Goal: Information Seeking & Learning: Learn about a topic

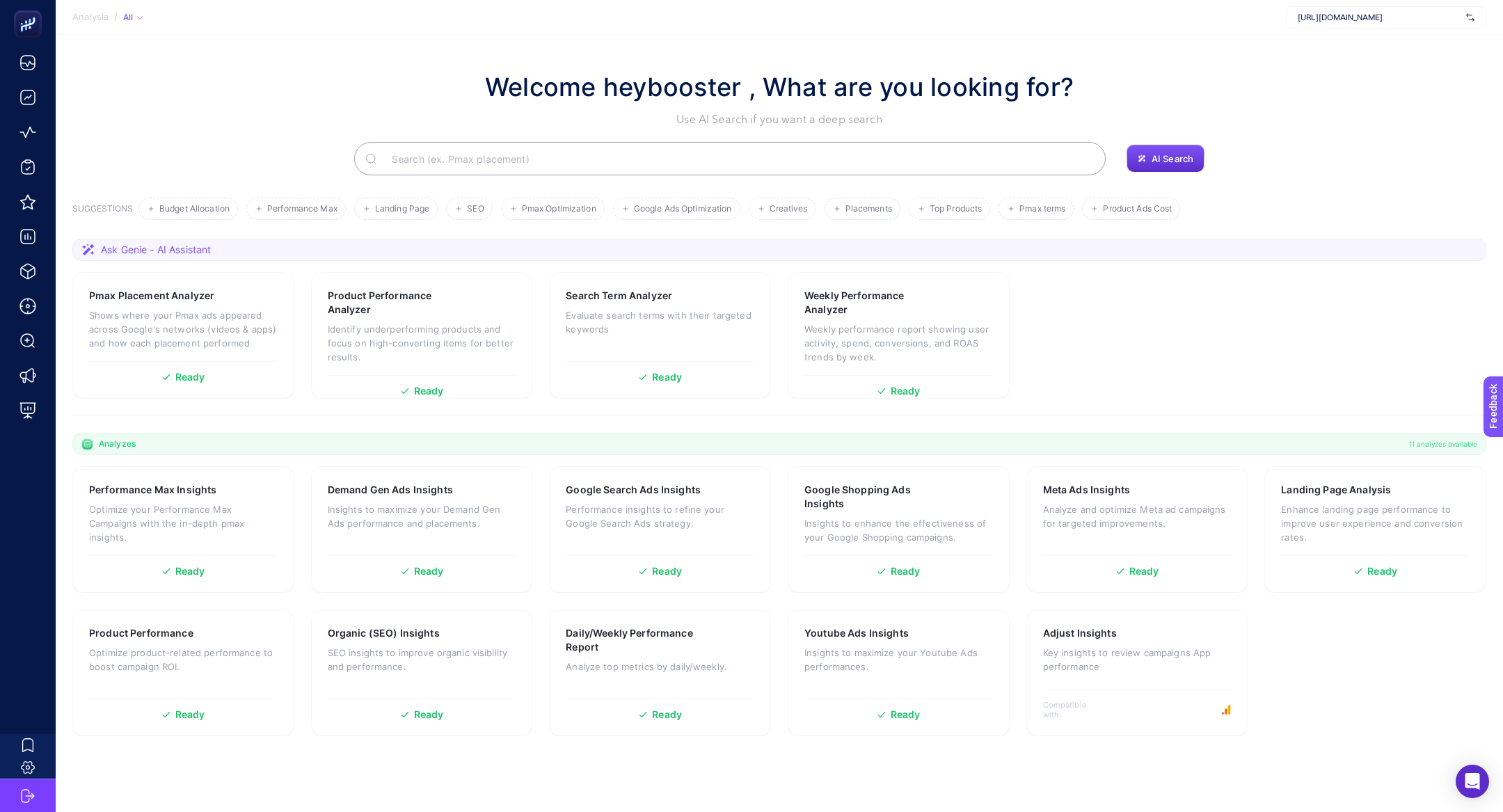
click at [1400, 20] on span "[URL][DOMAIN_NAME]" at bounding box center [1379, 17] width 163 height 11
type input "he-qa"
click at [1379, 57] on div "[DOMAIN_NAME]" at bounding box center [1386, 68] width 199 height 22
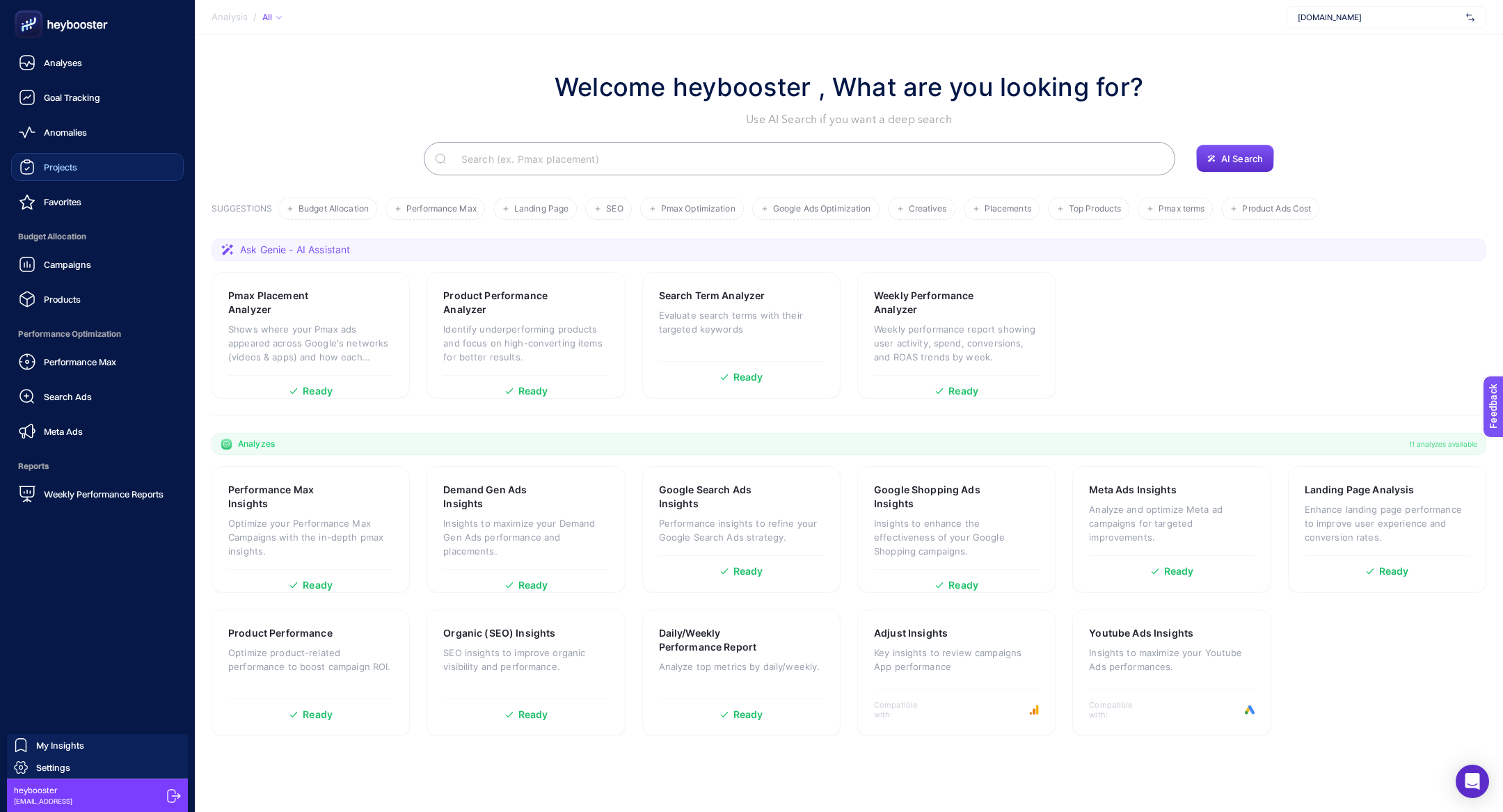
click at [80, 173] on link "Projects" at bounding box center [97, 167] width 173 height 28
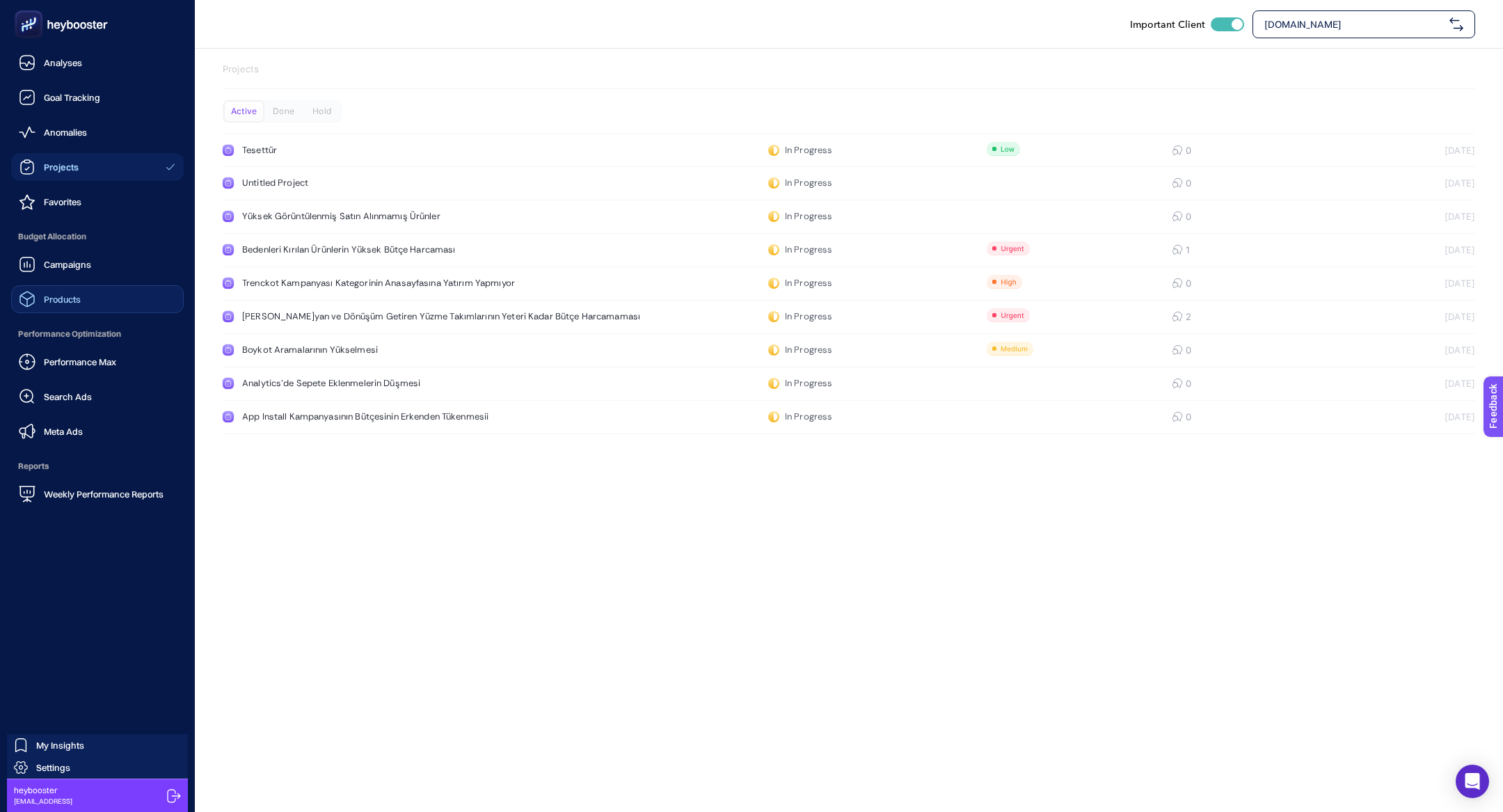
click at [120, 292] on link "Products" at bounding box center [97, 299] width 173 height 28
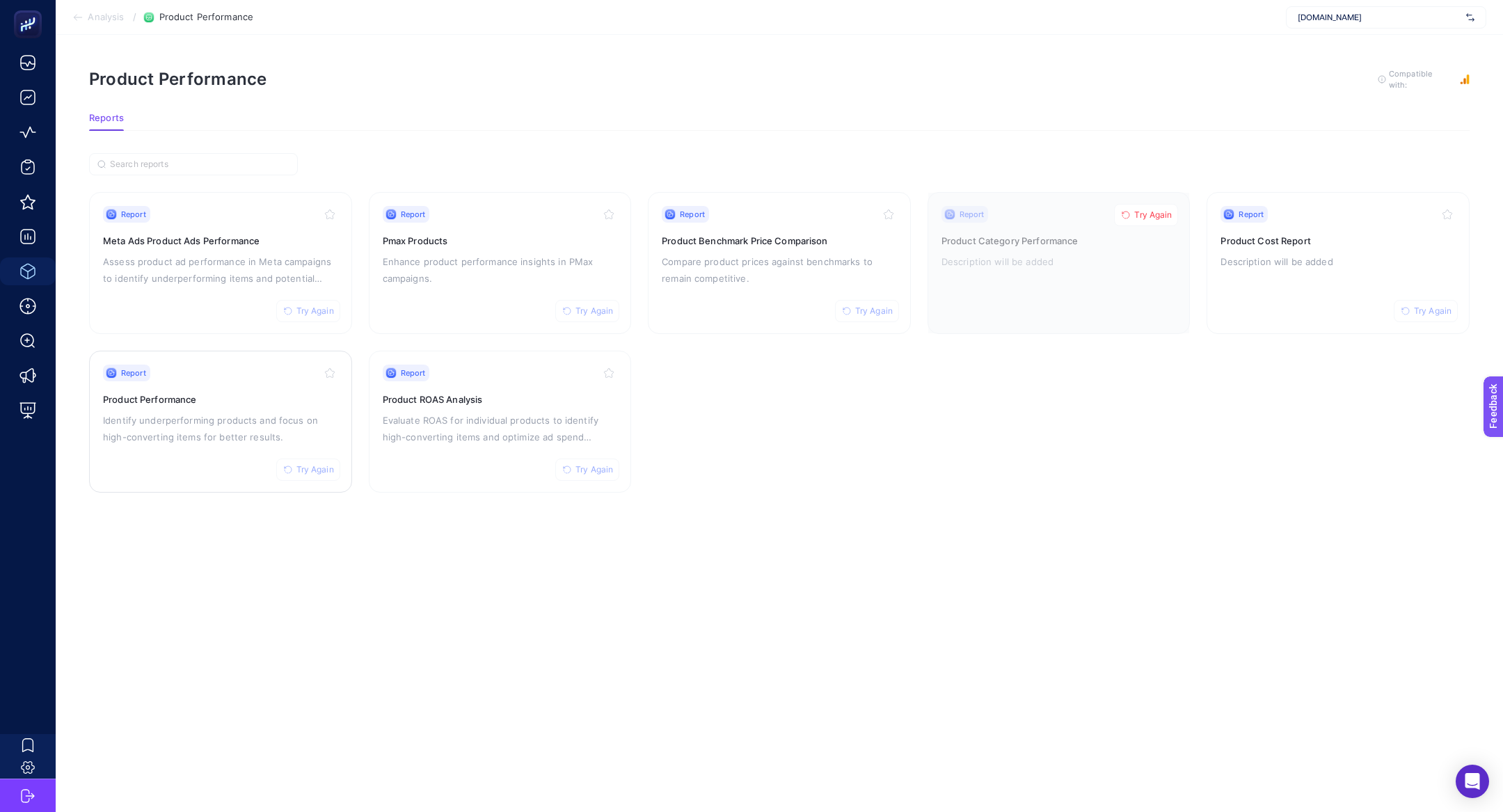
click at [203, 433] on p "Identify underperforming products and focus on high-converting items for better…" at bounding box center [221, 428] width 236 height 34
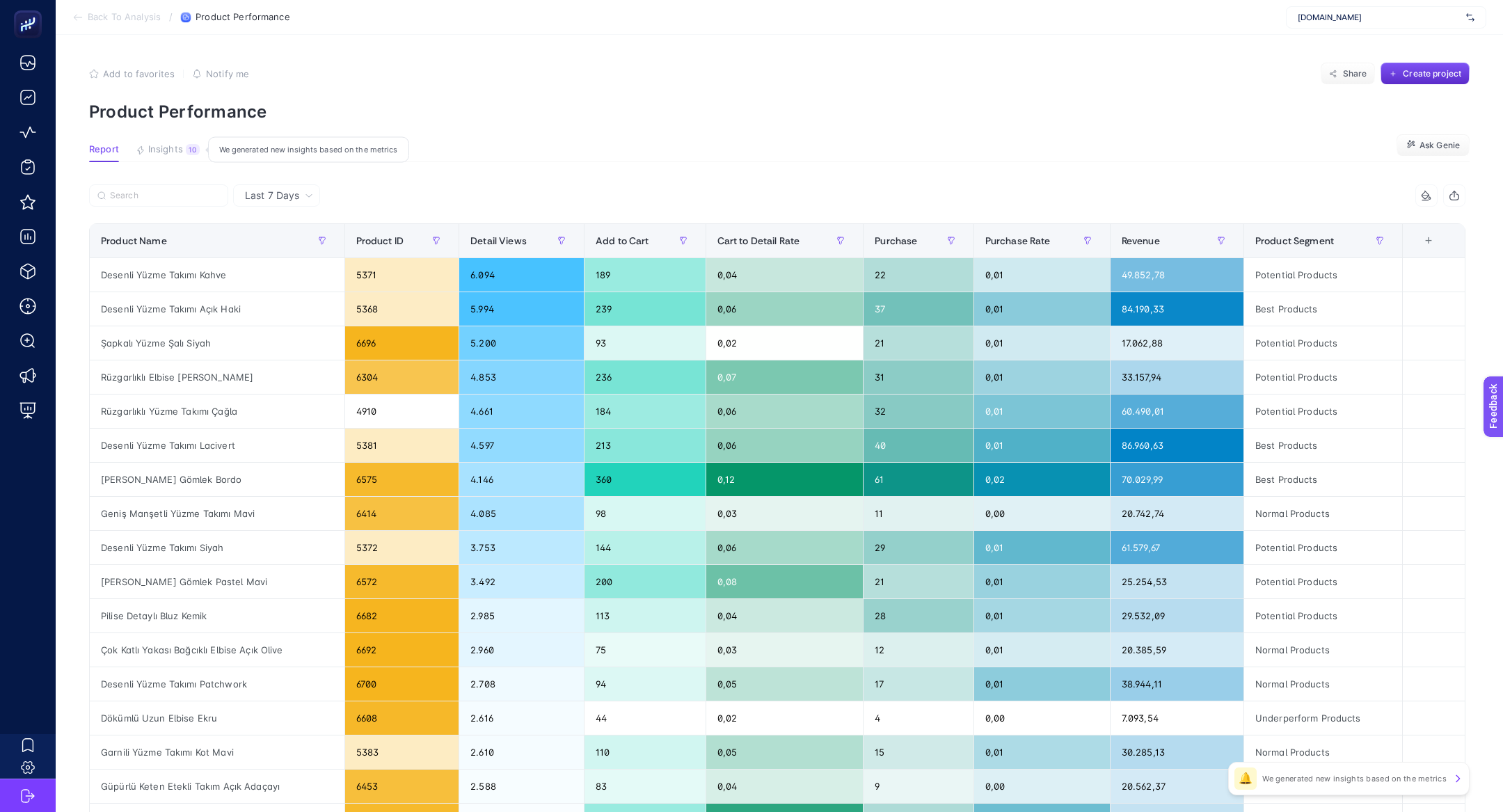
click at [171, 148] on span "Insights" at bounding box center [165, 149] width 35 height 11
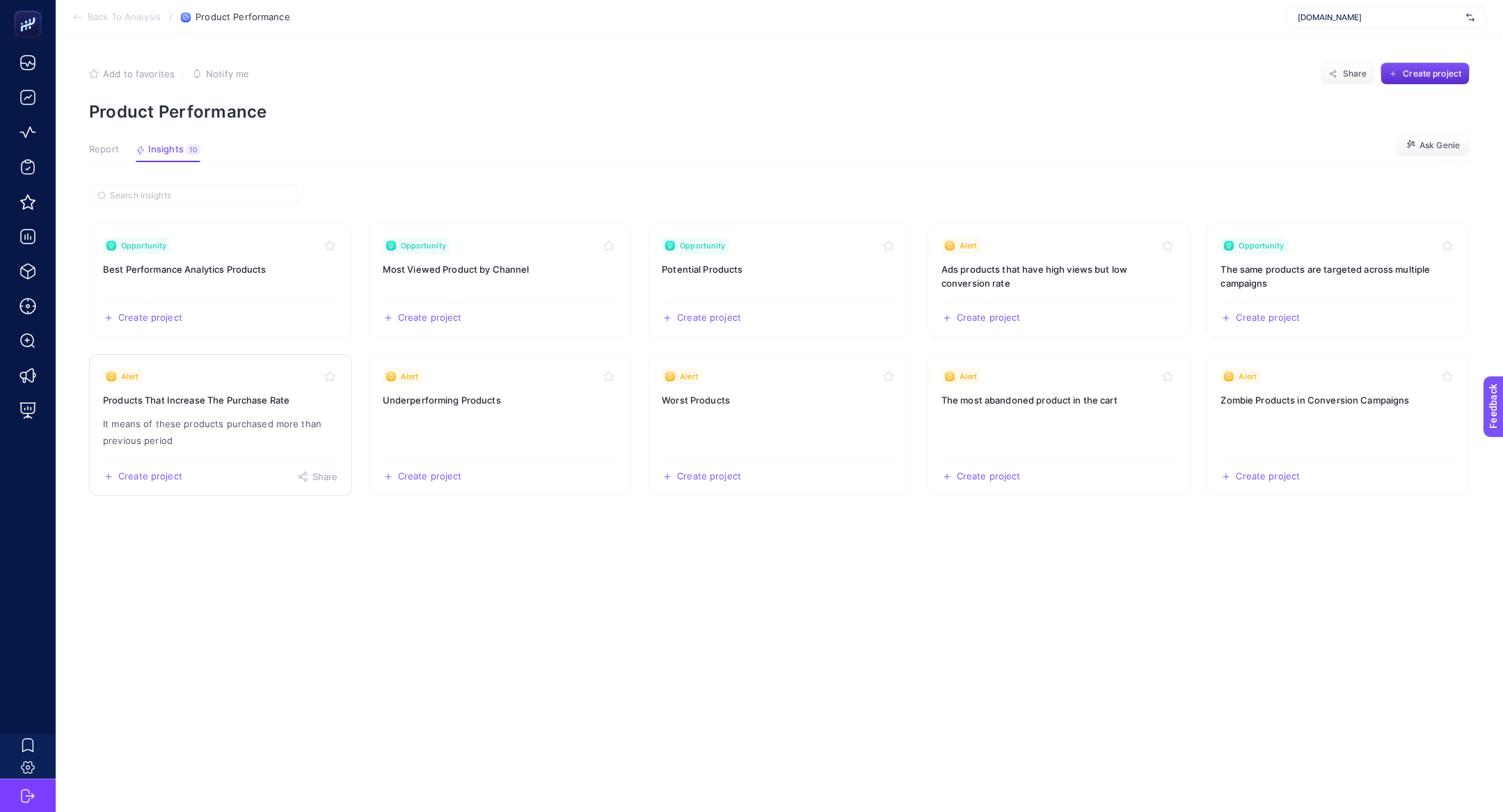
click at [183, 392] on link "Alert Products That Increase The Purchase Rate It means of these products purch…" at bounding box center [221, 424] width 263 height 142
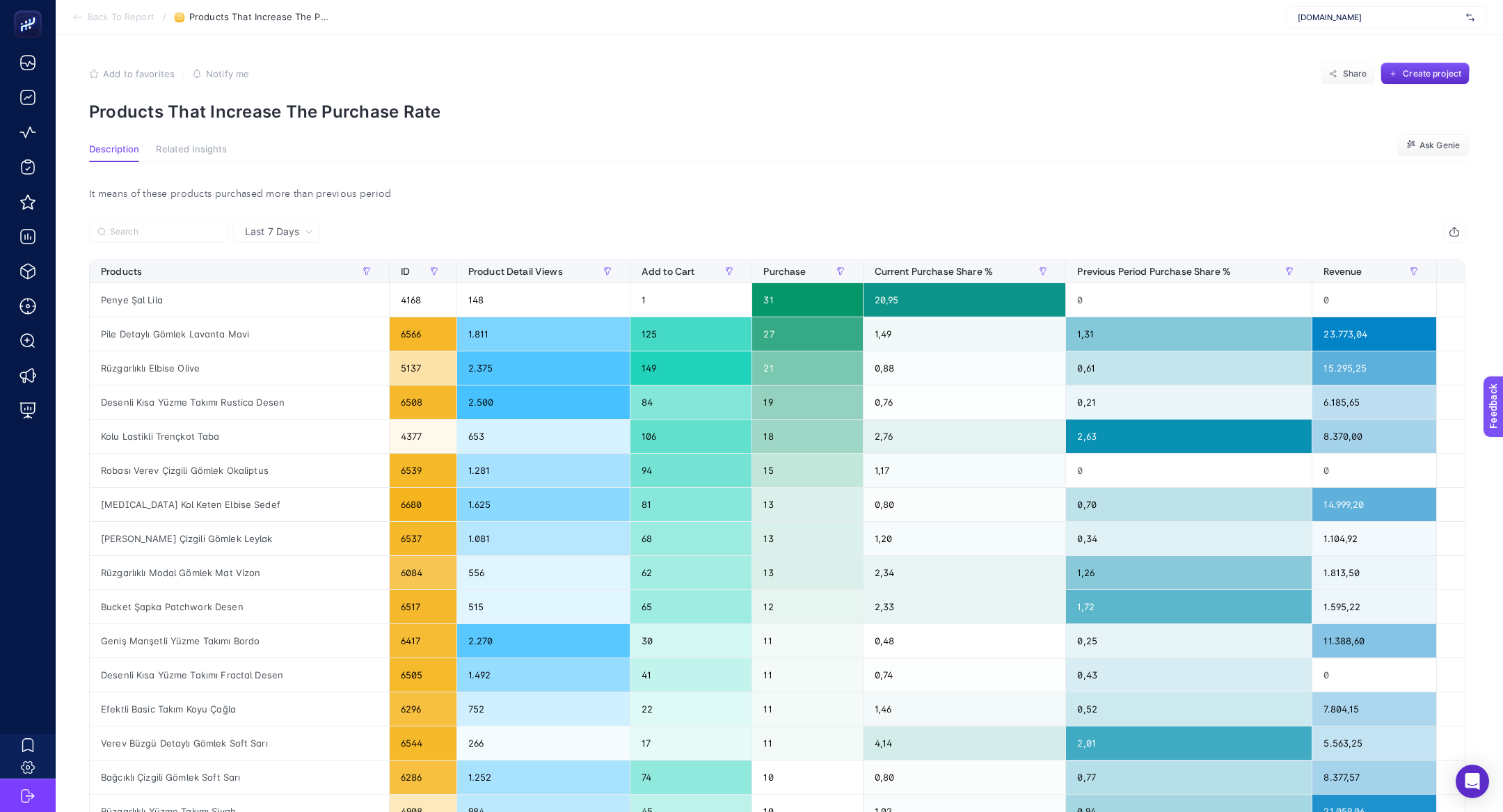
click at [175, 234] on input "Search" at bounding box center [165, 232] width 110 height 10
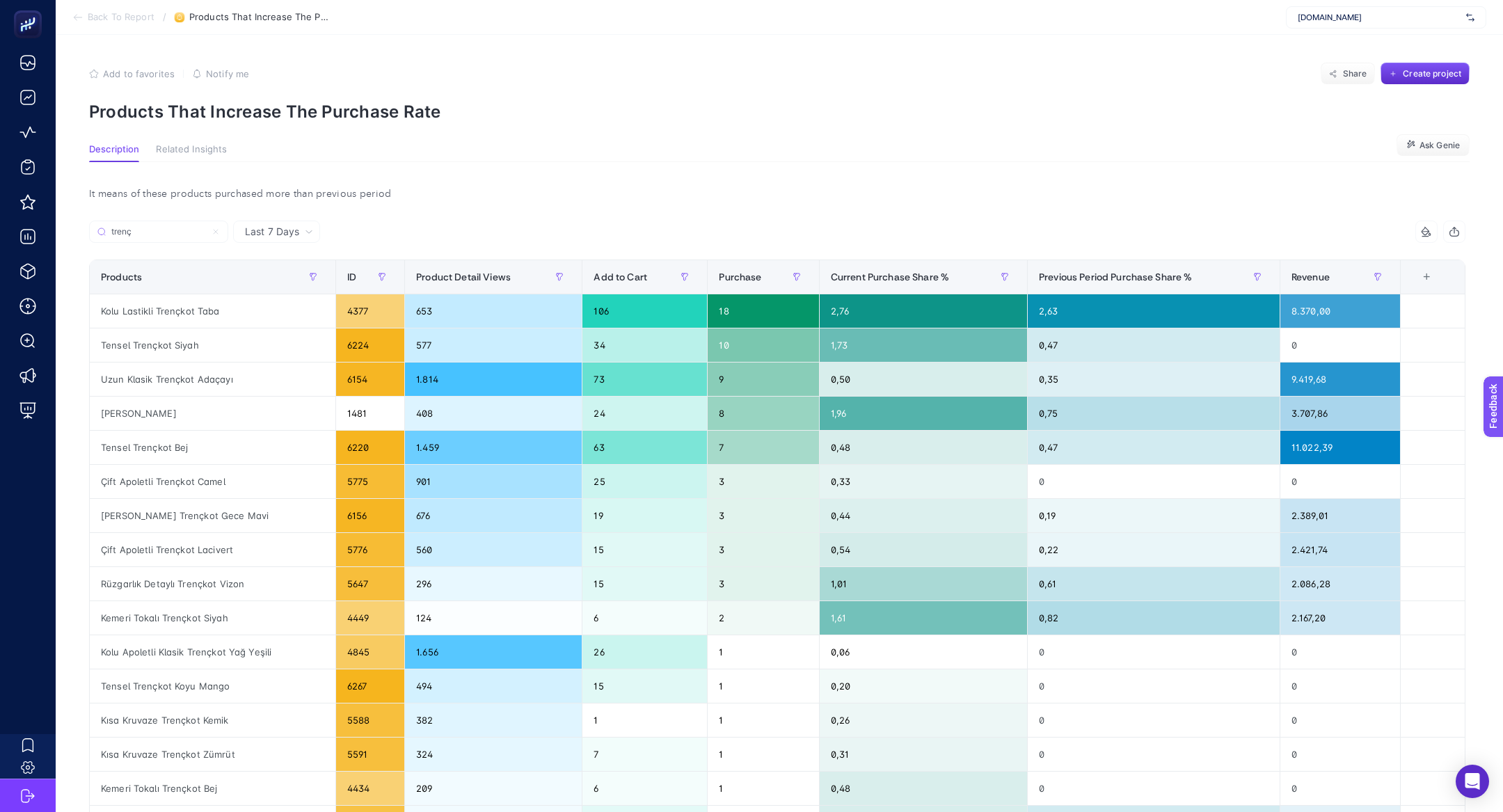
type input "trenç"
click at [1296, 284] on div "Revenue" at bounding box center [1340, 276] width 97 height 22
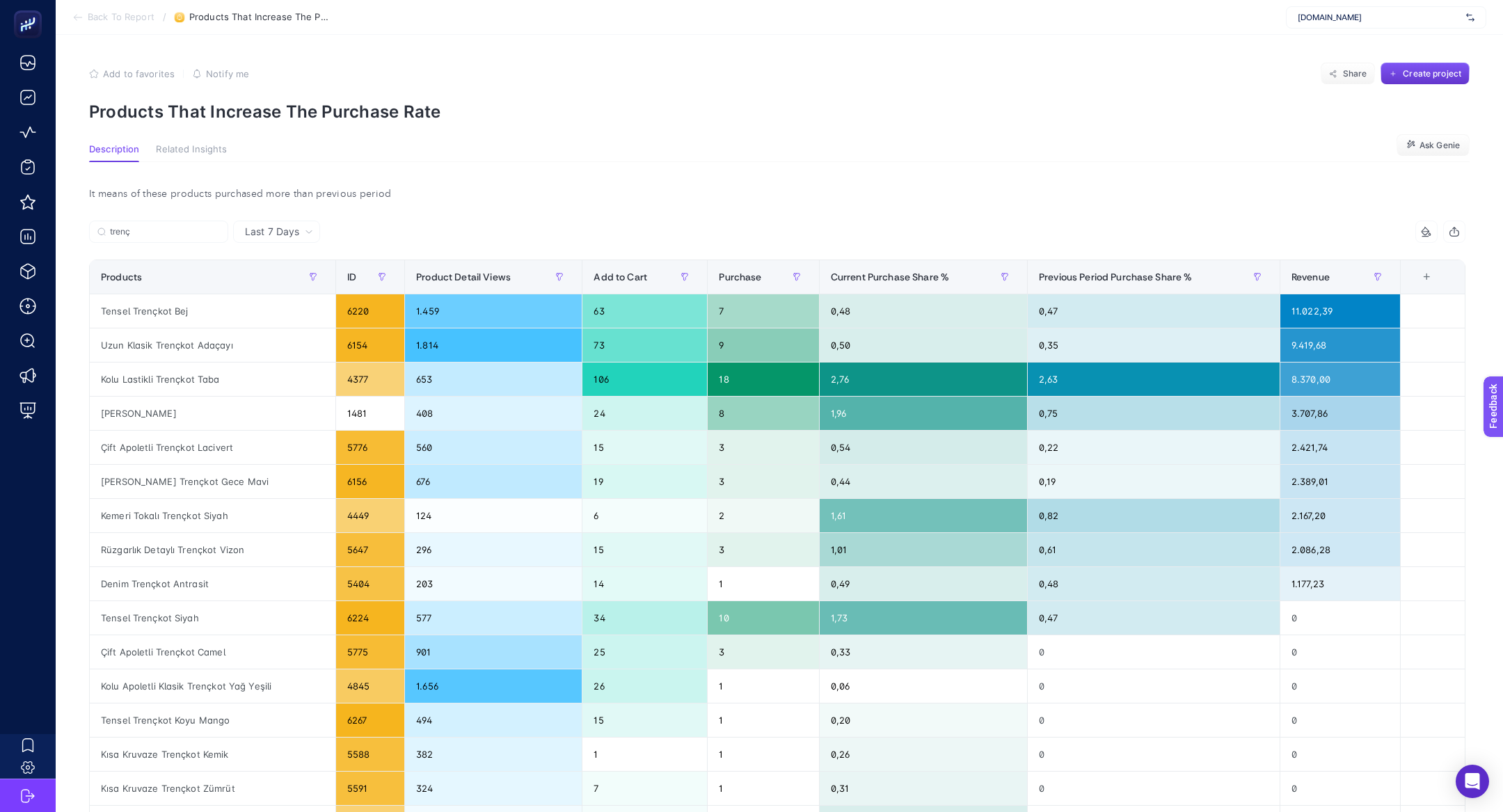
click at [1441, 69] on span "Create project" at bounding box center [1431, 74] width 59 height 11
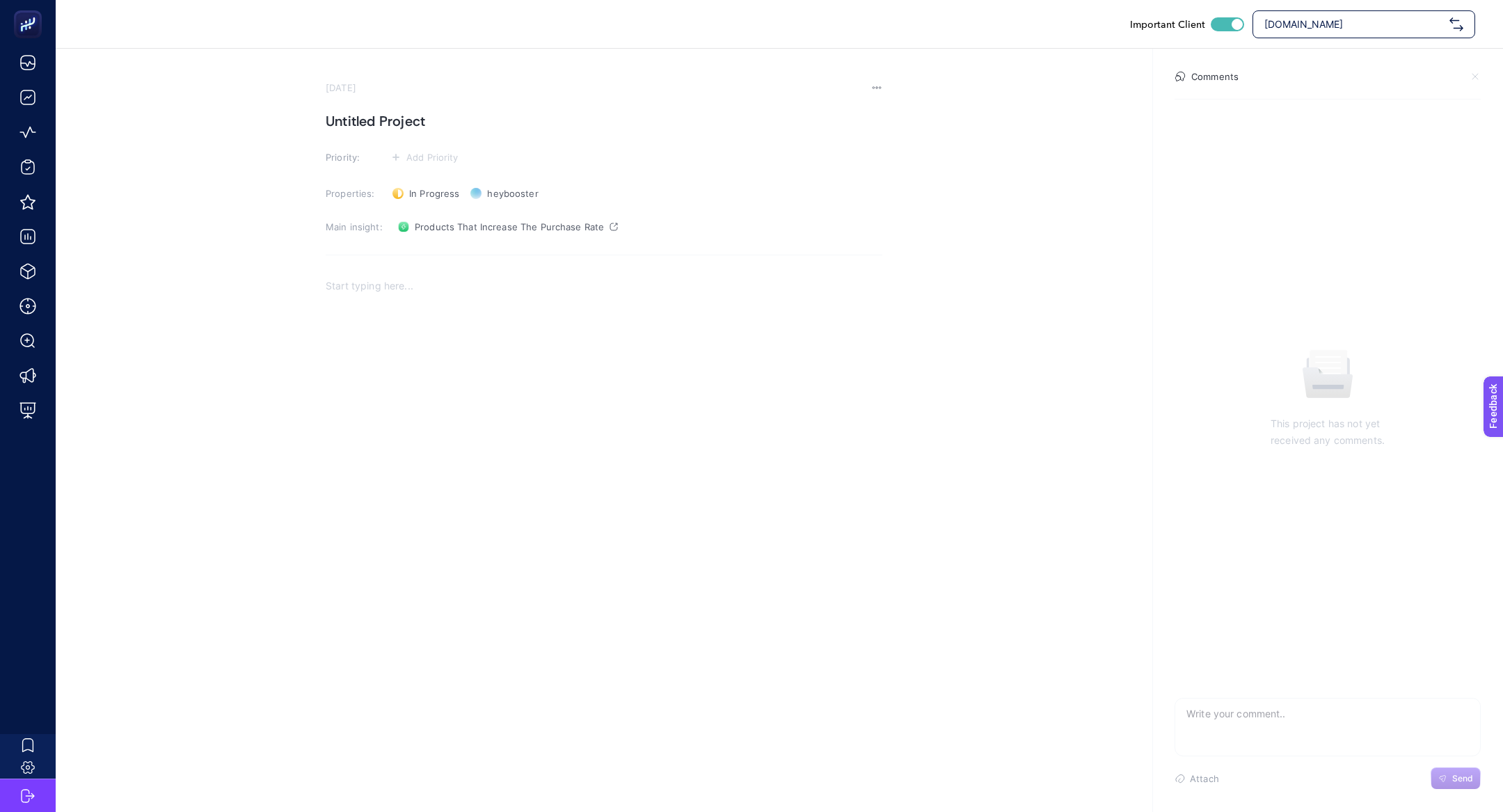
click at [452, 114] on h1 "Untitled Project" at bounding box center [604, 121] width 557 height 22
click at [398, 168] on section "September 1, 2025 Satışları Arta Trençkotların Search Kampanyalarından Destekle…" at bounding box center [604, 315] width 557 height 465
click at [418, 168] on section "September 1, 2025 Satışları Arta Trençkotların Search Kampanyalarından Destekle…" at bounding box center [604, 315] width 557 height 465
click at [423, 153] on span "Add Priority" at bounding box center [432, 157] width 52 height 11
click at [432, 215] on icon at bounding box center [417, 210] width 36 height 14
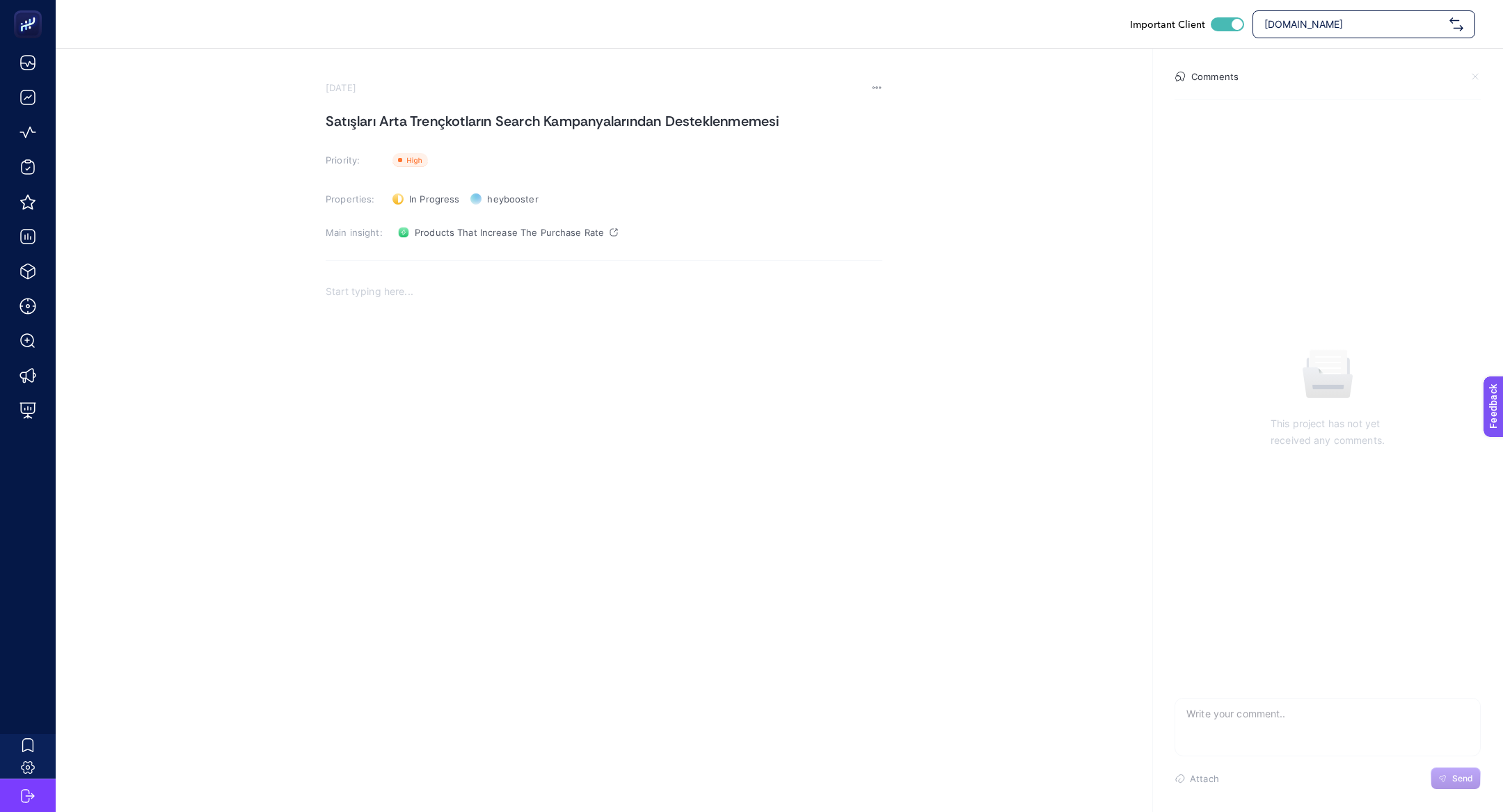
click at [397, 290] on p "Rich Text Editor. Editing area: main" at bounding box center [604, 291] width 557 height 17
click at [389, 289] on p "Problem: Hurçlarda mevsim geçişleri ve şehre dönüş nedeniyle satışların artması" at bounding box center [604, 291] width 557 height 17
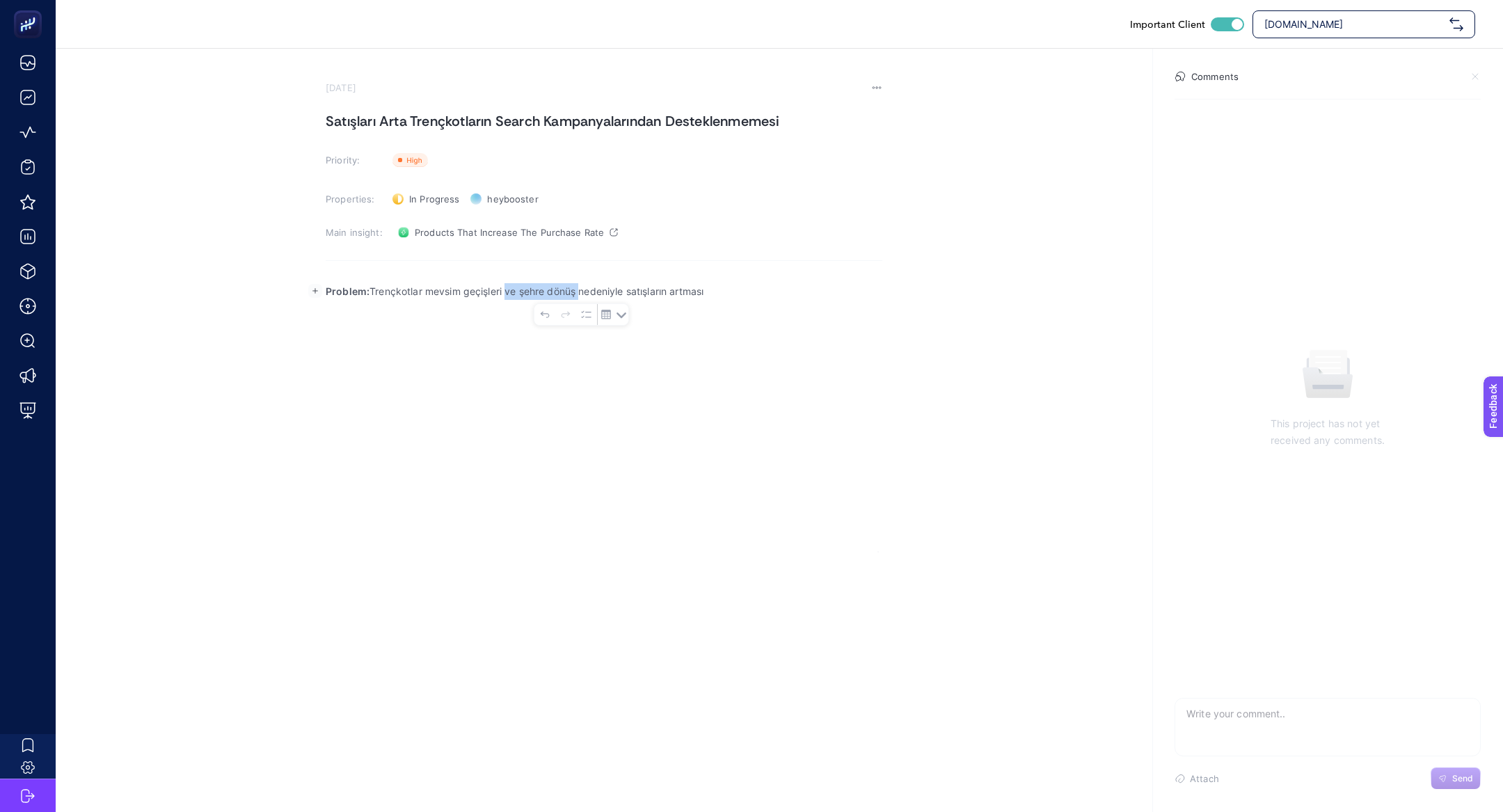
drag, startPoint x: 507, startPoint y: 294, endPoint x: 583, endPoint y: 297, distance: 76.1
click at [583, 297] on p "Problem: Trençkotlar mevsim geçişleri ve şehre dönüş nedeniyle satışların artma…" at bounding box center [604, 291] width 557 height 17
click at [606, 324] on div "Problem: Trençkotlar mevsim geçişleri nedeniyle satışların artması" at bounding box center [604, 413] width 557 height 278
click at [579, 323] on p "Description: Satışları artan ürünleri incelediğimizde hurçların ve saklama kutu…" at bounding box center [604, 333] width 557 height 34
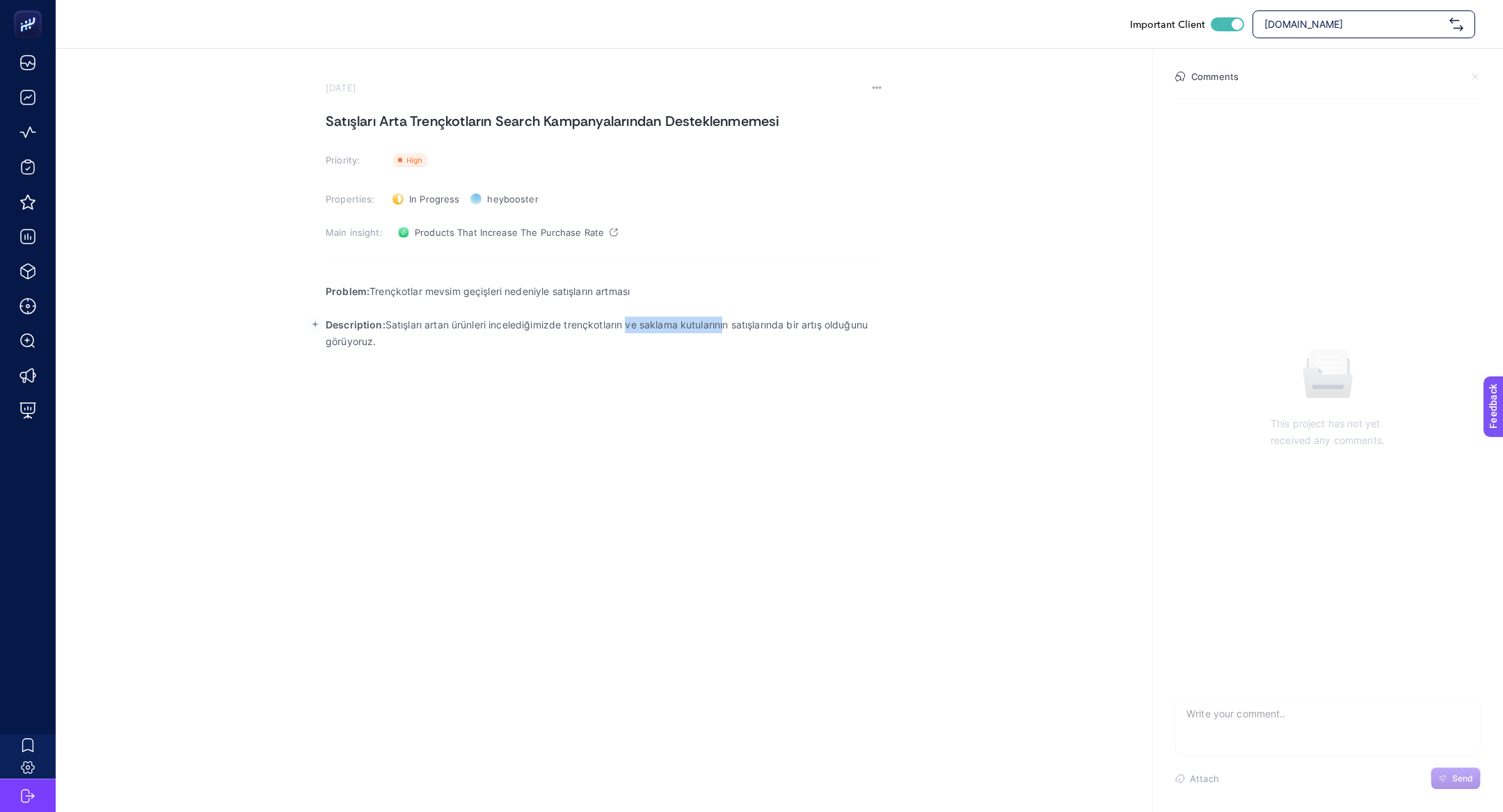
drag, startPoint x: 631, startPoint y: 325, endPoint x: 730, endPoint y: 328, distance: 99.0
click at [730, 328] on p "Description: Satışları artan ürünleri incelediğimizde trençkotların ve saklama …" at bounding box center [604, 333] width 557 height 34
click at [666, 364] on div "Problem: Trençkotlar mevsim geçişleri nedeniyle satışların artması Description:…" at bounding box center [604, 413] width 557 height 278
click at [316, 343] on rect "button" at bounding box center [315, 341] width 14 height 14
click at [311, 376] on button "Upload image from computer" at bounding box center [311, 369] width 21 height 21
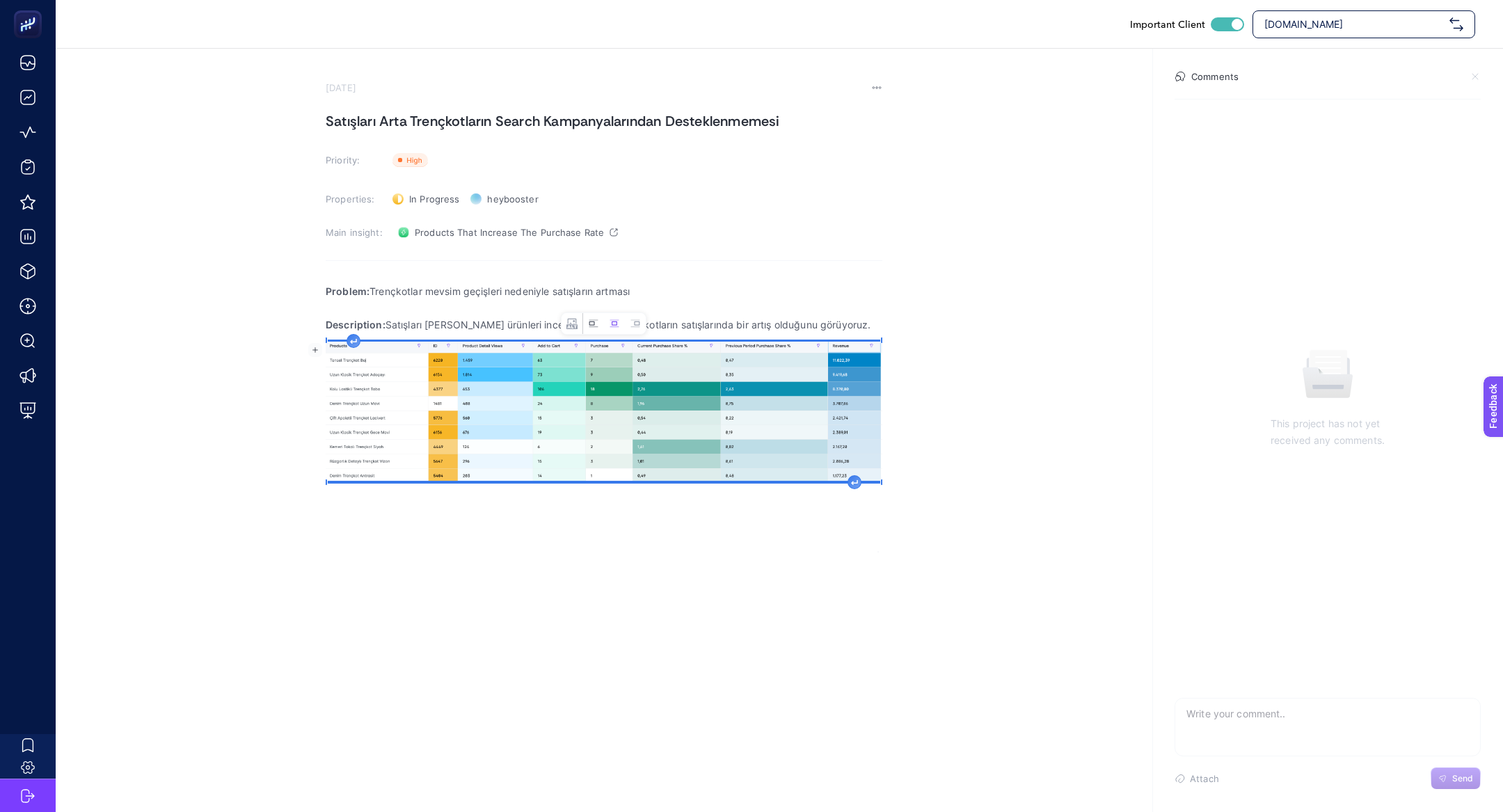
click at [590, 328] on button "Left aligned image" at bounding box center [593, 323] width 21 height 21
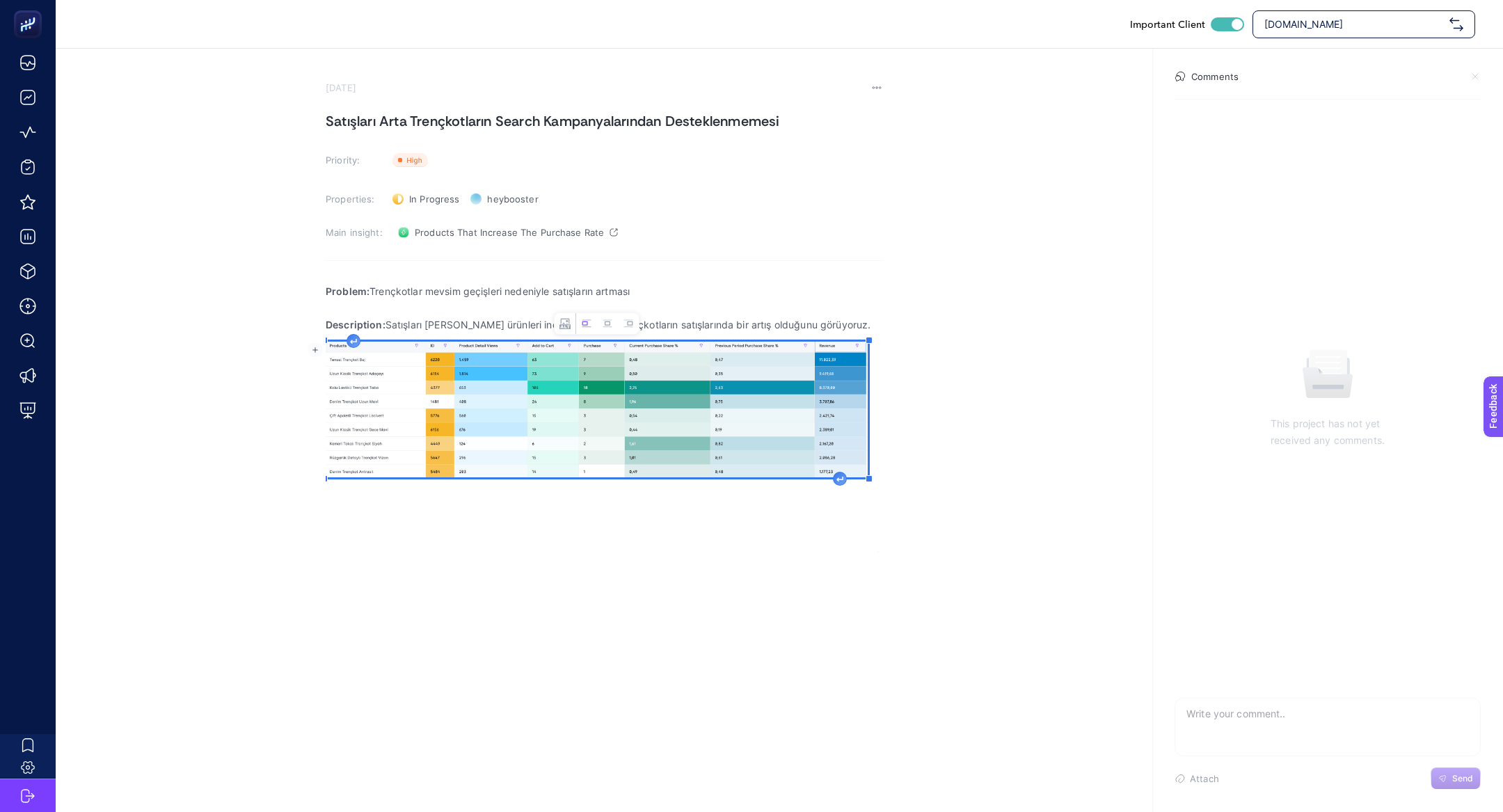
click at [519, 452] on img "Rich Text Editor. Editing area: main" at bounding box center [596, 409] width 542 height 135
click at [850, 476] on img "Rich Text Editor. Editing area: main" at bounding box center [596, 409] width 542 height 135
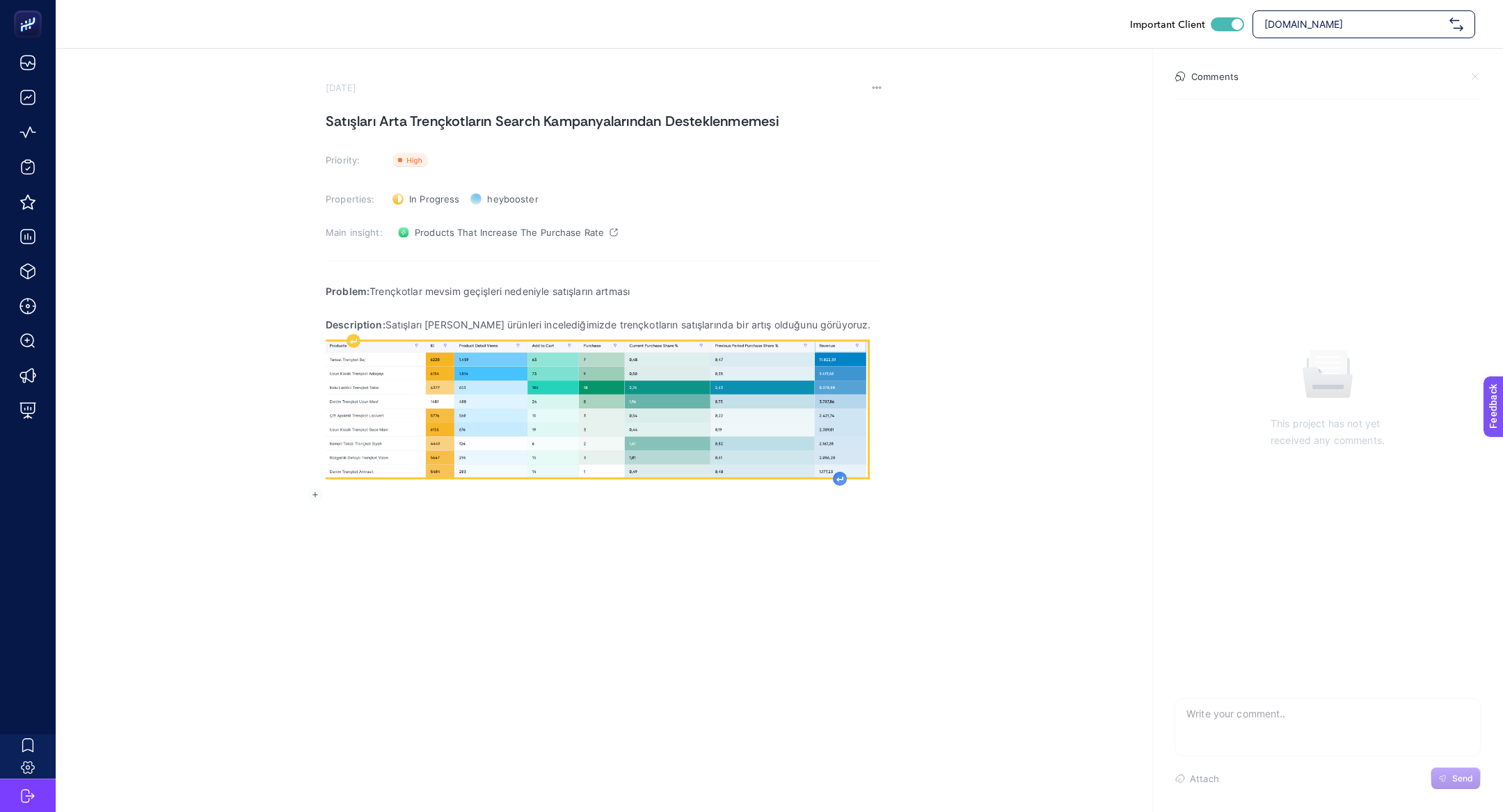
click at [843, 476] on icon "Rich Text Editor. Editing area: main" at bounding box center [840, 478] width 6 height 4
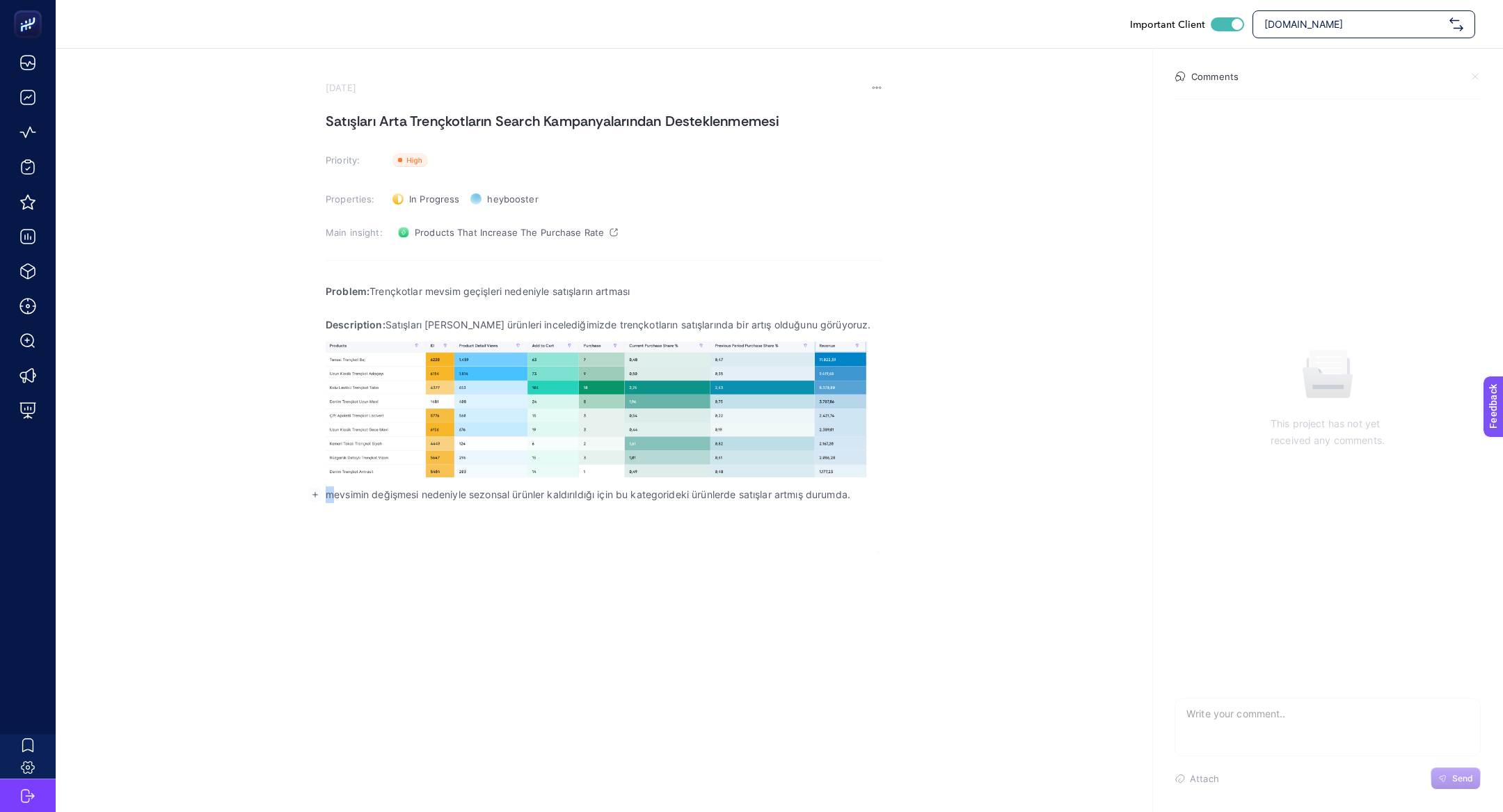
click at [328, 495] on p "mevsimin değişmesi nedeniyle sezonsal ürünler kaldırıldığı için bu kategorideki…" at bounding box center [604, 494] width 557 height 17
click at [917, 491] on section "September 1, 2025 Satışları Arta Trençkotların Search Kampanyalarından Destekle…" at bounding box center [779, 300] width 1447 height 504
click at [866, 491] on p "Mevsimin değişmesi nedeniyle sezonsal ürünler kaldırıldığı için bu kategorideki…" at bounding box center [604, 494] width 557 height 17
click at [544, 569] on div "Important Client www.he-qa.com September 1, 2025 Satışları Arta Trençkotların S…" at bounding box center [752, 406] width 1503 height 812
click at [870, 497] on p "Mevsimin değişmesi nedeniyle sezonsal ürünler kaldırıldığı için bu kategorideki…" at bounding box center [604, 494] width 557 height 17
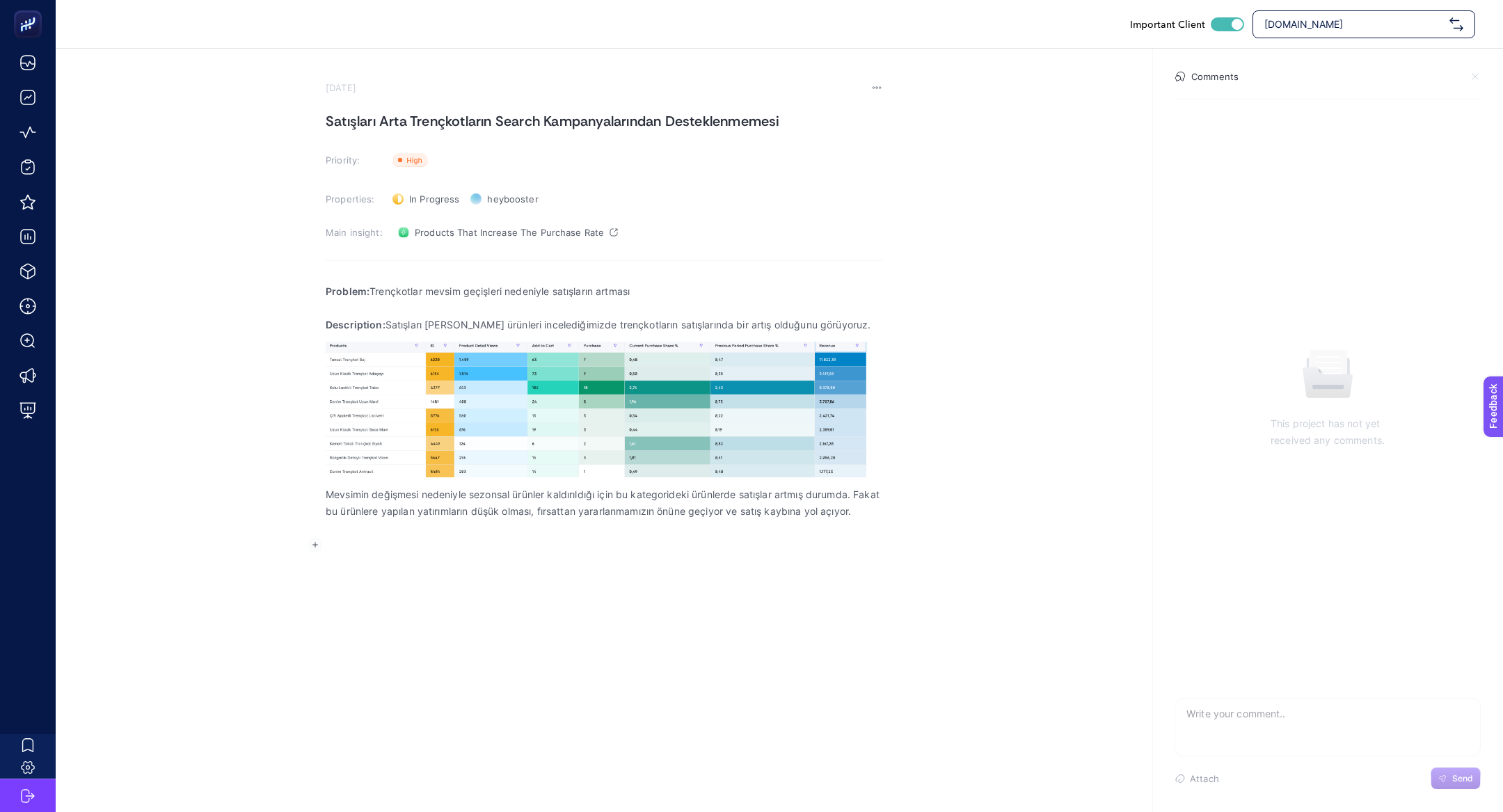
click at [391, 520] on p "Mevsimin değişmesi nedeniyle sezonsal ürünler kaldırıldığı için bu kategorideki…" at bounding box center [604, 503] width 557 height 34
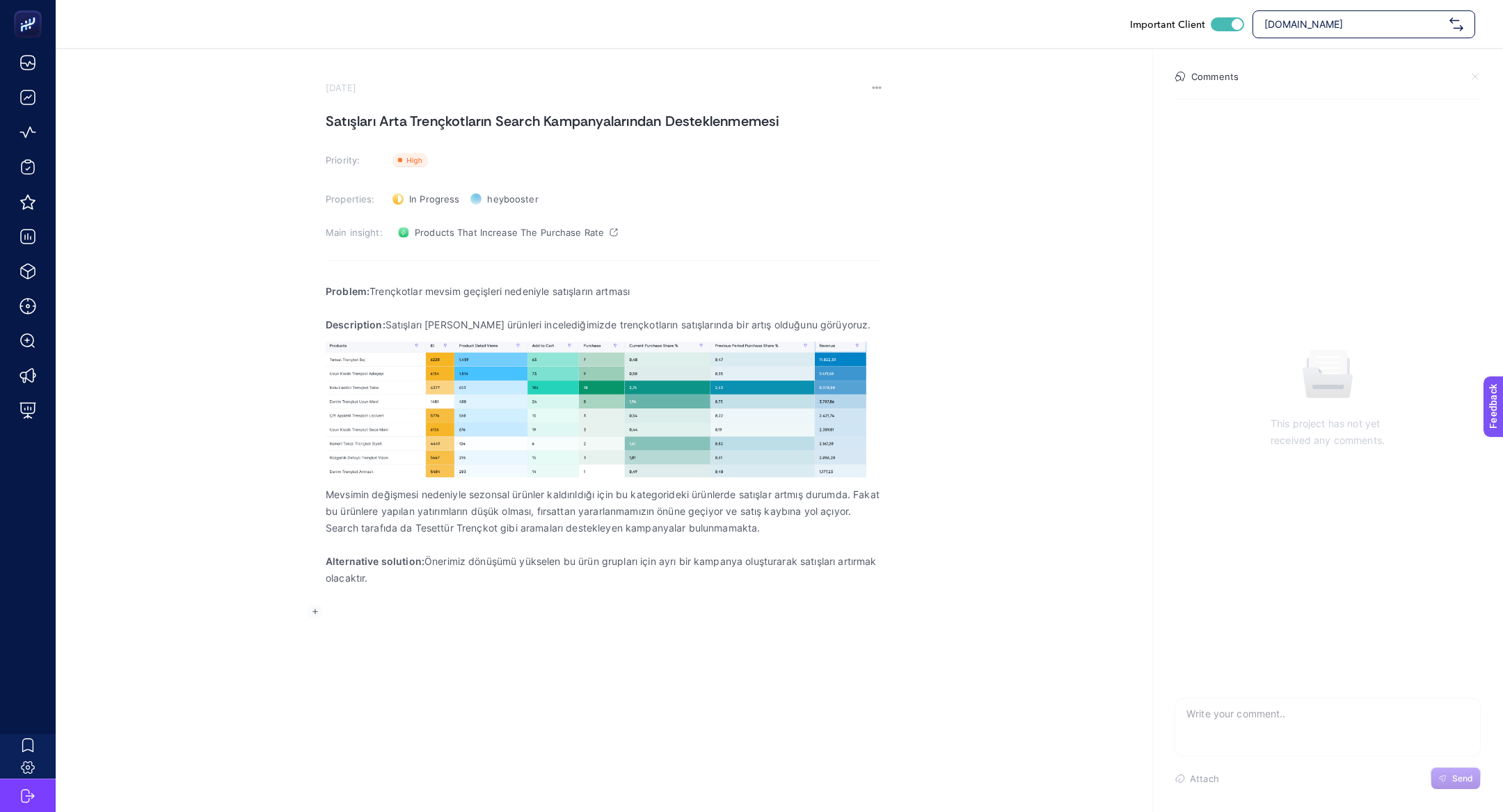
click at [623, 569] on p "Alternative solution: Önerimiz dönüşümü yükselen bu ürün grupları için ayrı bir…" at bounding box center [604, 569] width 557 height 34
click at [623, 578] on p "Alternative solution: Önerimiz dönüşümü yükselen bu ürün grupları için ayrı bir…" at bounding box center [604, 569] width 557 height 34
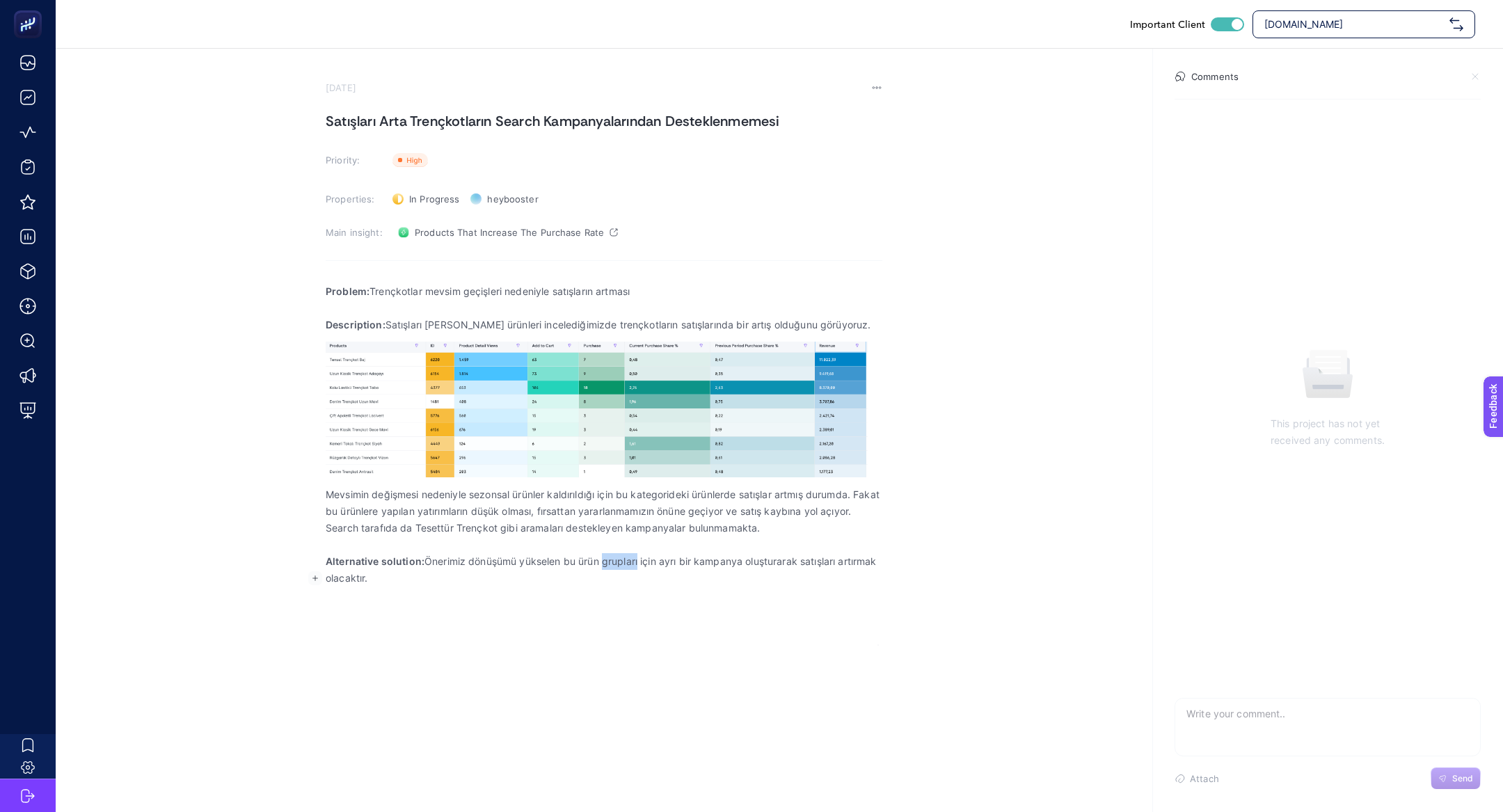
click at [623, 578] on p "Alternative solution: Önerimiz dönüşümü yükselen bu ürün grupları için ayrı bir…" at bounding box center [604, 569] width 557 height 34
click at [685, 576] on p "Alternative solution: Önerimiz dönüşümü yükselen bu ürün grubu için ayrı bir ka…" at bounding box center [604, 569] width 557 height 34
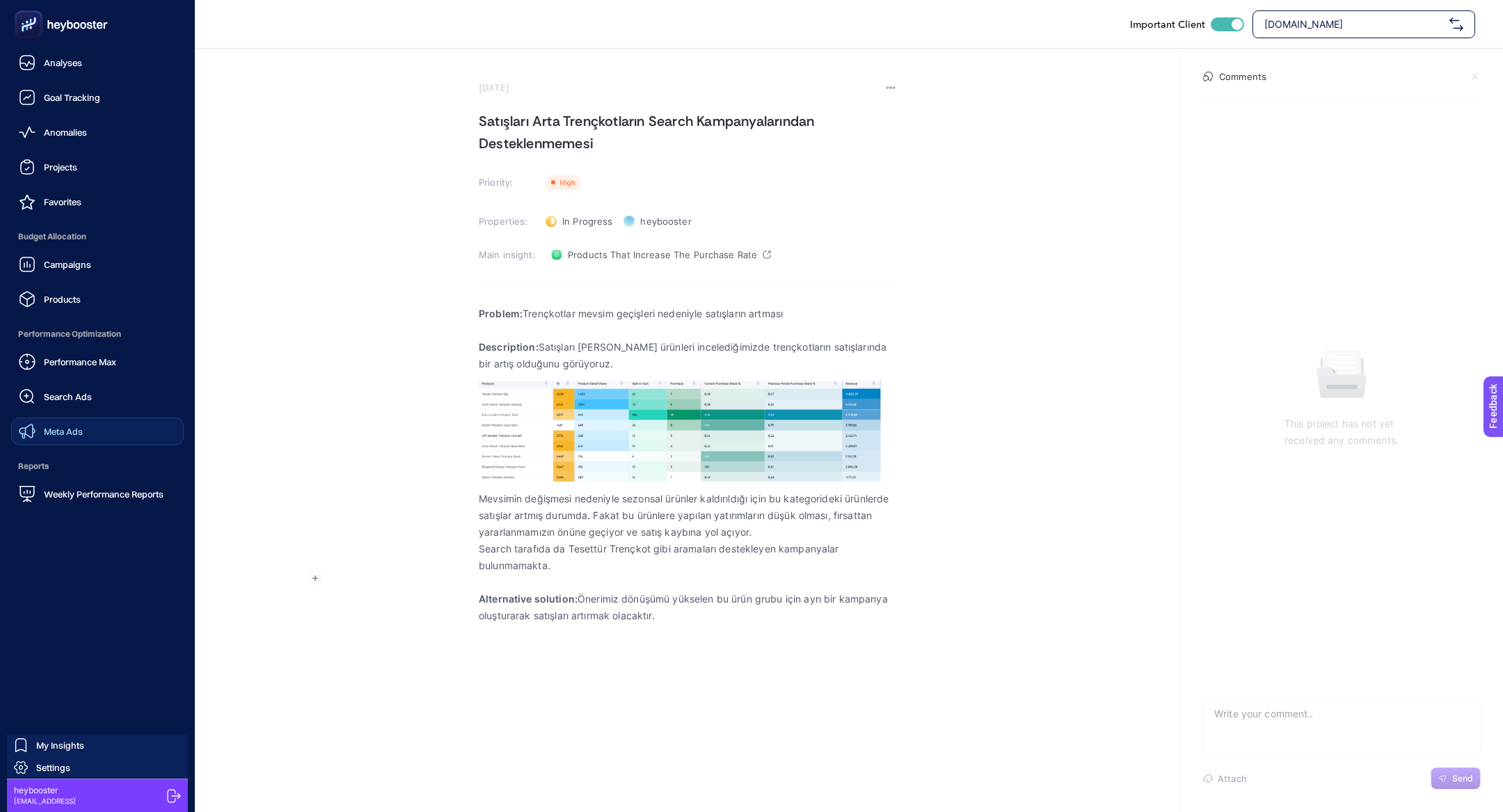
click at [67, 432] on span "Meta Ads" at bounding box center [63, 430] width 39 height 11
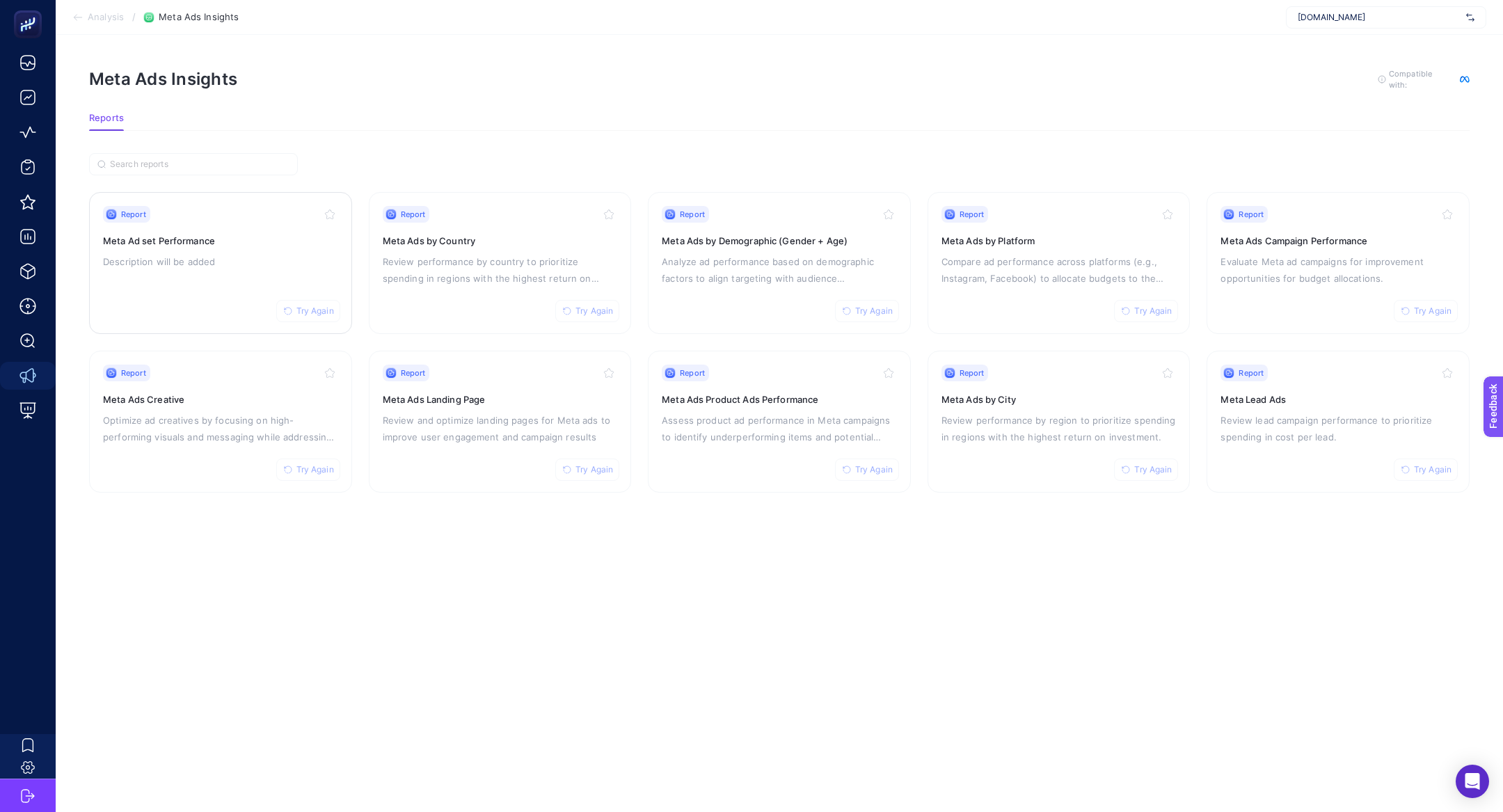
click at [278, 275] on div "Report Try Again Meta Ad set Performance Description will be added" at bounding box center [221, 262] width 236 height 114
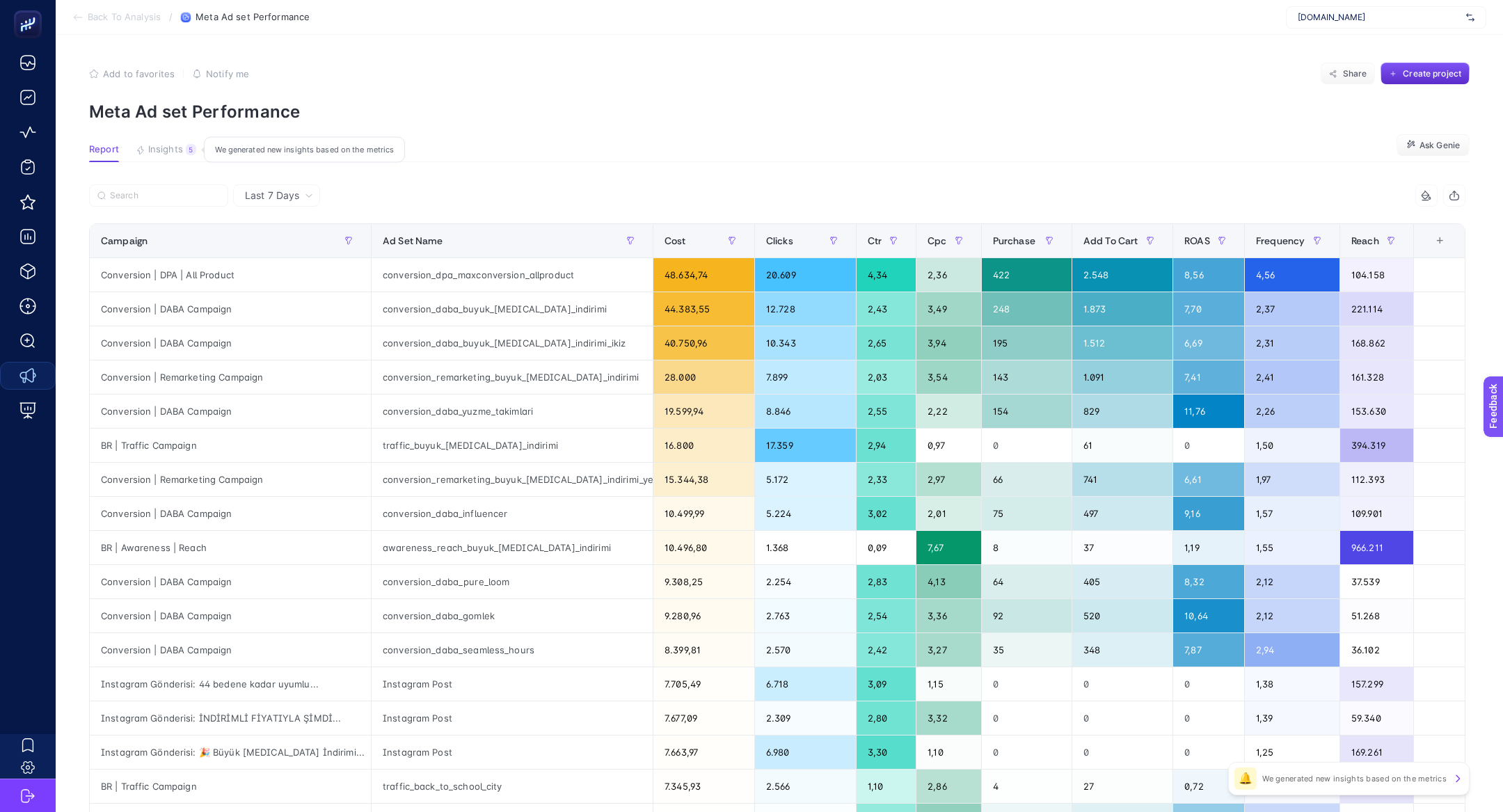
click at [193, 160] on button "Insights 5 We generated new insights based on the metrics" at bounding box center [165, 153] width 61 height 18
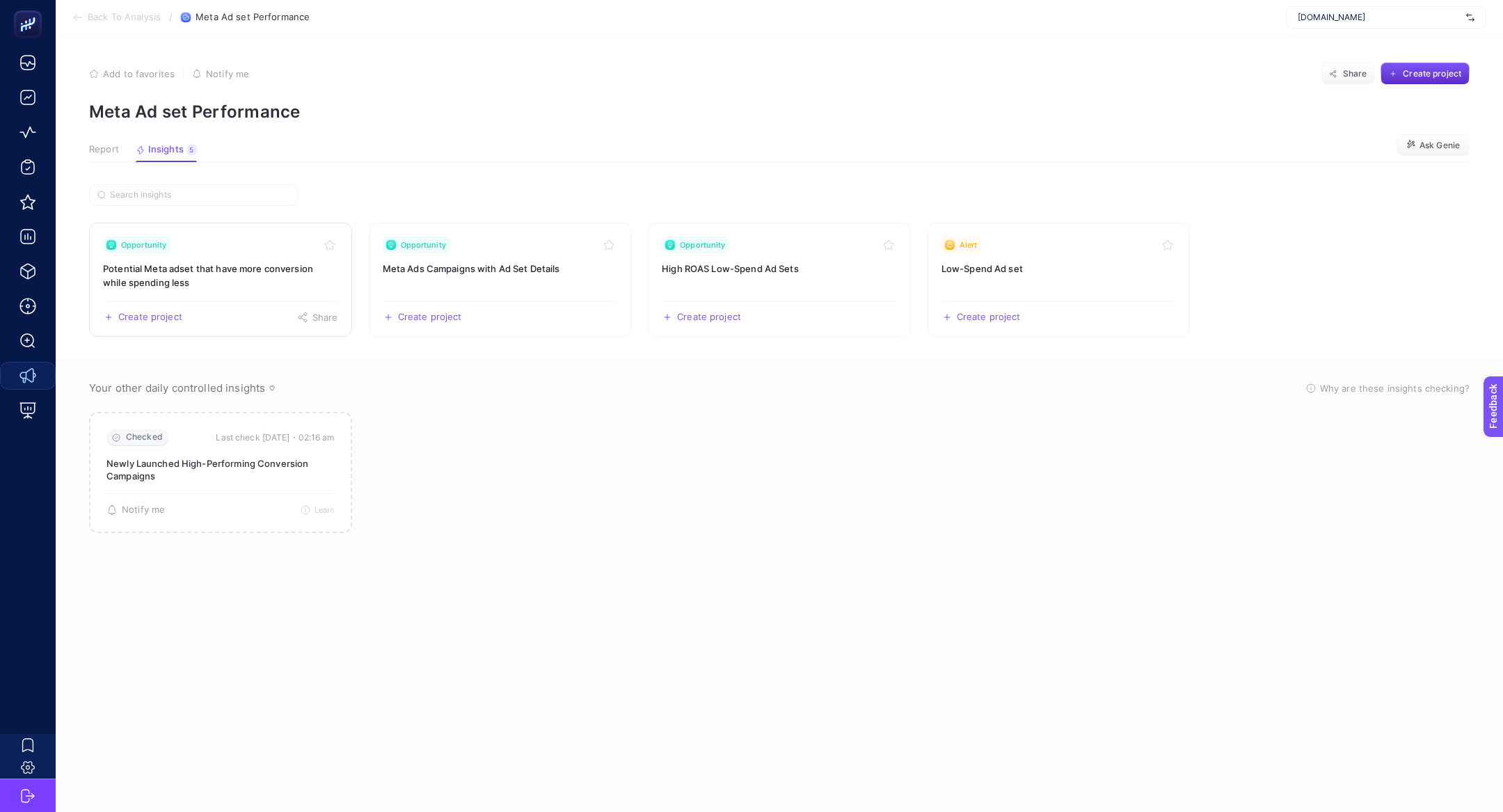
click at [212, 263] on h3 "Potential Meta adset that have more conversion while spending less" at bounding box center [221, 275] width 236 height 28
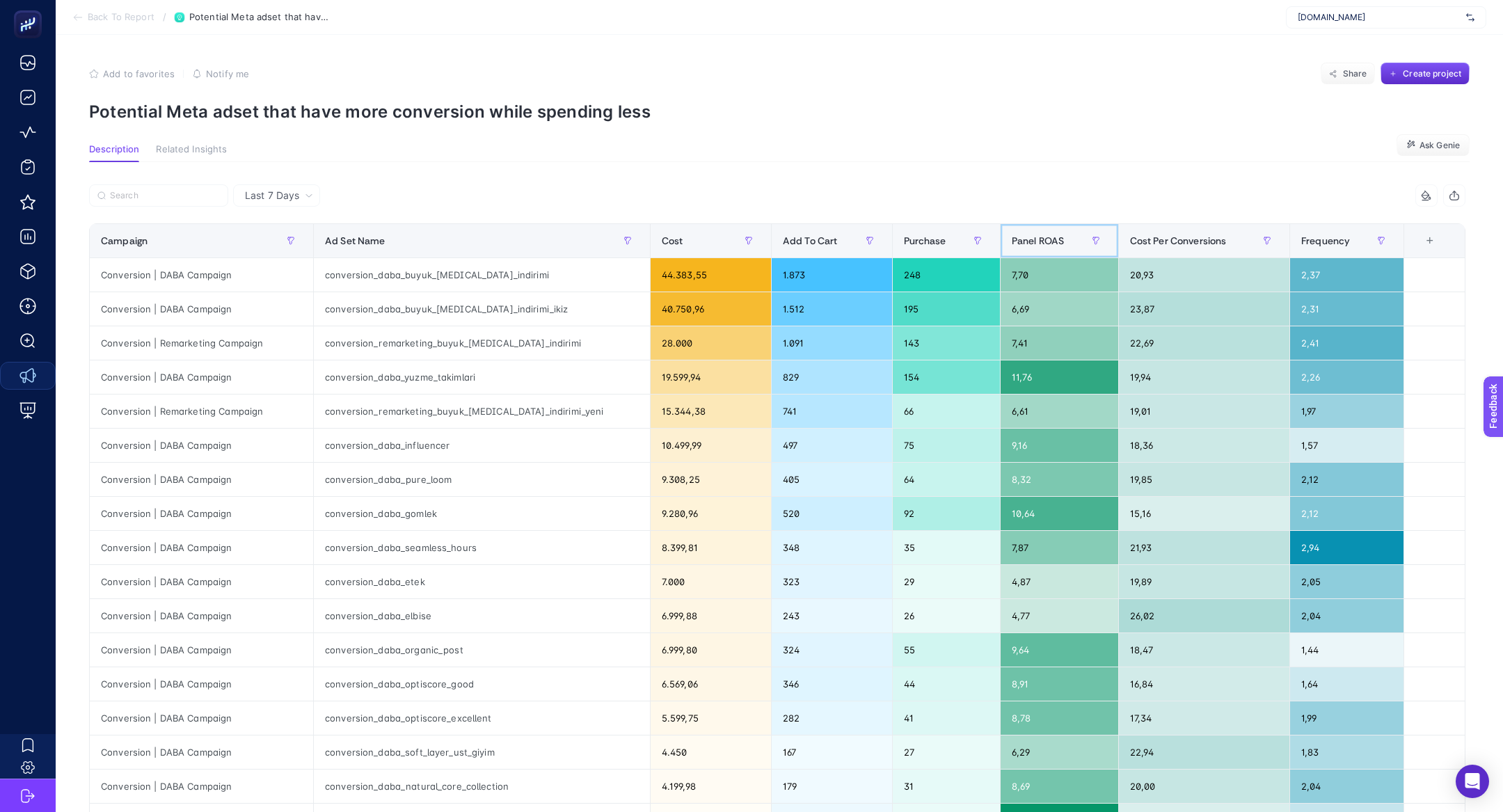
click at [1015, 241] on span "Panel ROAS" at bounding box center [1038, 241] width 52 height 11
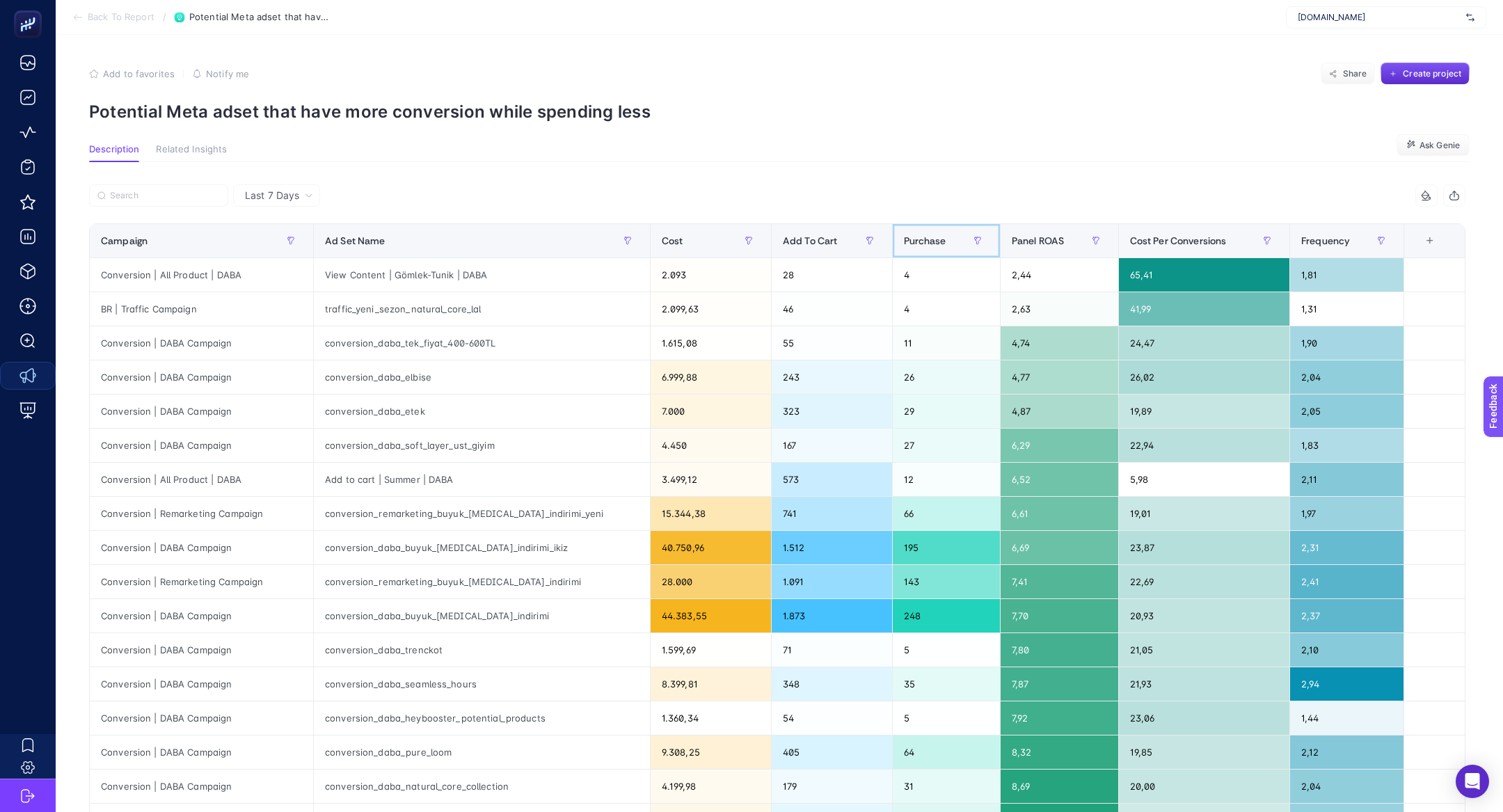
click at [904, 241] on span "Purchase" at bounding box center [924, 241] width 43 height 11
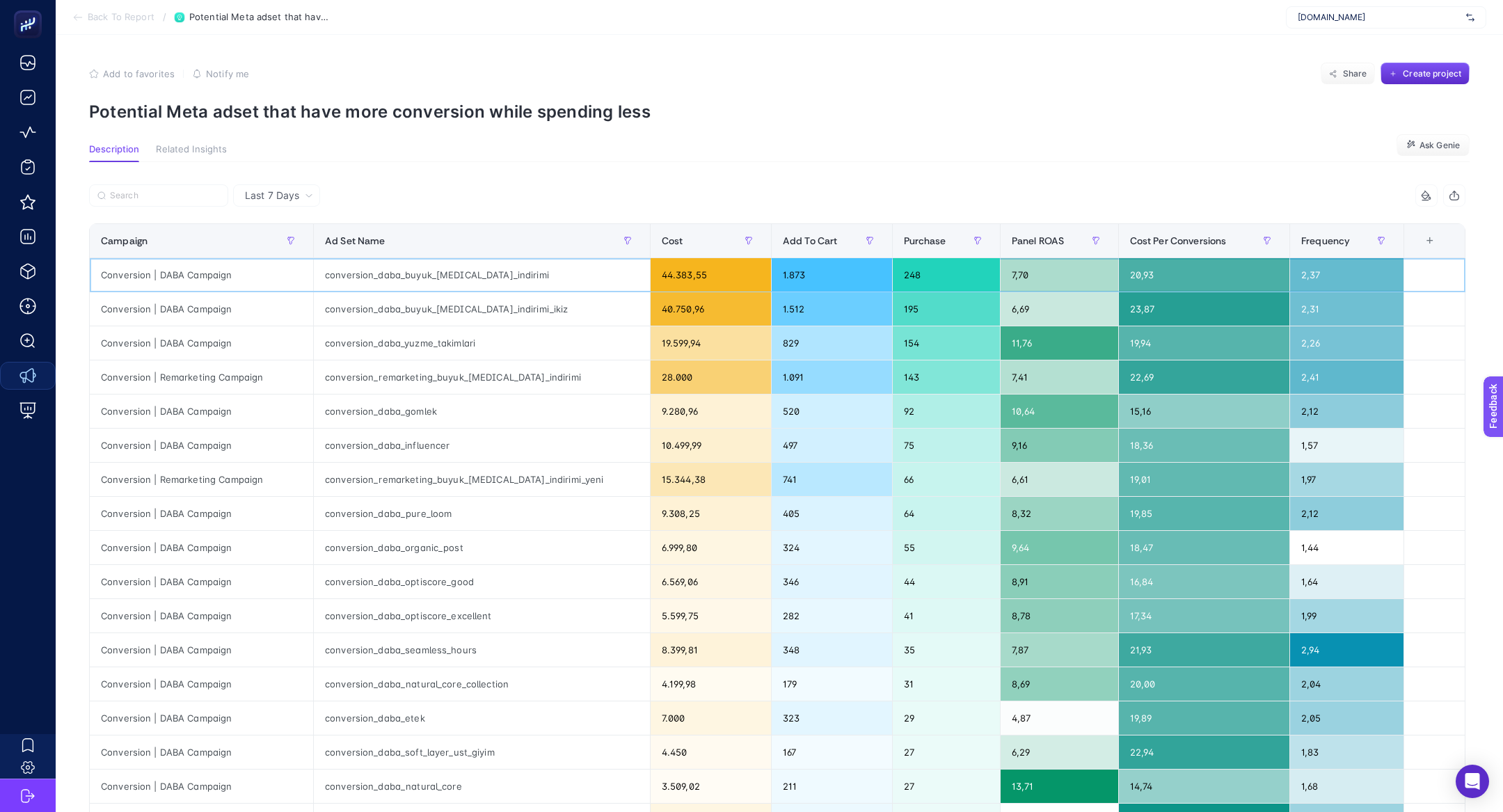
click at [198, 279] on div "Conversion | DABA Campaign" at bounding box center [201, 275] width 224 height 34
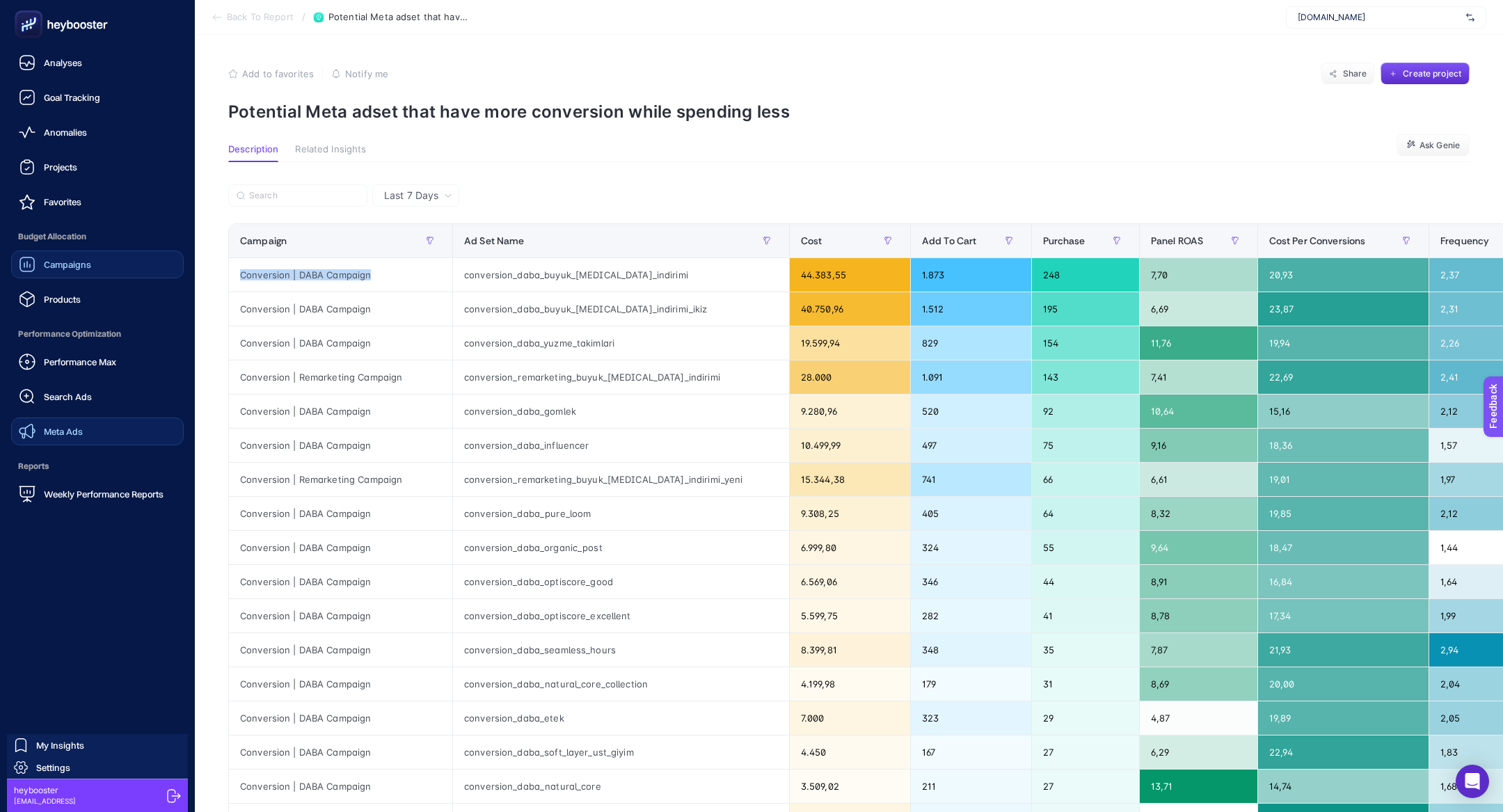
click at [48, 269] on span "Campaigns" at bounding box center [68, 263] width 48 height 11
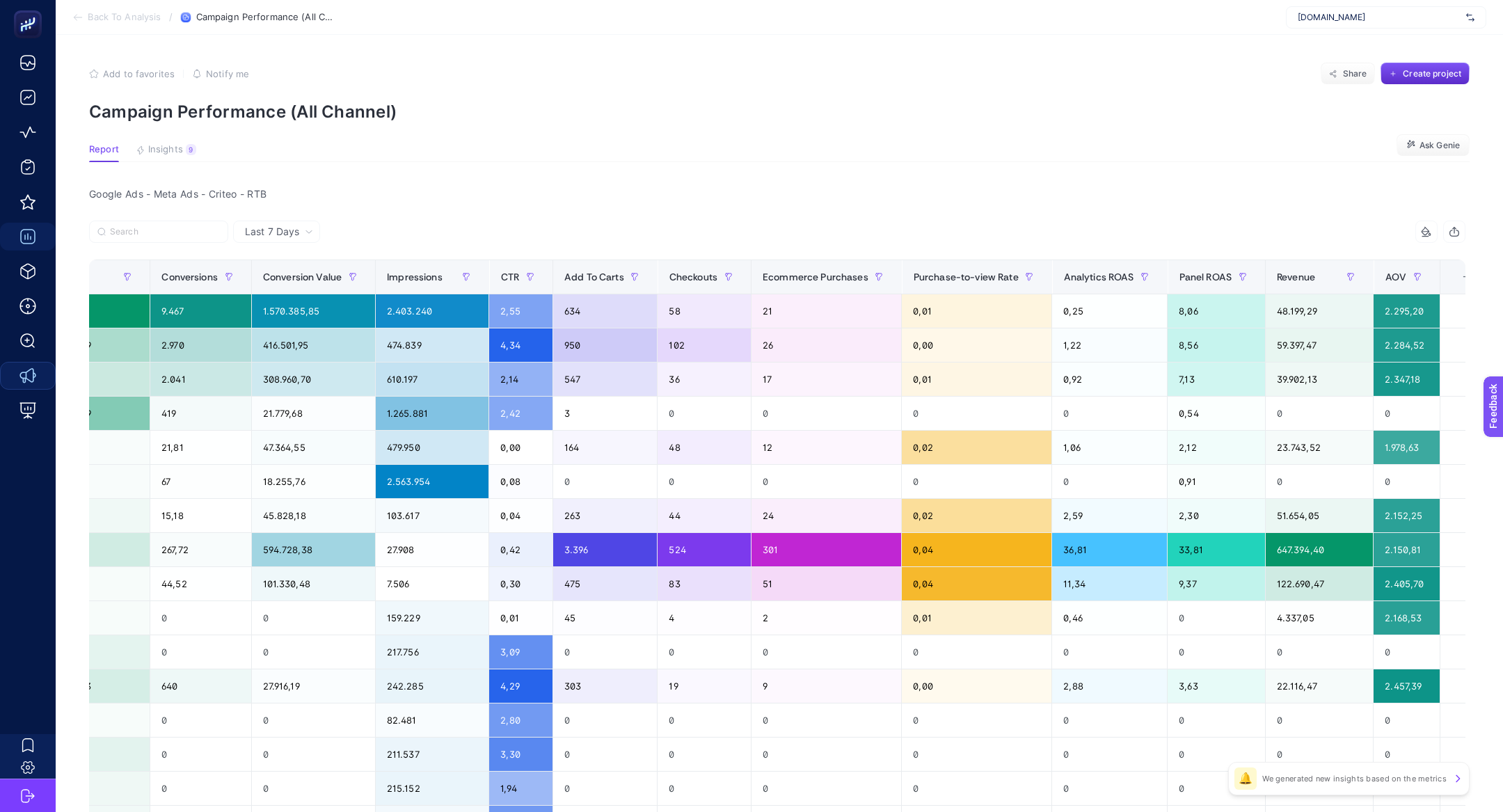
scroll to position [0, 737]
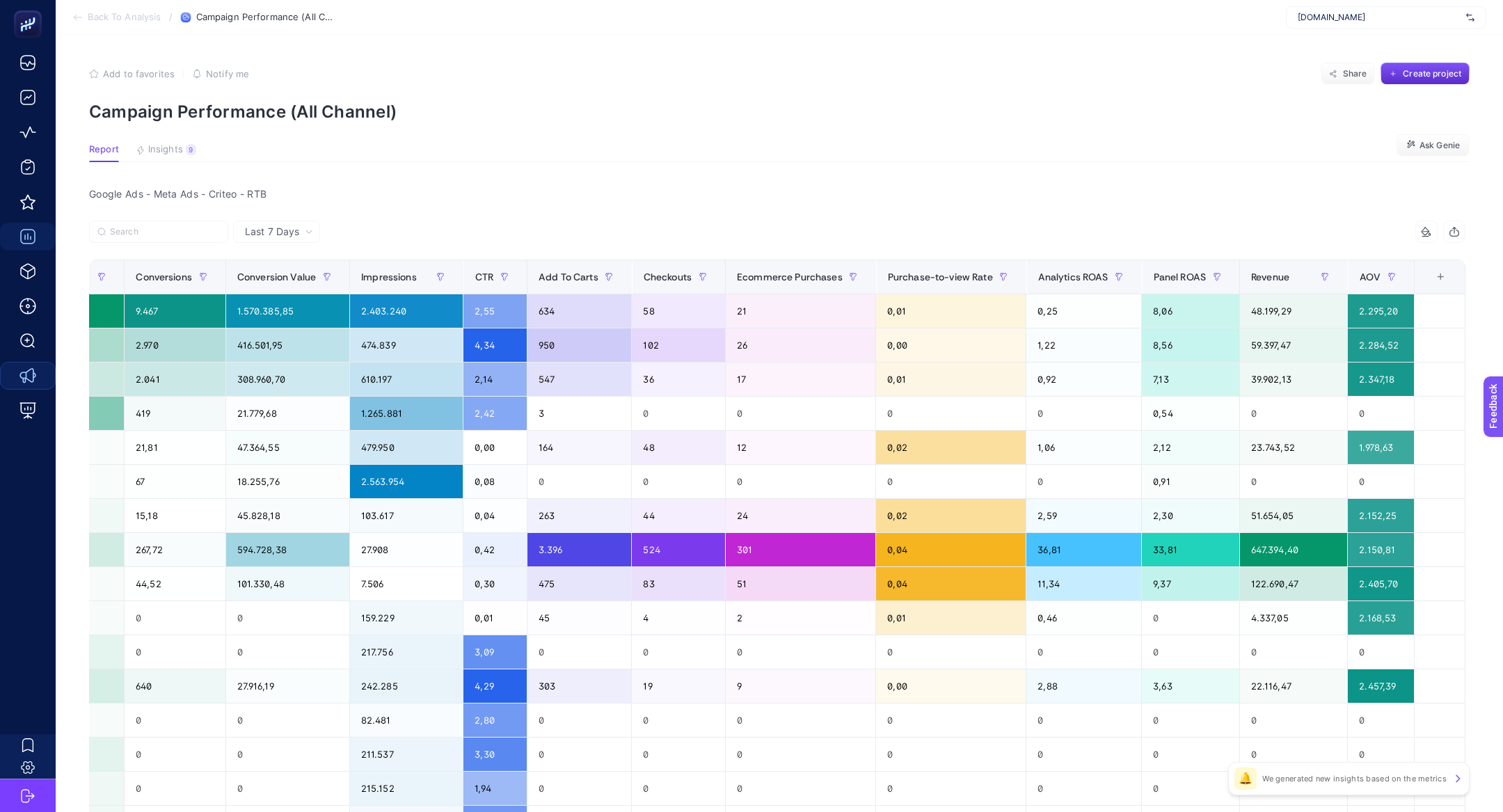
click at [1434, 277] on div "+" at bounding box center [1440, 276] width 27 height 11
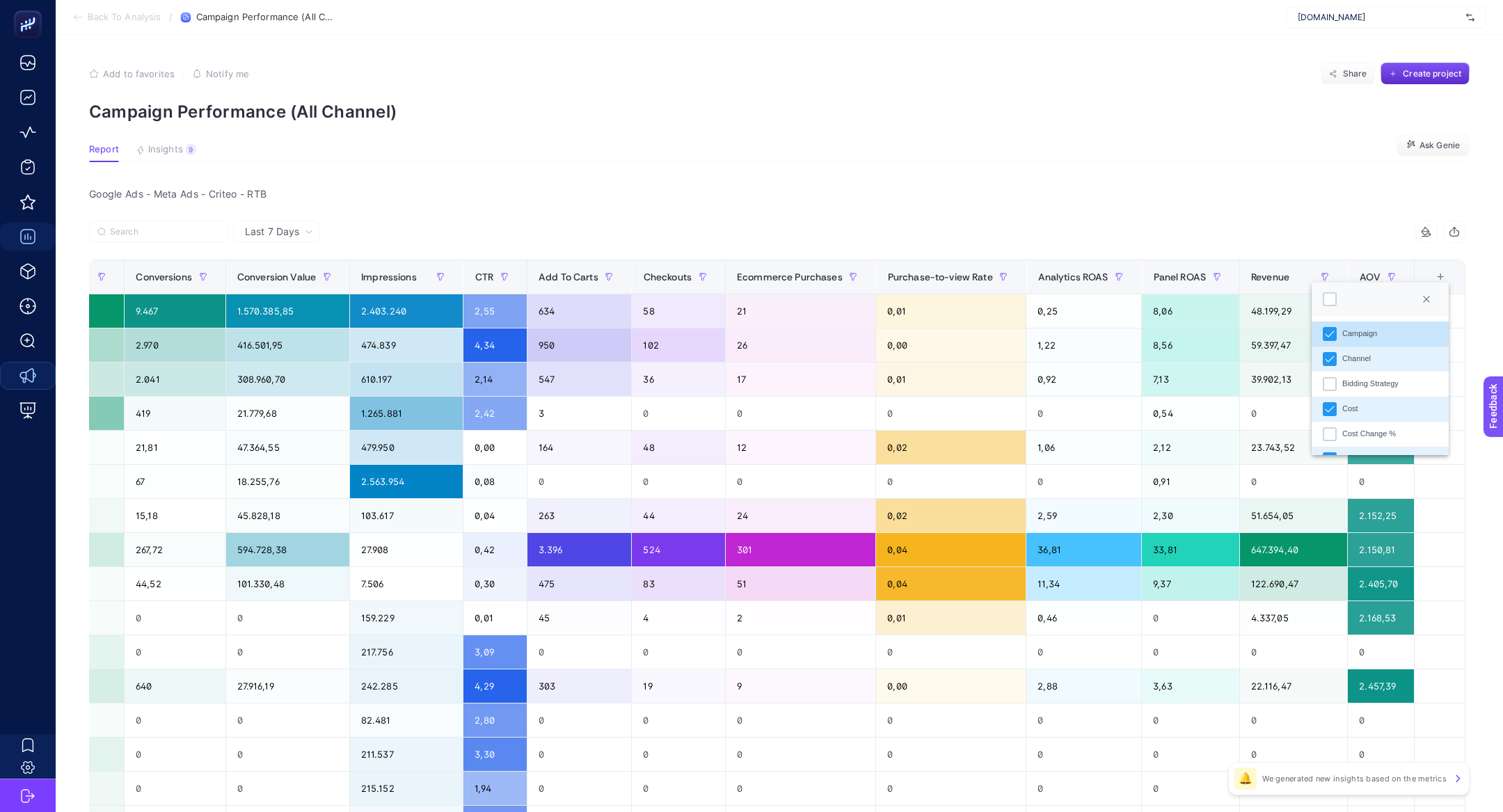
scroll to position [9, 71]
click at [1333, 298] on div at bounding box center [1330, 299] width 14 height 14
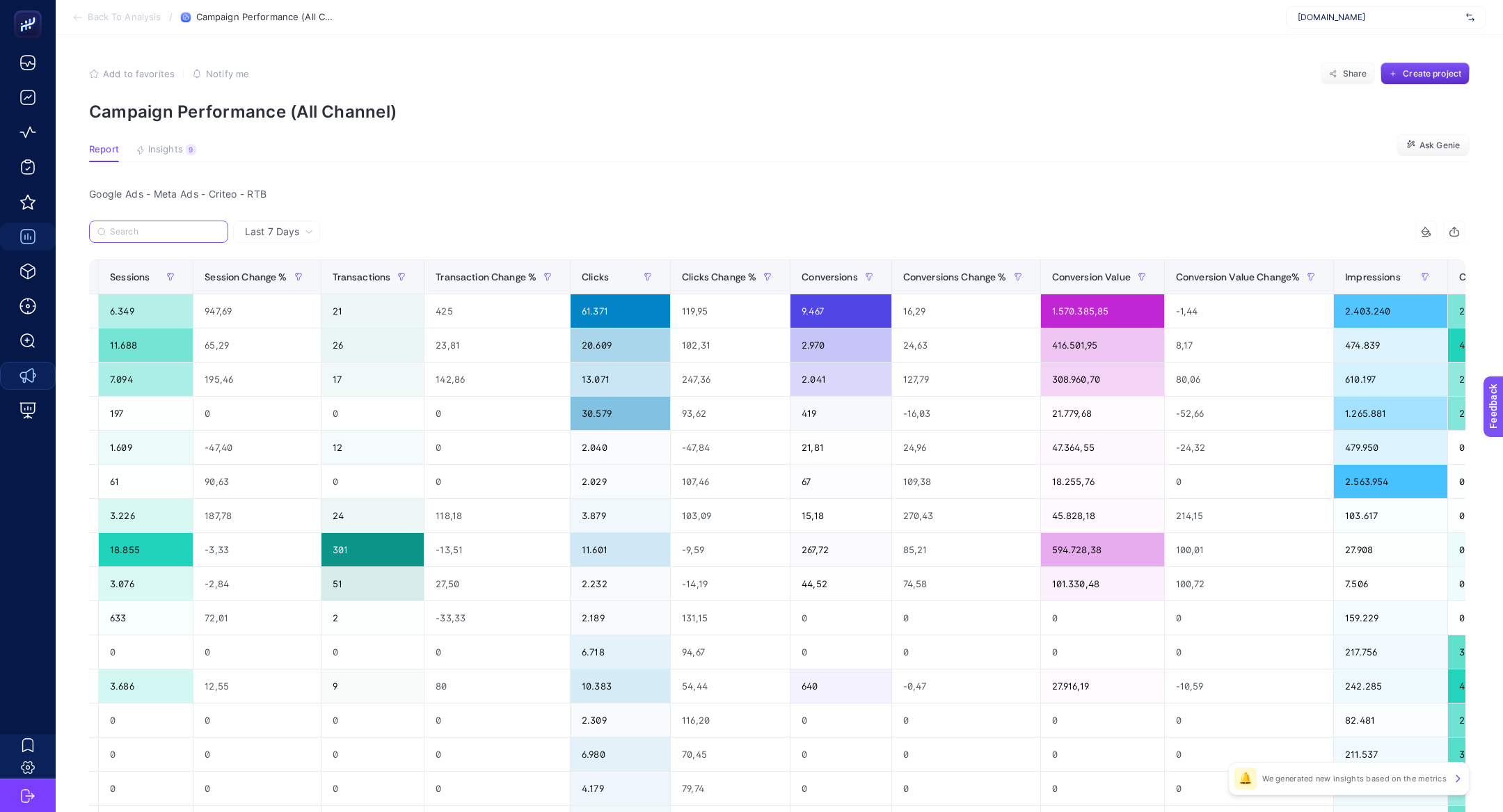
click at [169, 232] on input "Search" at bounding box center [165, 232] width 110 height 10
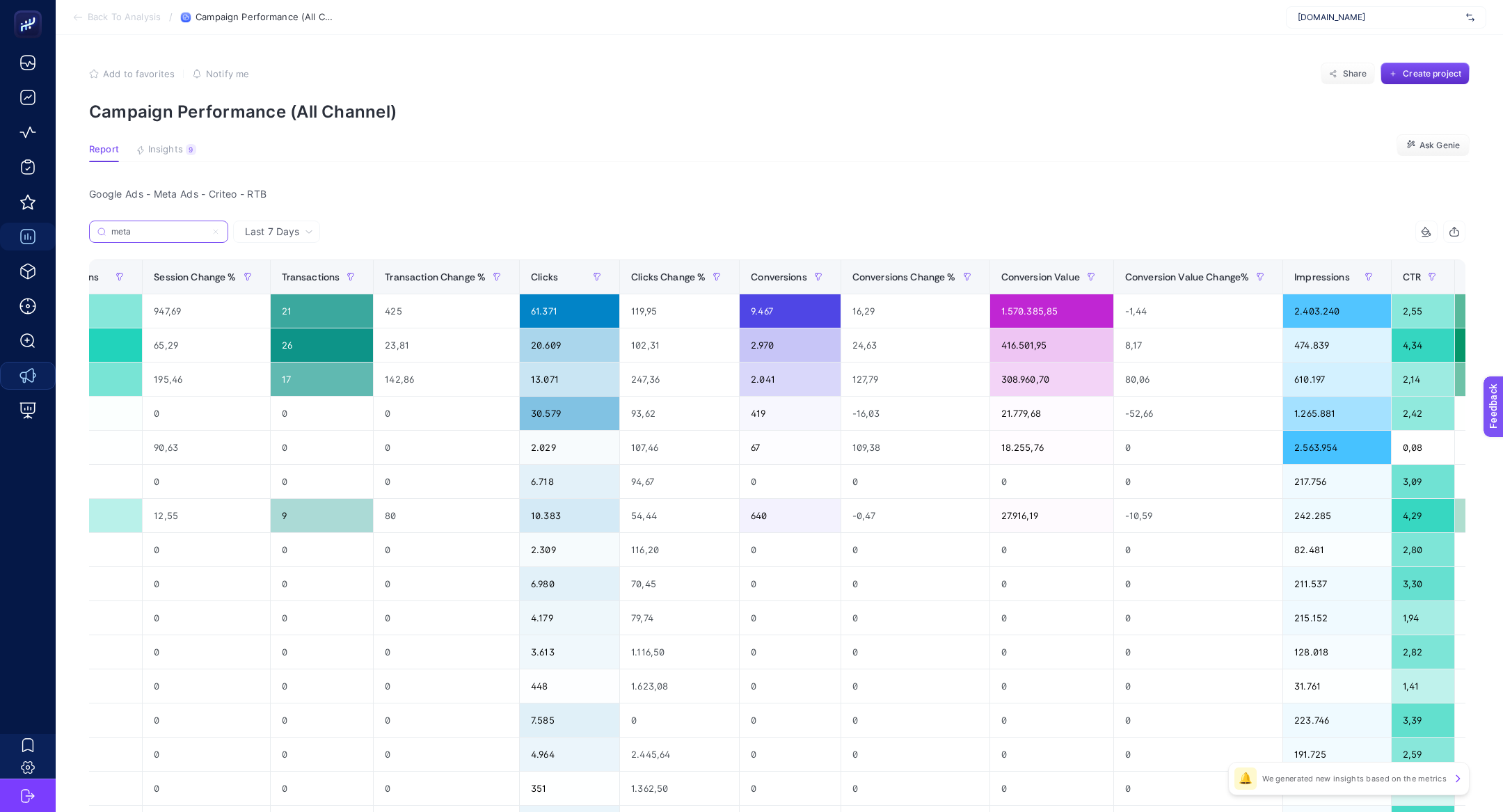
scroll to position [0, 0]
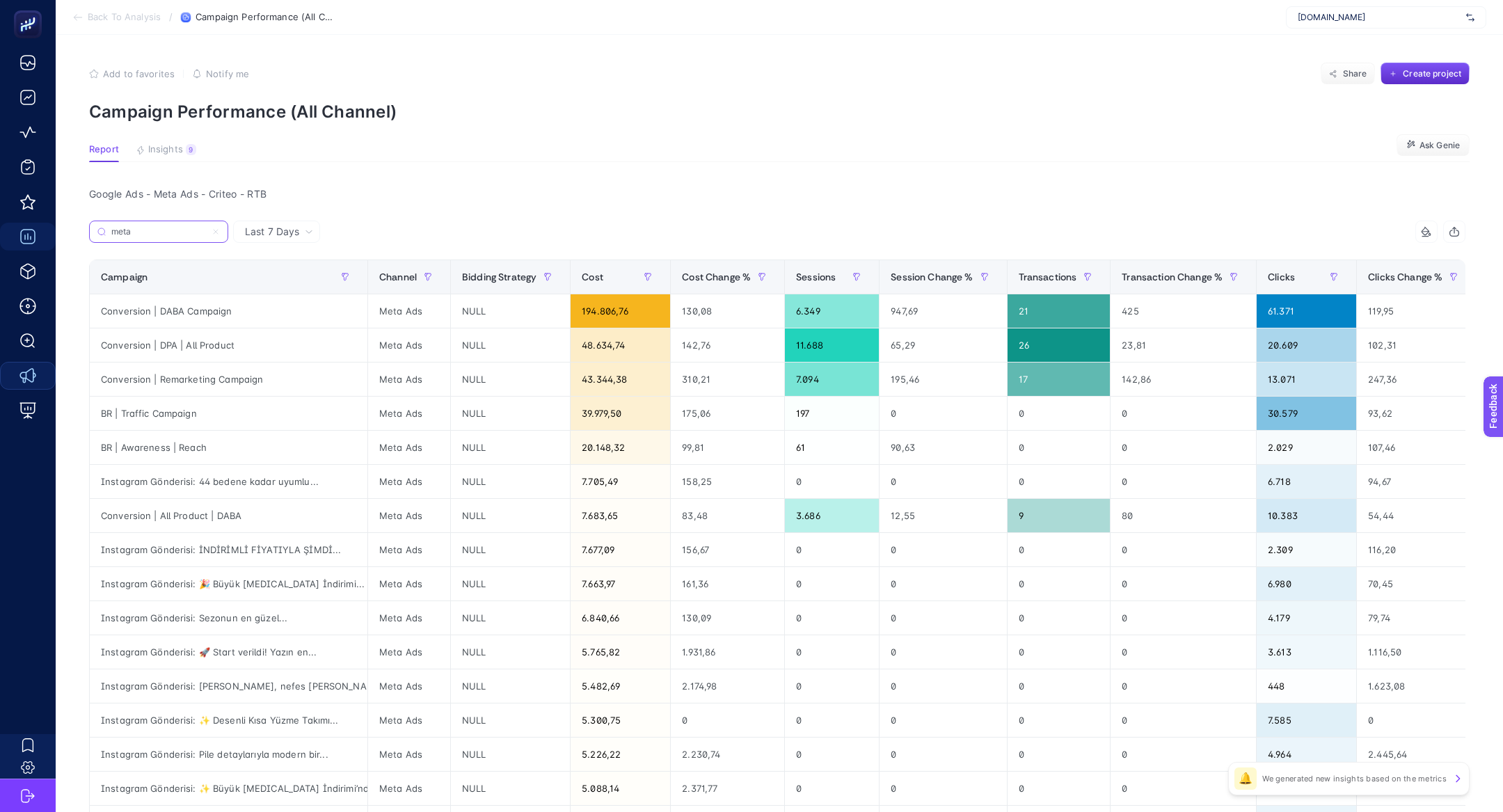
type input "meta"
click at [527, 309] on div "NULL" at bounding box center [511, 311] width 119 height 34
click at [368, 385] on div "Meta Ads" at bounding box center [409, 380] width 83 height 34
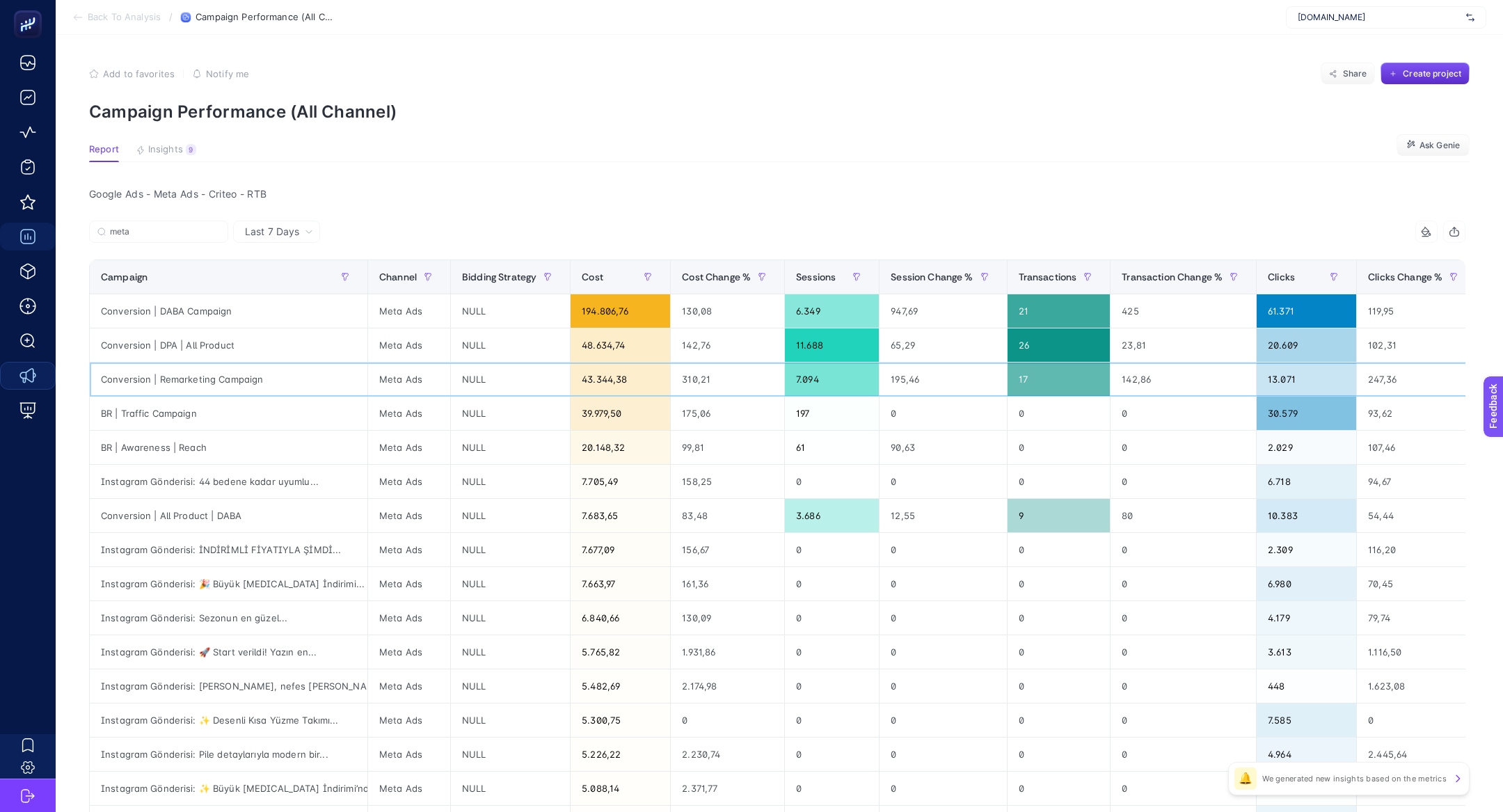
click at [368, 385] on div "Meta Ads" at bounding box center [409, 380] width 83 height 34
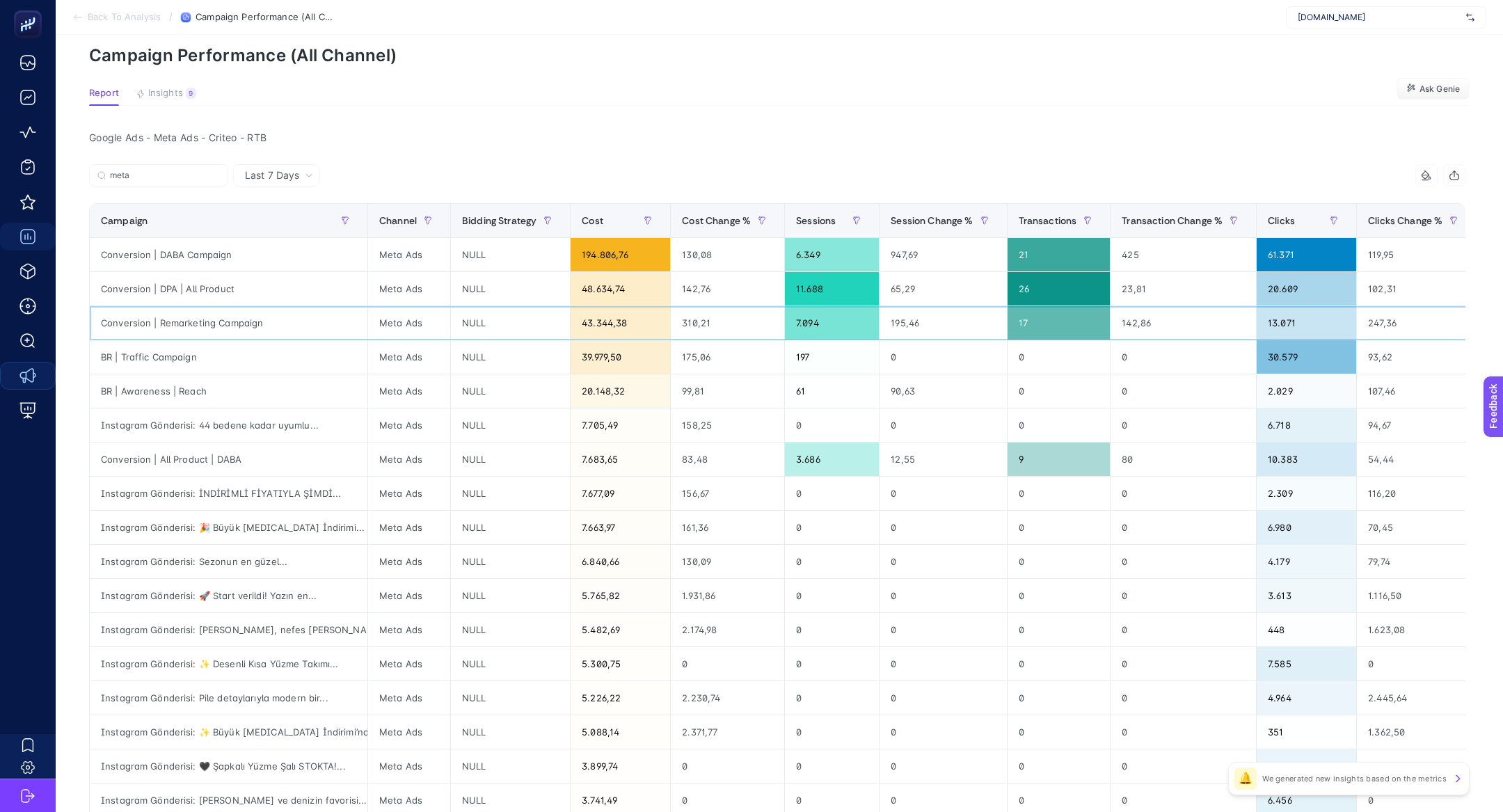
scroll to position [61, 0]
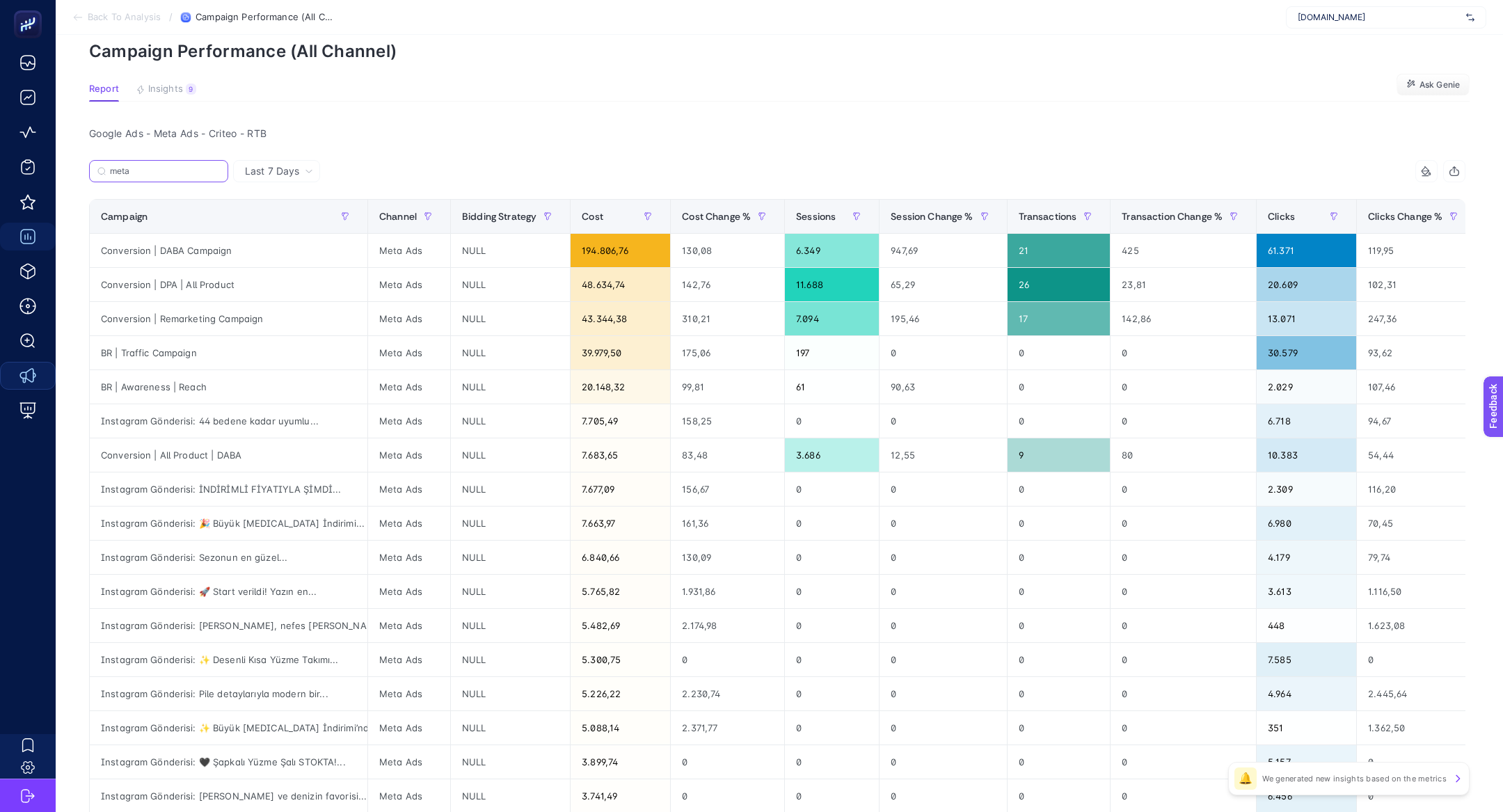
click at [182, 174] on input "meta" at bounding box center [165, 171] width 110 height 10
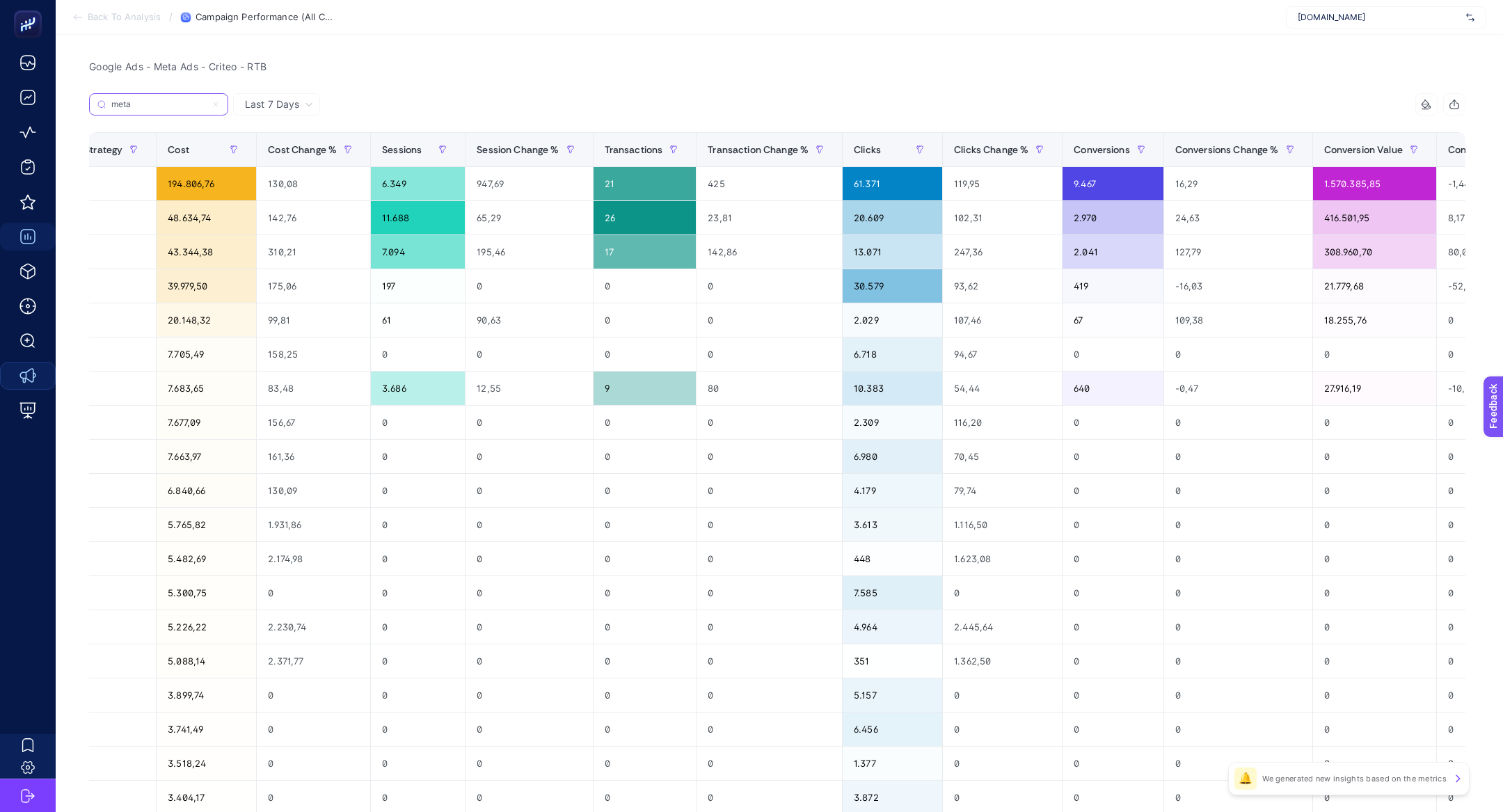
scroll to position [0, 585]
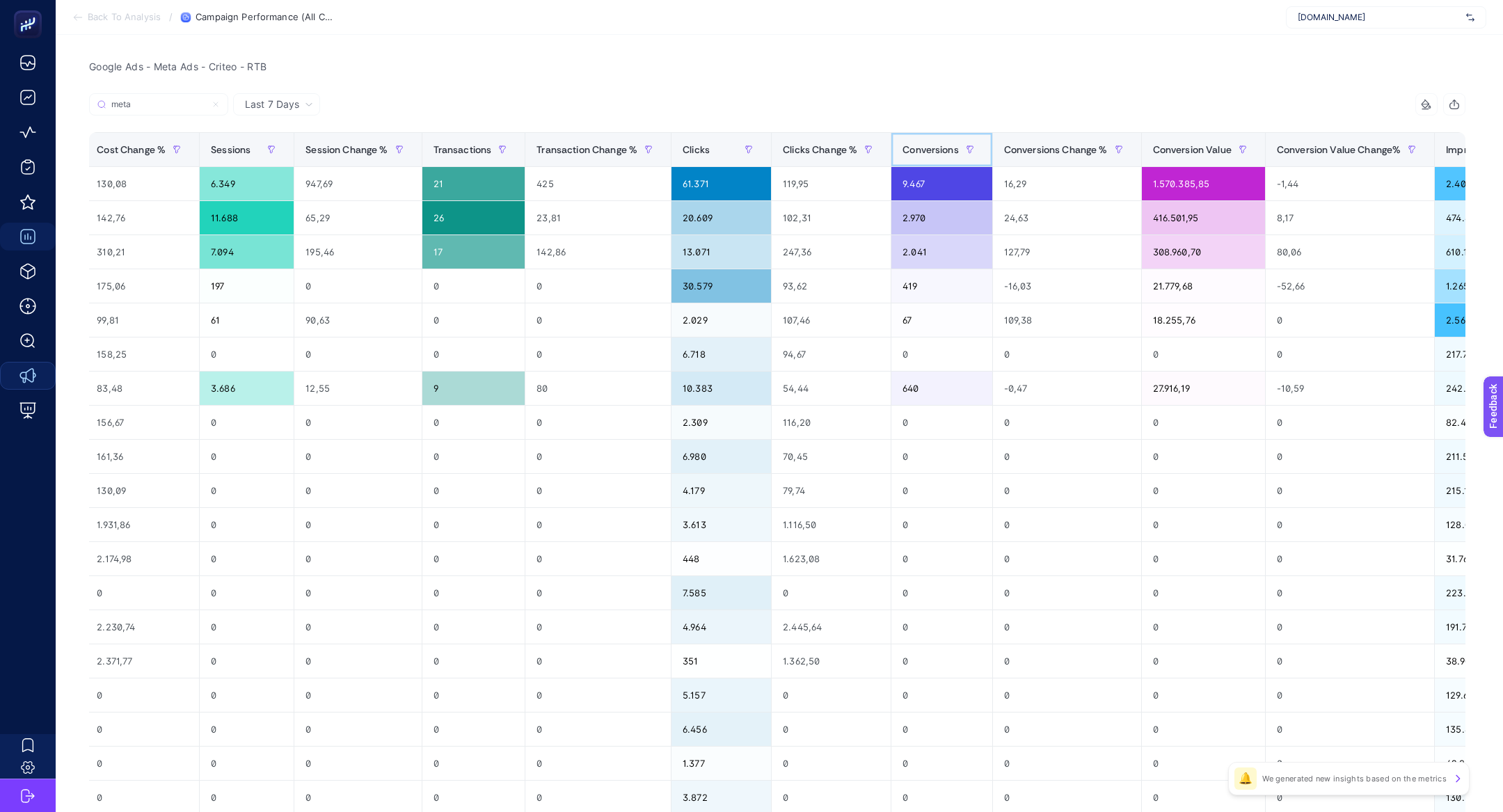
click at [937, 145] on span "Conversions" at bounding box center [930, 149] width 57 height 11
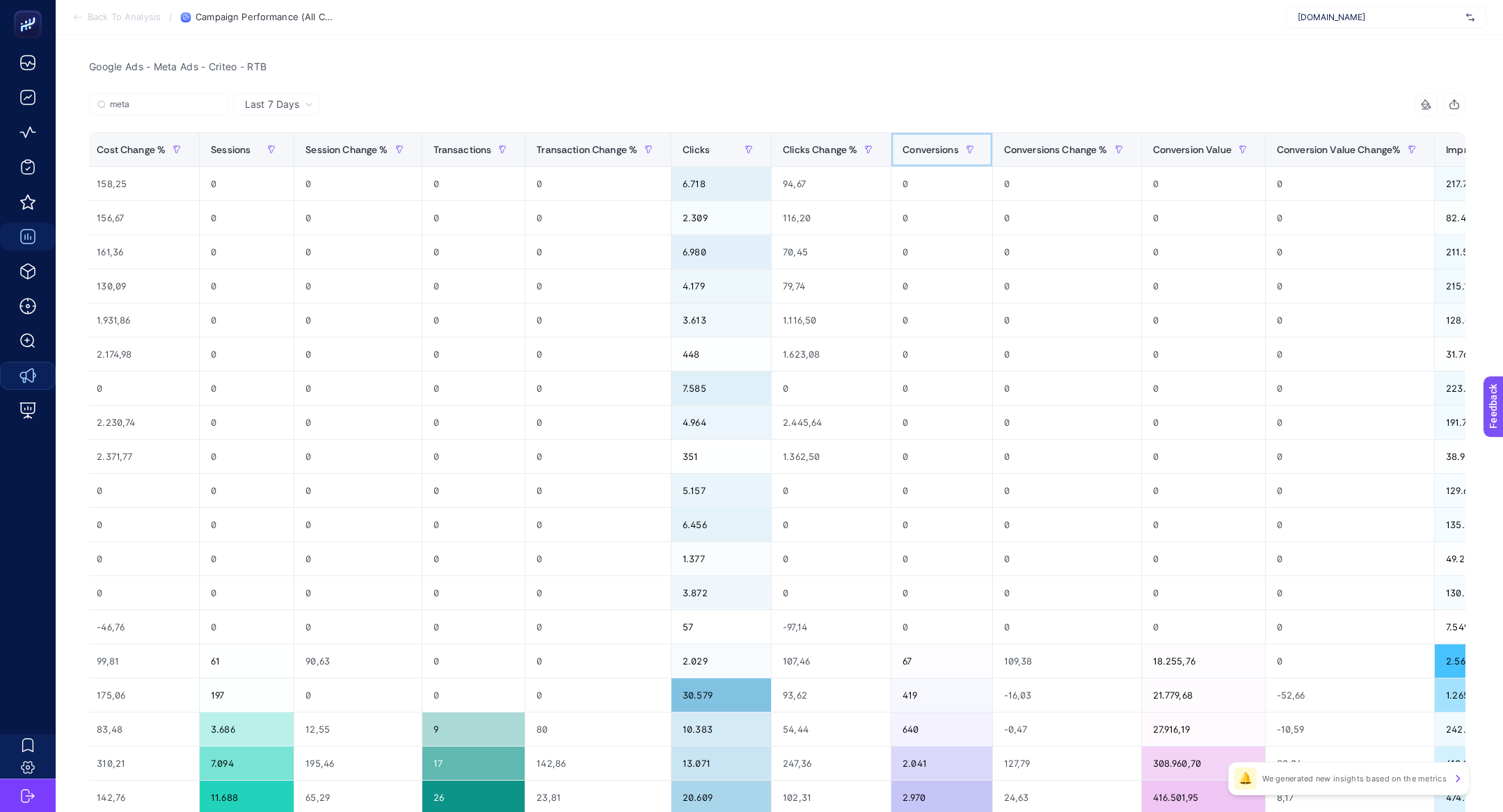
click at [937, 145] on span "Conversions" at bounding box center [930, 149] width 57 height 11
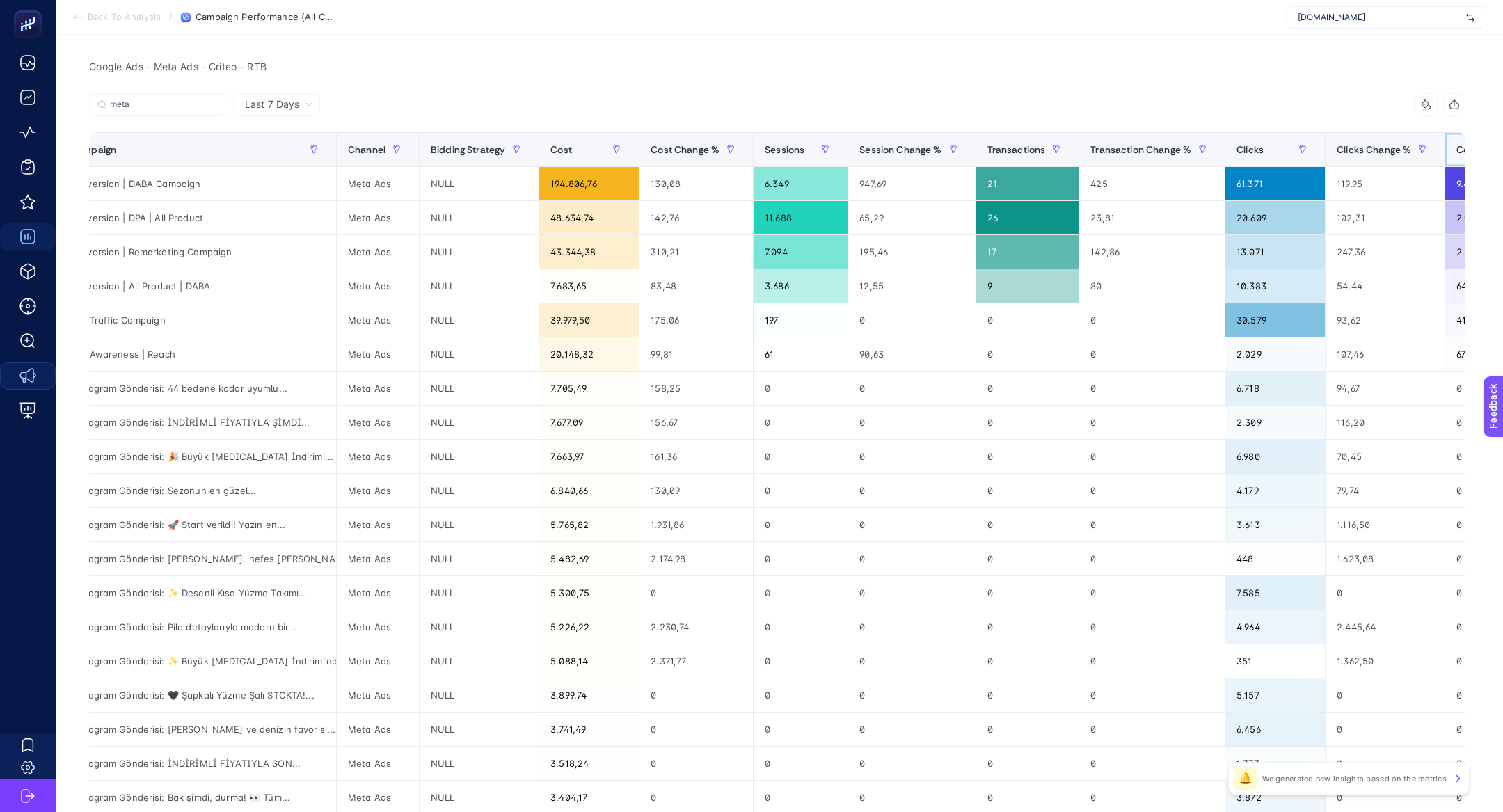
scroll to position [0, 0]
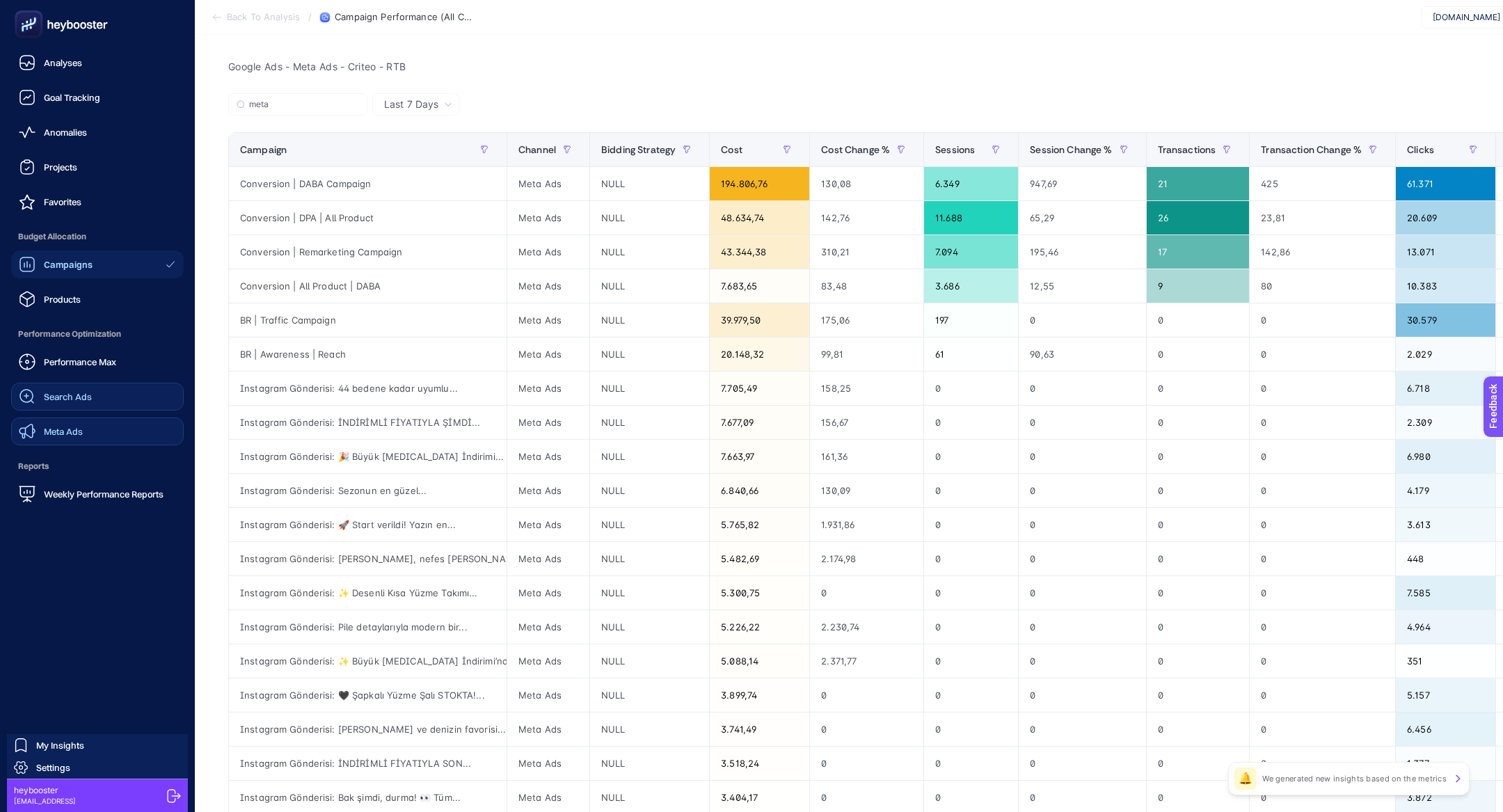
click at [94, 395] on link "Search Ads" at bounding box center [97, 397] width 173 height 28
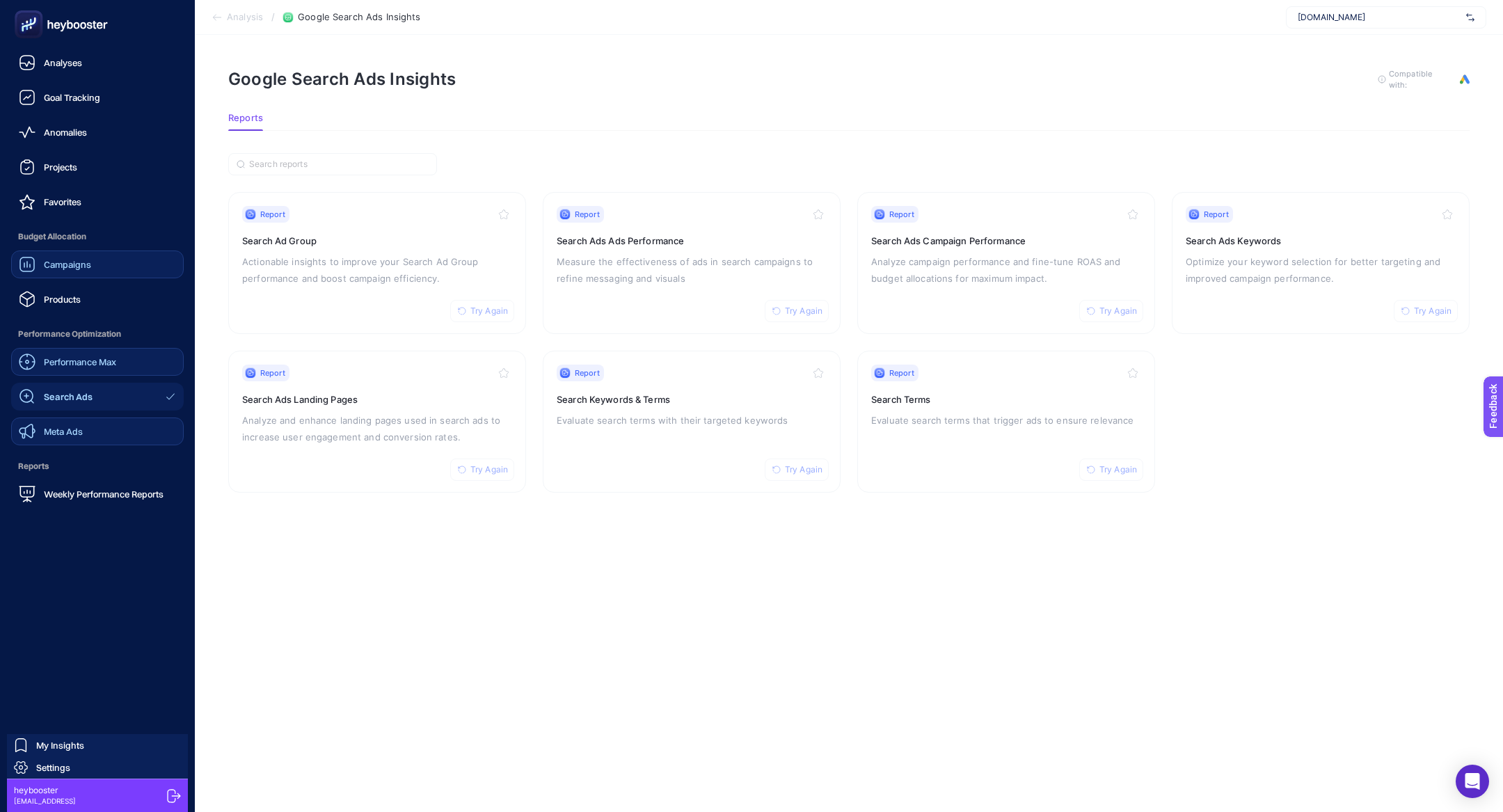
click at [126, 354] on link "Performance Max" at bounding box center [97, 362] width 173 height 28
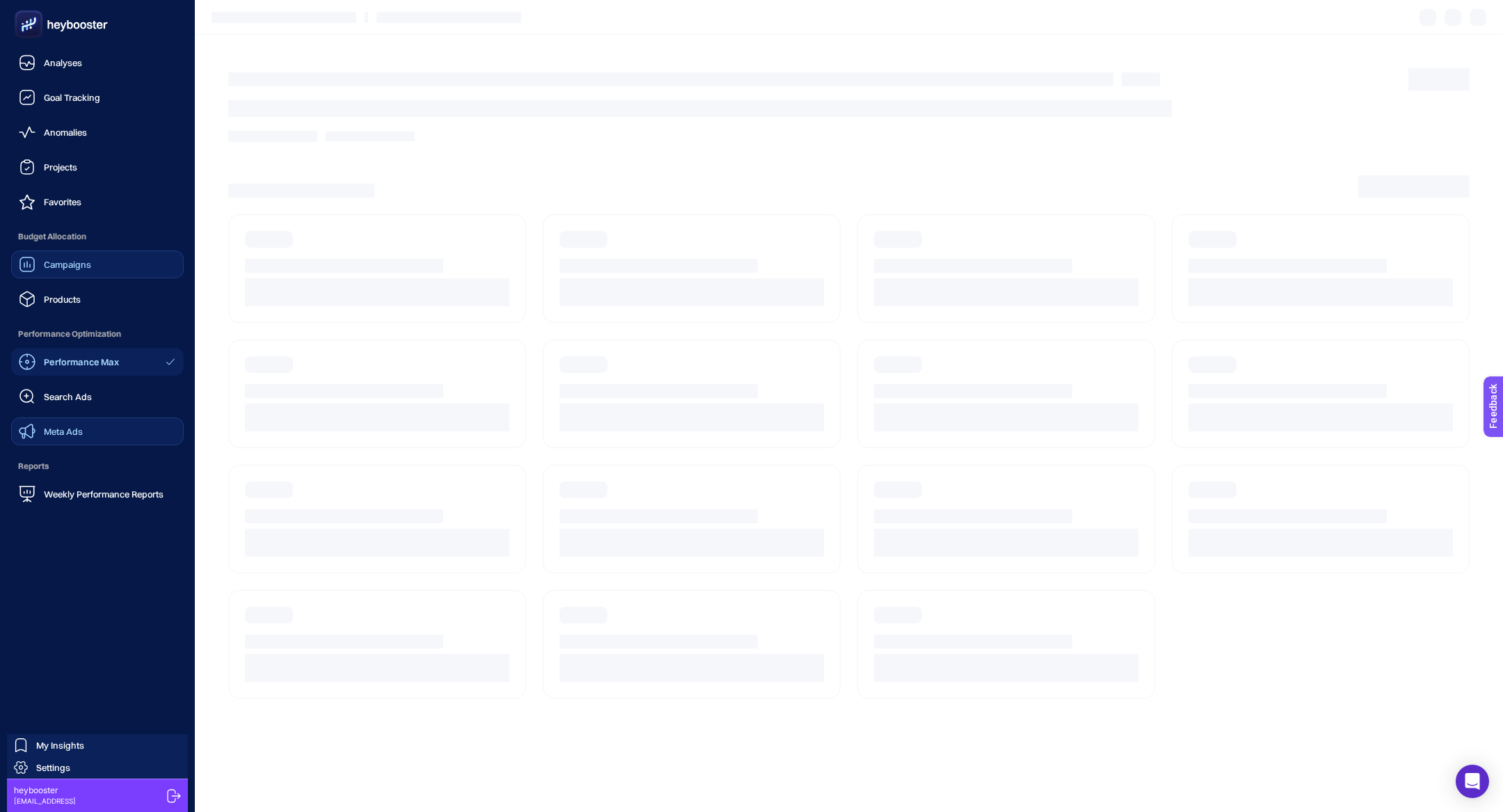
click at [115, 413] on div "Performance Max Search Ads Meta Ads" at bounding box center [97, 397] width 173 height 97
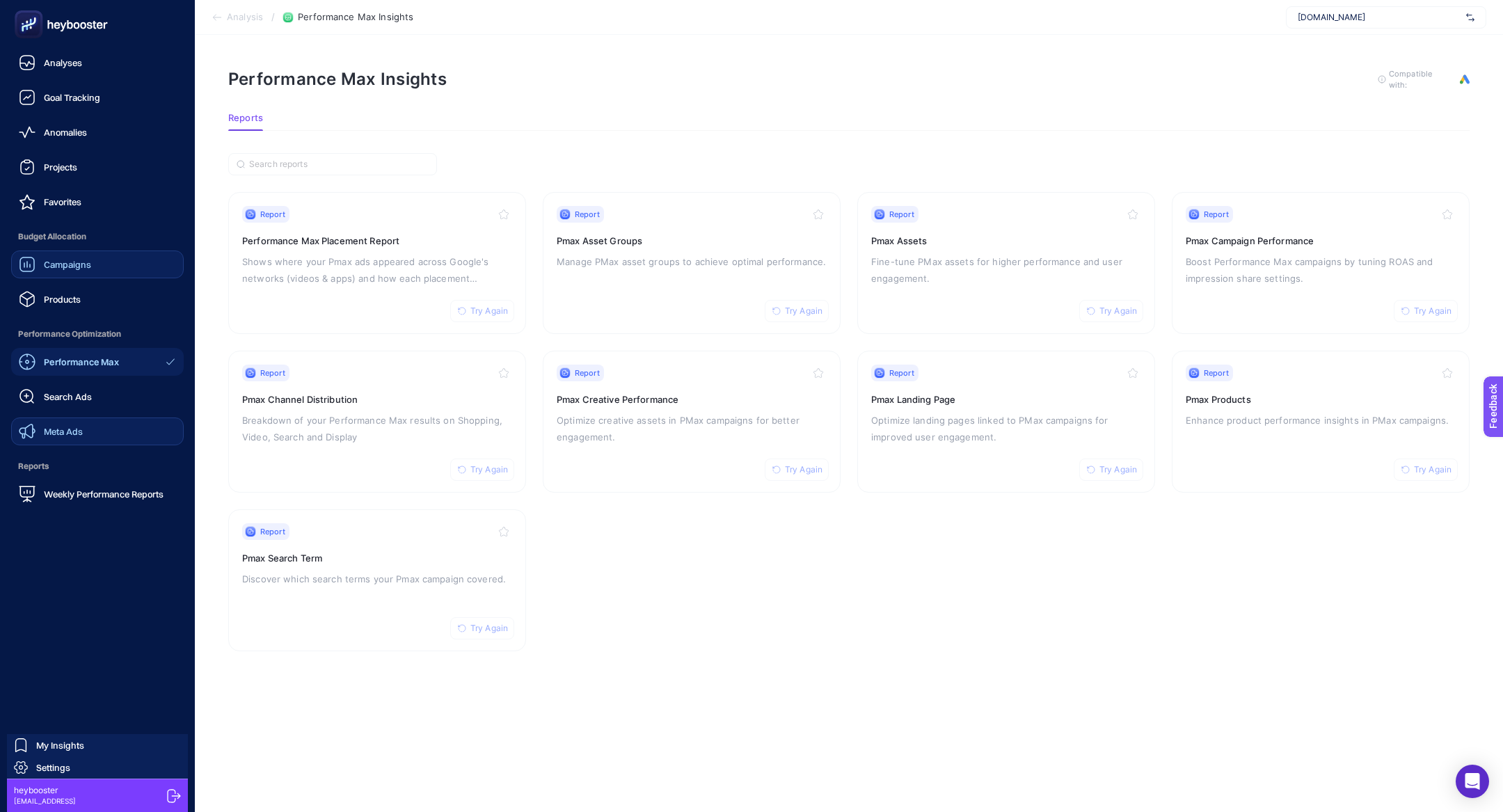
click at [120, 424] on link "Meta Ads" at bounding box center [97, 431] width 173 height 28
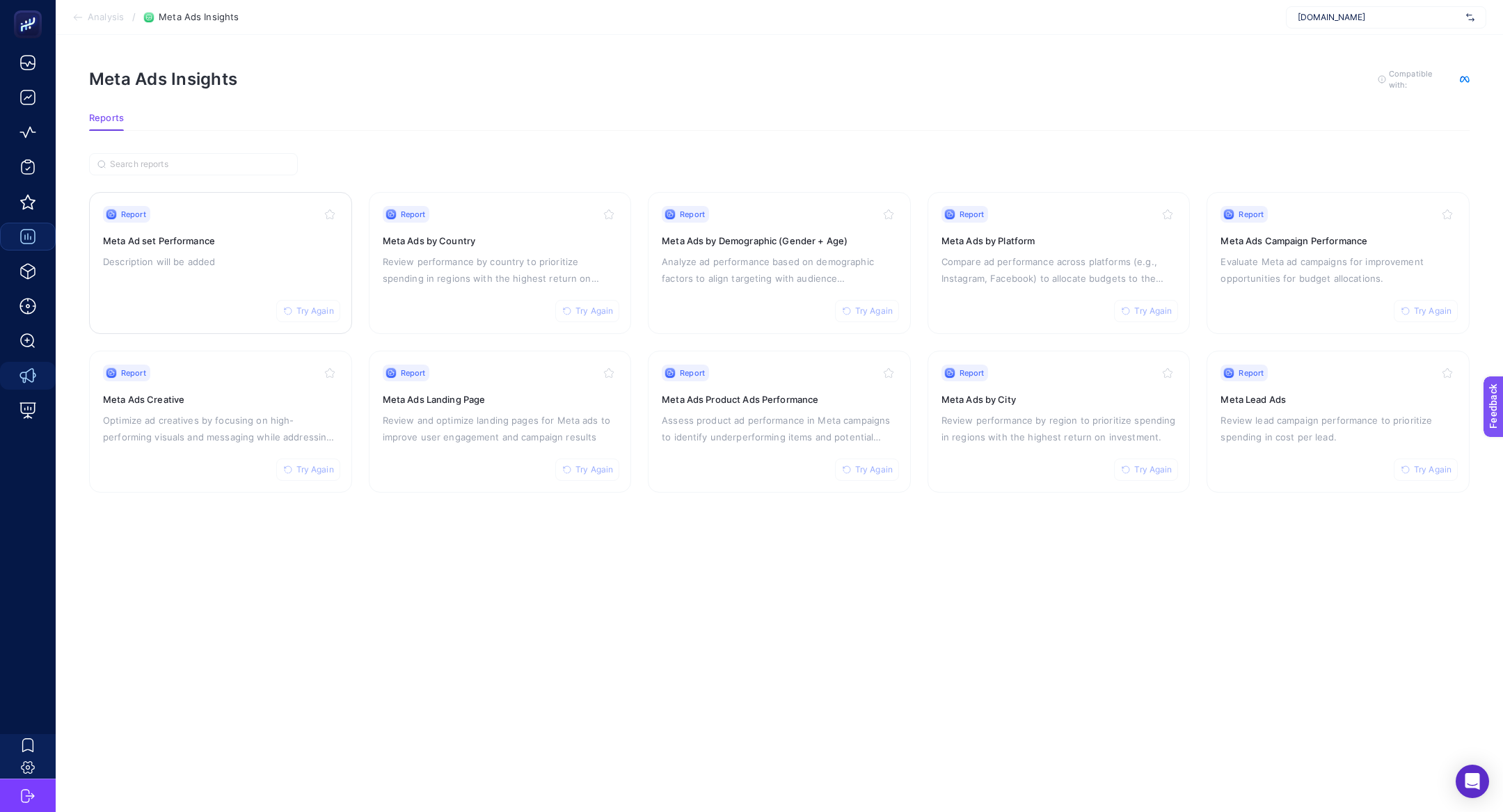
click at [229, 277] on div "Report Try Again Meta Ad set Performance Description will be added" at bounding box center [221, 262] width 236 height 114
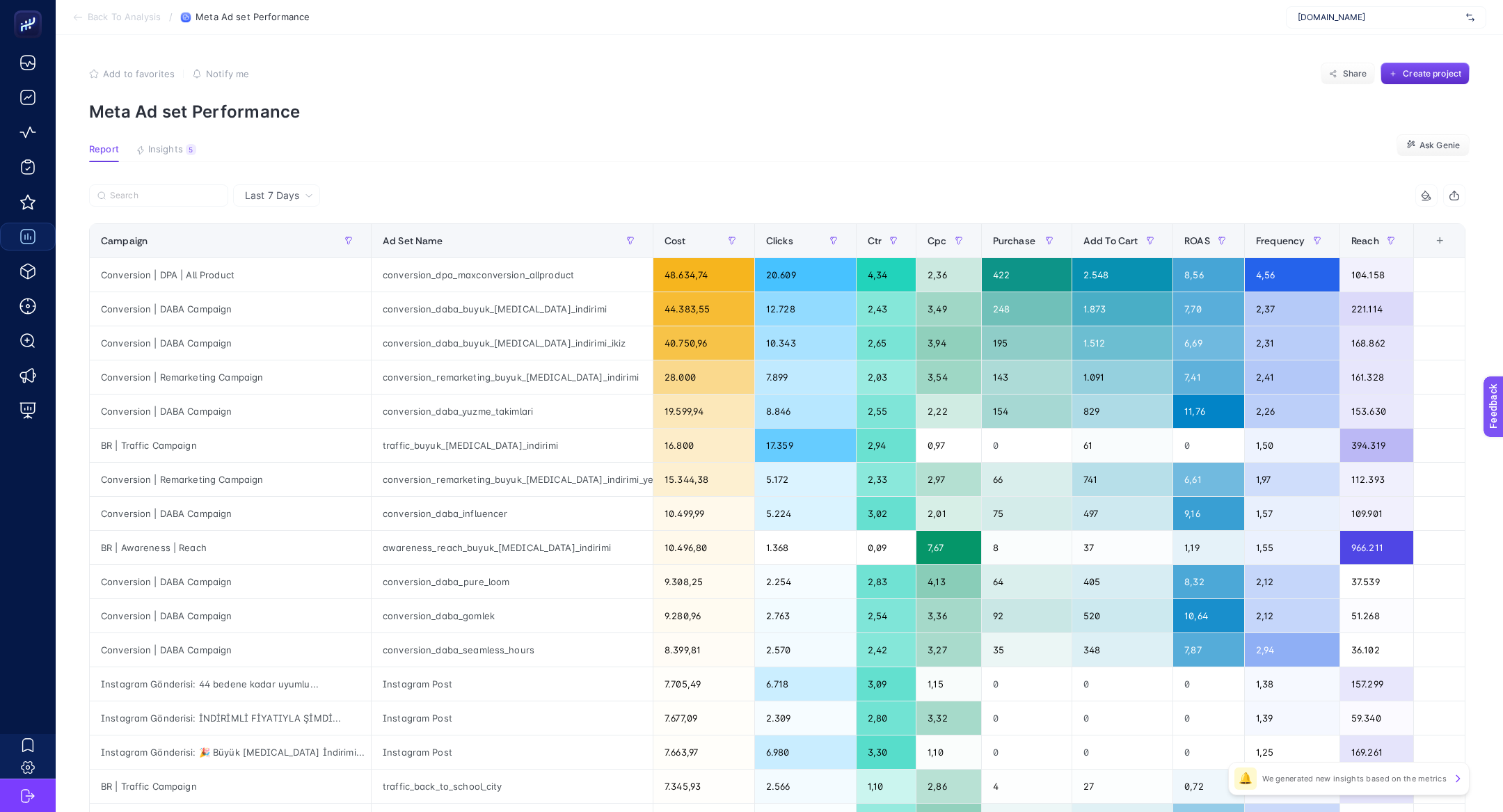
click at [1438, 238] on div "+" at bounding box center [1439, 241] width 27 height 11
click at [567, 60] on article "Add to favorites false Notify me Share Create project Meta Ad set Performance R…" at bounding box center [779, 578] width 1447 height 1087
click at [181, 140] on article "Add to favorites false Notify me Share Create project Meta Ad set Performance R…" at bounding box center [779, 578] width 1447 height 1087
click at [183, 152] on button "Insights 5 We generated new insights based on the metrics" at bounding box center [165, 153] width 61 height 18
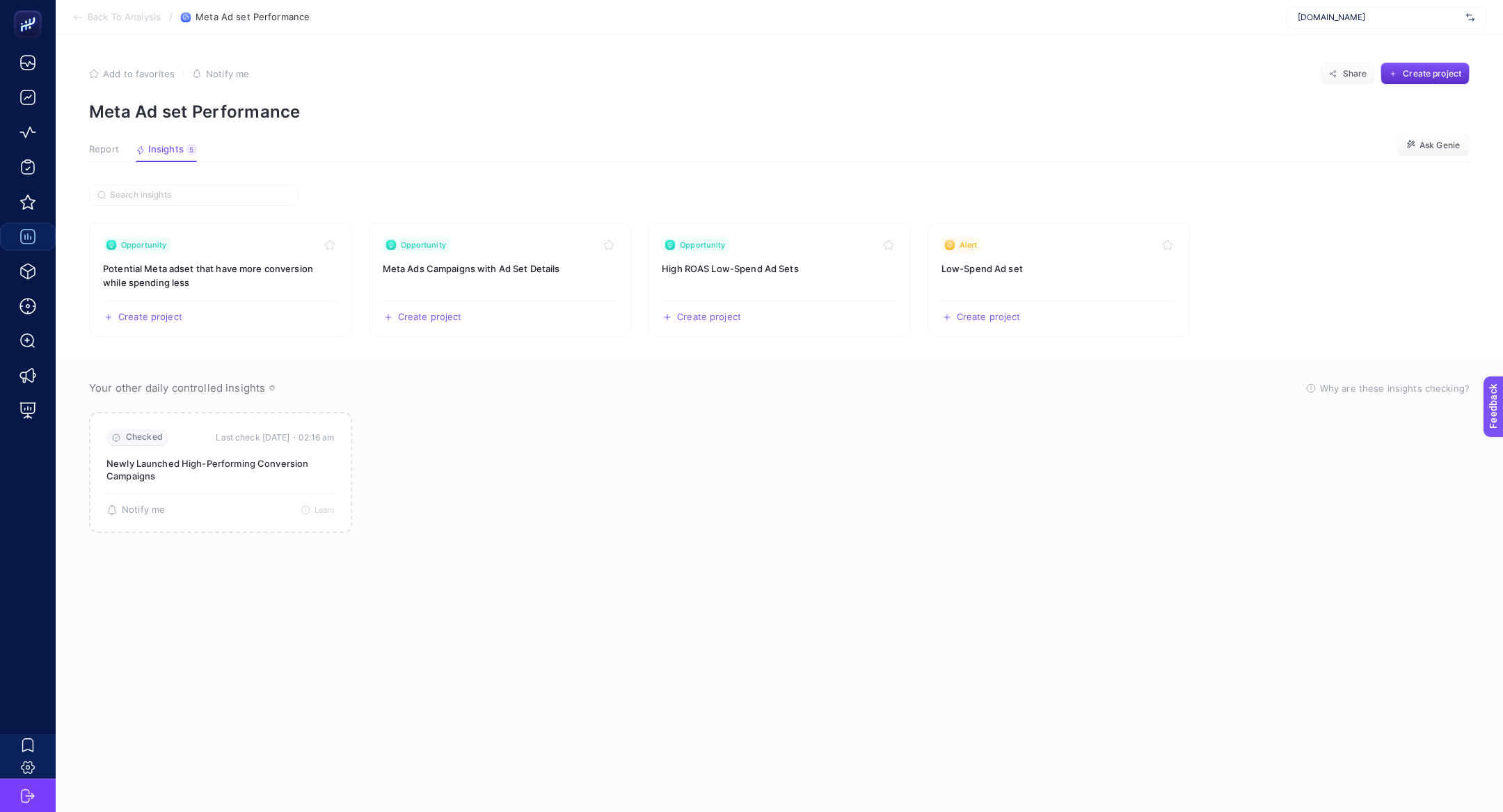
click at [112, 151] on span "Report" at bounding box center [104, 149] width 30 height 11
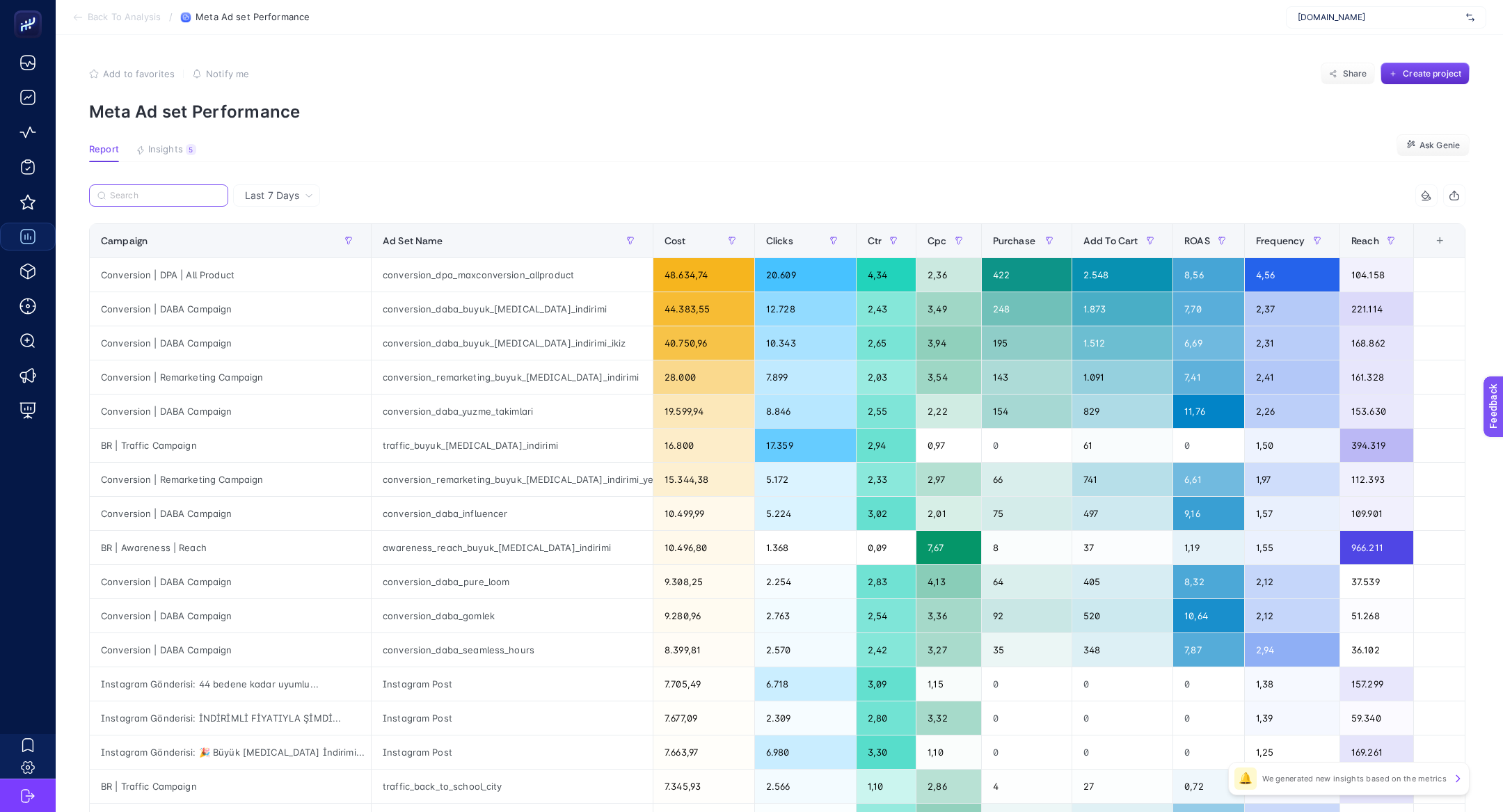
click at [188, 200] on input "Search" at bounding box center [165, 196] width 110 height 10
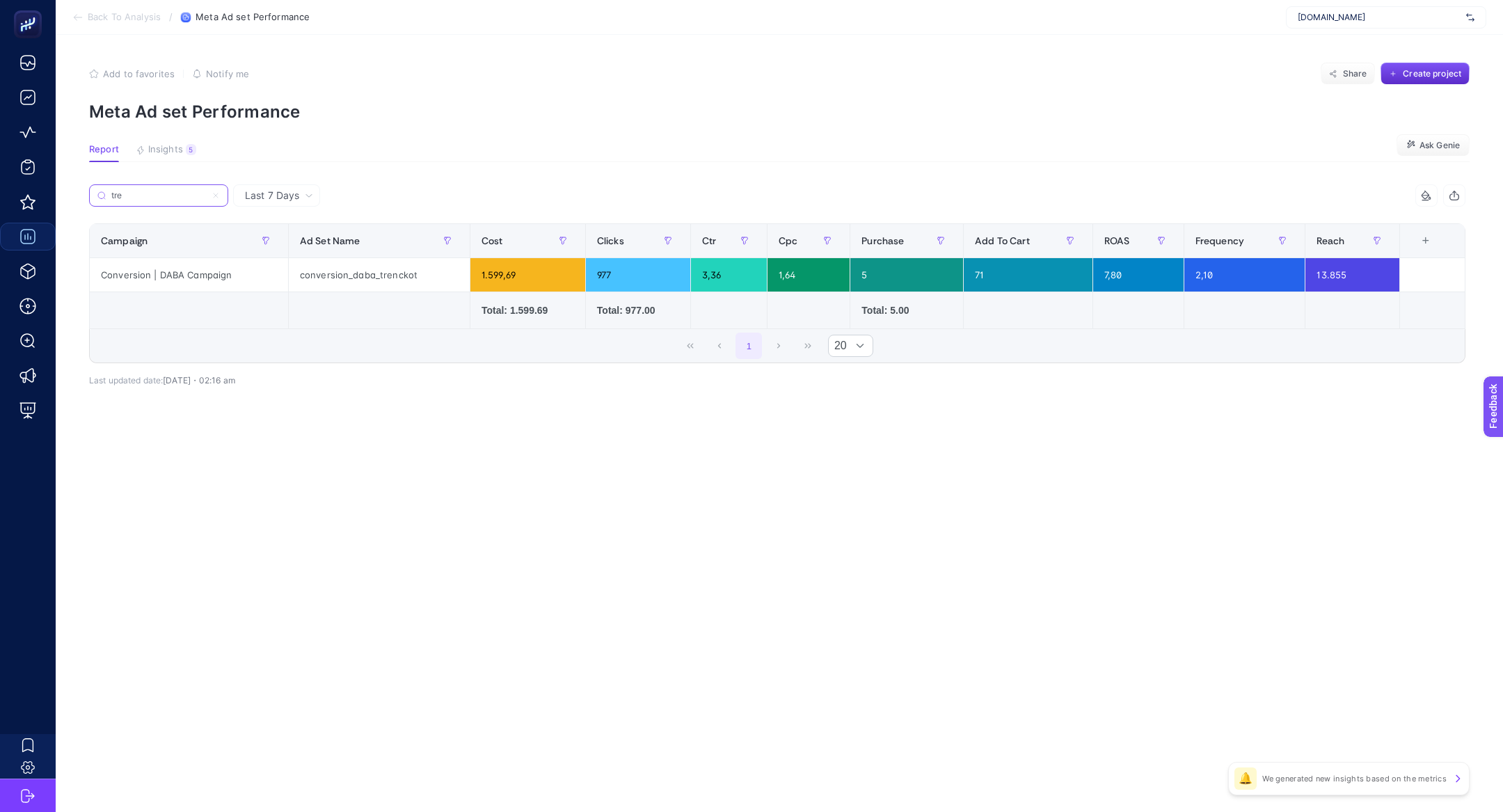
type input "tre"
click at [454, 273] on div "conversion_daba_trenckot" at bounding box center [379, 275] width 181 height 34
click at [1319, 18] on span "[DOMAIN_NAME]" at bounding box center [1379, 17] width 163 height 11
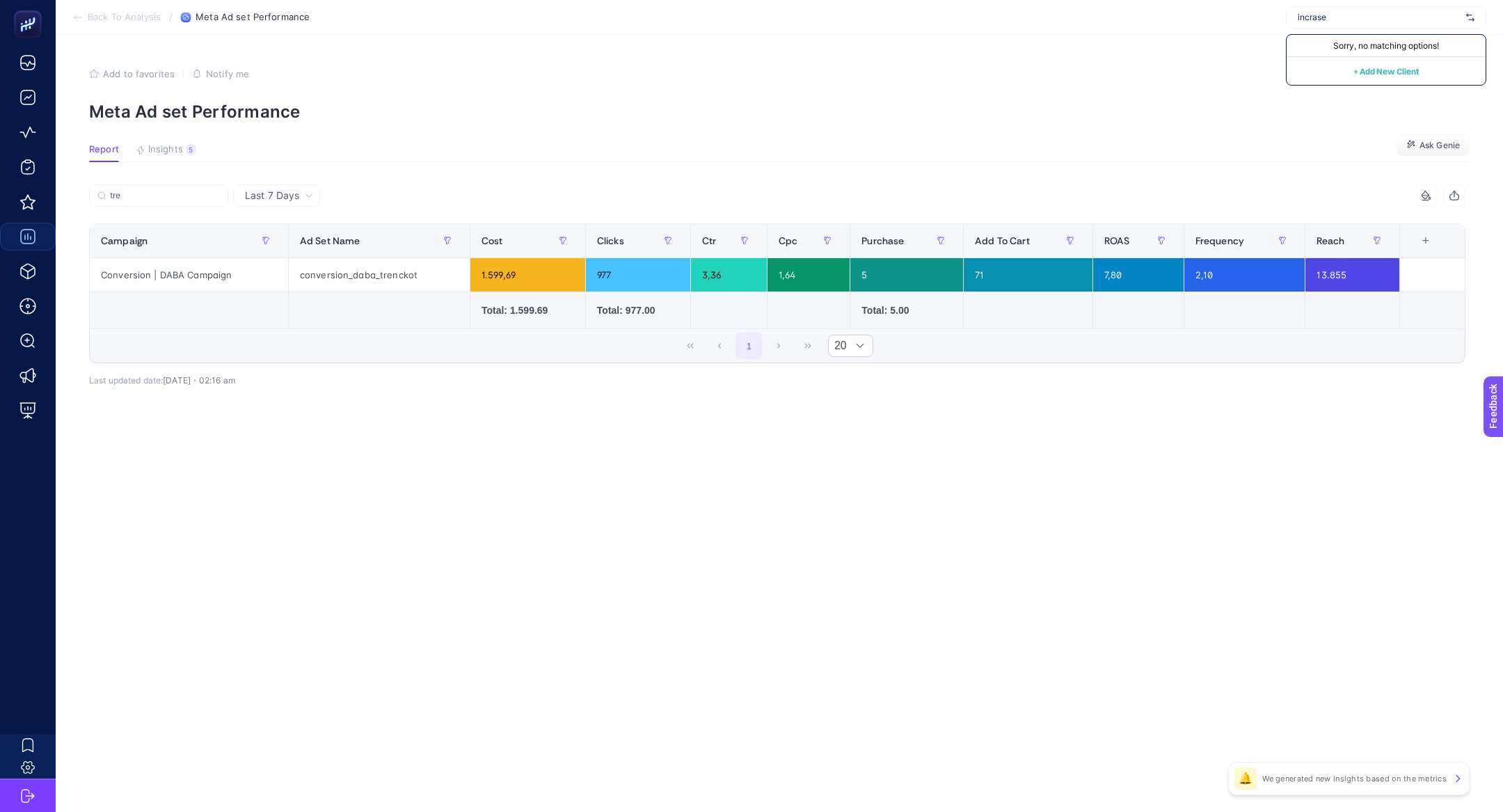
type input "incrase"
click at [1355, 22] on input "incrase" at bounding box center [1379, 17] width 163 height 11
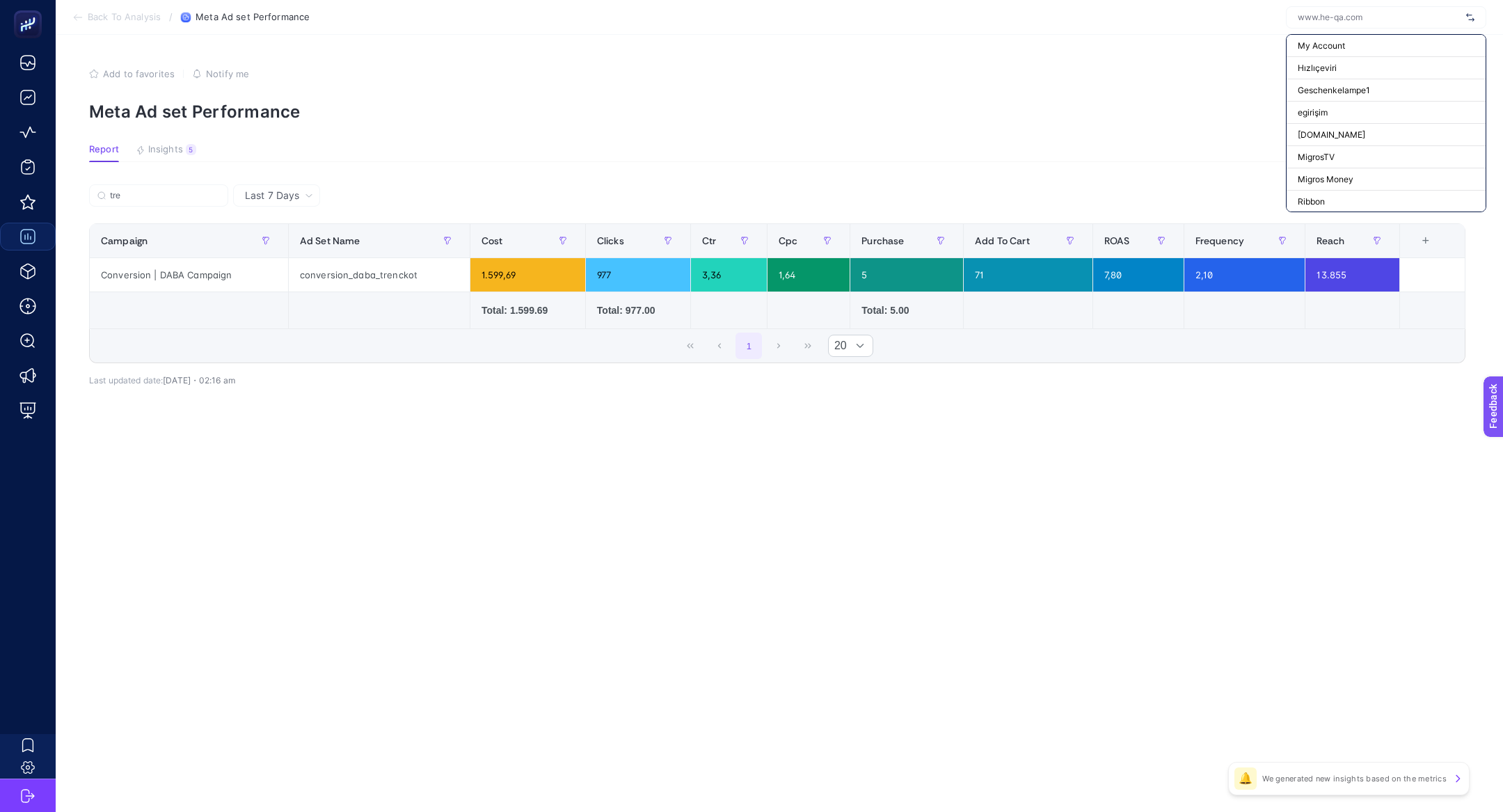
click at [1355, 22] on input "text" at bounding box center [1379, 17] width 163 height 11
paste input "Increaser"
type input "Increaser"
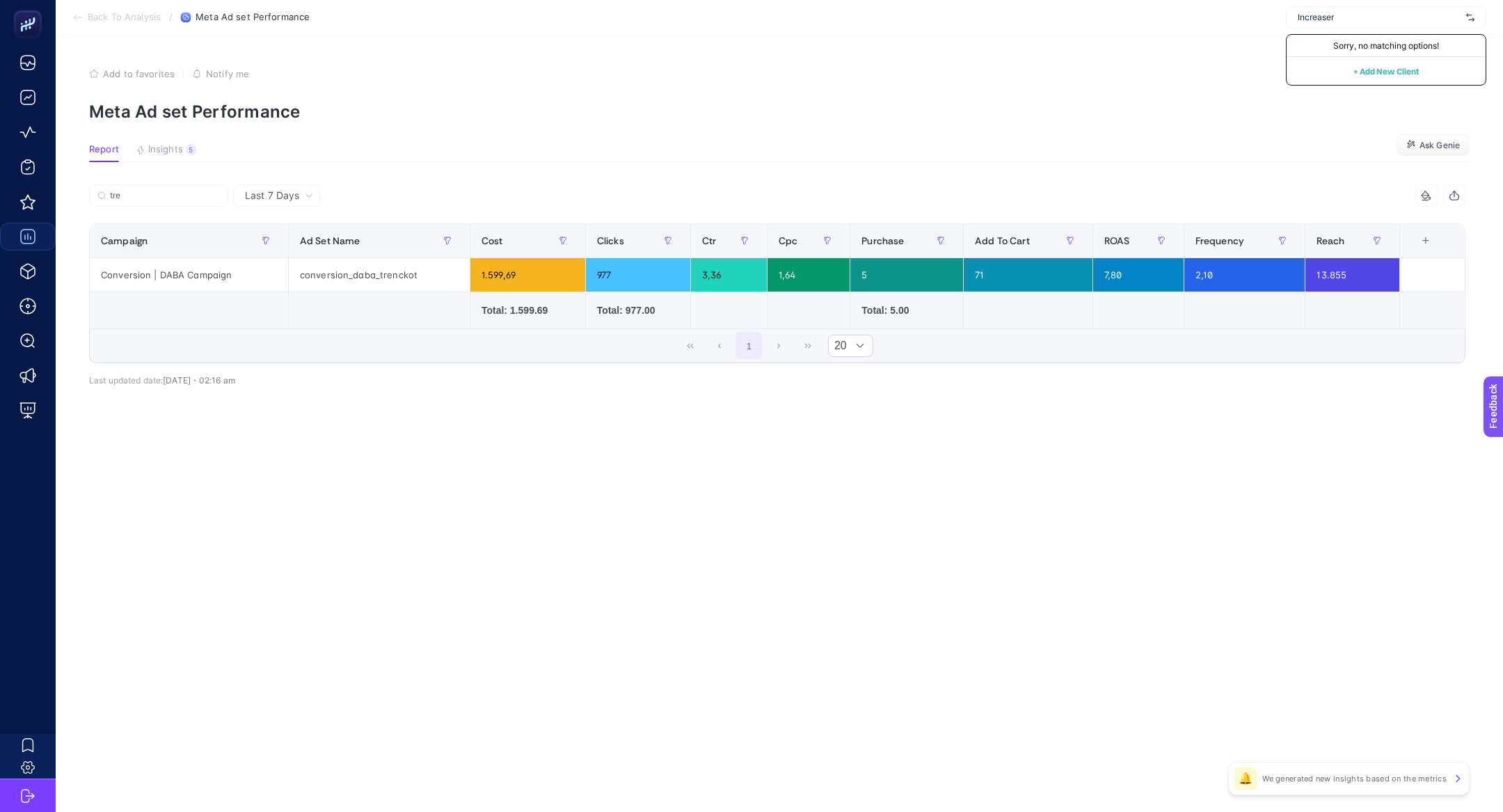
click at [1298, 20] on input "Increaser" at bounding box center [1379, 17] width 163 height 11
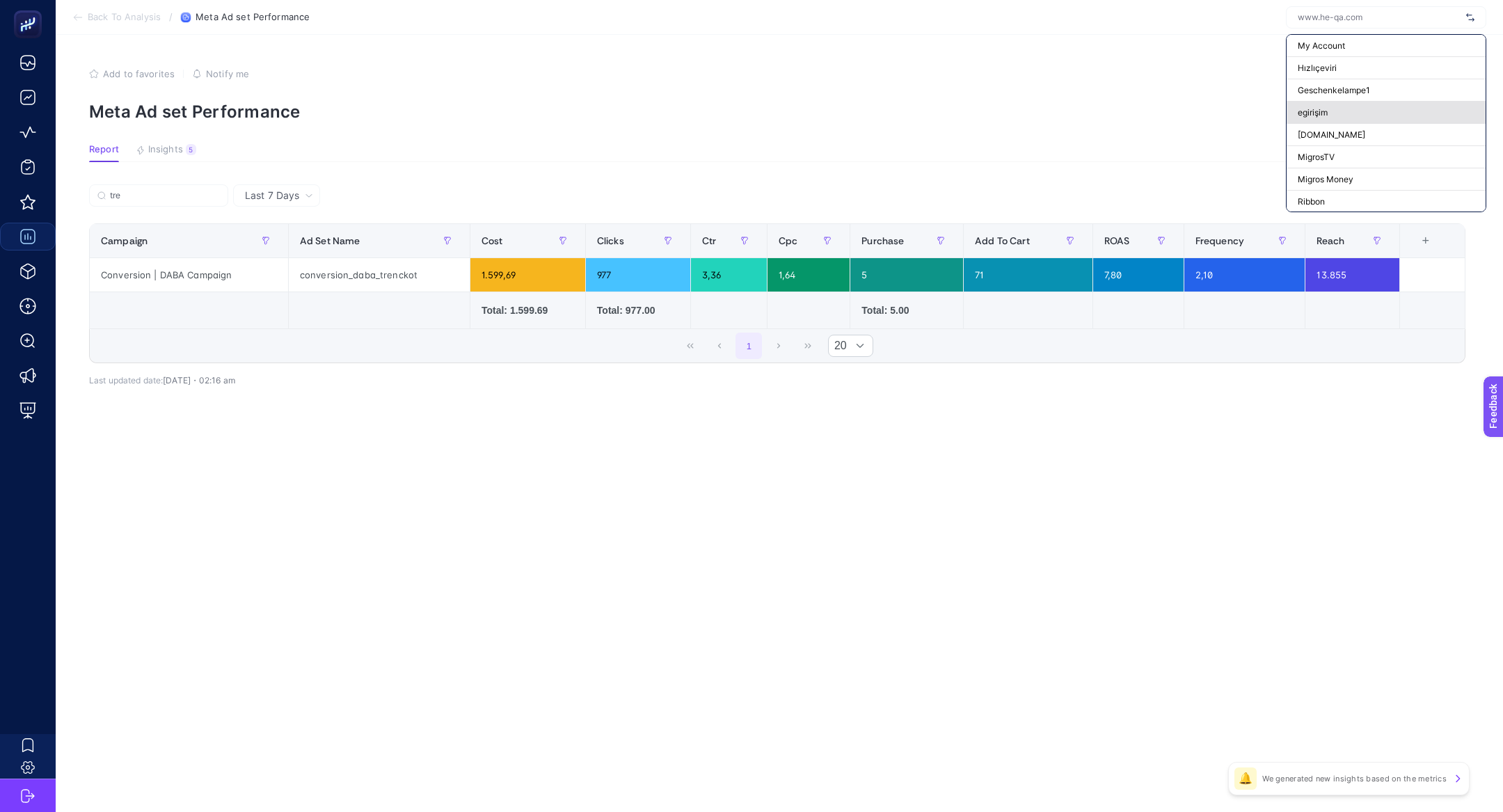
paste input "Increaser"
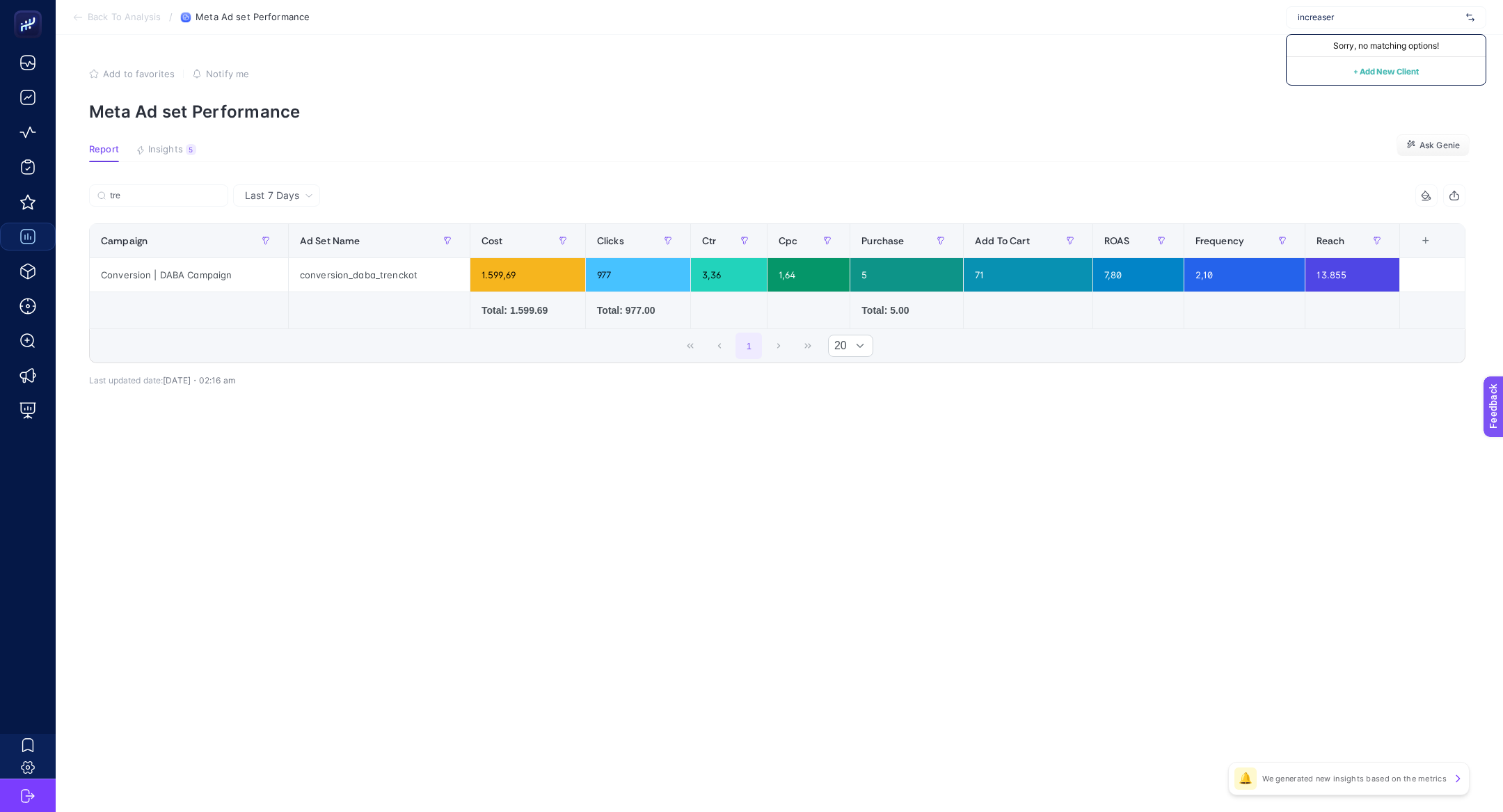
type input "increaser"
click at [1384, 24] on div "increaser" at bounding box center [1386, 17] width 201 height 22
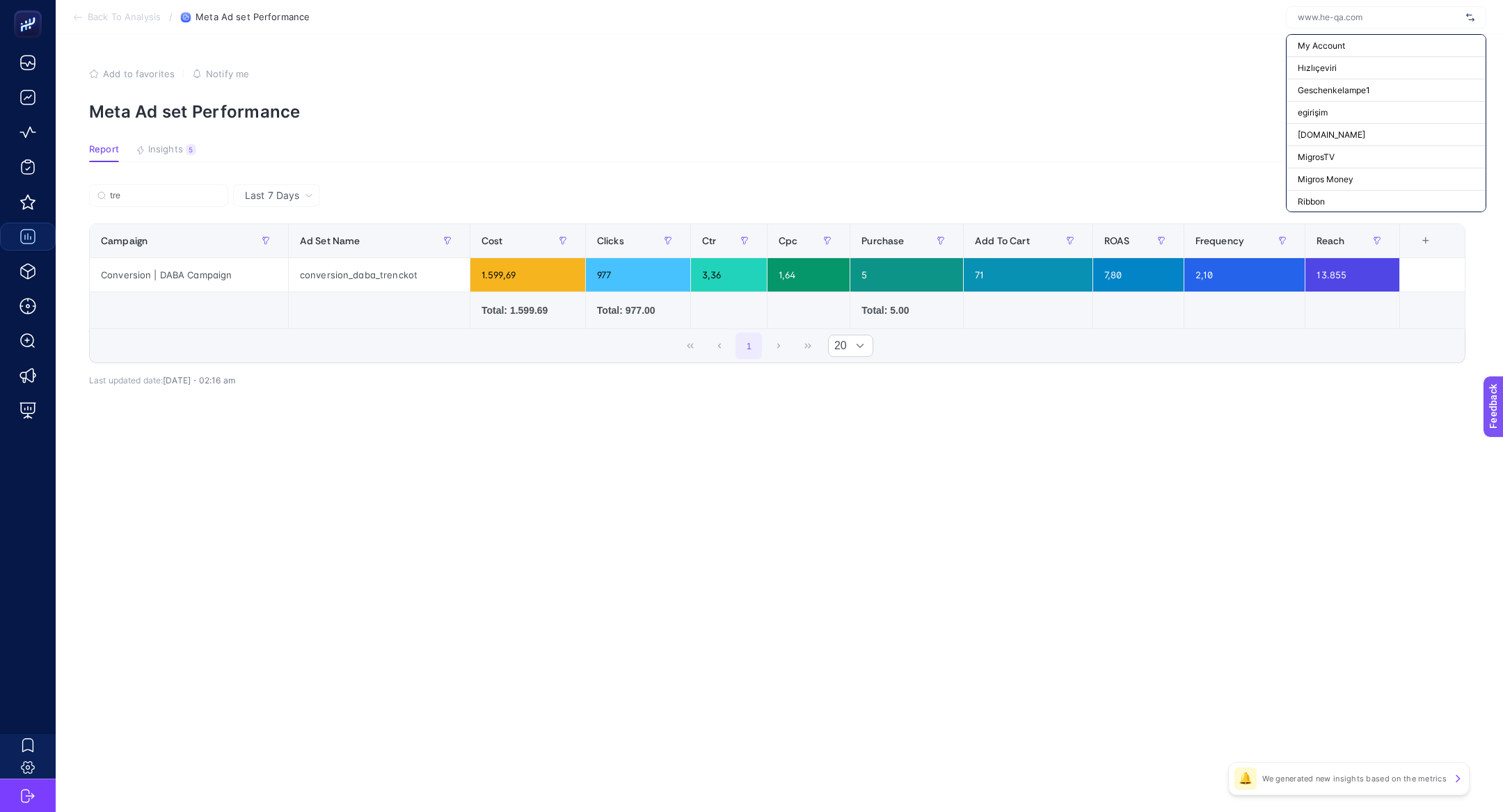
paste input "www.increaser.com.tr"
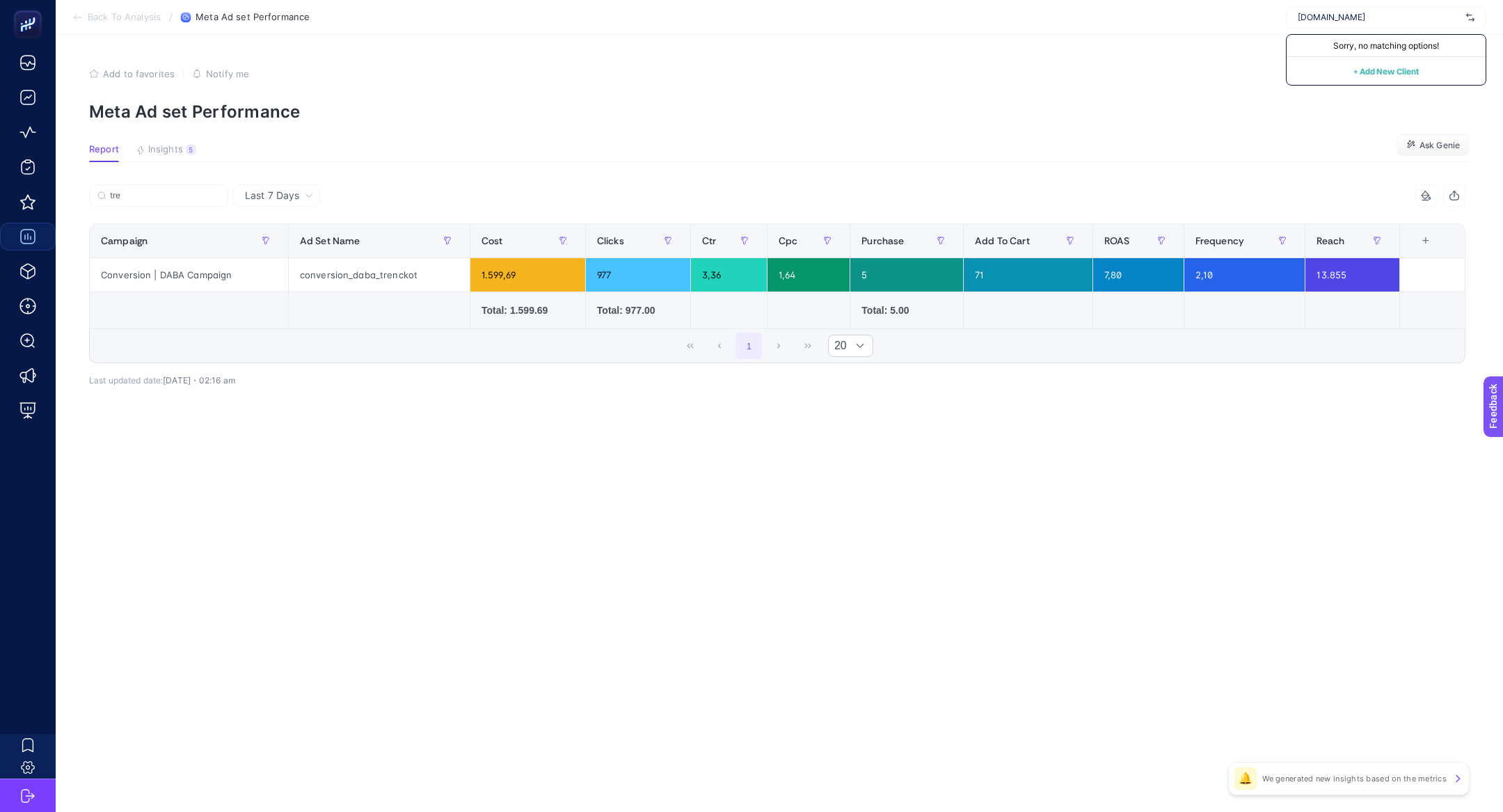
type input "www.increaser.com.tr"
click at [1360, 15] on input "www.increaser.com.tr" at bounding box center [1379, 17] width 163 height 11
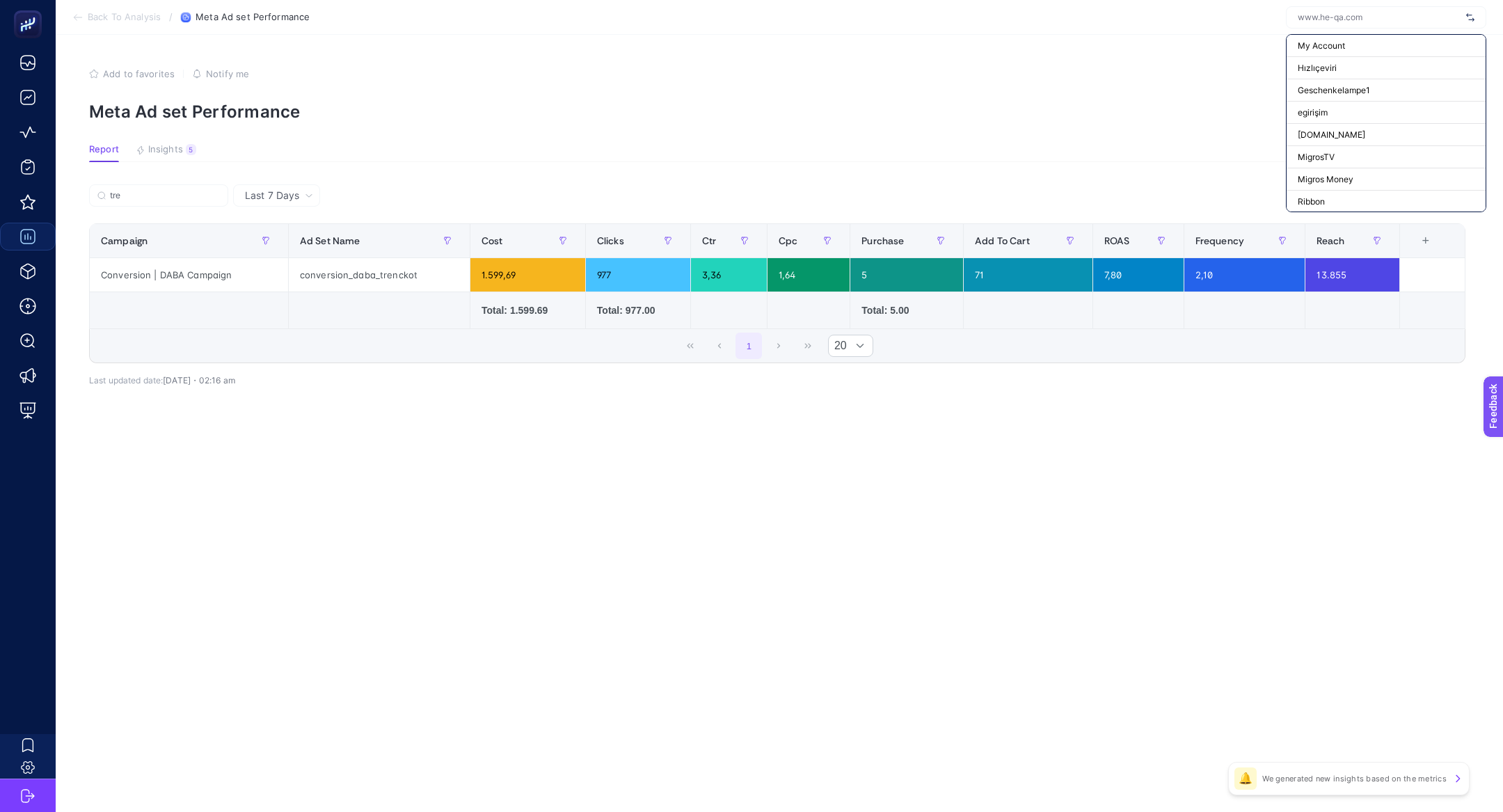
click at [1360, 15] on input "text" at bounding box center [1379, 17] width 163 height 11
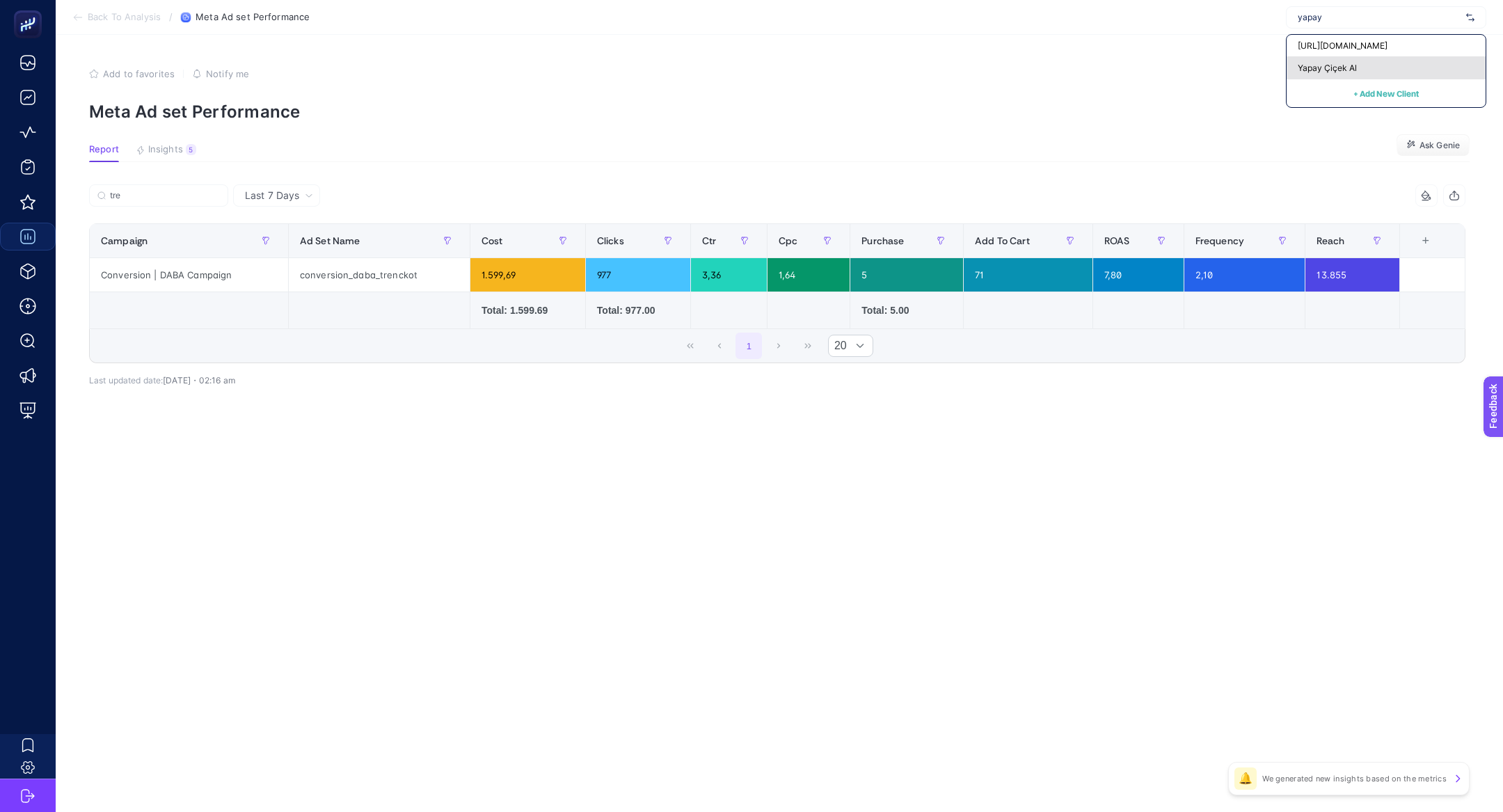
type input "yapay"
click at [1344, 69] on span "Yapay Çiçek Al" at bounding box center [1326, 68] width 59 height 11
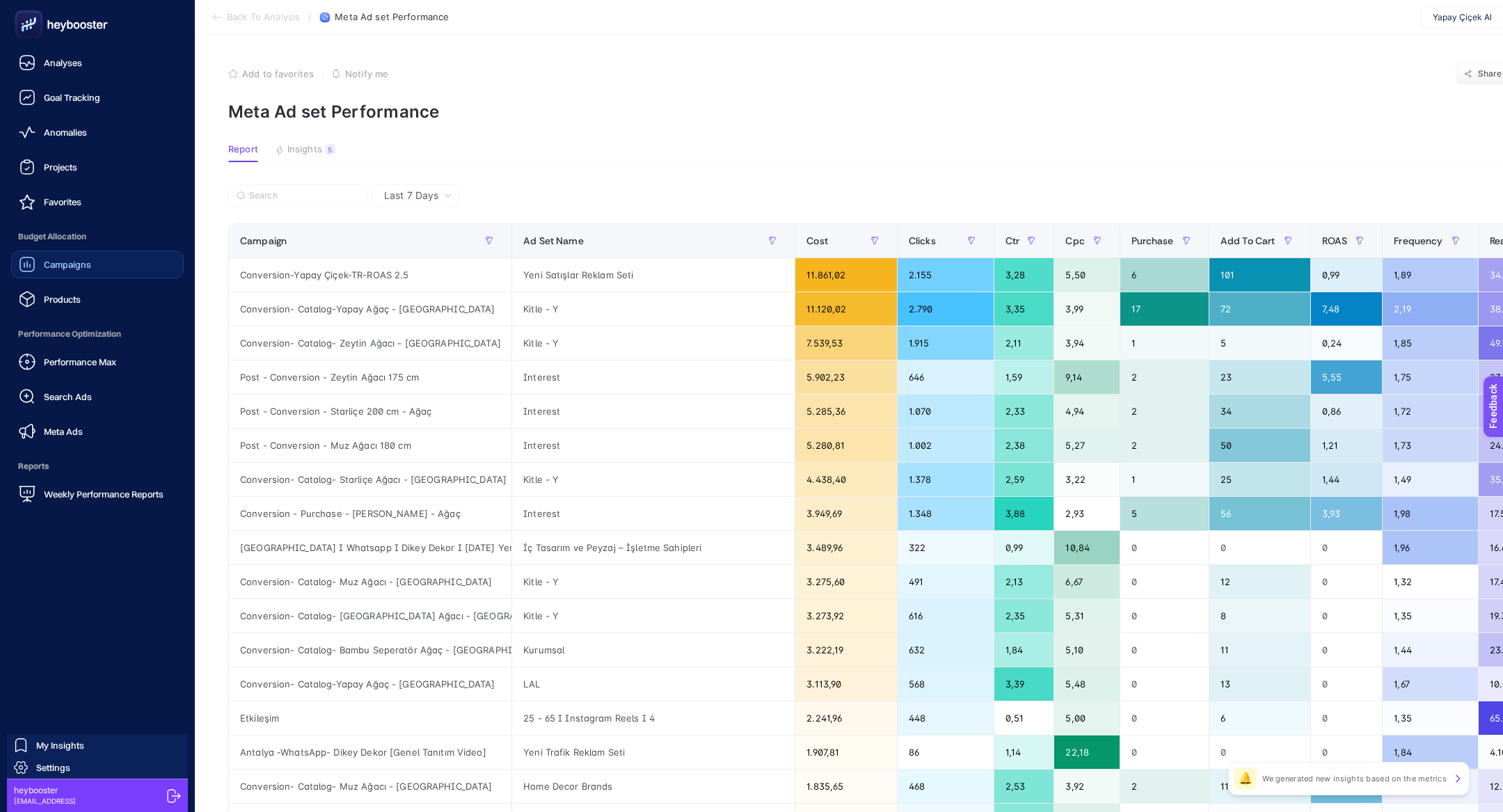
click at [104, 258] on link "Campaigns" at bounding box center [97, 264] width 173 height 28
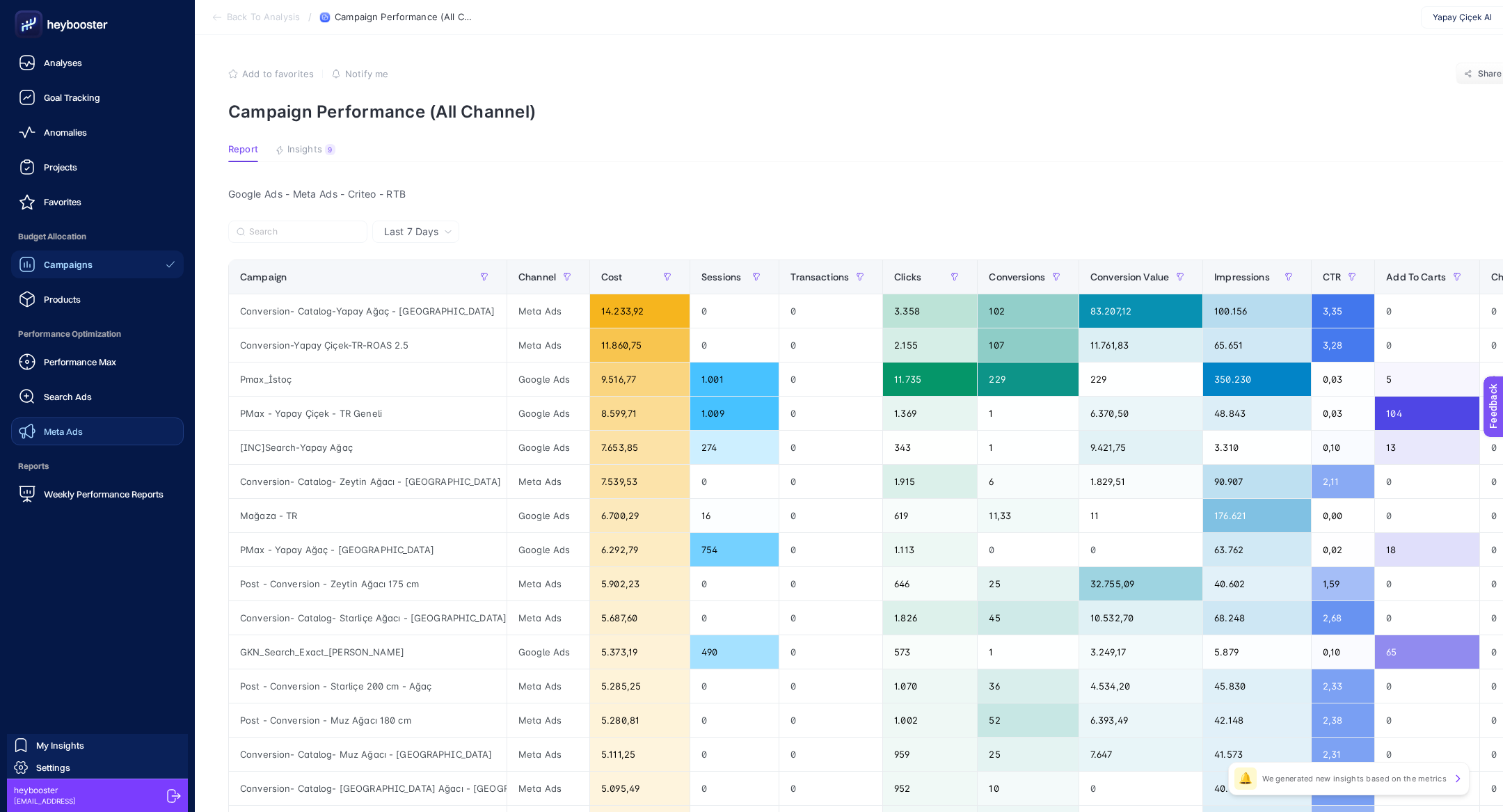
click at [64, 421] on link "Meta Ads" at bounding box center [97, 431] width 173 height 28
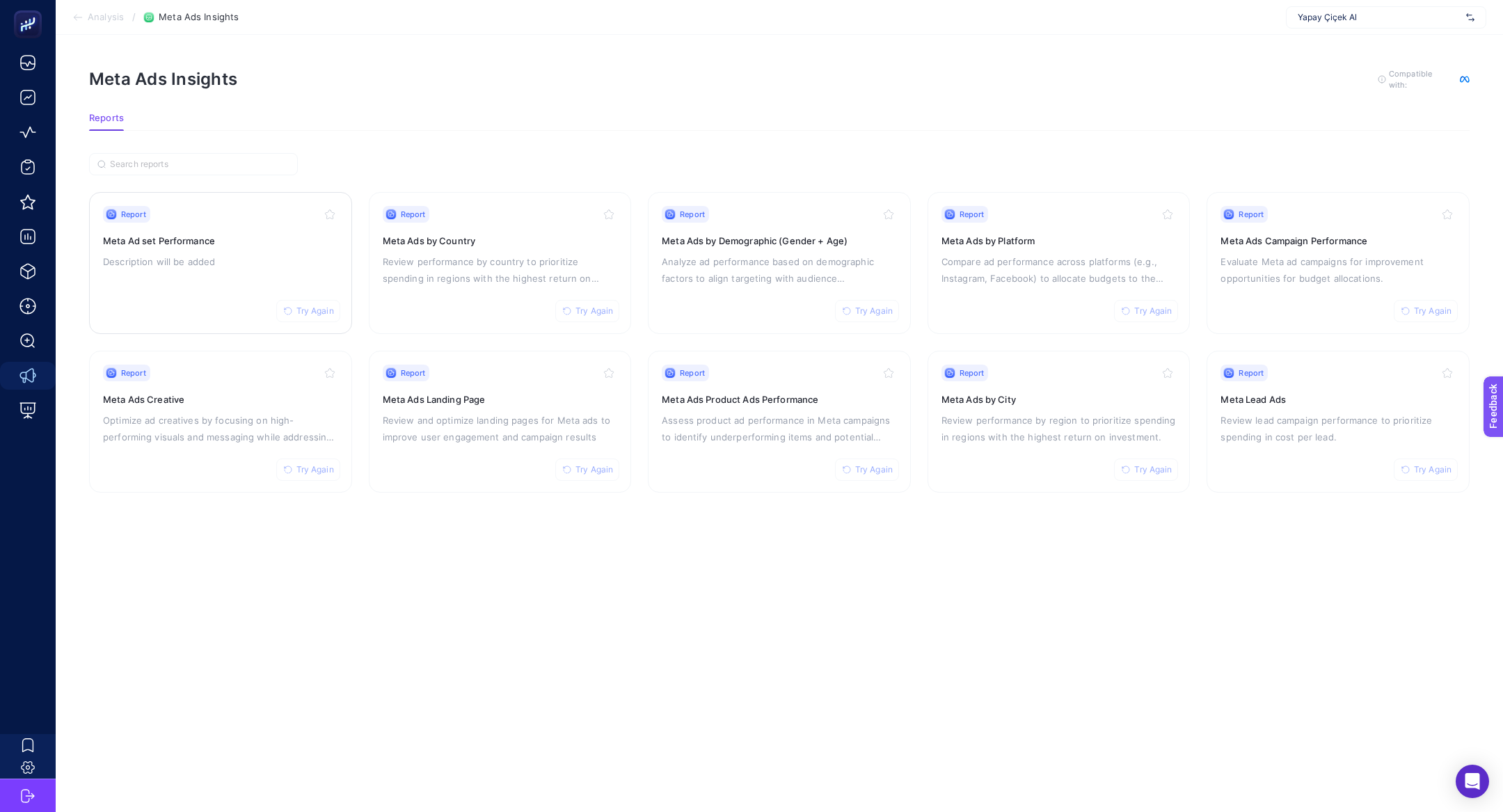
click at [199, 238] on h3 "Meta Ad set Performance" at bounding box center [221, 241] width 236 height 14
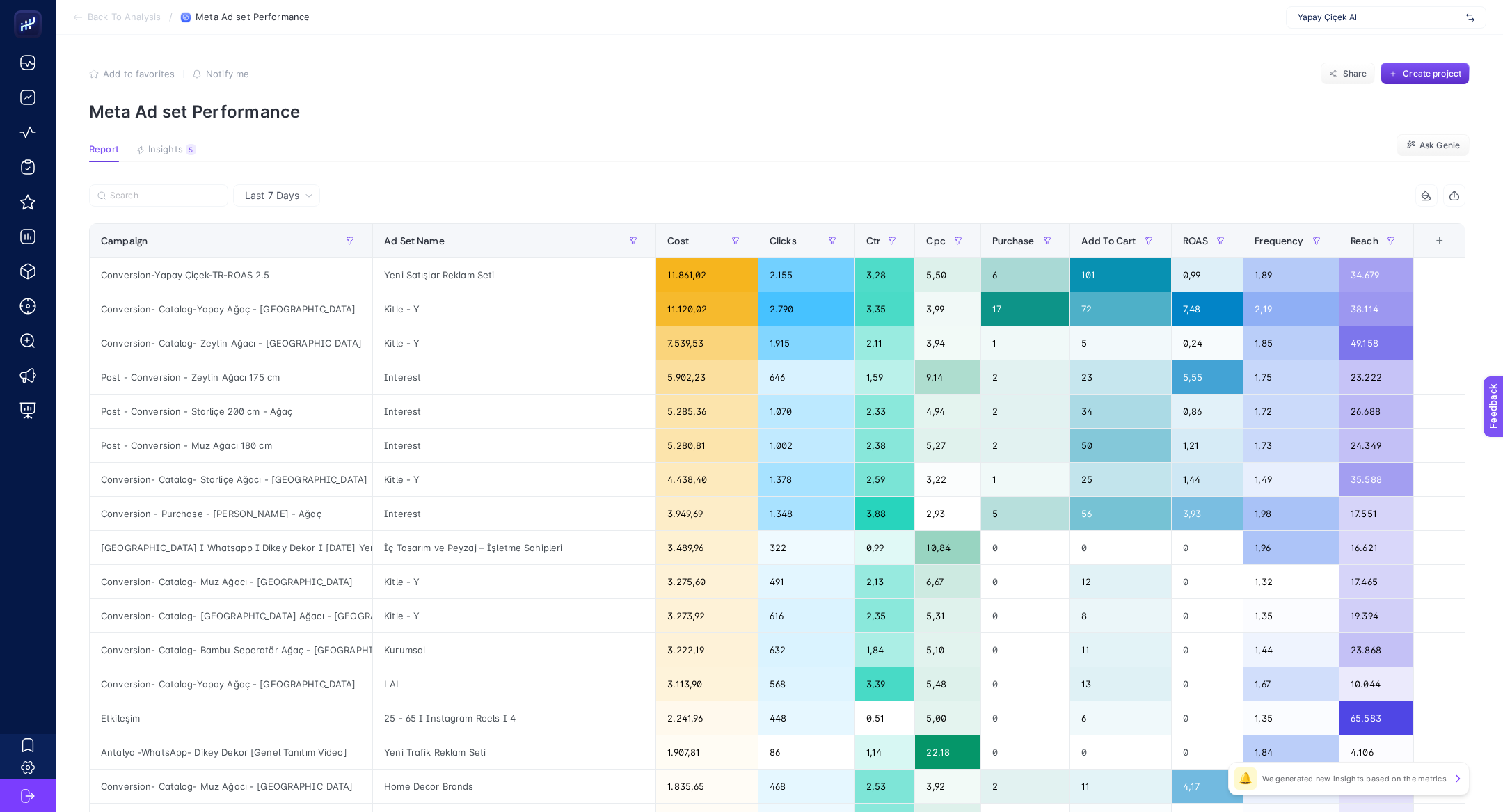
click at [176, 161] on section "Report Insights 5 We generated new insights based on the metrics Ask Genie" at bounding box center [779, 153] width 1381 height 18
click at [173, 152] on span "Insights" at bounding box center [165, 149] width 35 height 11
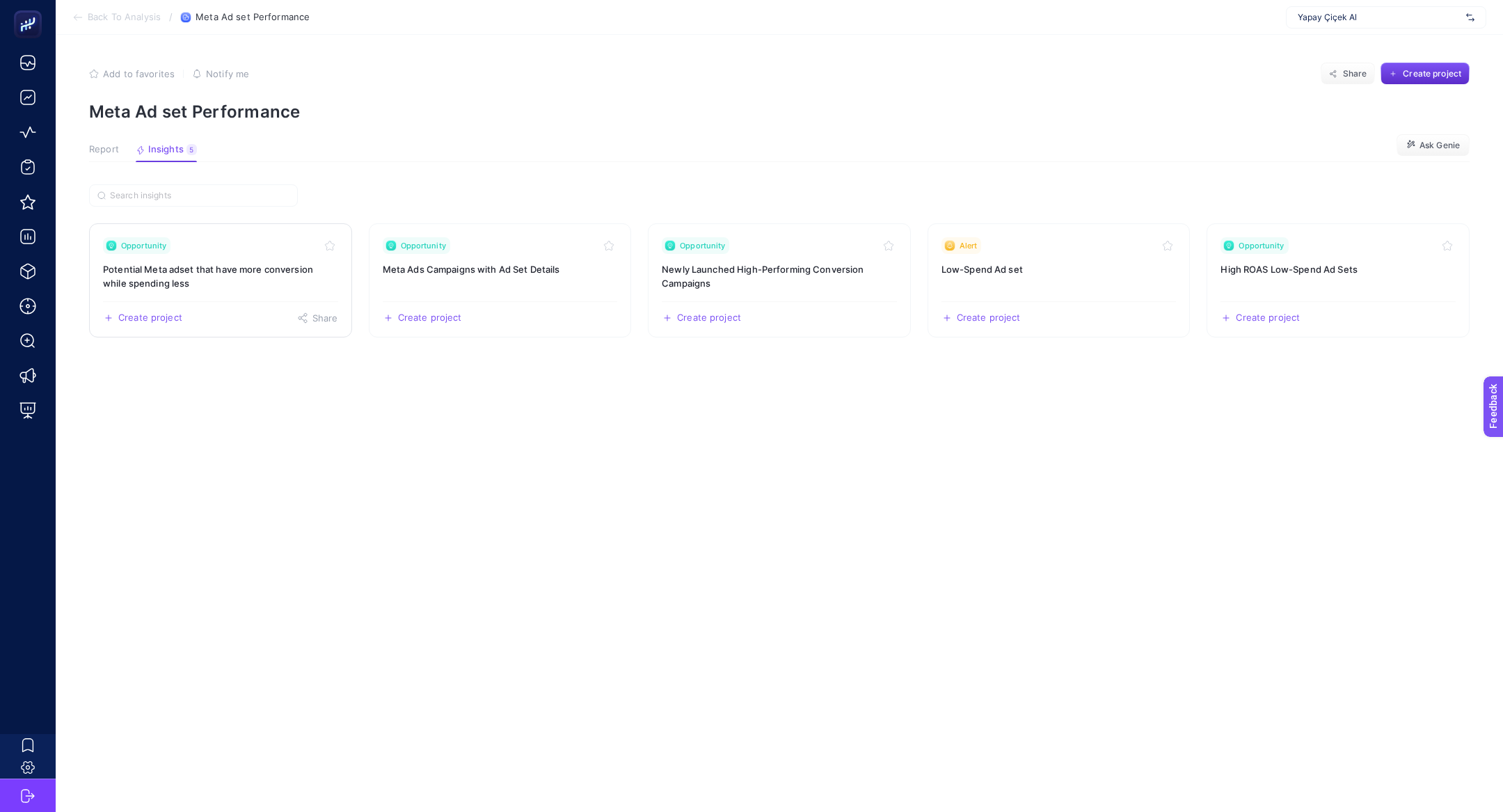
click at [235, 288] on h3 "Potential Meta adset that have more conversion while spending less" at bounding box center [221, 276] width 236 height 28
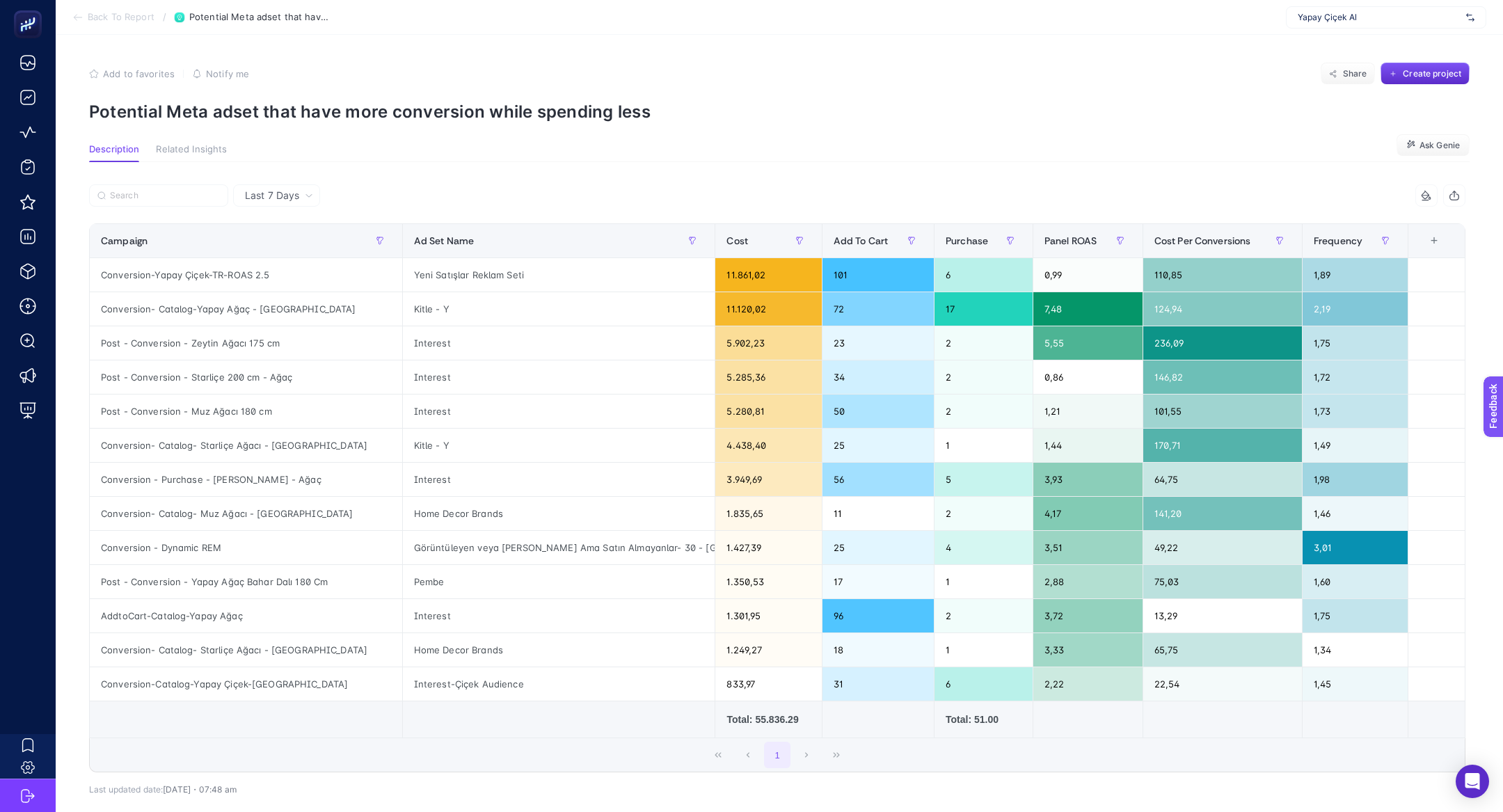
click at [356, 107] on p "Potential Meta adset that have more conversion while spending less" at bounding box center [779, 111] width 1381 height 20
copy article "Potential Meta adset that have more conversion while spending less"
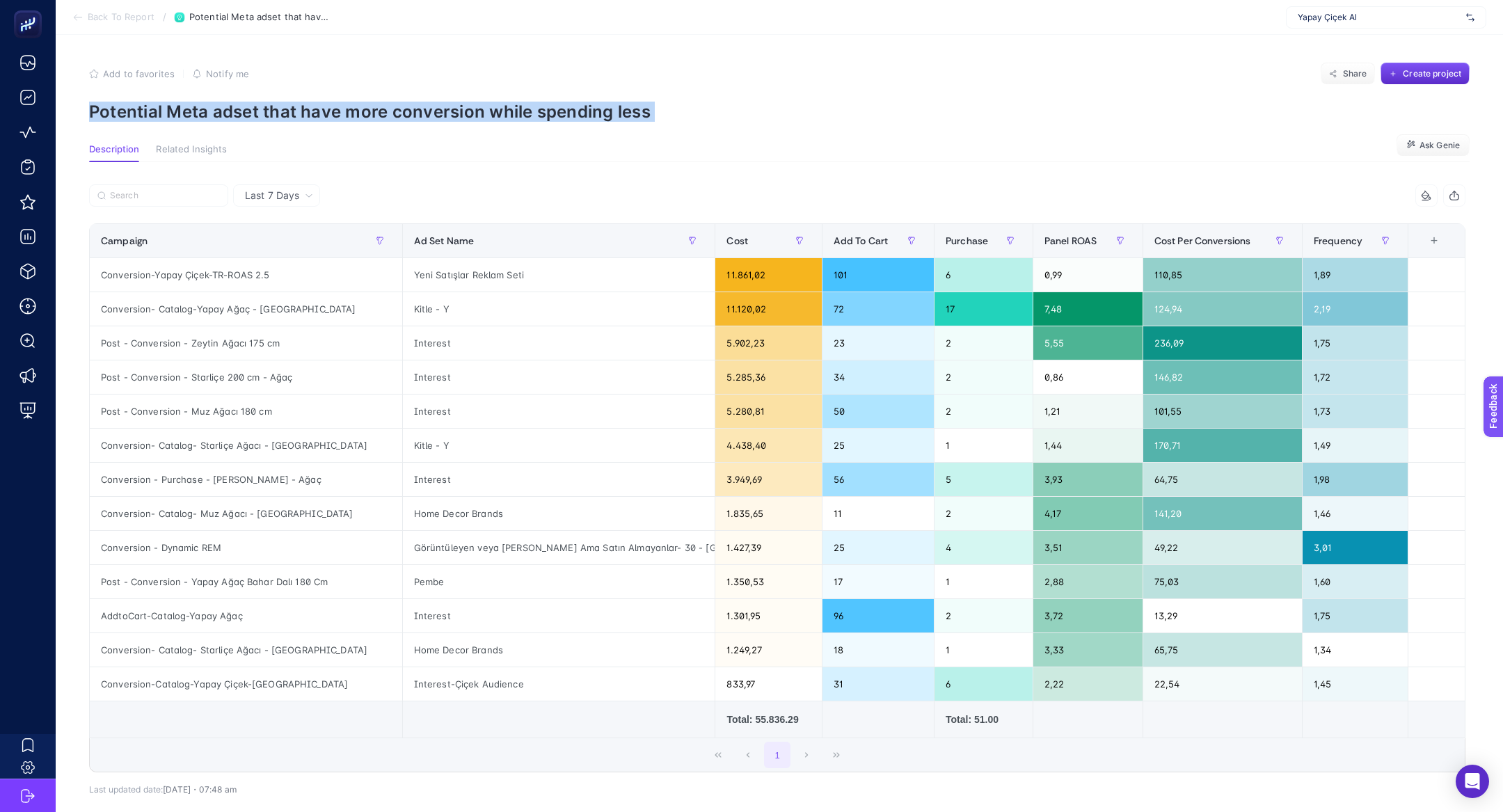
copy article "Potential Meta adset that have more conversion while spending less"
click at [246, 103] on p "Potential Meta adset that have more conversion while spending less" at bounding box center [779, 111] width 1381 height 20
click at [246, 104] on p "Potential Meta adset that have more conversion while spending less" at bounding box center [779, 111] width 1381 height 20
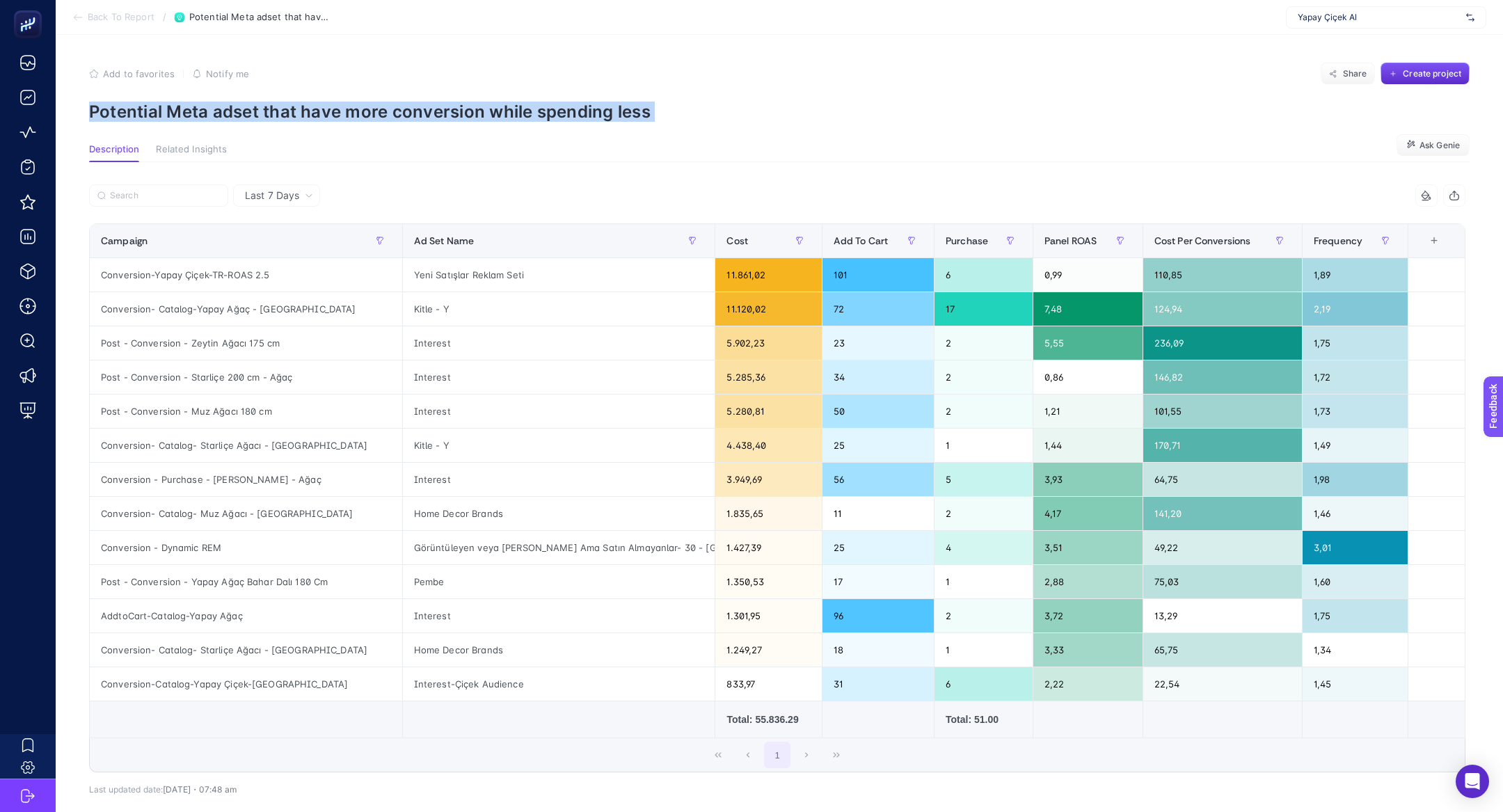
click at [246, 104] on p "Potential Meta adset that have more conversion while spending less" at bounding box center [779, 111] width 1381 height 20
copy article "Potential Meta adset that have more conversion while spending less"
click at [716, 255] on th "Campaign" at bounding box center [768, 241] width 106 height 34
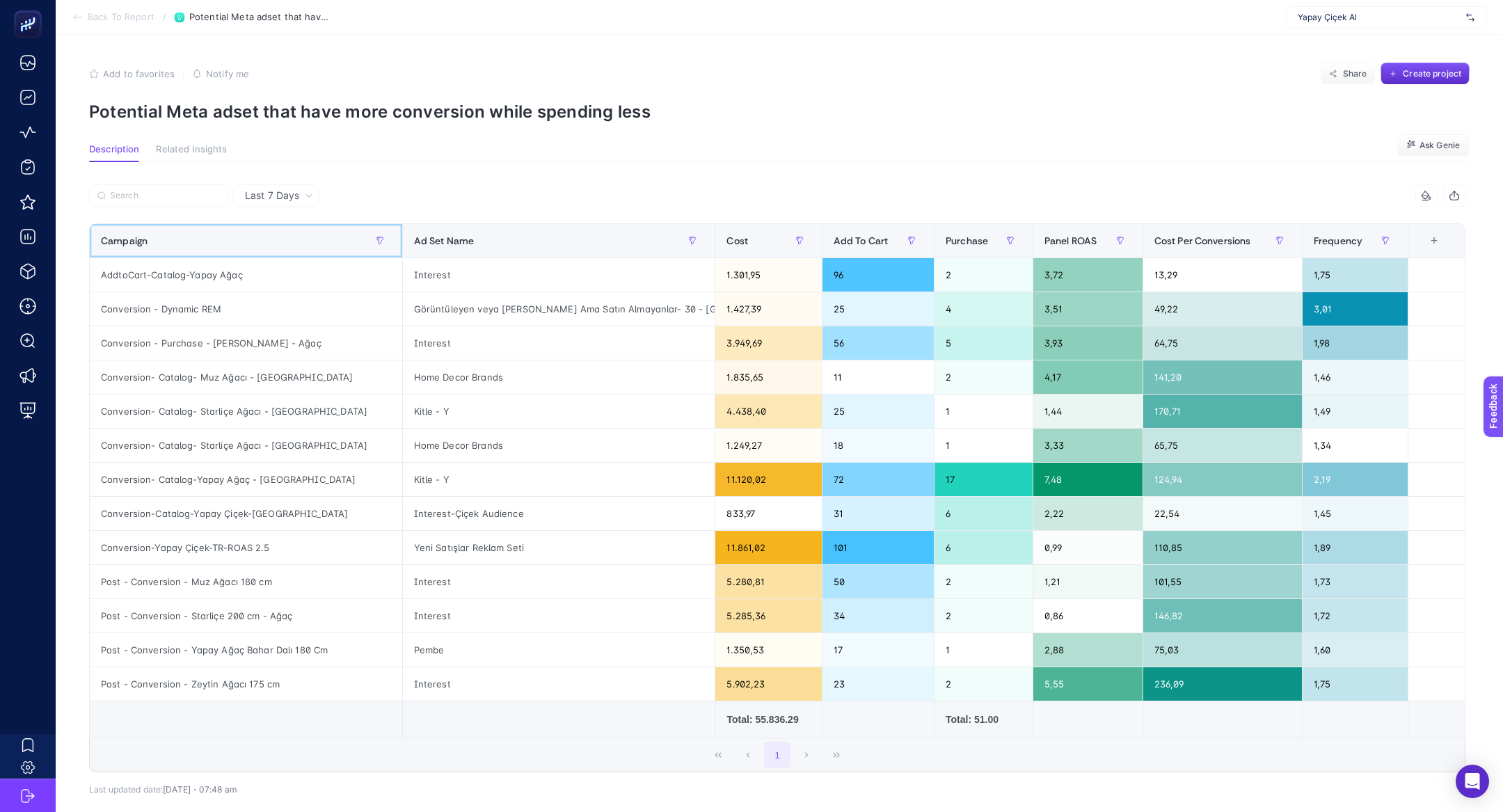
click at [218, 255] on th "Campaign" at bounding box center [246, 241] width 313 height 34
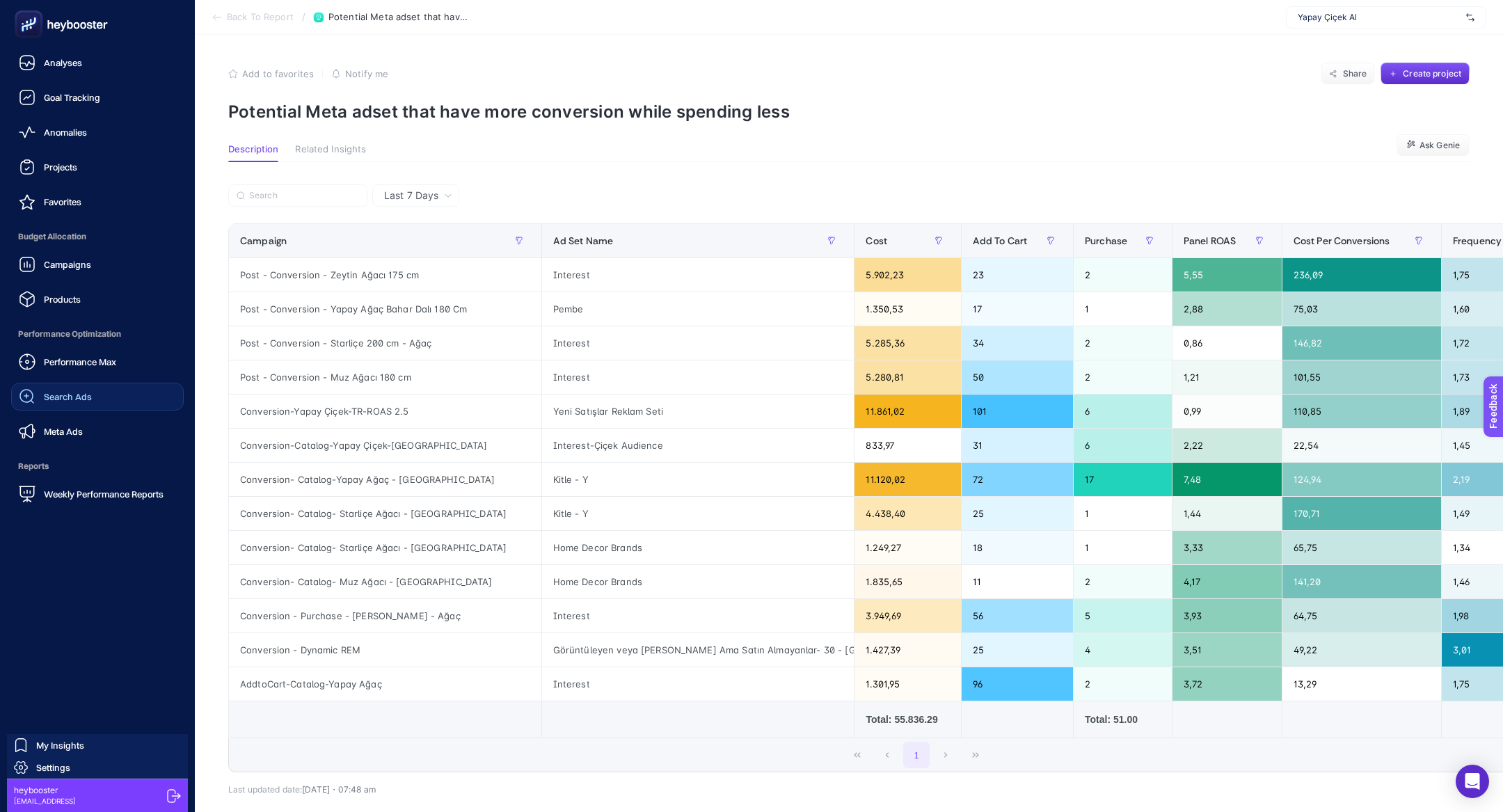
click at [82, 392] on span "Search Ads" at bounding box center [68, 396] width 48 height 11
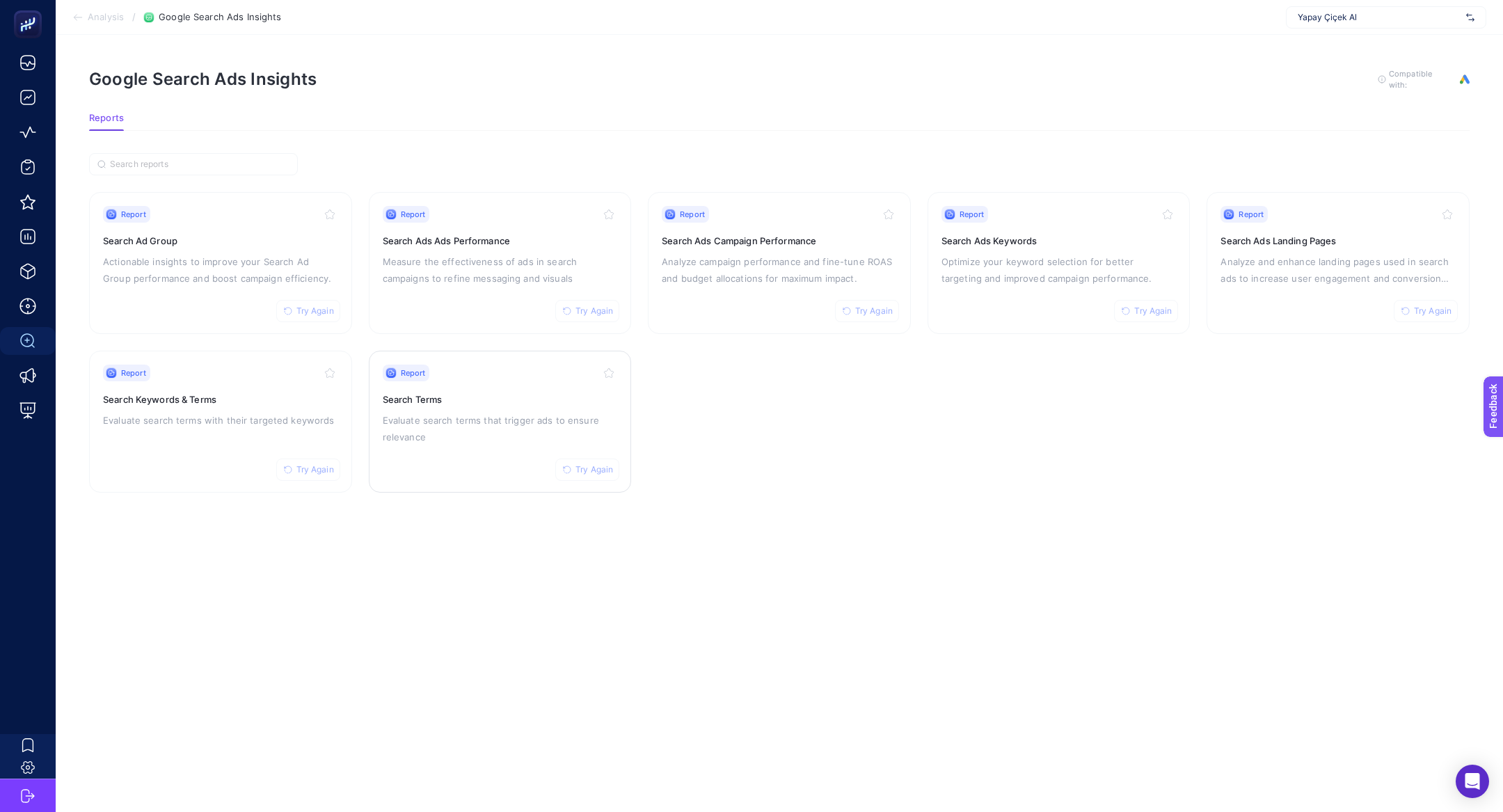
click at [425, 451] on div "Report Try Again Search Terms Evaluate search terms that trigger ads to ensure …" at bounding box center [500, 421] width 236 height 114
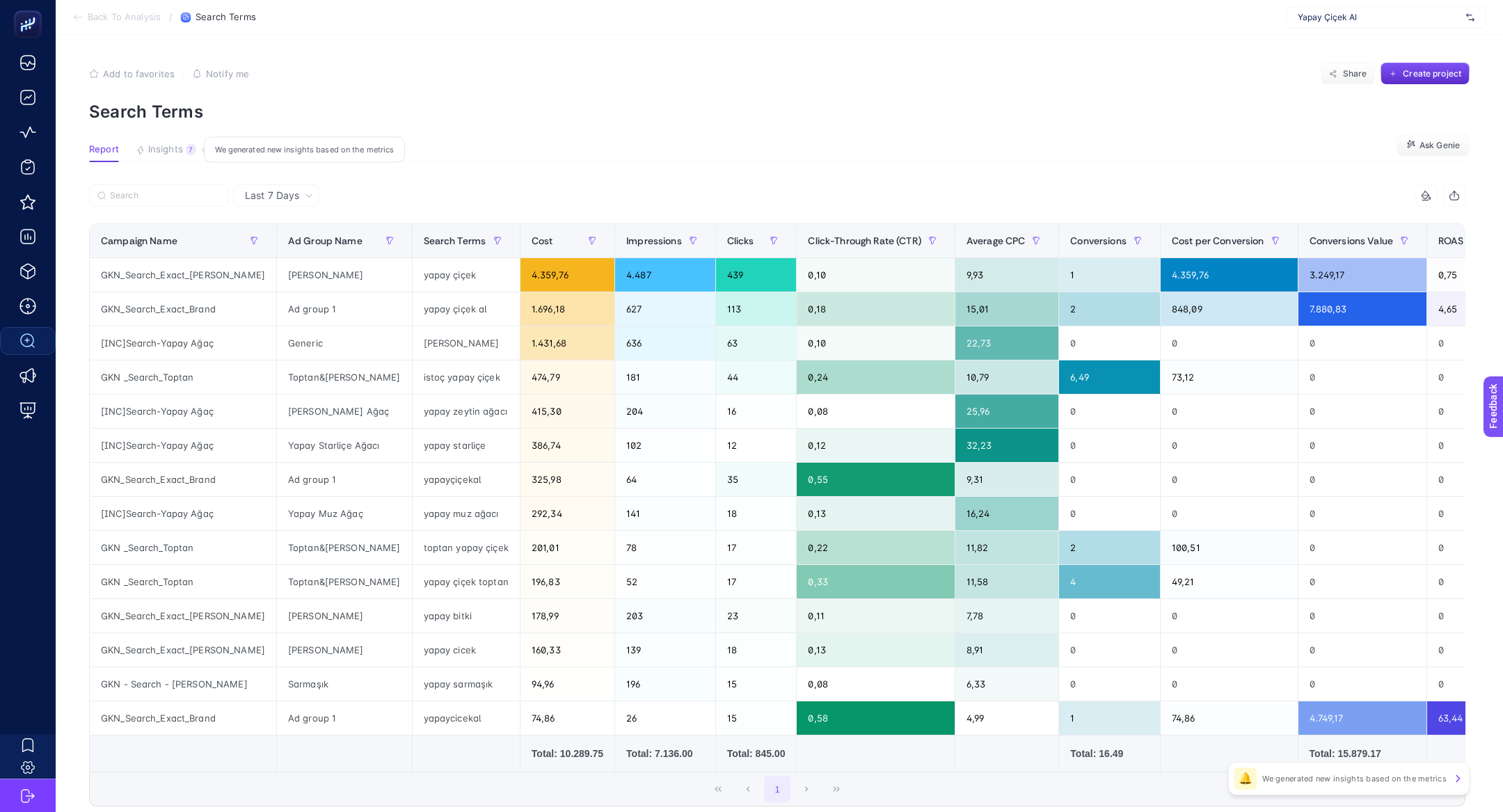
click at [167, 151] on span "Insights" at bounding box center [165, 149] width 35 height 11
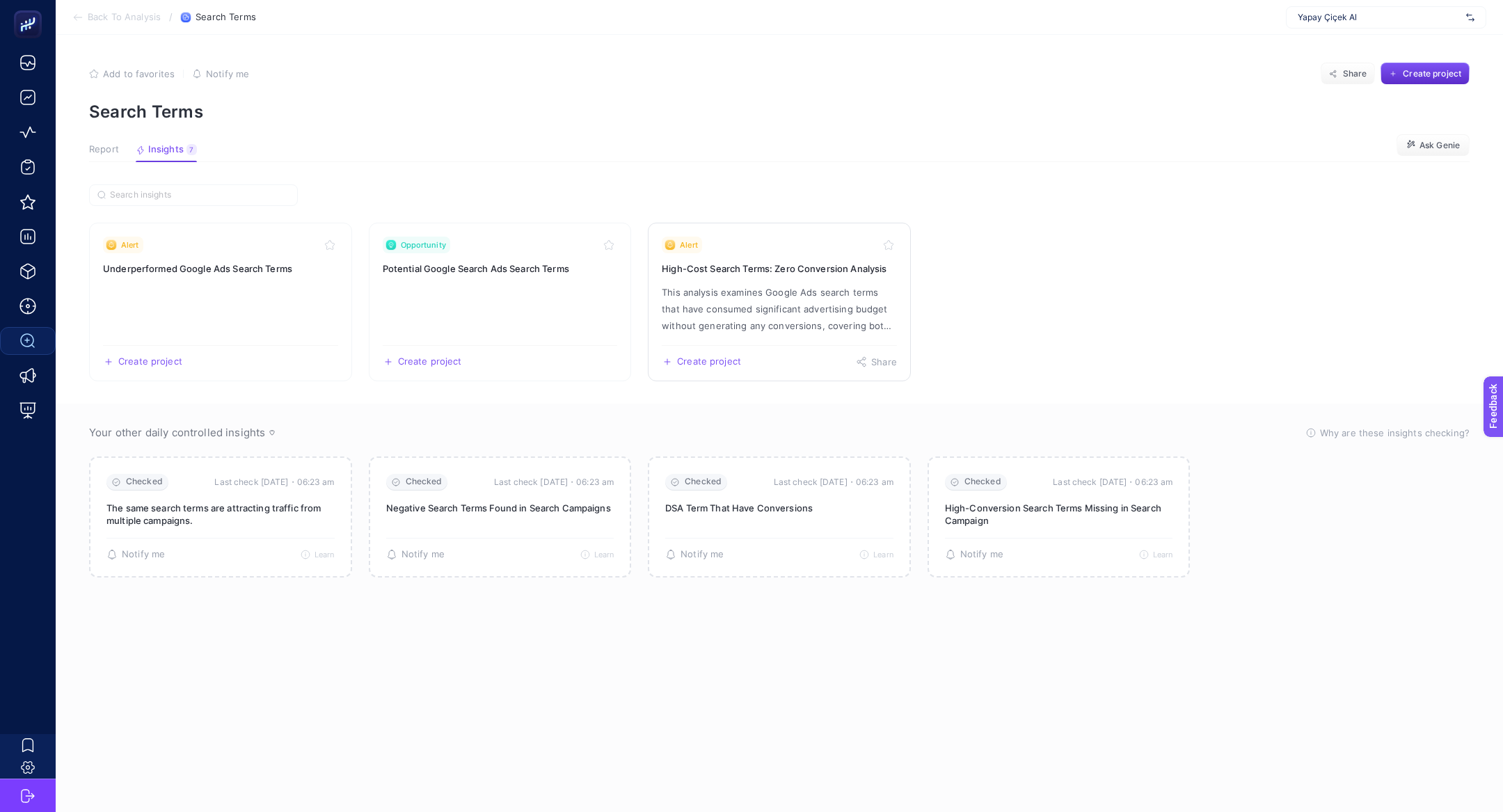
click at [808, 298] on p "This analysis examines Google Ads search terms that have consumed significant a…" at bounding box center [779, 309] width 236 height 50
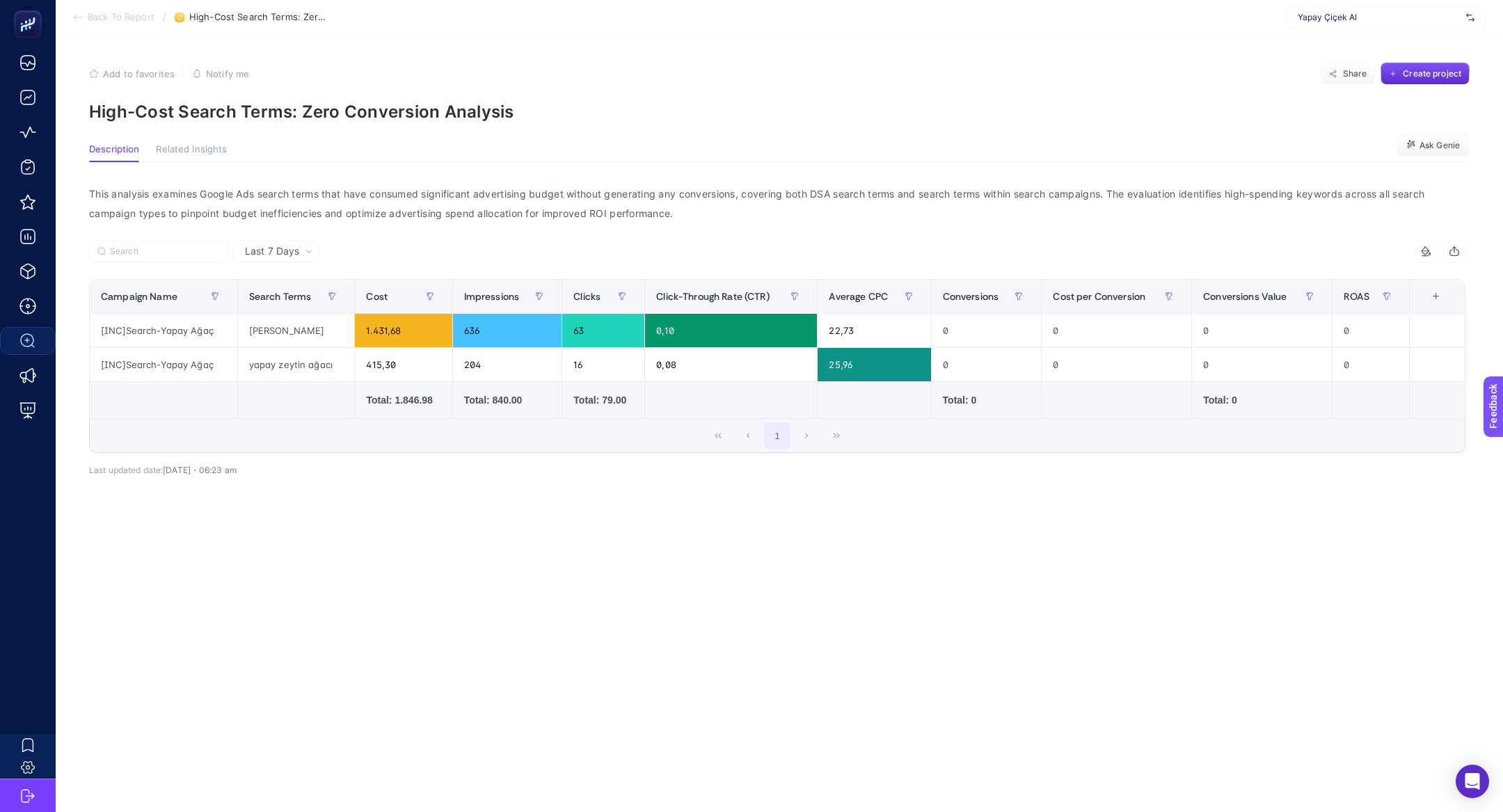
click at [286, 241] on div "Last 7 Days" at bounding box center [275, 250] width 86 height 22
click at [291, 296] on li "Last 30 Days" at bounding box center [276, 305] width 79 height 25
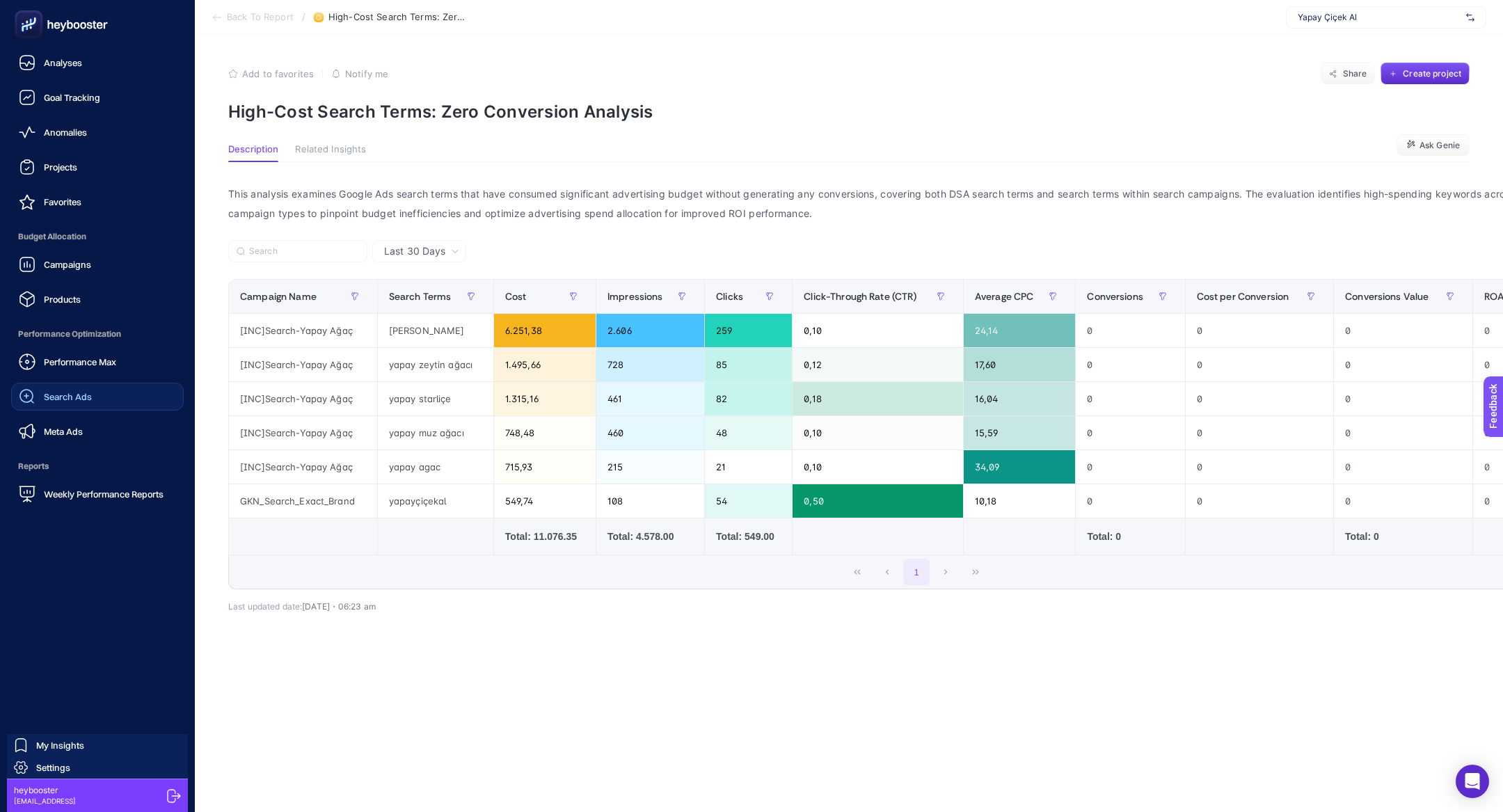
click at [21, 31] on rect at bounding box center [28, 24] width 23 height 23
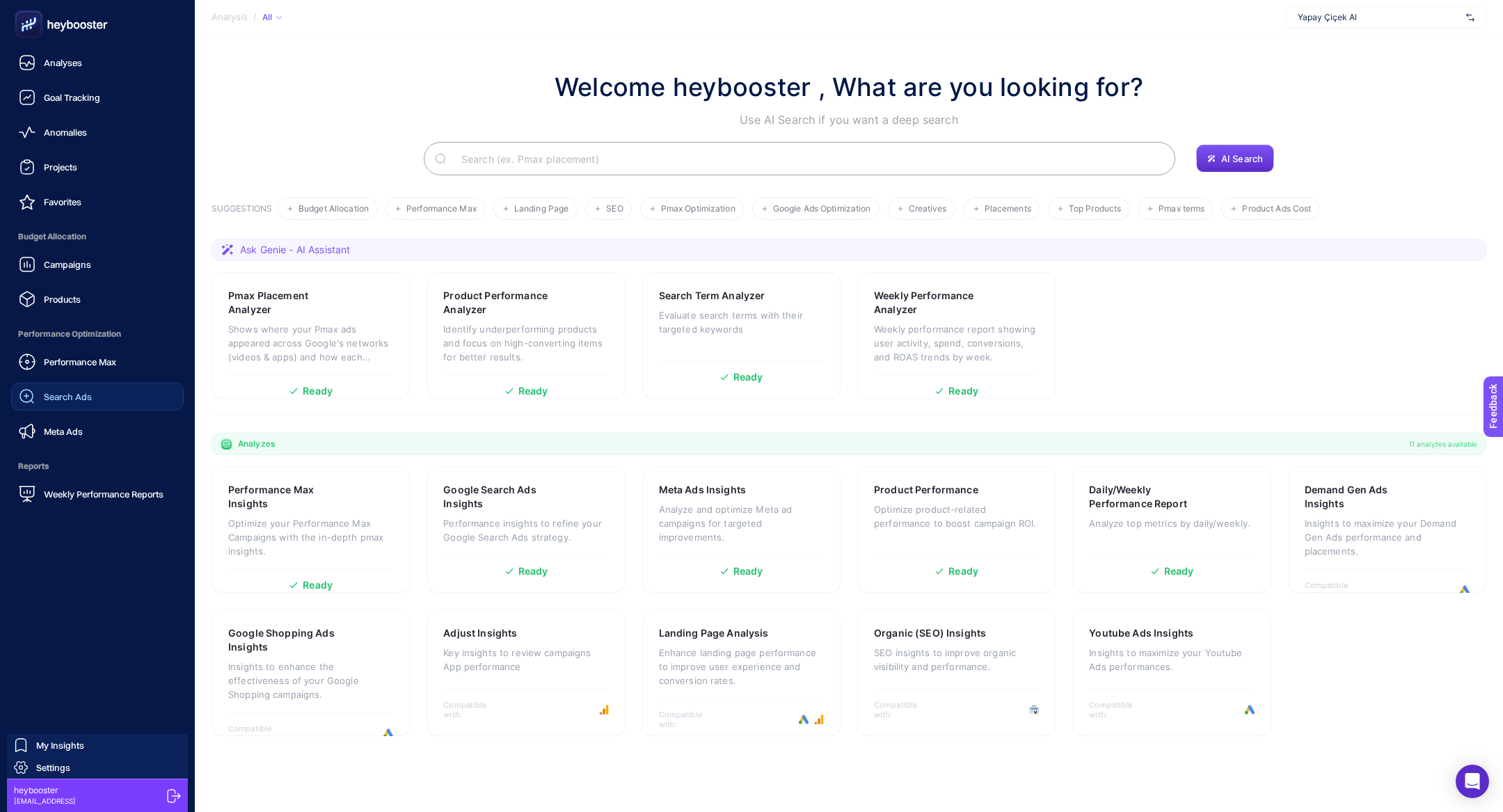
click at [89, 475] on span "Reports" at bounding box center [97, 466] width 173 height 28
click at [109, 497] on span "Weekly Performance Reports" at bounding box center [103, 493] width 119 height 11
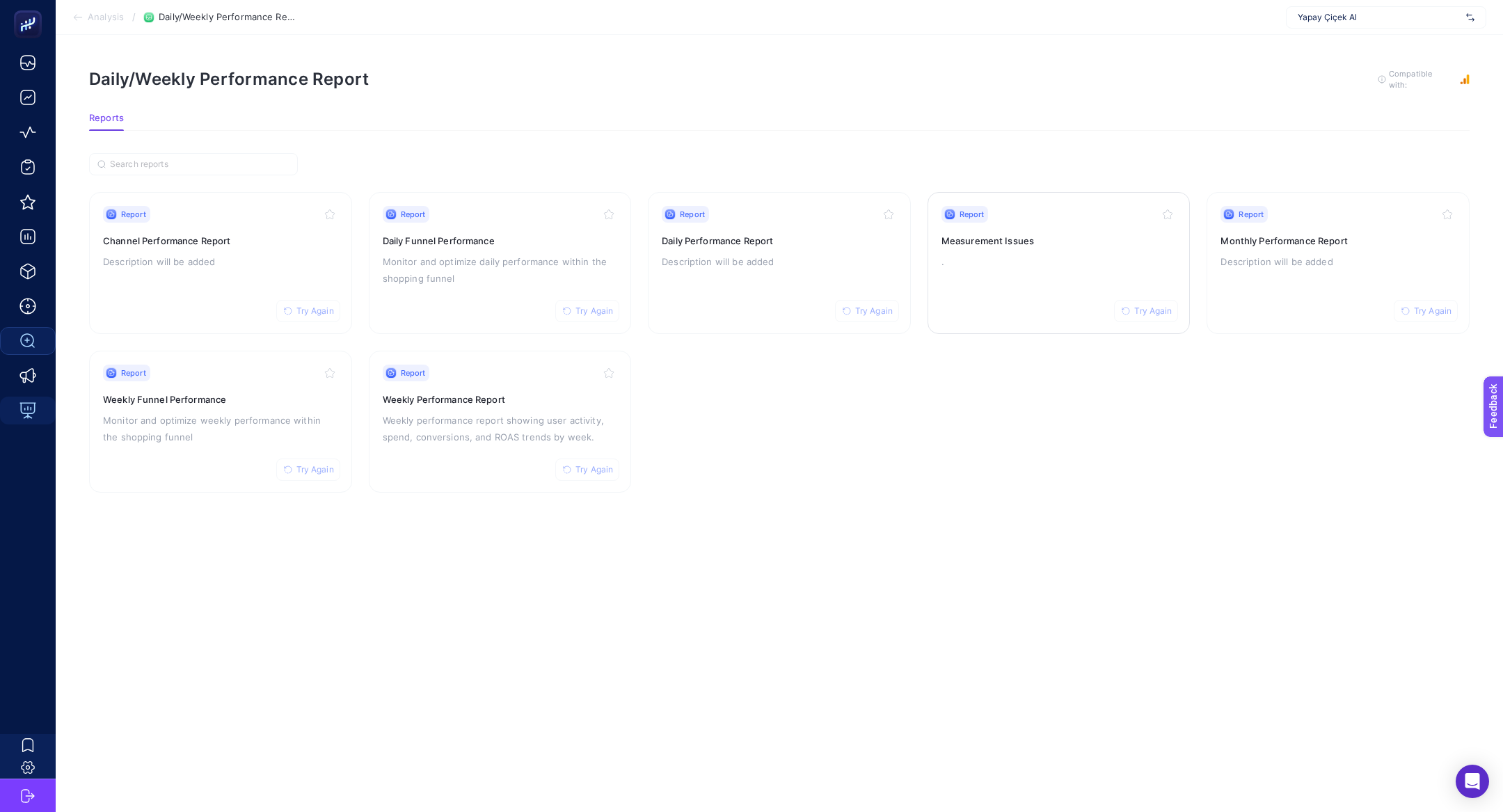
click at [1083, 236] on h3 "Measurement Issues" at bounding box center [1059, 241] width 236 height 14
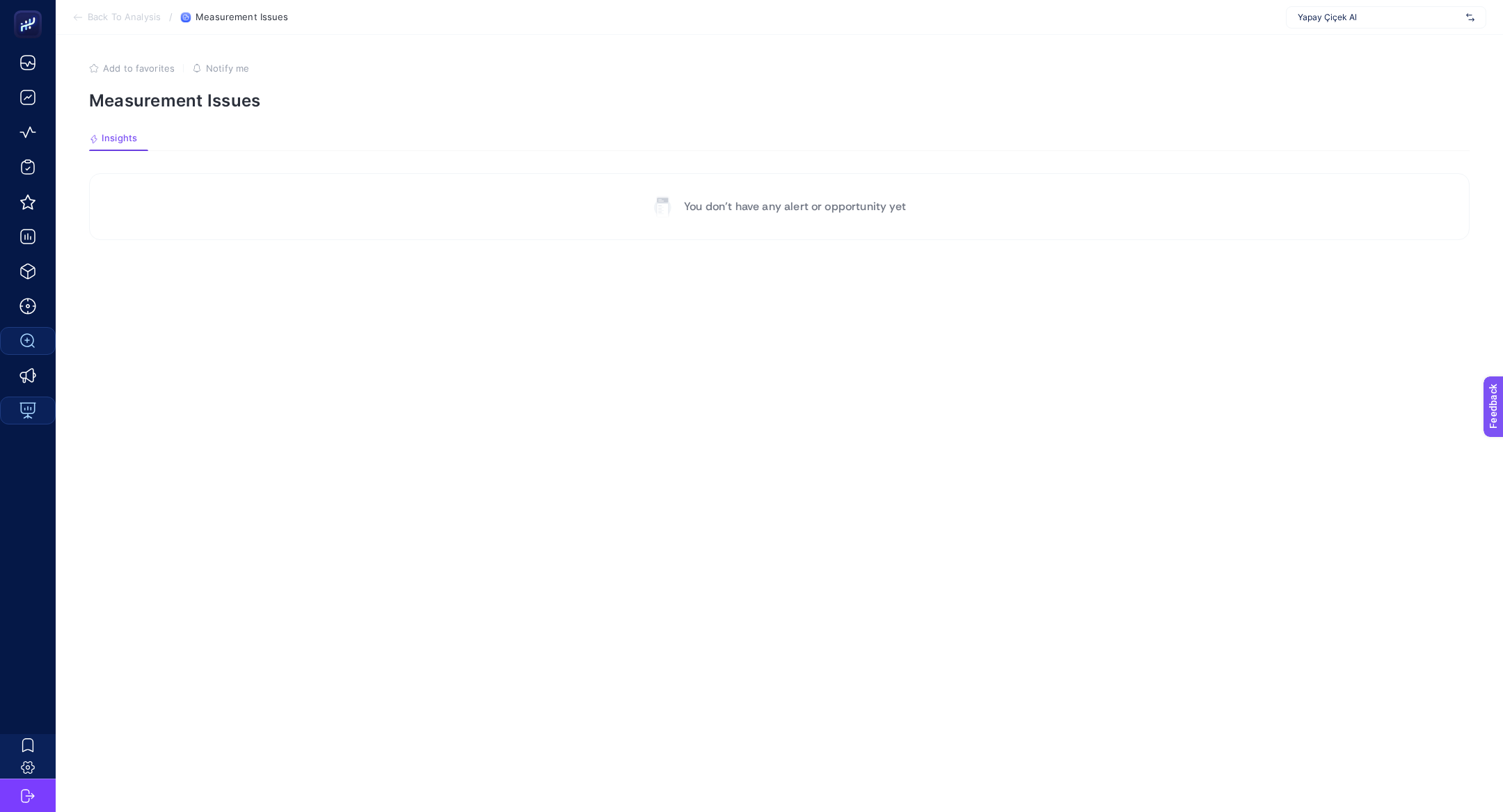
click at [97, 22] on span "Back To Analysis" at bounding box center [123, 17] width 73 height 11
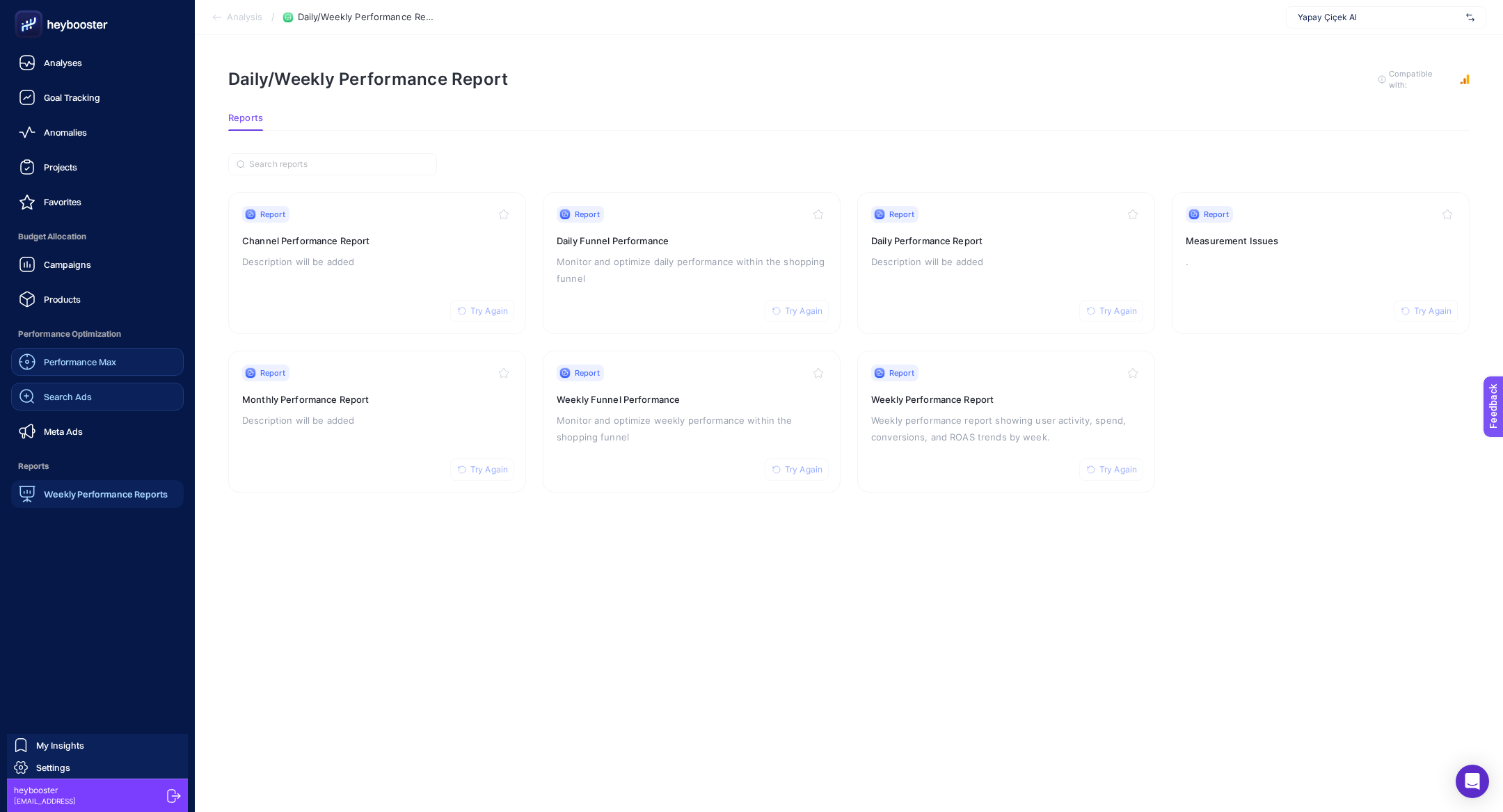
click at [99, 359] on span "Performance Max" at bounding box center [80, 361] width 73 height 11
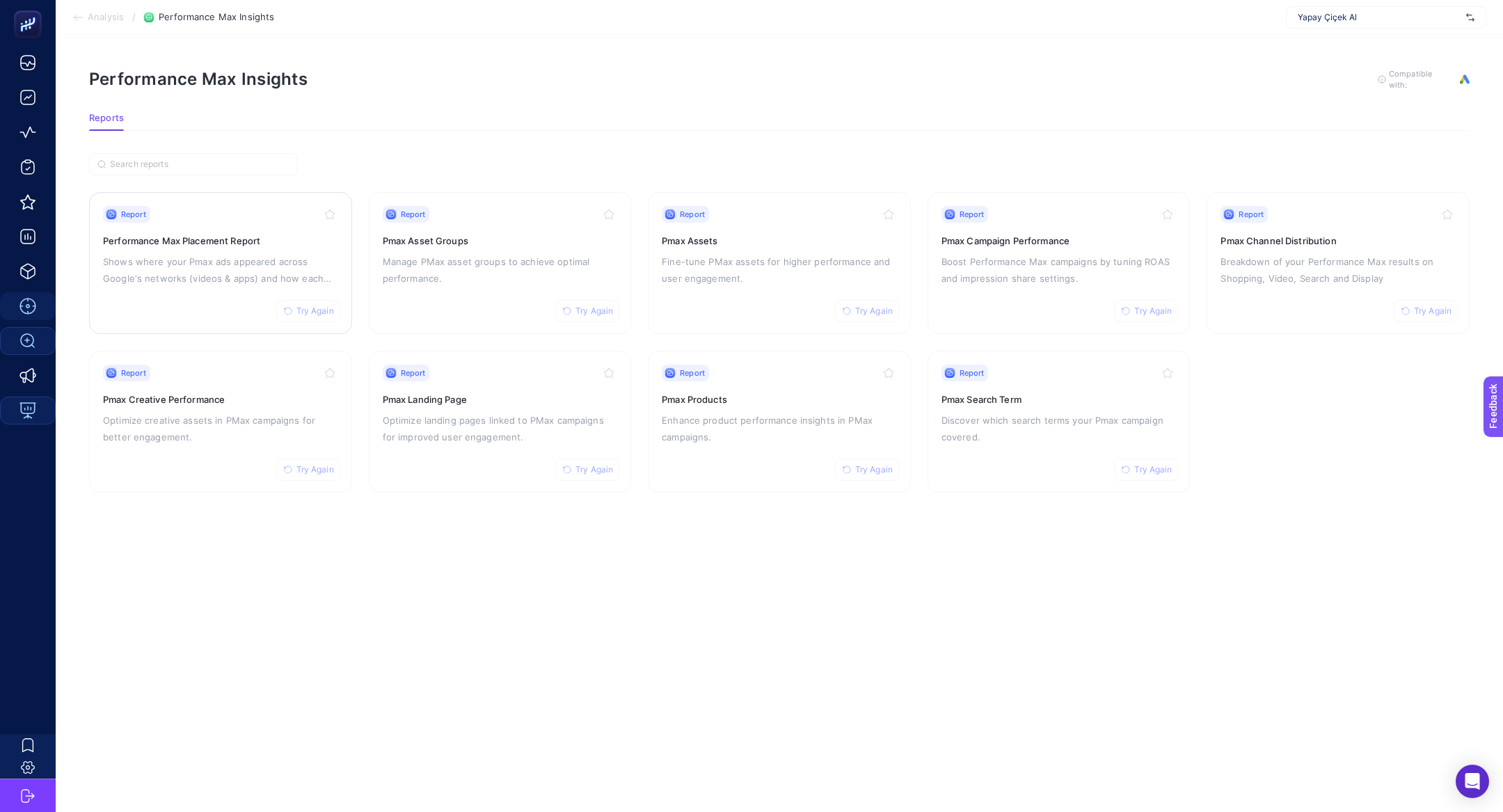
click at [279, 261] on p "Shows where your Pmax ads appeared across Google's networks (videos & apps) and…" at bounding box center [221, 270] width 236 height 34
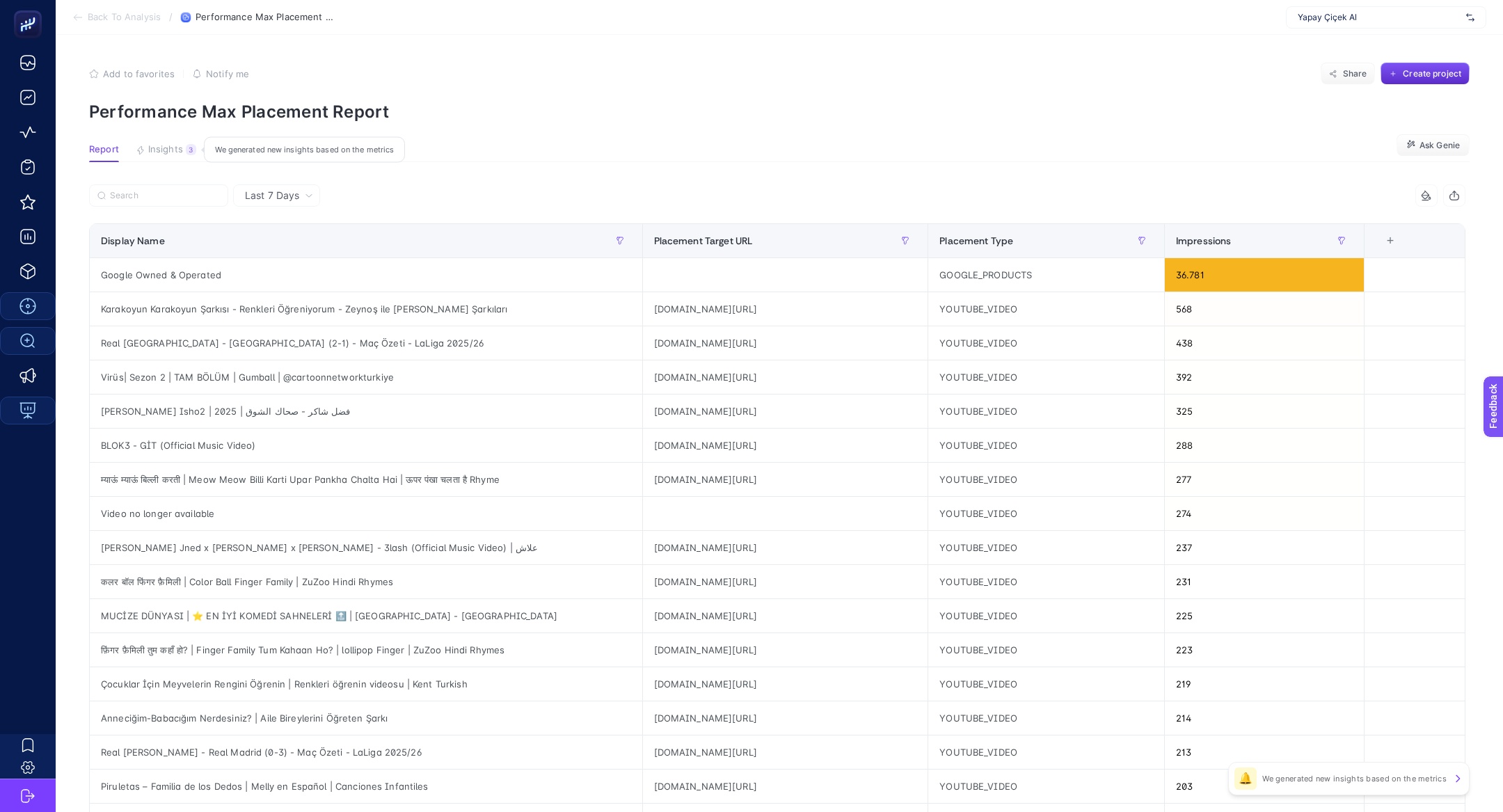
click at [184, 156] on button "Insights 3 We generated new insights based on the metrics" at bounding box center [165, 153] width 61 height 18
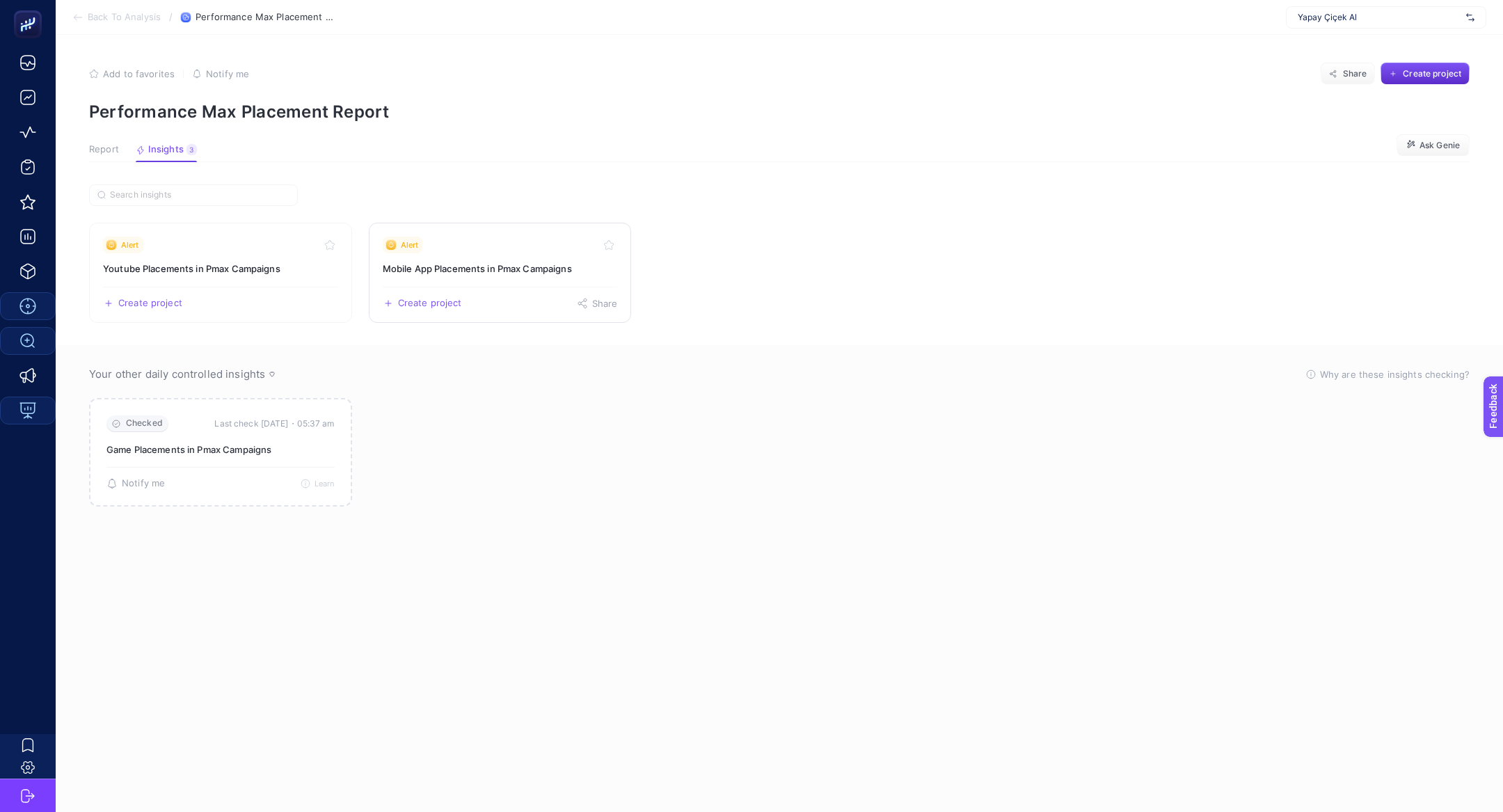
click at [546, 248] on div "Alert" at bounding box center [500, 244] width 236 height 17
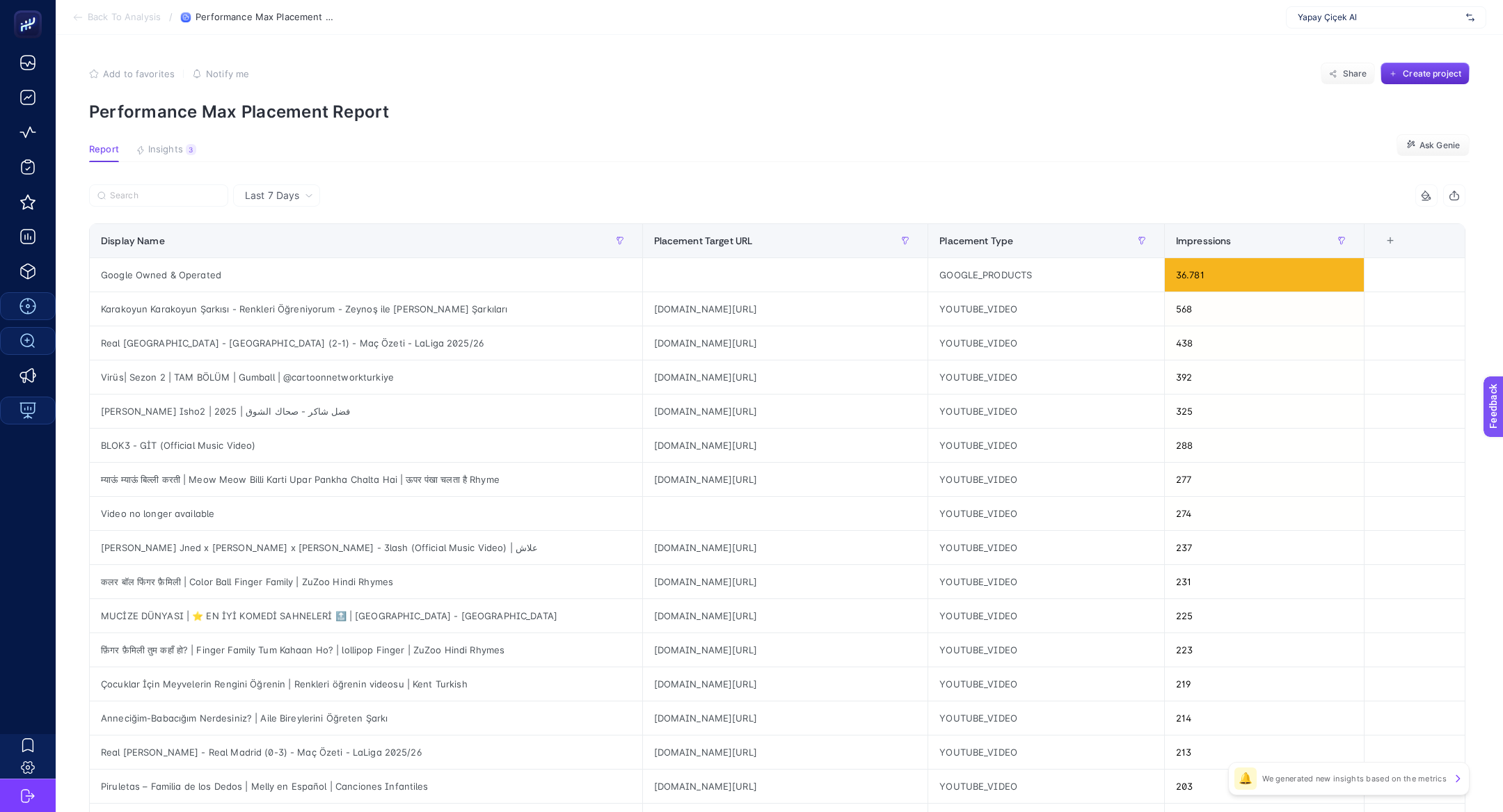
click at [265, 112] on p "Performance Max Placement Report" at bounding box center [779, 111] width 1381 height 20
copy article "Performance Max Placement Report"
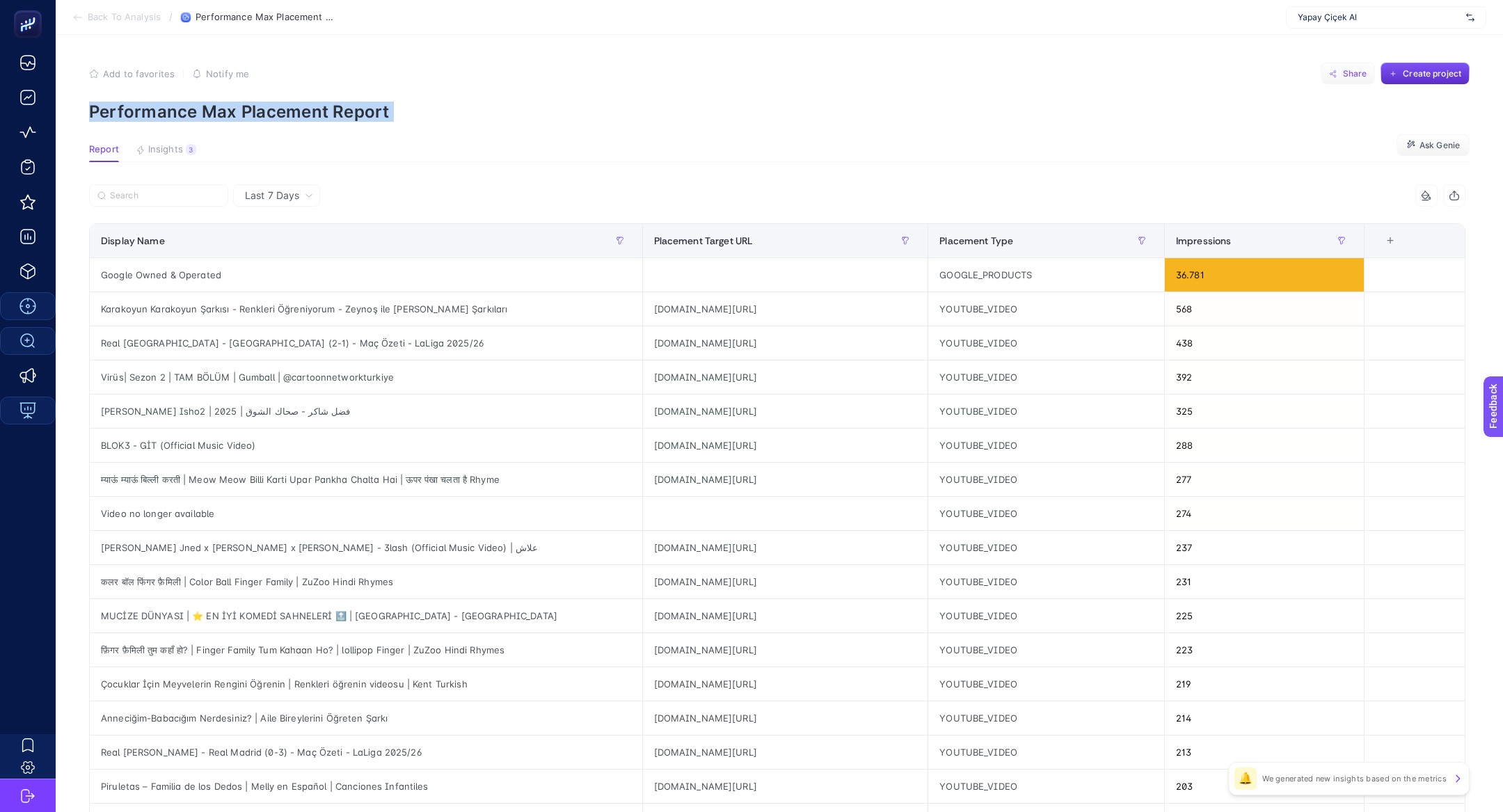
click at [1356, 65] on button "Share" at bounding box center [1347, 74] width 55 height 22
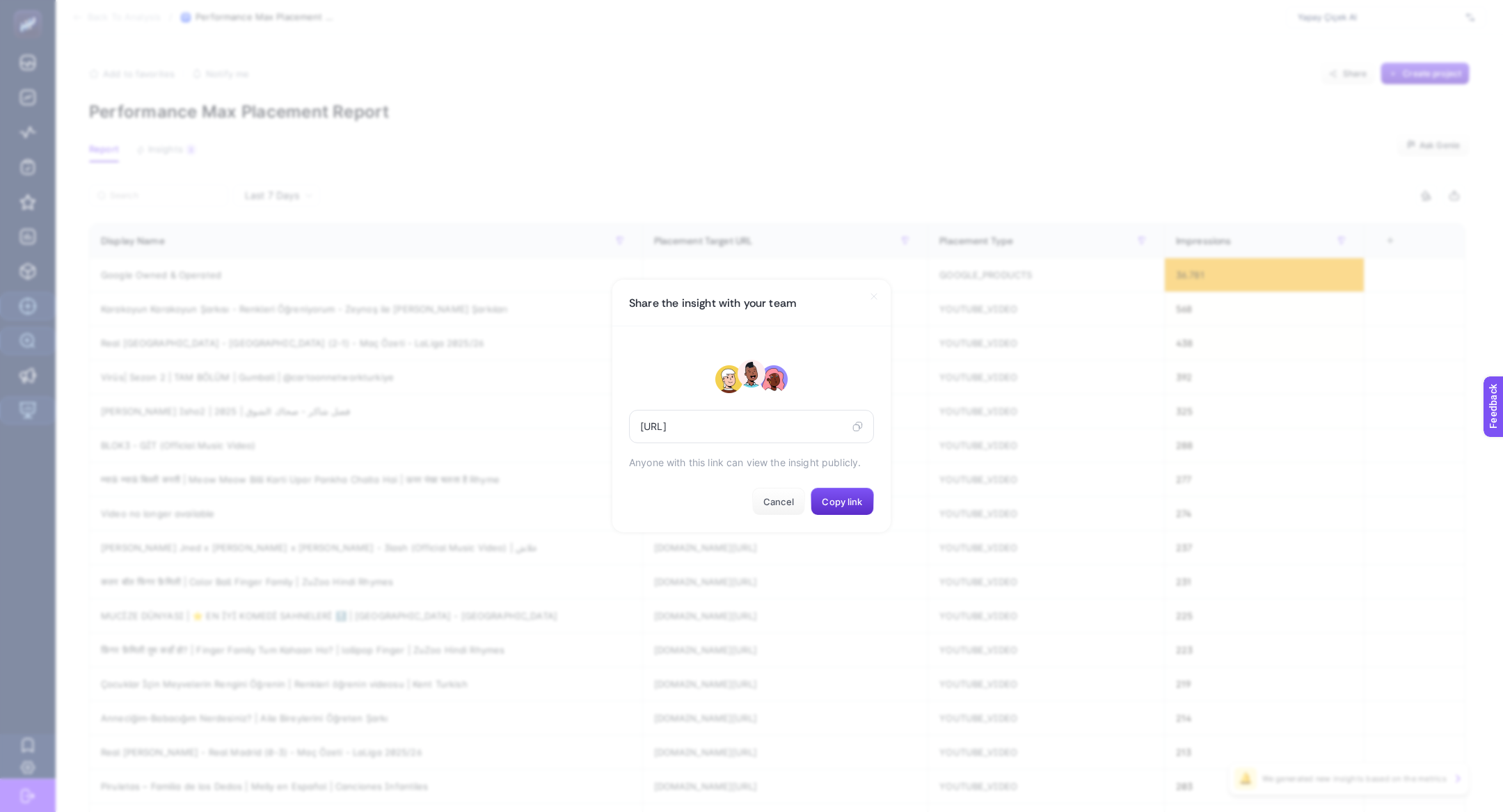
click at [864, 434] on div "https://app.heybooster.ai/public-insight-post/68b58215a12a6382cff1de08" at bounding box center [752, 426] width 245 height 34
click at [856, 419] on div "https://app.heybooster.ai/public-insight-post/68b58215a12a6382cff1de08" at bounding box center [752, 426] width 245 height 34
click at [856, 428] on icon at bounding box center [857, 425] width 10 height 11
click at [1049, 124] on section "Share the insight with your team https://app.heybooster.ai/public-insight-post/…" at bounding box center [752, 406] width 1503 height 812
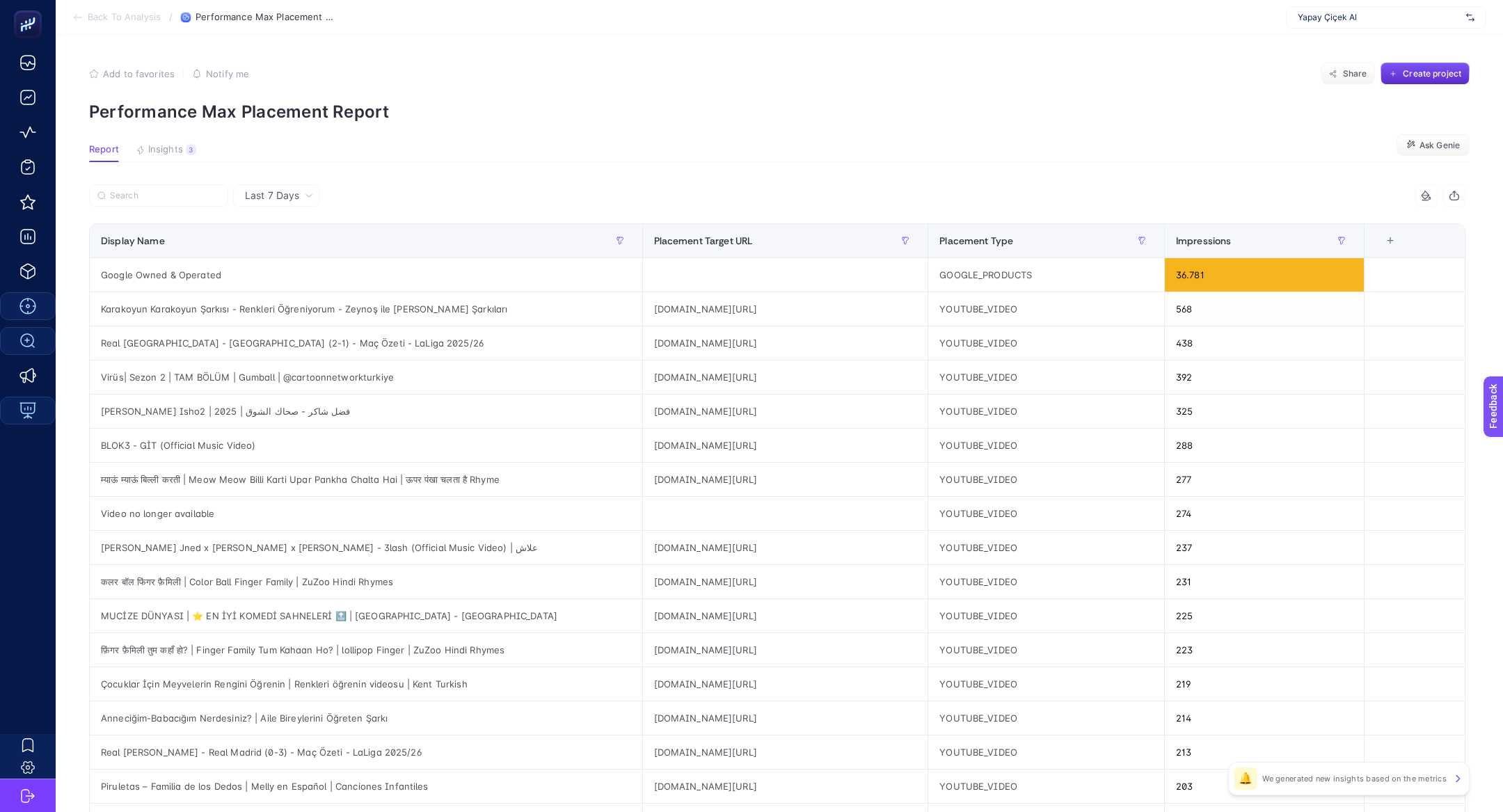
click at [1405, 10] on div "Yapay Çiçek Al" at bounding box center [1386, 17] width 201 height 22
type input "nette"
click at [1400, 41] on div "[DOMAIN_NAME]" at bounding box center [1386, 46] width 199 height 22
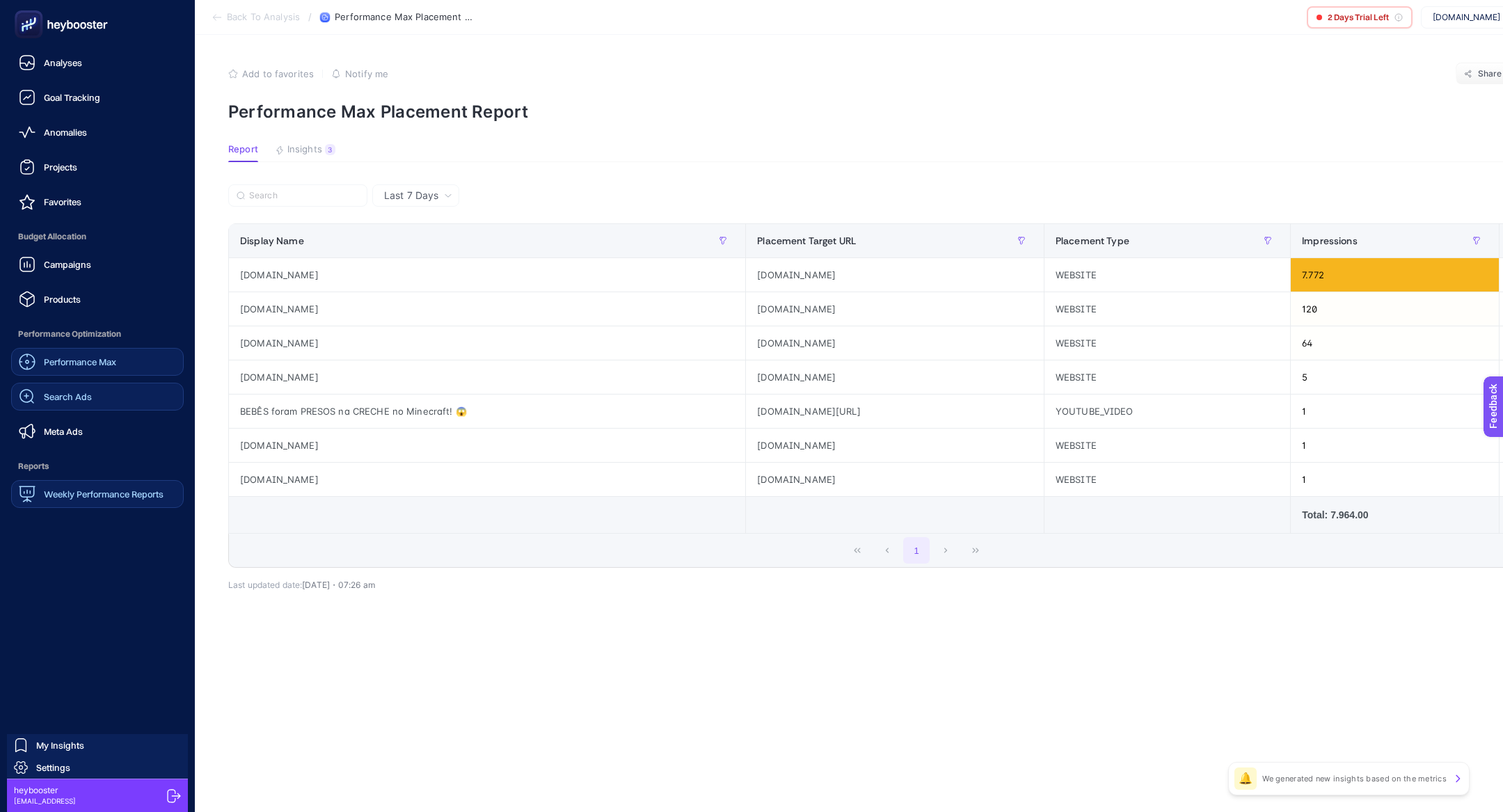
click at [84, 271] on div "Campaigns" at bounding box center [55, 264] width 73 height 17
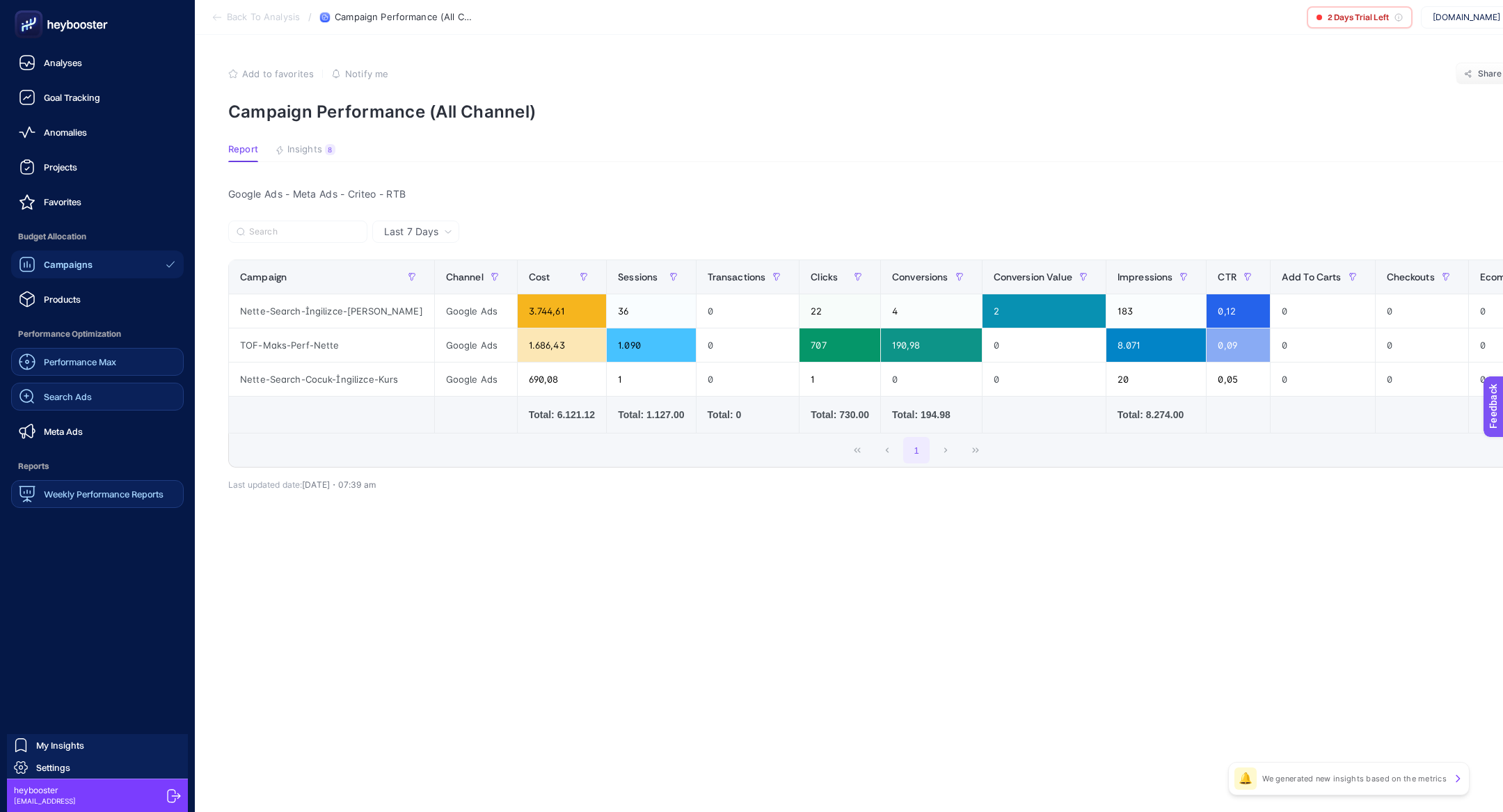
click at [86, 403] on div "Search Ads" at bounding box center [55, 397] width 73 height 17
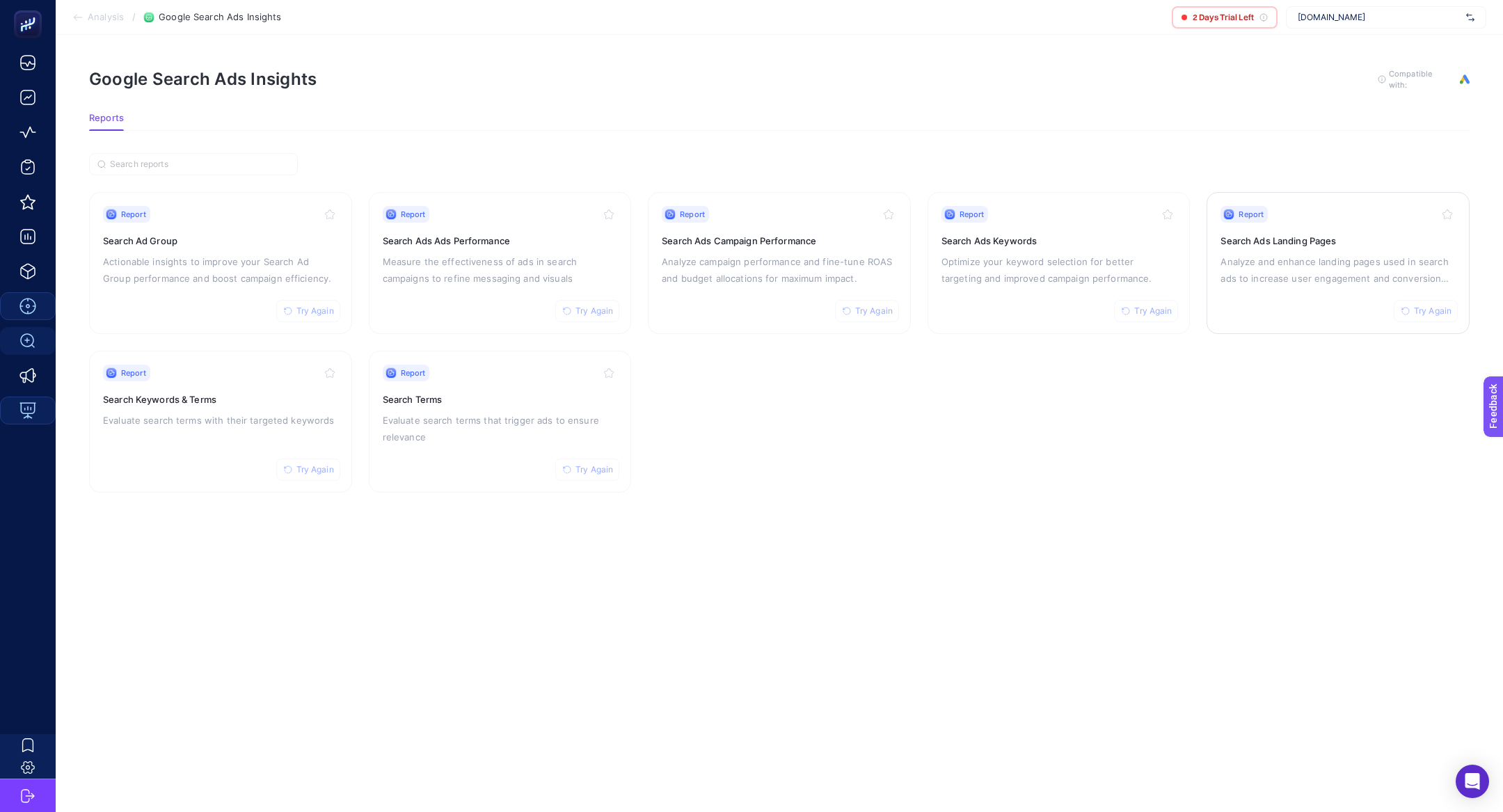
click at [1299, 277] on p "Analyze and enhance landing pages used in search ads to increase user engagemen…" at bounding box center [1338, 270] width 236 height 34
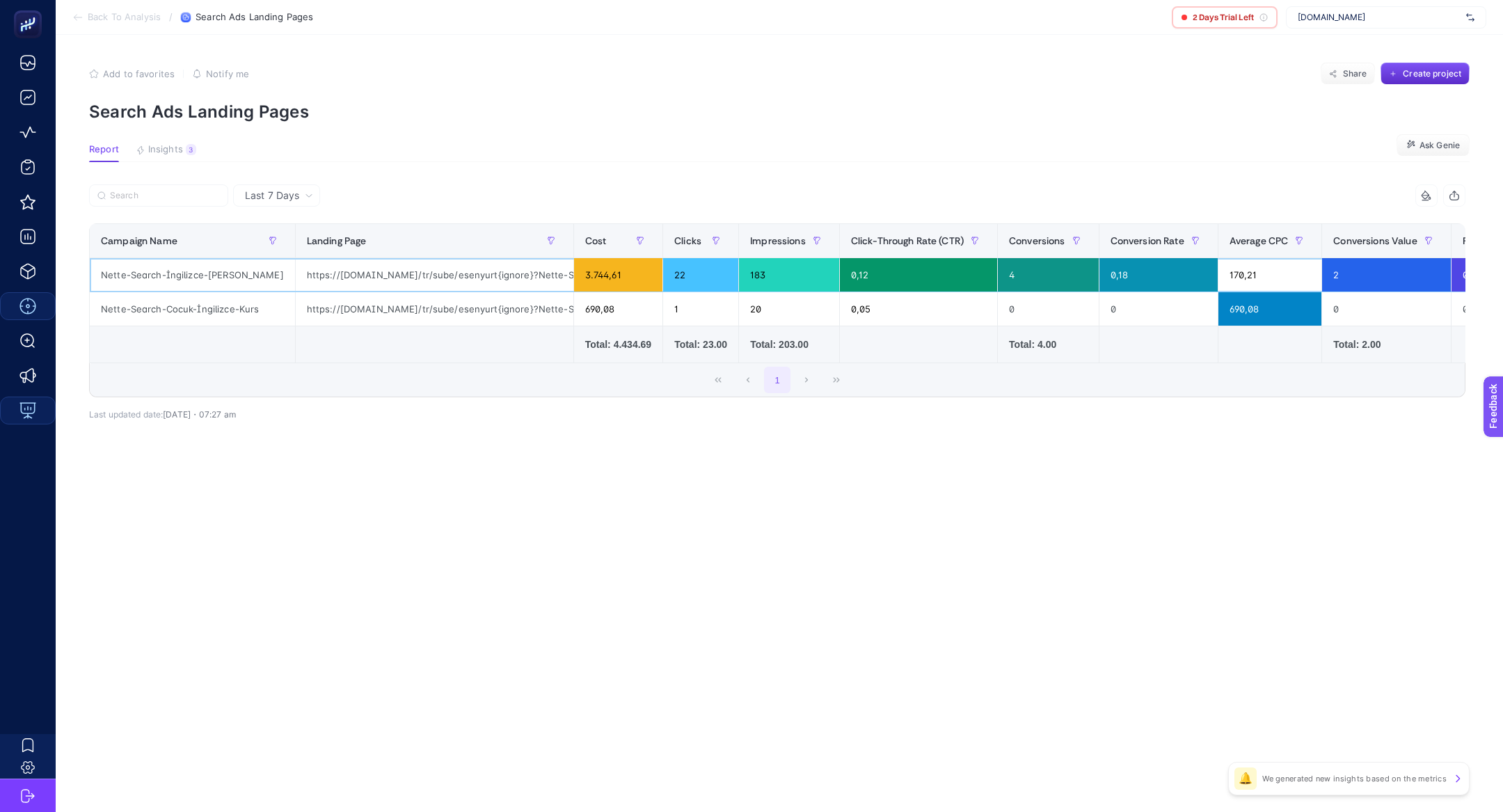
click at [389, 272] on div "https://www.americantime.com.tr/tr/sube/esenyurt{ignore}?Nette-Search-İngilizce…" at bounding box center [433, 275] width 277 height 34
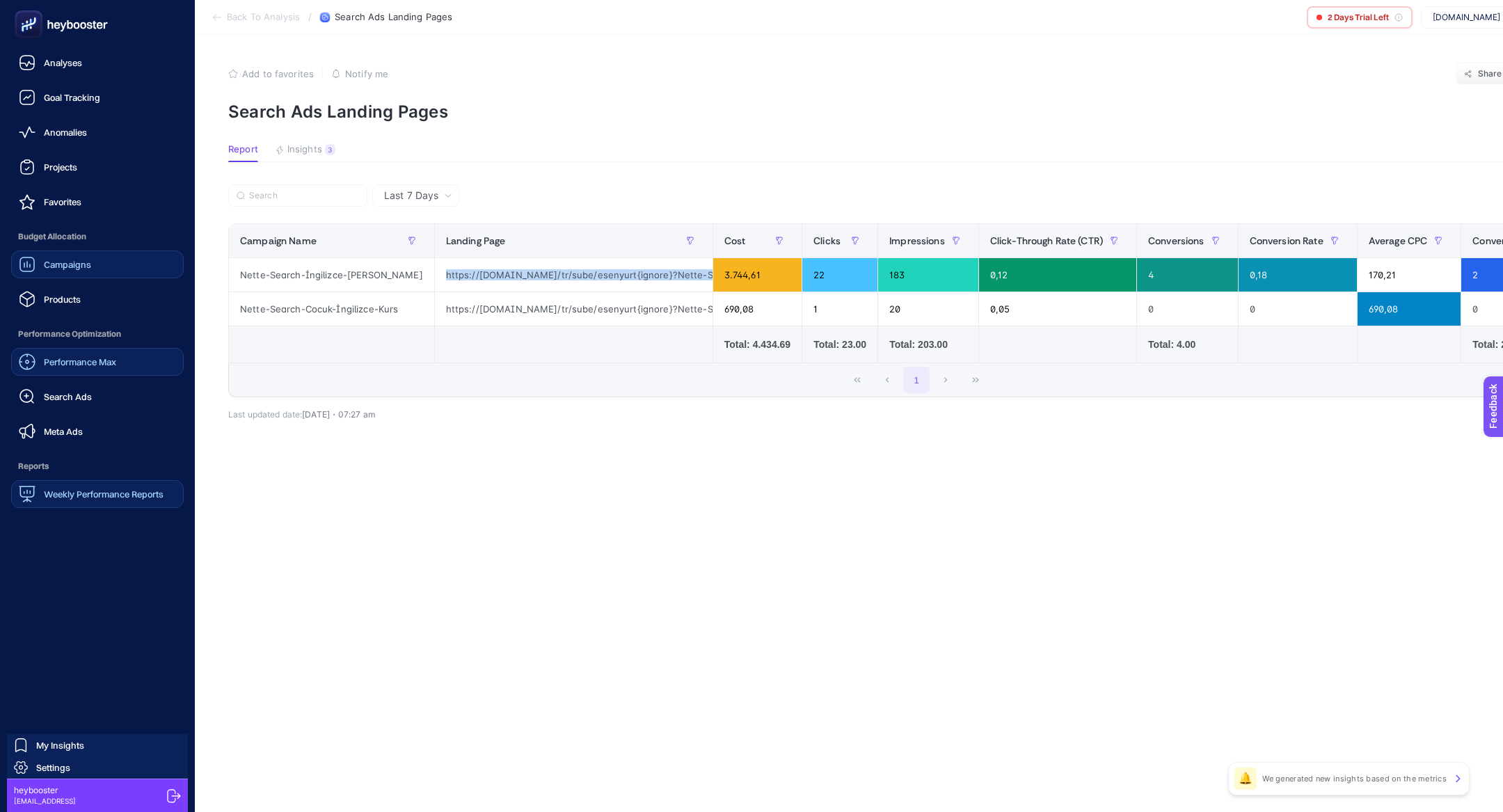
click at [111, 254] on link "Campaigns" at bounding box center [97, 264] width 173 height 28
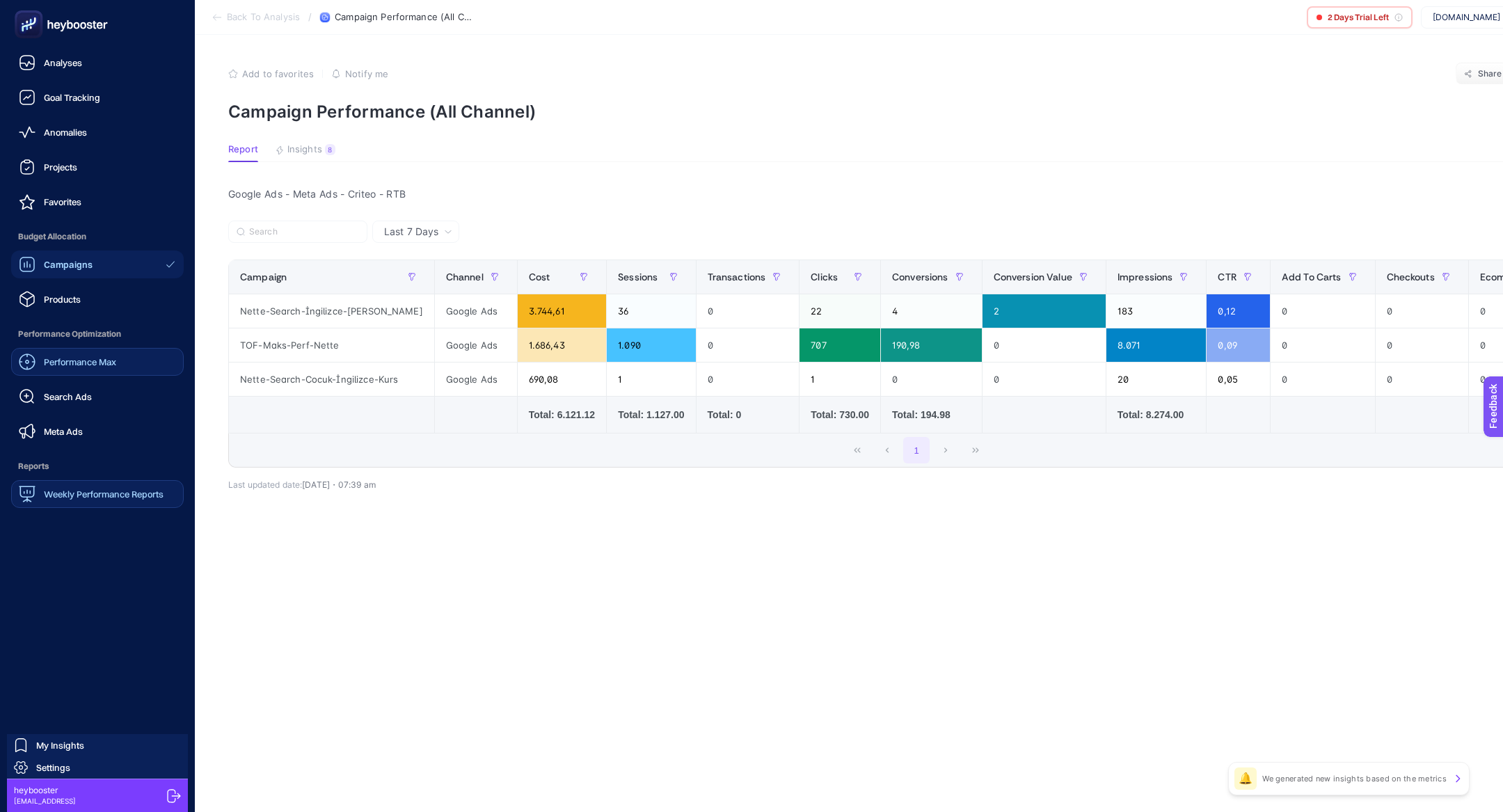
click at [103, 359] on span "Performance Max" at bounding box center [80, 361] width 73 height 11
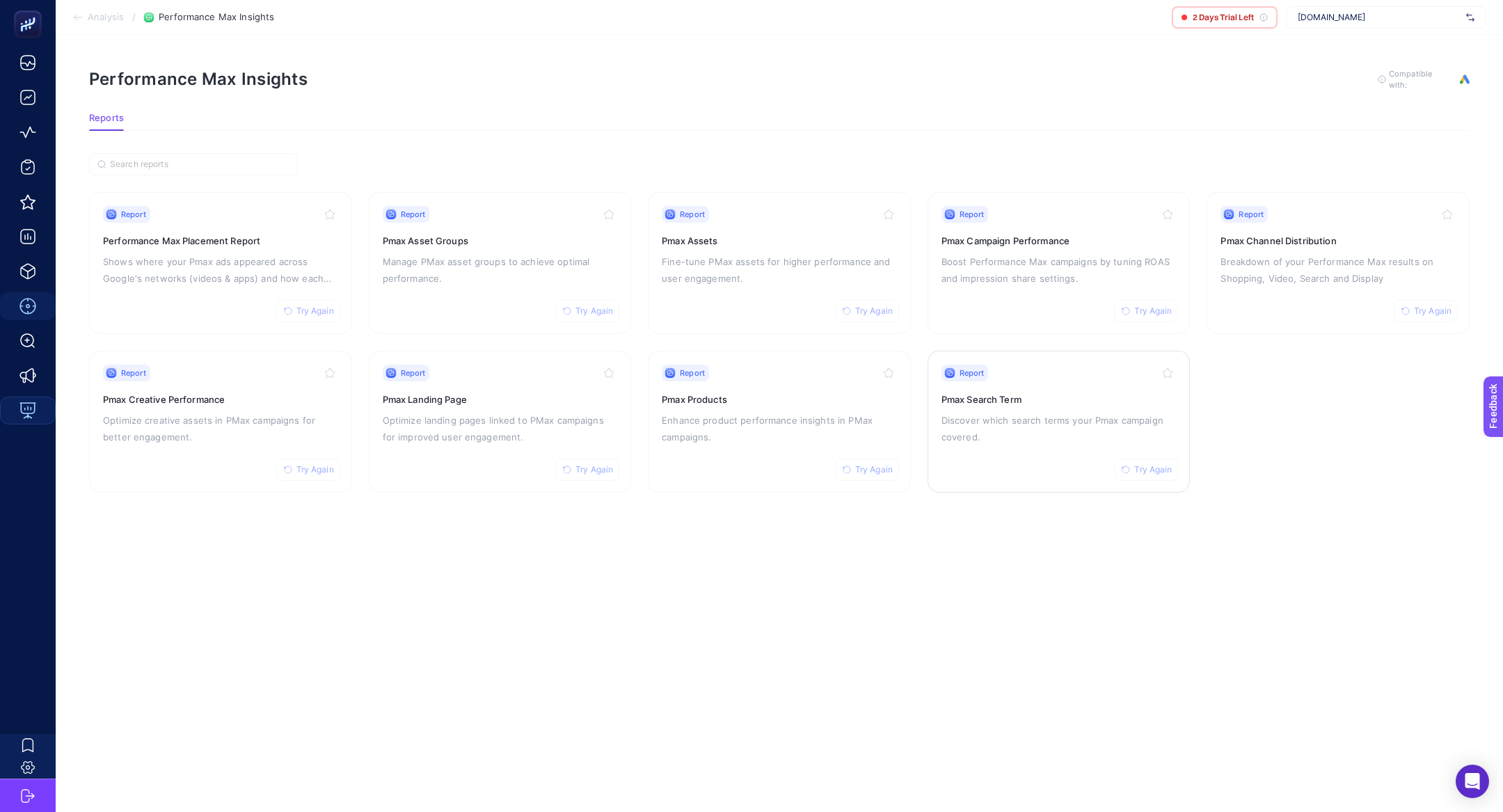
click at [1000, 406] on div "Report Try Again Pmax Search Term Discover which search terms your Pmax campaig…" at bounding box center [1059, 421] width 236 height 114
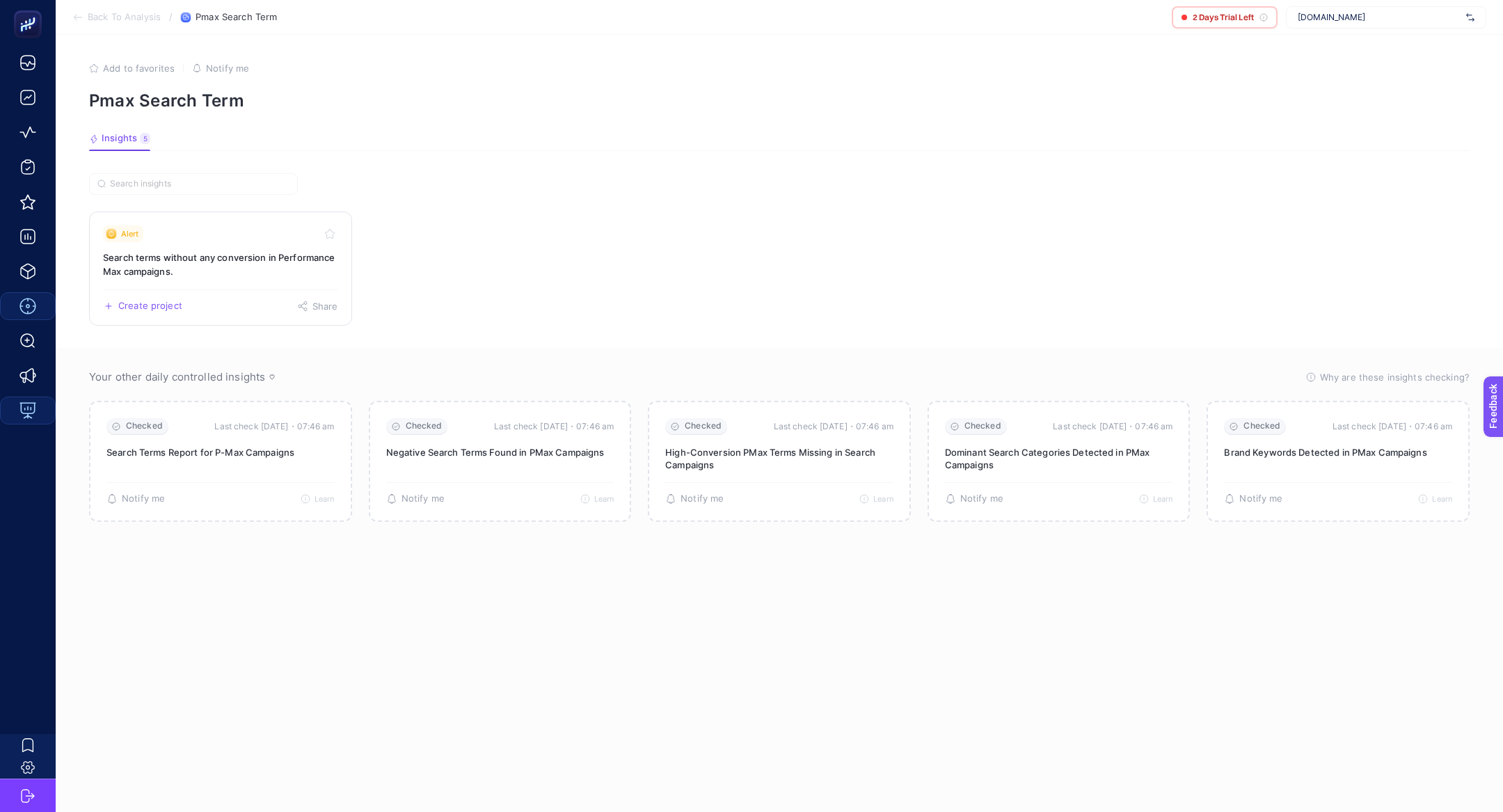
click at [201, 257] on h3 "Search terms without any conversion in Performance Max campaigns." at bounding box center [221, 264] width 236 height 28
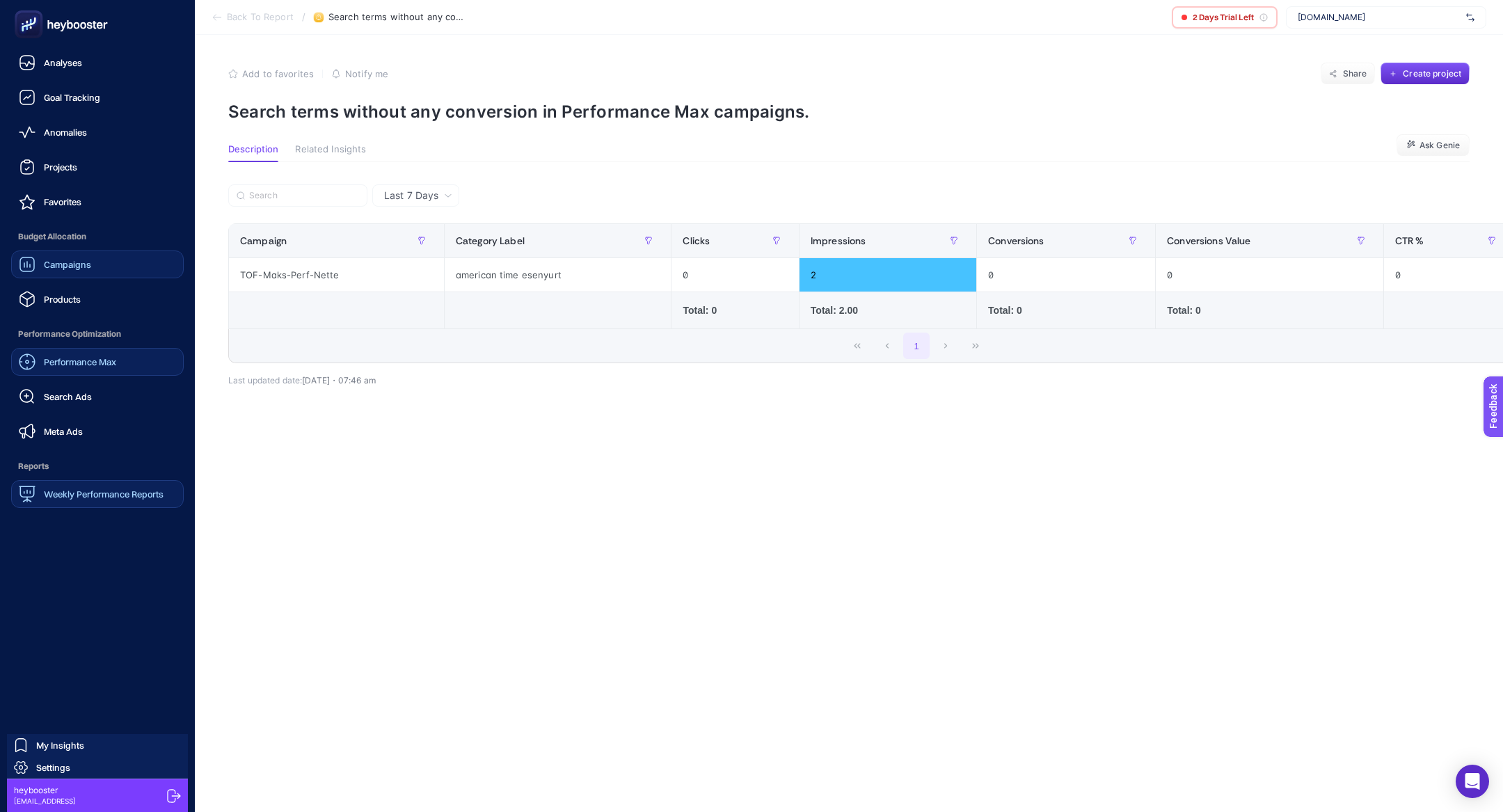
click at [109, 253] on link "Campaigns" at bounding box center [97, 264] width 173 height 28
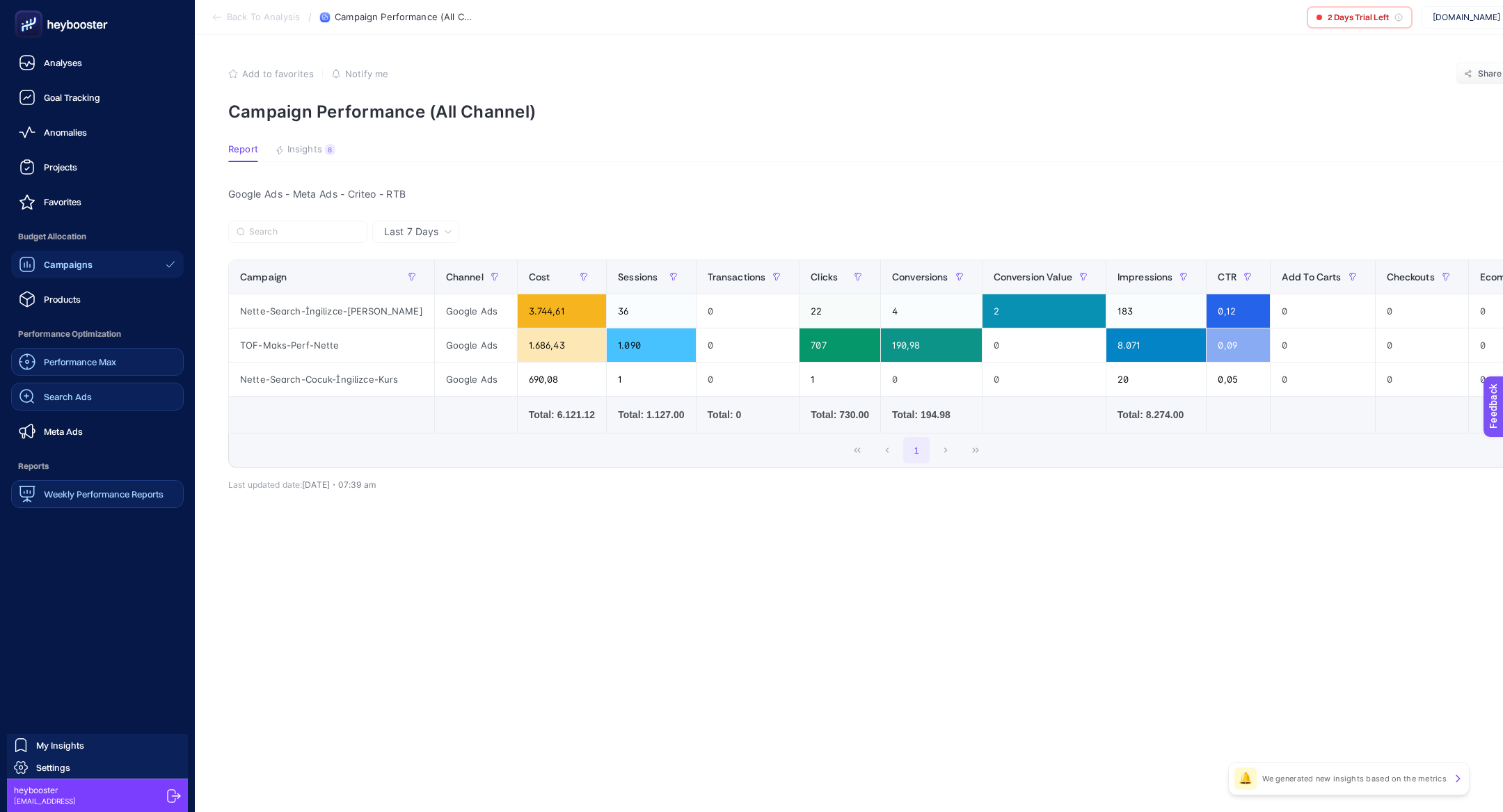
click at [86, 389] on div "Search Ads" at bounding box center [55, 397] width 73 height 17
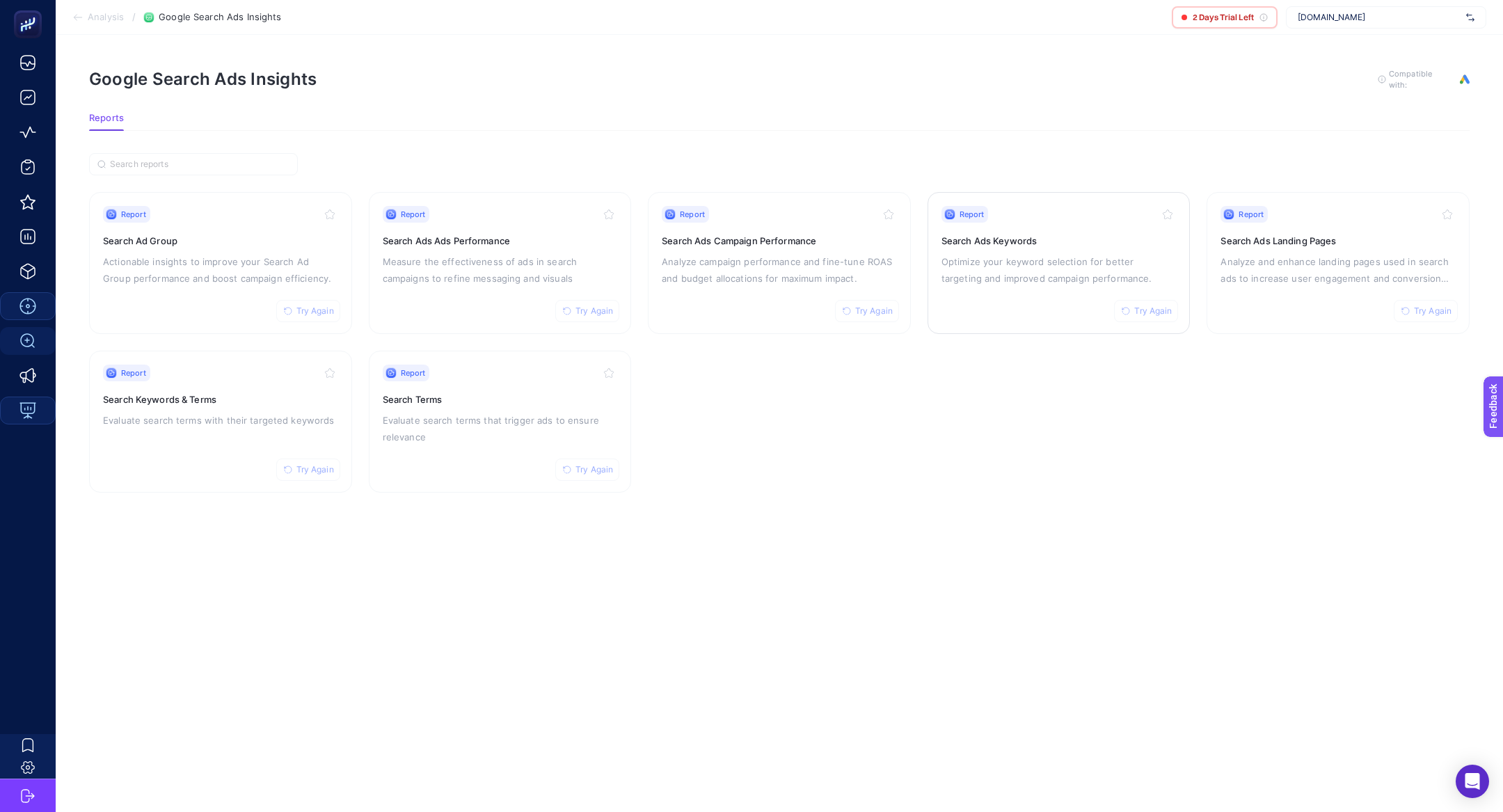
click at [1025, 268] on p "Optimize your keyword selection for better targeting and improved campaign perf…" at bounding box center [1059, 270] width 236 height 34
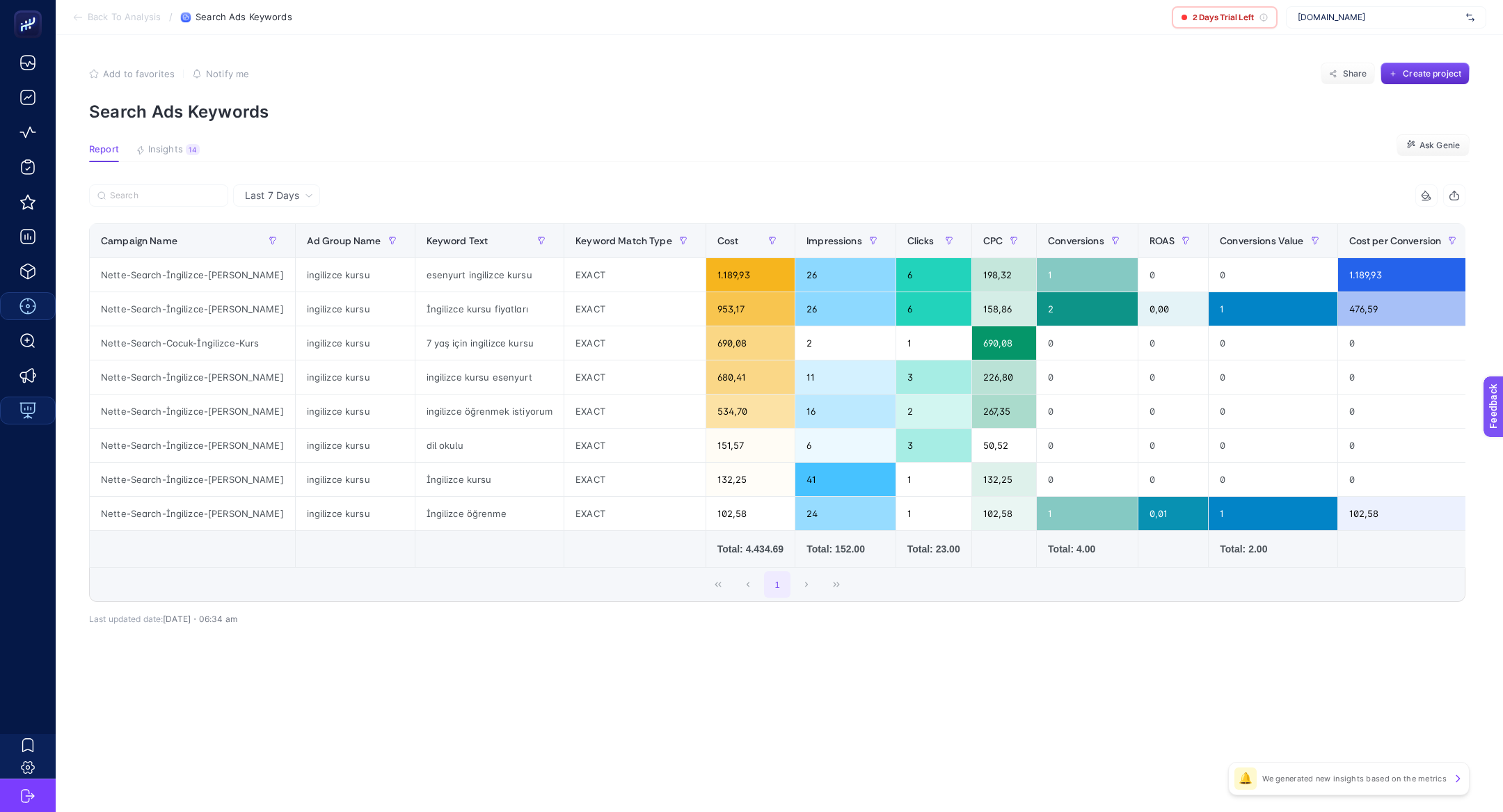
click at [159, 138] on article "Add to favorites false Notify me Share Create project Search Ads Keywords Repor…" at bounding box center [779, 423] width 1447 height 777
click at [166, 145] on span "Insights" at bounding box center [165, 149] width 35 height 11
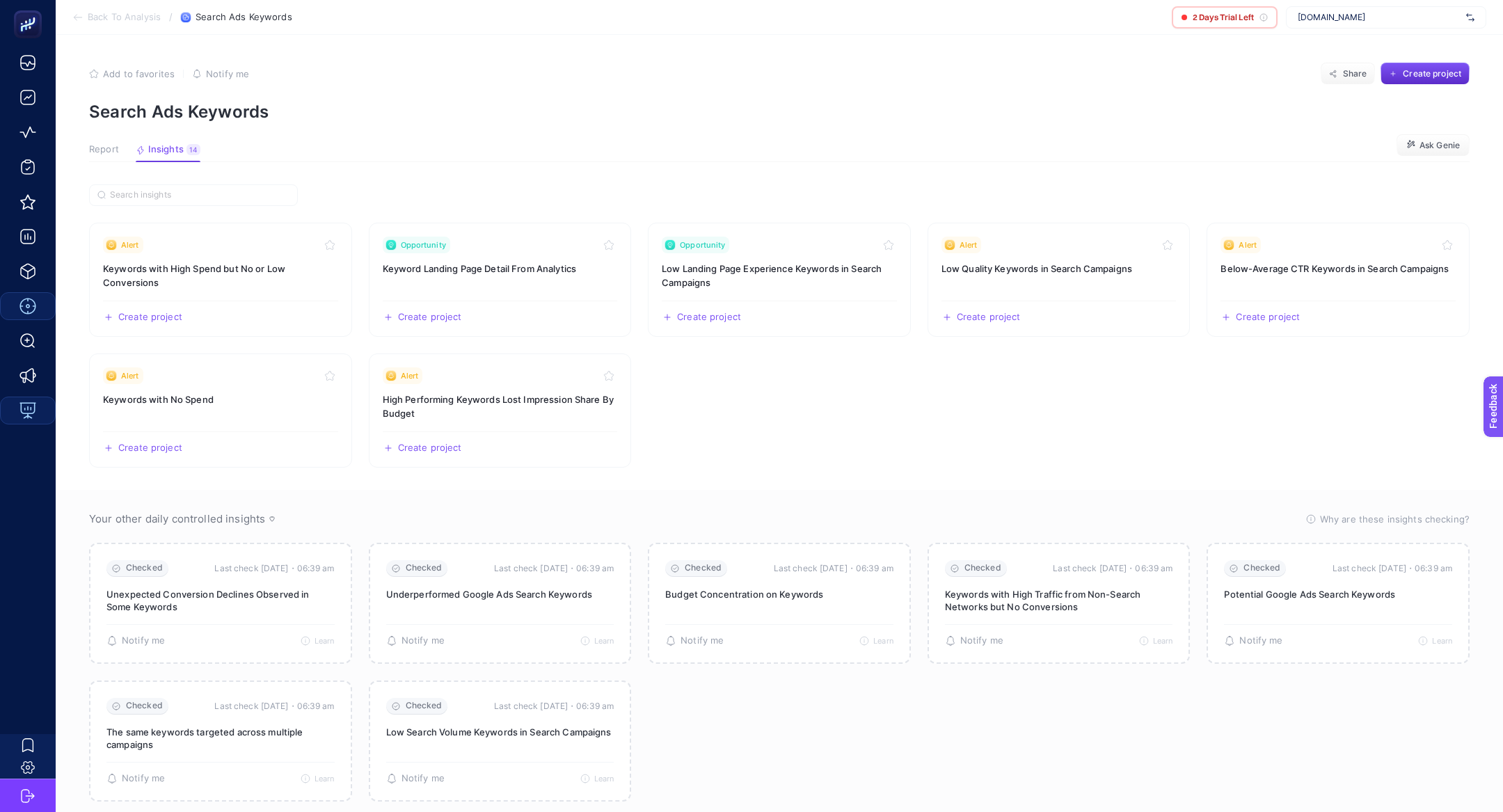
click at [107, 141] on article "Add to favorites false Notify me Share Create project Search Ads Keywords Repor…" at bounding box center [779, 437] width 1447 height 806
click at [723, 246] on span "Opportunity" at bounding box center [702, 244] width 45 height 11
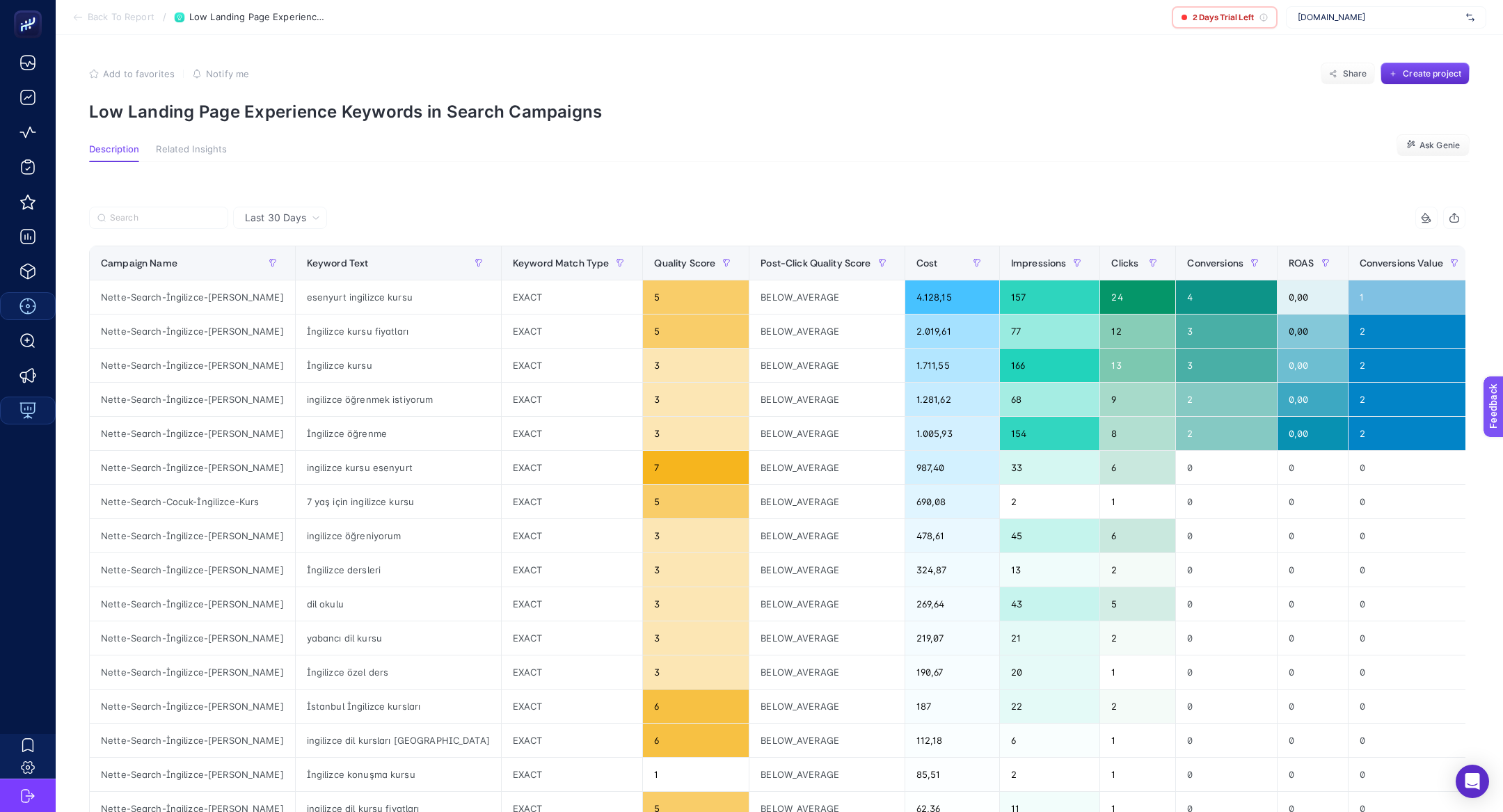
click at [559, 99] on section "Add to favorites false Notify me Share Create project Low Landing Page Experien…" at bounding box center [779, 91] width 1381 height 59
click at [567, 112] on p "Low Landing Page Experience Keywords in Search Campaigns" at bounding box center [779, 111] width 1381 height 20
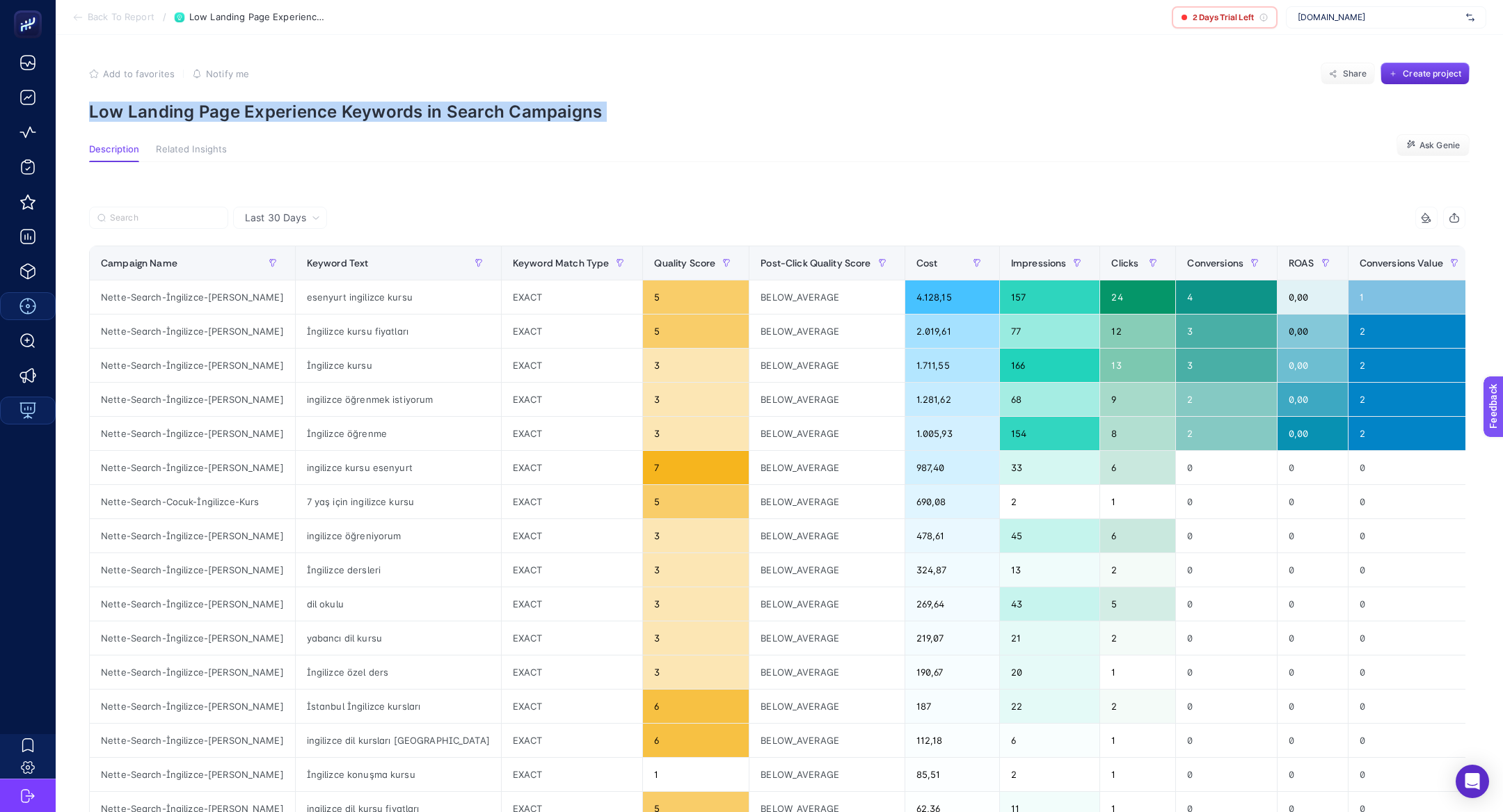
click at [567, 112] on p "Low Landing Page Experience Keywords in Search Campaigns" at bounding box center [779, 111] width 1381 height 20
copy article "Low Landing Page Experience Keywords in Search Campaigns"
click at [415, 119] on p "Low Landing Page Experience Keywords in Search Campaigns" at bounding box center [779, 111] width 1381 height 20
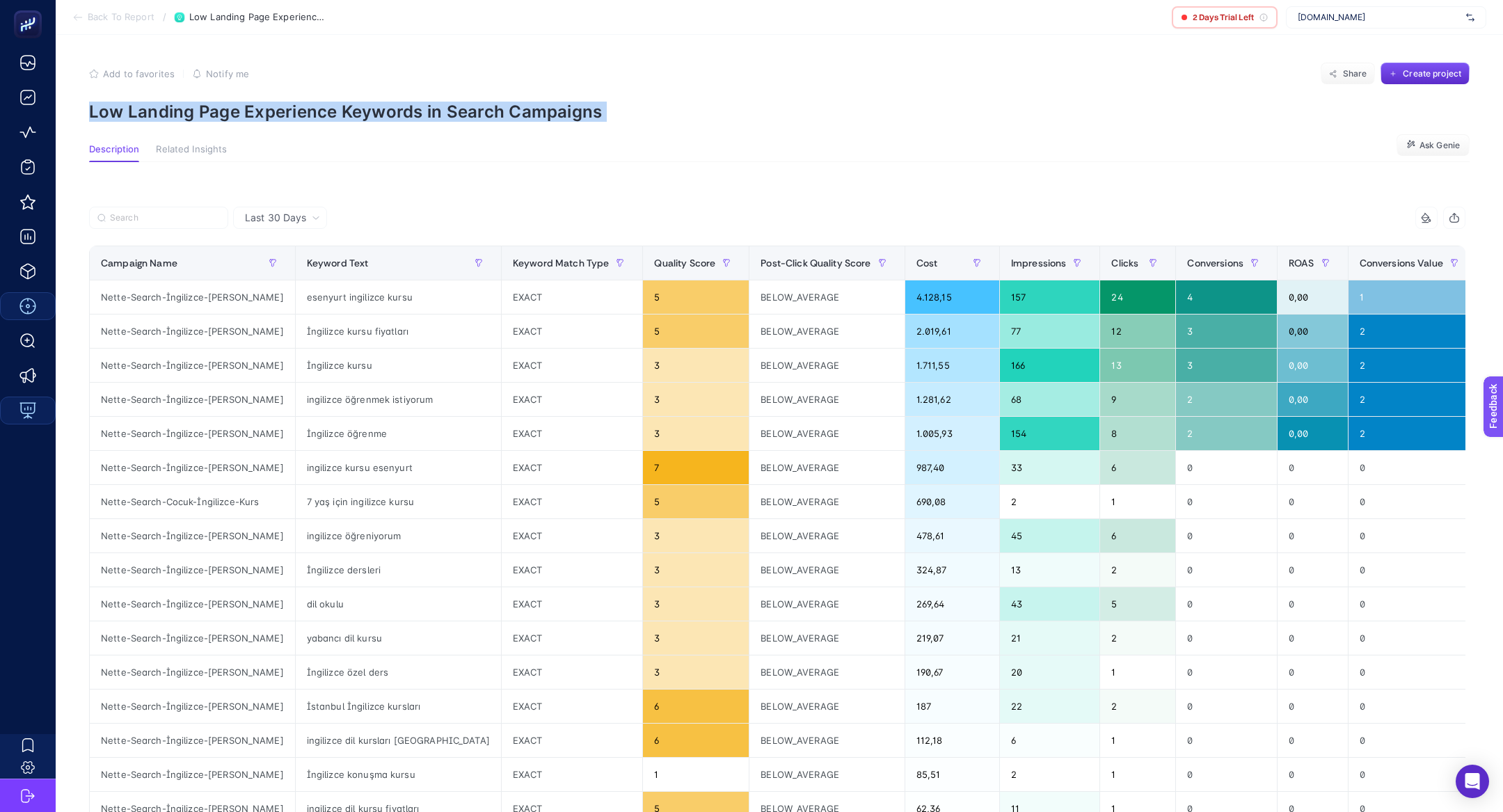
click at [415, 119] on p "Low Landing Page Experience Keywords in Search Campaigns" at bounding box center [779, 111] width 1381 height 20
copy article "Low Landing Page Experience Keywords in Search Campaigns"
click at [1391, 12] on span "[DOMAIN_NAME]" at bounding box center [1379, 17] width 163 height 11
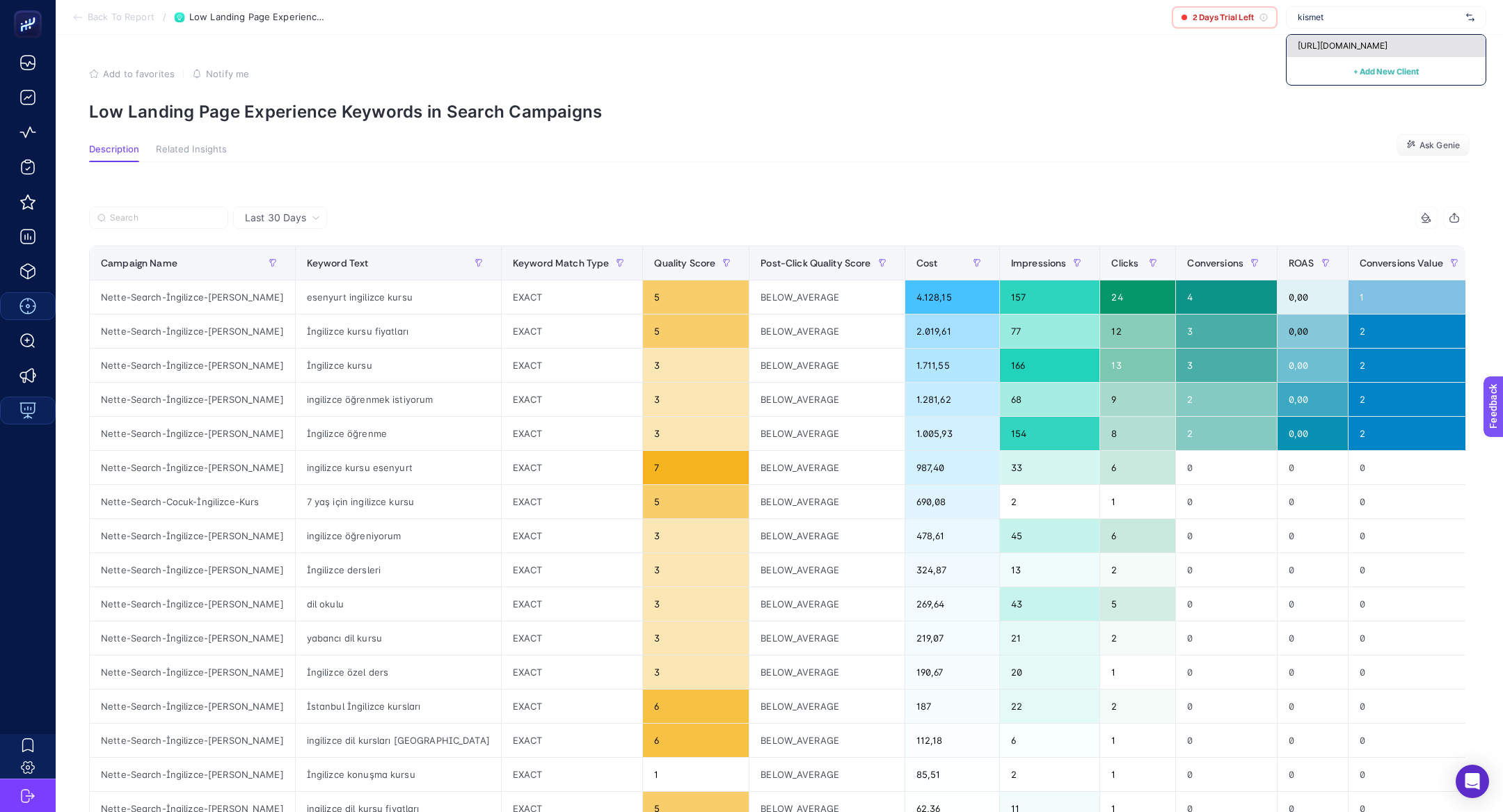
type input "kismet"
click at [1388, 44] on span "[URL][DOMAIN_NAME]" at bounding box center [1342, 46] width 89 height 11
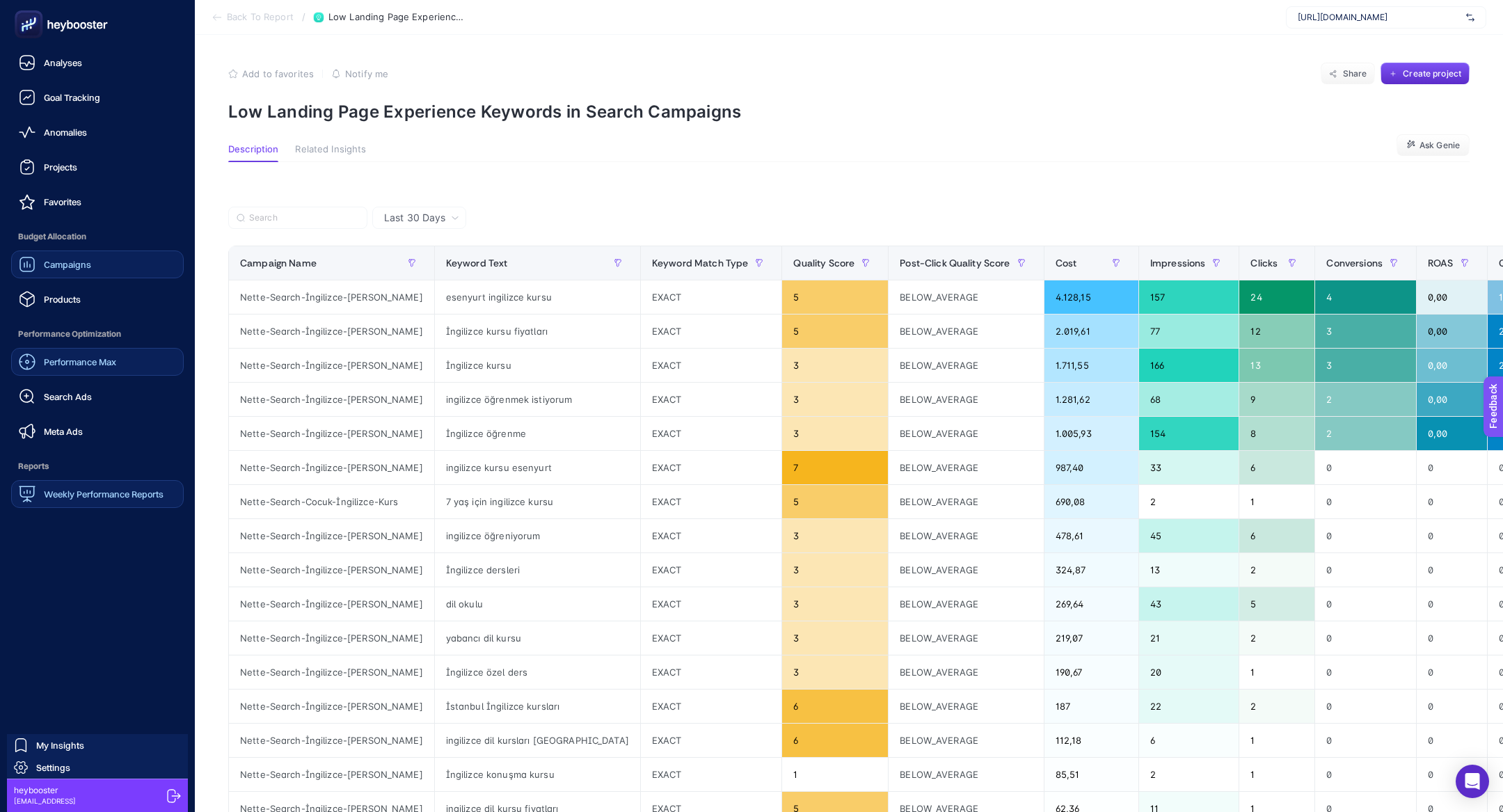
click at [63, 277] on link "Campaigns" at bounding box center [97, 264] width 173 height 28
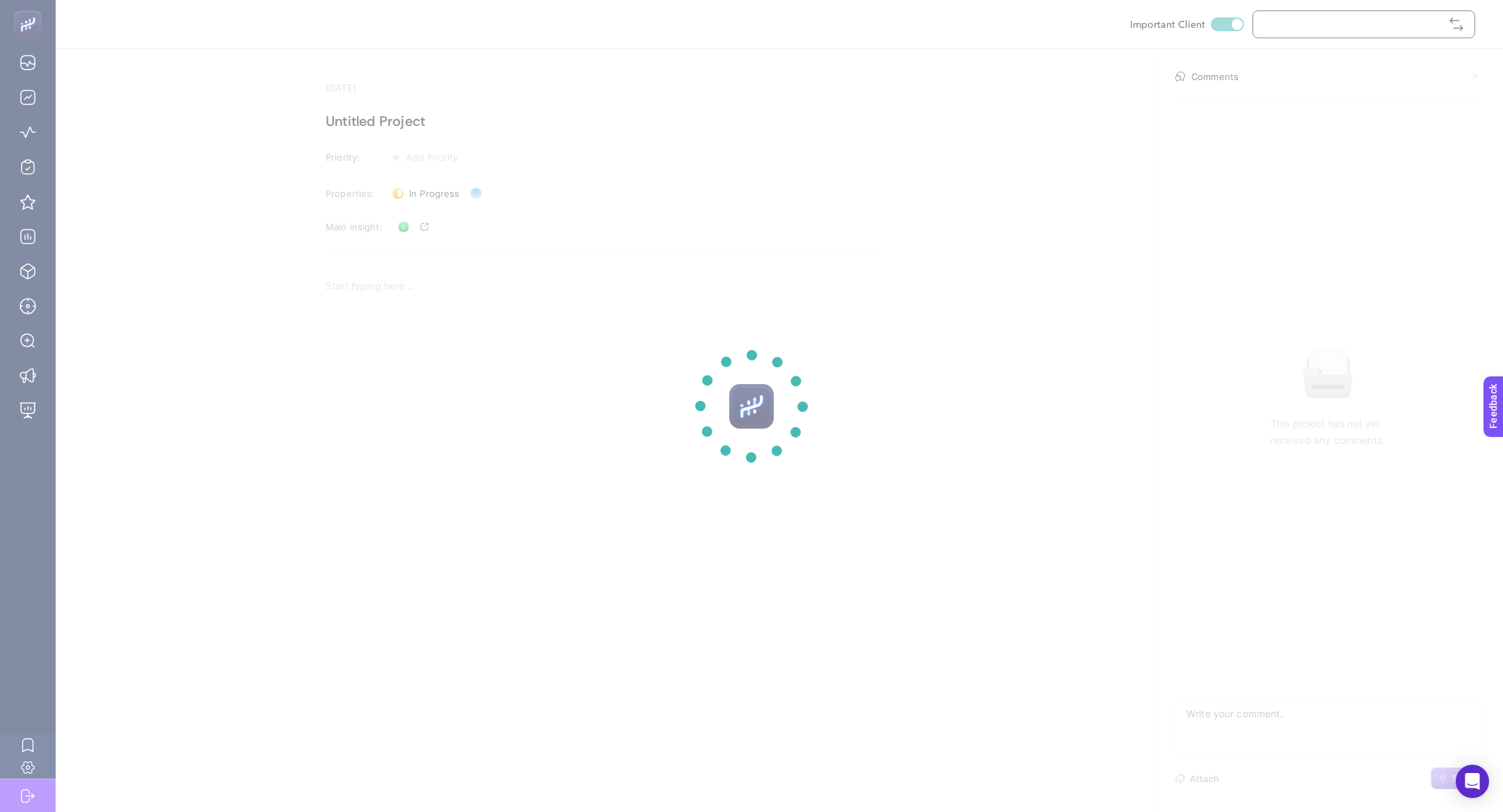
checkbox input "true"
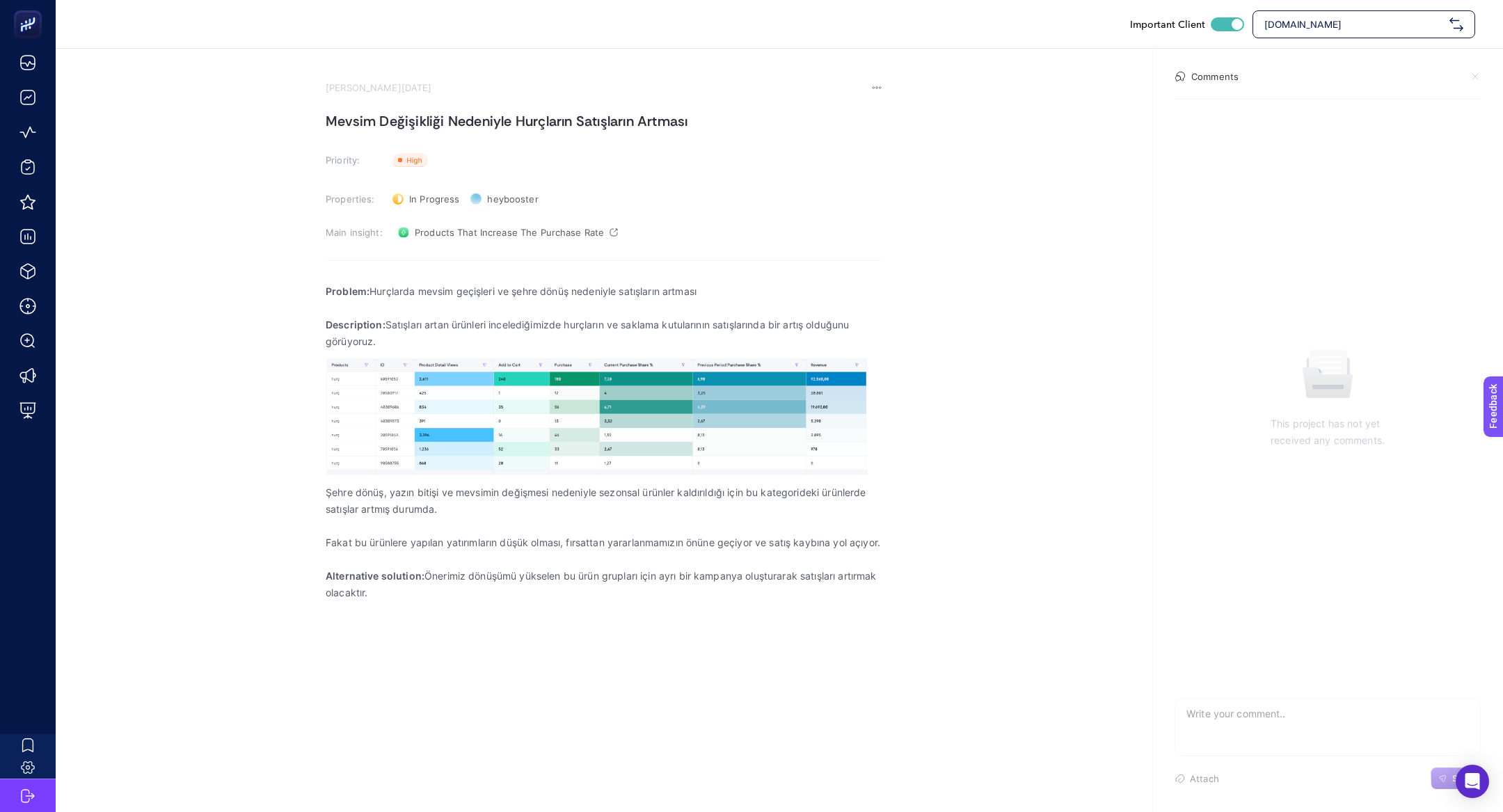
click at [416, 290] on p "Problem: Hurçlarda mevsim geçişleri ve şehre dönüş nedeniyle satışların artması" at bounding box center [604, 291] width 557 height 17
copy p "Problem: Hurçlarda mevsim geçişleri ve şehre dönüş nedeniyle satışların artması"
click at [427, 333] on p "Description: Satışları artan ürünleri incelediğimizde hurçların ve saklama kutu…" at bounding box center [604, 333] width 557 height 34
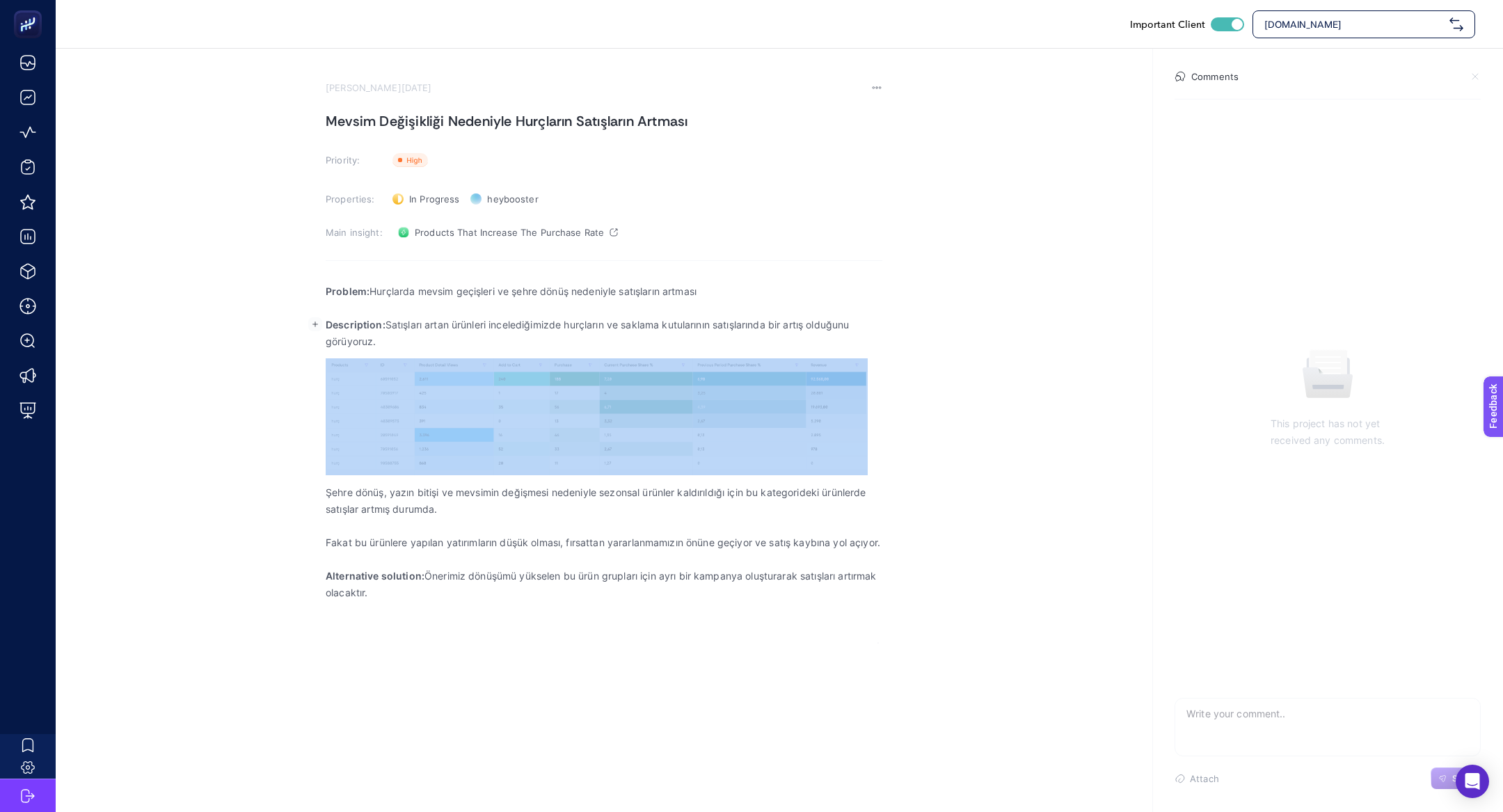
click at [427, 333] on p "Description: Satışları artan ürünleri incelediğimizde hurçların ve saklama kutu…" at bounding box center [604, 333] width 557 height 34
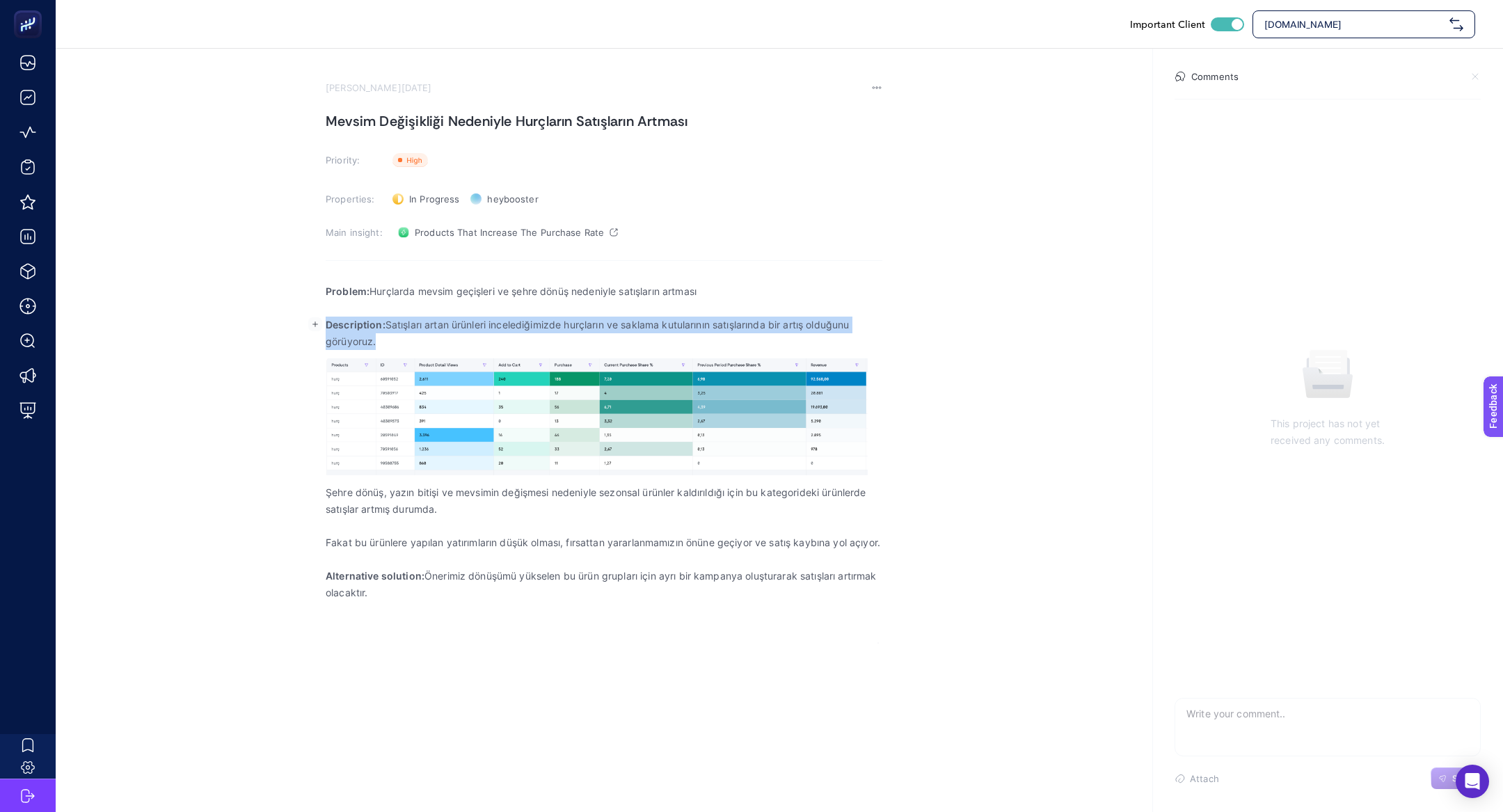
click at [427, 333] on p "Description: Satışları artan ürünleri incelediğimizde hurçların ve saklama kutu…" at bounding box center [604, 333] width 557 height 34
copy p "Description: Satışları artan ürünleri incelediğimizde hurçların ve saklama kutu…"
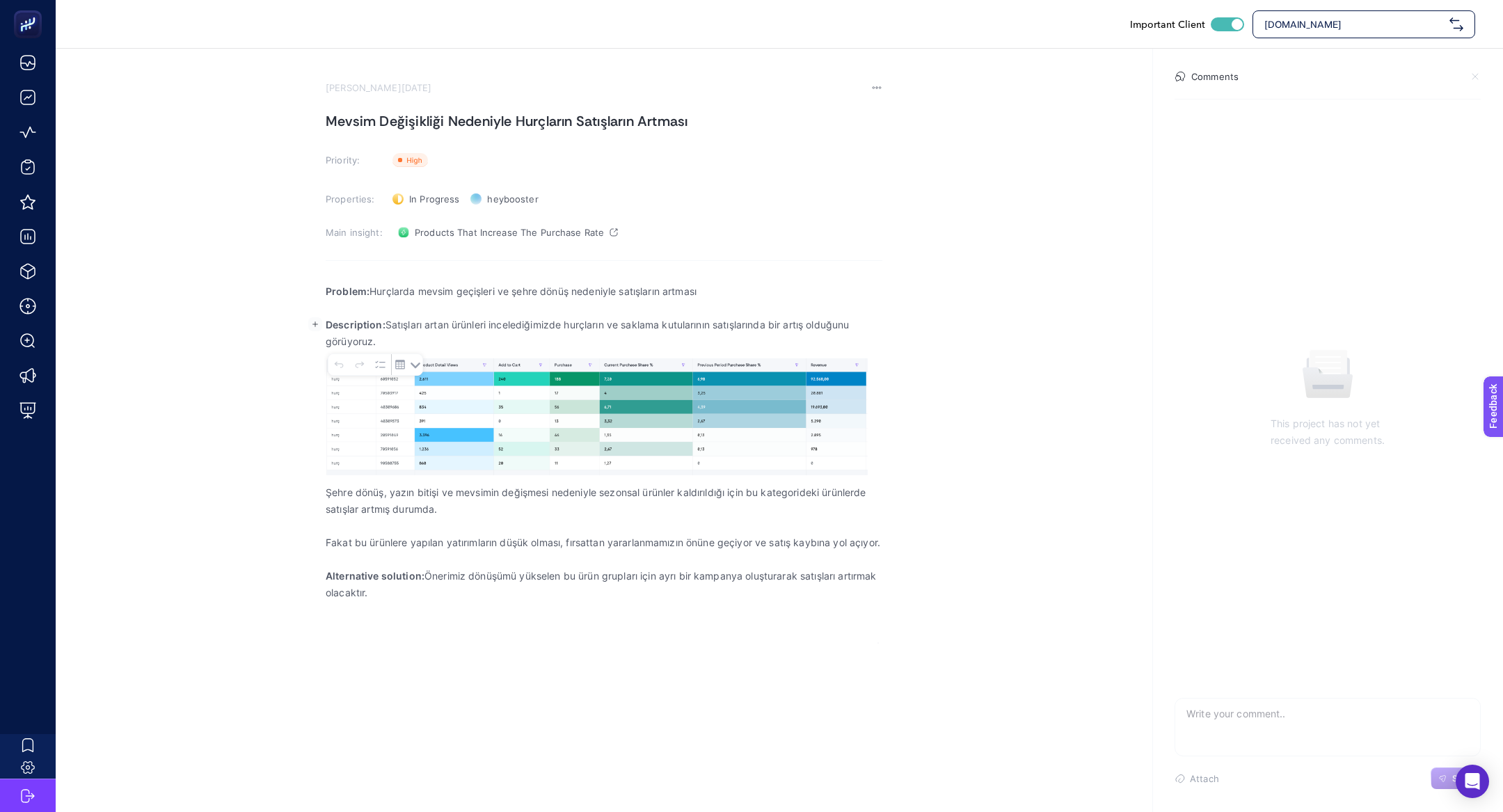
click at [363, 493] on p "Şehre dönüş, yazın bitişi ve mevsimin değişmesi nedeniyle sezonsal ürünler kald…" at bounding box center [604, 501] width 557 height 34
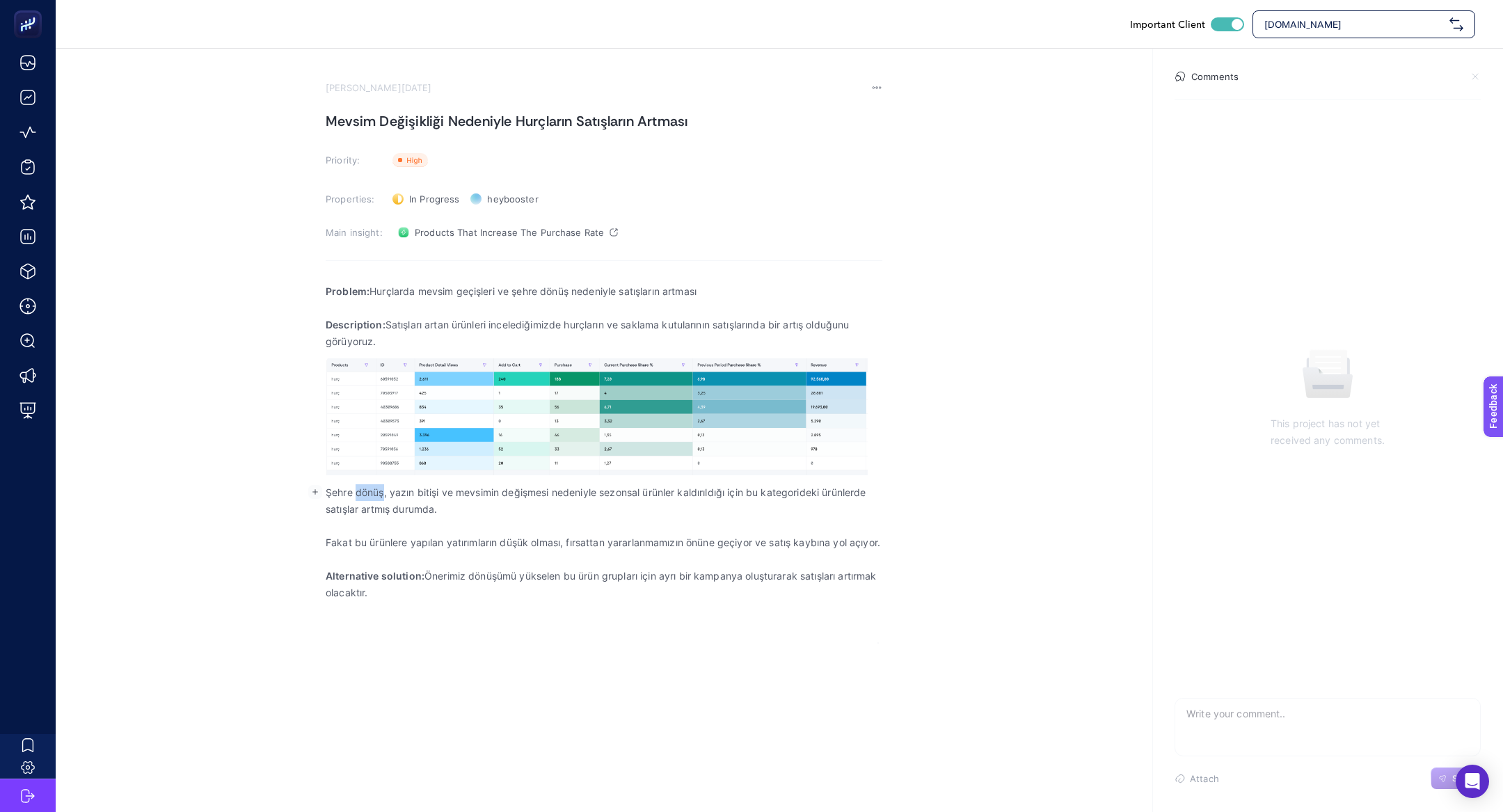
click at [363, 493] on p "Şehre dönüş, yazın bitişi ve mevsimin değişmesi nedeniyle sezonsal ürünler kald…" at bounding box center [604, 501] width 557 height 34
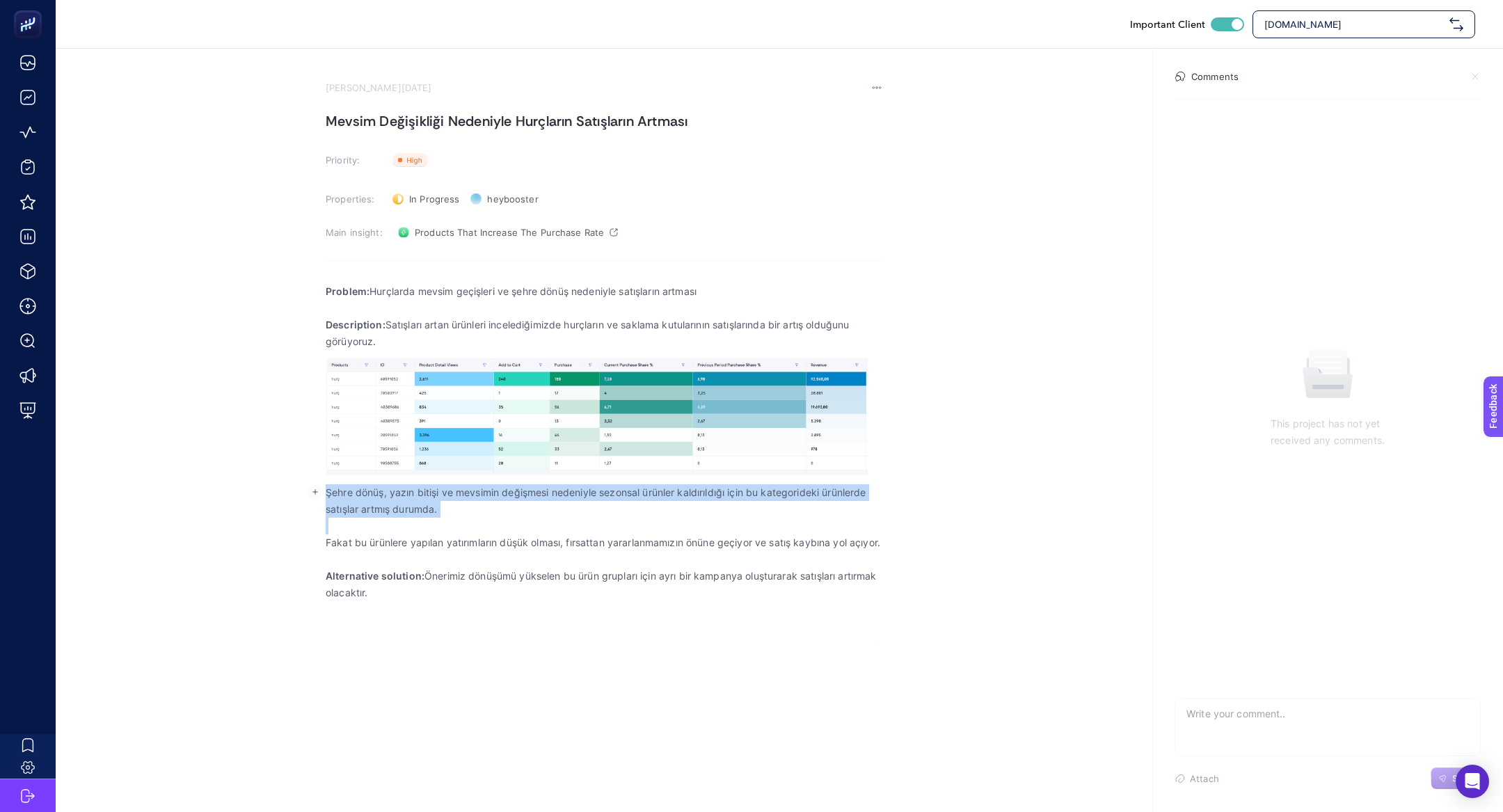
click at [363, 493] on p "Şehre dönüş, yazın bitişi ve mevsimin değişmesi nedeniyle sezonsal ürünler kald…" at bounding box center [604, 501] width 557 height 34
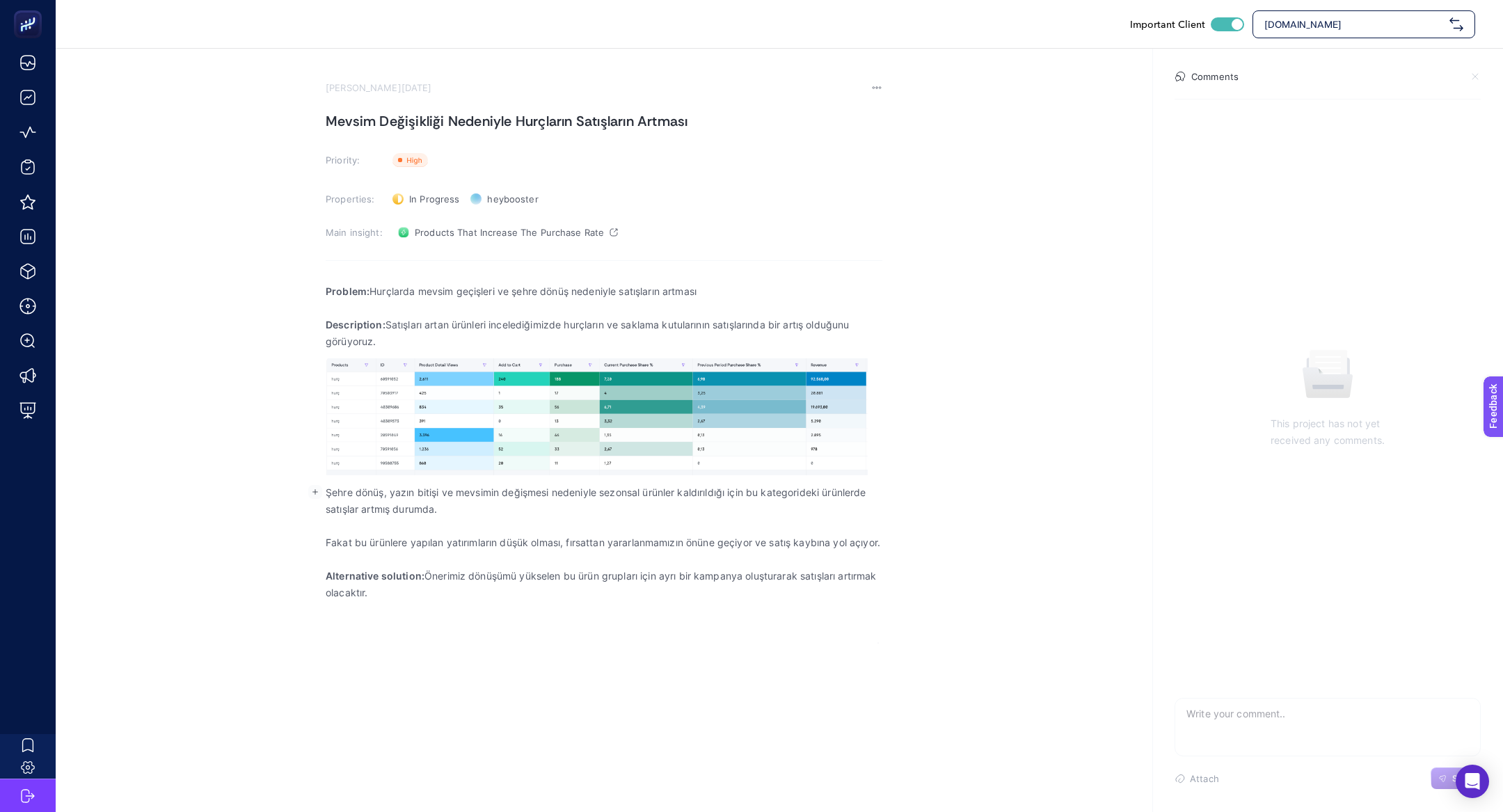
click at [521, 488] on p "Şehre dönüş, yazın bitişi ve mevsimin değişmesi nedeniyle sezonsal ürünler kald…" at bounding box center [604, 501] width 557 height 34
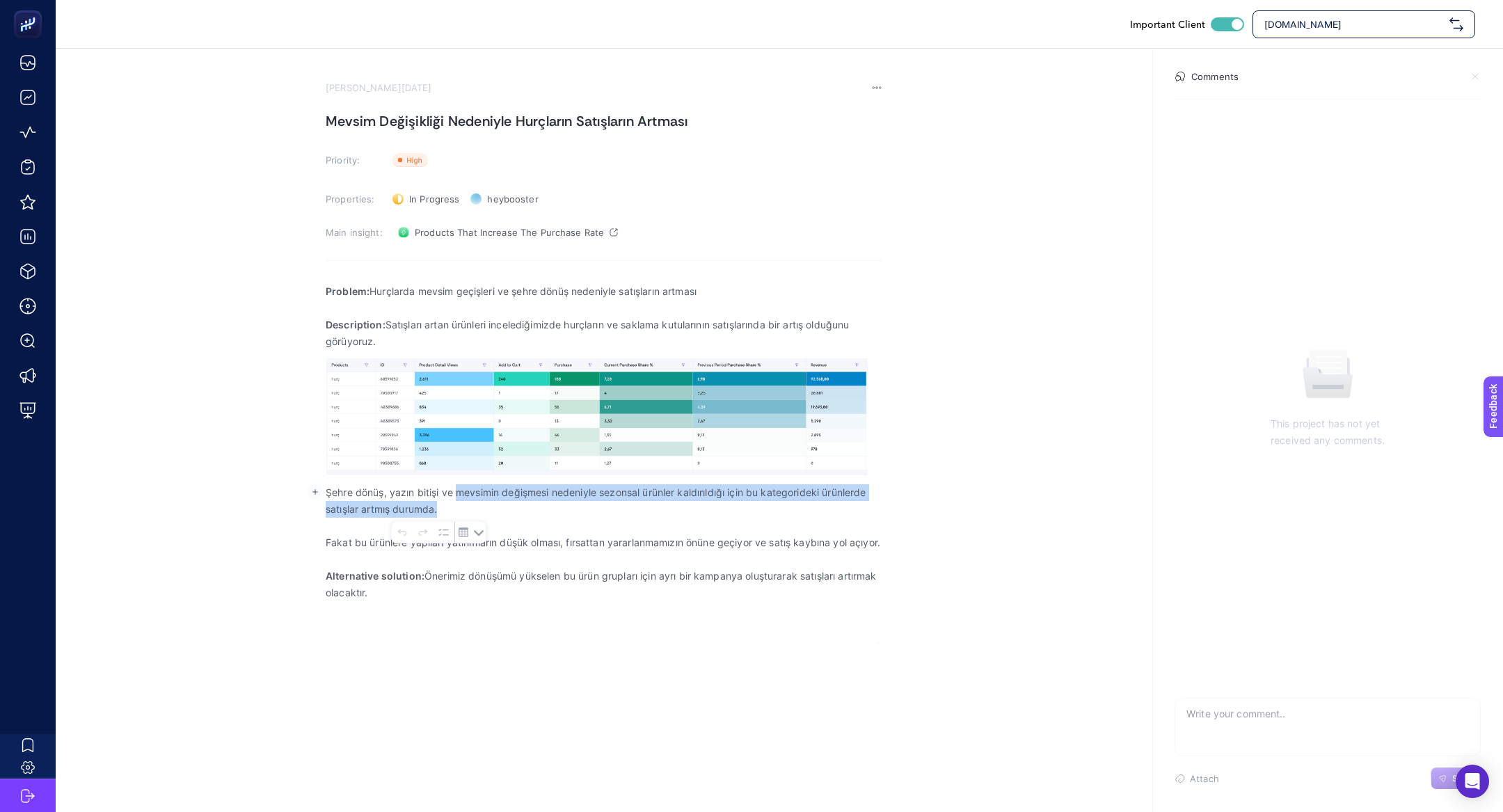
copy p "mevsimin değişmesi nedeniyle sezonsal ürünler kaldırıldığı için bu kategorideki…"
drag, startPoint x: 458, startPoint y: 492, endPoint x: 469, endPoint y: 511, distance: 22.0
click at [469, 511] on p "Şehre dönüş, yazın bitişi ve mevsimin değişmesi nedeniyle sezonsal ürünler kald…" at bounding box center [604, 501] width 557 height 34
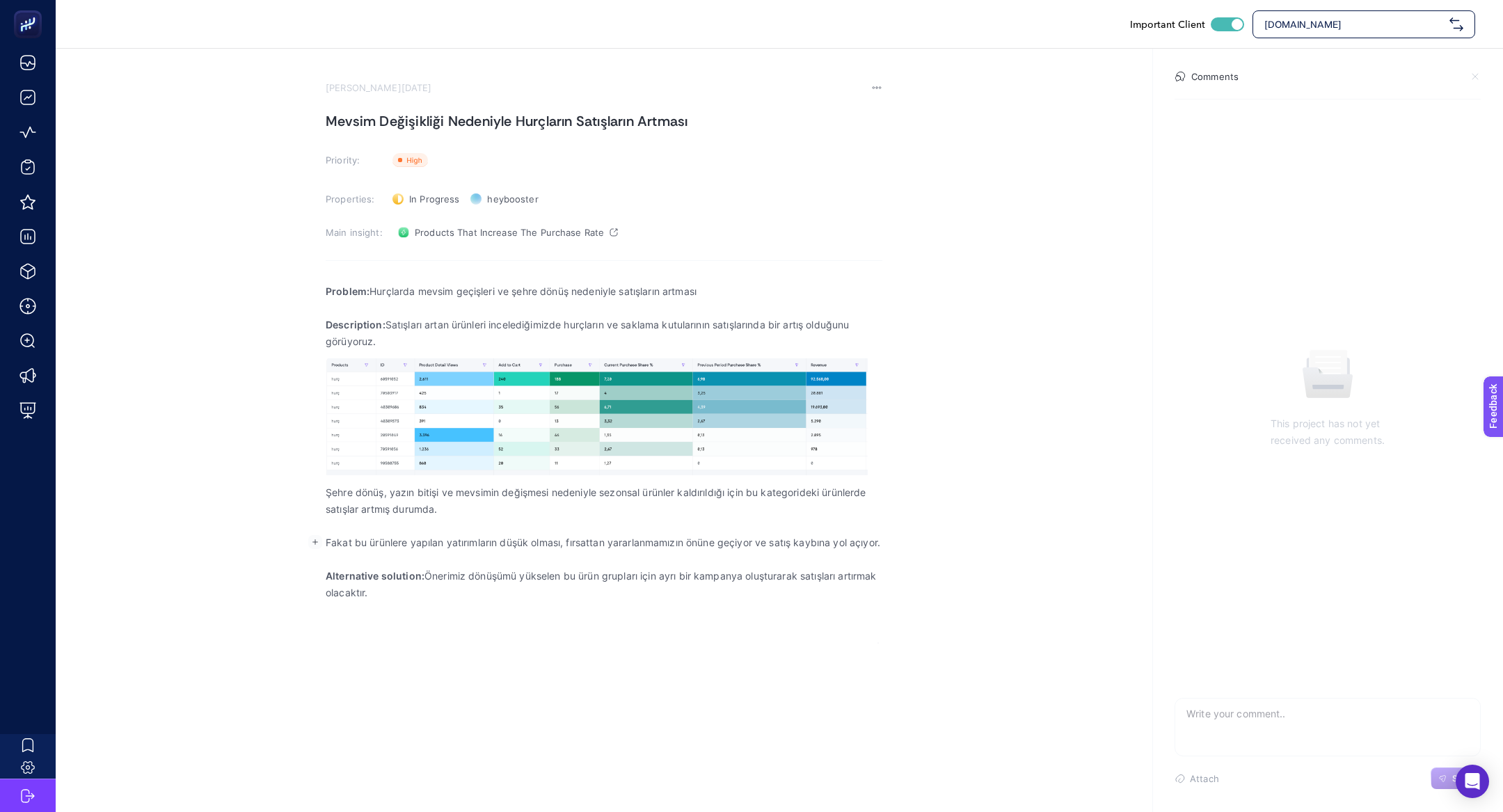
click at [355, 551] on p "Fakat bu ürünlere yapılan yatırımların düşük olması, fırsattan yararlanmamızın …" at bounding box center [604, 543] width 557 height 17
click at [352, 550] on p "Fakat bu ürünlere yapılan yatırımların düşük olması, fırsattan yararlanmamızın …" at bounding box center [604, 543] width 557 height 17
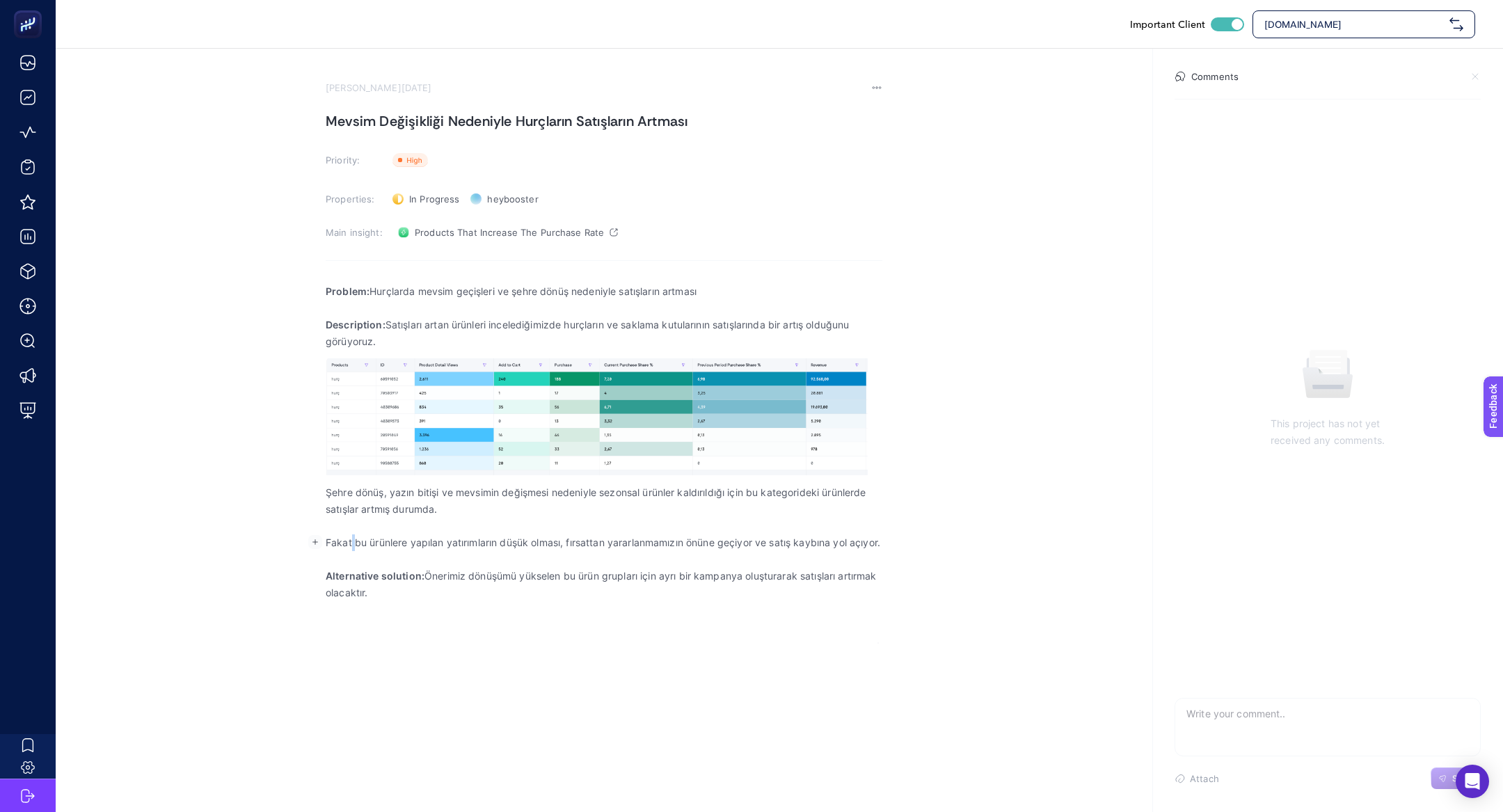
click at [352, 550] on p "Fakat bu ürünlere yapılan yatırımların düşük olması, fırsattan yararlanmamızın …" at bounding box center [604, 543] width 557 height 17
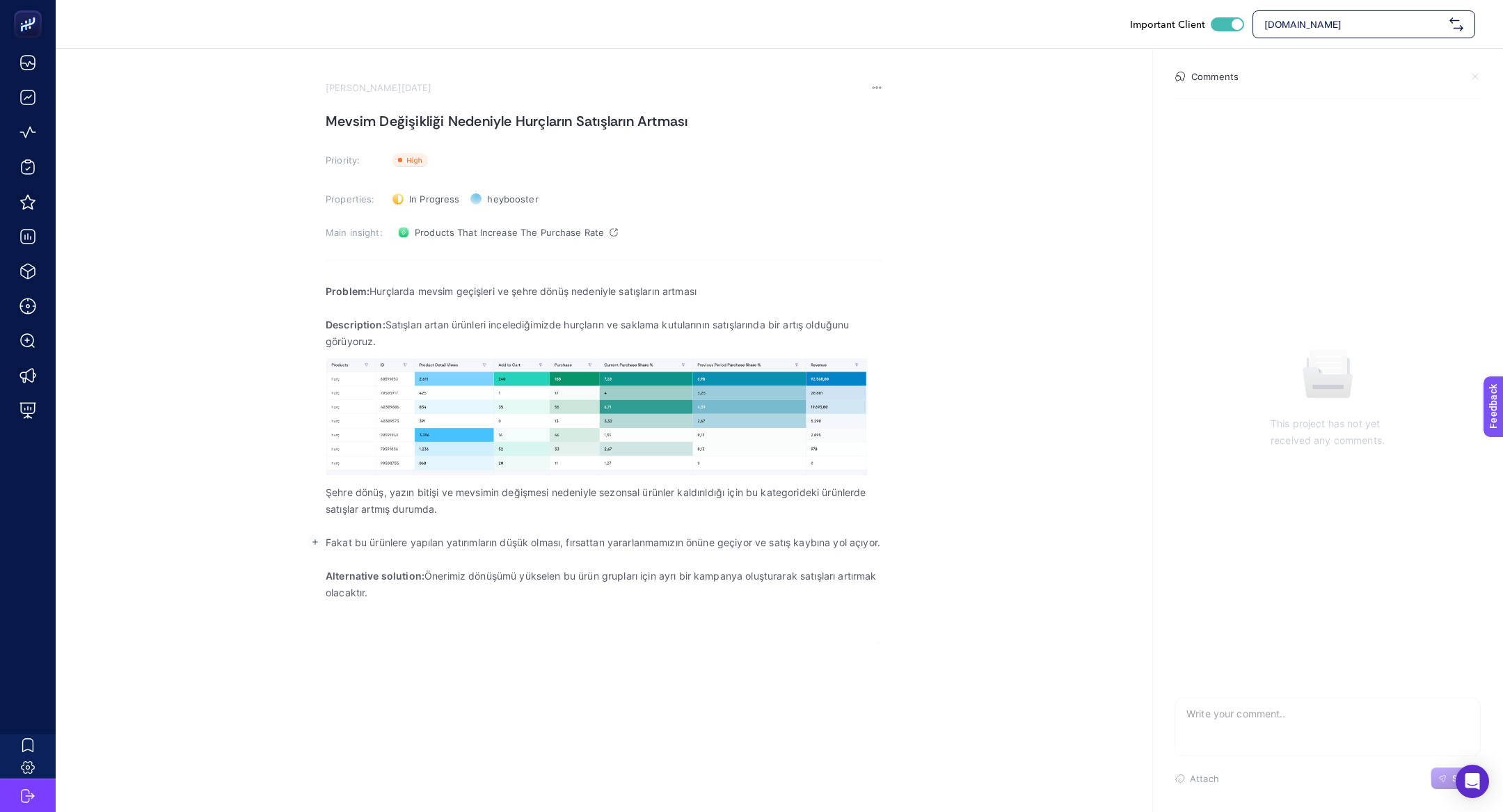
click at [352, 550] on p "Fakat bu ürünlere yapılan yatırımların düşük olması, fırsattan yararlanmamızın …" at bounding box center [604, 543] width 557 height 17
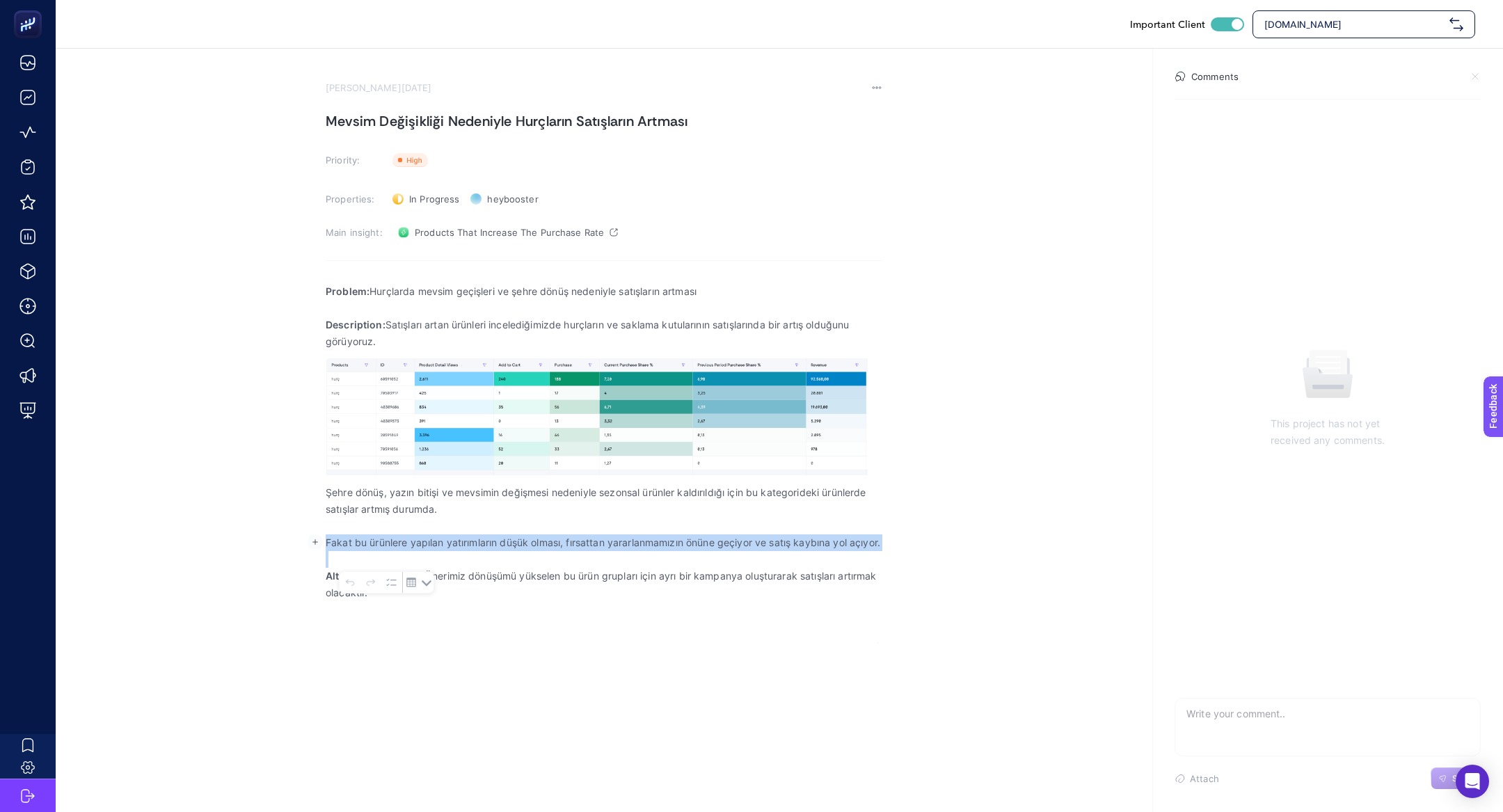
copy p "Fakat bu ürünlere yapılan yatırımların düşük olması, fırsattan yararlanmamızın …"
click at [523, 593] on p "Alternative solution: Önerimiz dönüşümü yükselen bu ürün grupları için ayrı bir…" at bounding box center [604, 584] width 557 height 34
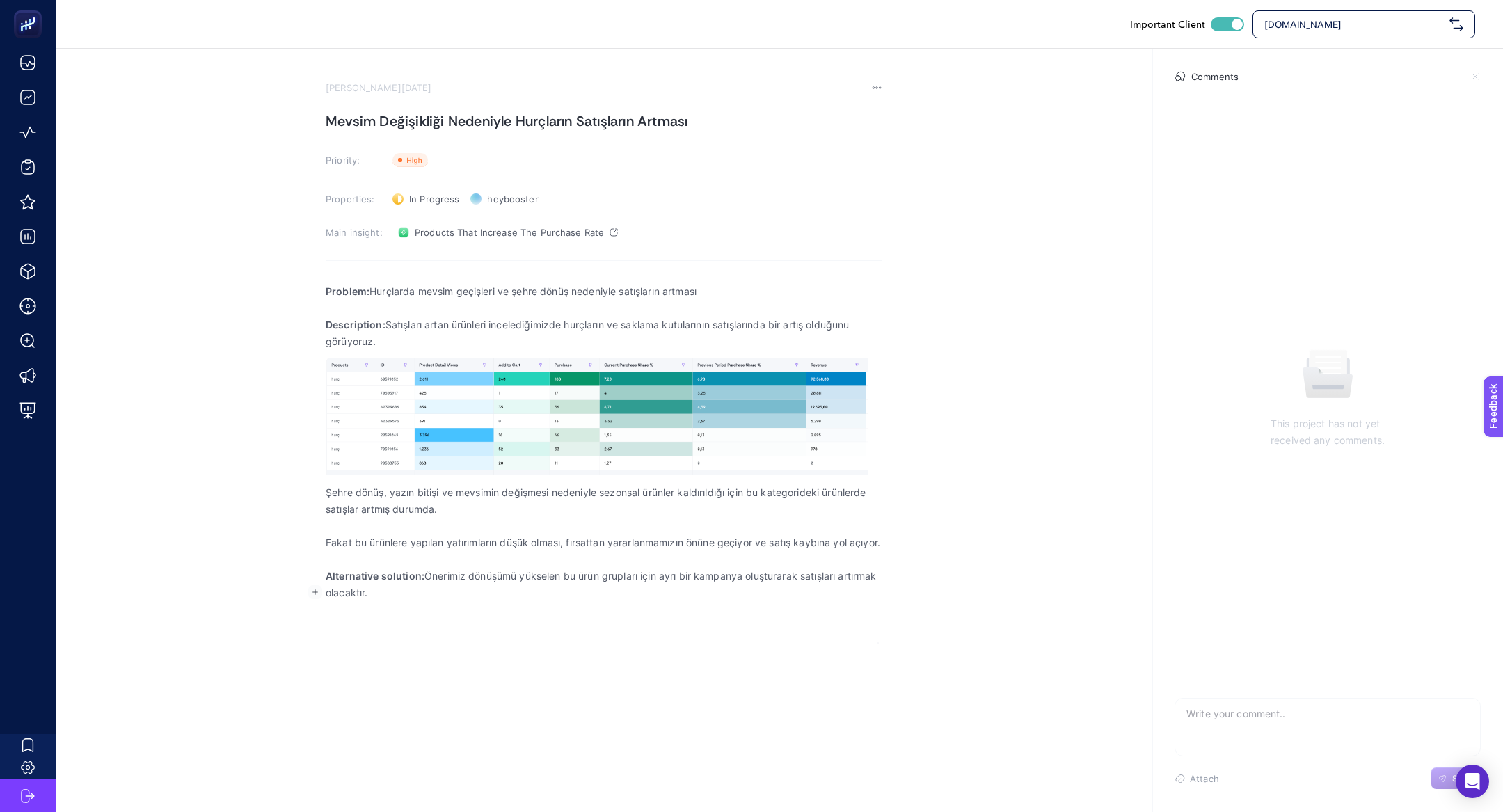
click at [523, 593] on p "Alternative solution: Önerimiz dönüşümü yükselen bu ürün grupları için ayrı bir…" at bounding box center [604, 584] width 557 height 34
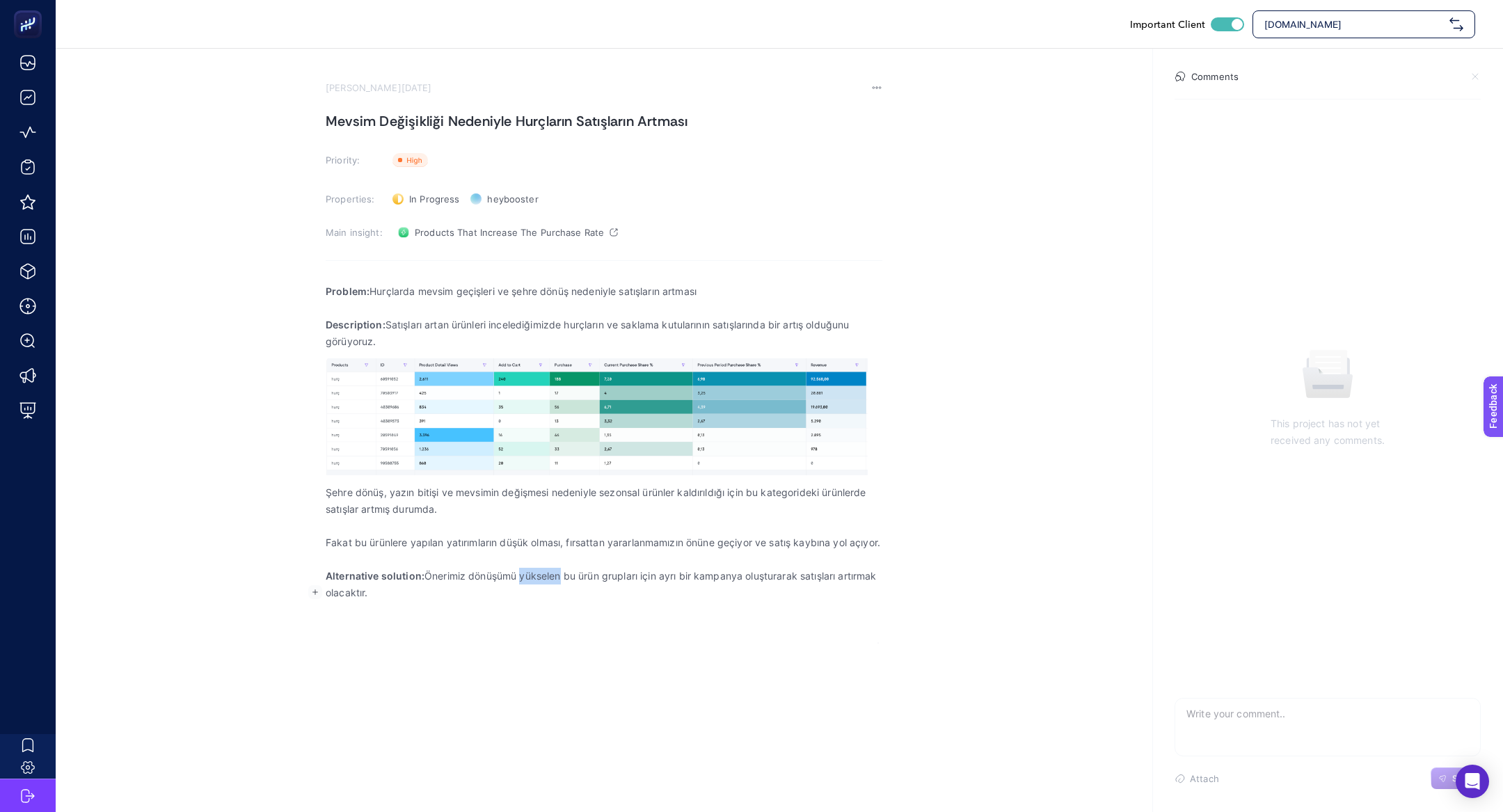
copy p "yükselen"
click at [523, 593] on p "Alternative solution: Önerimiz dönüşümü yükselen bu ürün grupları için ayrı bir…" at bounding box center [604, 584] width 557 height 34
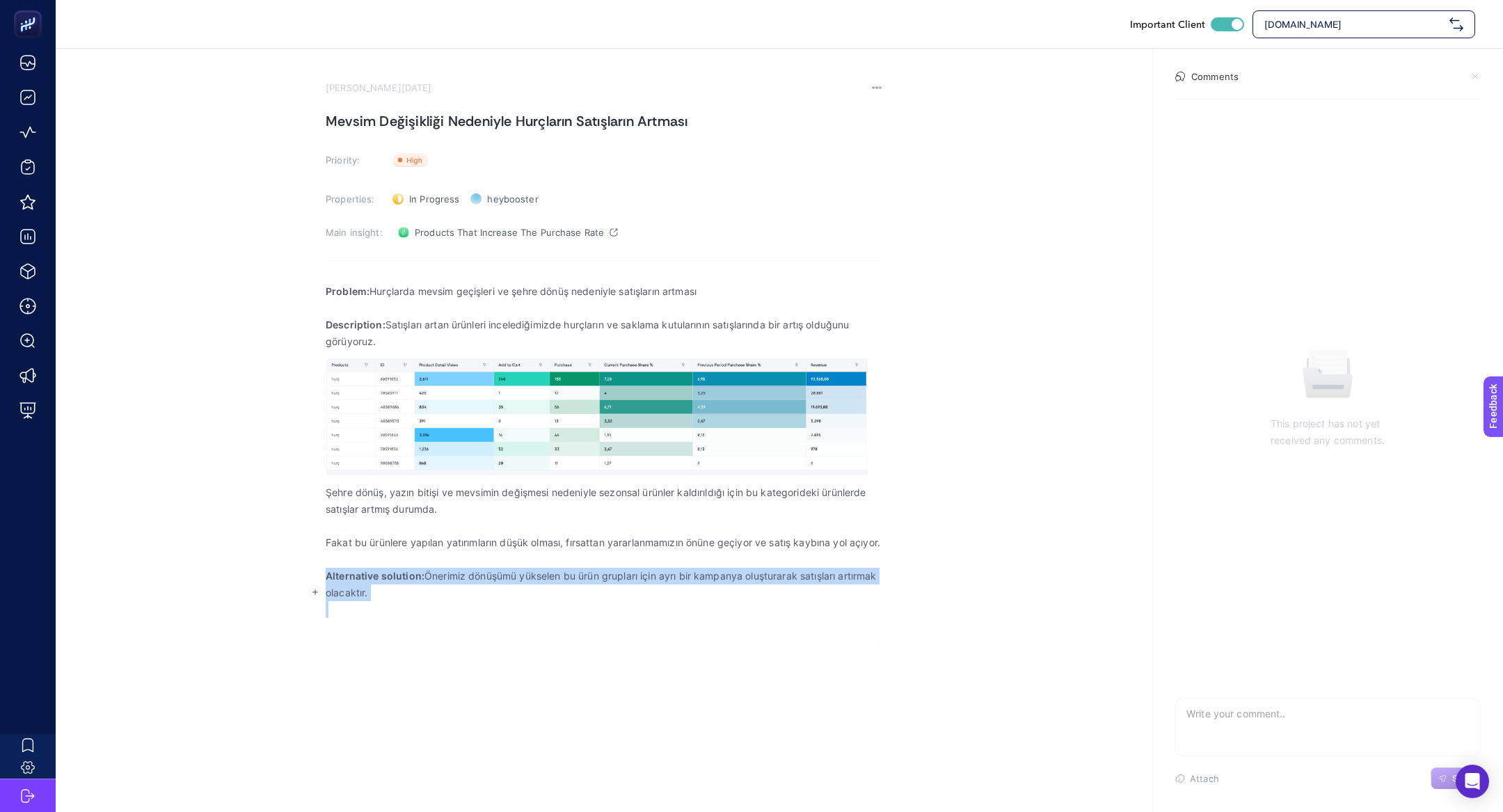
copy p "Alternative solution: Önerimiz dönüşümü yükselen bu ürün grupları için ayrı bir…"
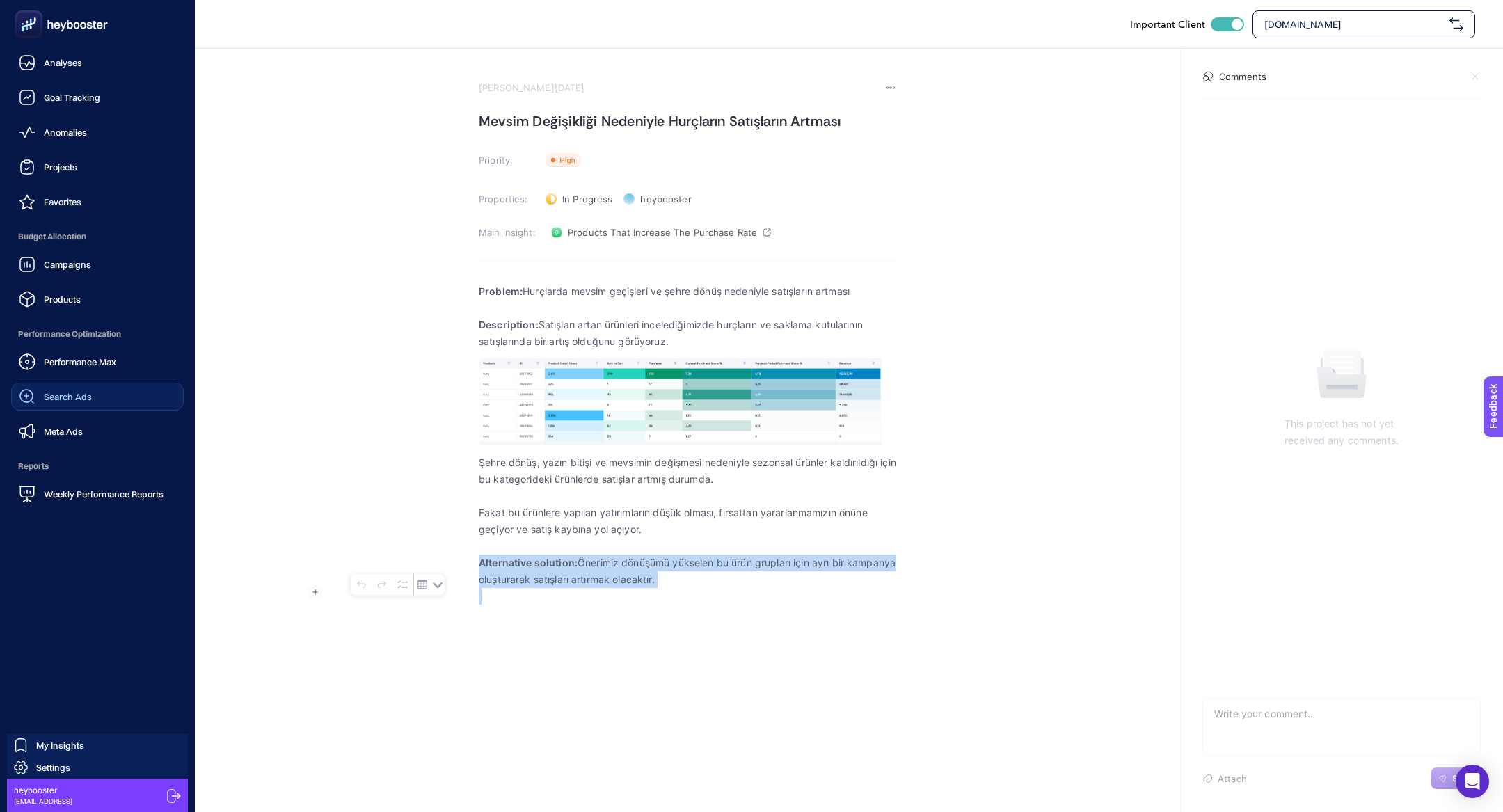
click at [84, 395] on span "Search Ads" at bounding box center [68, 396] width 48 height 11
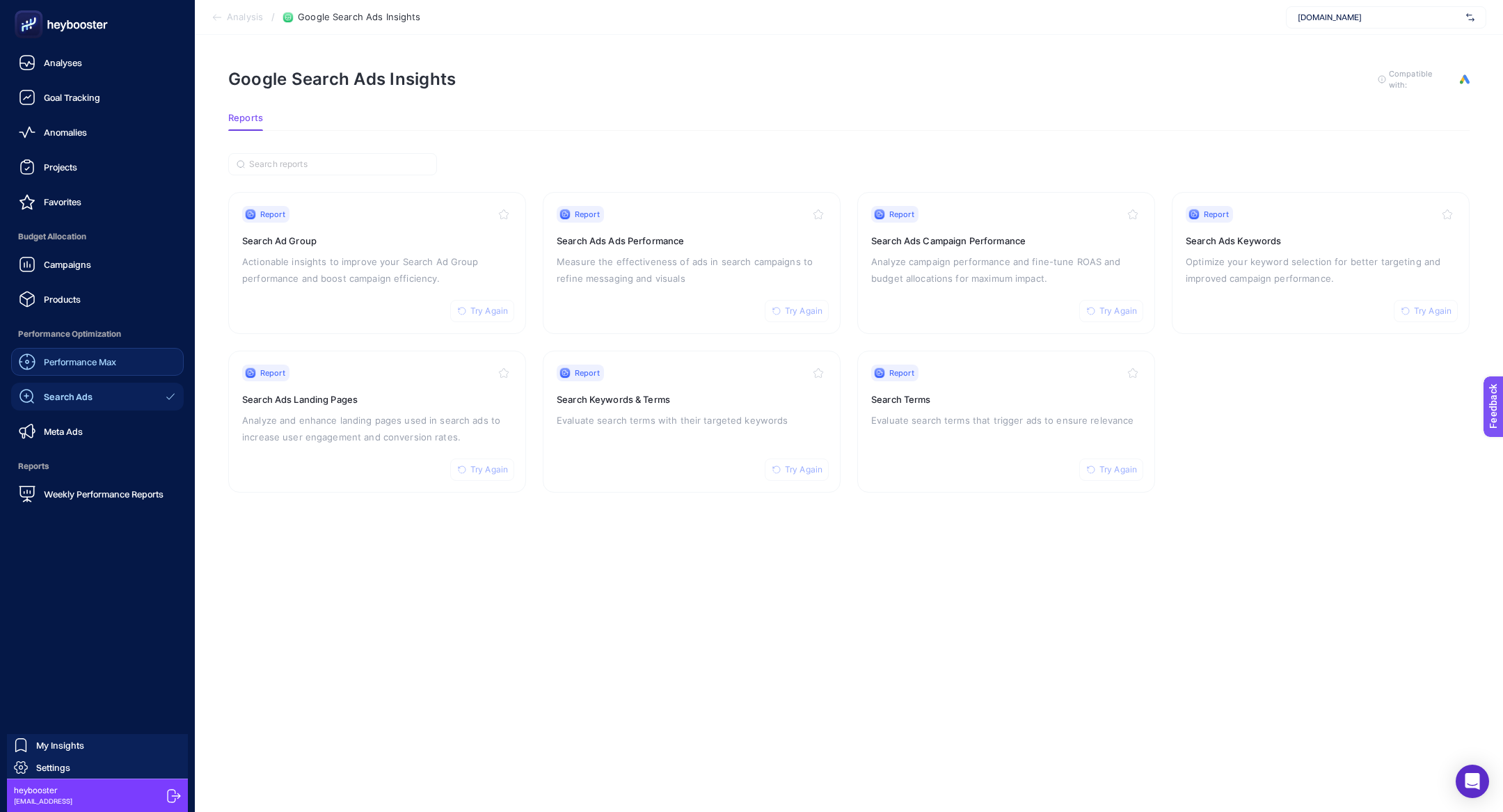
click at [74, 351] on link "Performance Max" at bounding box center [97, 362] width 173 height 28
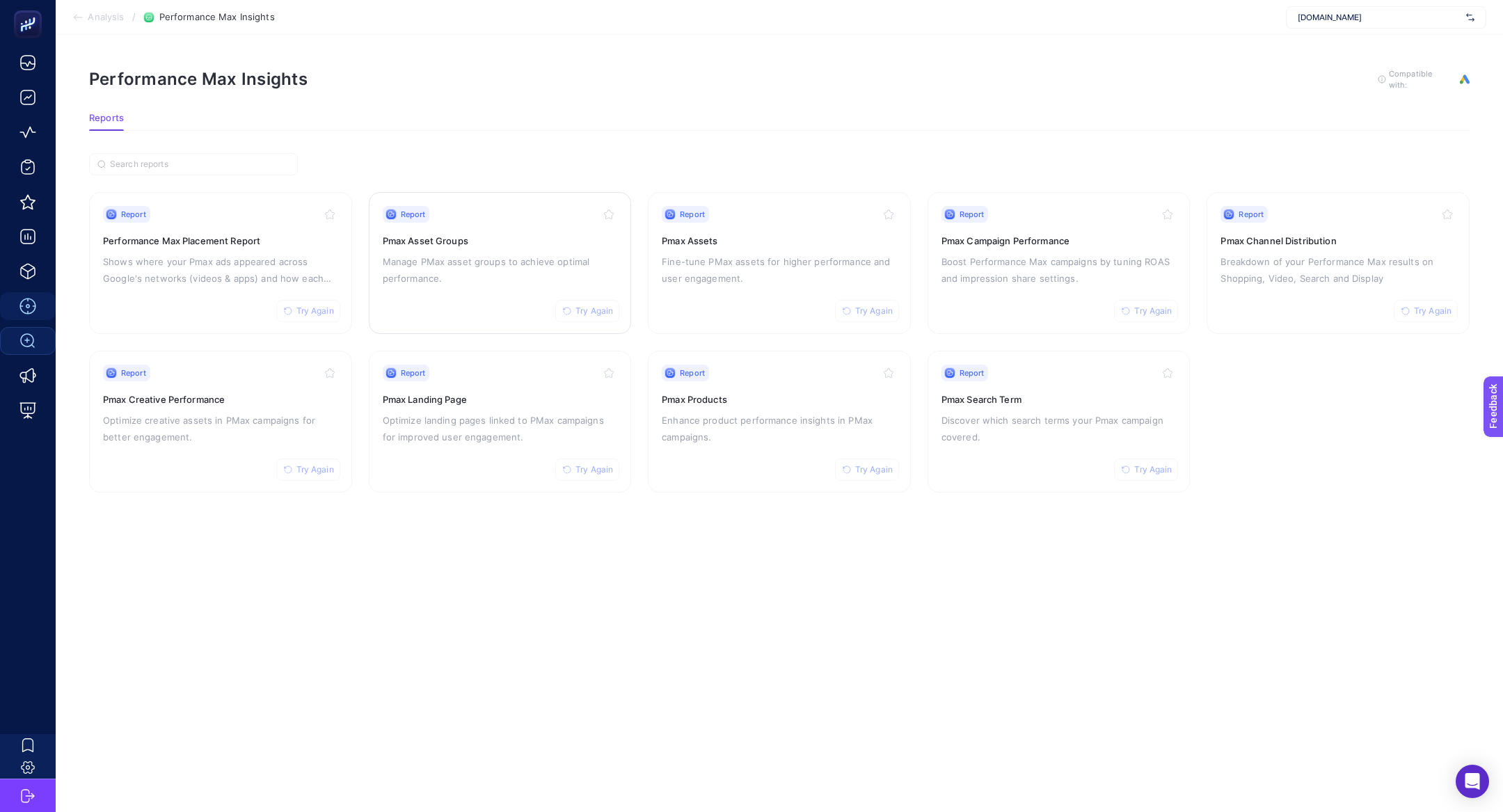
click at [455, 257] on p "Manage PMax asset groups to achieve optimal performance." at bounding box center [500, 270] width 236 height 34
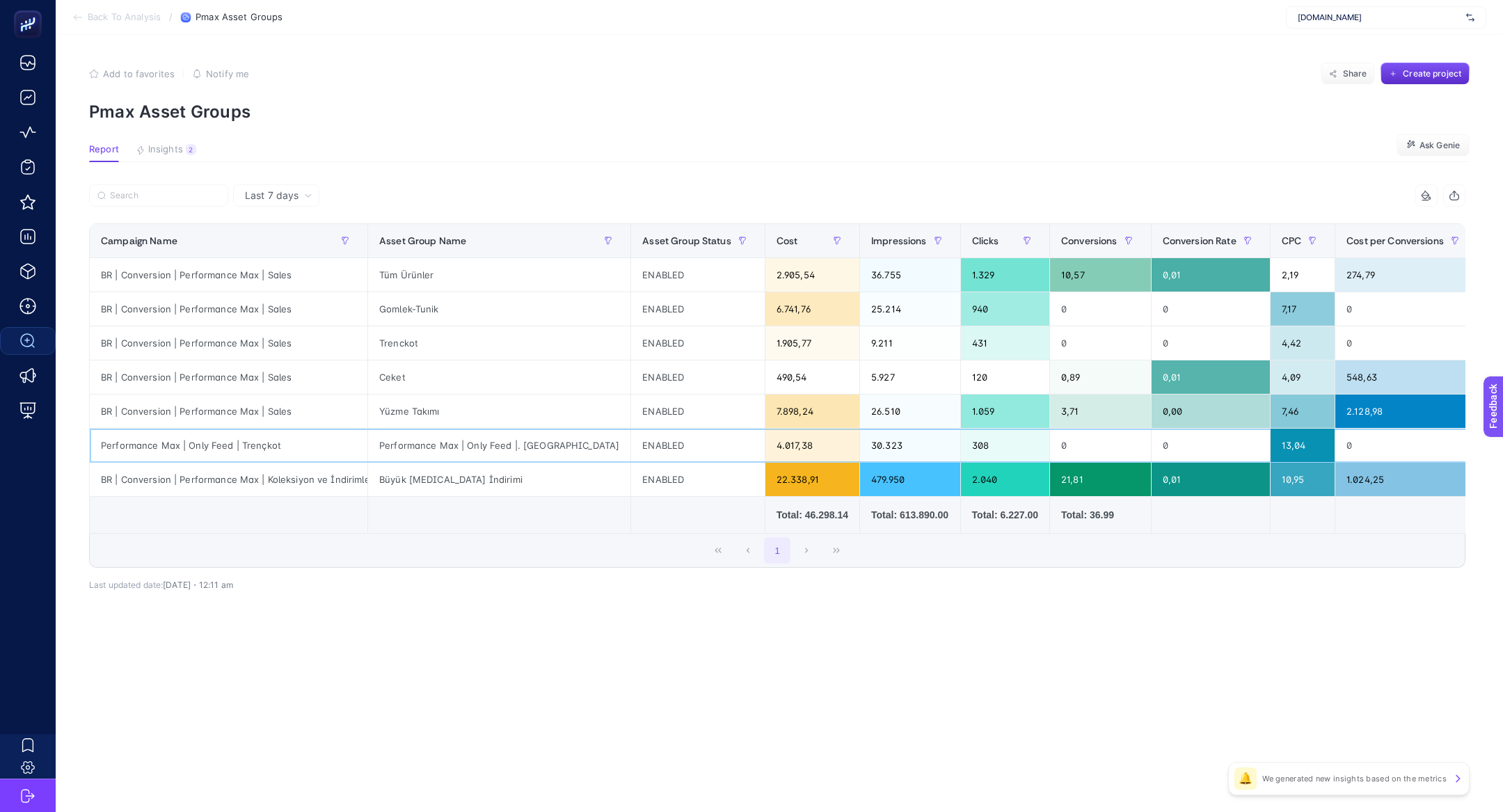
click at [435, 451] on div "Performance Max | Only Feed |. Trençkot" at bounding box center [499, 445] width 262 height 34
click at [487, 330] on div "Trenckot" at bounding box center [499, 343] width 262 height 34
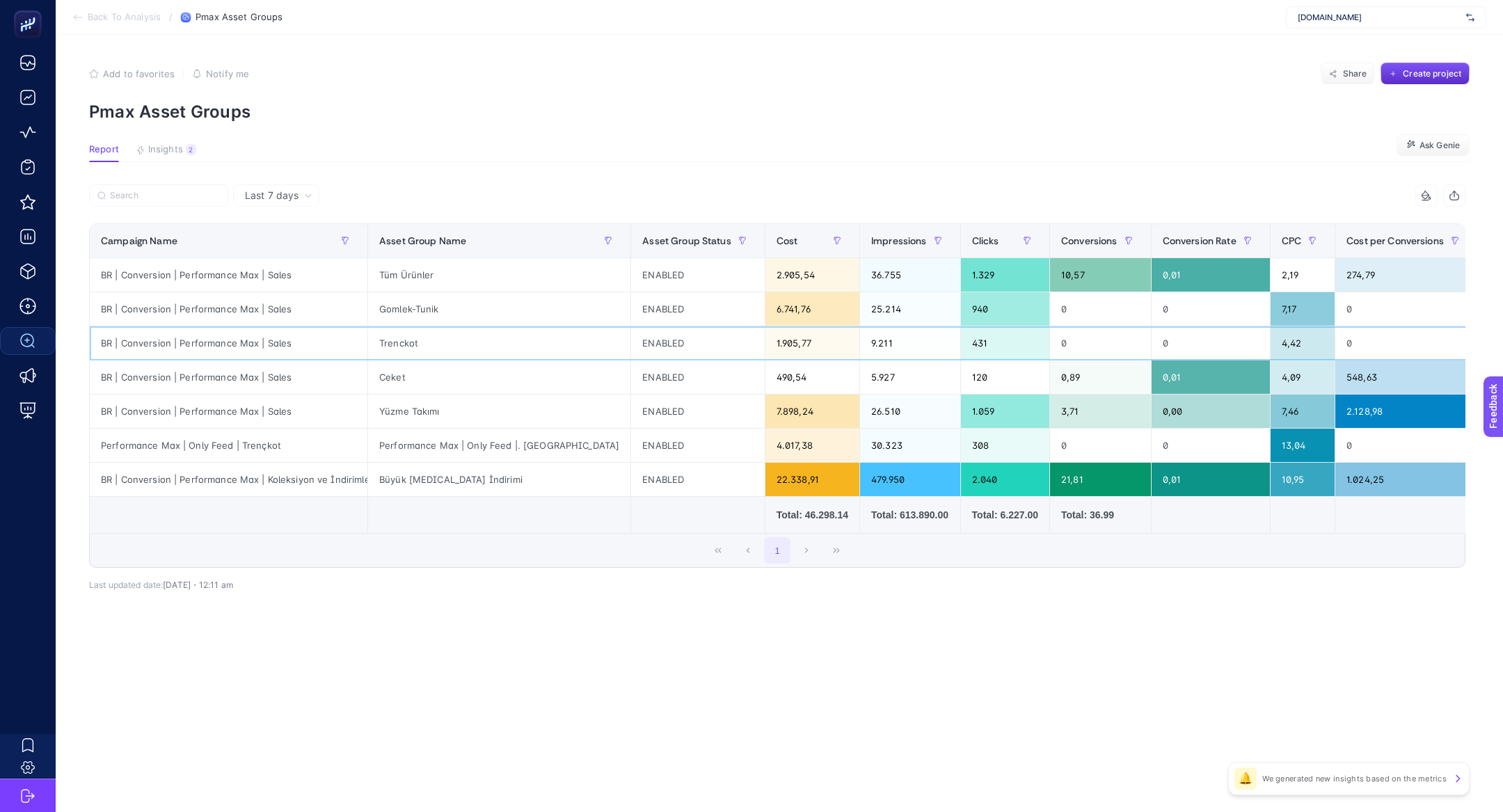
click at [487, 349] on div "Trenckot" at bounding box center [499, 343] width 262 height 34
click at [166, 152] on span "Insights" at bounding box center [165, 149] width 35 height 11
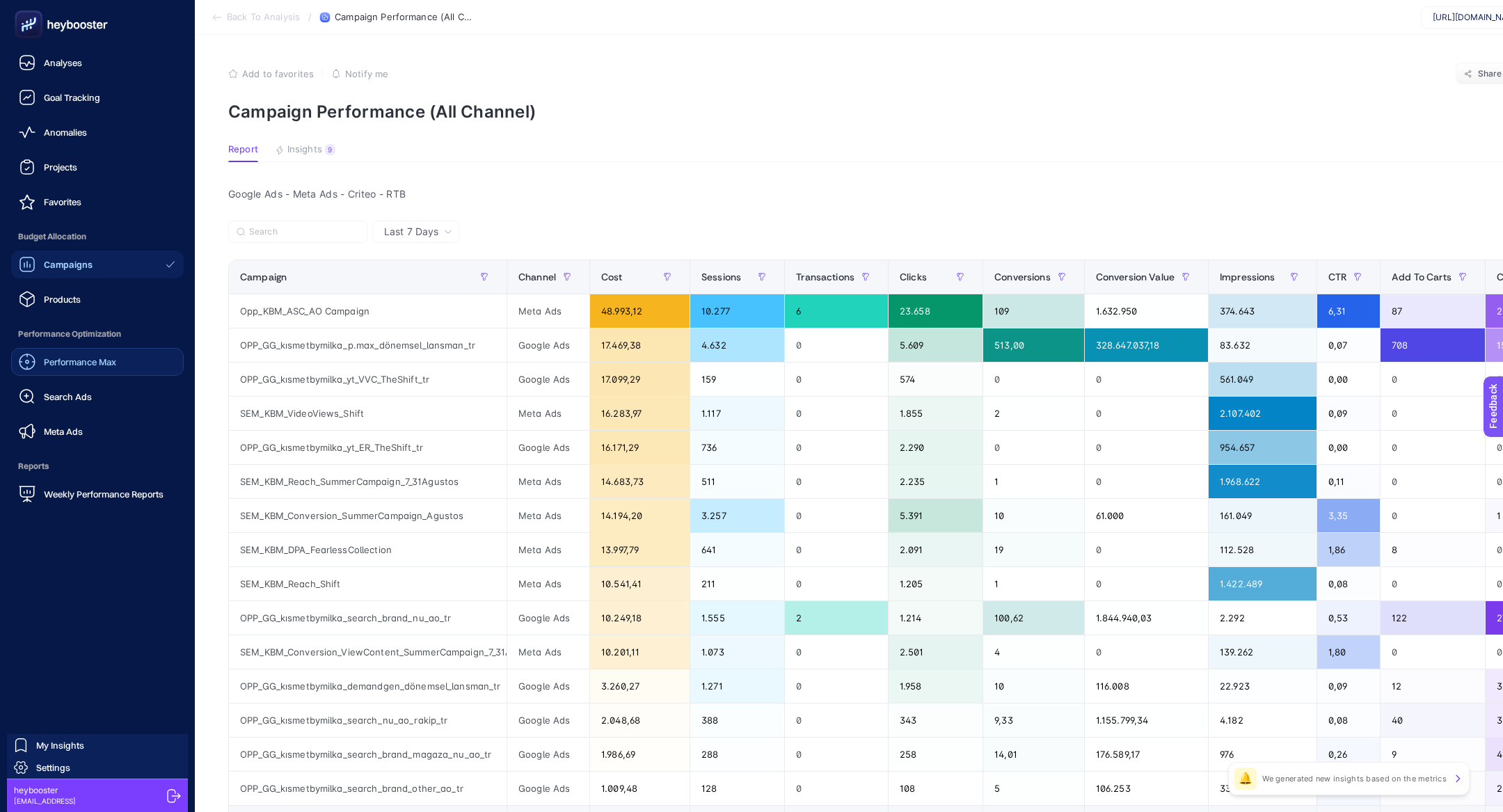
click at [103, 366] on span "Performance Max" at bounding box center [80, 361] width 73 height 11
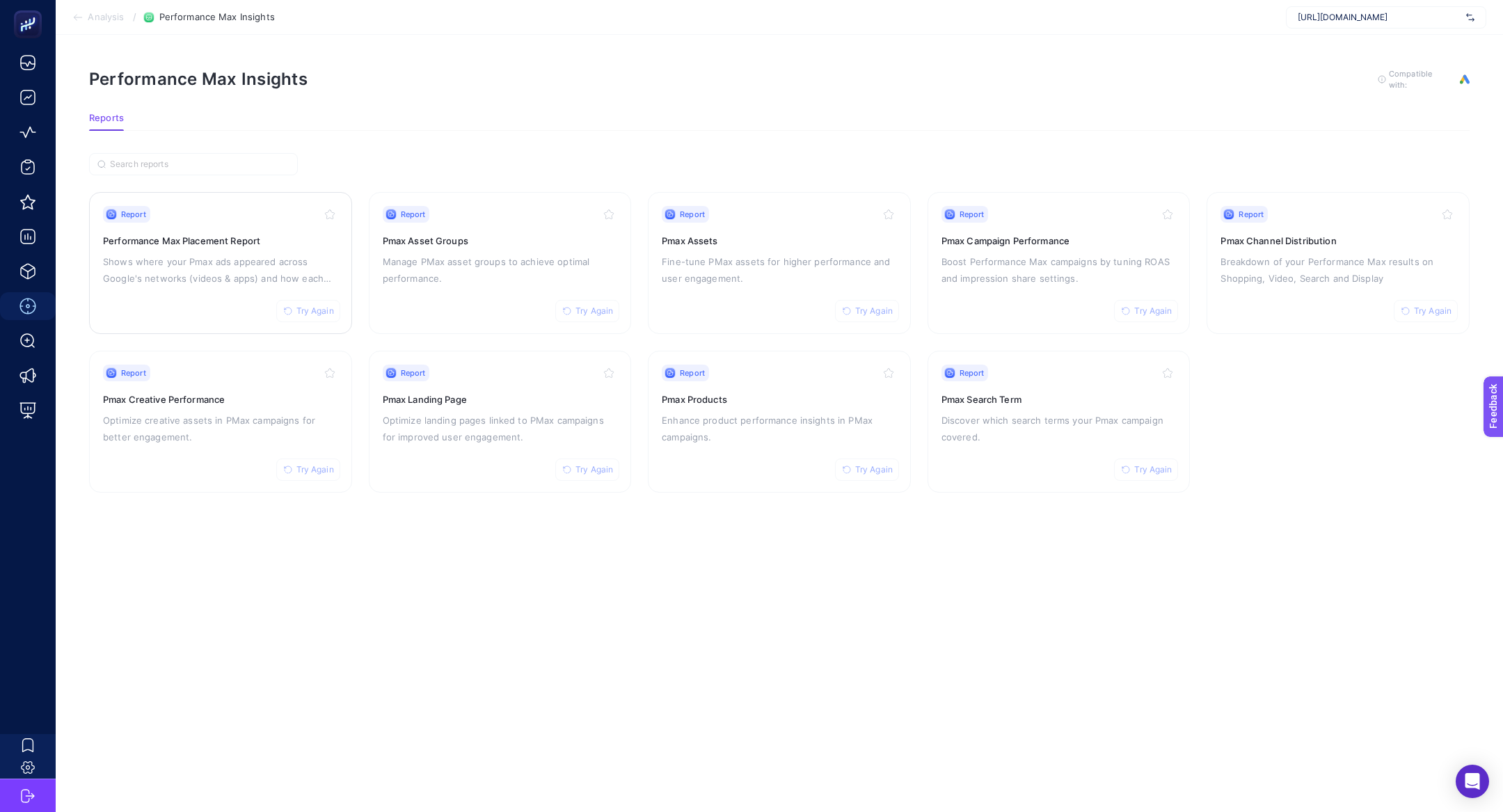
click at [132, 287] on div "Report Try Again Performance Max Placement Report Shows where your Pmax ads app…" at bounding box center [221, 262] width 236 height 114
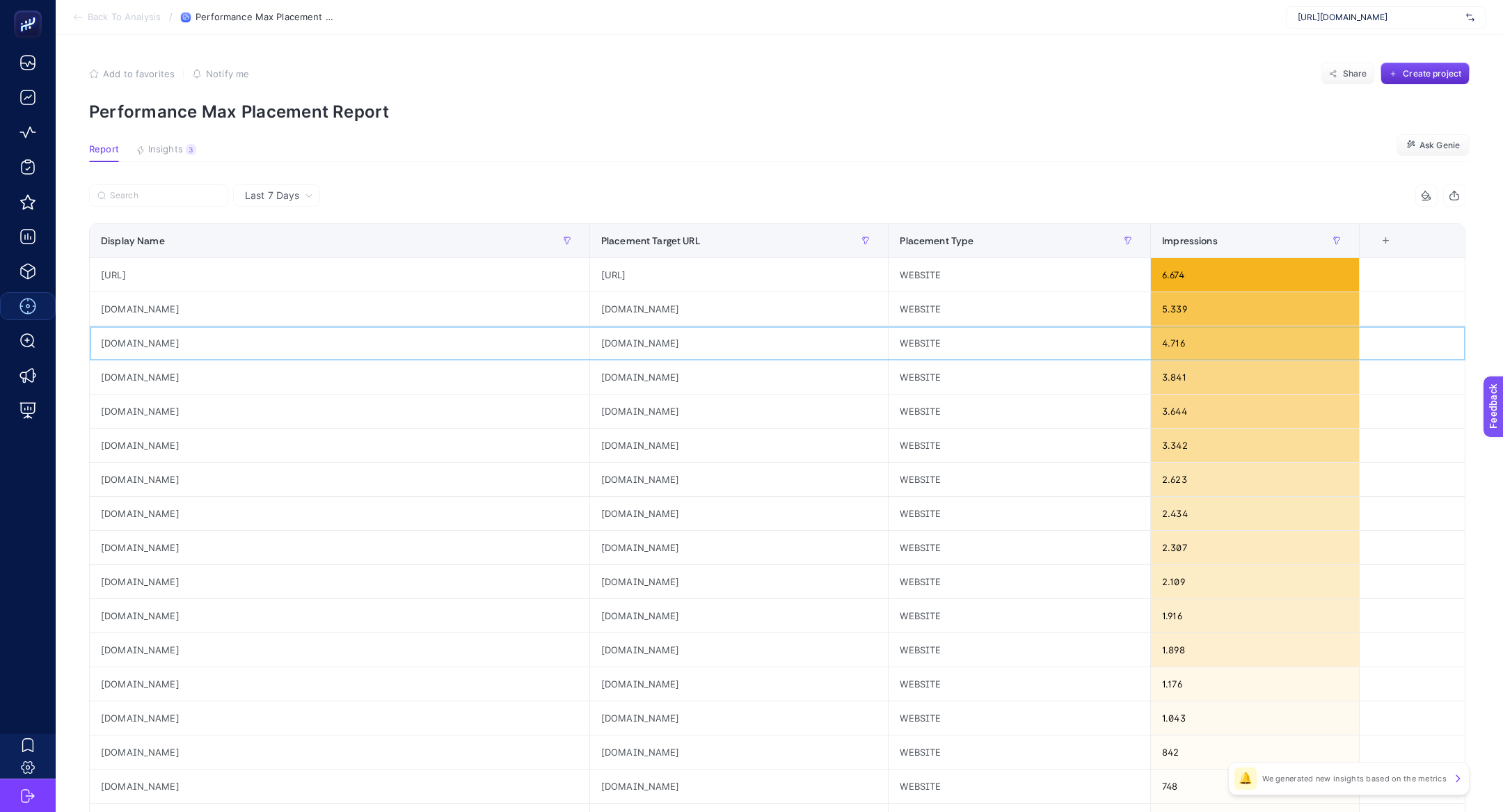
click at [128, 343] on div "[DOMAIN_NAME]" at bounding box center [339, 343] width 500 height 34
click at [109, 260] on div "[URL]" at bounding box center [339, 275] width 500 height 34
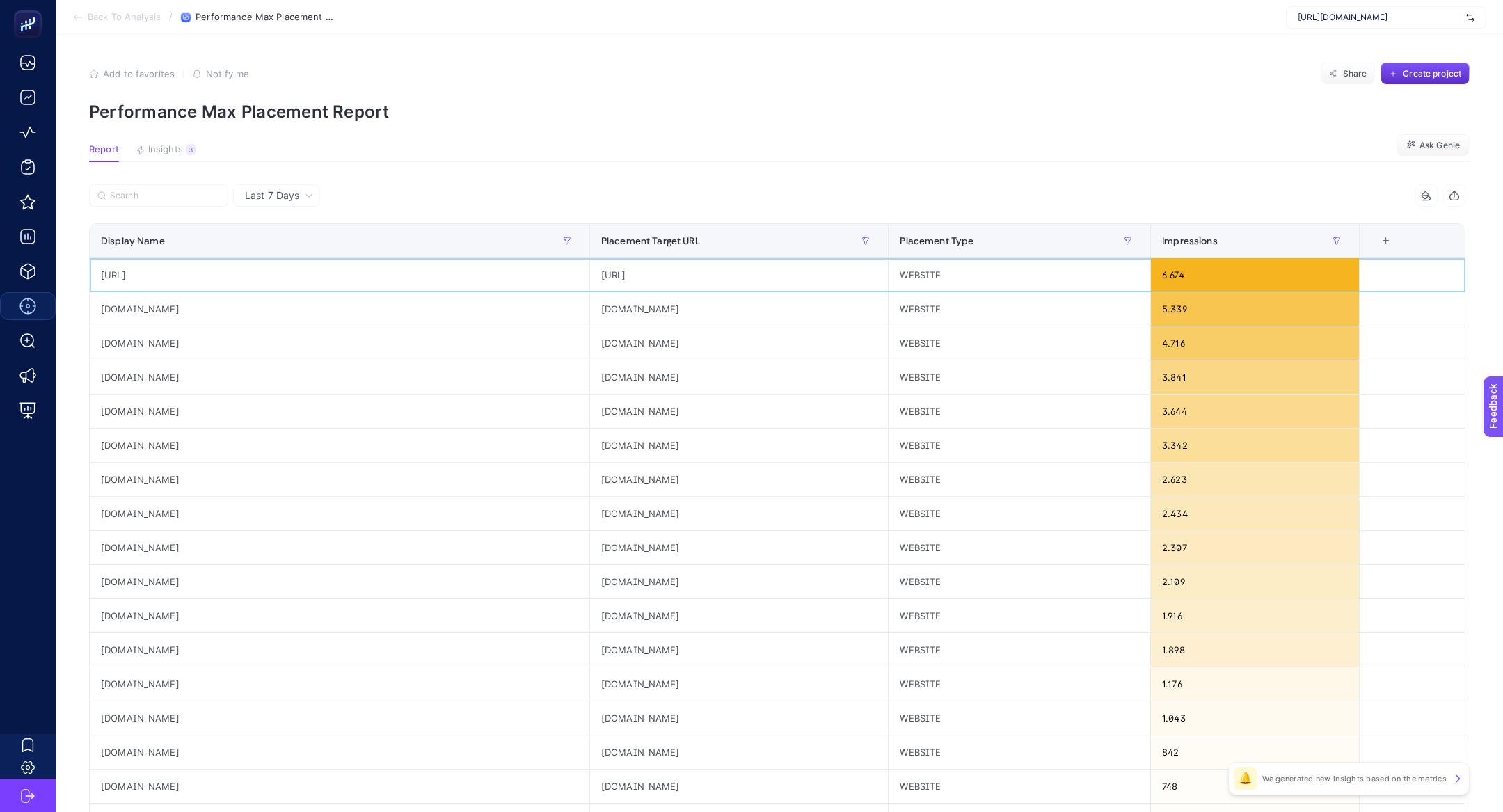
click at [109, 260] on div "[URL]" at bounding box center [339, 275] width 500 height 34
click at [172, 150] on span "Insights" at bounding box center [165, 149] width 35 height 11
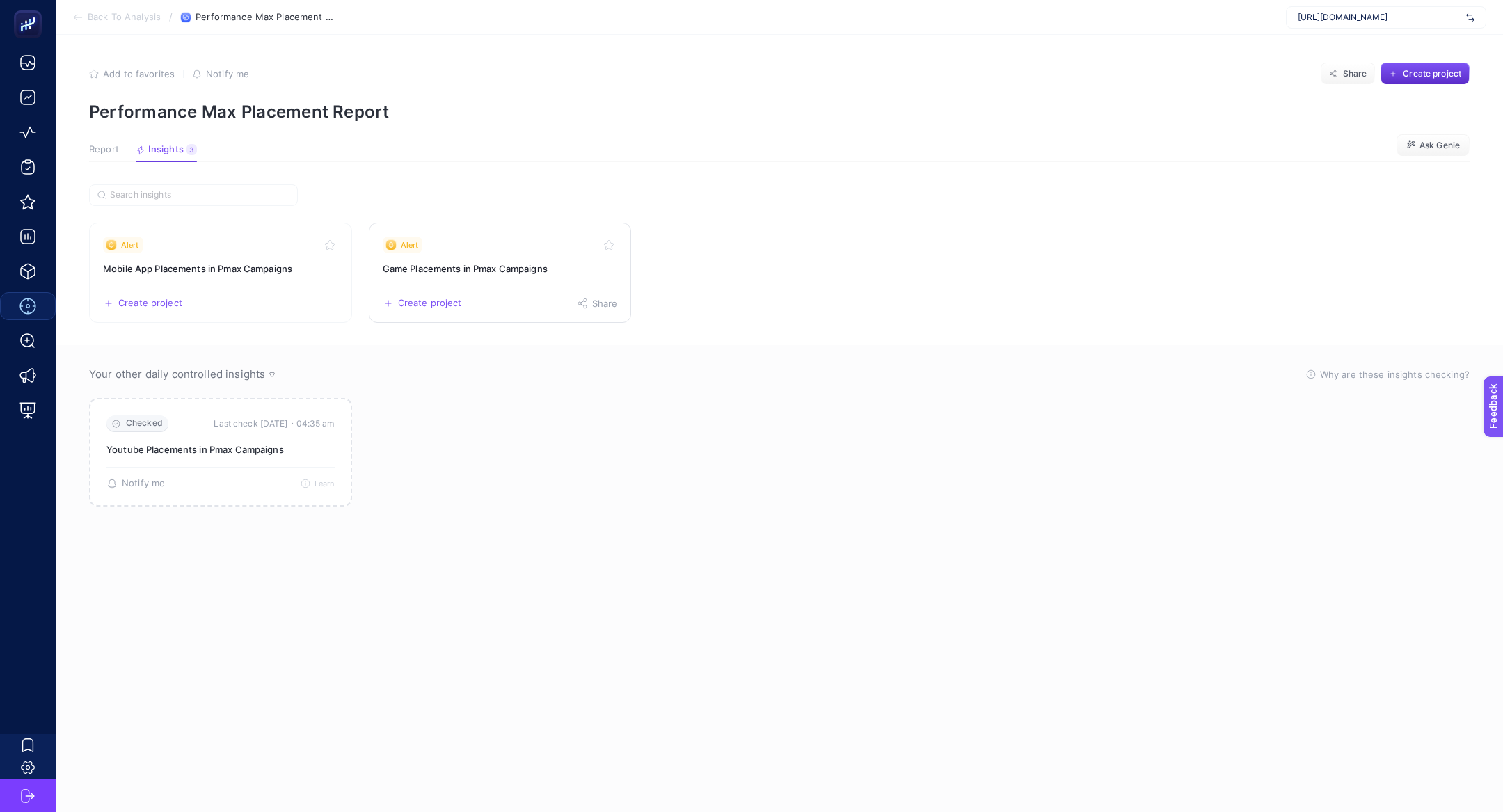
click at [509, 284] on link "Alert Game Placements in Pmax Campaigns Create project Share" at bounding box center [500, 272] width 263 height 100
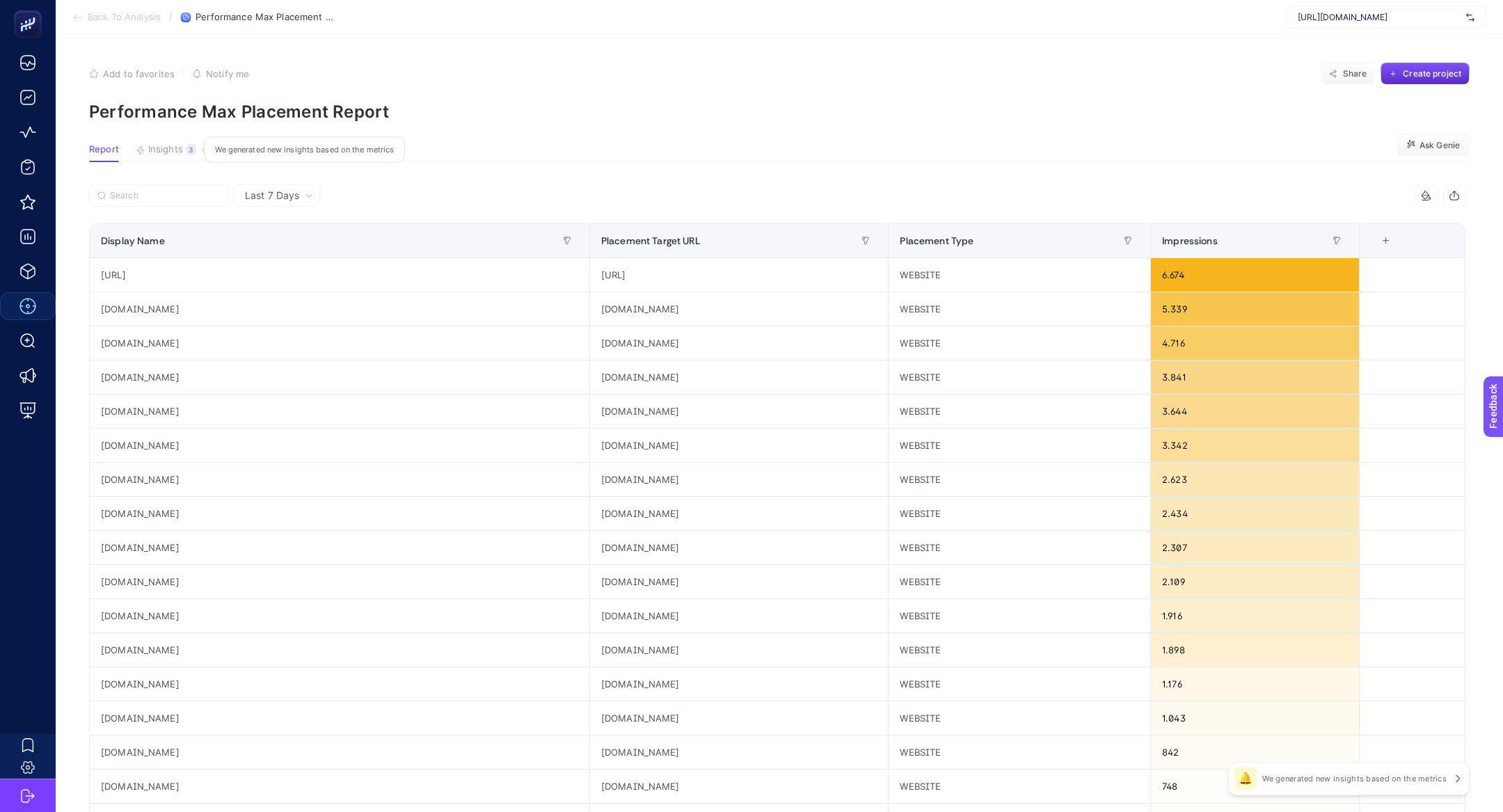
click at [166, 154] on span "Insights" at bounding box center [165, 149] width 35 height 11
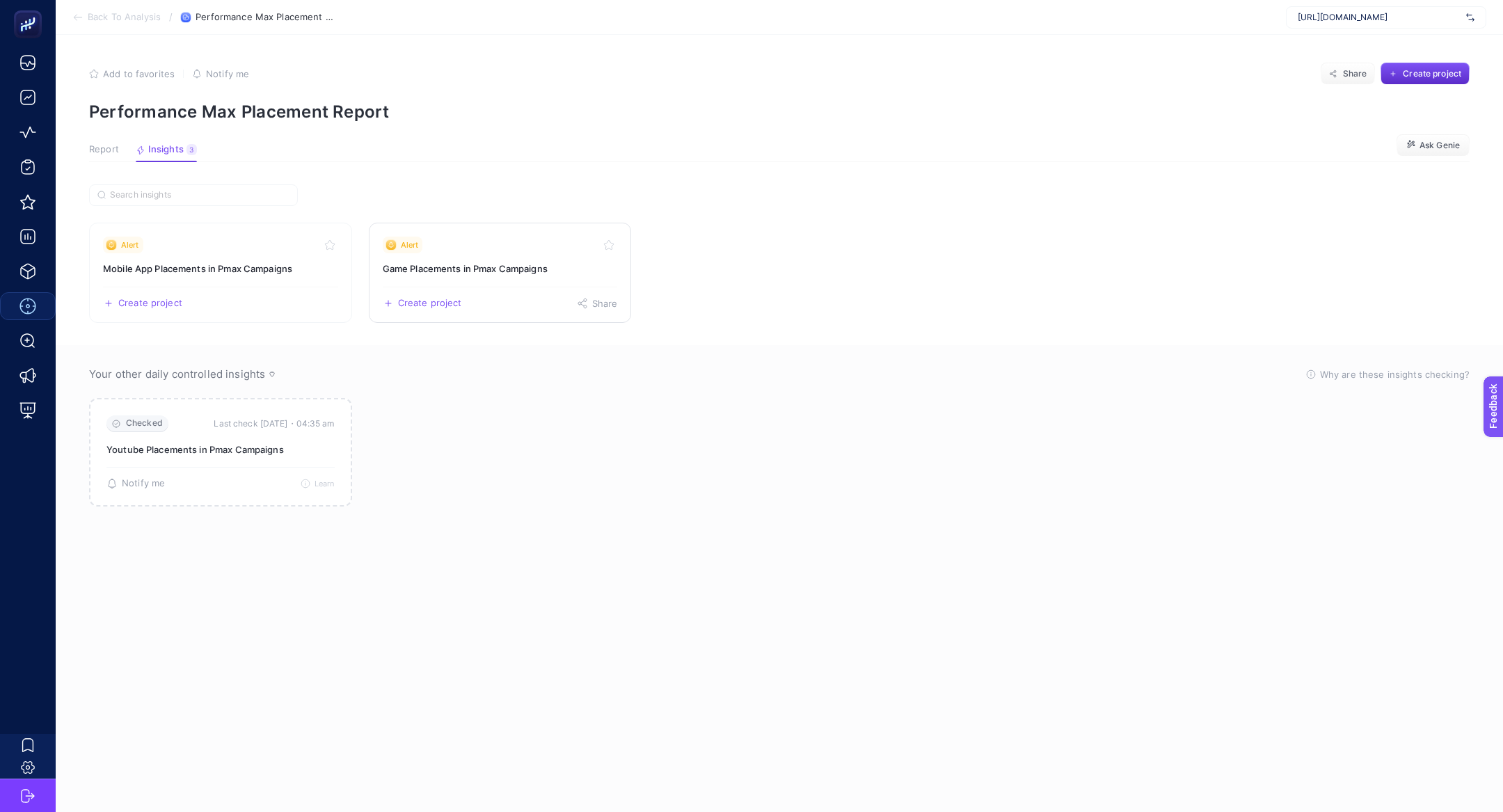
click at [494, 251] on div "Alert" at bounding box center [500, 244] width 236 height 17
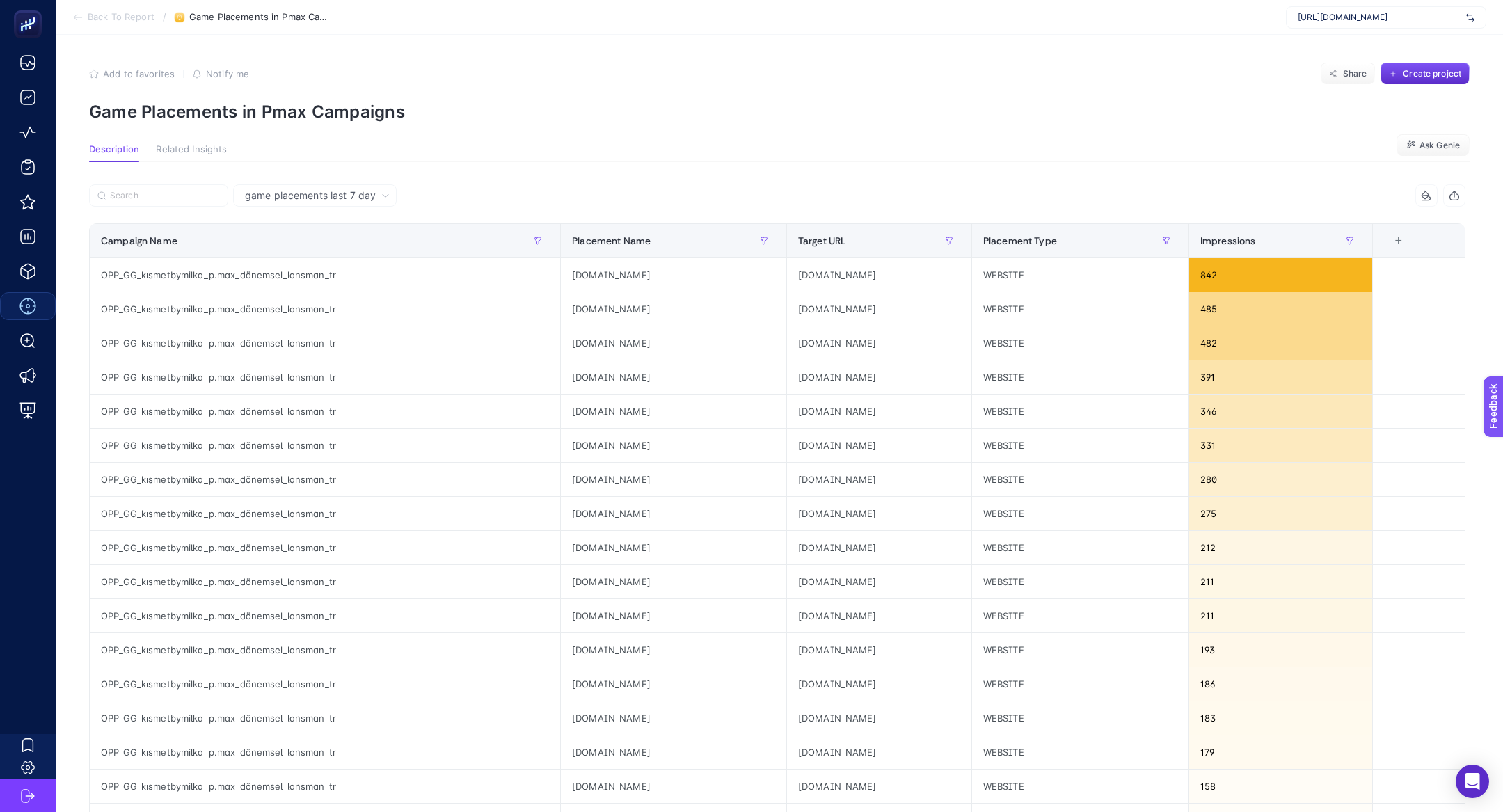
click at [291, 101] on p "Game Placements in Pmax Campaigns" at bounding box center [779, 111] width 1381 height 20
copy article "Game Placements in Pmax Campaigns"
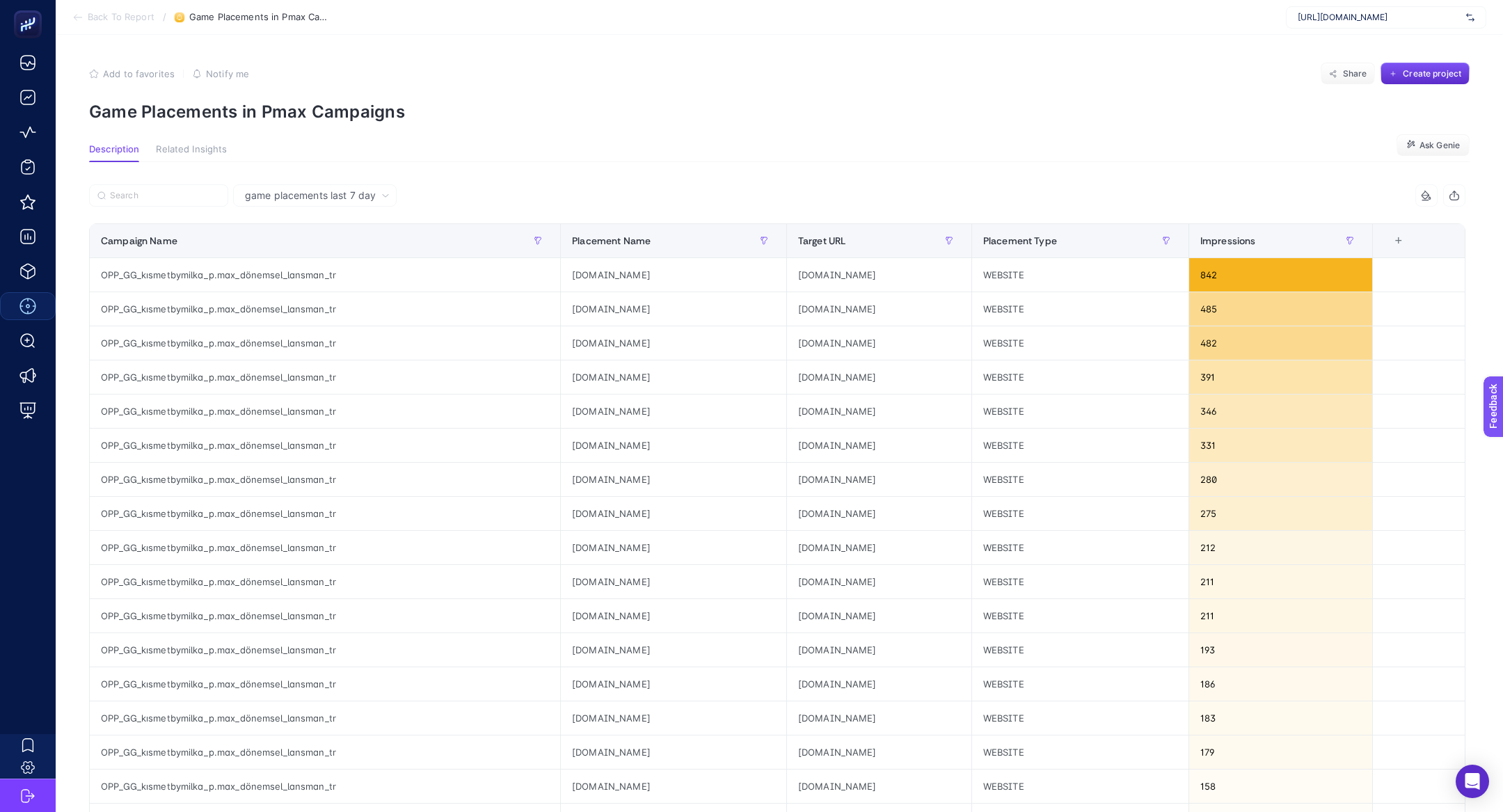
click at [110, 24] on section "Back To Report / Game Placements in Pmax Campaigns [URL][DOMAIN_NAME]" at bounding box center [779, 17] width 1447 height 35
click at [107, 15] on span "Back To Report" at bounding box center [120, 17] width 67 height 11
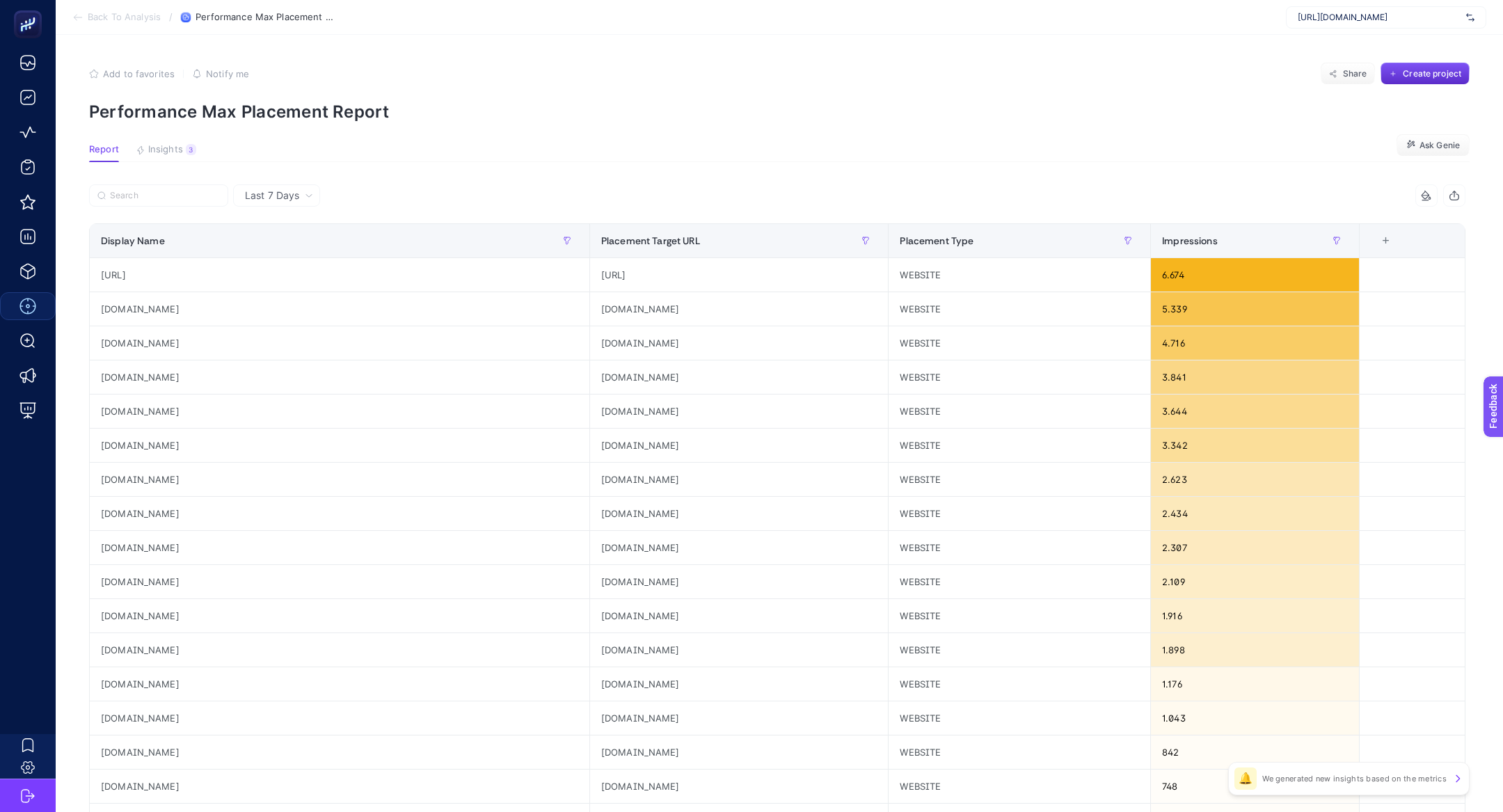
click at [236, 94] on section "Add to favorites false Notify me Share Create project Performance Max Placement…" at bounding box center [779, 91] width 1381 height 59
click at [236, 104] on p "Performance Max Placement Report" at bounding box center [779, 111] width 1381 height 20
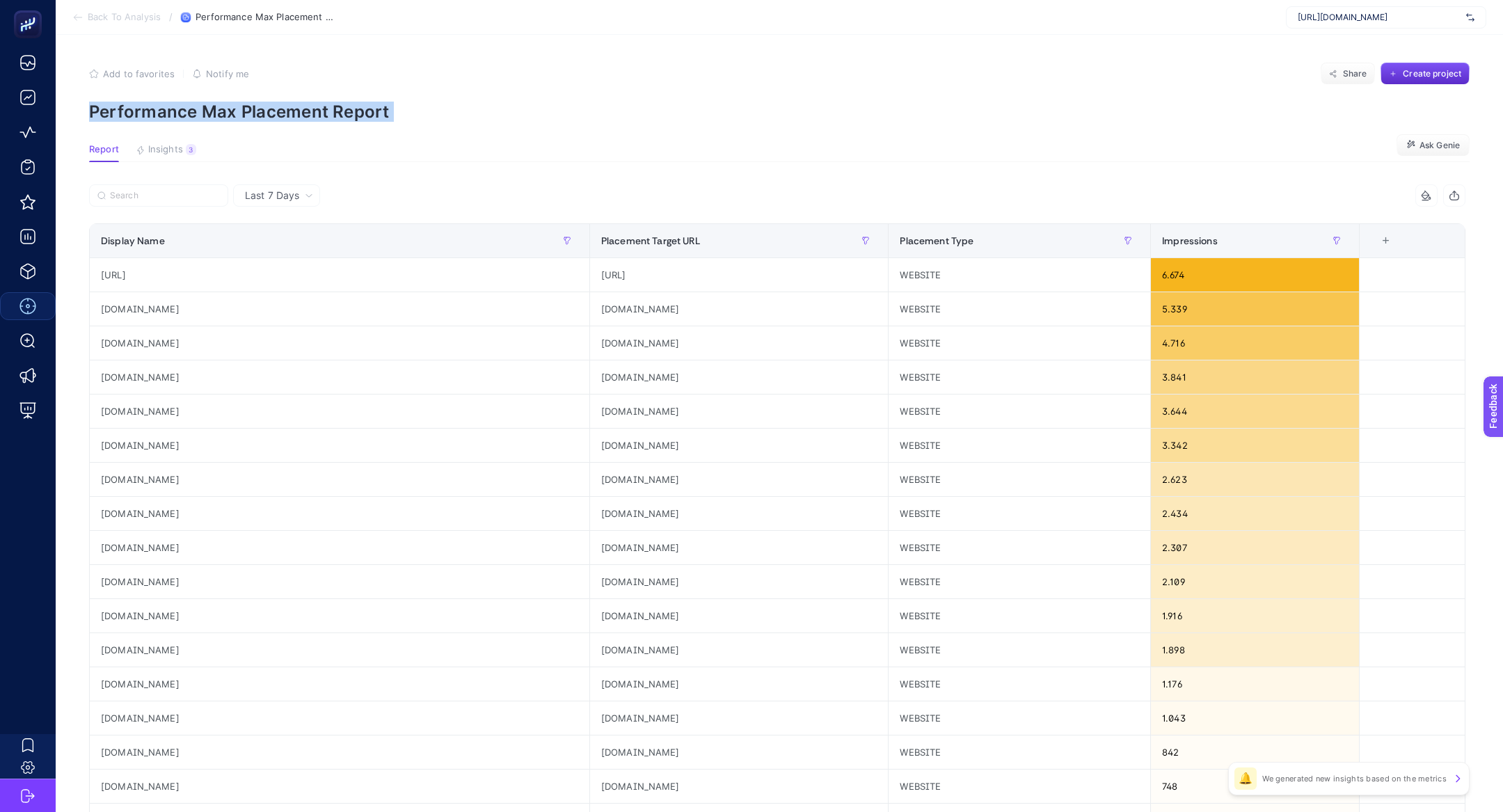
copy article "Performance Max Placement Report"
click at [1309, 65] on div "Add to favorites false Notify me Share Create project" at bounding box center [779, 74] width 1381 height 22
click at [1354, 69] on span "Share" at bounding box center [1355, 74] width 24 height 11
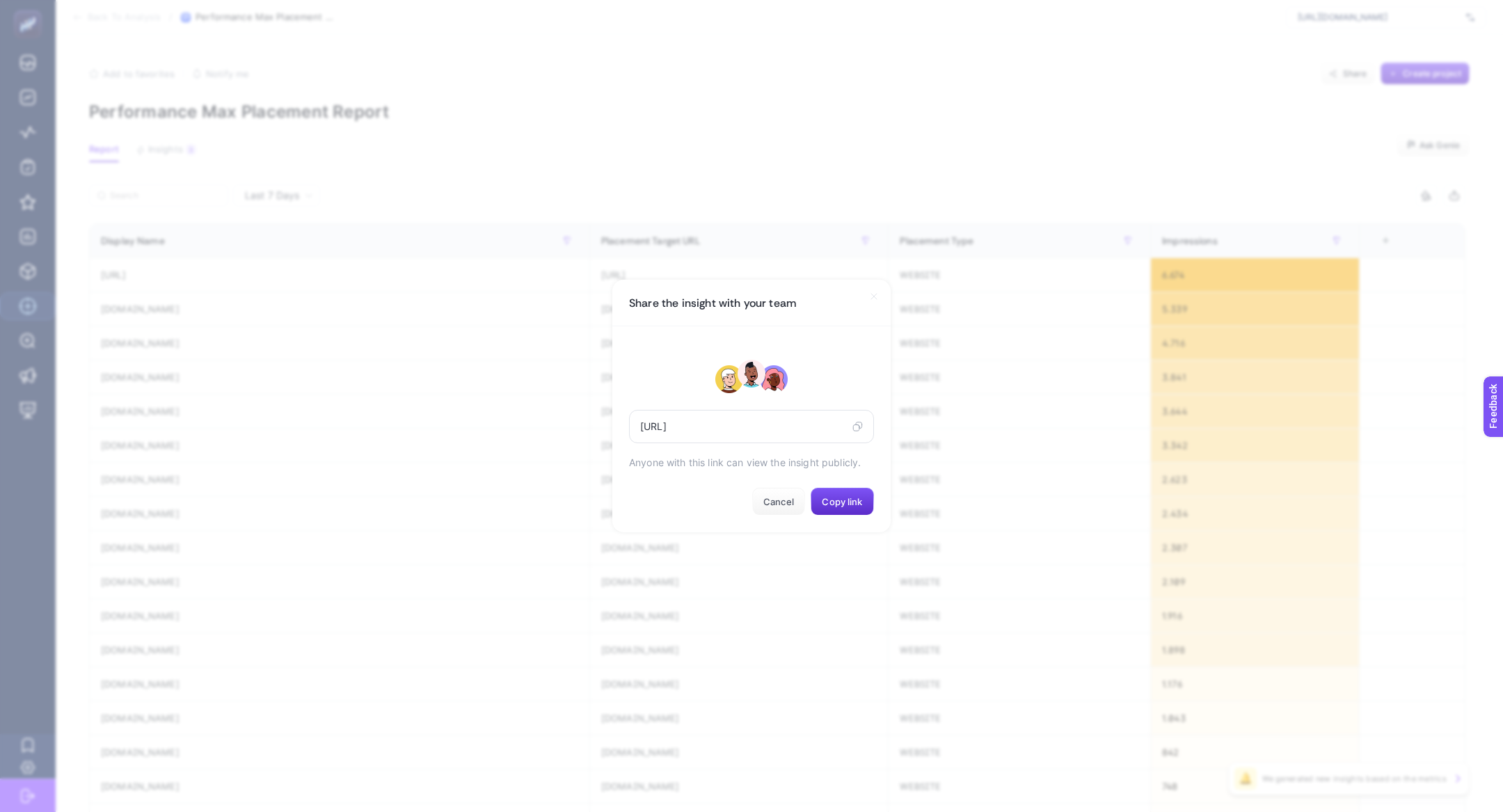
click at [855, 425] on icon at bounding box center [857, 425] width 10 height 11
click at [1134, 63] on section "Share the insight with your team [URL] Anyone with this link can view the insig…" at bounding box center [752, 406] width 1503 height 812
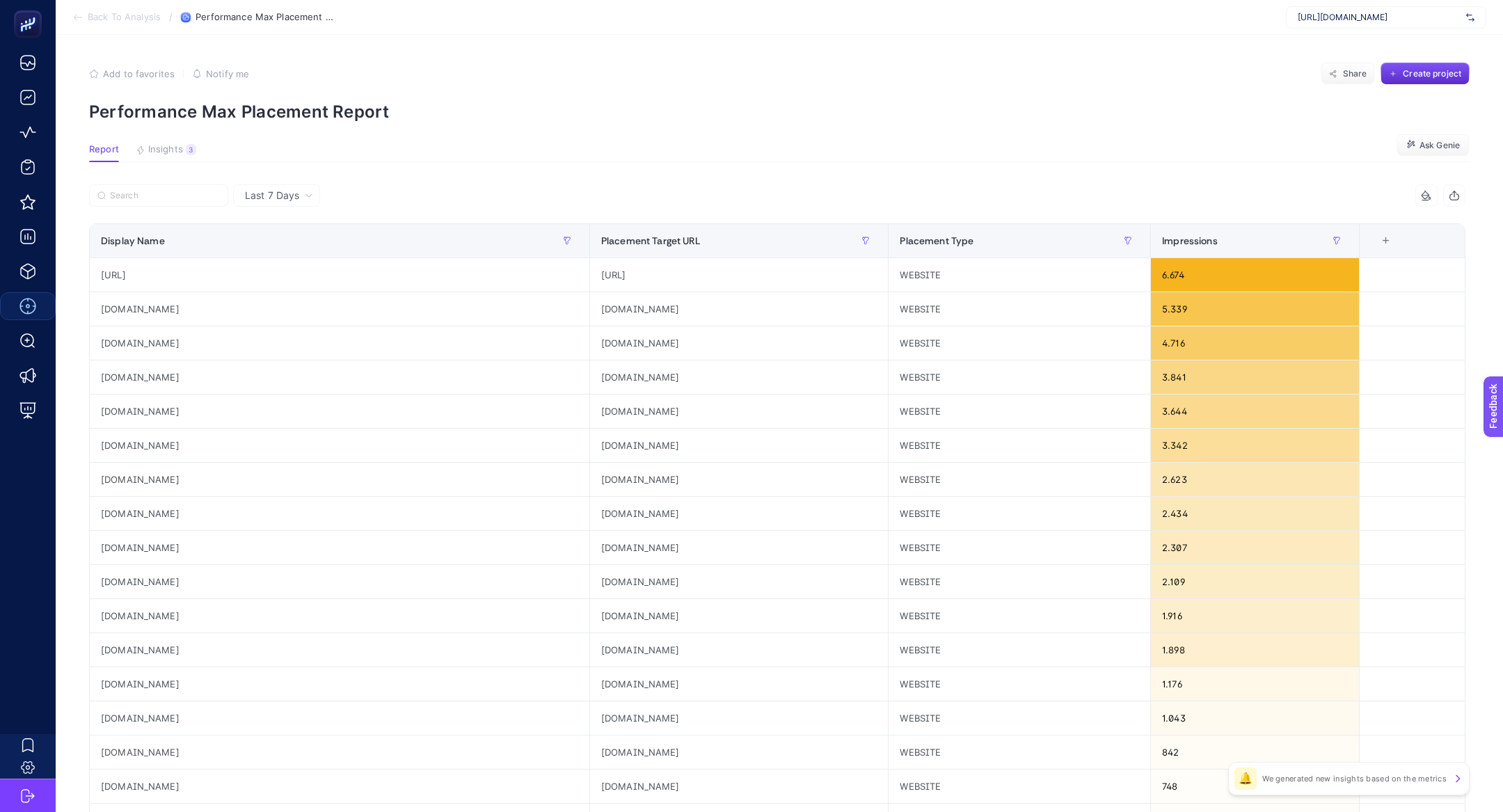
click at [1351, 36] on article "Add to favorites false Notify me Share Create project Performance Max Placement…" at bounding box center [779, 578] width 1447 height 1087
click at [1351, 27] on div "[URL][DOMAIN_NAME]" at bounding box center [1386, 17] width 201 height 22
type input "misir"
click at [1416, 72] on div "[URL][DOMAIN_NAME]" at bounding box center [1386, 68] width 199 height 22
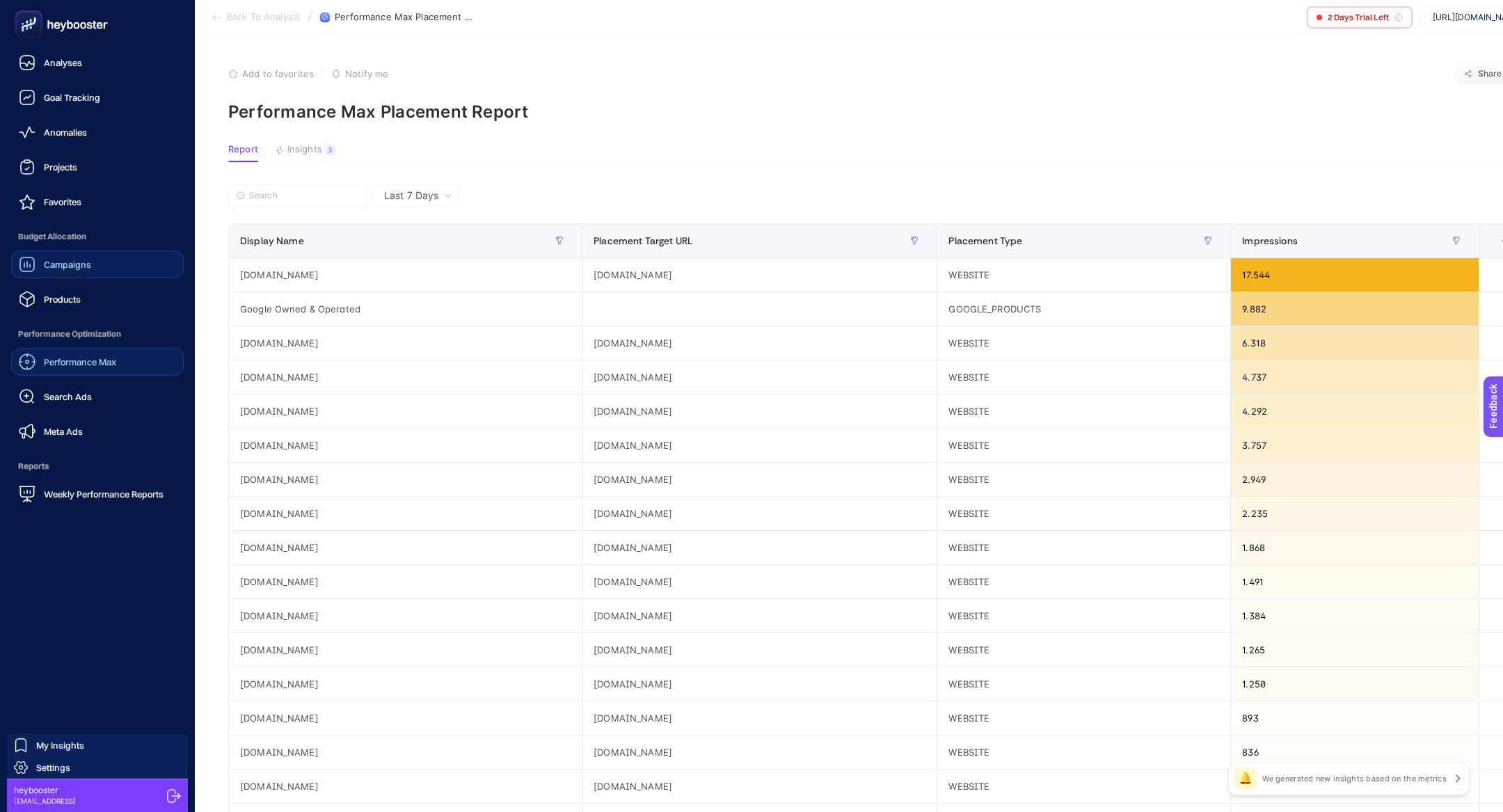
click at [55, 267] on span "Campaigns" at bounding box center [68, 263] width 48 height 11
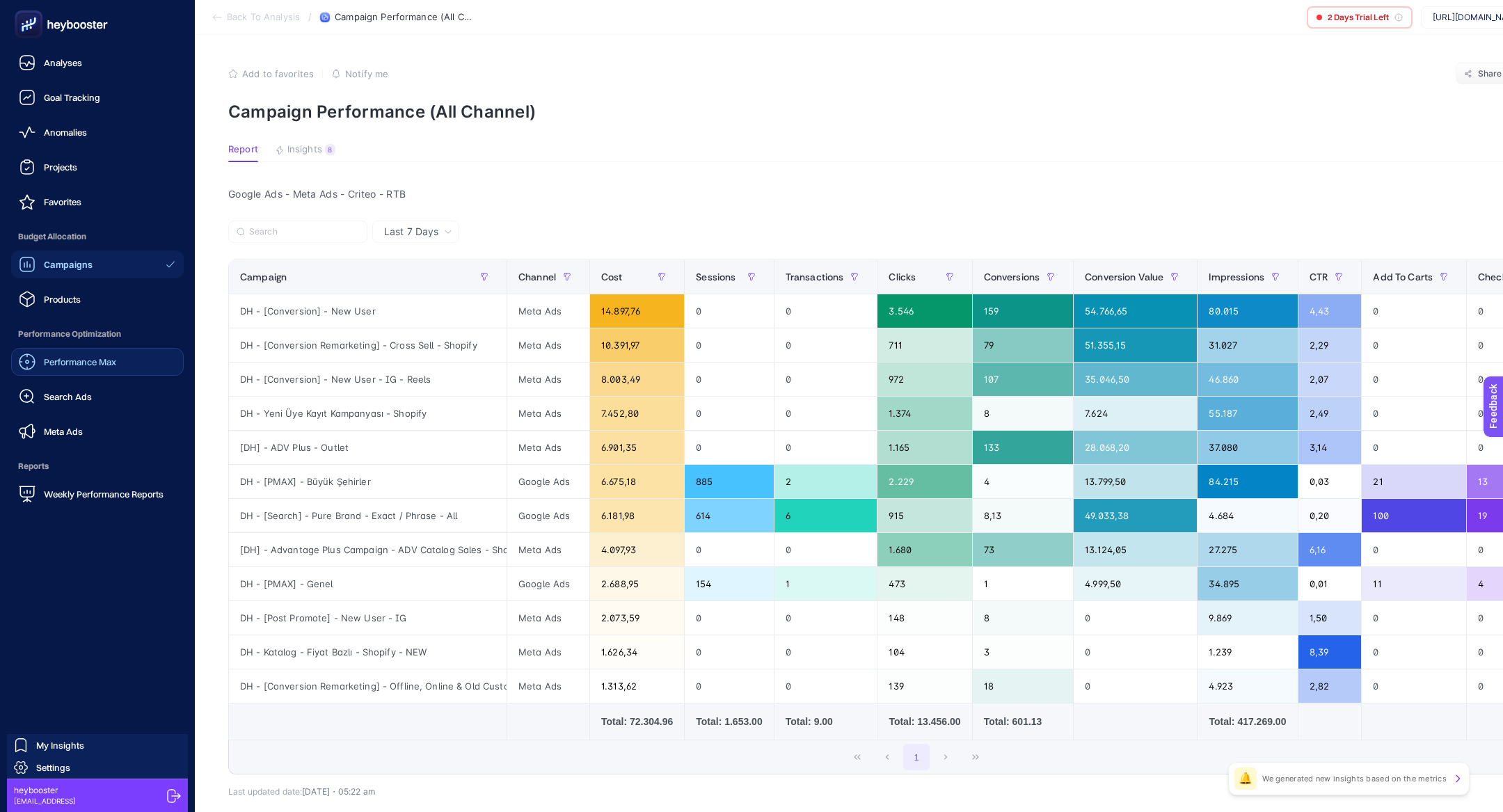
click at [119, 256] on link "Campaigns" at bounding box center [97, 264] width 173 height 28
click at [114, 291] on link "Products" at bounding box center [97, 299] width 173 height 28
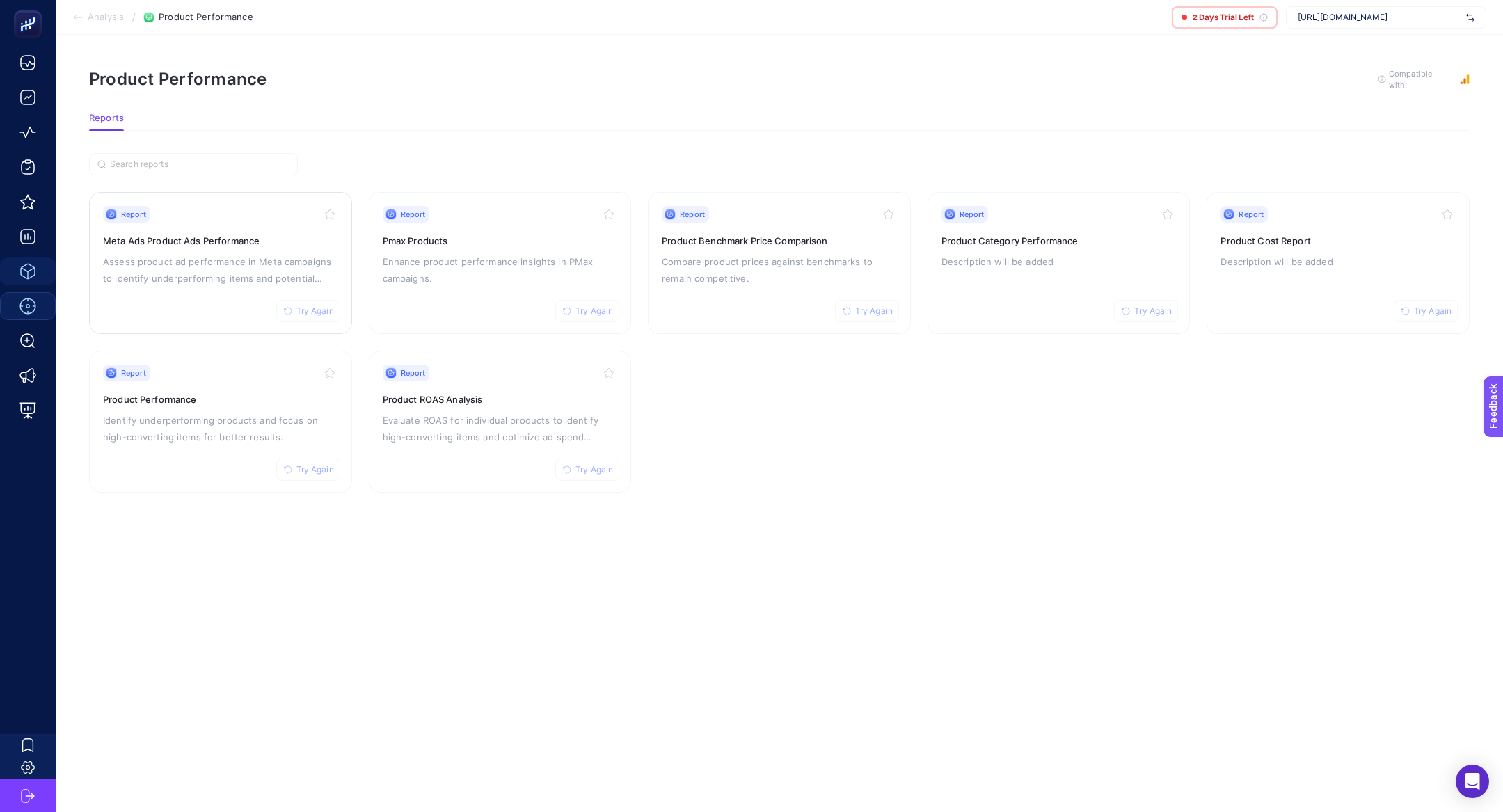
click at [259, 260] on p "Assess product ad performance in Meta campaigns to identify underperforming ite…" at bounding box center [221, 270] width 236 height 34
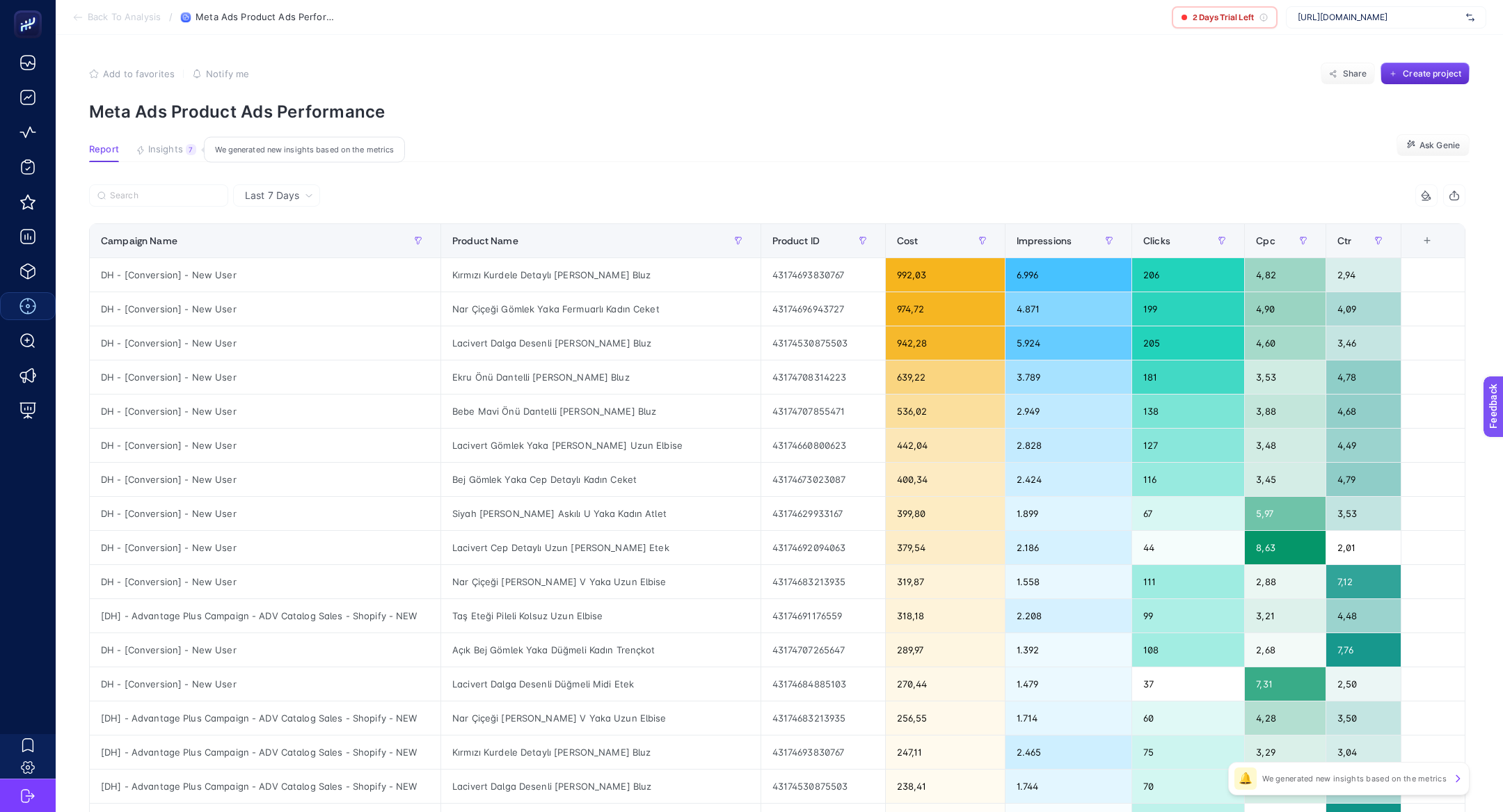
click at [177, 157] on button "Insights 7 We generated new insights based on the metrics" at bounding box center [165, 153] width 61 height 18
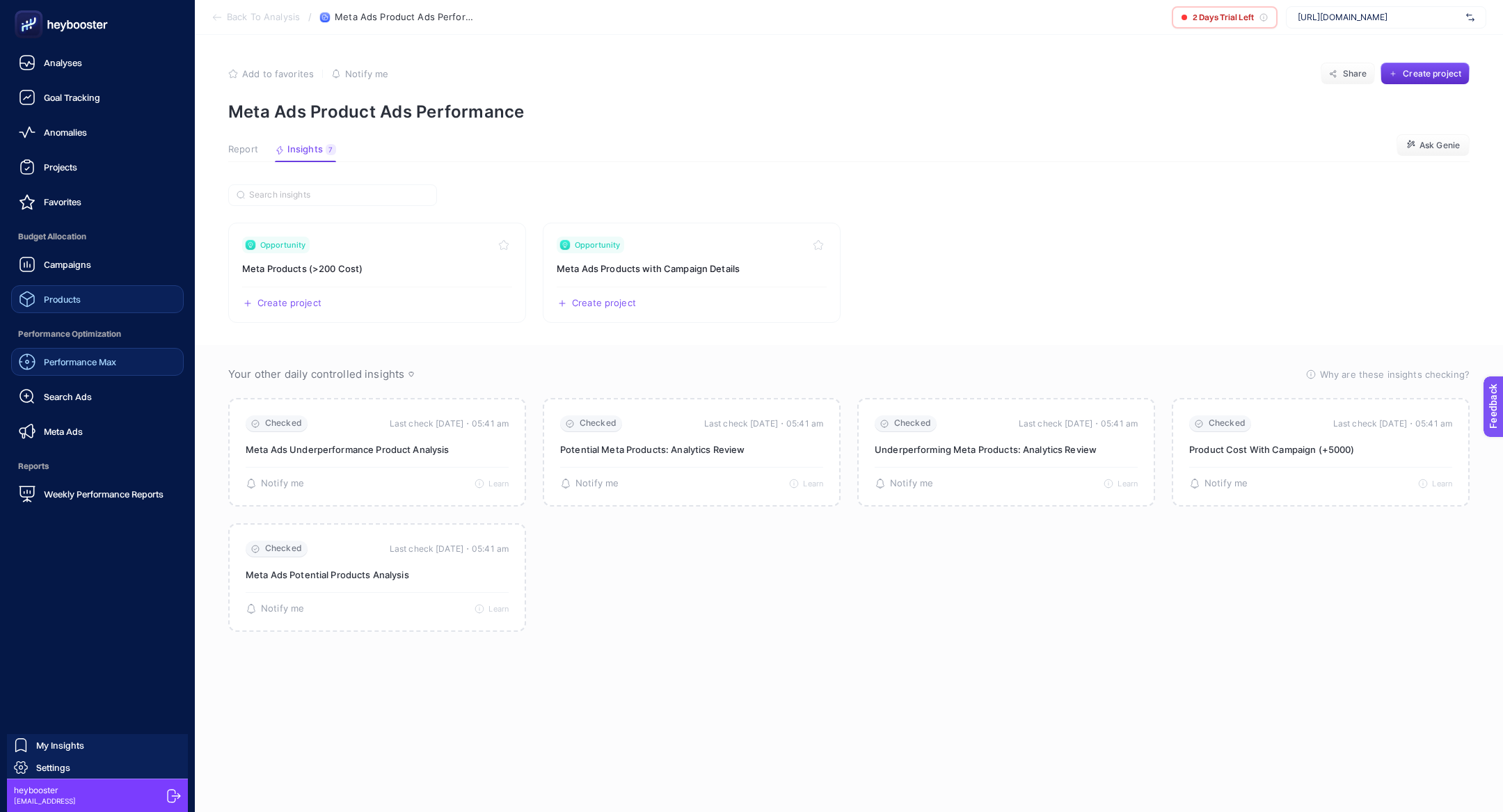
click at [86, 308] on link "Products" at bounding box center [97, 299] width 173 height 28
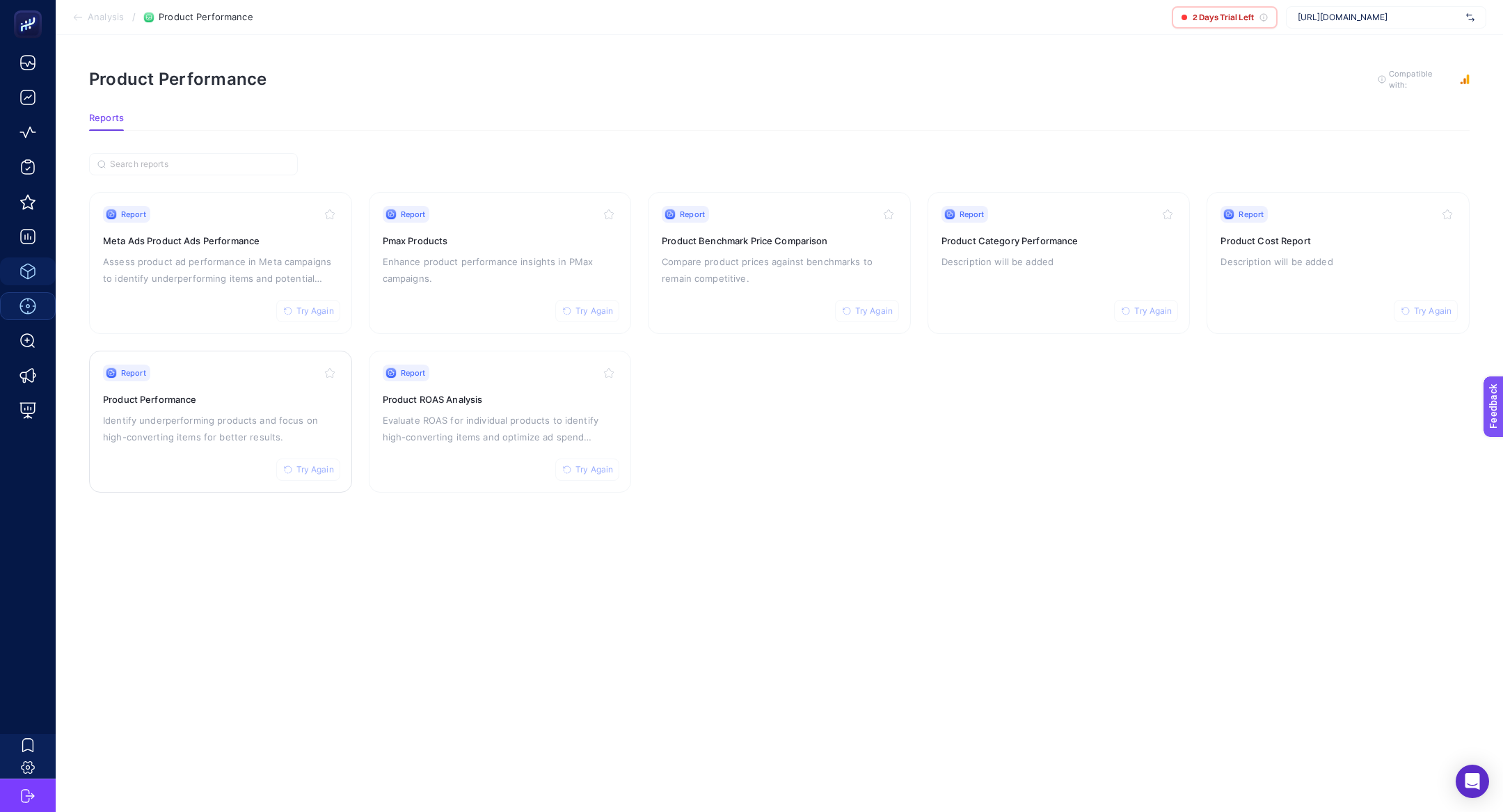
click at [255, 397] on h3 "Product Performance" at bounding box center [221, 400] width 236 height 14
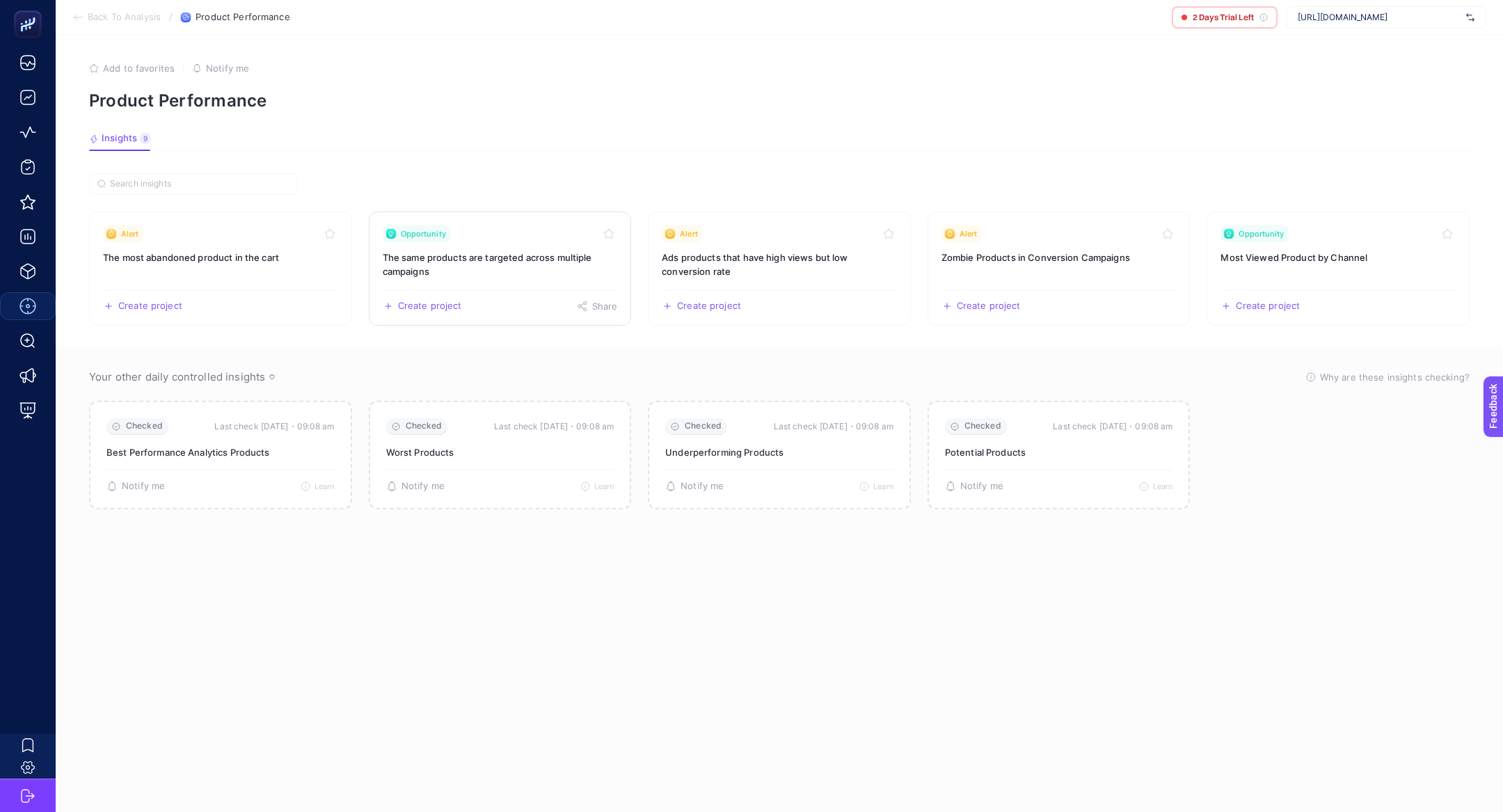
click at [461, 259] on h3 "The same products are targeted across multiple campaigns" at bounding box center [500, 264] width 236 height 28
drag, startPoint x: 516, startPoint y: 253, endPoint x: 264, endPoint y: 168, distance: 265.9
click at [213, 238] on div "Alert" at bounding box center [221, 234] width 236 height 17
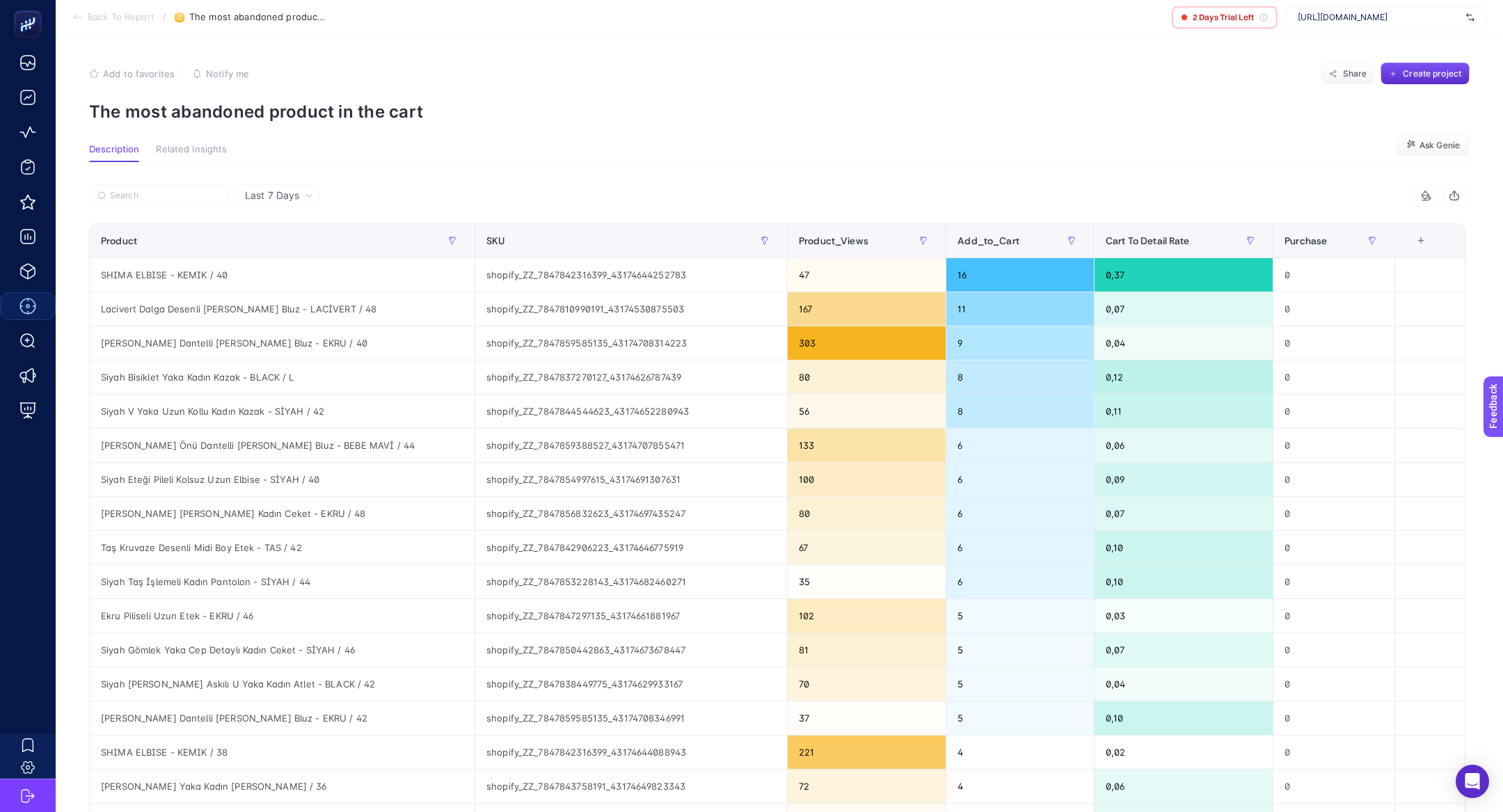
click at [313, 107] on p "The most abandoned product in the cart" at bounding box center [779, 111] width 1381 height 20
copy article "The most abandoned product in the cart"
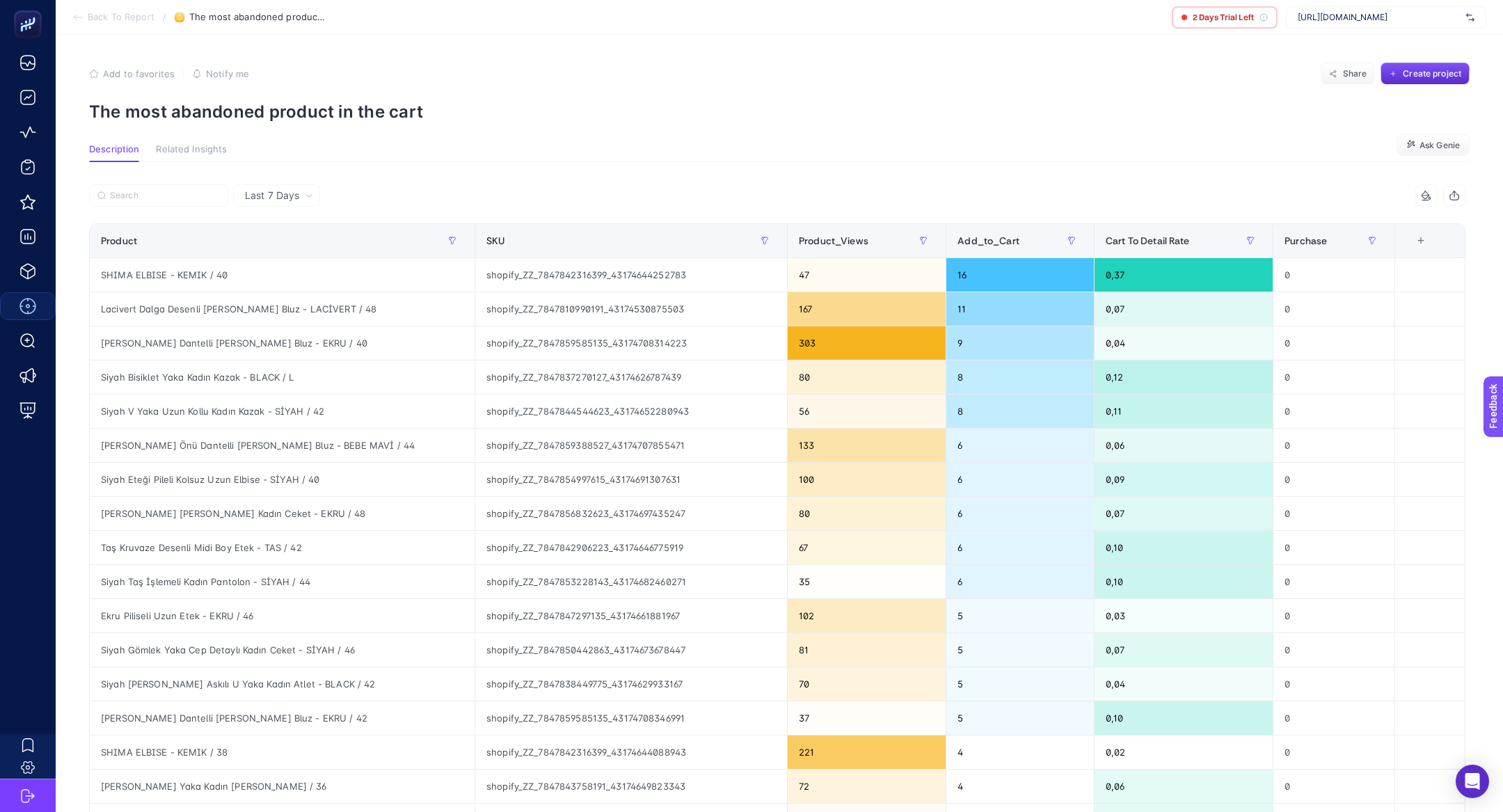
click at [219, 111] on p "The most abandoned product in the cart" at bounding box center [779, 111] width 1381 height 20
copy article "The most abandoned product in the cart"
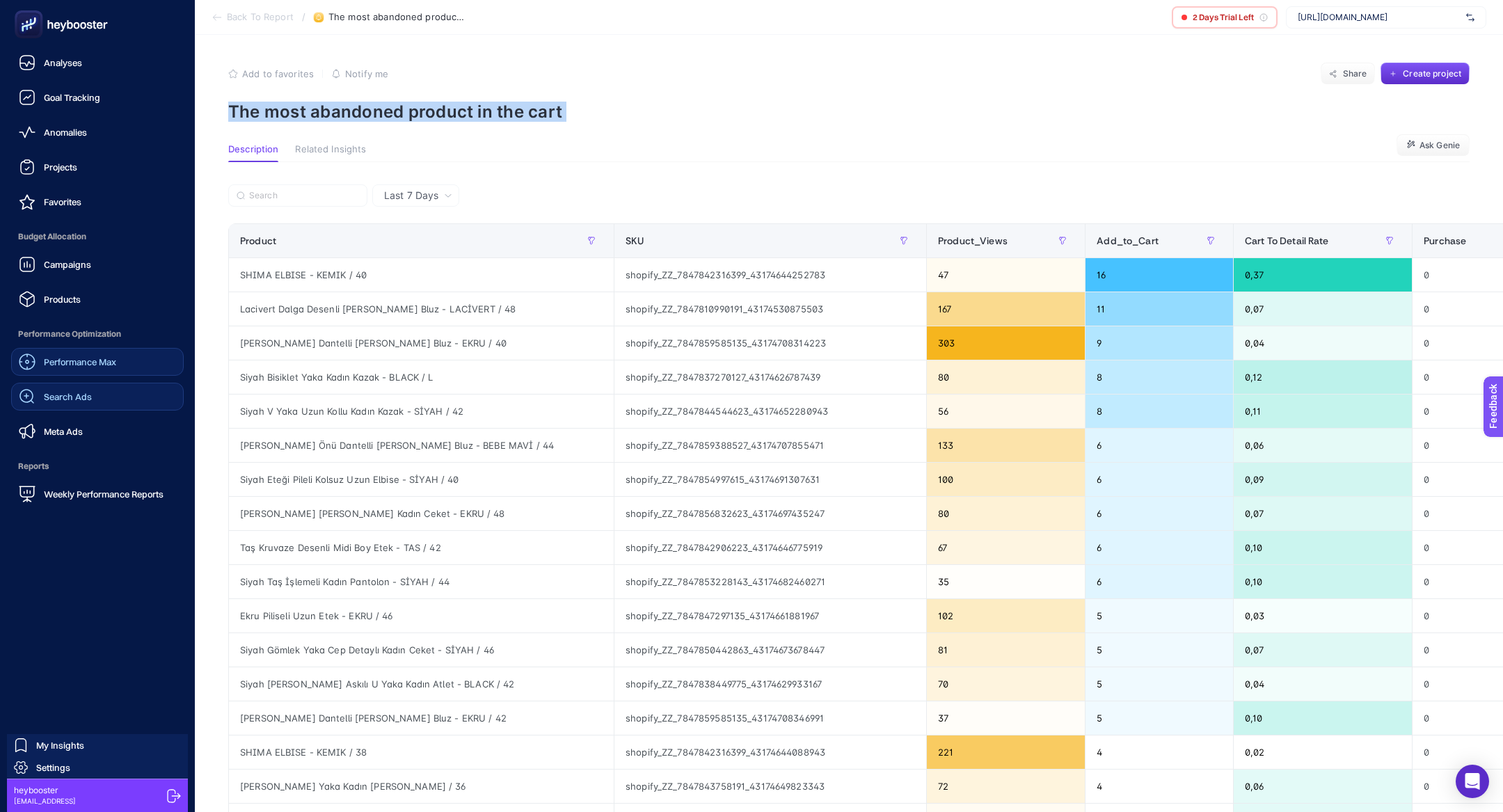
click at [57, 396] on span "Search Ads" at bounding box center [68, 396] width 48 height 11
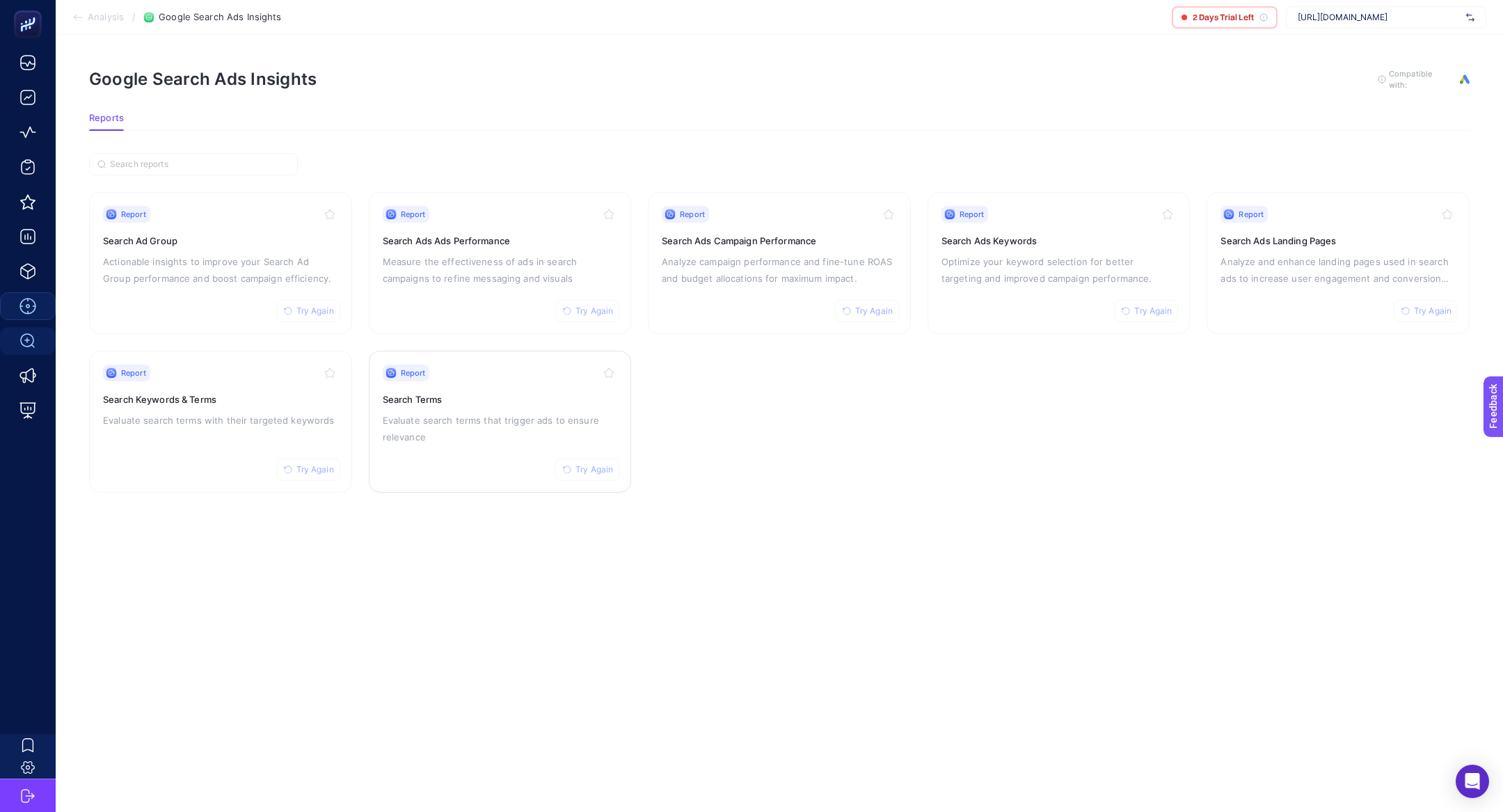
drag, startPoint x: 490, startPoint y: 400, endPoint x: 500, endPoint y: 401, distance: 10.0
click at [1066, 249] on div "Report Try Again Search Ads Keywords Optimize your keyword selection for better…" at bounding box center [1059, 262] width 236 height 114
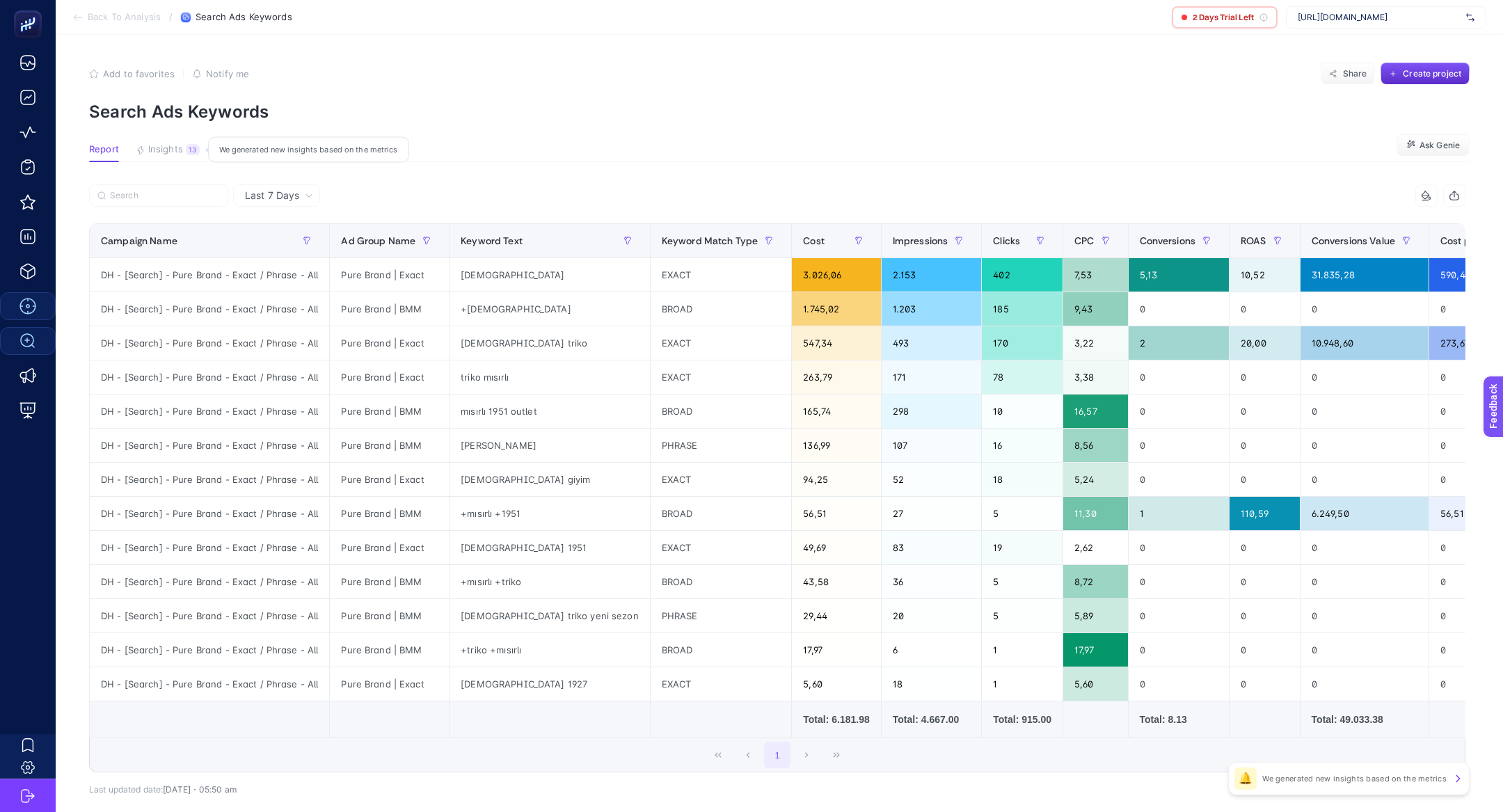
click at [191, 149] on div "13" at bounding box center [193, 149] width 14 height 11
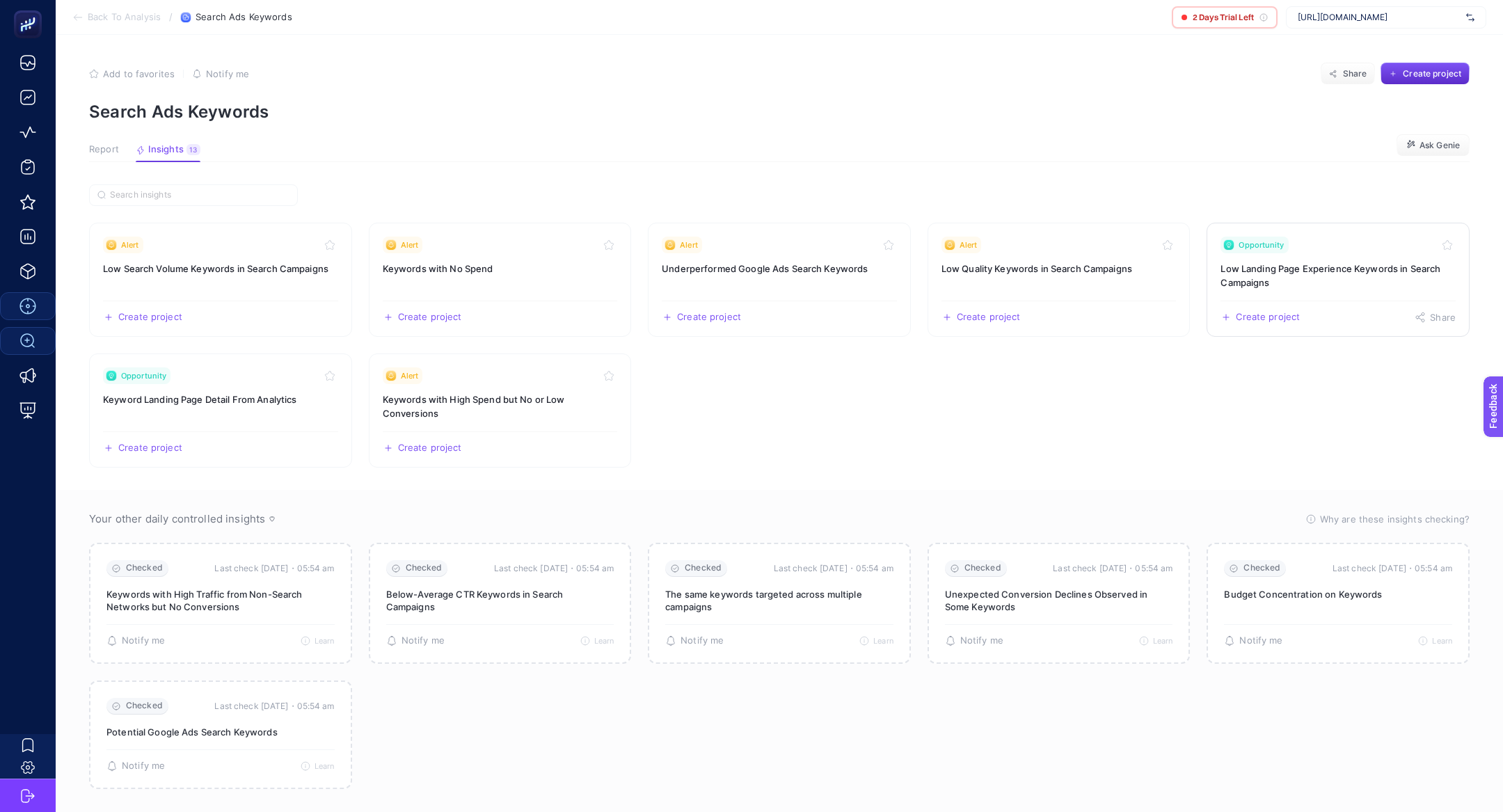
click at [1318, 248] on div "Opportunity" at bounding box center [1338, 244] width 236 height 17
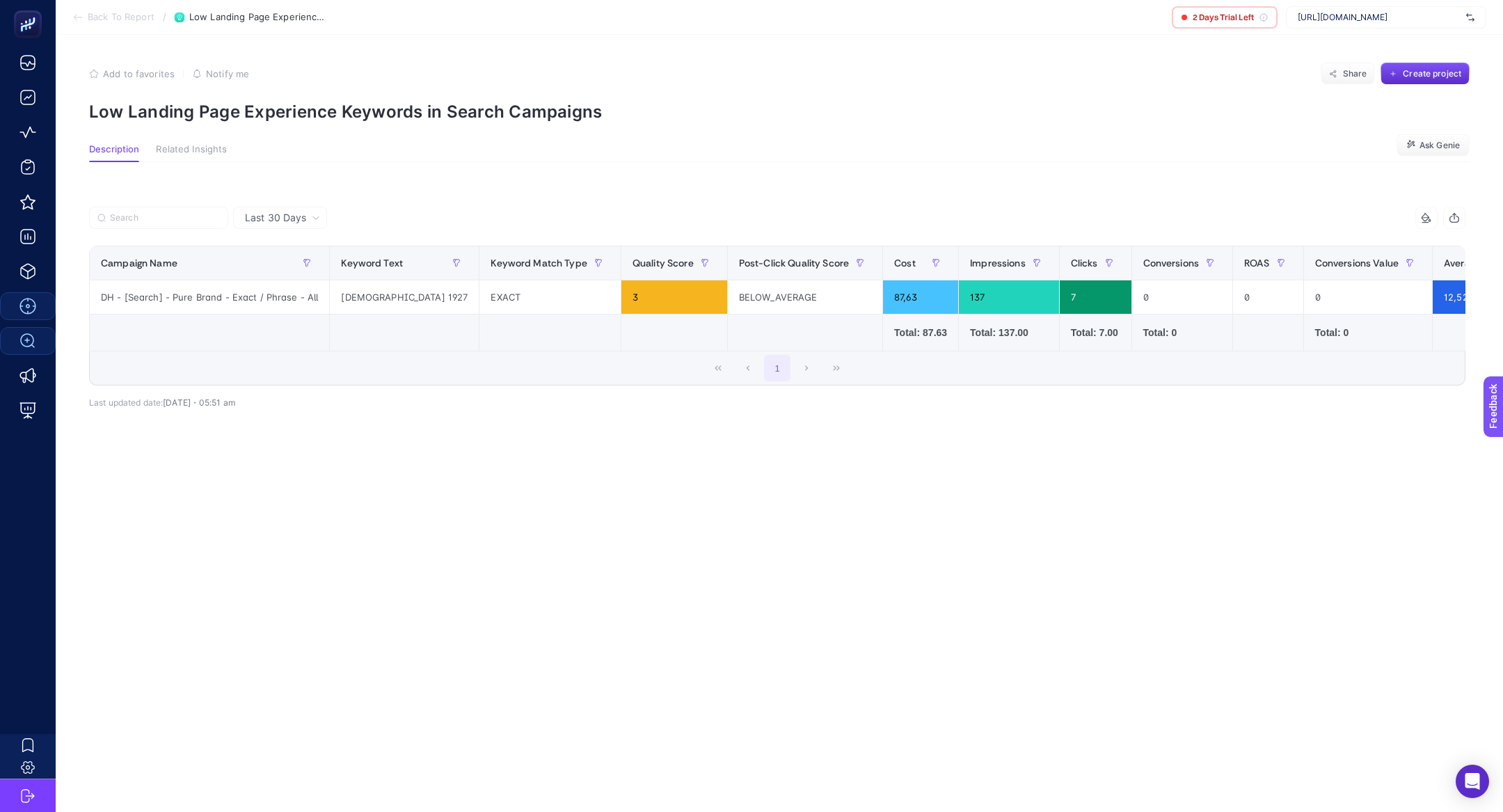
click at [462, 117] on p "Low Landing Page Experience Keywords in Search Campaigns" at bounding box center [779, 111] width 1381 height 20
click at [422, 82] on div "Add to favorites false Notify me Share Create project" at bounding box center [779, 74] width 1381 height 22
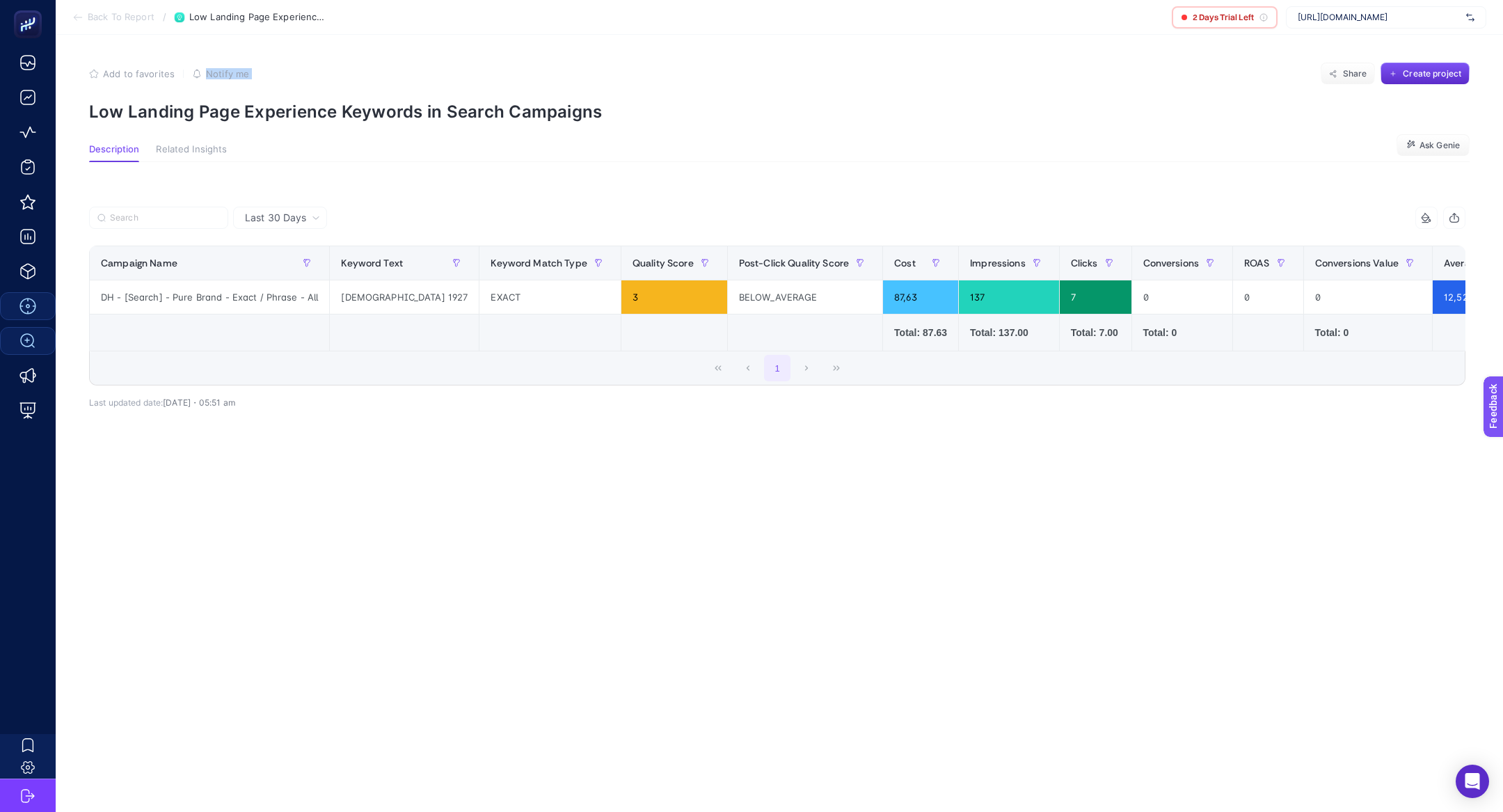
click at [422, 82] on div "Add to favorites false Notify me Share Create project" at bounding box center [779, 74] width 1381 height 22
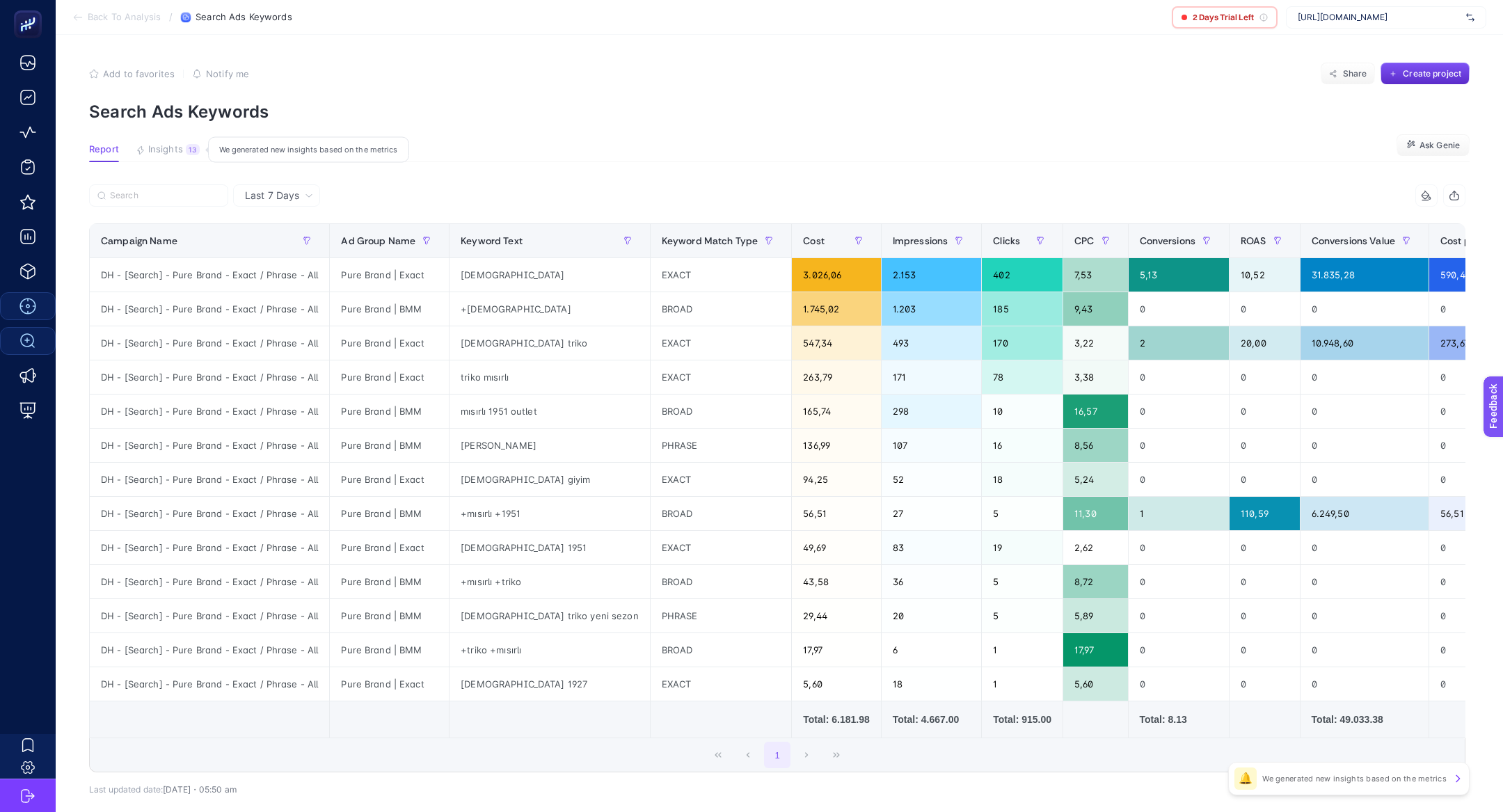
click at [172, 154] on span "Insights" at bounding box center [165, 149] width 35 height 11
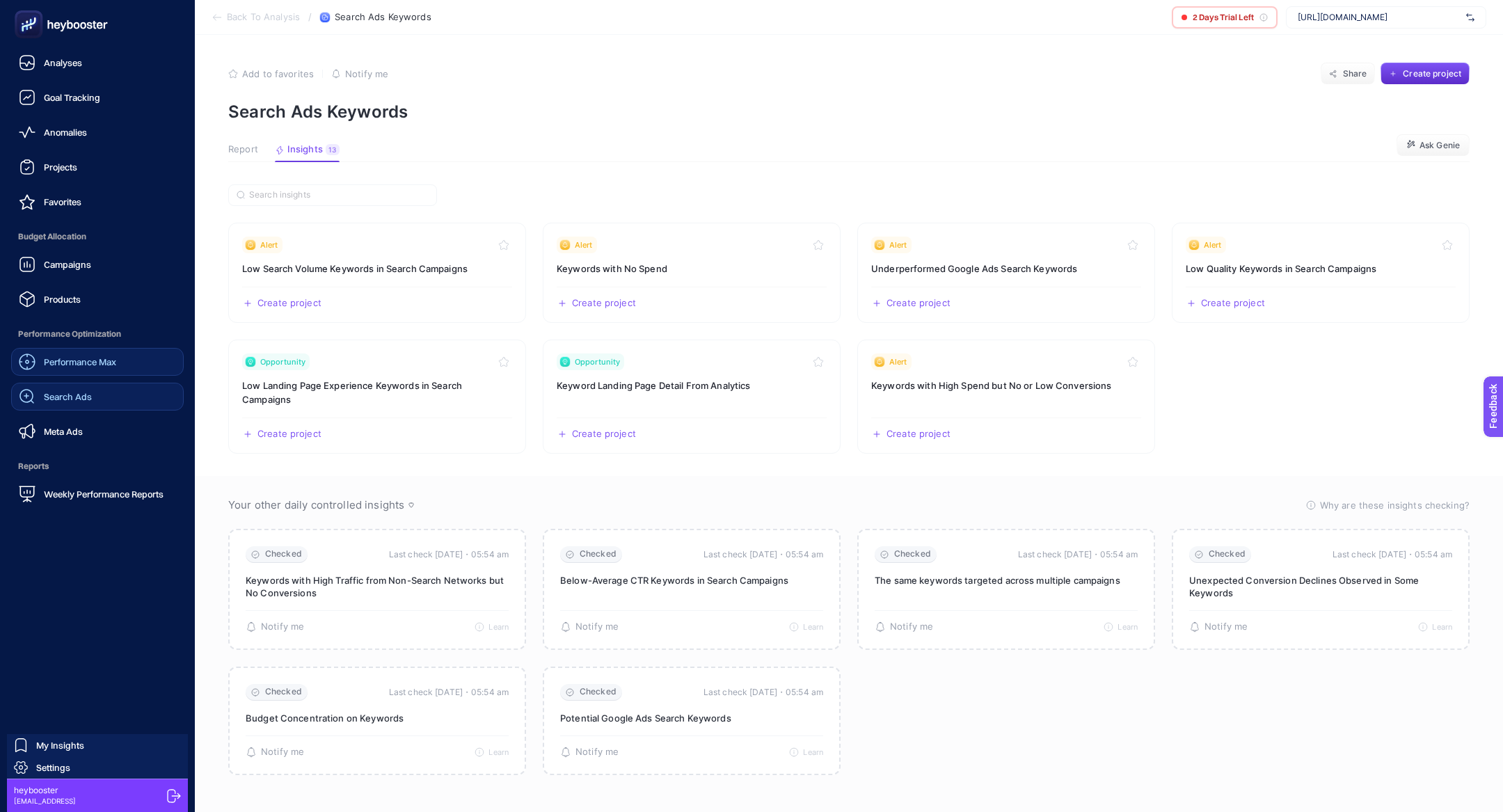
click at [93, 384] on link "Search Ads" at bounding box center [97, 397] width 173 height 28
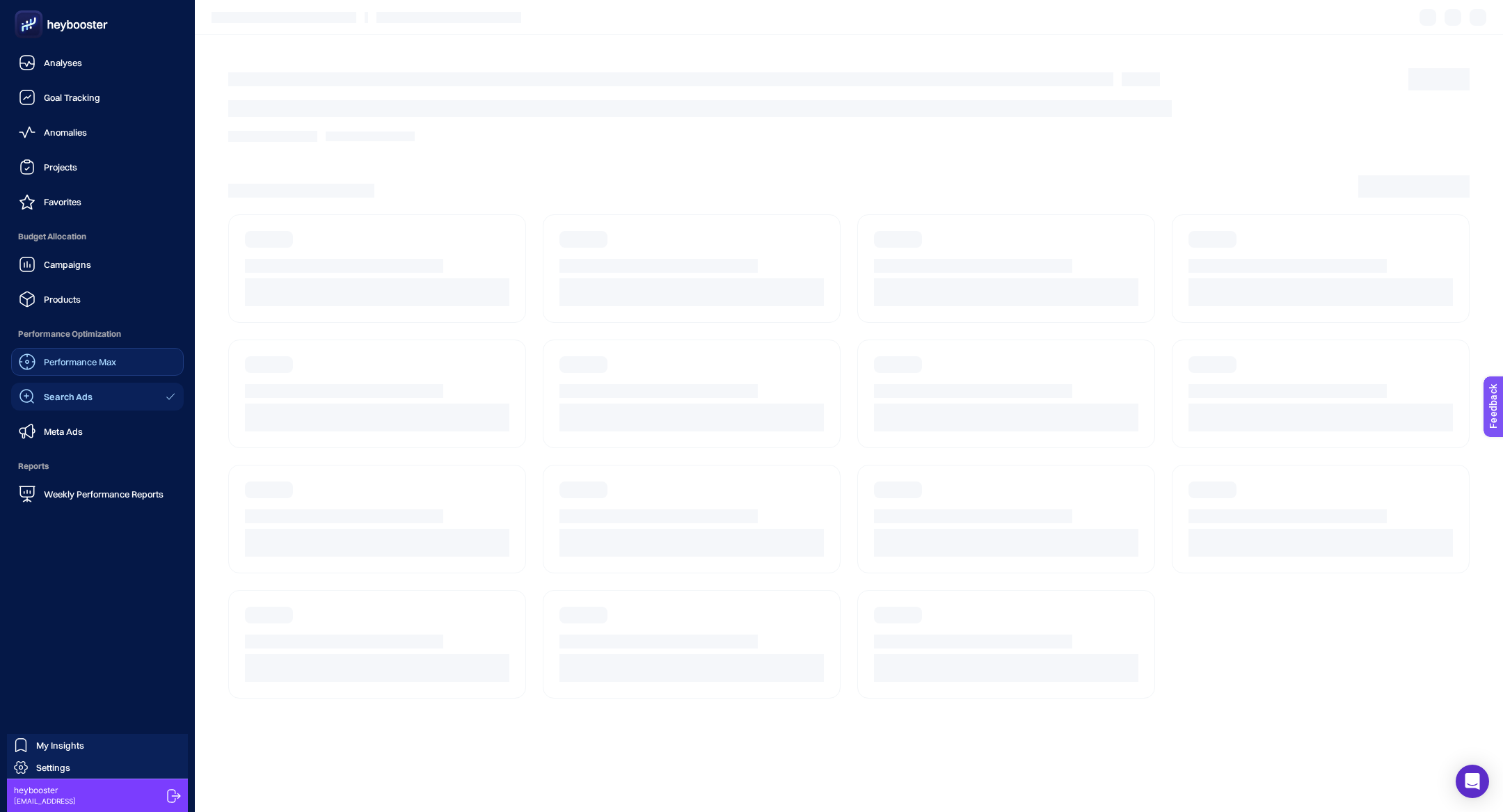
click at [93, 344] on span "Performance Optimization" at bounding box center [97, 334] width 173 height 28
click at [102, 358] on span "Performance Max" at bounding box center [80, 361] width 73 height 11
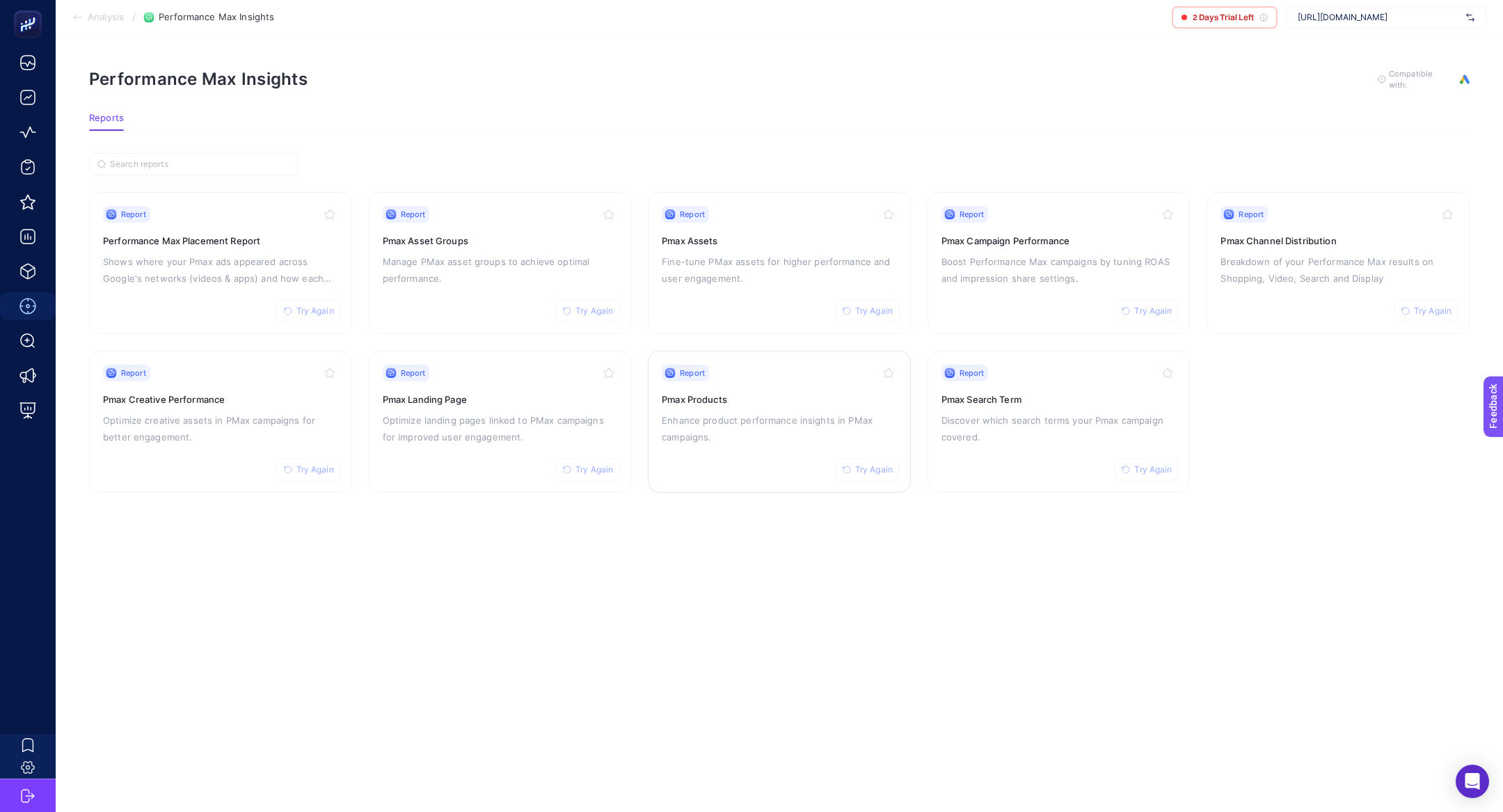
click at [808, 426] on p "Enhance product performance insights in PMax campaigns." at bounding box center [779, 428] width 236 height 34
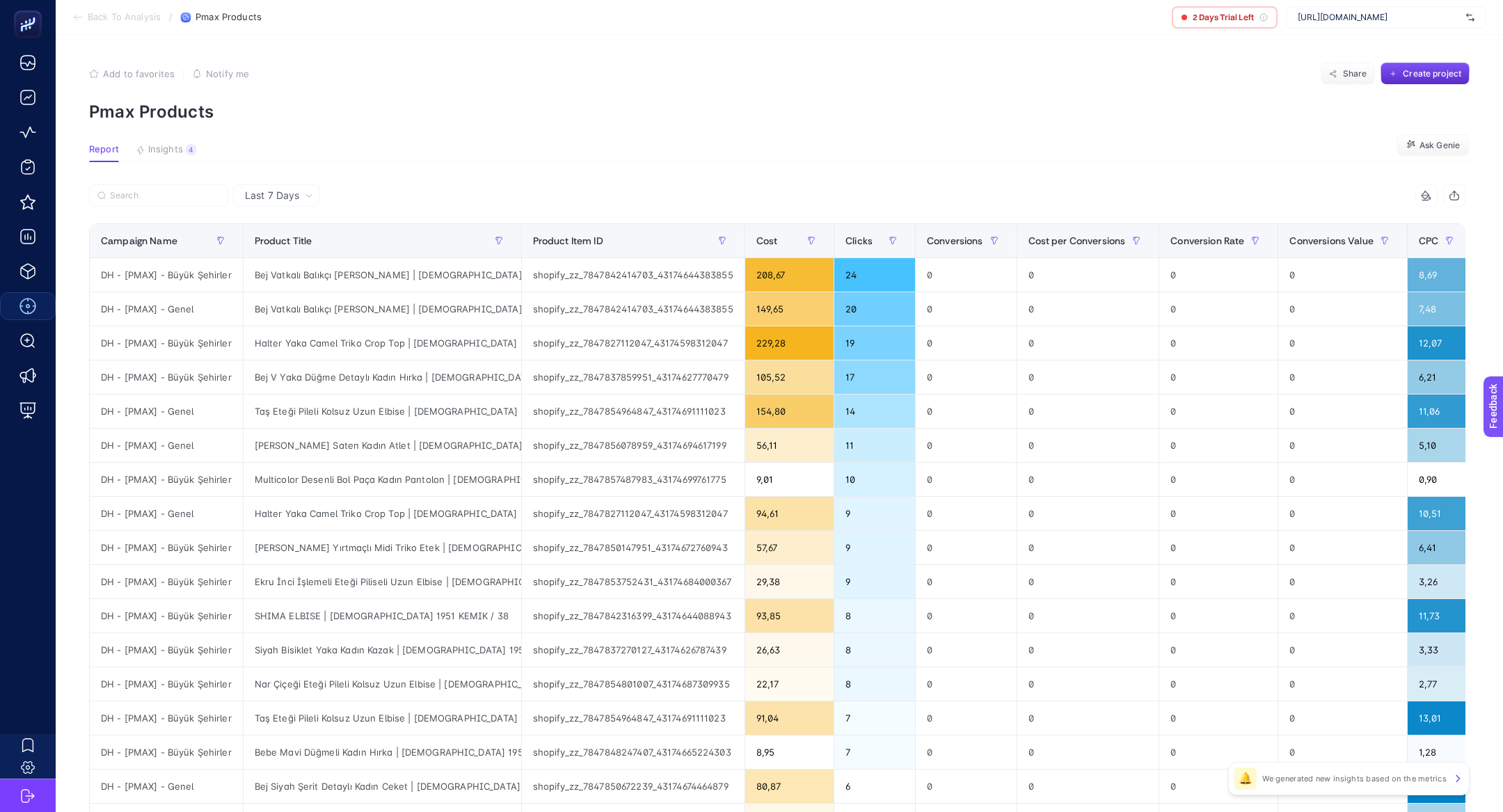
click at [177, 138] on article "Add to favorites false Notify me Share Create project Pmax Products Report Insi…" at bounding box center [779, 578] width 1447 height 1087
click at [179, 151] on span "Insights" at bounding box center [165, 149] width 35 height 11
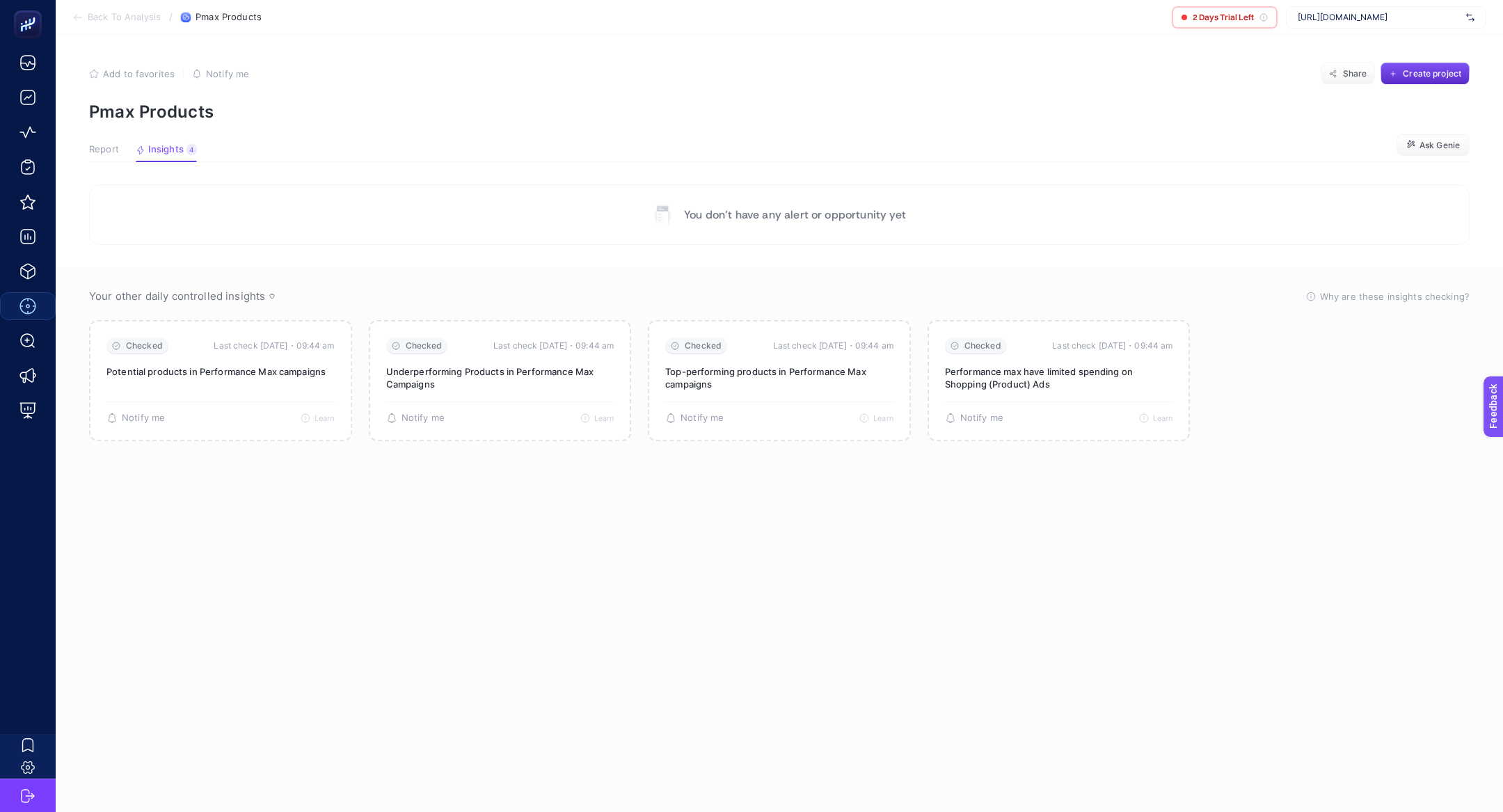
click at [105, 149] on span "Report" at bounding box center [104, 149] width 30 height 11
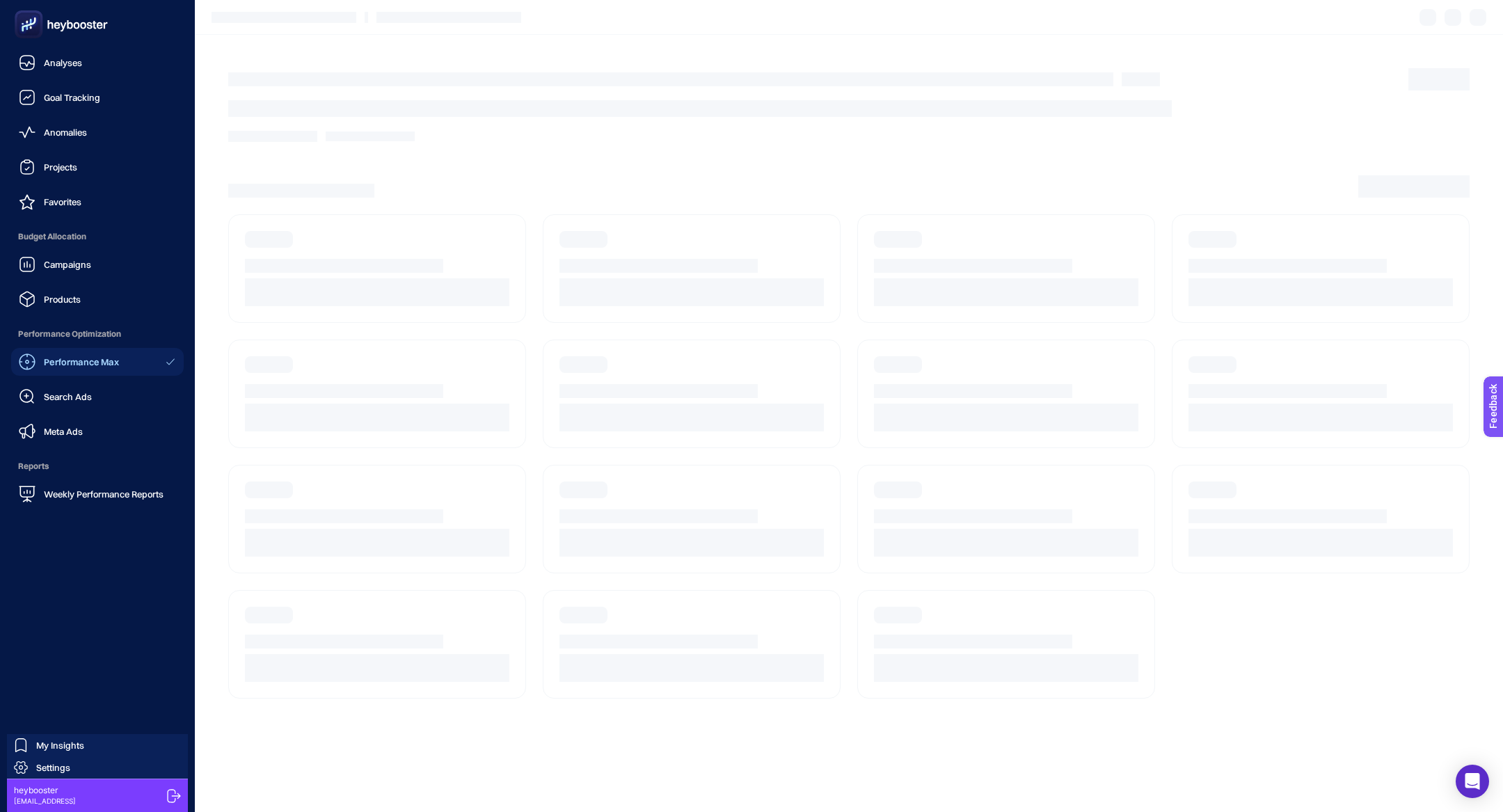
click at [80, 402] on span "Search Ads" at bounding box center [68, 396] width 48 height 11
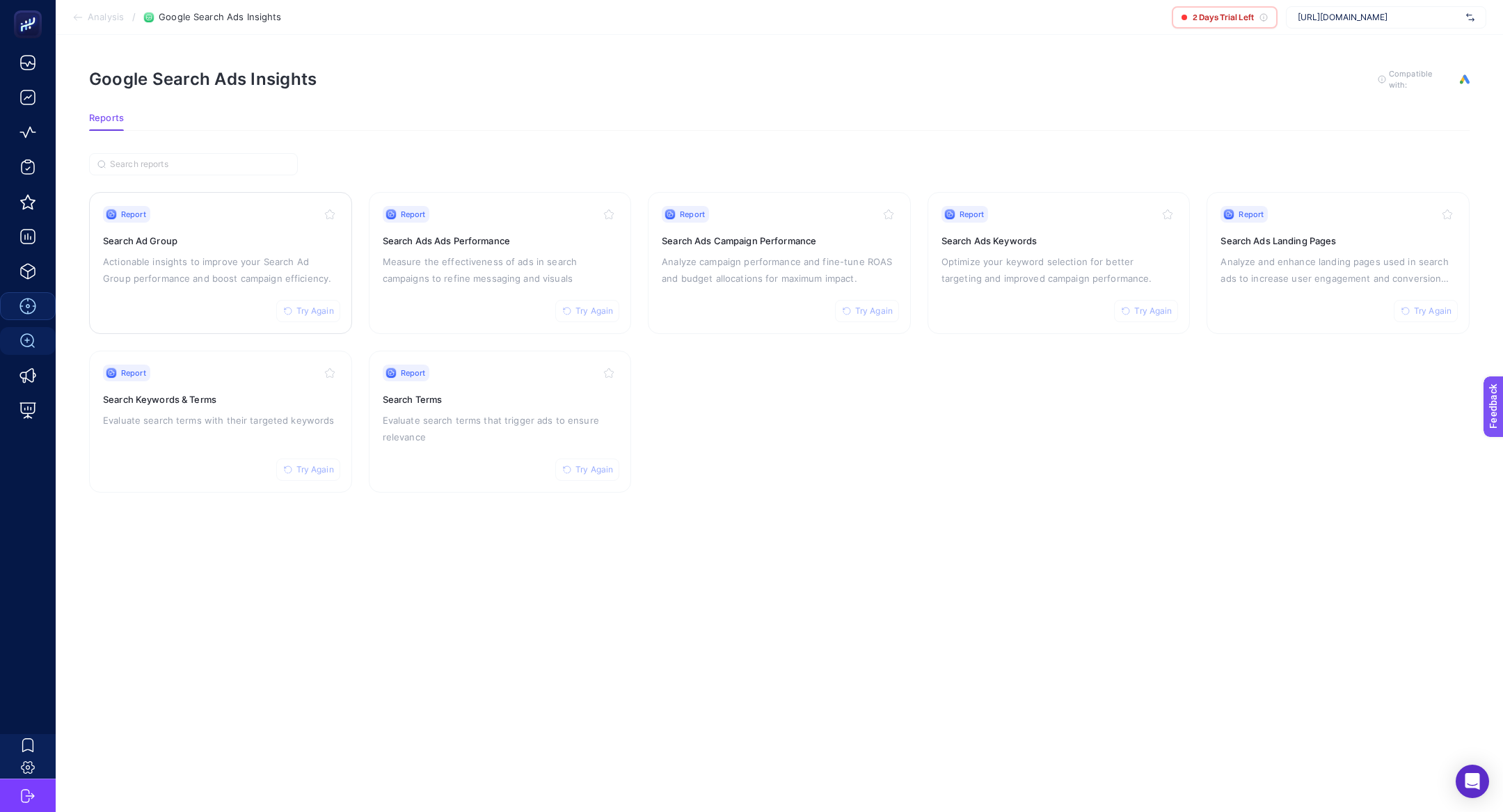
click at [251, 260] on p "Actionable insights to improve your Search Ad Group performance and boost campa…" at bounding box center [221, 270] width 236 height 34
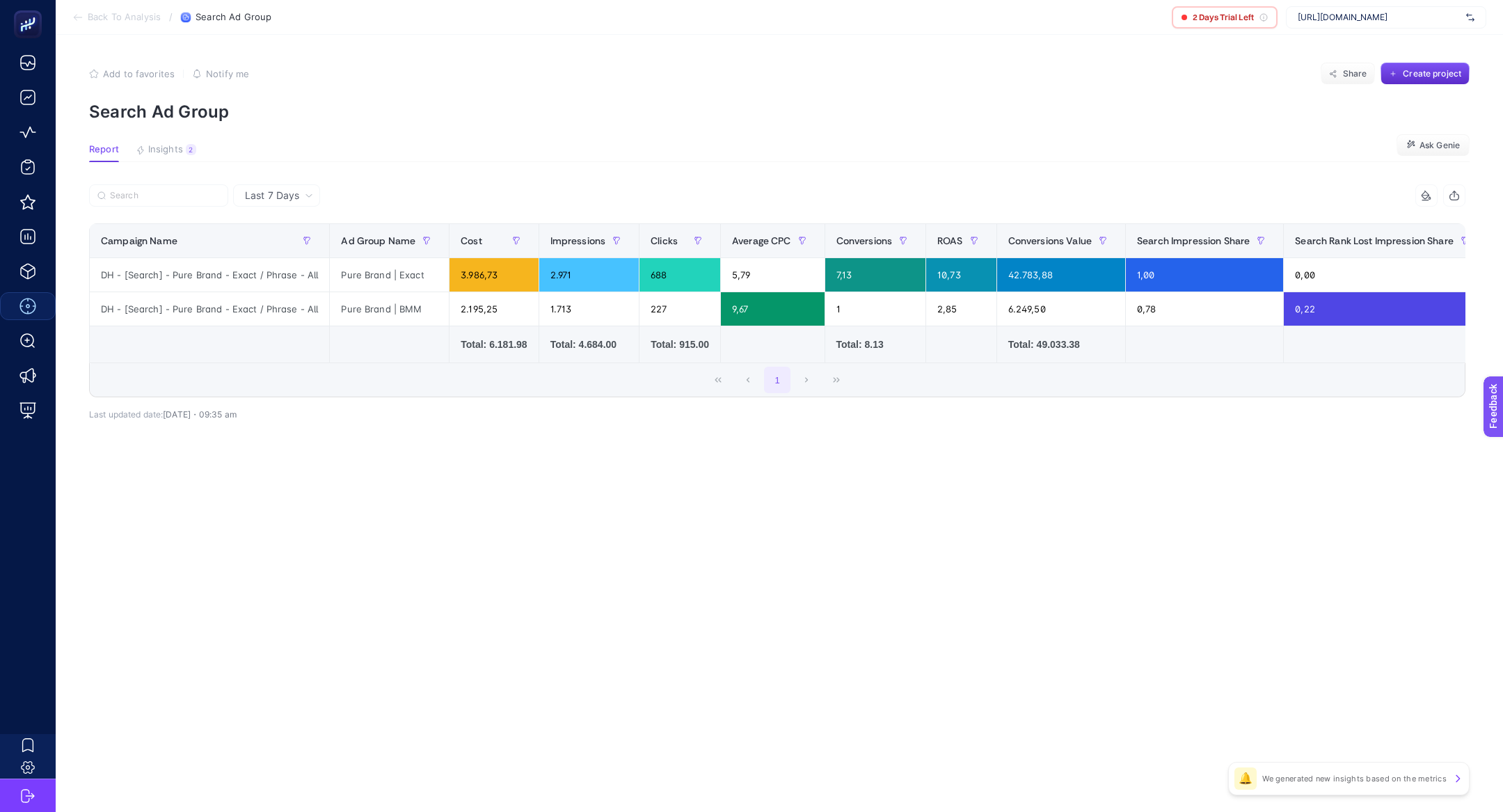
click at [155, 136] on article "Add to favorites false Notify me Share Create project Search Ad Group Report In…" at bounding box center [779, 423] width 1447 height 777
click at [189, 152] on div "2" at bounding box center [191, 149] width 10 height 11
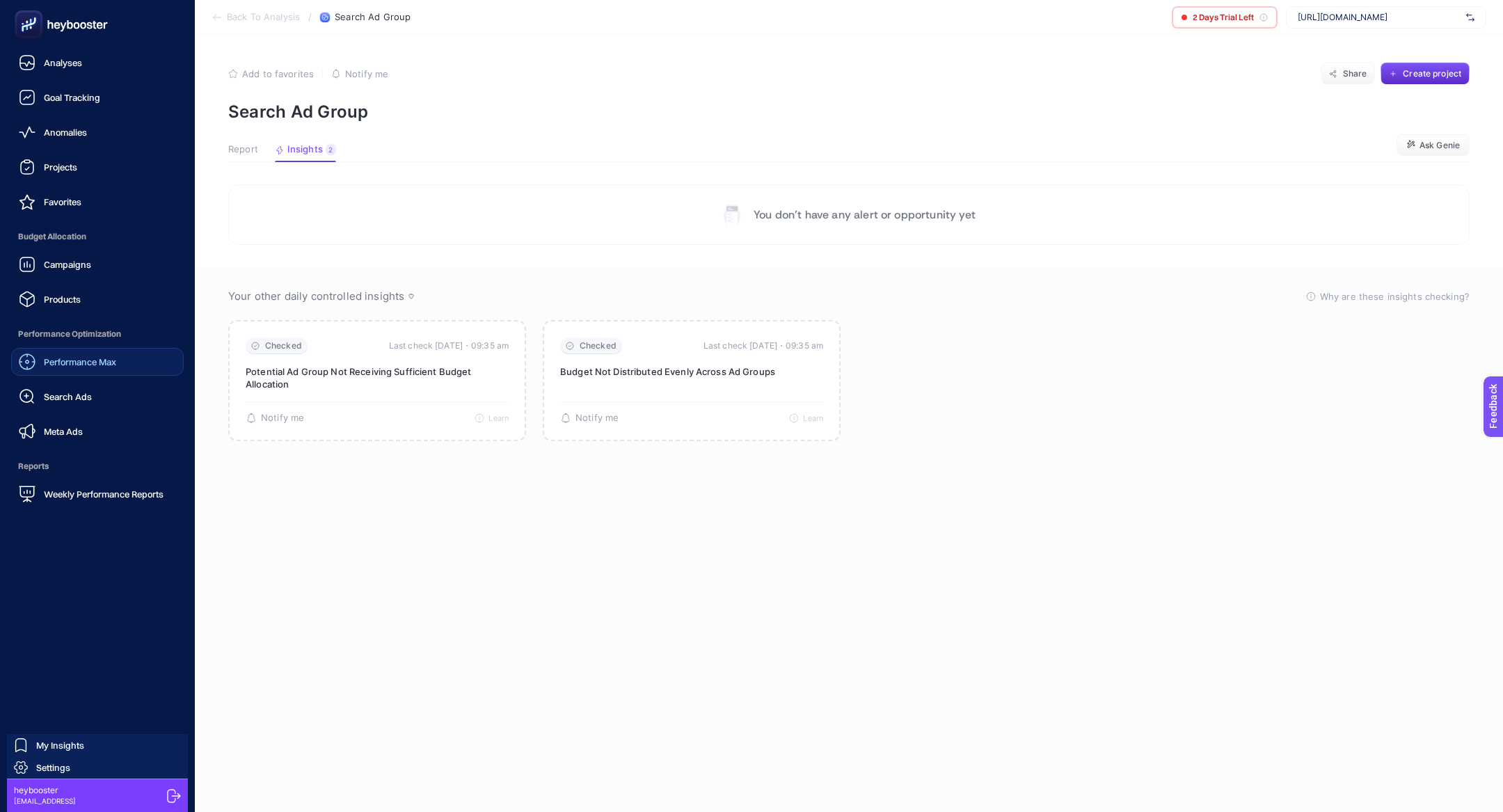
click at [99, 372] on link "Performance Max" at bounding box center [97, 362] width 173 height 28
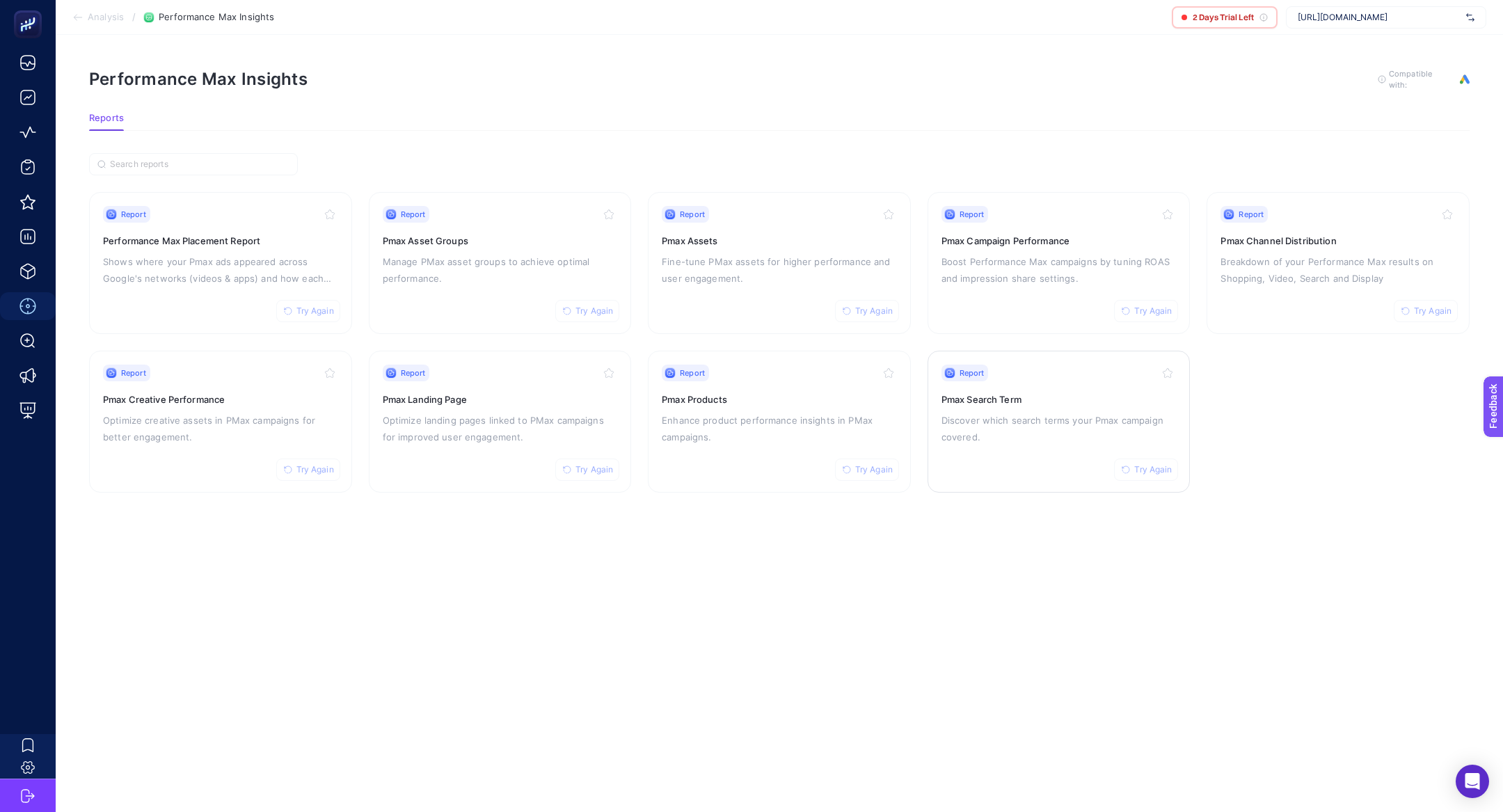
click at [1059, 411] on p "Discover which search terms your Pmax campaign covered." at bounding box center [1059, 428] width 236 height 34
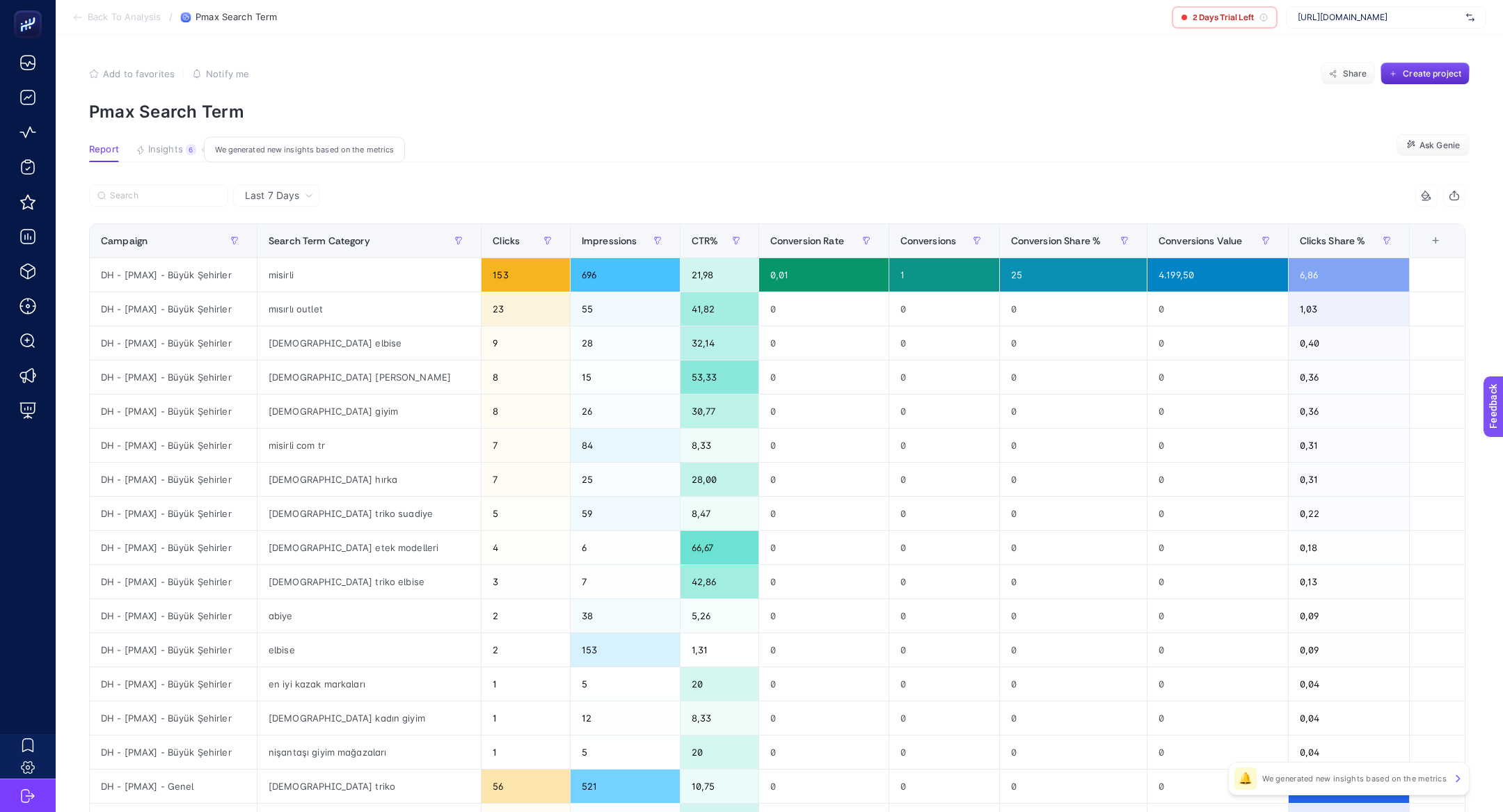
click at [158, 150] on span "Insights" at bounding box center [165, 149] width 35 height 11
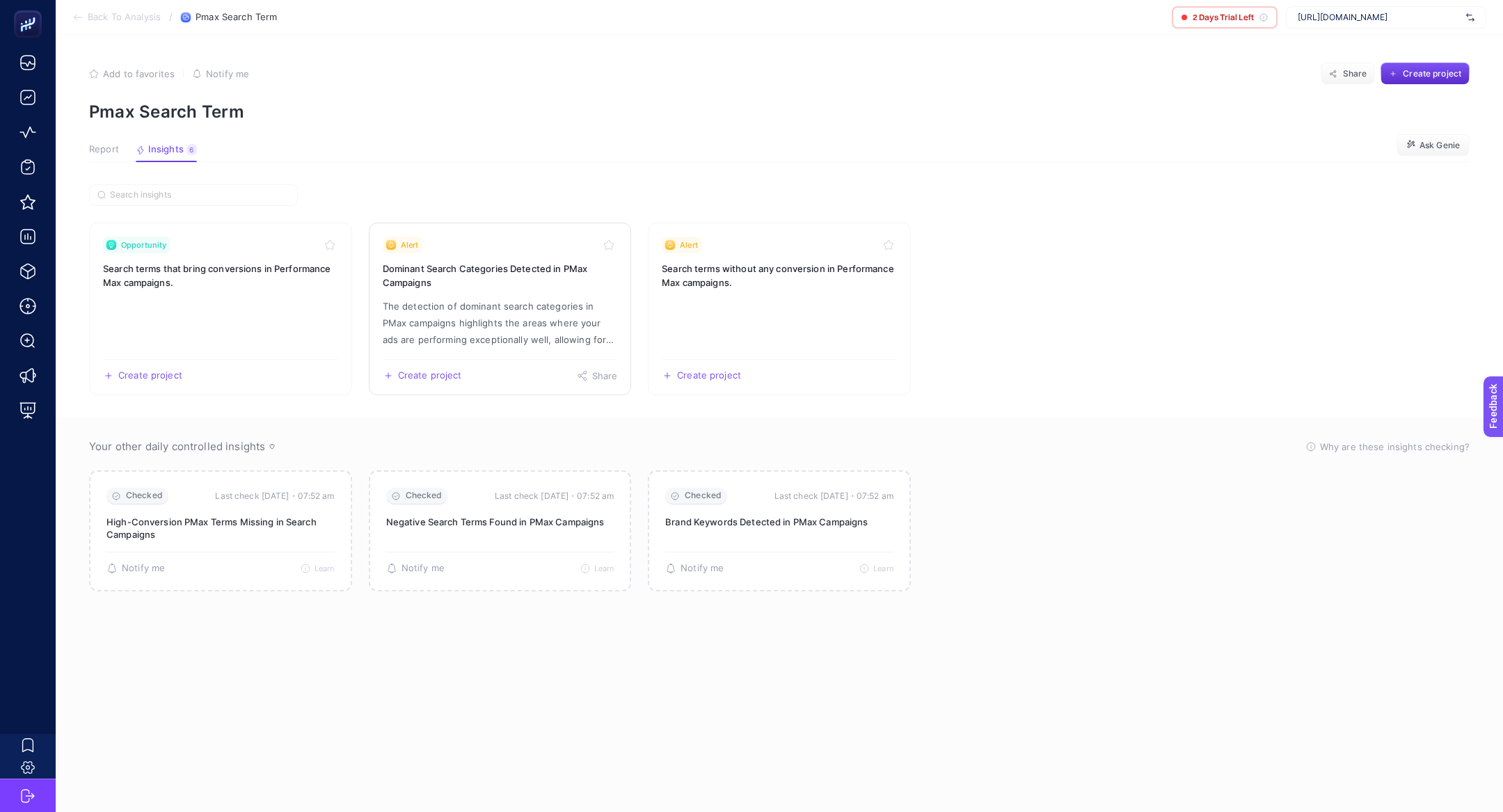
click at [511, 321] on p "The detection of dominant search categories in PMax campaigns highlights the ar…" at bounding box center [500, 323] width 236 height 50
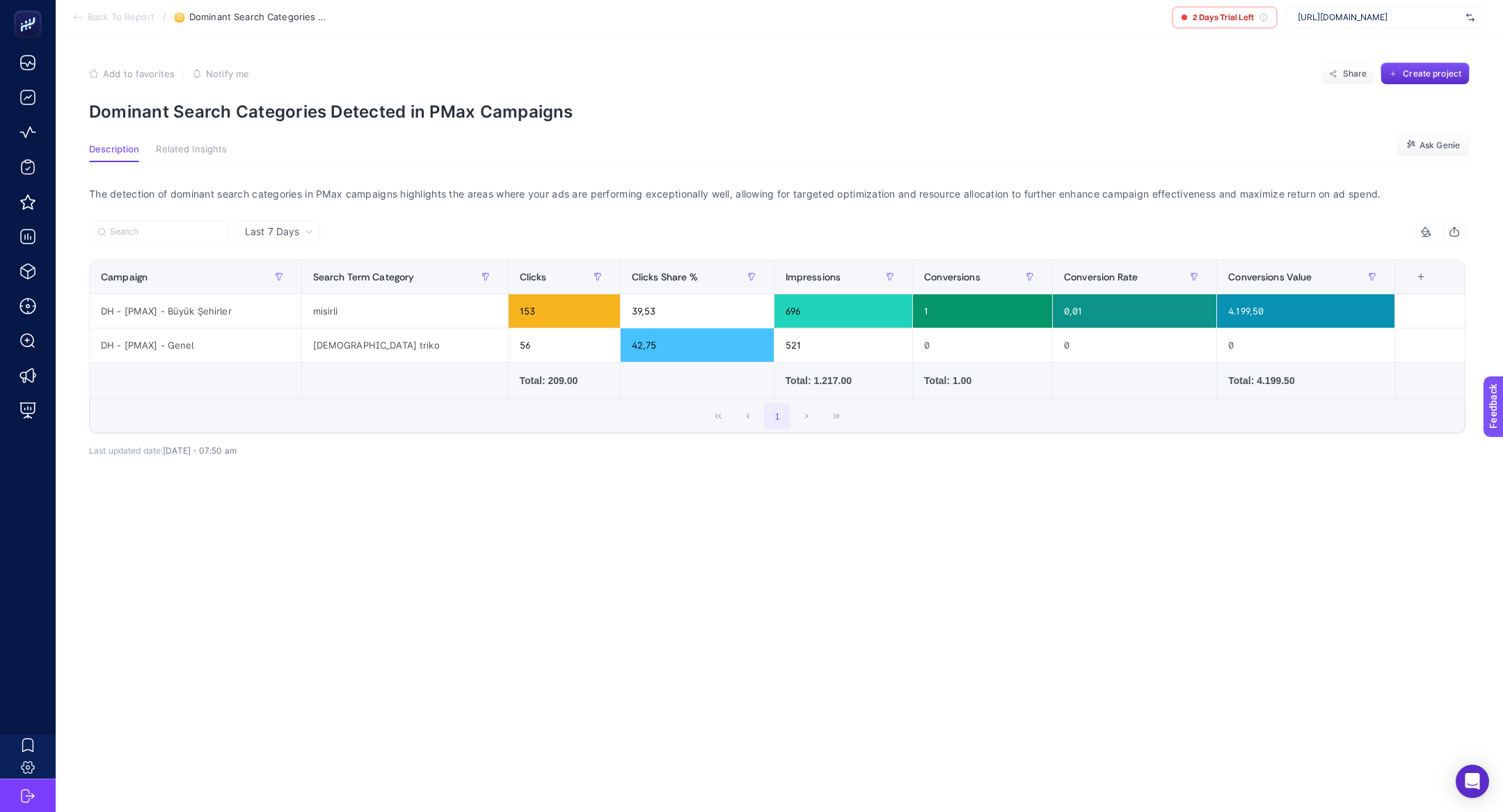
click at [415, 112] on p "Dominant Search Categories Detected in PMax Campaigns" at bounding box center [779, 111] width 1381 height 20
copy article "Dominant Search Categories Detected in PMax Campaigns"
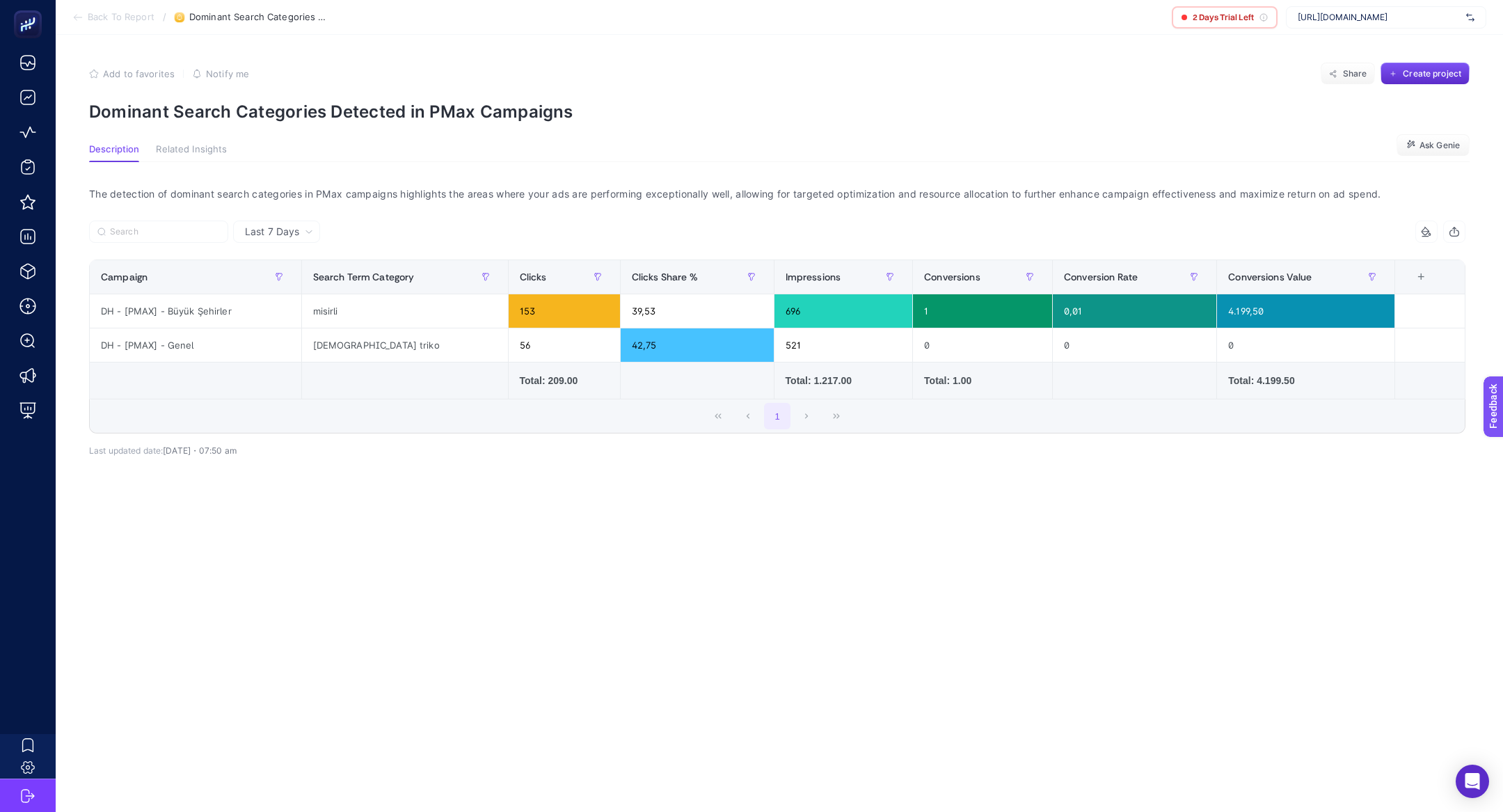
click at [1339, 9] on div "[URL][DOMAIN_NAME]" at bounding box center [1386, 17] width 201 height 22
type input "yarg"
click at [1365, 73] on div "Yargıcı" at bounding box center [1386, 68] width 199 height 22
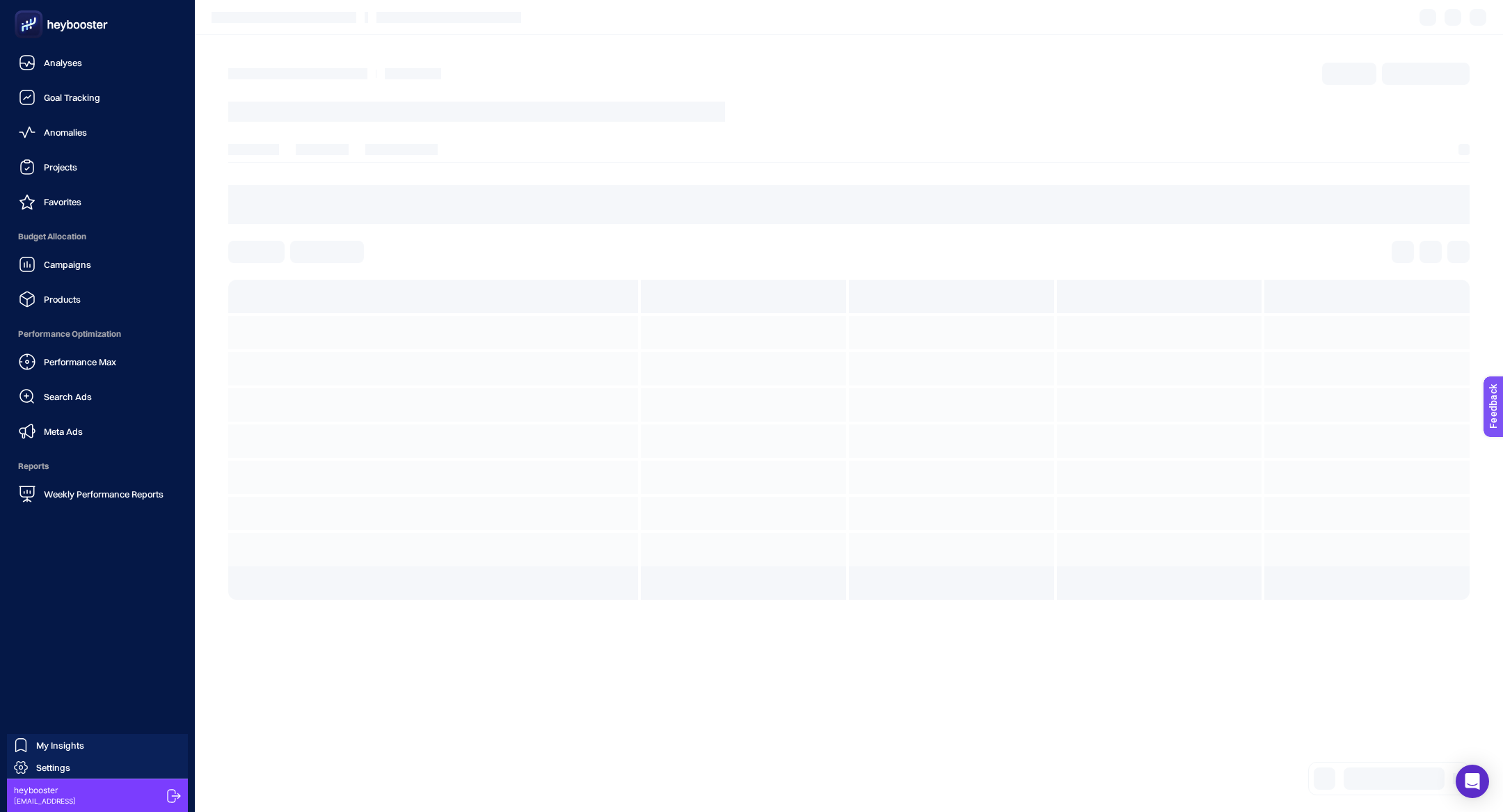
click at [62, 255] on link "Campaigns" at bounding box center [97, 264] width 173 height 28
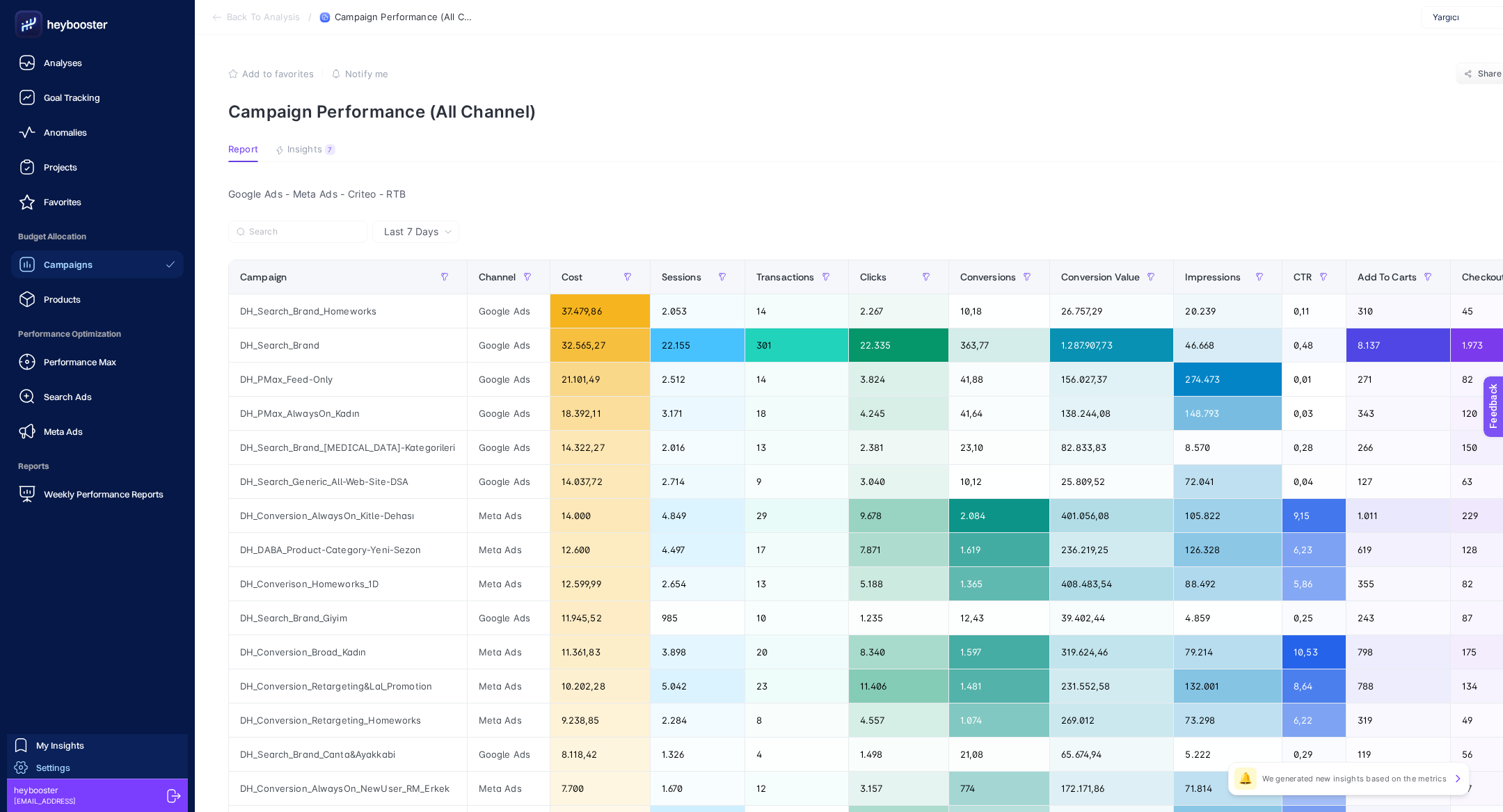
click at [59, 766] on span "Settings" at bounding box center [53, 766] width 34 height 11
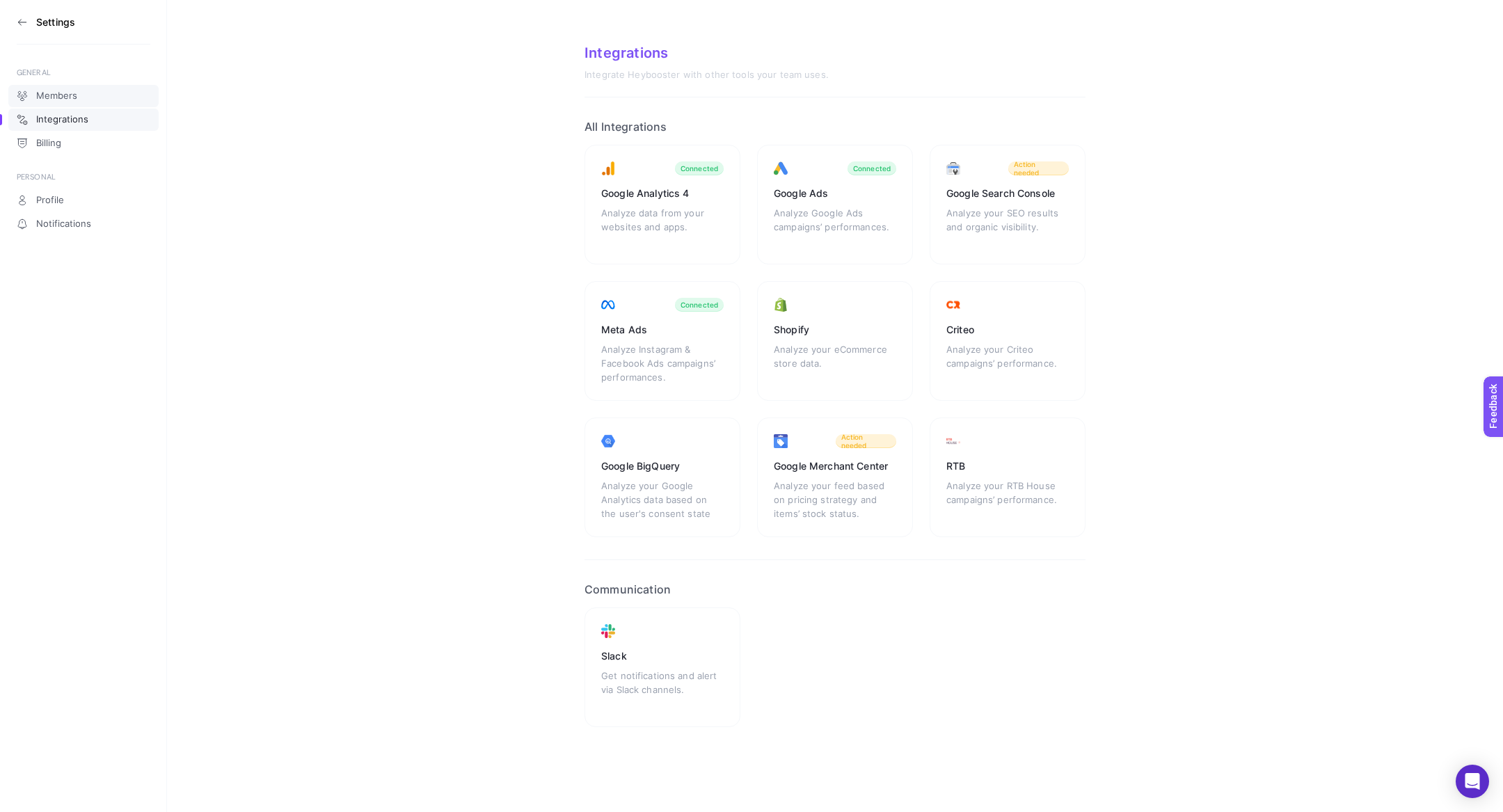
click at [40, 96] on span "Members" at bounding box center [56, 95] width 41 height 11
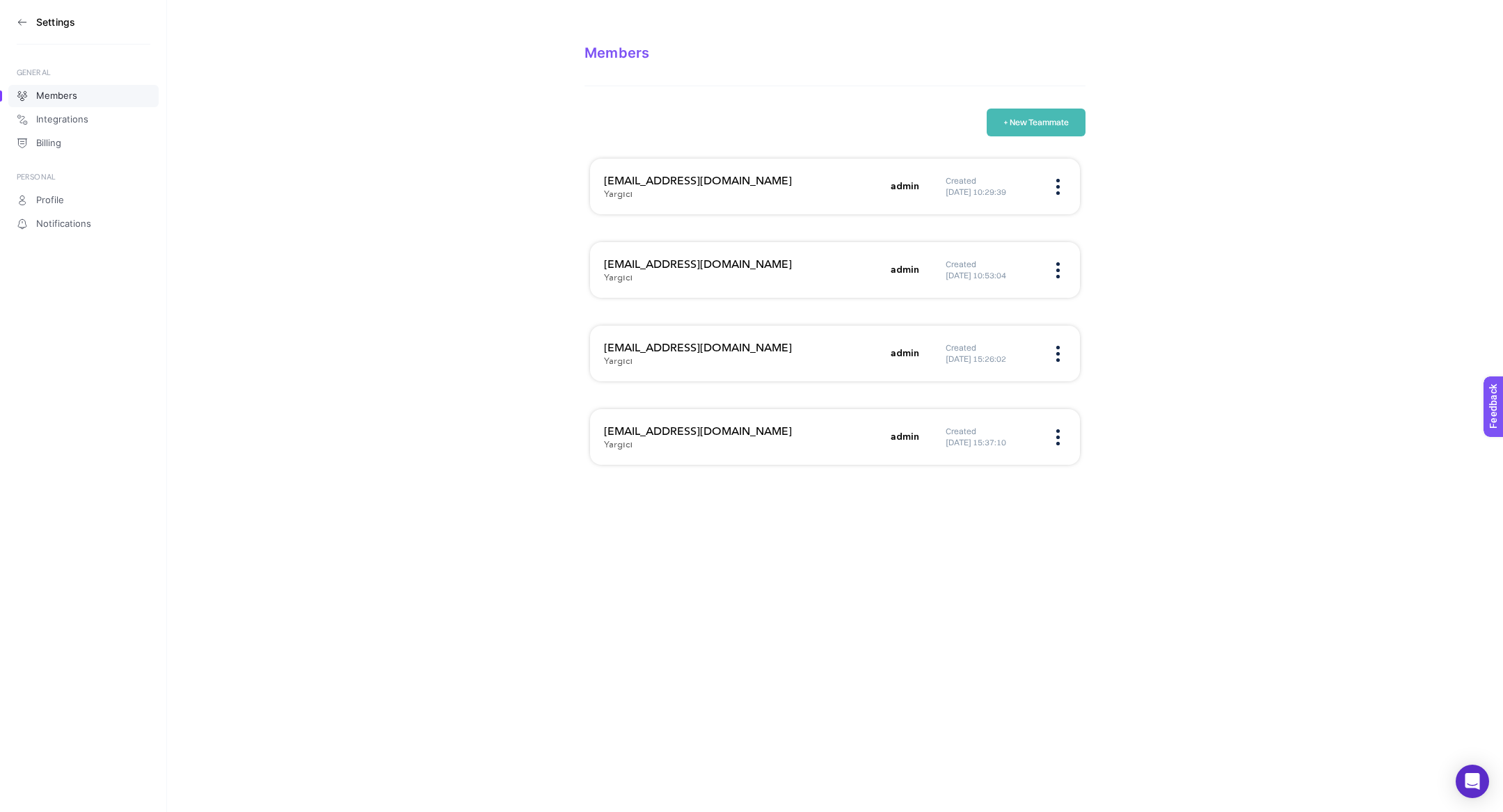
click at [666, 268] on h3 "[EMAIL_ADDRESS][DOMAIN_NAME]" at bounding box center [744, 264] width 278 height 17
copy h3 "[EMAIL_ADDRESS][DOMAIN_NAME]"
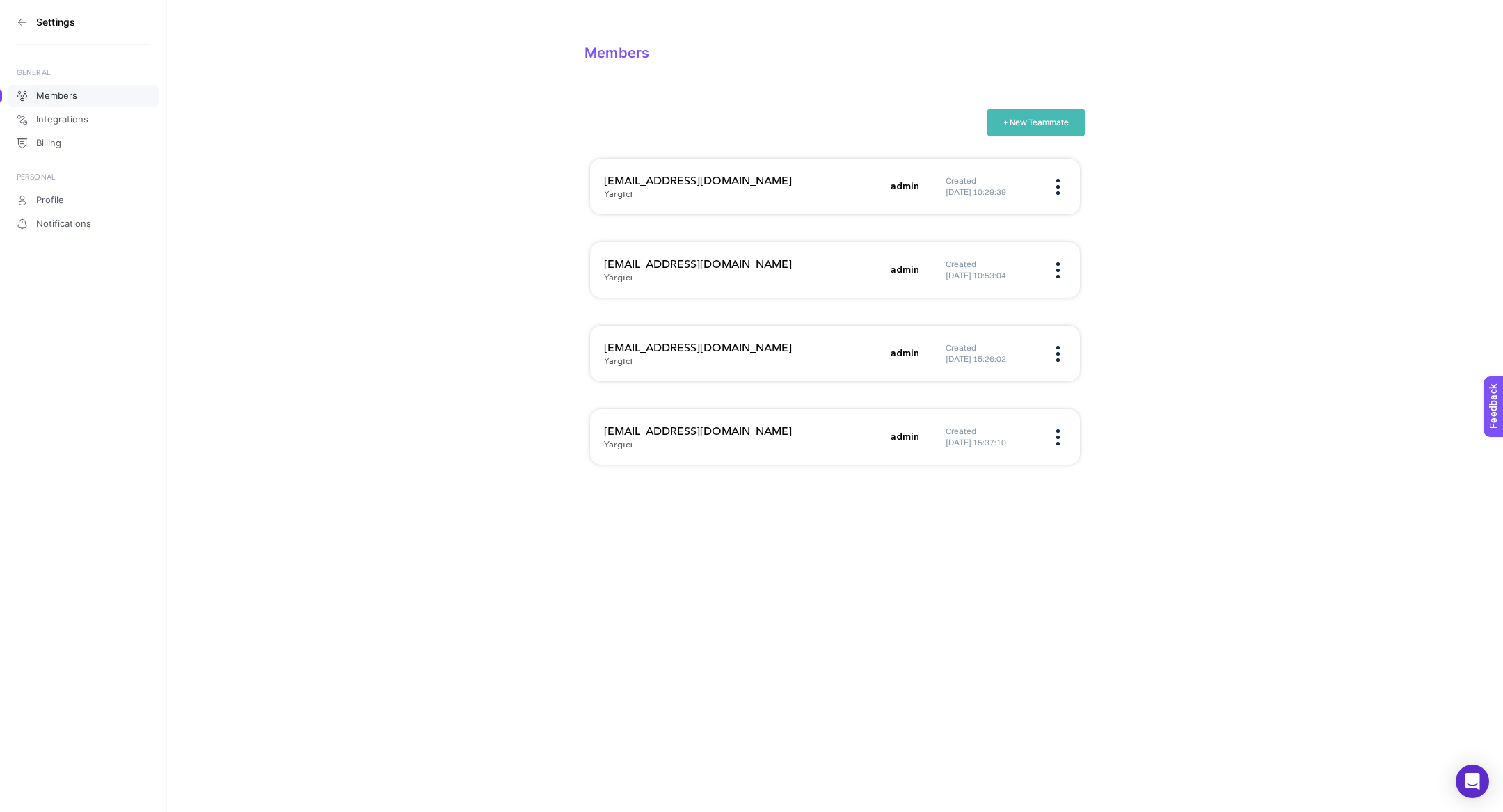
click at [714, 347] on h3 "[EMAIL_ADDRESS][DOMAIN_NAME]" at bounding box center [744, 348] width 278 height 17
copy h3 "[EMAIL_ADDRESS][DOMAIN_NAME]"
click at [664, 422] on div "[EMAIL_ADDRESS][DOMAIN_NAME] Yargıcı admin Created [DATE] 15:37:10" at bounding box center [835, 437] width 490 height 56
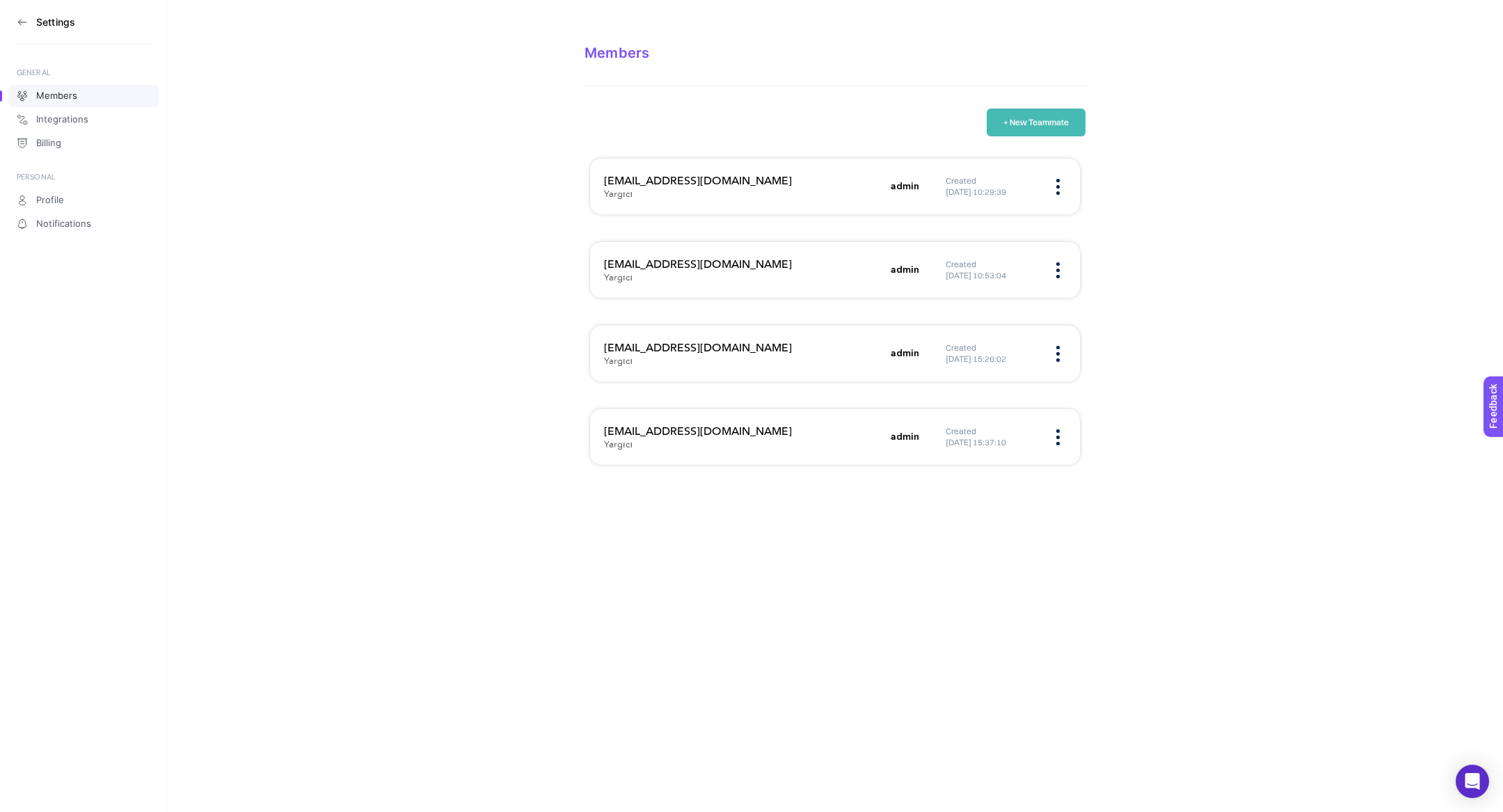
click at [664, 423] on h3 "[EMAIL_ADDRESS][DOMAIN_NAME]" at bounding box center [744, 431] width 278 height 17
copy h3 "[EMAIL_ADDRESS][DOMAIN_NAME]"
click at [22, 17] on icon at bounding box center [22, 22] width 11 height 11
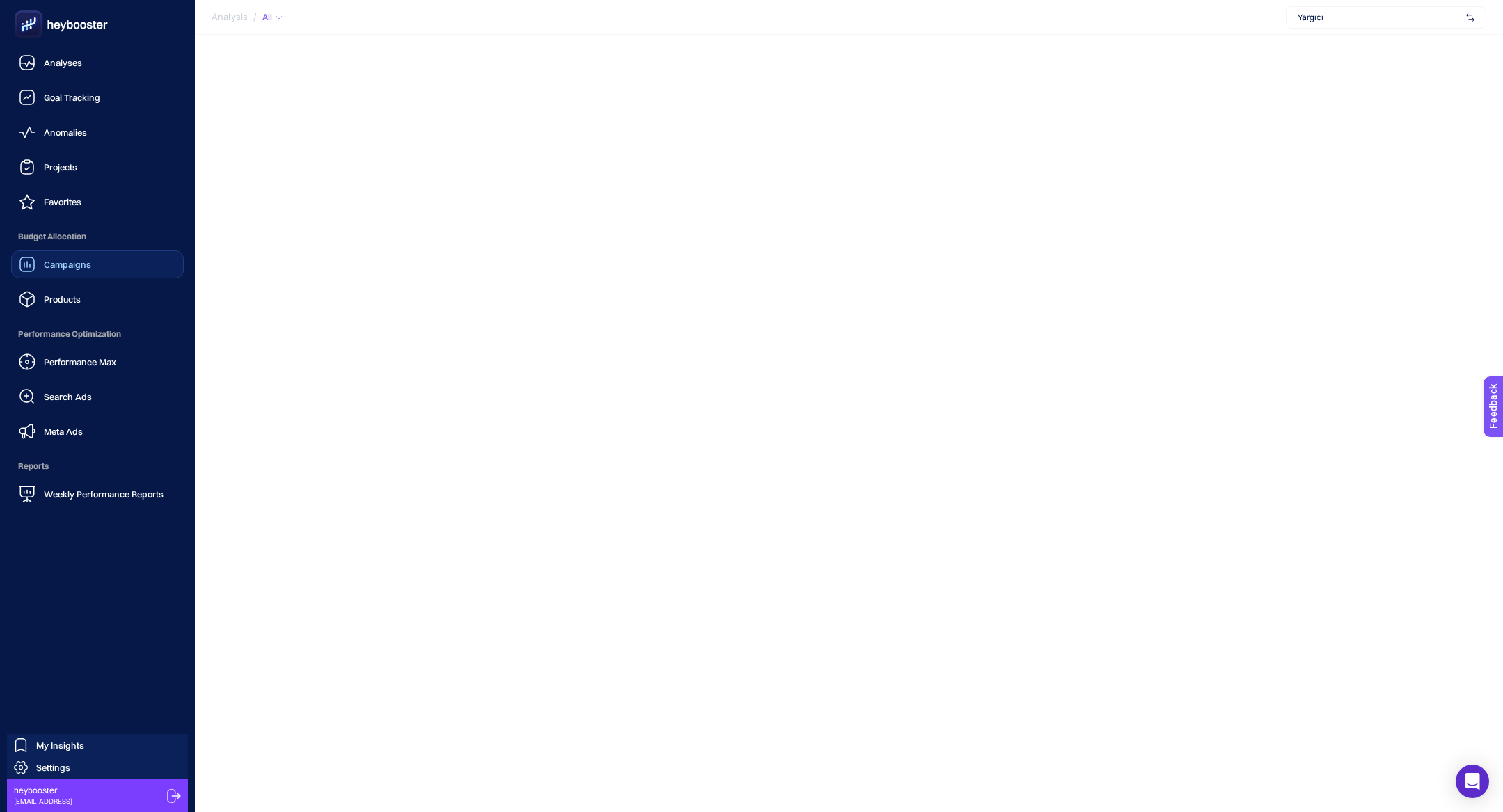
click at [66, 260] on span "Campaigns" at bounding box center [68, 263] width 48 height 11
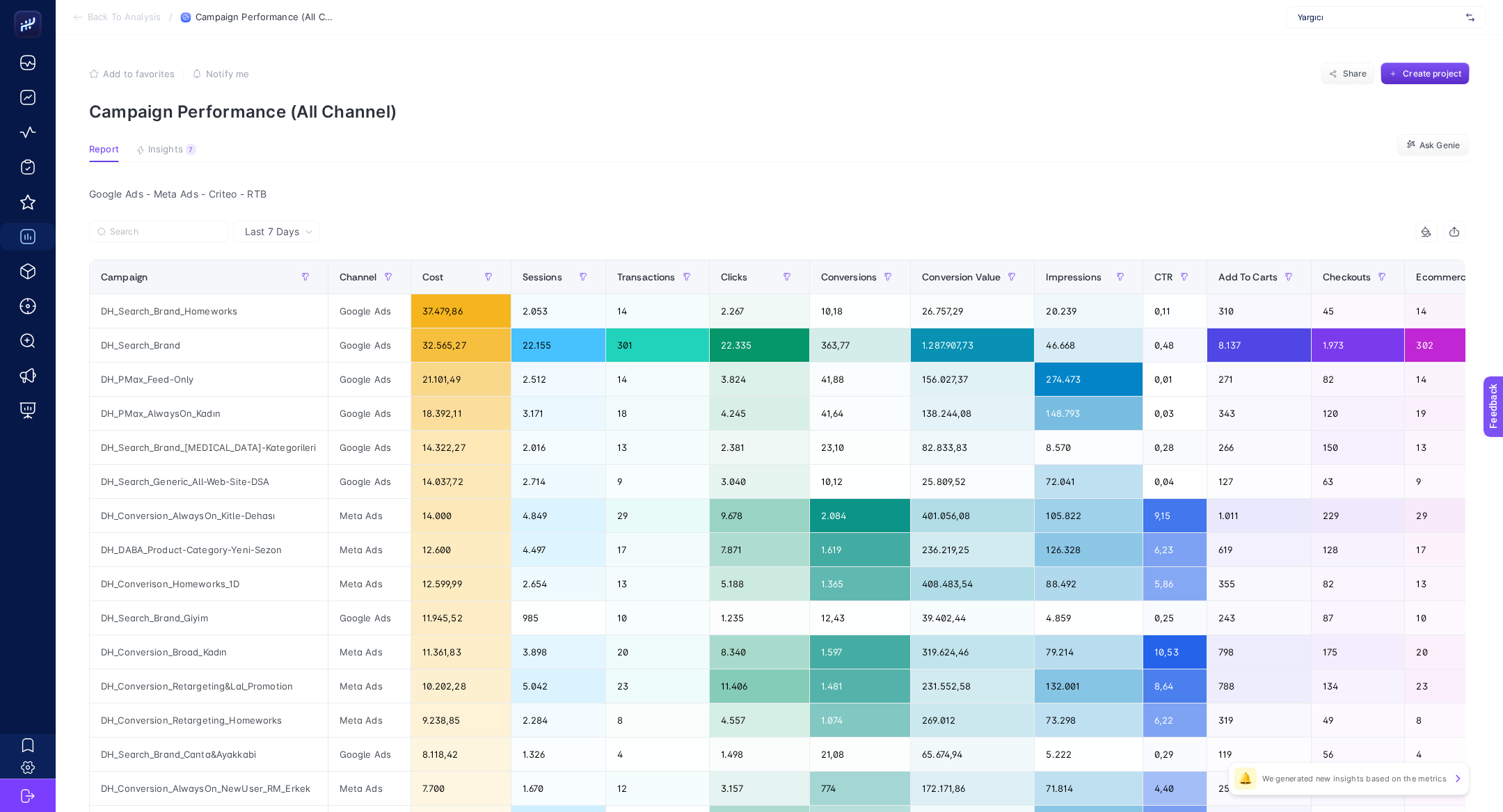
click at [182, 140] on article "Add to favorites false Notify me Share Create project Campaign Performance (All…" at bounding box center [779, 596] width 1447 height 1123
click at [187, 150] on div "7" at bounding box center [191, 149] width 10 height 11
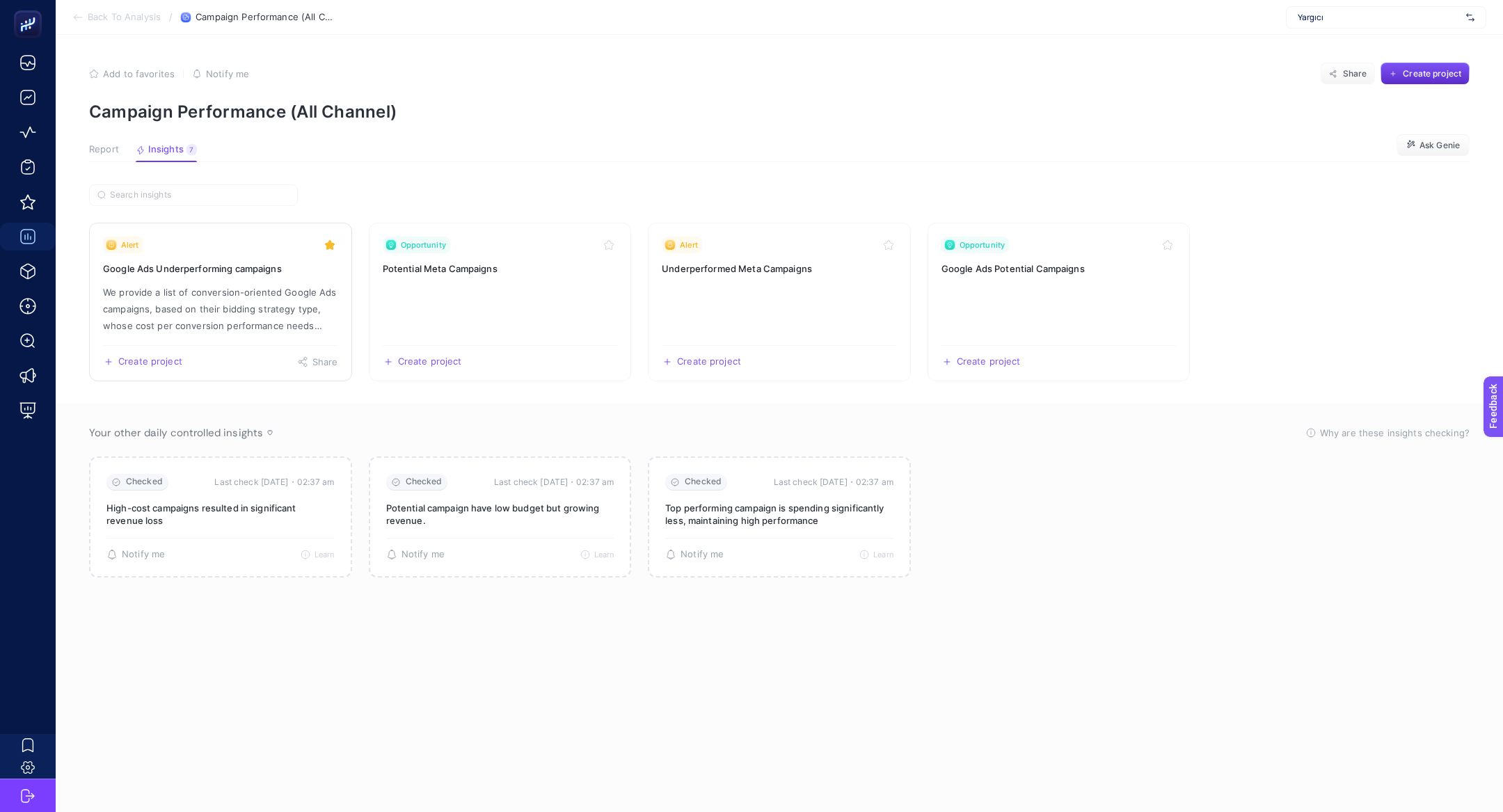
click at [277, 263] on h3 "Google Ads Underperforming campaigns" at bounding box center [221, 268] width 236 height 14
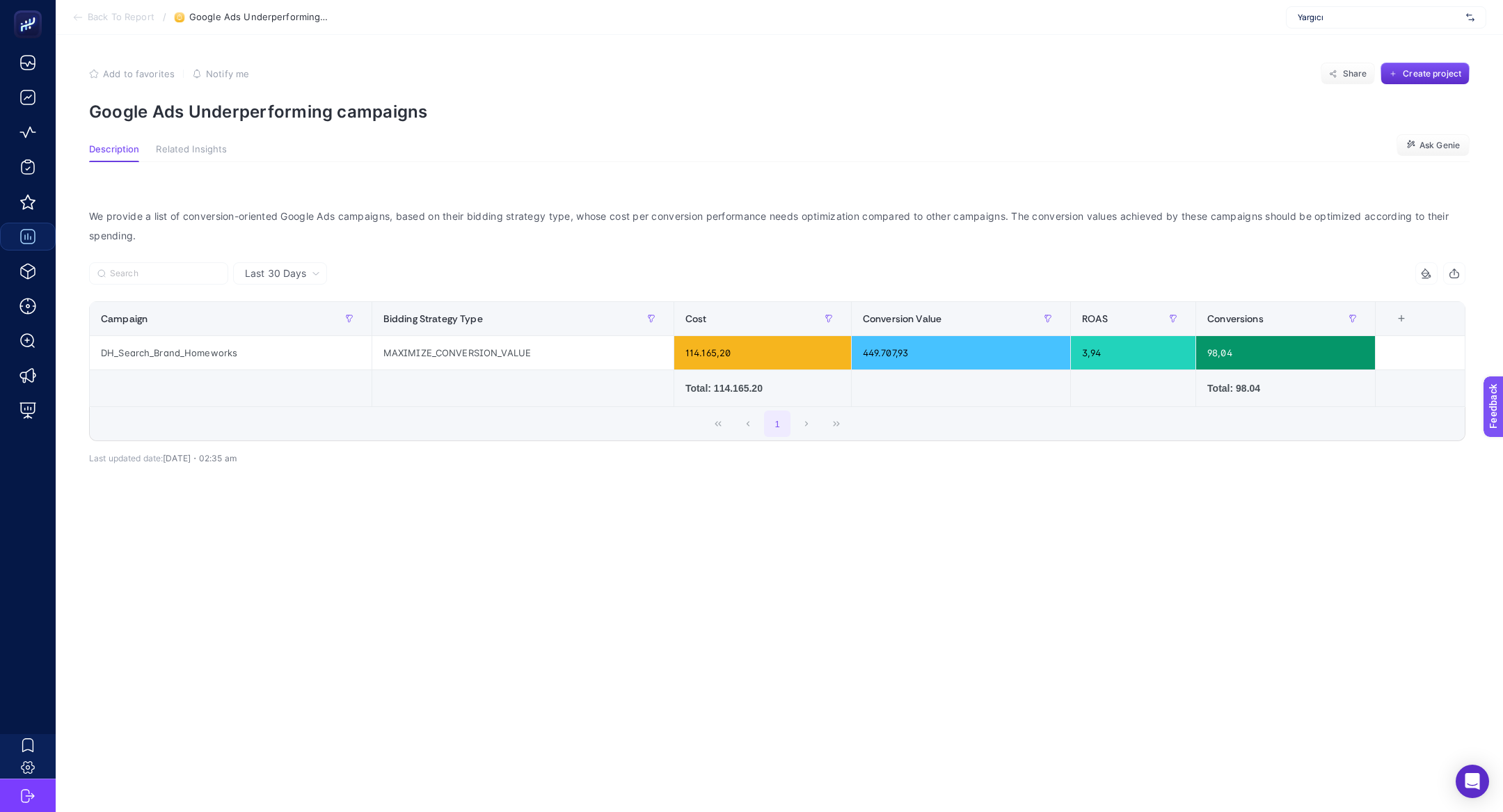
click at [245, 119] on p "Google Ads Underperforming campaigns" at bounding box center [779, 111] width 1381 height 20
copy article "Google Ads Underperforming campaigns"
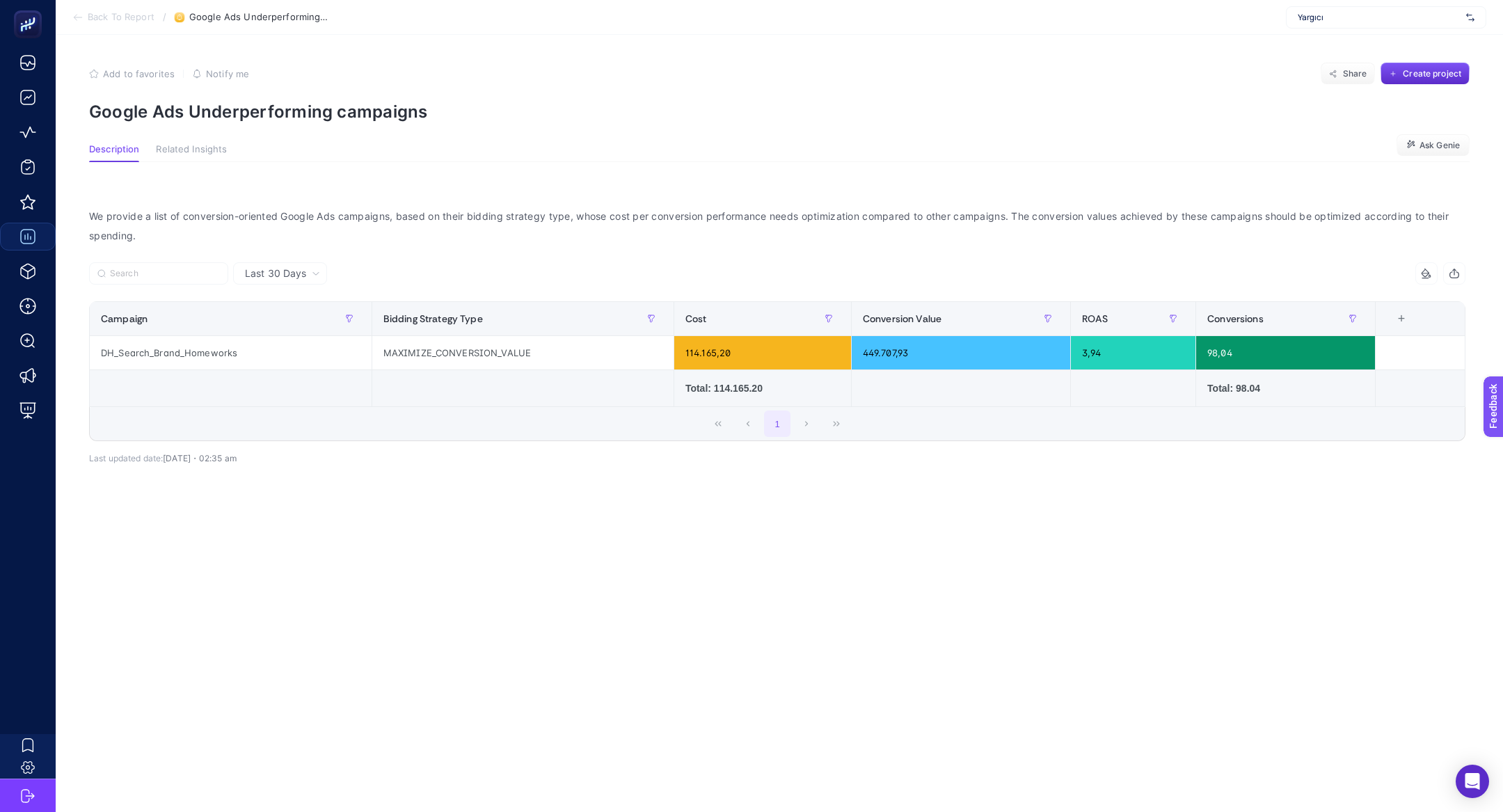
click at [365, 94] on section "Add to favorites false Notify me Share Create project Google Ads Underperformin…" at bounding box center [779, 91] width 1381 height 59
copy article "Google Ads Underperforming campaigns"
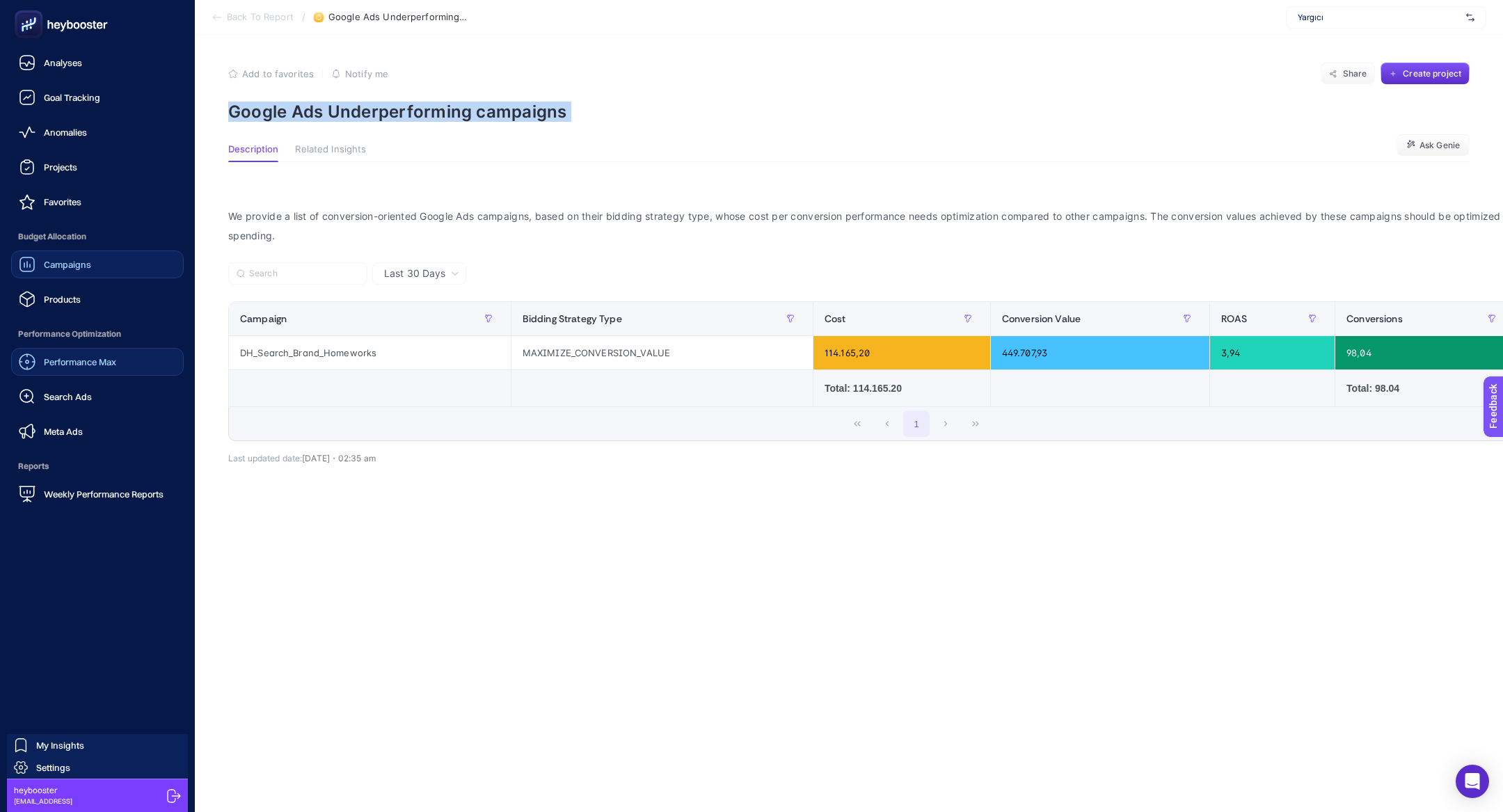
click at [83, 349] on link "Performance Max" at bounding box center [97, 362] width 173 height 28
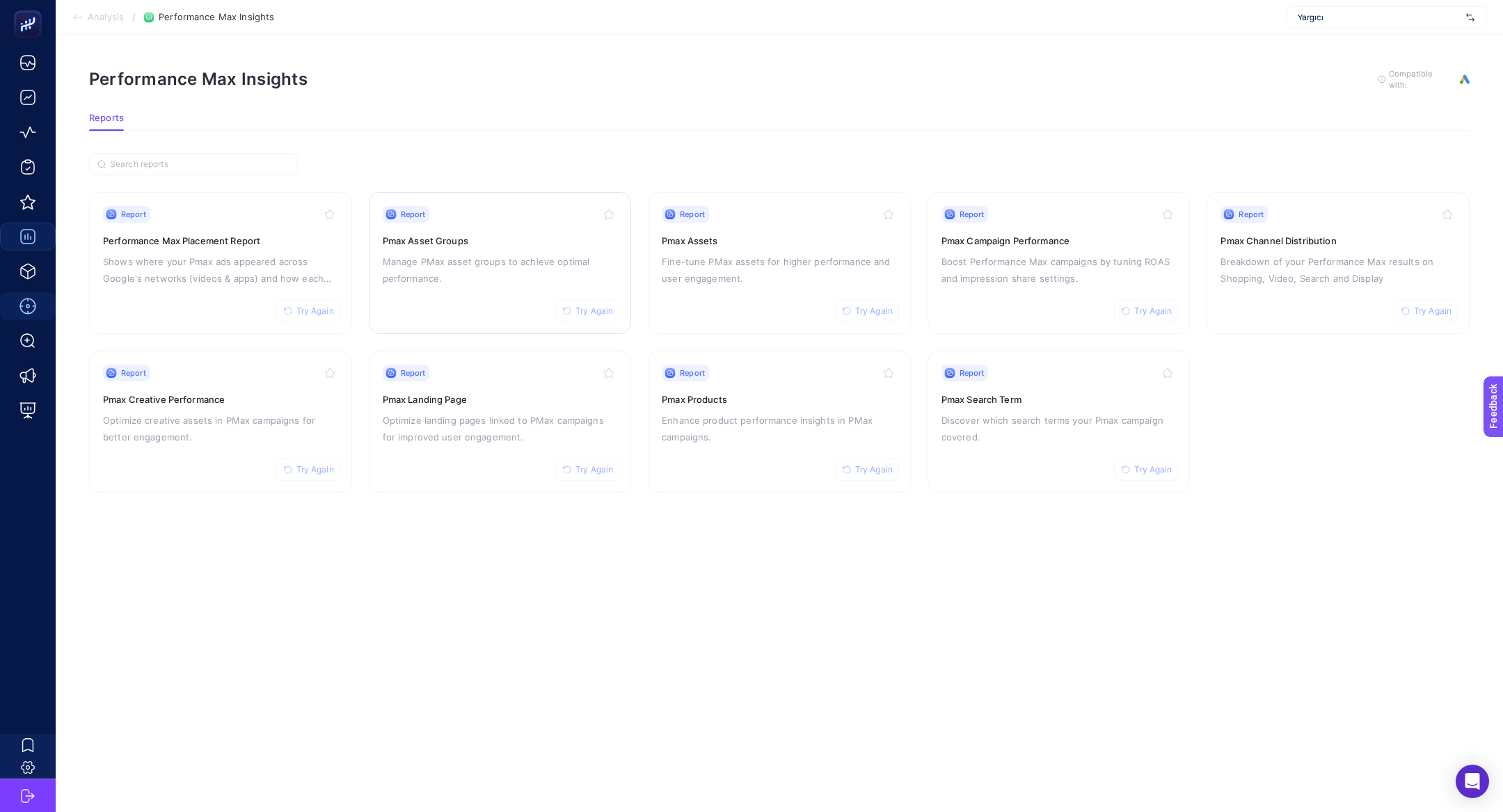
click at [453, 256] on p "Manage PMax asset groups to achieve optimal performance." at bounding box center [500, 270] width 236 height 34
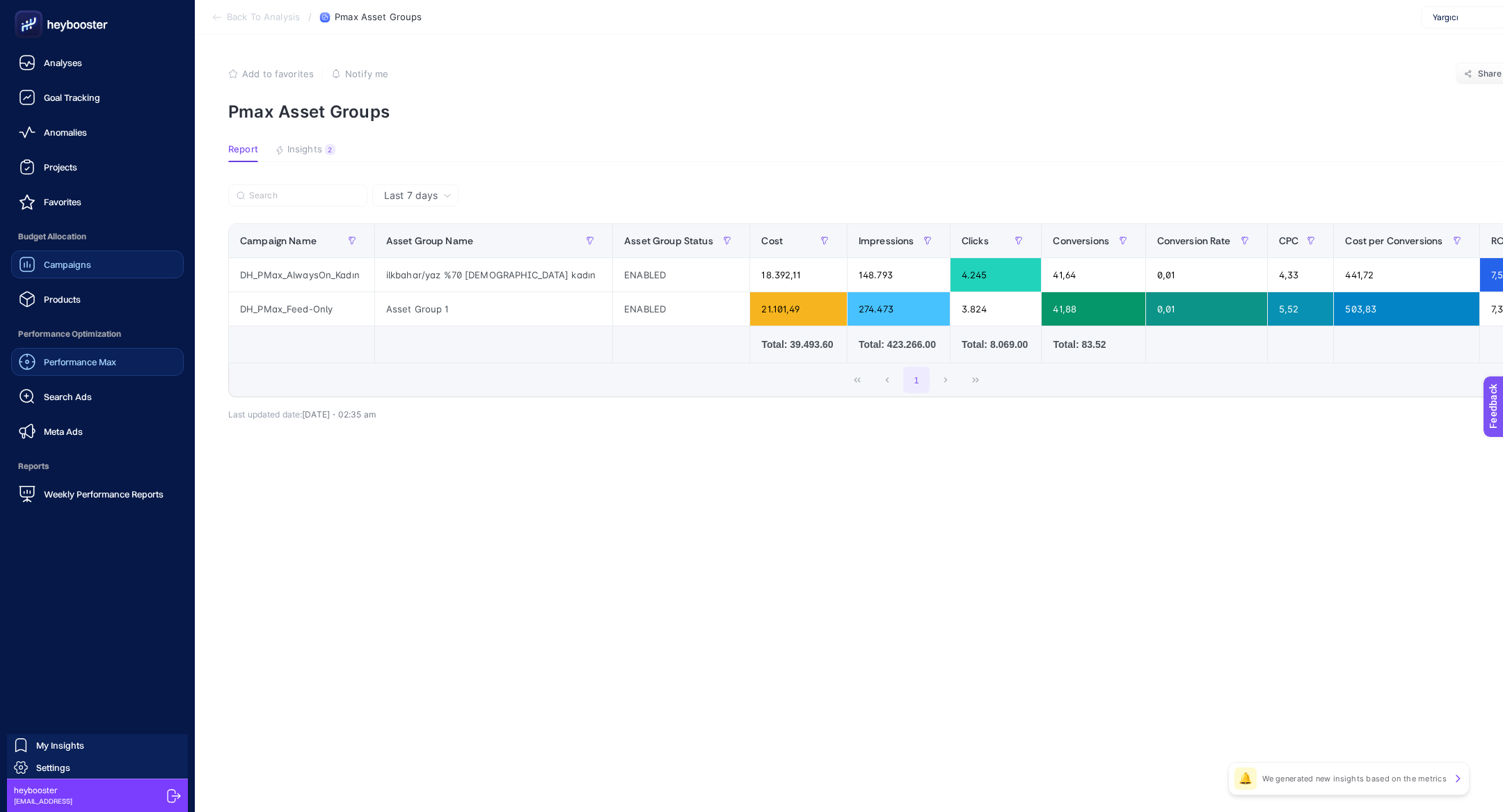
click at [122, 364] on link "Performance Max" at bounding box center [97, 362] width 173 height 28
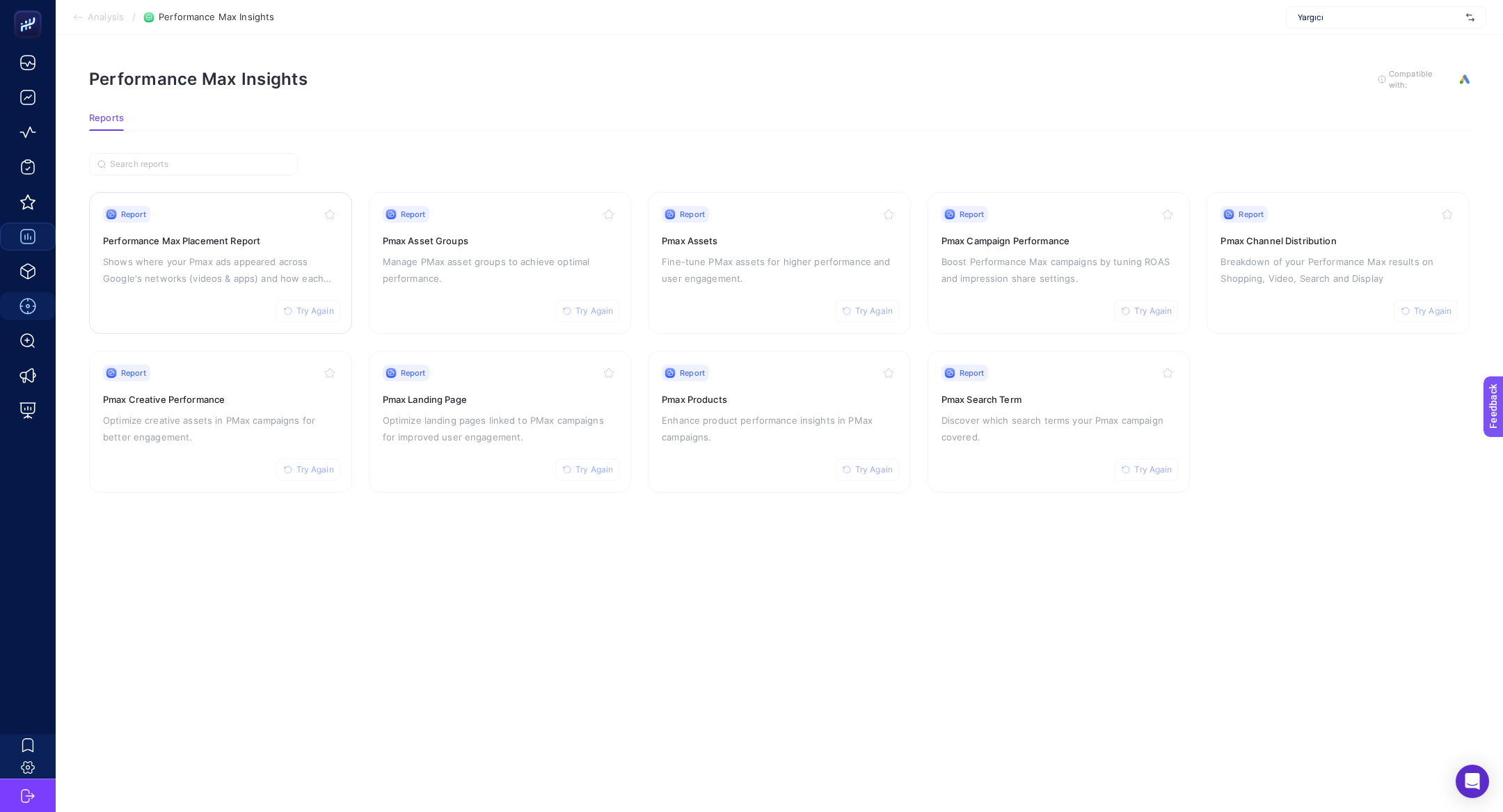
click at [167, 276] on p "Shows where your Pmax ads appeared across Google's networks (videos & apps) and…" at bounding box center [221, 270] width 236 height 34
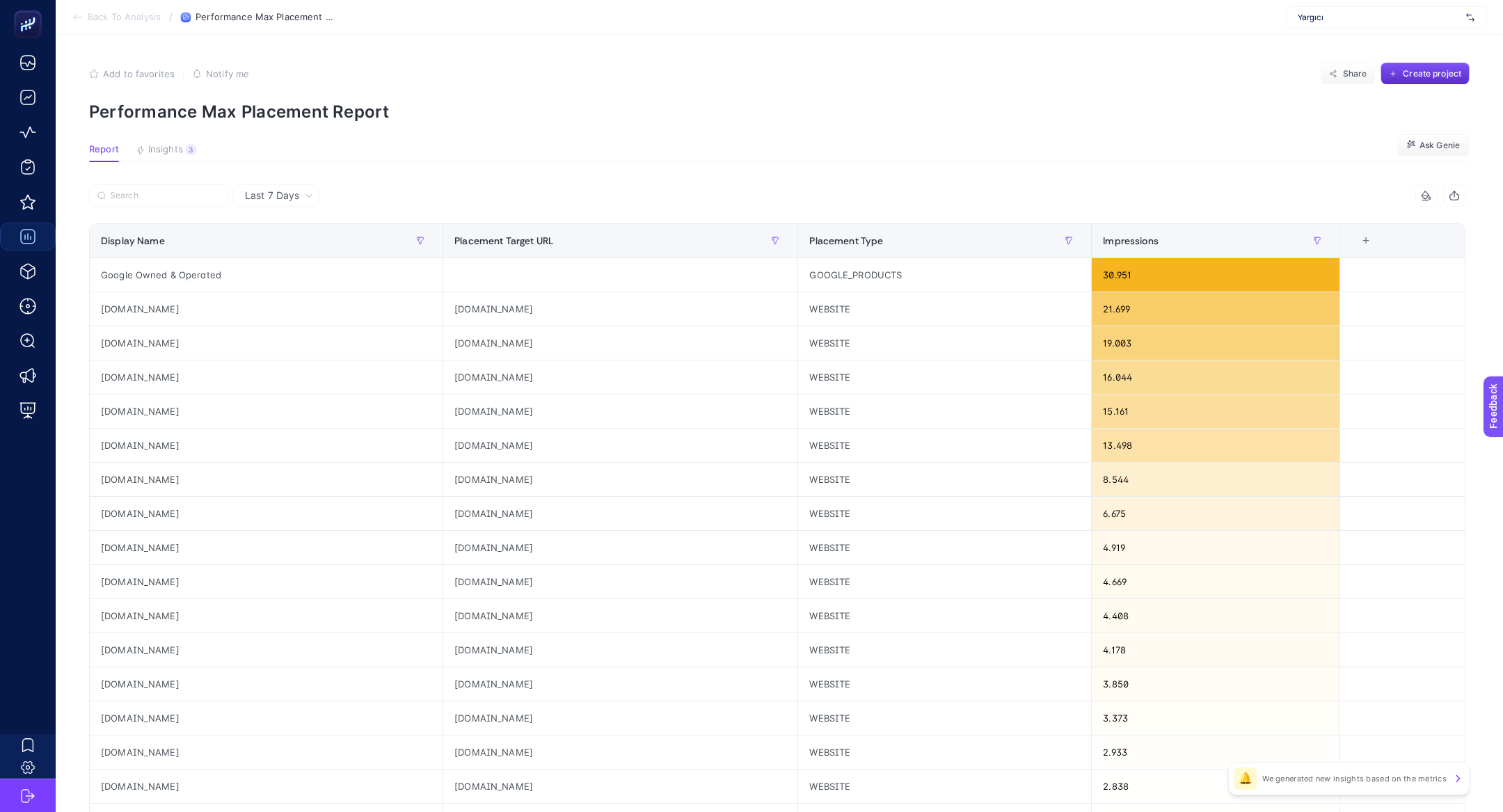
drag, startPoint x: 187, startPoint y: 129, endPoint x: 185, endPoint y: 142, distance: 13.2
click at [187, 129] on article "Add to favorites false Notify me Share Create project Performance Max Placement…" at bounding box center [779, 578] width 1447 height 1087
click at [177, 166] on article "Add to favorites false Notify me Share Create project Performance Max Placement…" at bounding box center [779, 578] width 1447 height 1087
click at [167, 157] on button "Insights 3 We generated new insights based on the metrics" at bounding box center [165, 153] width 61 height 18
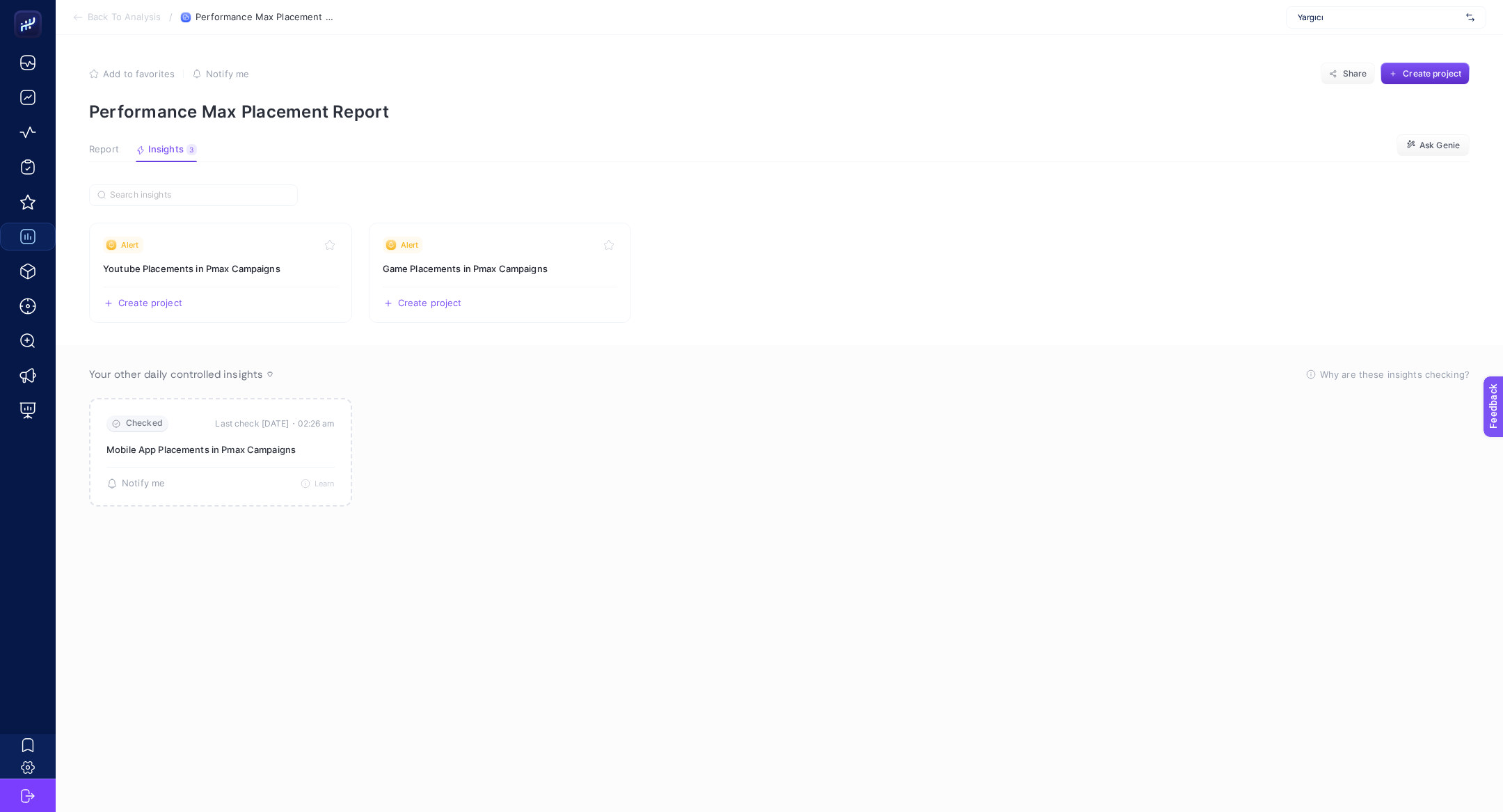
click at [119, 157] on div "Report Insights 3 We generated new insights based on the metrics" at bounding box center [143, 153] width 107 height 18
click at [107, 153] on span "Report" at bounding box center [104, 149] width 30 height 11
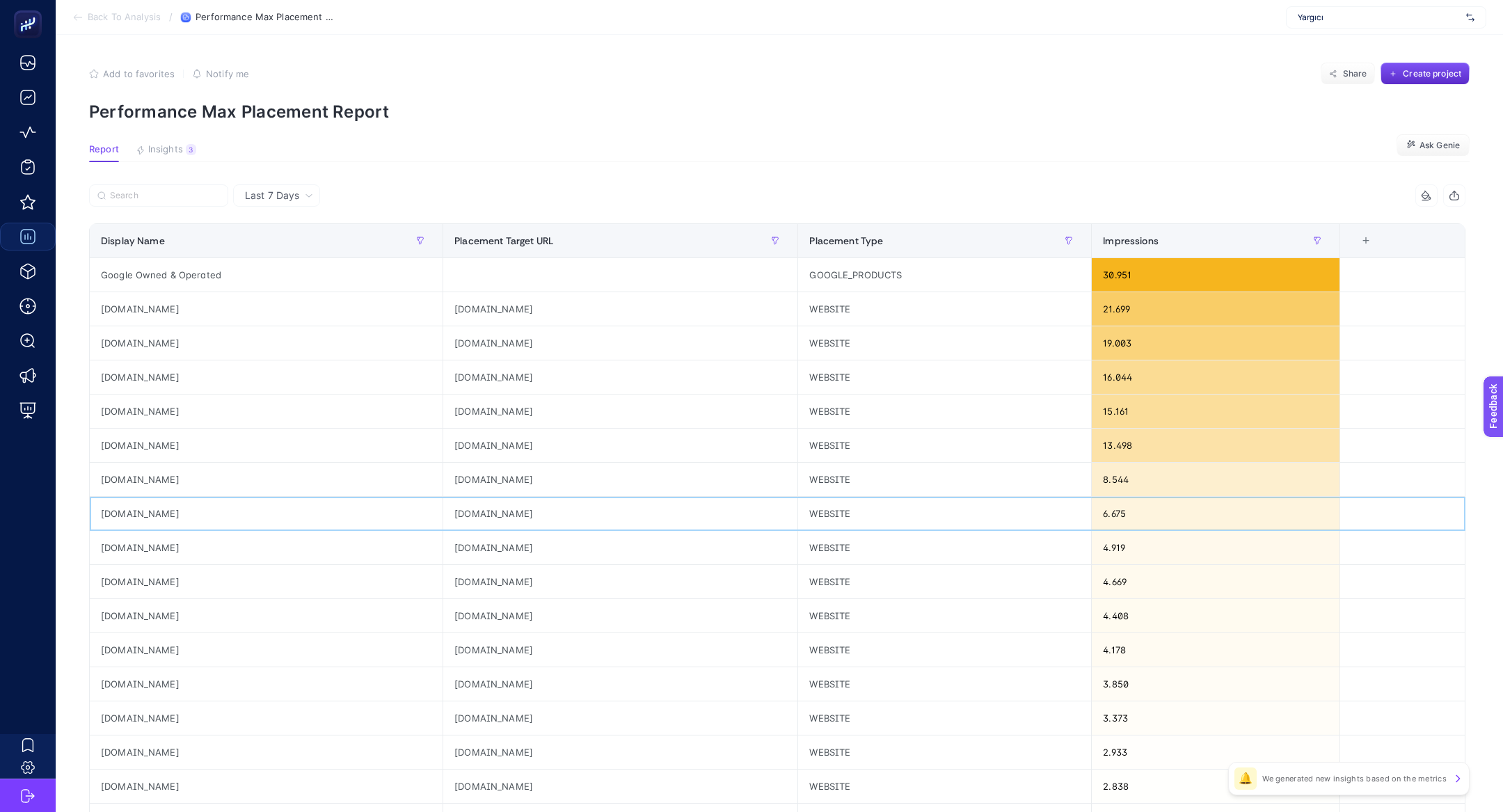
click at [131, 521] on div "[DOMAIN_NAME]" at bounding box center [265, 514] width 353 height 34
click at [179, 149] on span "Insights" at bounding box center [165, 149] width 35 height 11
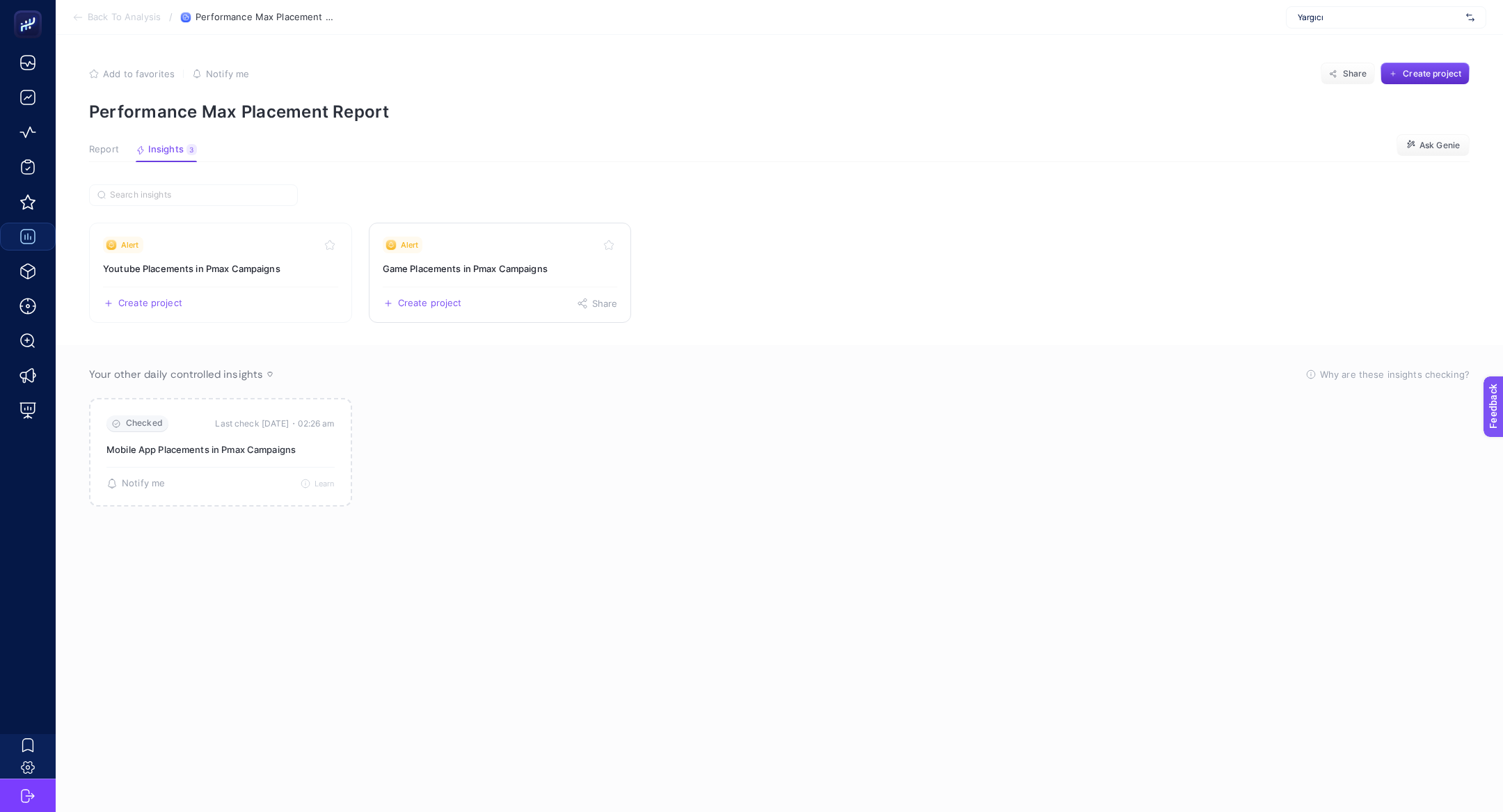
click at [519, 282] on link "Alert Game Placements in Pmax Campaigns Create project Share" at bounding box center [500, 272] width 263 height 100
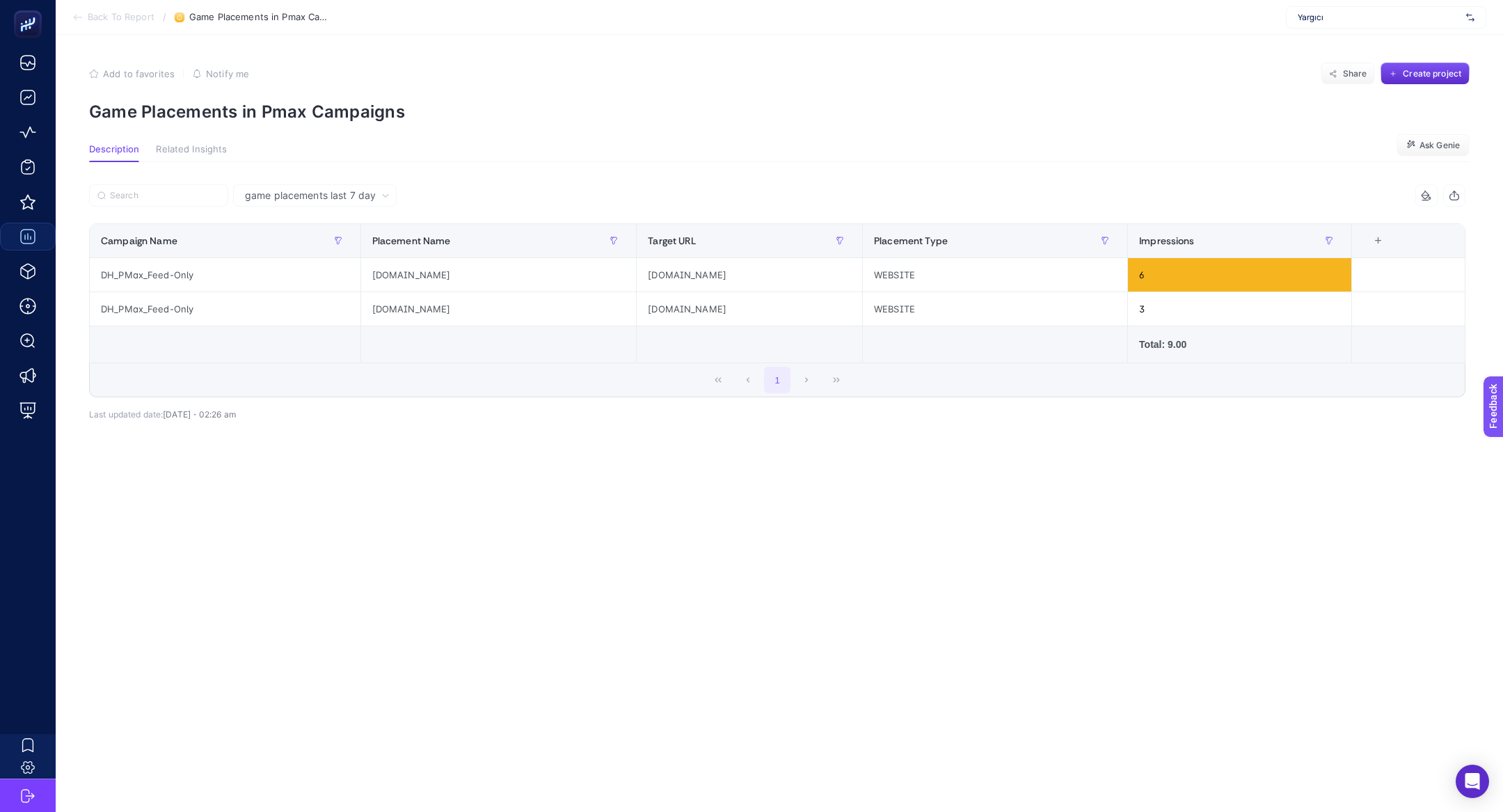
click at [152, 95] on section "Add to favorites false Notify me Share Create project Game Placements in Pmax C…" at bounding box center [779, 91] width 1381 height 59
click at [102, 15] on span "Back To Report" at bounding box center [120, 17] width 67 height 11
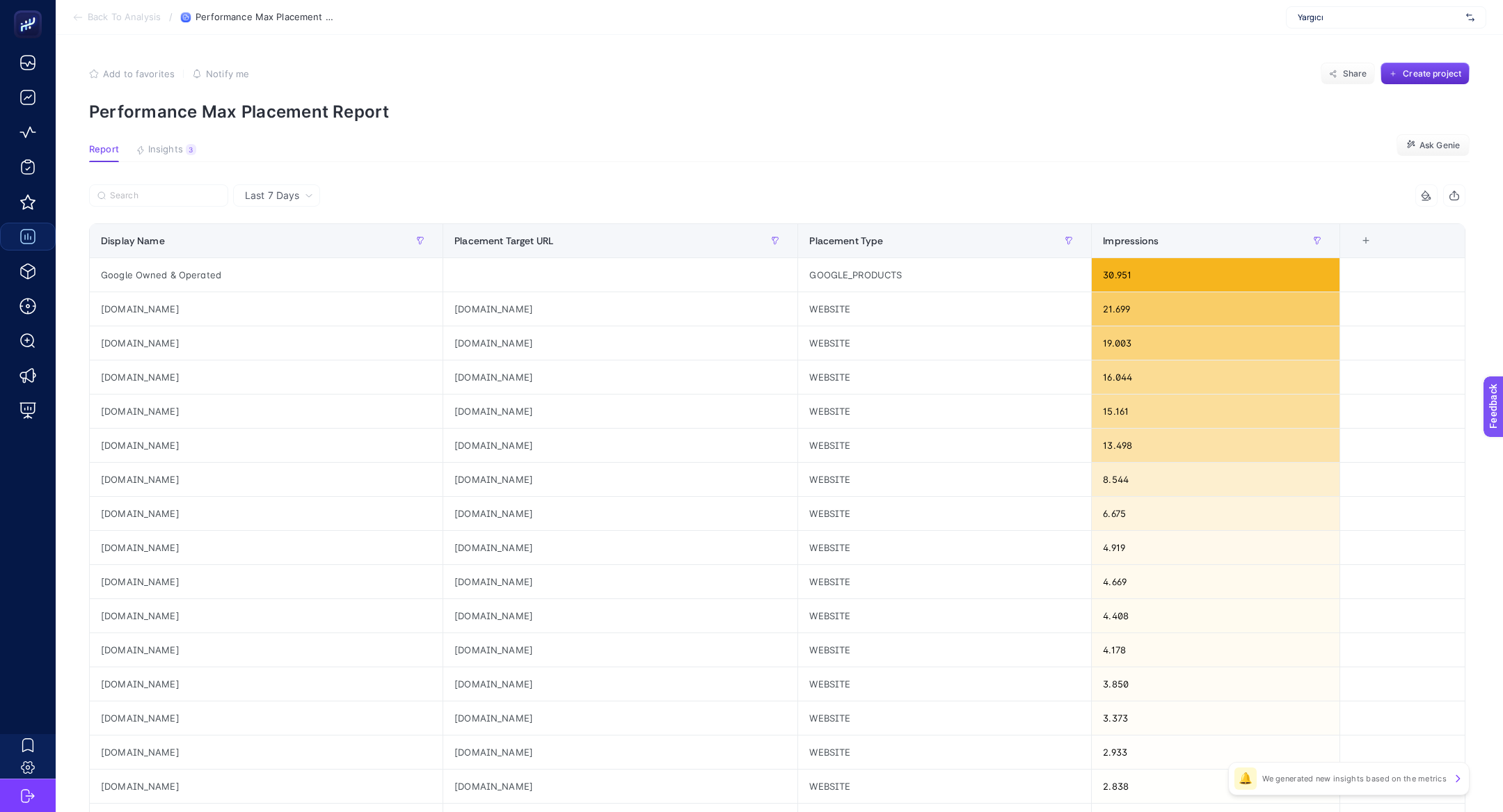
click at [245, 101] on p "Performance Max Placement Report" at bounding box center [779, 111] width 1381 height 20
click at [1341, 79] on button "Share" at bounding box center [1347, 74] width 55 height 22
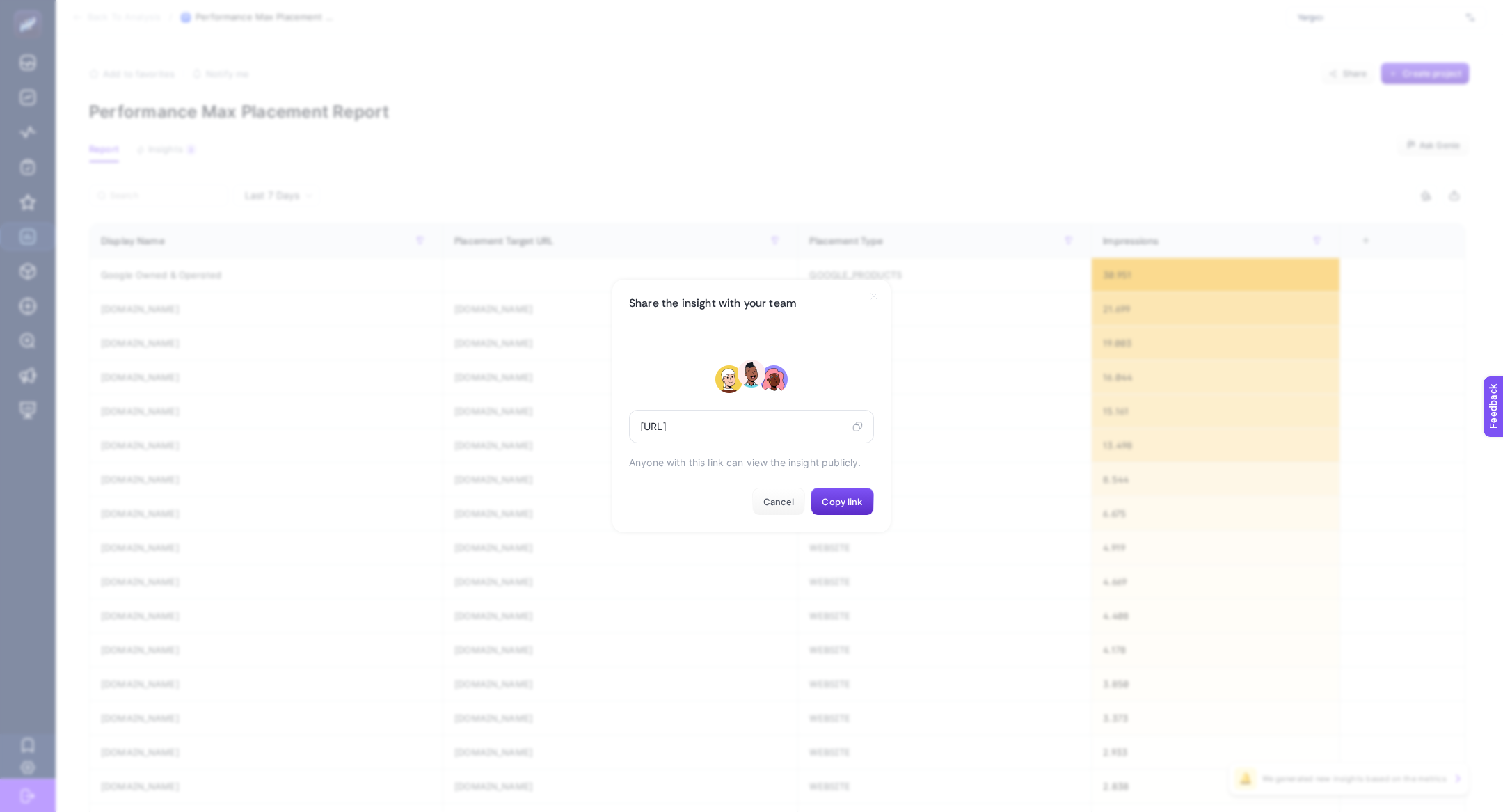
click at [858, 432] on div "[URL]" at bounding box center [752, 426] width 245 height 34
click at [858, 428] on icon at bounding box center [857, 425] width 10 height 11
click at [861, 431] on icon at bounding box center [857, 425] width 10 height 11
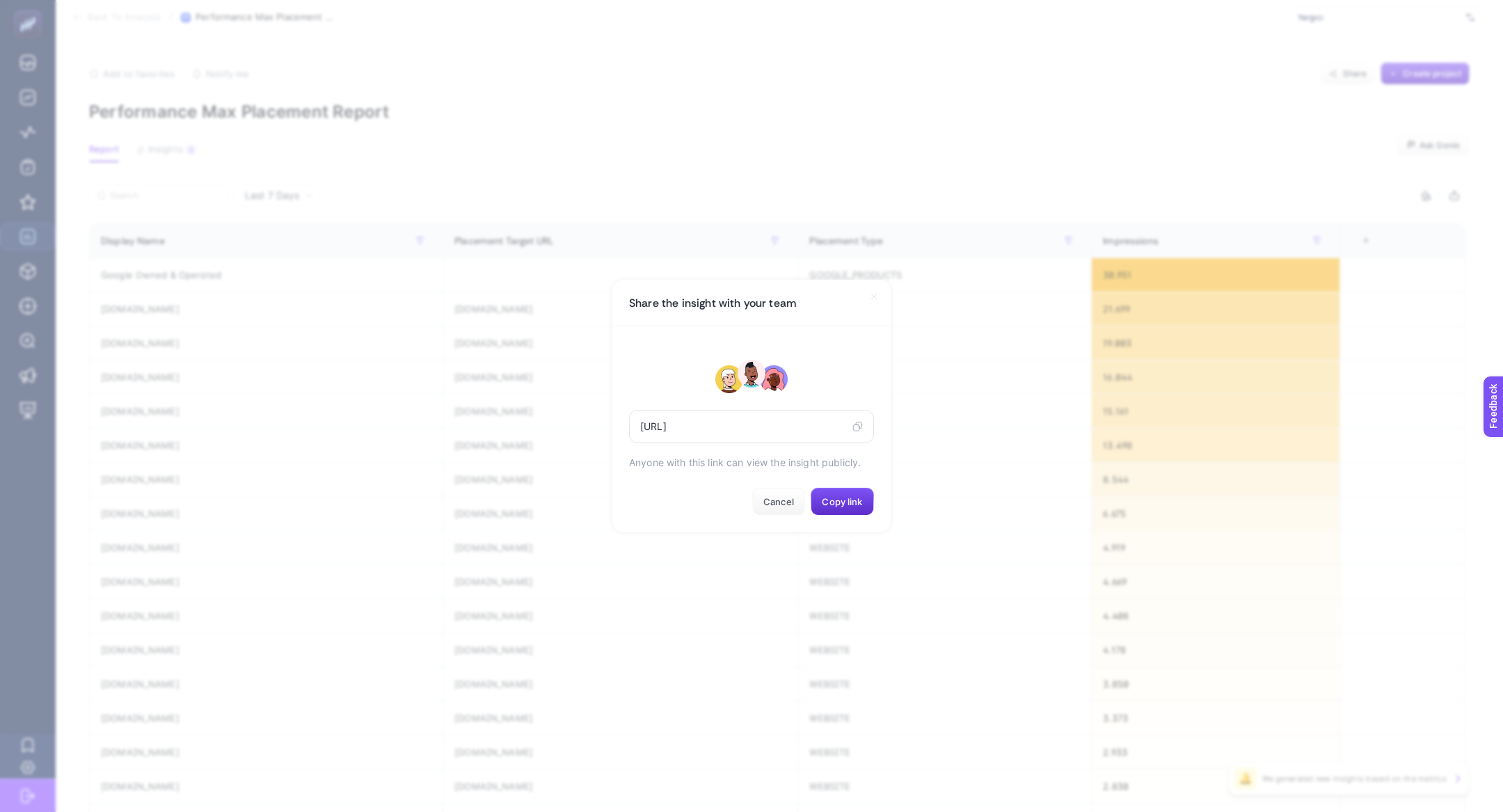
click at [618, 238] on section "Share the insight with your team [URL] Anyone with this link can view the insig…" at bounding box center [752, 406] width 1503 height 812
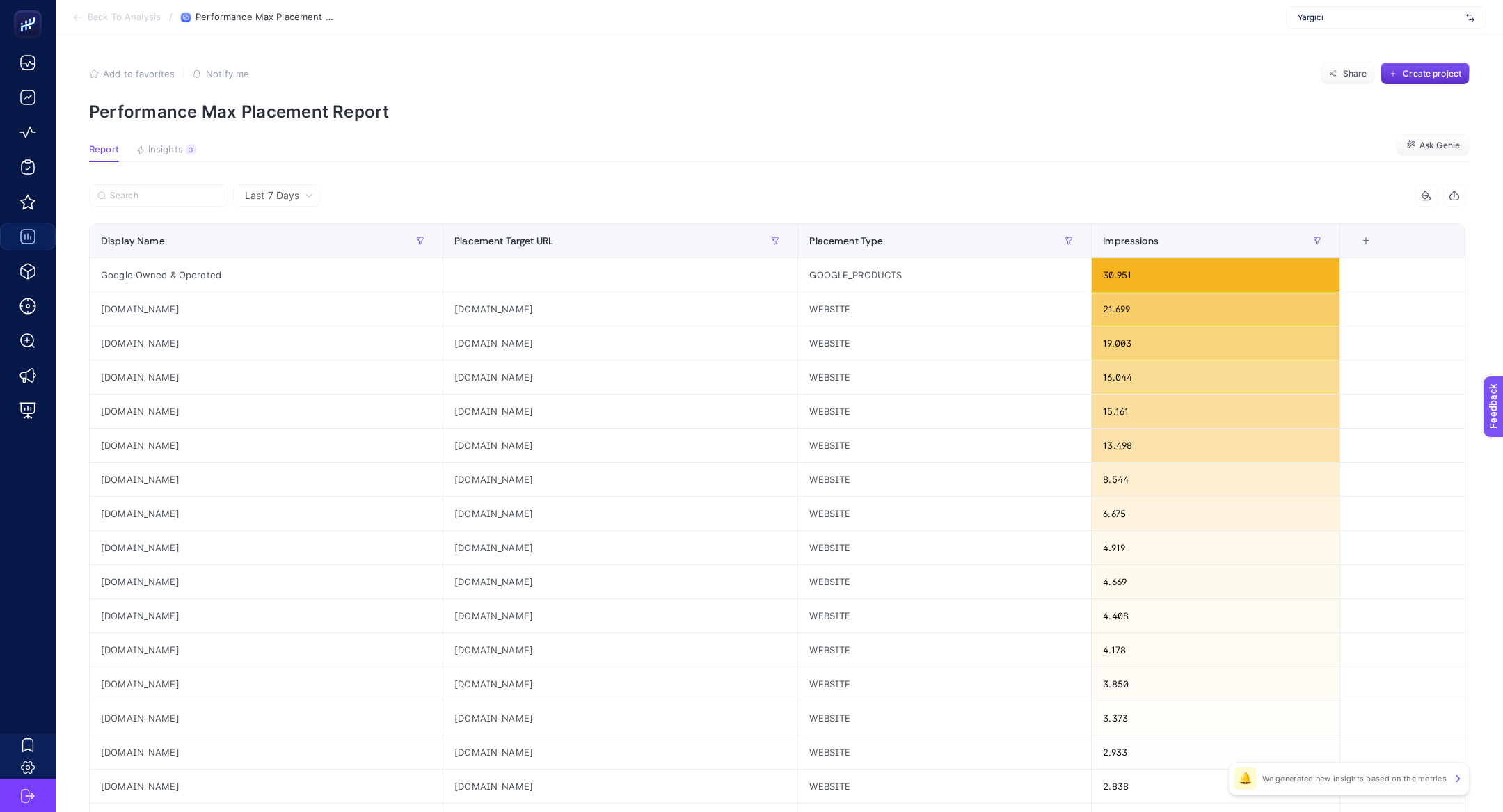
click at [1346, 13] on span "Yargıcı" at bounding box center [1379, 17] width 163 height 11
type input "basic"
click at [1353, 35] on div "it's basic" at bounding box center [1386, 46] width 199 height 22
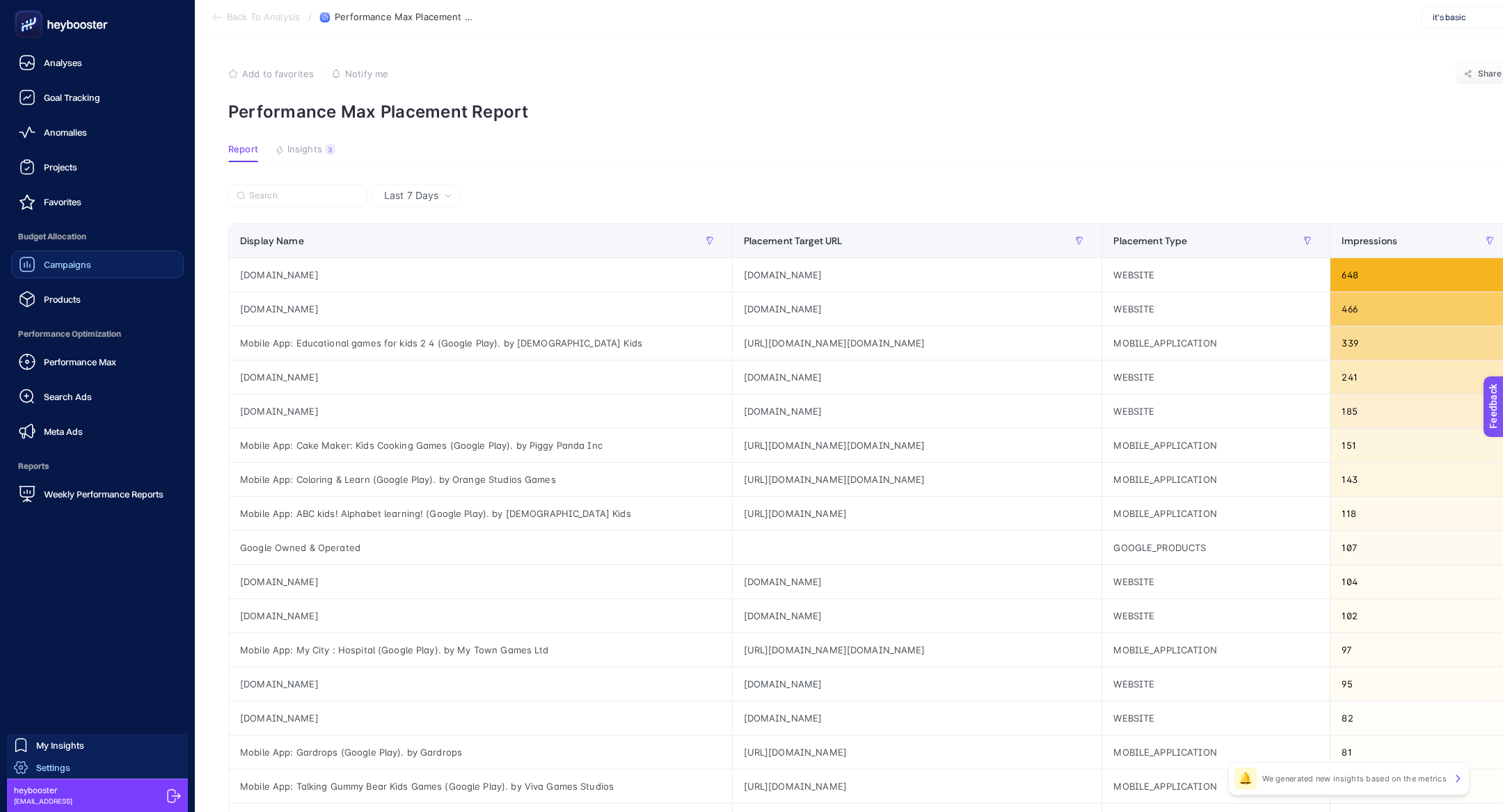
click at [59, 767] on span "Settings" at bounding box center [53, 766] width 34 height 11
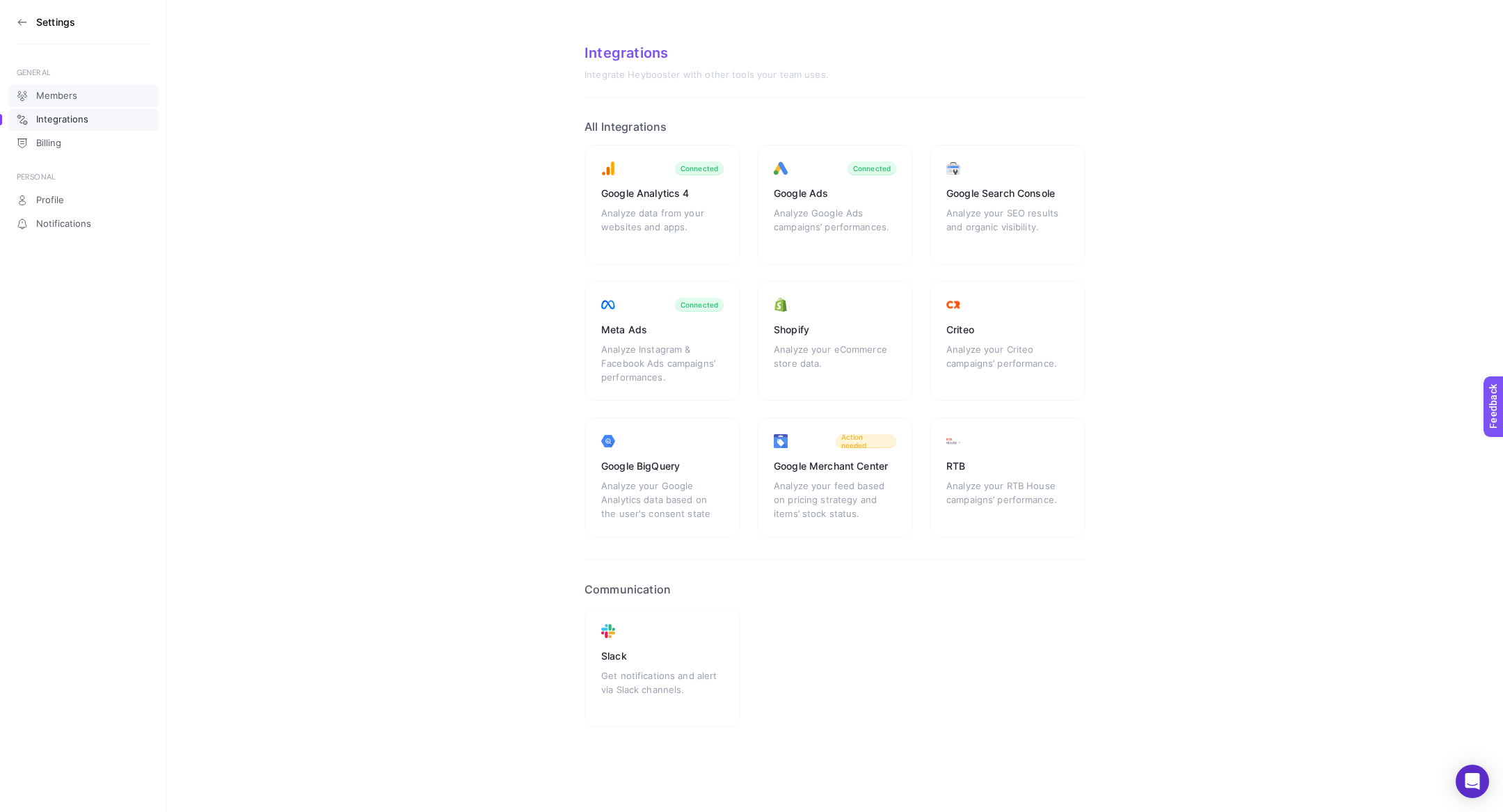
click at [59, 96] on span "Members" at bounding box center [56, 95] width 41 height 11
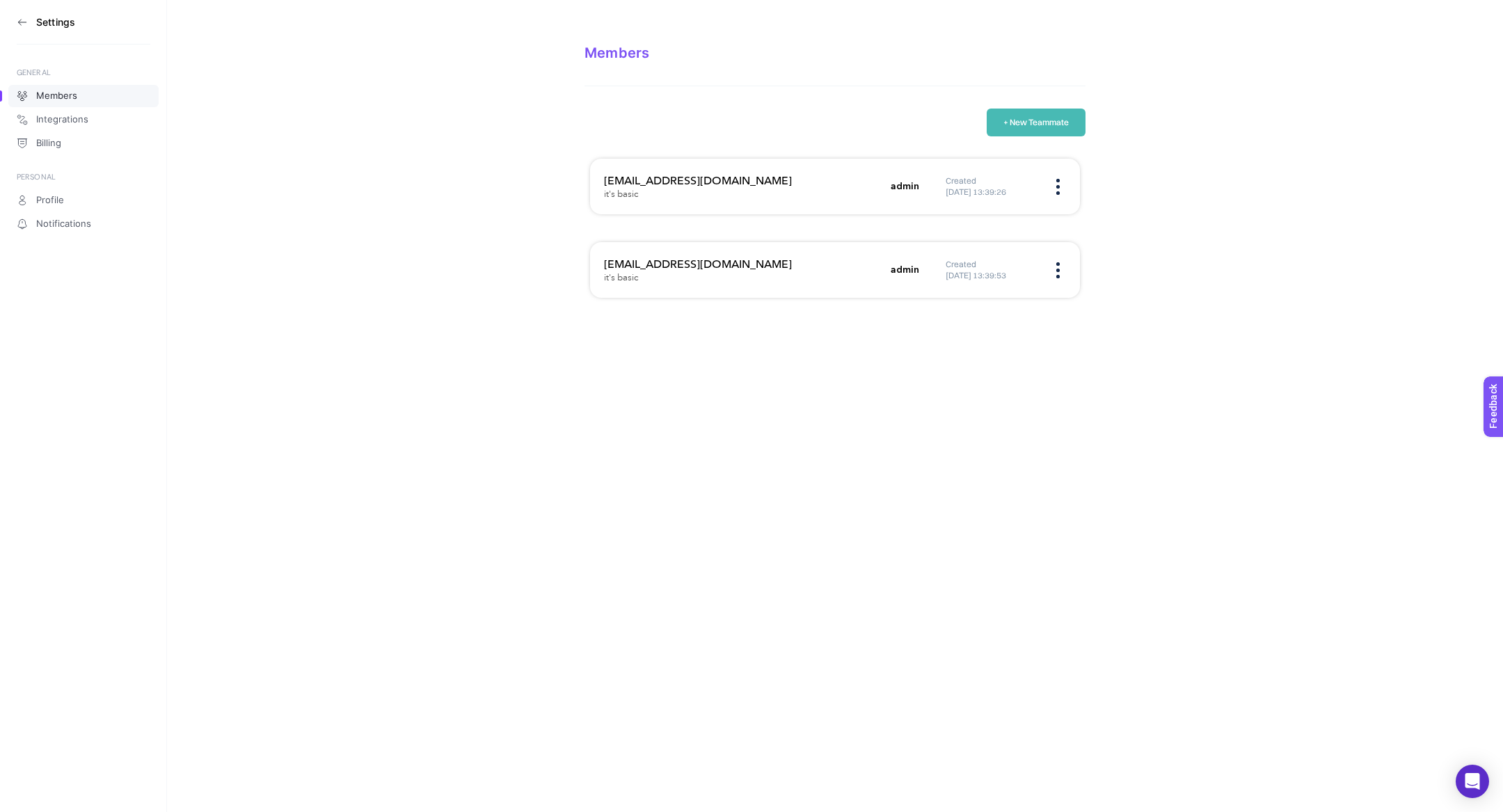
click at [697, 182] on h3 "[EMAIL_ADDRESS][DOMAIN_NAME]" at bounding box center [744, 181] width 278 height 17
click at [658, 253] on div "[EMAIL_ADDRESS][DOMAIN_NAME] it's basic admin Created [DATE] 13:39:53" at bounding box center [835, 270] width 490 height 56
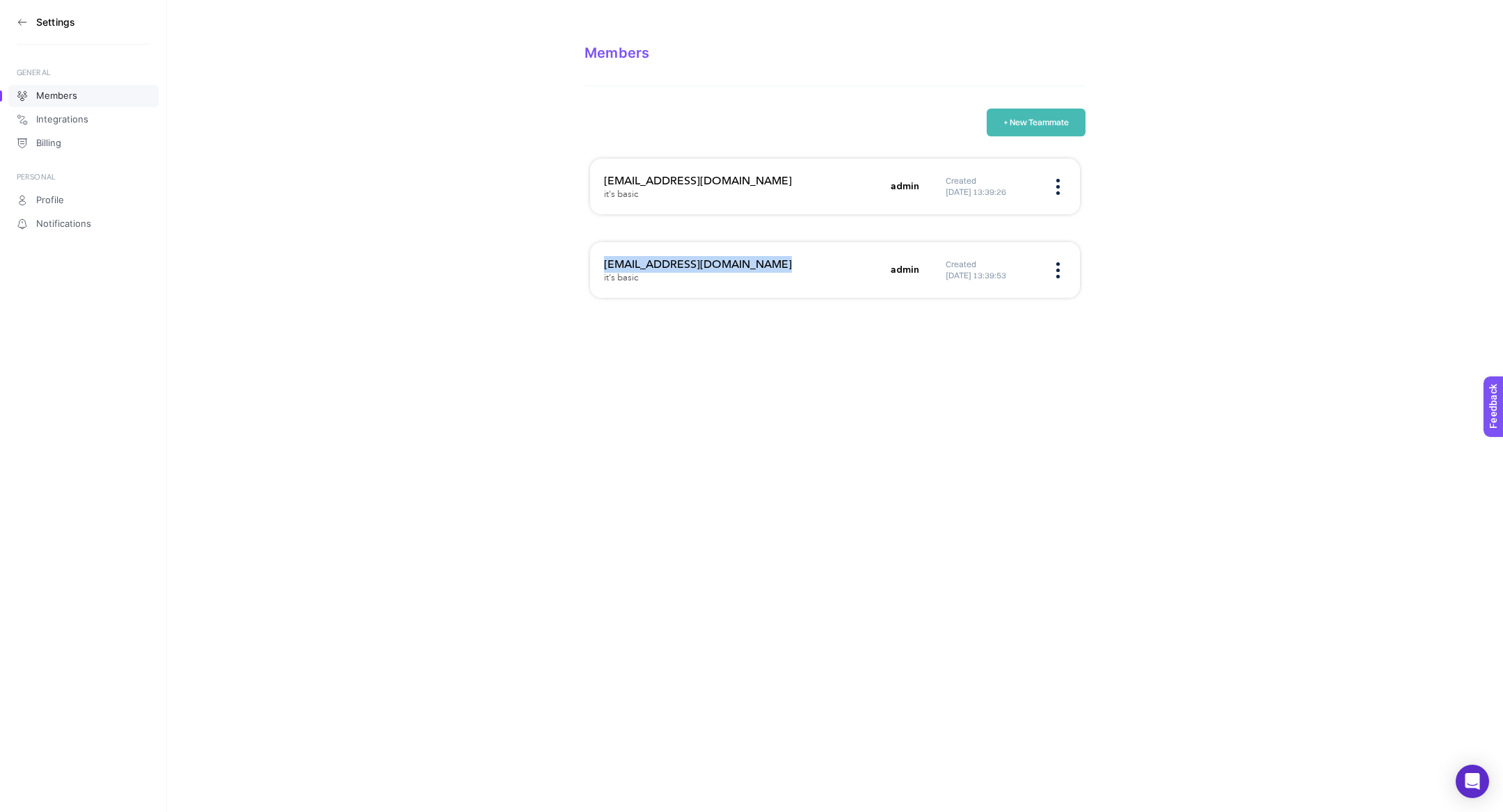
click at [658, 253] on div "[EMAIL_ADDRESS][DOMAIN_NAME] it's basic admin Created [DATE] 13:39:53" at bounding box center [835, 270] width 490 height 56
click at [26, 26] on icon at bounding box center [22, 22] width 11 height 11
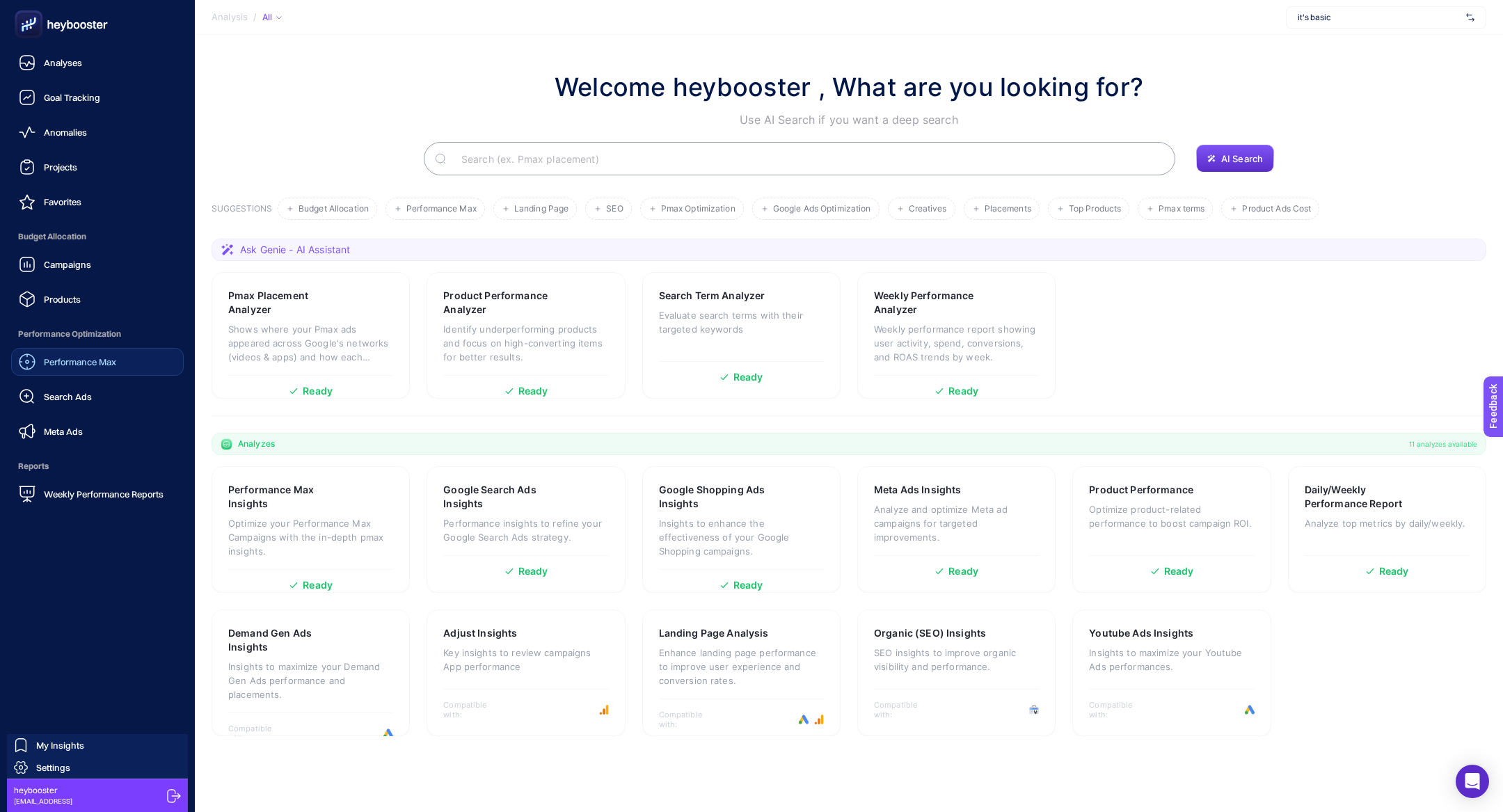
click at [96, 372] on link "Performance Max" at bounding box center [97, 362] width 173 height 28
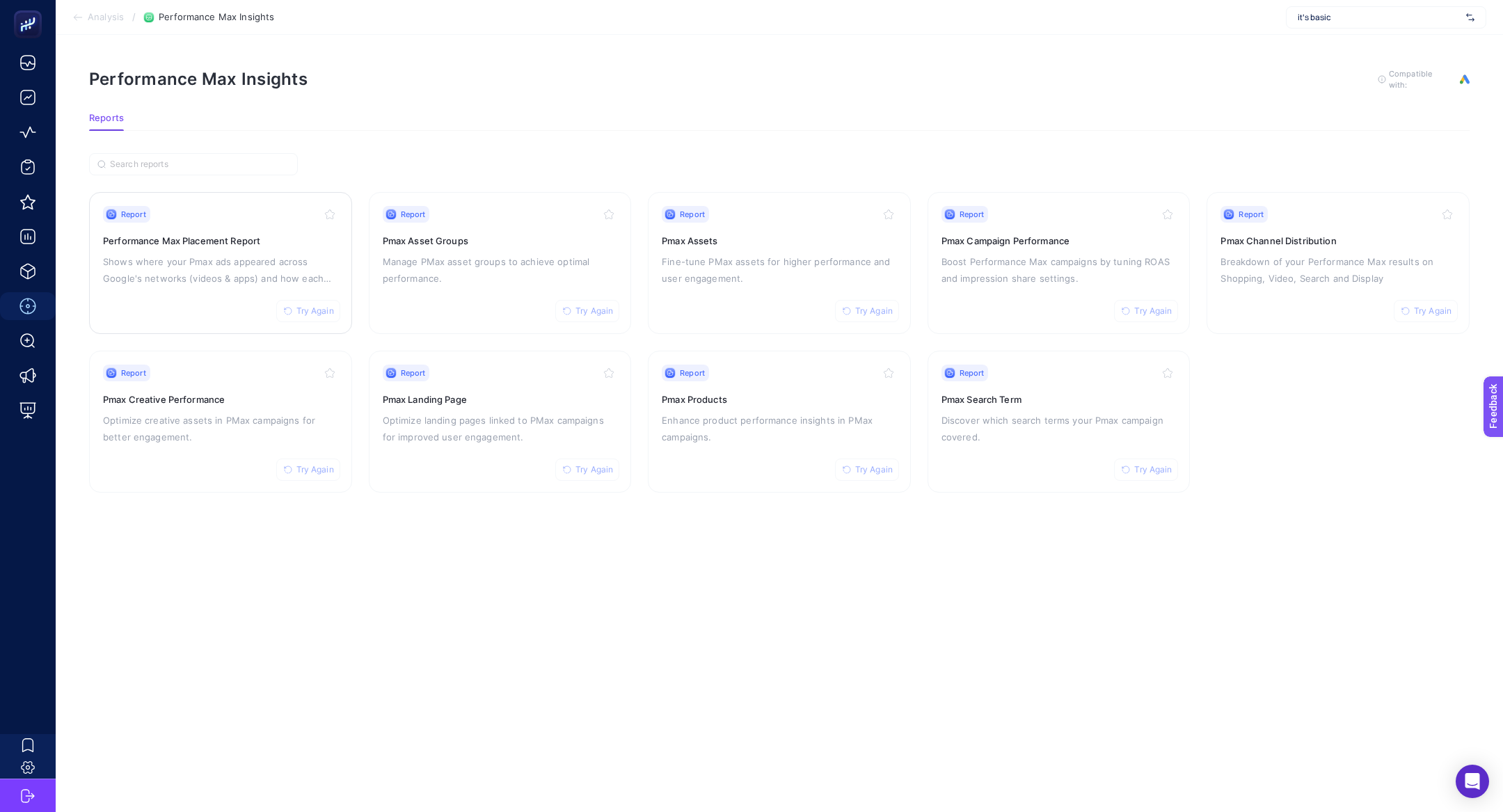
click at [142, 226] on div "Report Try Again Performance Max Placement Report Shows where your Pmax ads app…" at bounding box center [221, 262] width 236 height 114
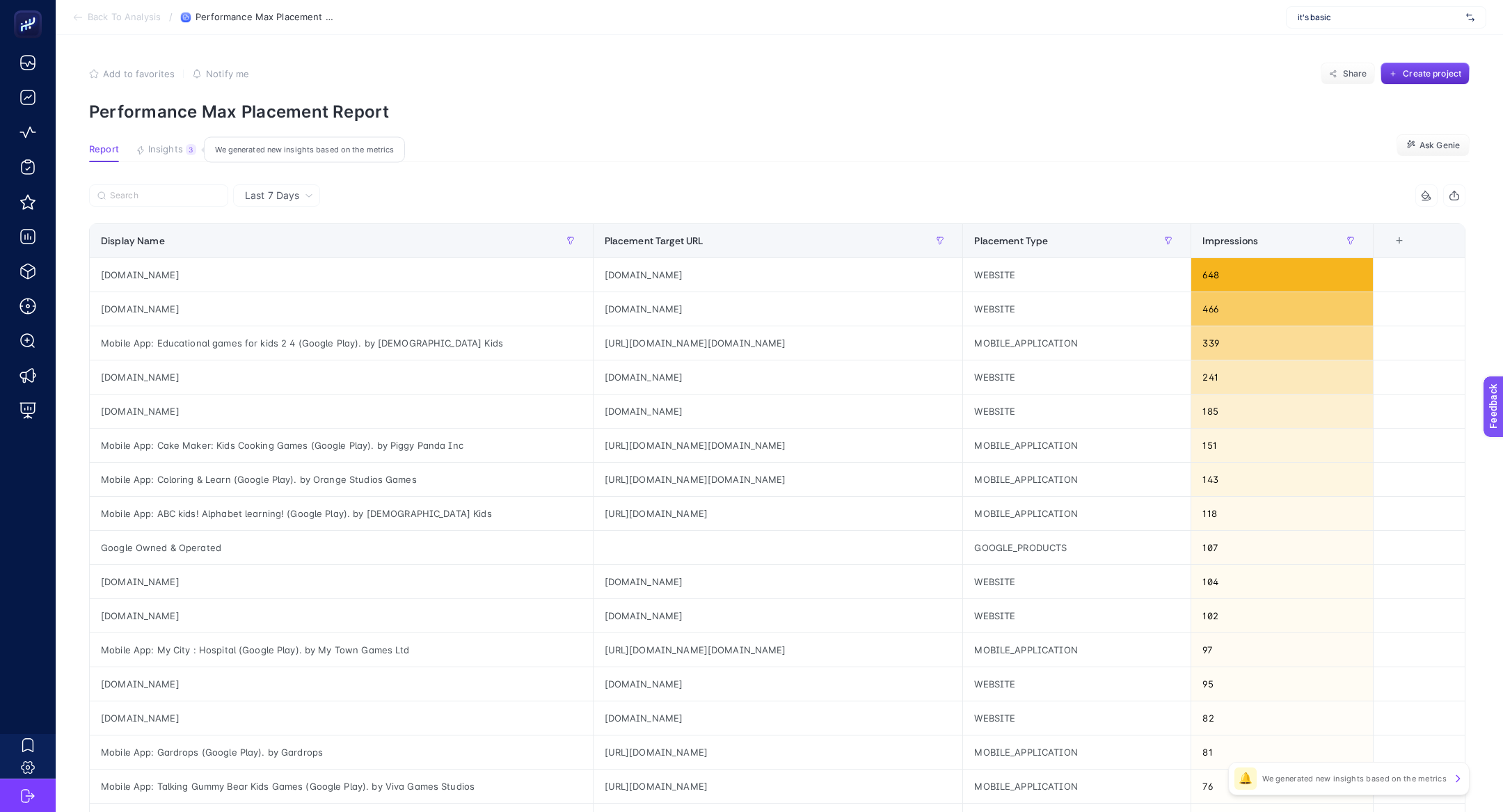
click at [178, 149] on span "Insights" at bounding box center [165, 149] width 35 height 11
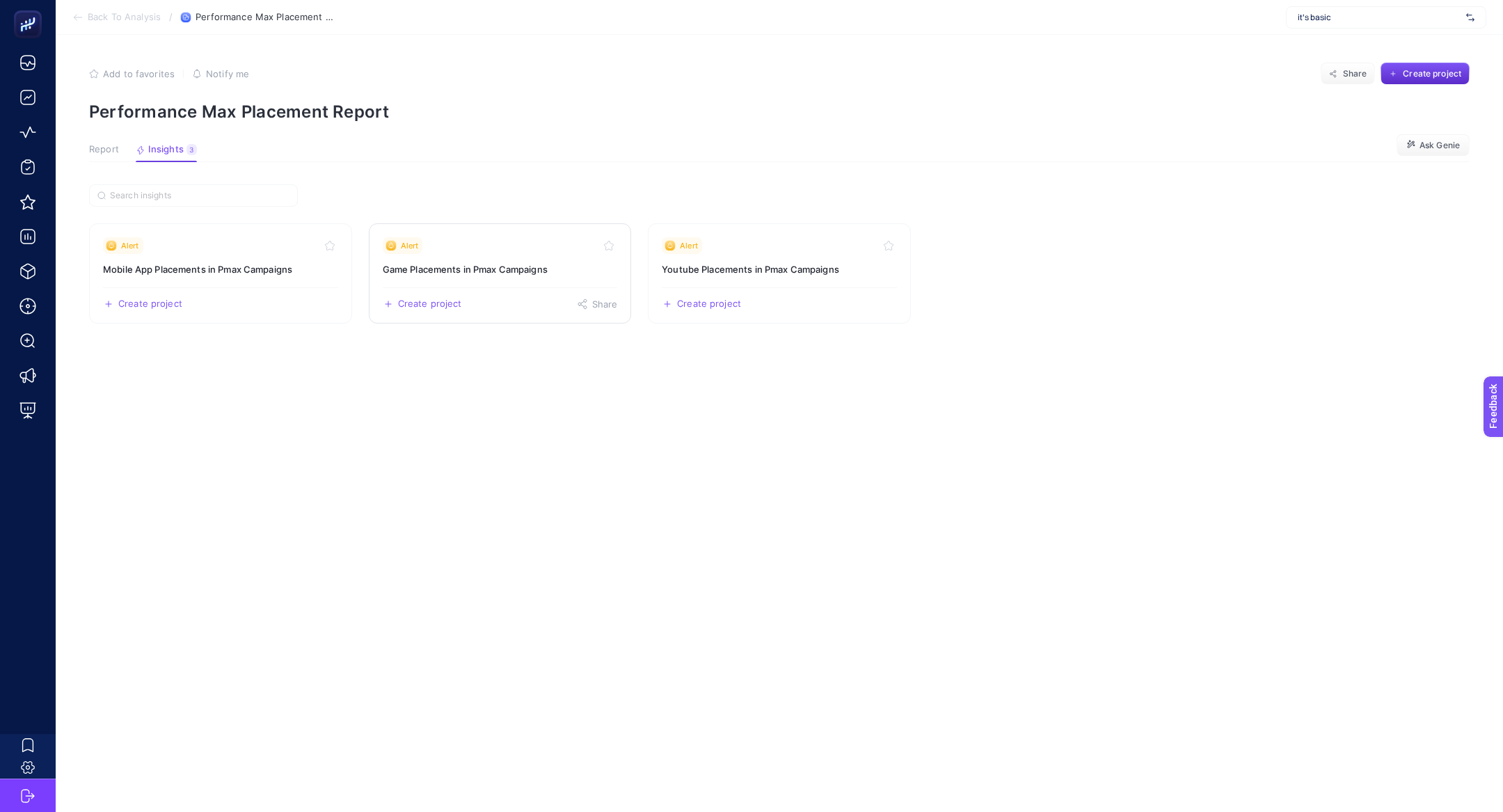
click at [463, 248] on div "Alert" at bounding box center [500, 245] width 236 height 17
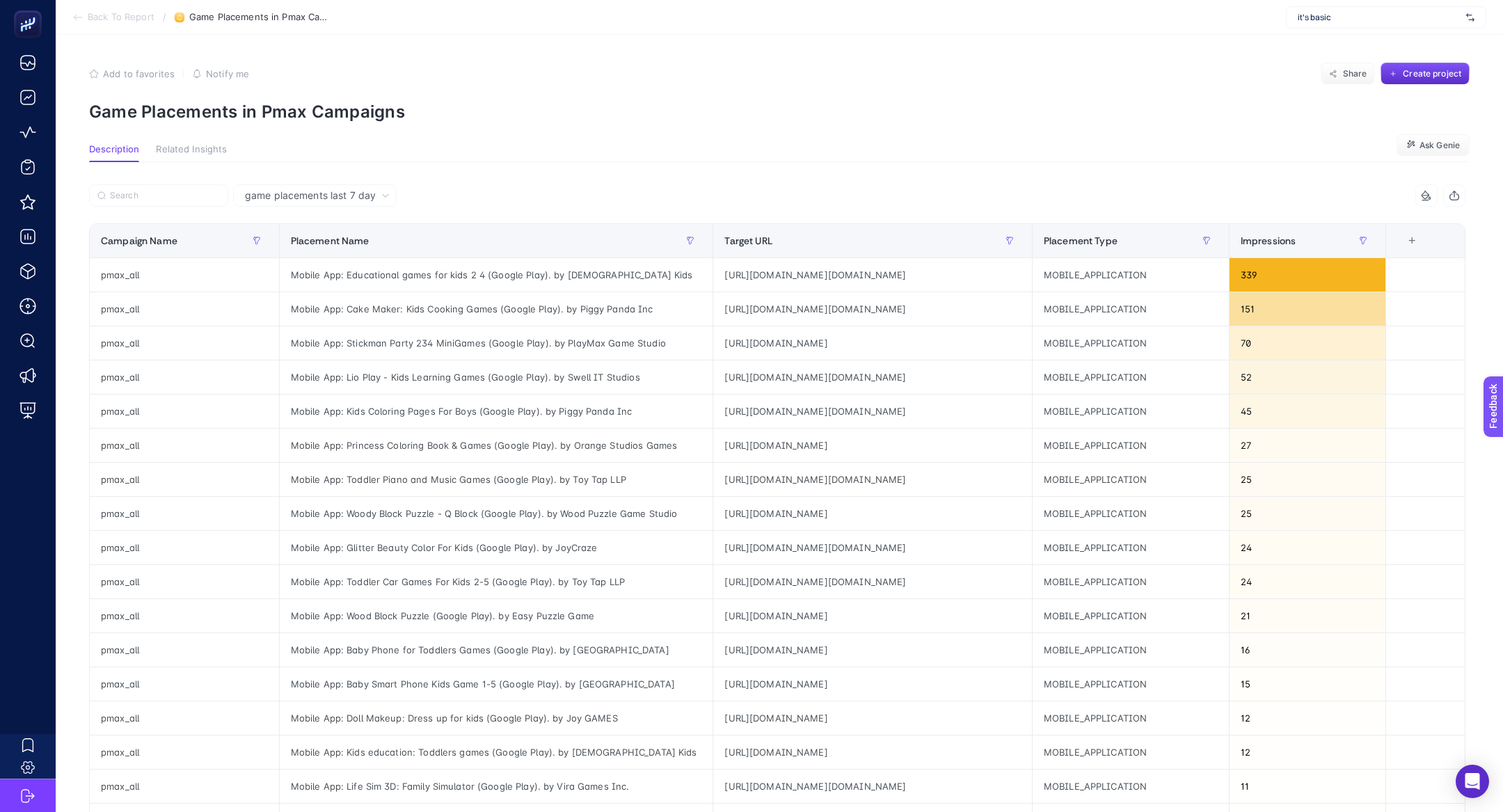
click at [229, 118] on p "Game Placements in Pmax Campaigns" at bounding box center [779, 111] width 1381 height 20
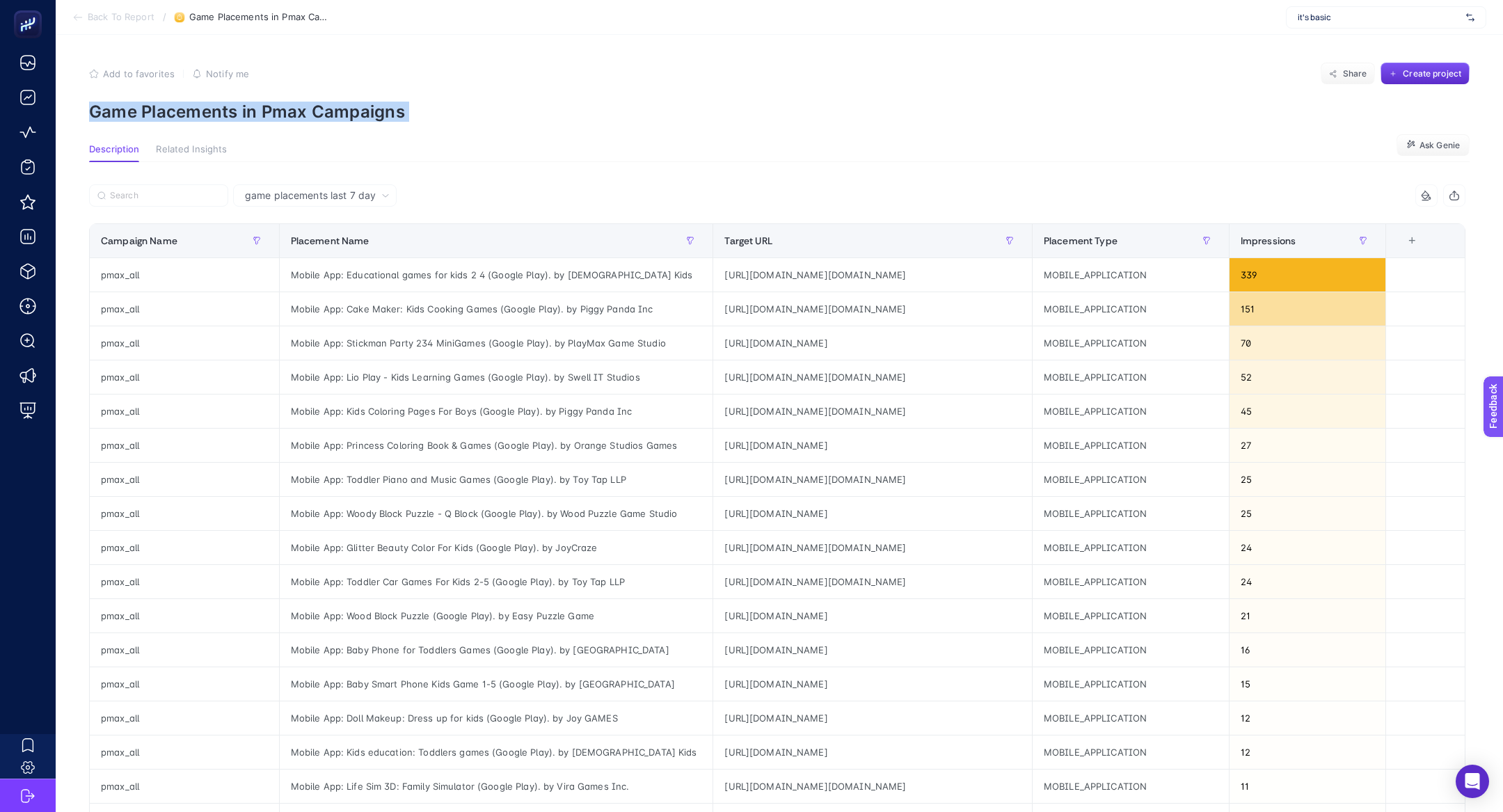
click at [229, 118] on p "Game Placements in Pmax Campaigns" at bounding box center [779, 111] width 1381 height 20
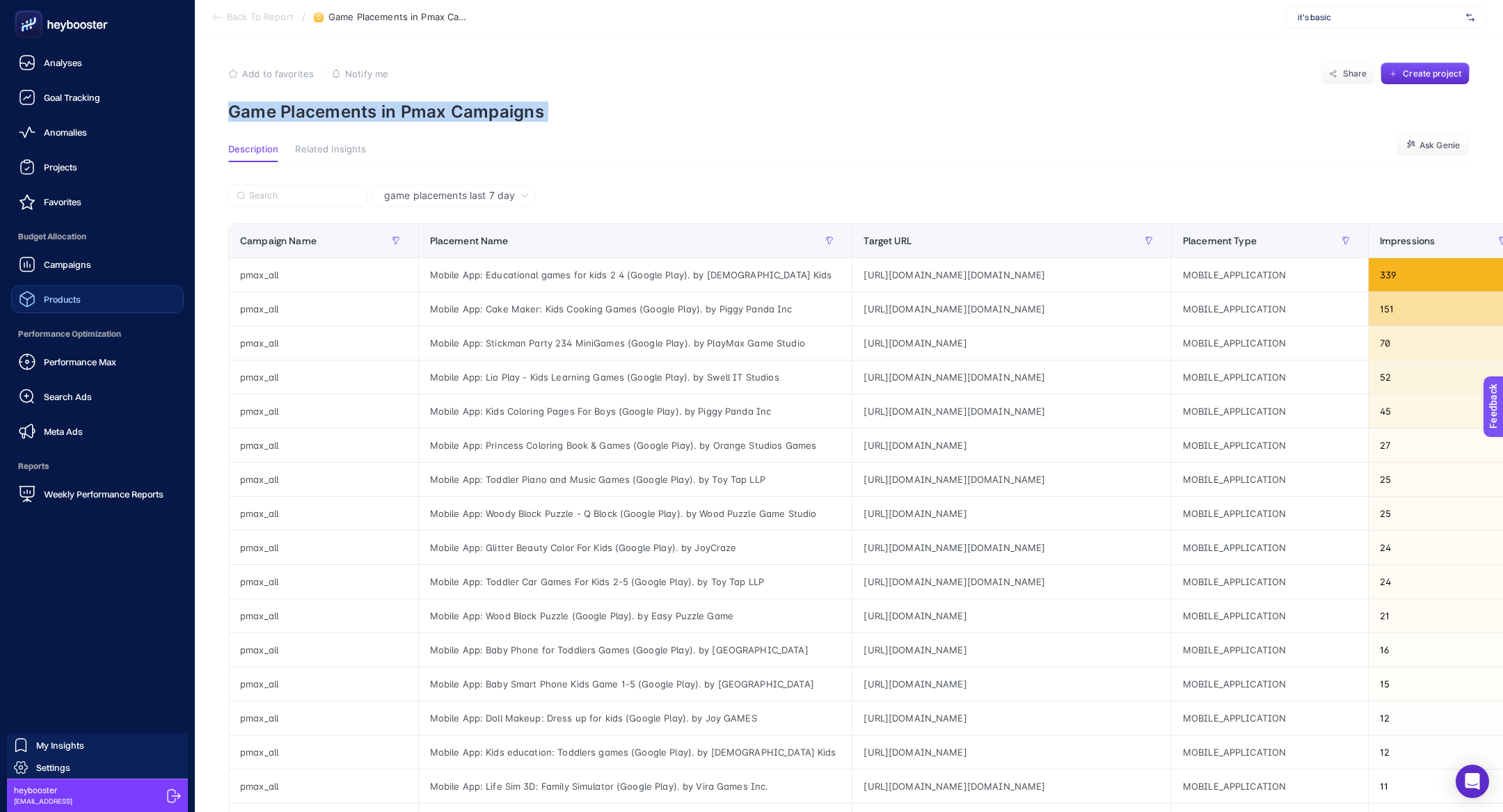
click at [101, 288] on link "Products" at bounding box center [97, 299] width 173 height 28
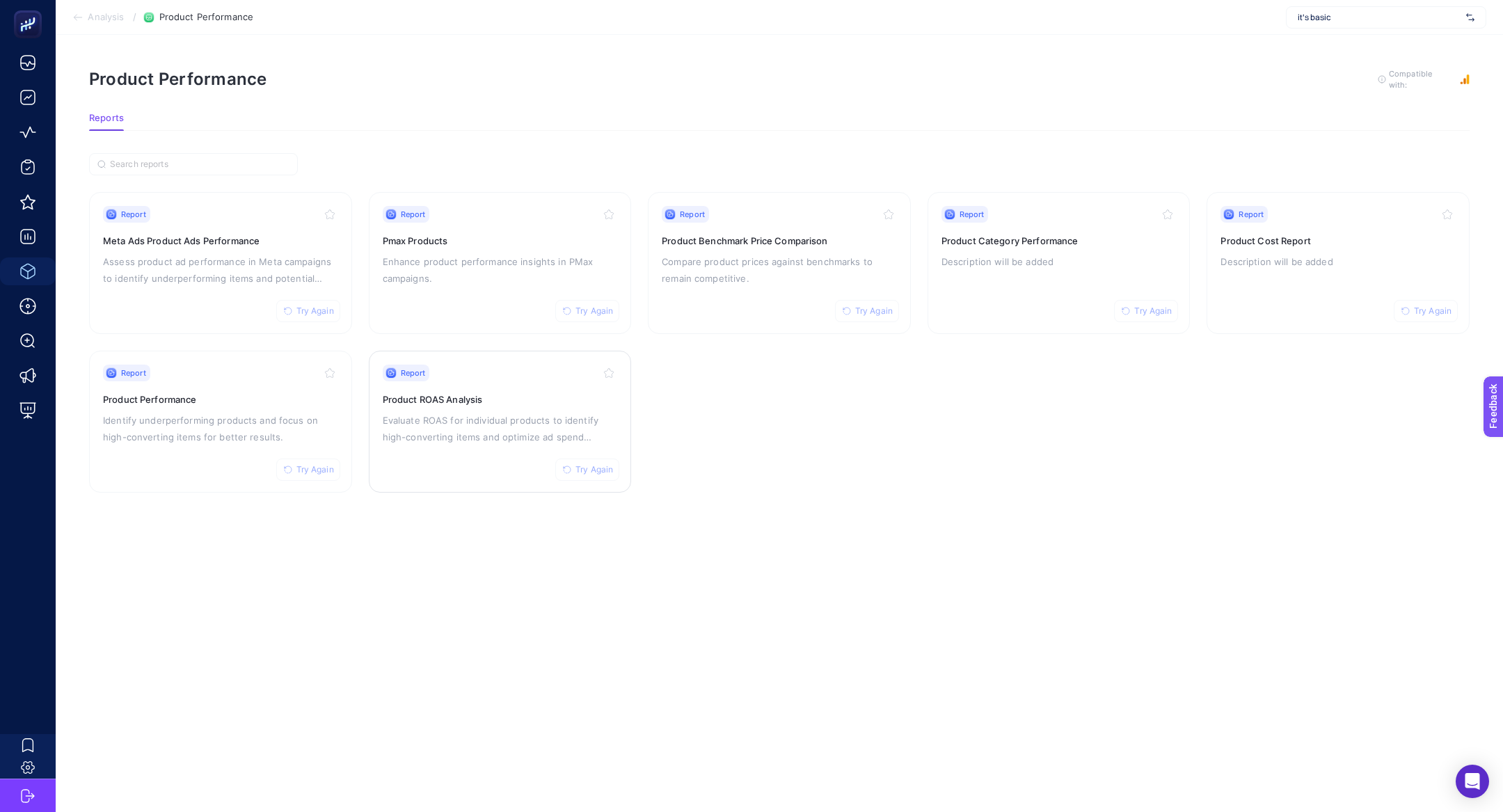
click at [422, 411] on p "Evaluate ROAS for individual products to identify high-converting items and opt…" at bounding box center [500, 428] width 236 height 34
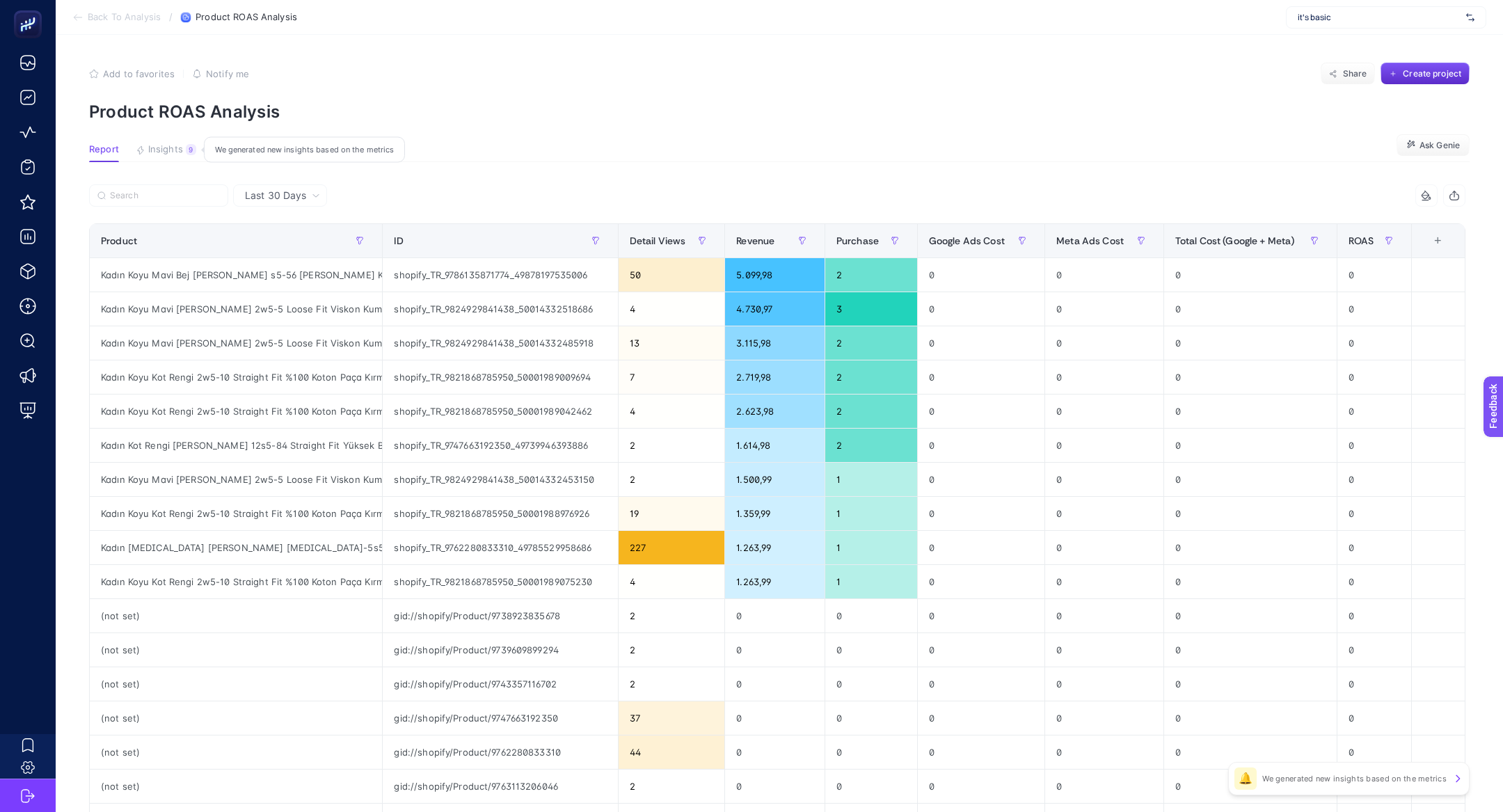
click at [173, 147] on span "Insights" at bounding box center [165, 149] width 35 height 11
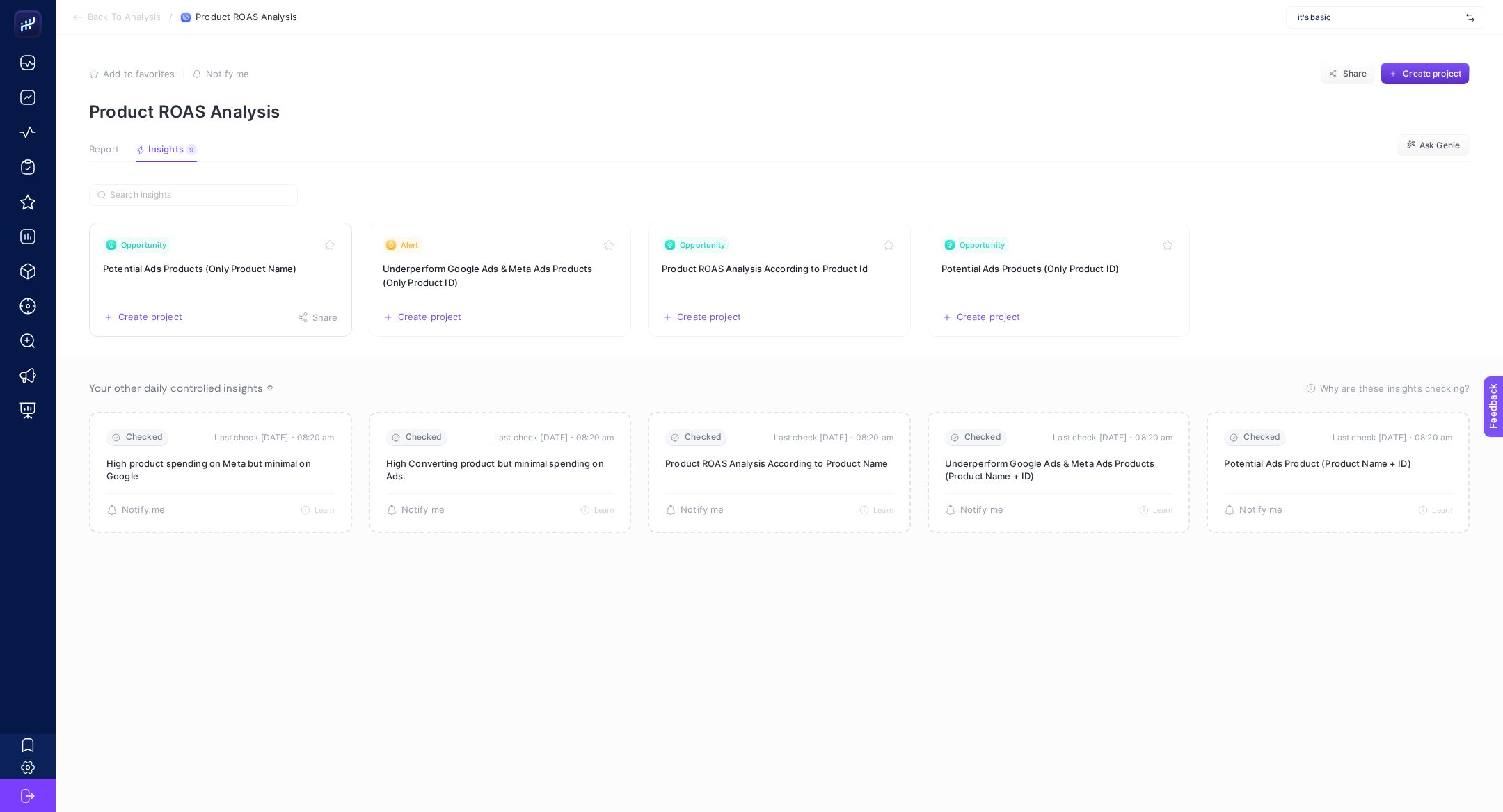
click at [210, 272] on h3 "Potential Ads Products (Only Product Name)" at bounding box center [221, 268] width 236 height 14
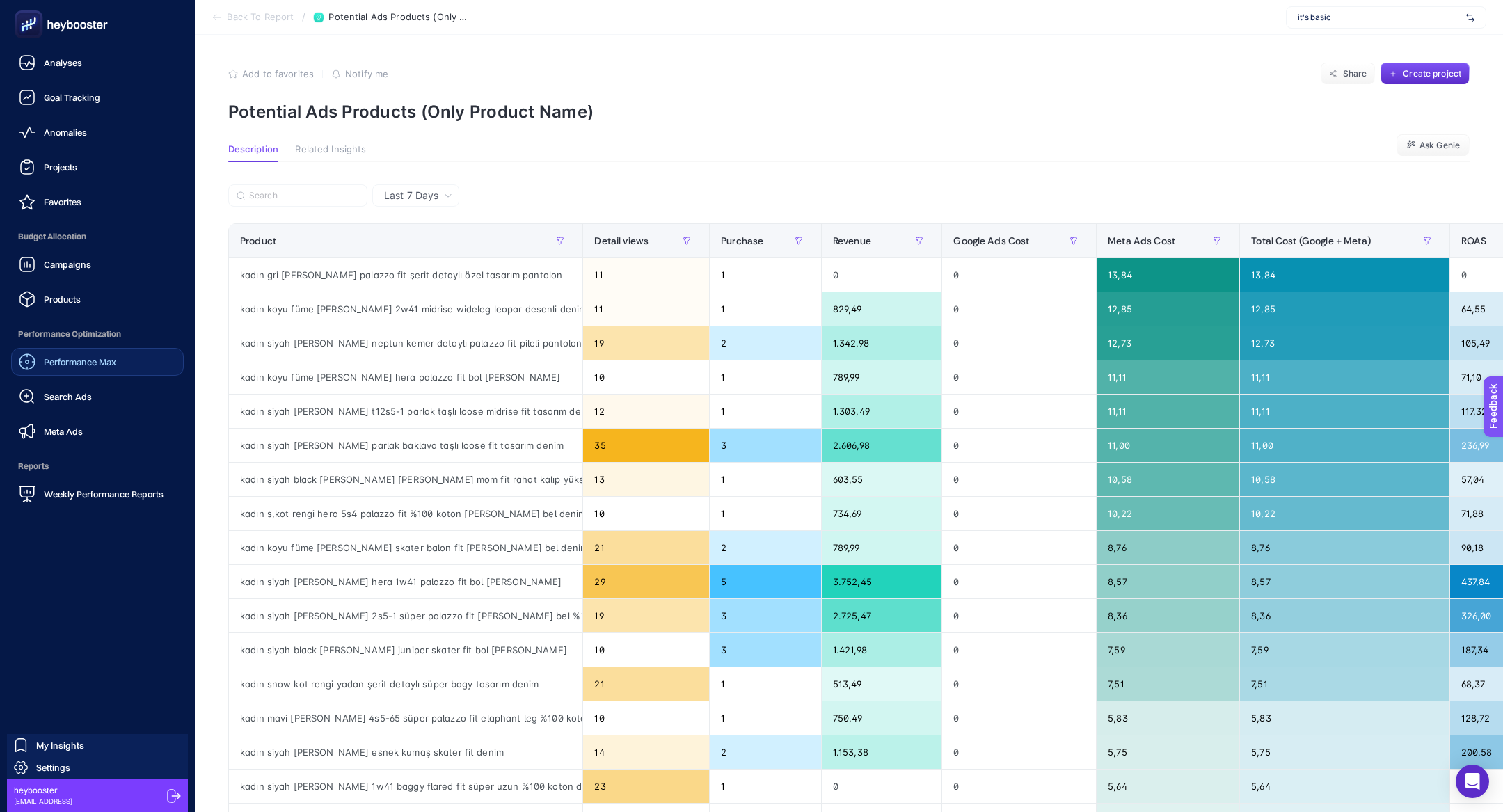
click at [91, 374] on link "Performance Max" at bounding box center [97, 362] width 173 height 28
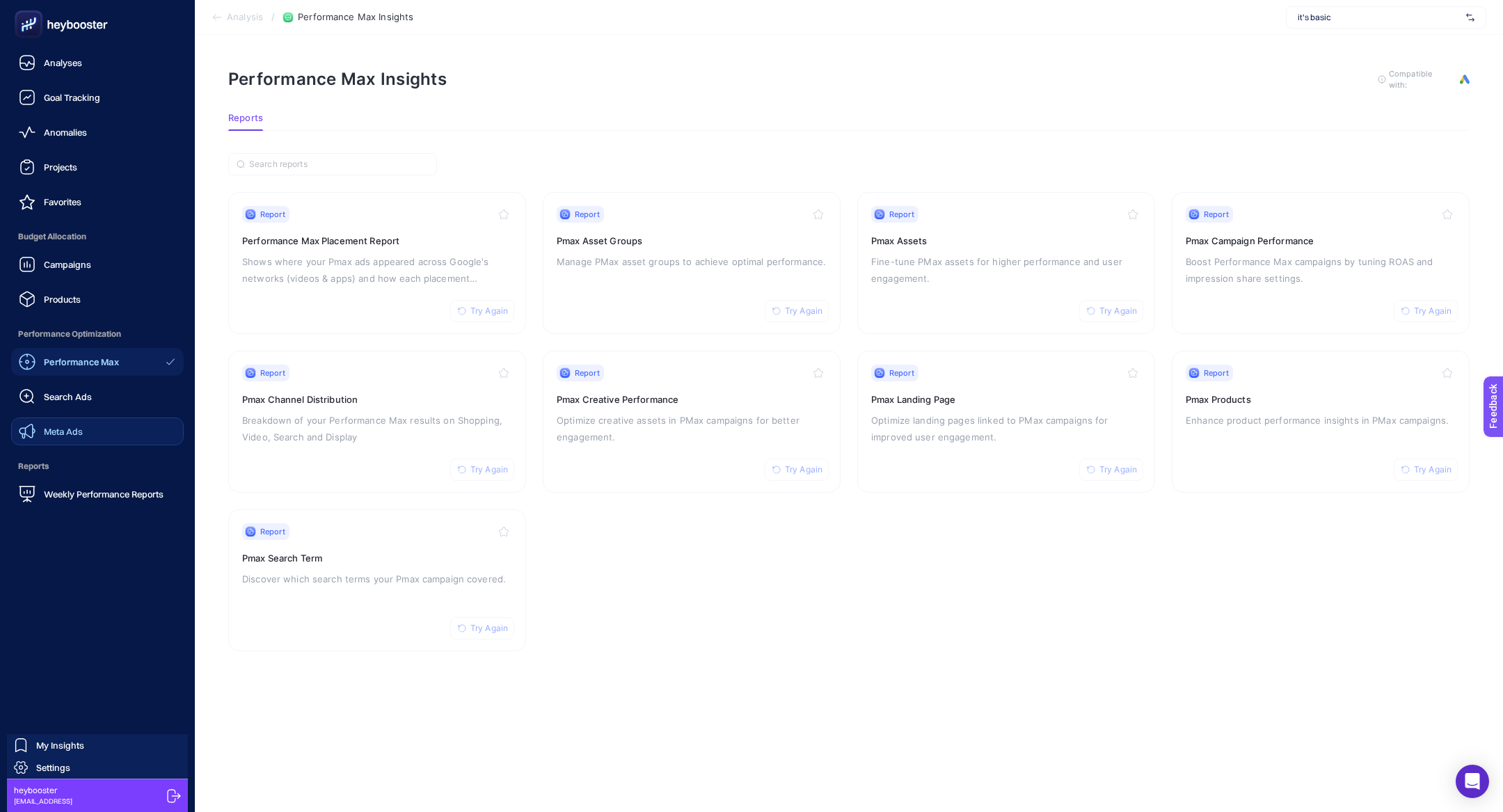
click at [111, 424] on link "Meta Ads" at bounding box center [97, 431] width 173 height 28
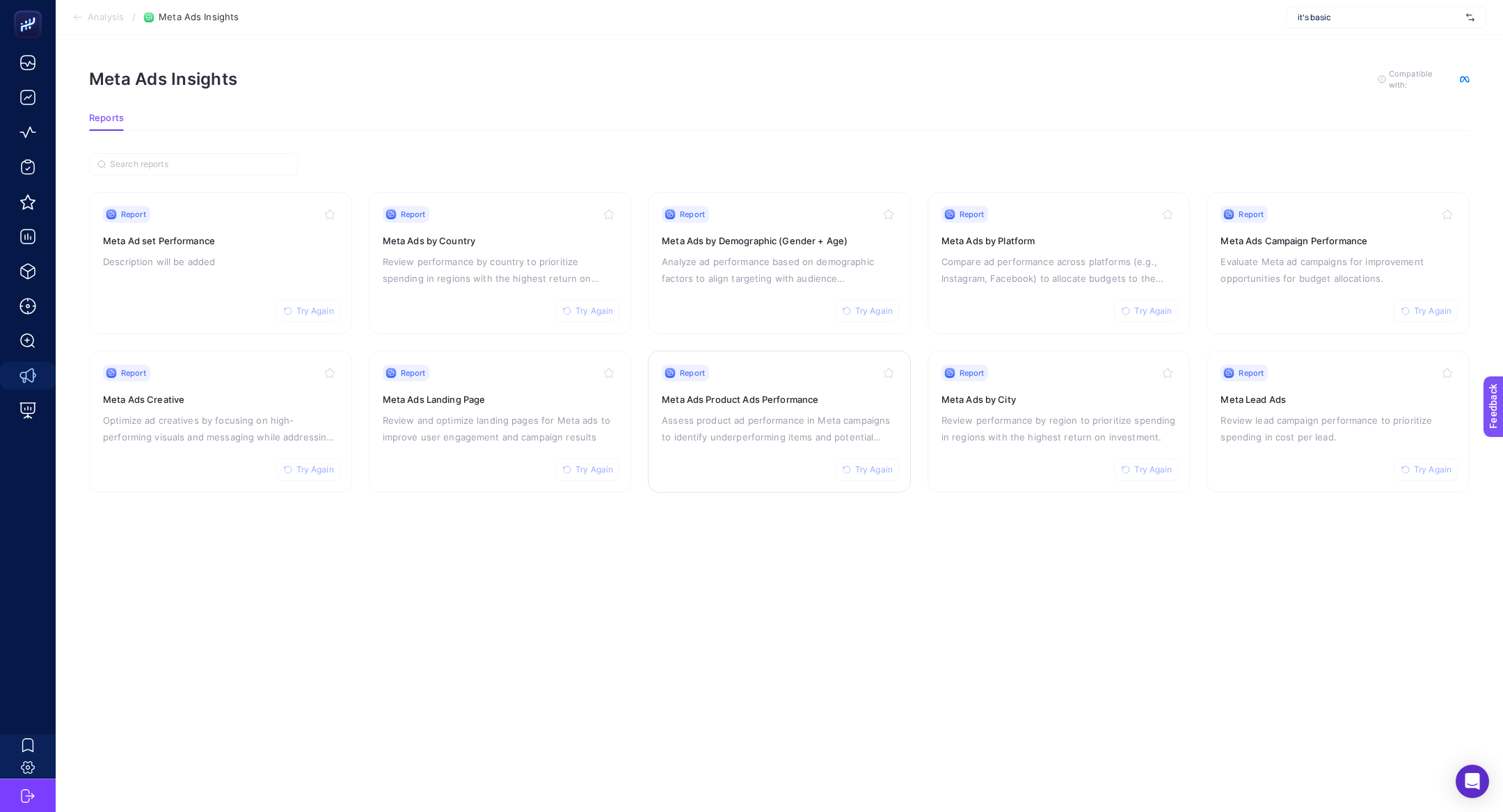
click at [744, 423] on p "Assess product ad performance in Meta campaigns to identify underperforming ite…" at bounding box center [779, 428] width 236 height 34
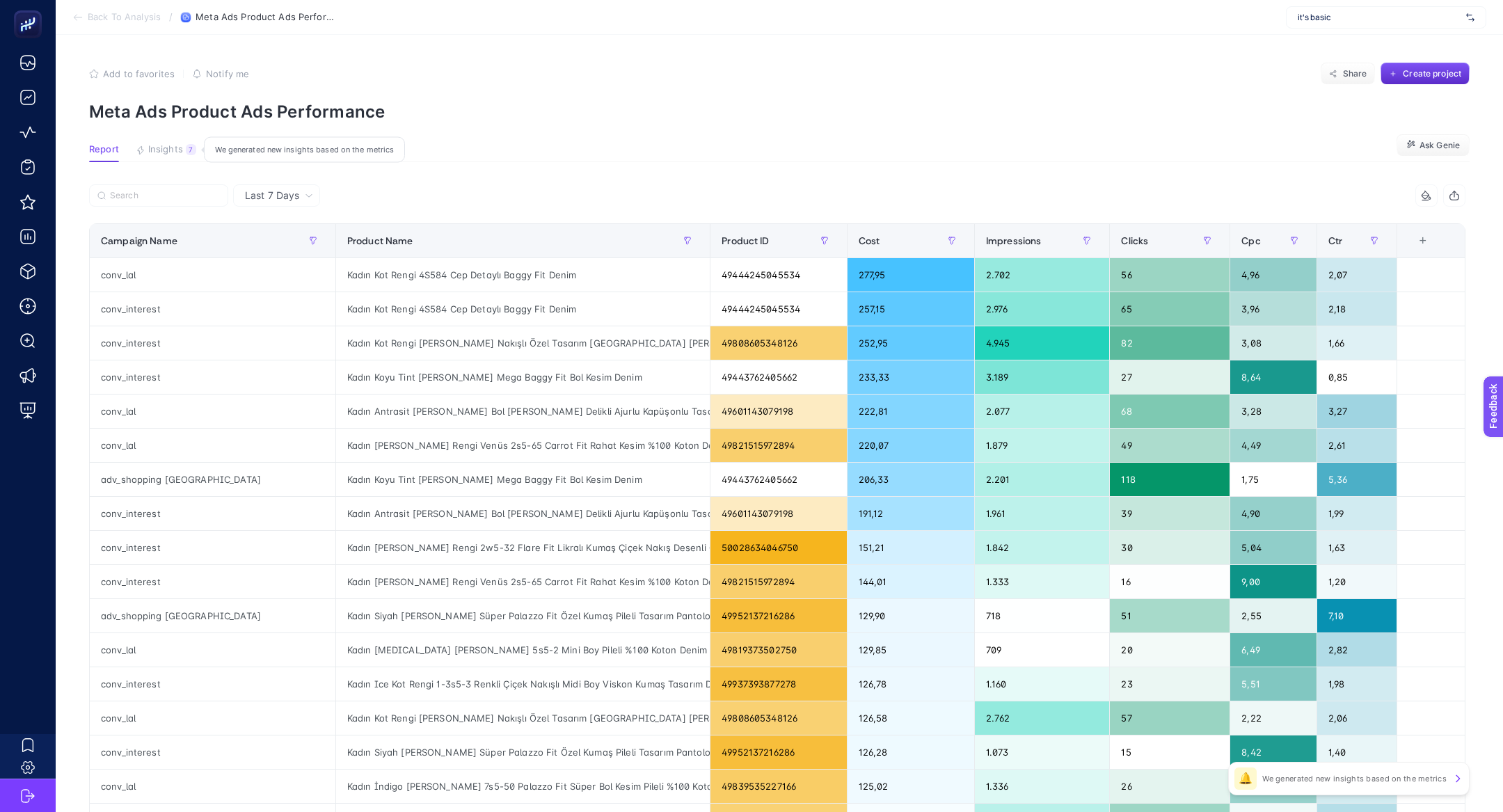
click at [168, 156] on button "Insights 7 We generated new insights based on the metrics" at bounding box center [165, 153] width 61 height 18
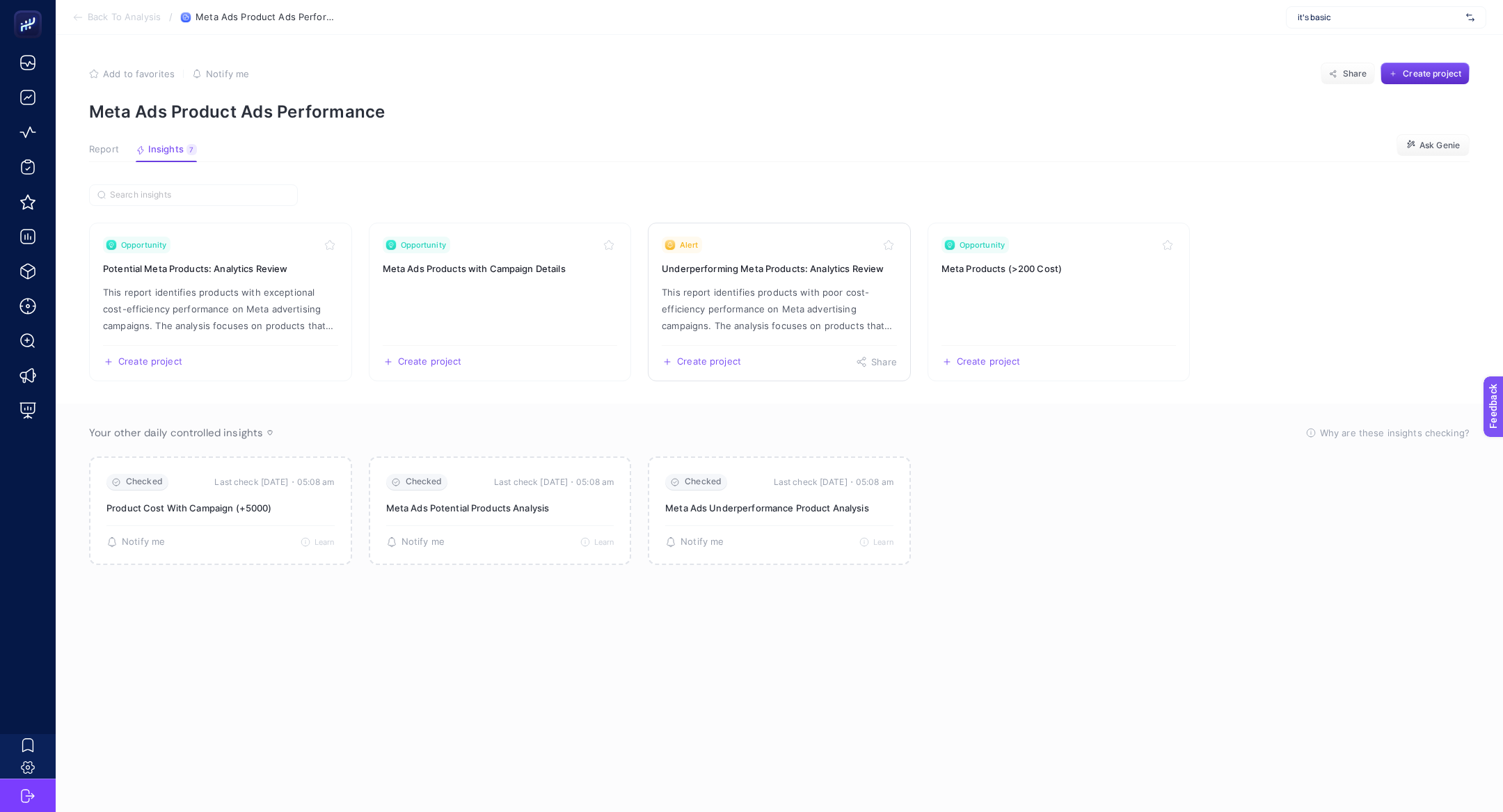
click at [803, 277] on link "Alert Underperforming Meta Products: Analytics Review This report identifies pr…" at bounding box center [779, 302] width 263 height 159
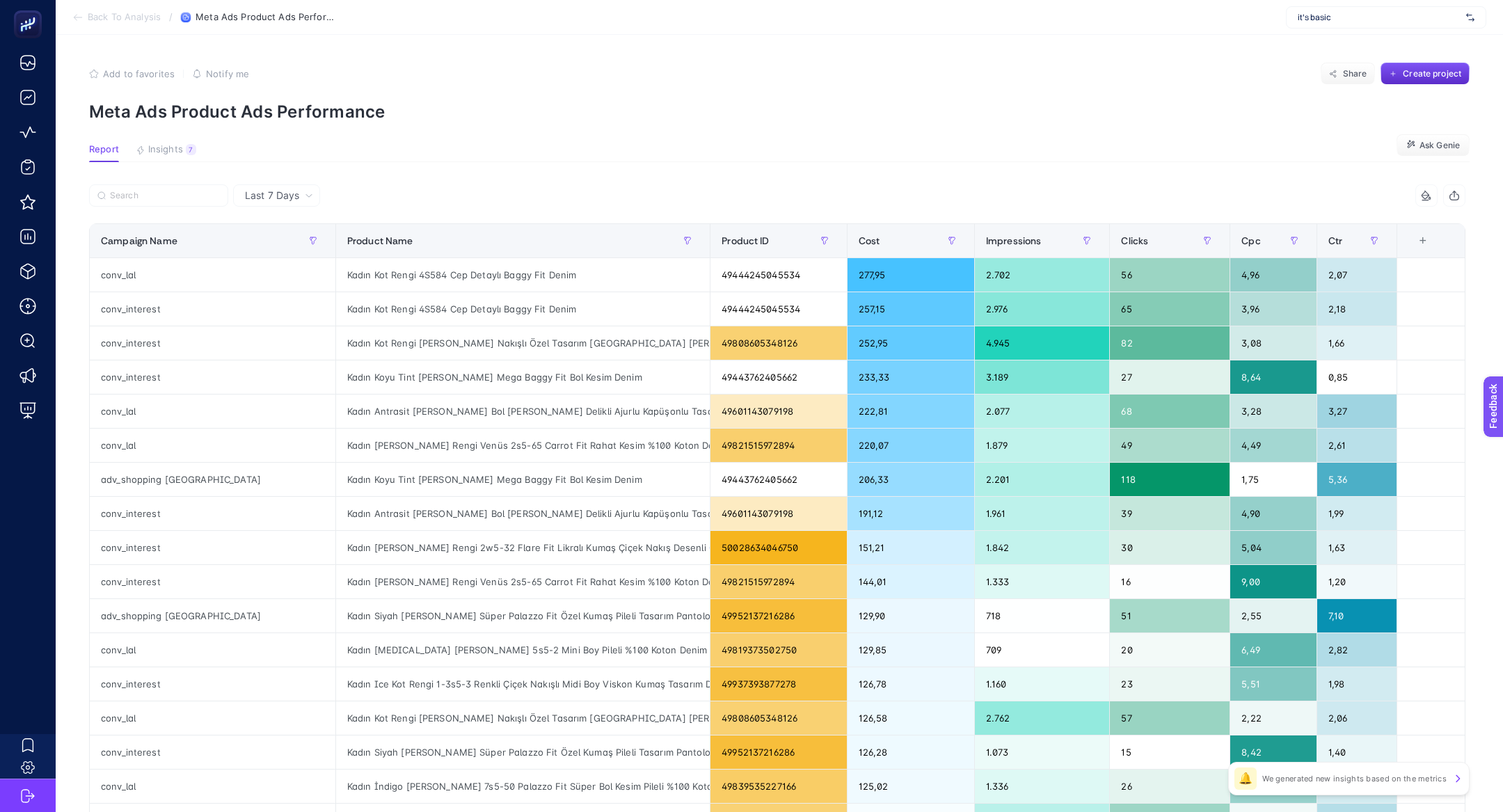
click at [152, 131] on article "Add to favorites false Notify me Share Create project Meta Ads Product Ads Perf…" at bounding box center [779, 578] width 1447 height 1087
click at [157, 149] on span "Insights" at bounding box center [165, 149] width 35 height 11
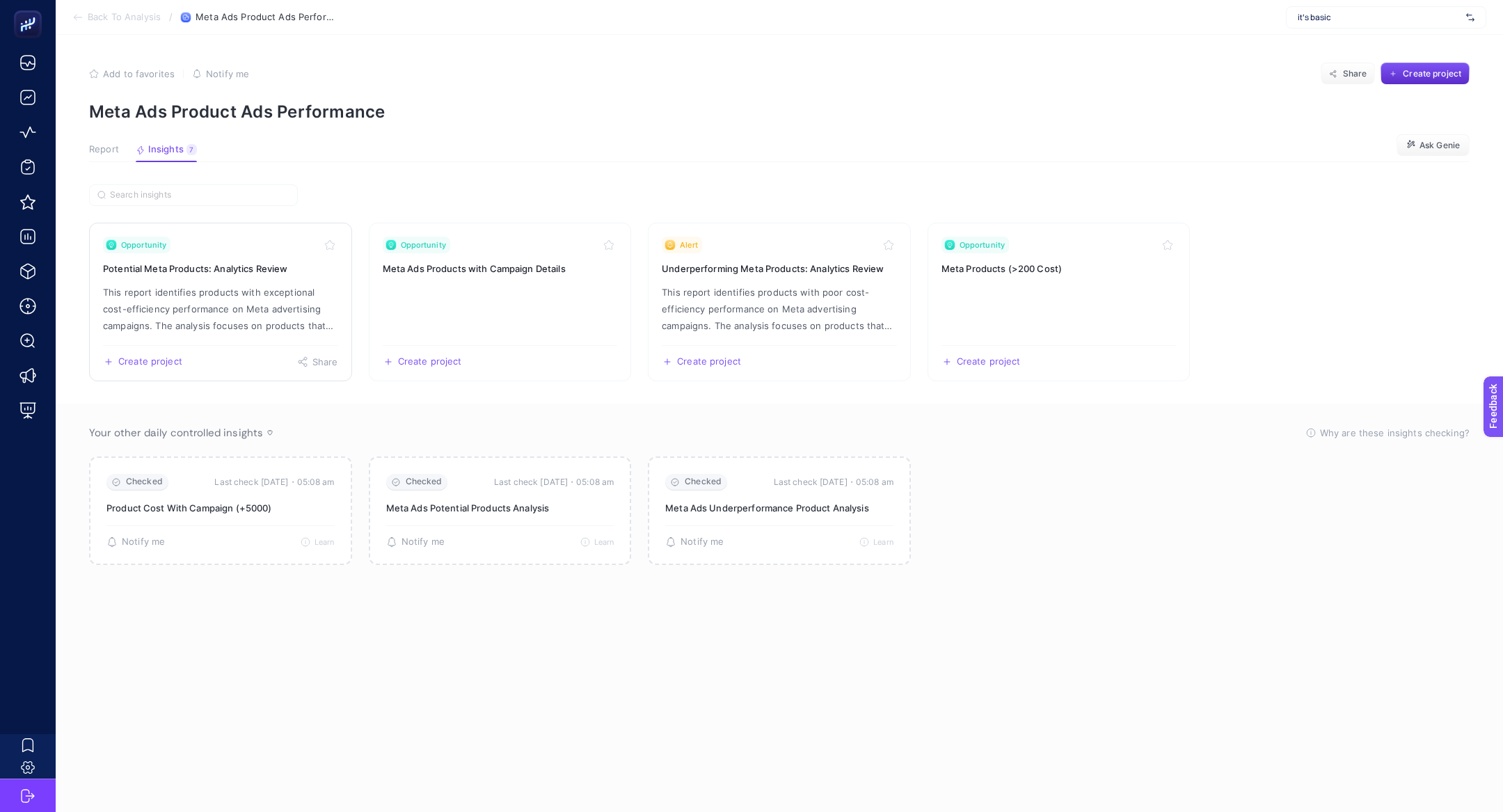
click at [197, 284] on p "This report identifies products with exceptional cost-efficiency performance on…" at bounding box center [221, 309] width 236 height 50
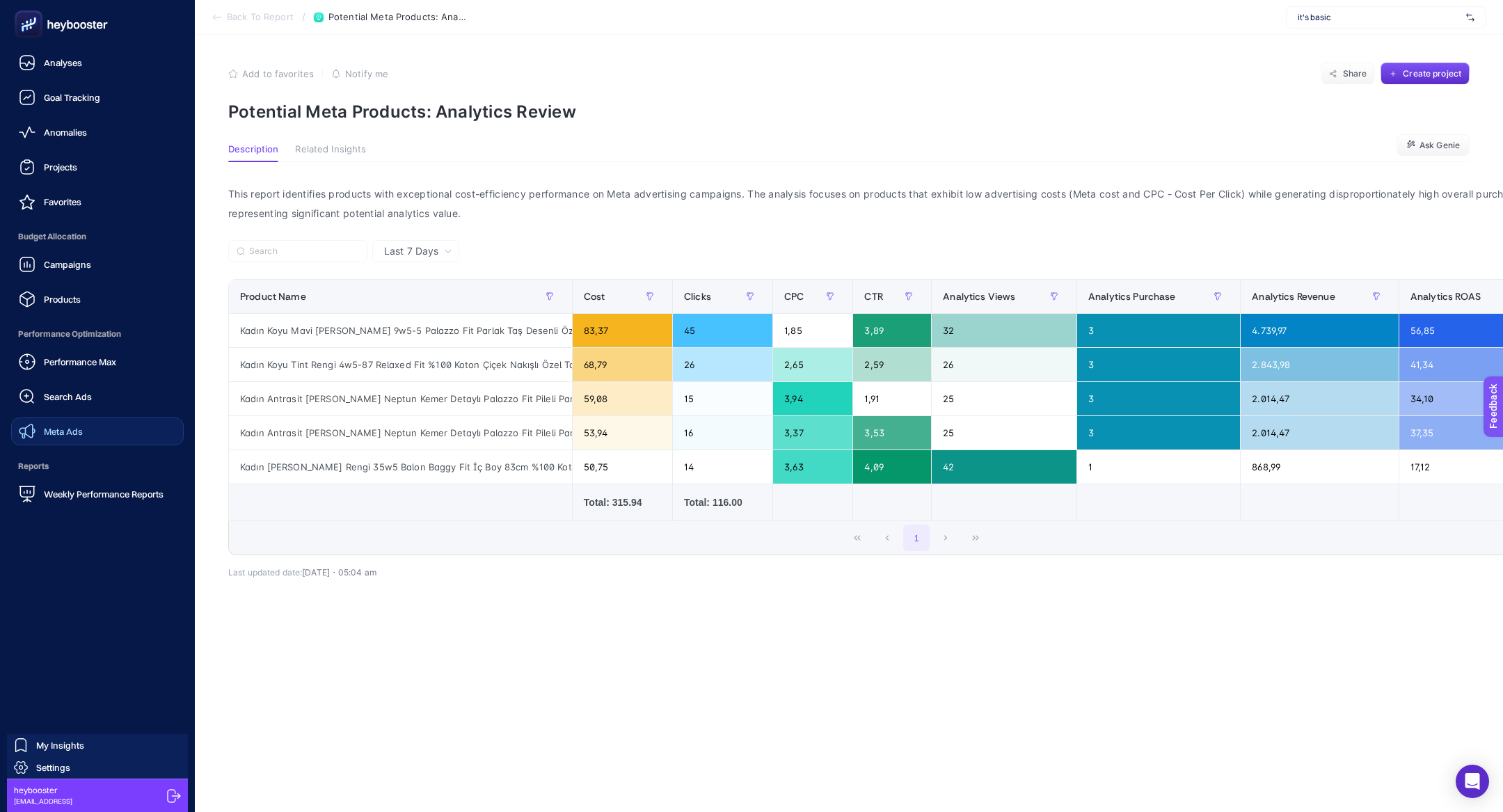
click at [77, 441] on link "Meta Ads" at bounding box center [97, 431] width 173 height 28
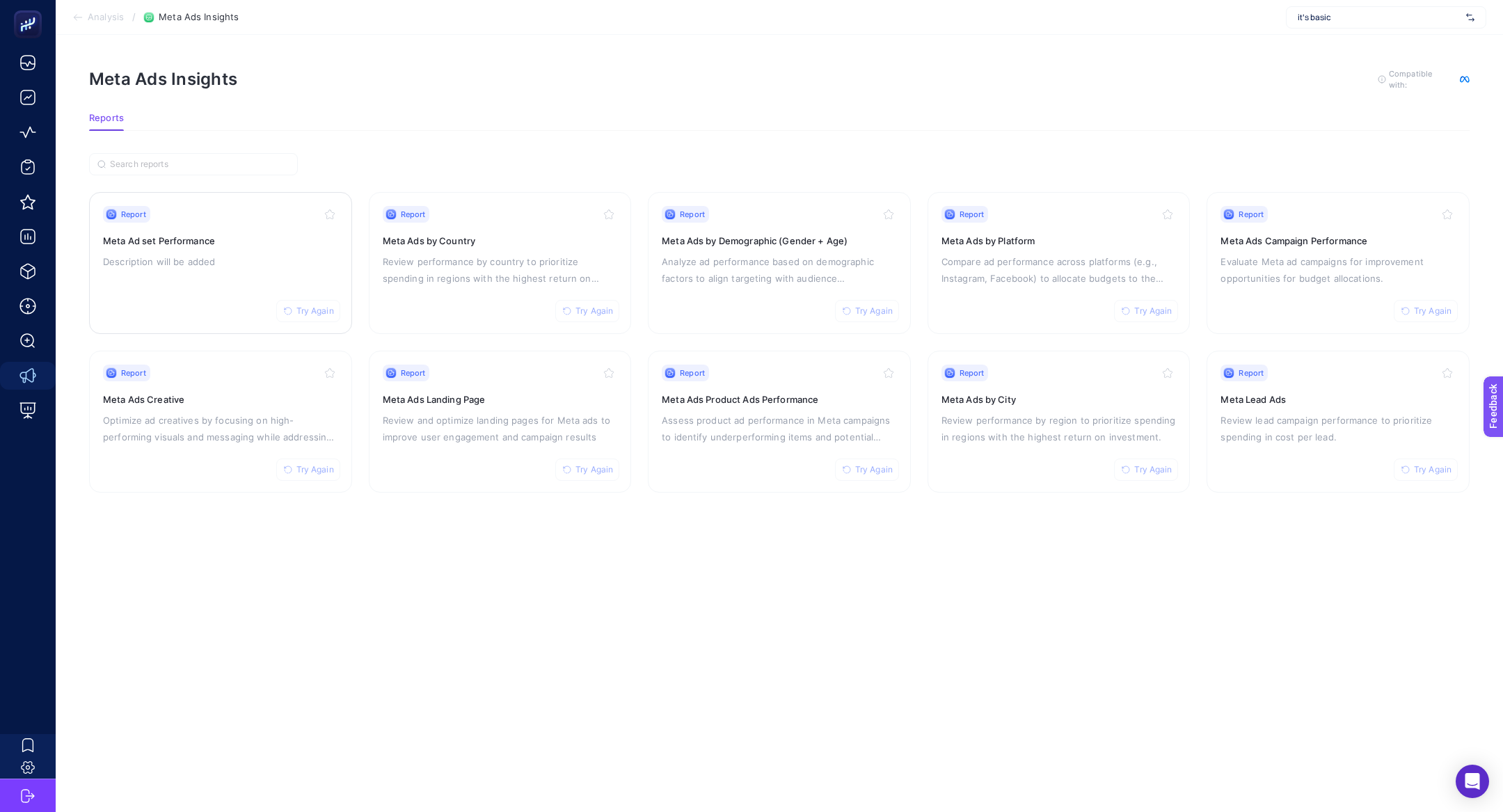
click at [161, 274] on div "Report Try Again Meta Ad set Performance Description will be added" at bounding box center [221, 262] width 236 height 114
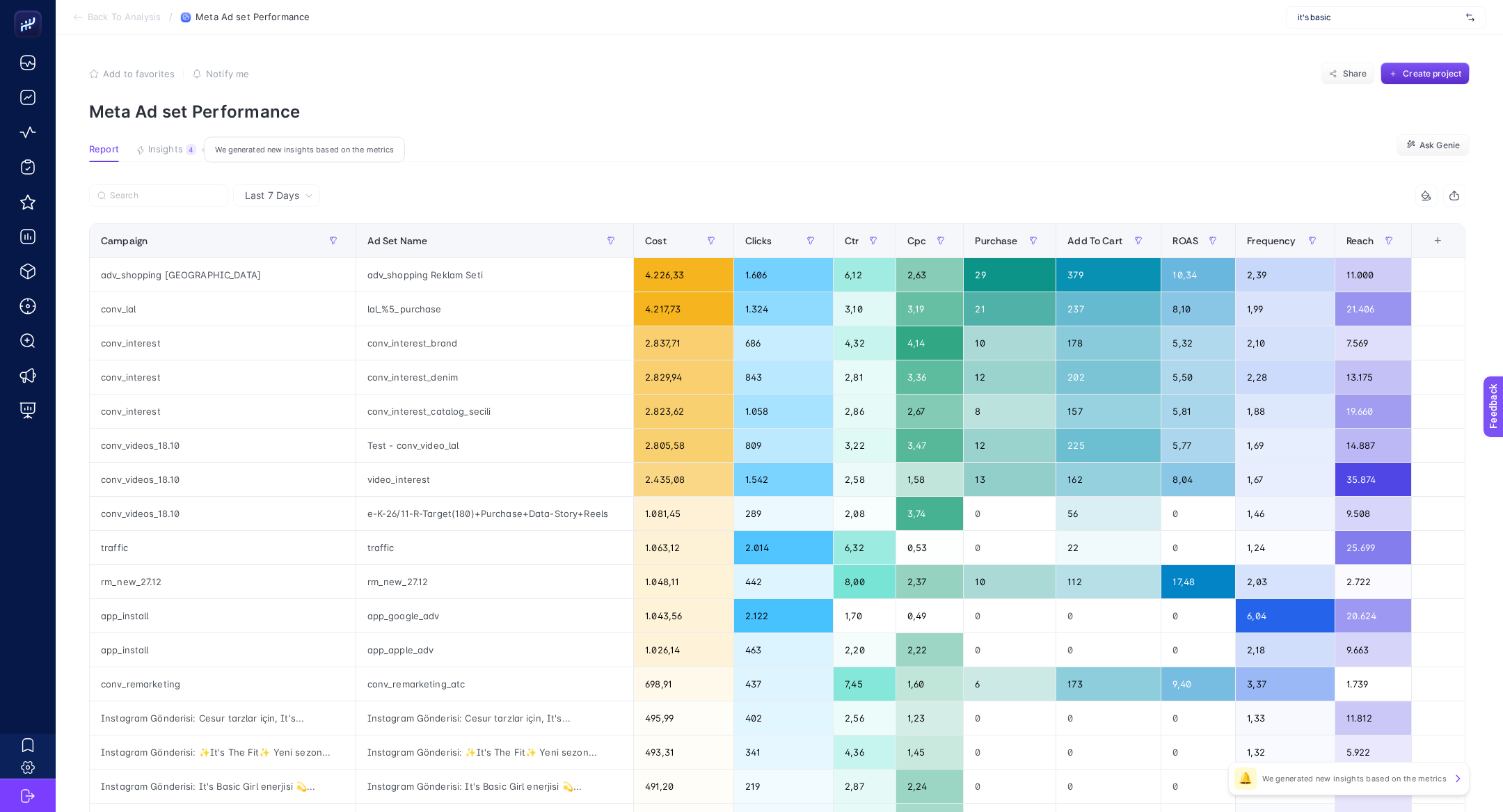
click at [183, 153] on button "Insights 4 We generated new insights based on the metrics" at bounding box center [165, 153] width 61 height 18
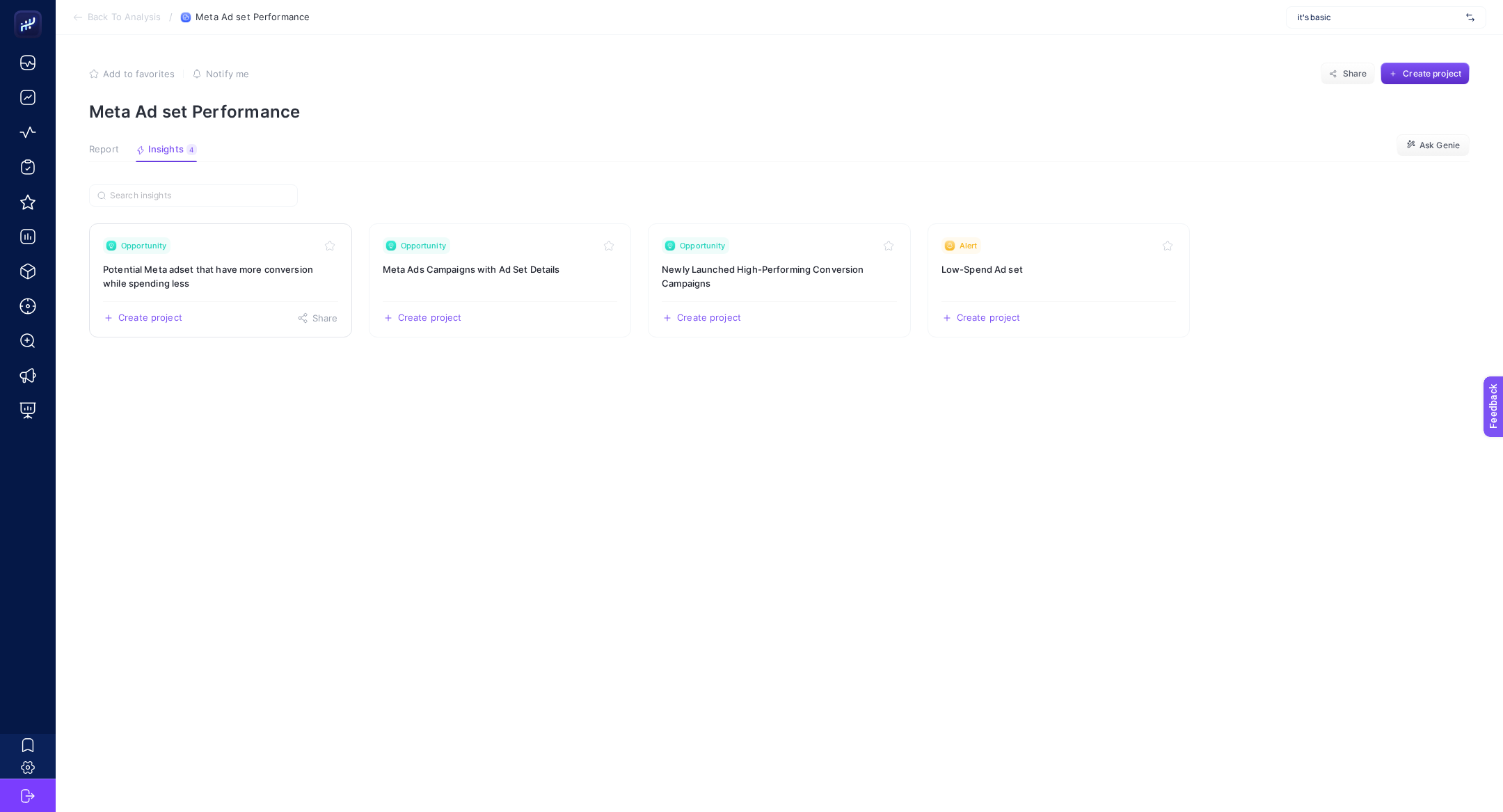
click at [231, 279] on h3 "Potential Meta adset that have more conversion while spending less" at bounding box center [221, 276] width 236 height 28
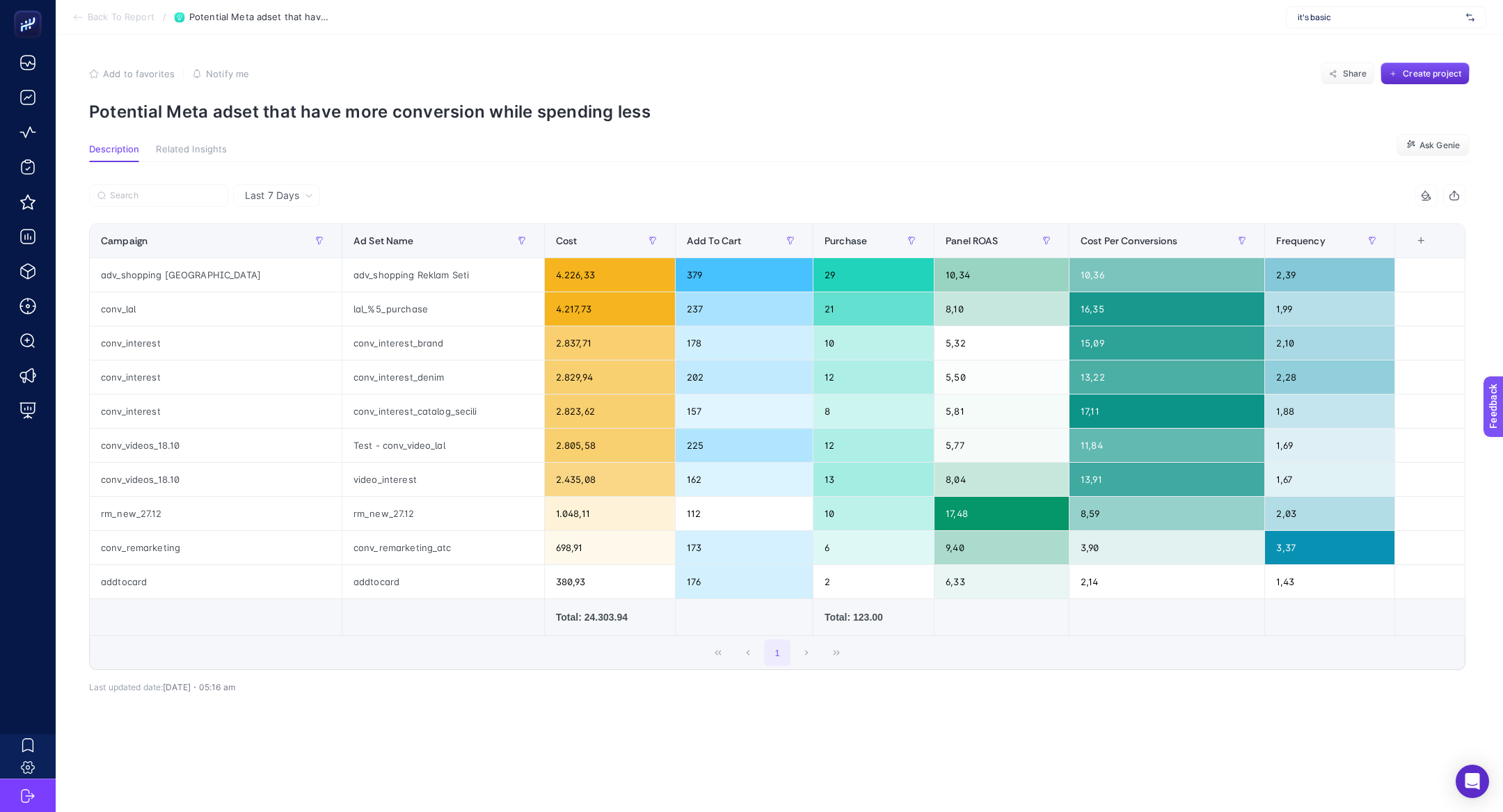
click at [277, 76] on div "Add to favorites false Notify me Share Create project" at bounding box center [779, 74] width 1381 height 22
click at [279, 113] on p "Potential Meta adset that have more conversion while spending less" at bounding box center [779, 111] width 1381 height 20
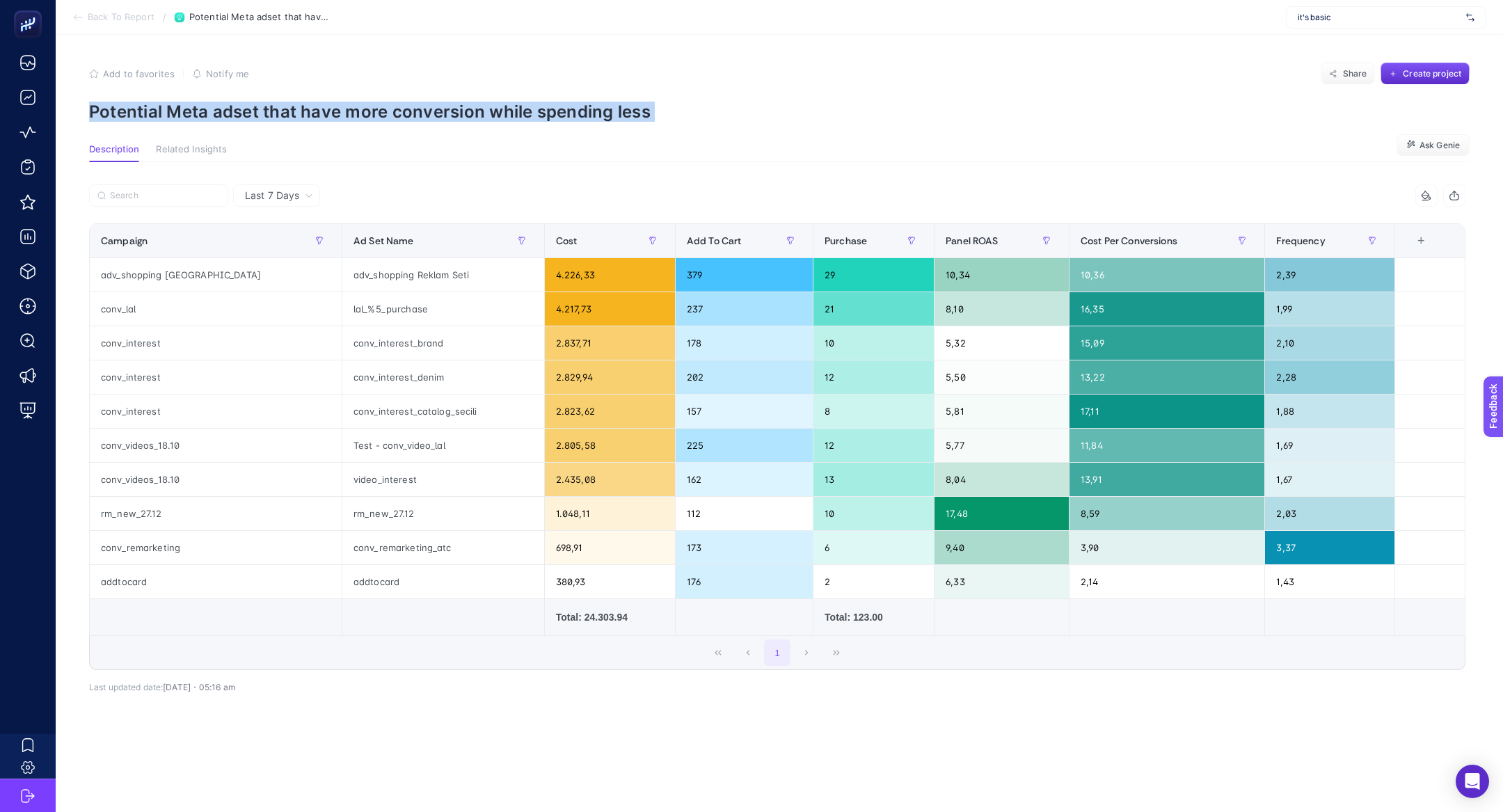
click at [279, 113] on p "Potential Meta adset that have more conversion while spending less" at bounding box center [779, 111] width 1381 height 20
click at [340, 107] on p "Potential Meta adset that have more conversion while spending less" at bounding box center [779, 111] width 1381 height 20
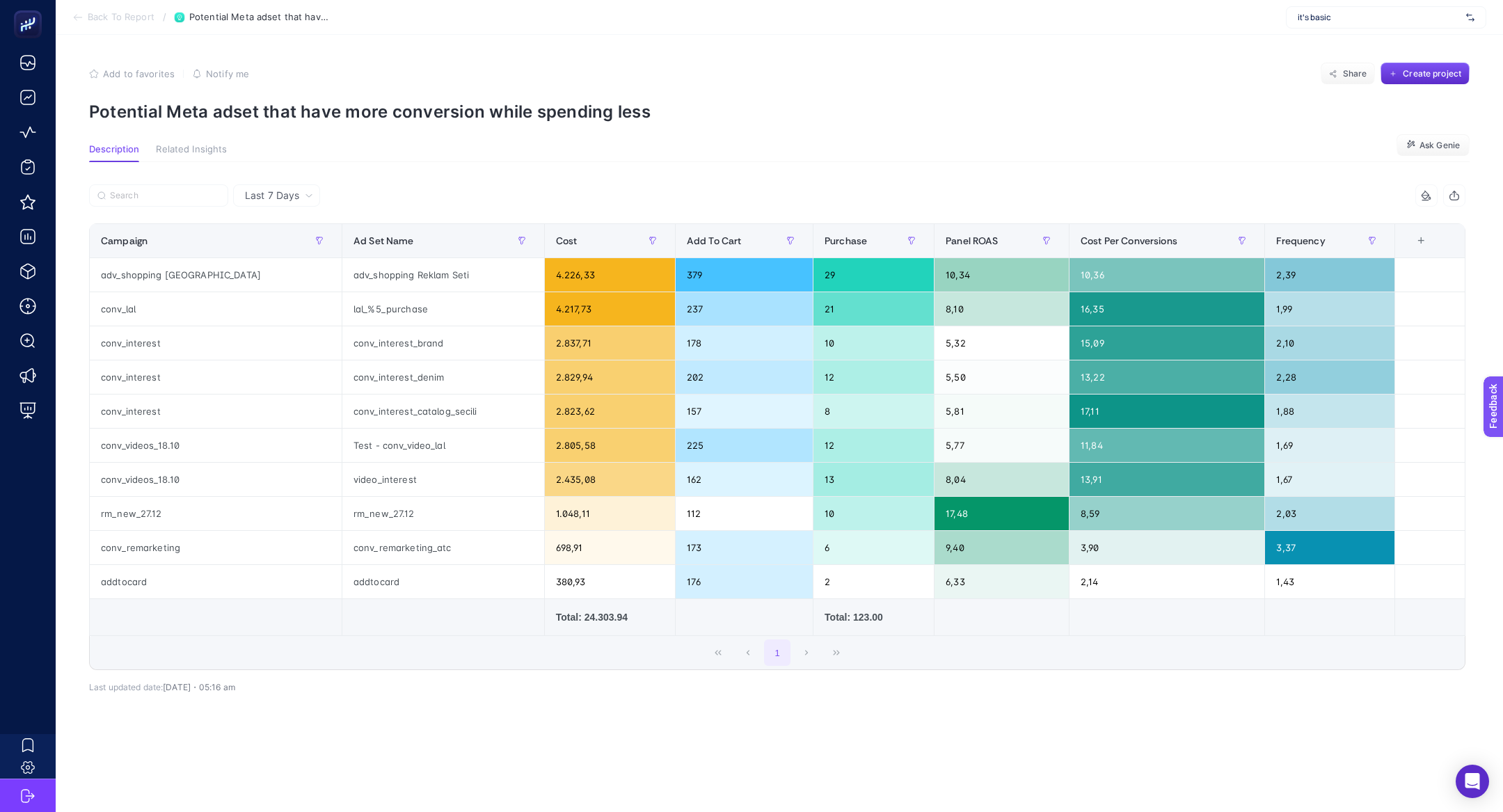
click at [1396, 16] on span "it's basic" at bounding box center [1379, 17] width 163 height 11
type input "he-qa"
click at [1391, 33] on section "Back To Report / Potential Meta adset that have more conversion while spending …" at bounding box center [779, 17] width 1447 height 35
click at [1391, 25] on div "it's basic" at bounding box center [1386, 17] width 201 height 22
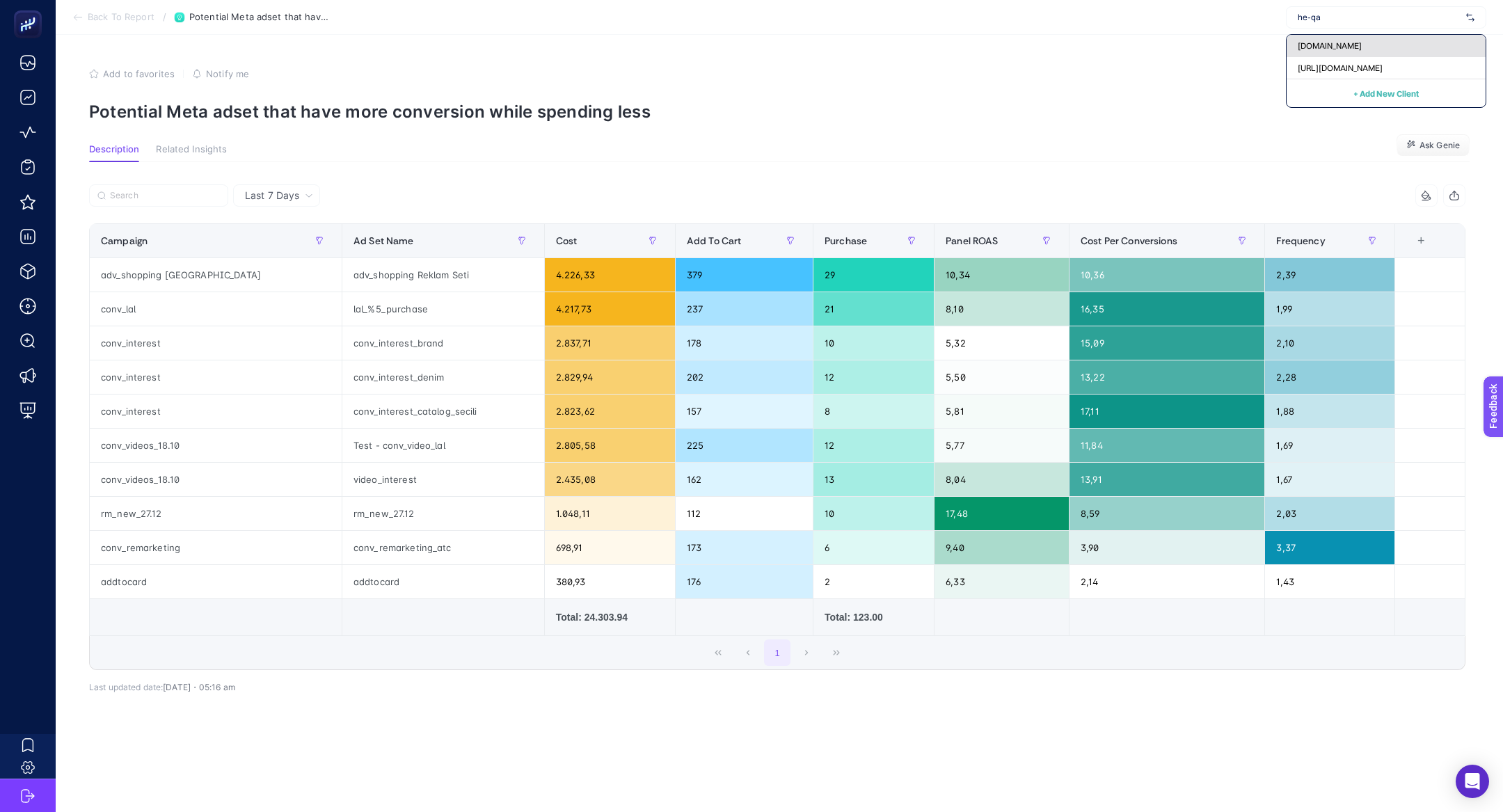
type input "he-qa"
click at [1349, 41] on span "[DOMAIN_NAME]" at bounding box center [1329, 46] width 64 height 11
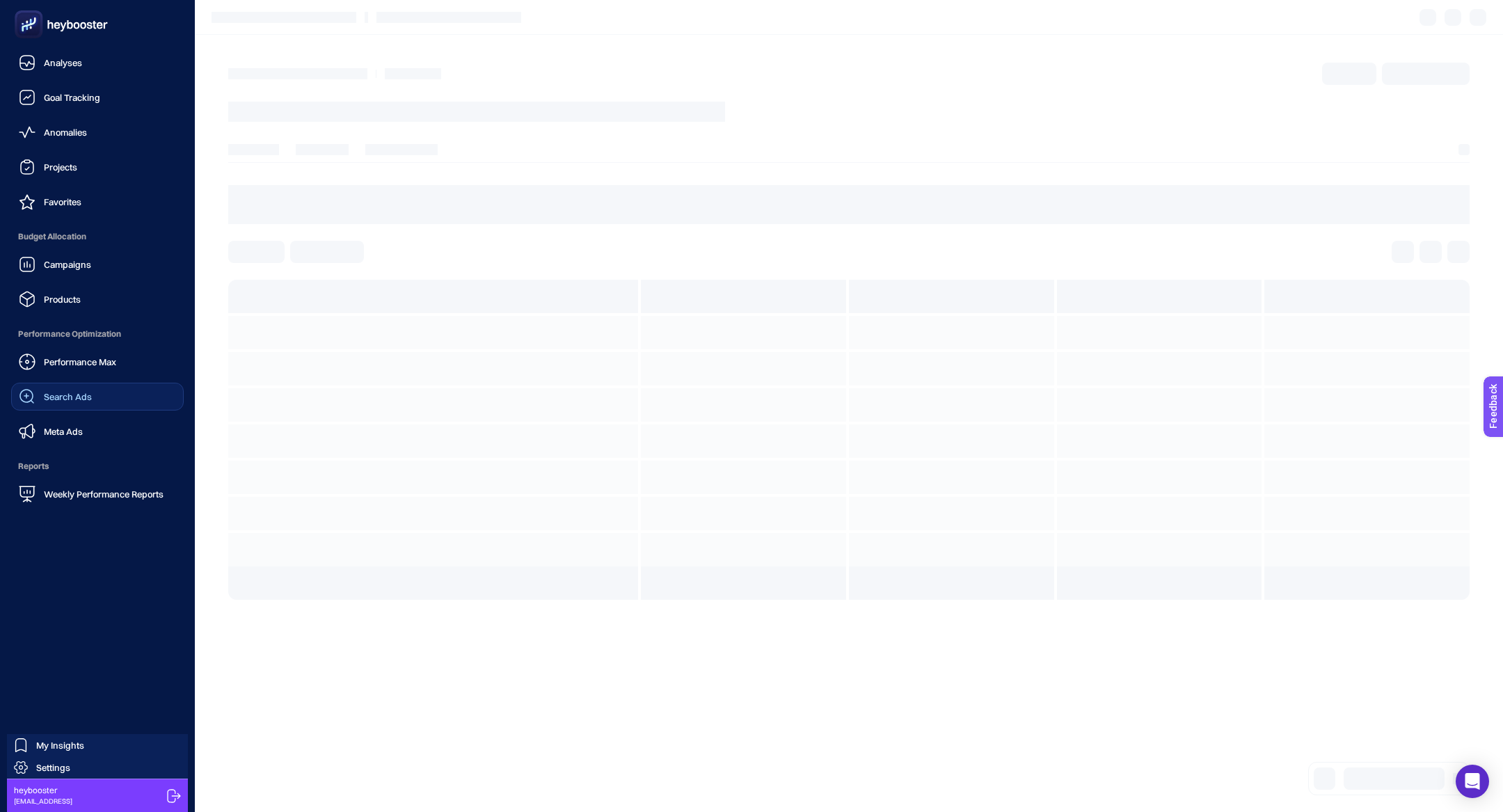
click at [101, 403] on link "Search Ads" at bounding box center [97, 397] width 173 height 28
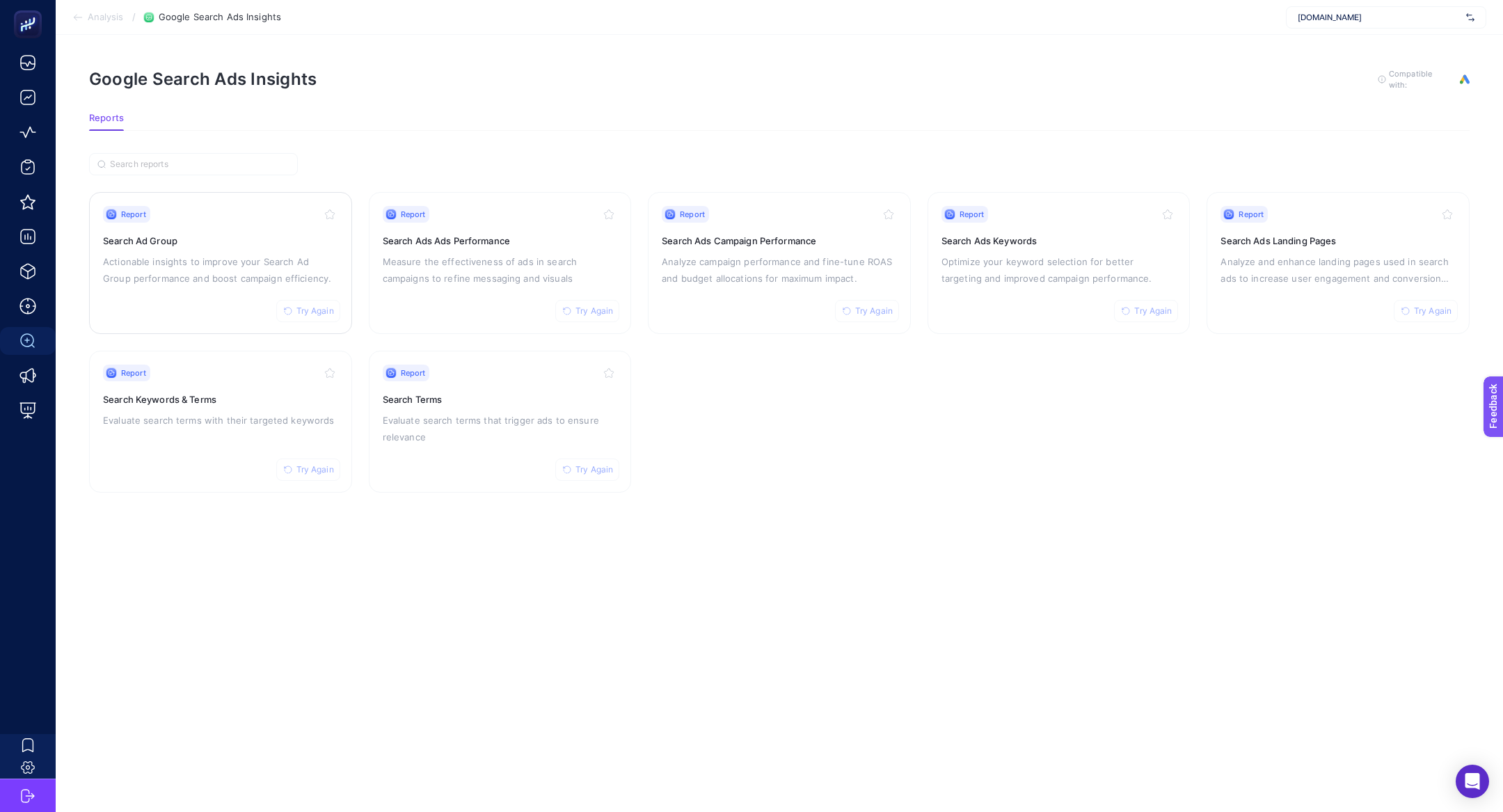
click at [206, 219] on div "Report Try Again" at bounding box center [221, 214] width 236 height 17
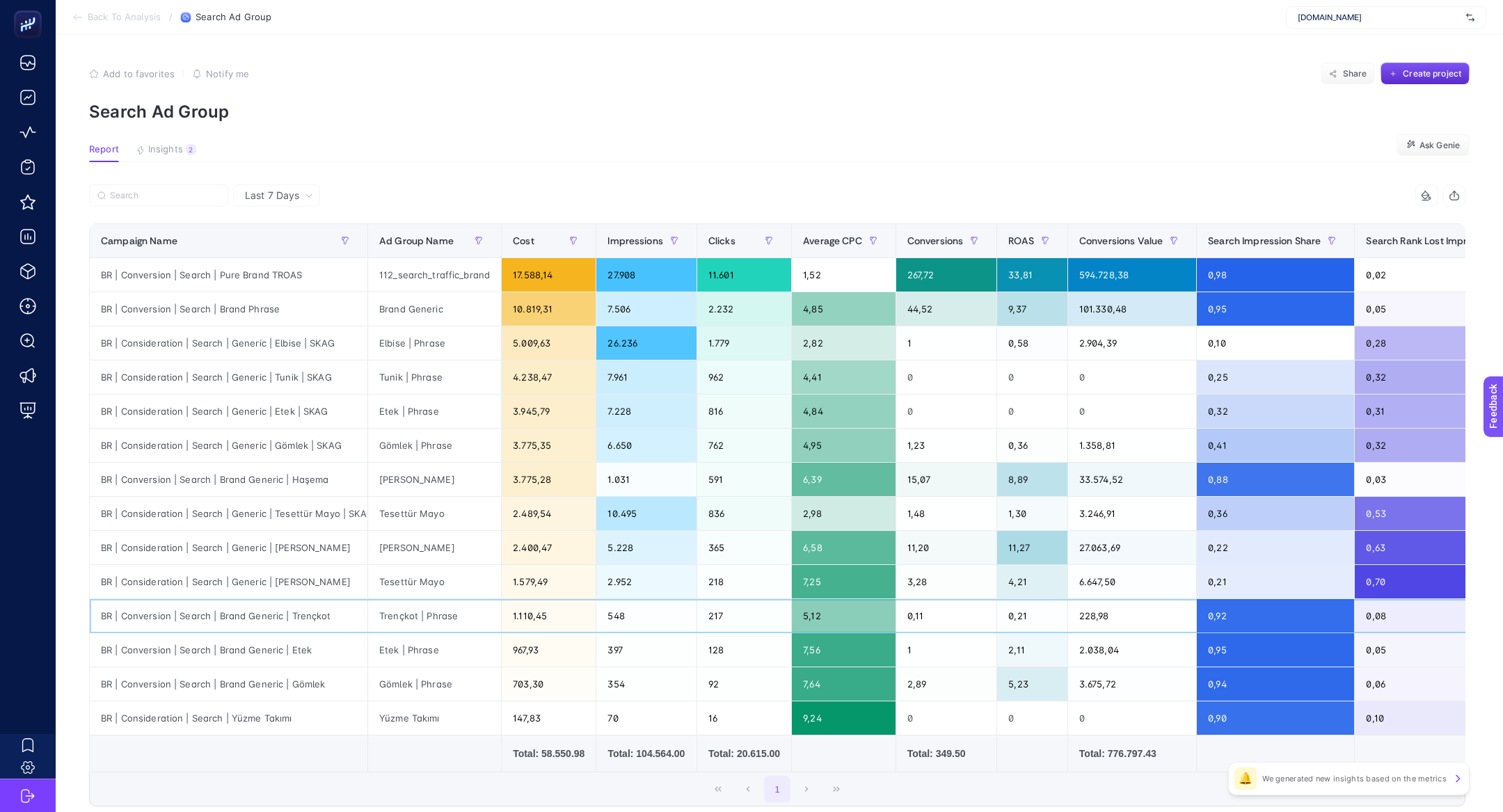
click at [390, 616] on div "Trençkot | Phrase" at bounding box center [434, 616] width 133 height 34
click at [305, 611] on div "BR | Conversion | Search | Brand Generic | Trençkot" at bounding box center [228, 616] width 277 height 34
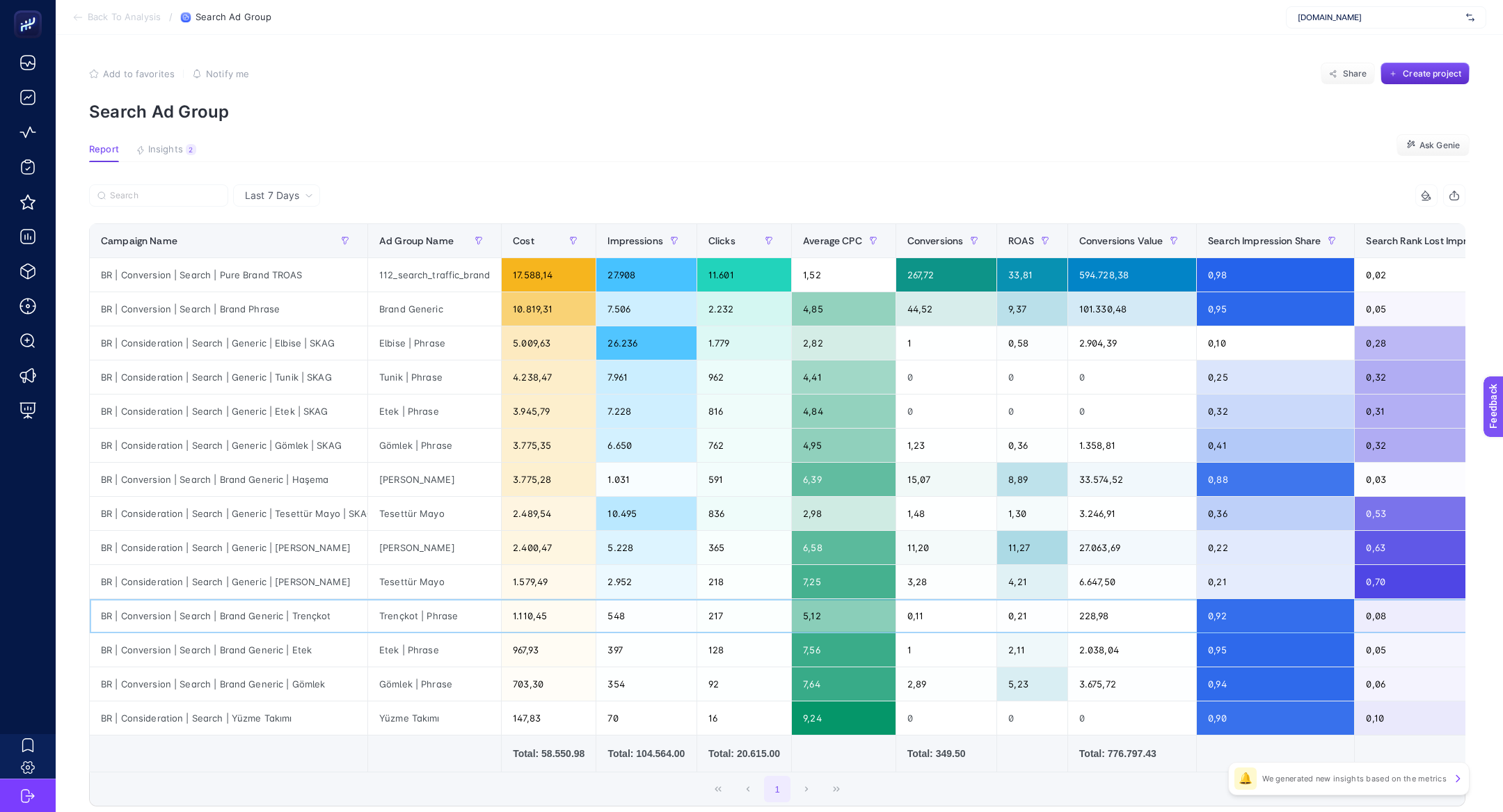
click at [305, 611] on div "BR | Conversion | Search | Brand Generic | Trençkot" at bounding box center [228, 616] width 277 height 34
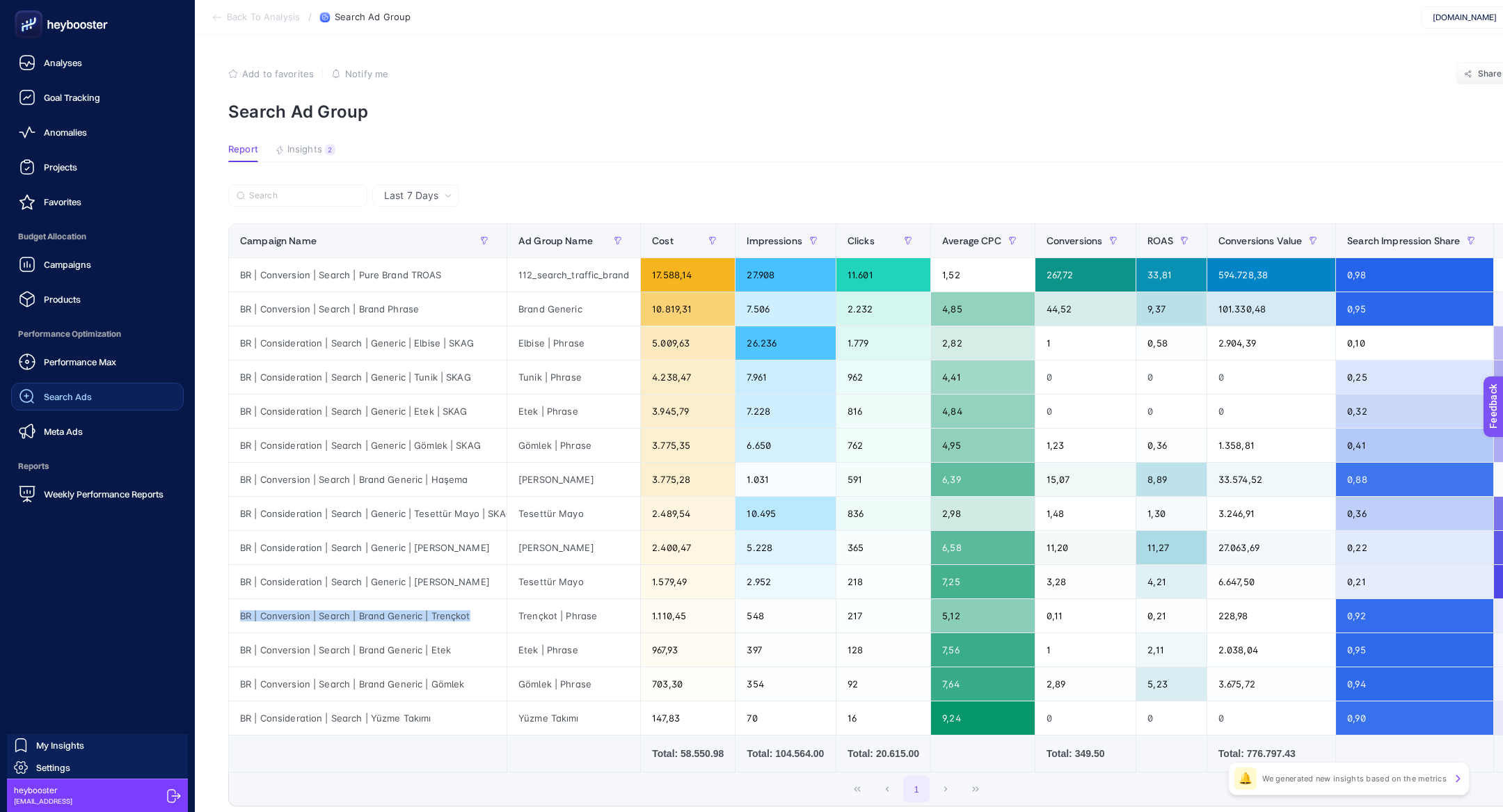
click at [60, 396] on span "Search Ads" at bounding box center [68, 396] width 48 height 11
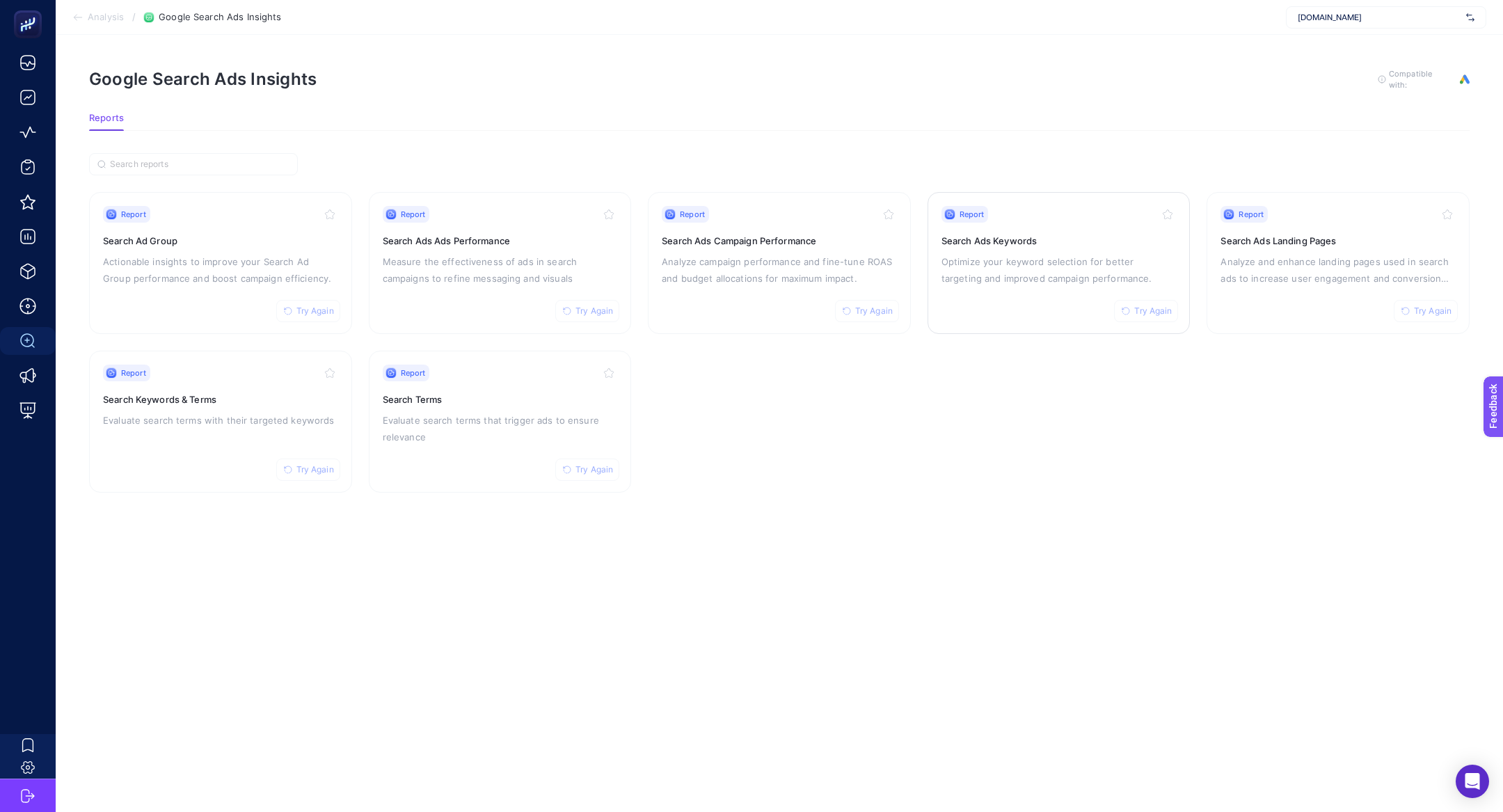
click at [1006, 270] on p "Optimize your keyword selection for better targeting and improved campaign perf…" at bounding box center [1059, 270] width 236 height 34
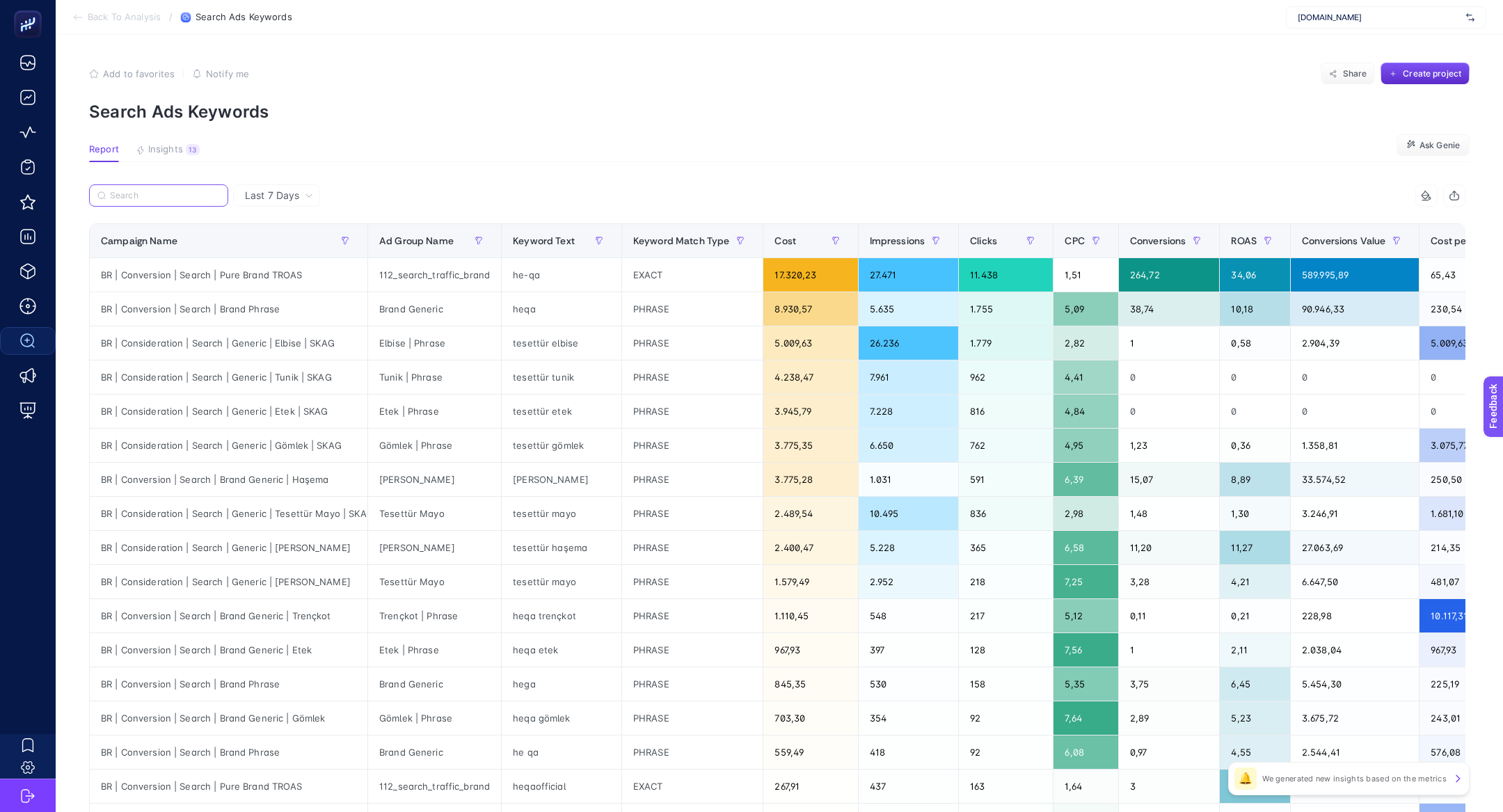
click at [159, 196] on input "Search" at bounding box center [165, 196] width 110 height 10
paste input "BR | Conversion | Search | Brand Generic | Trençkot"
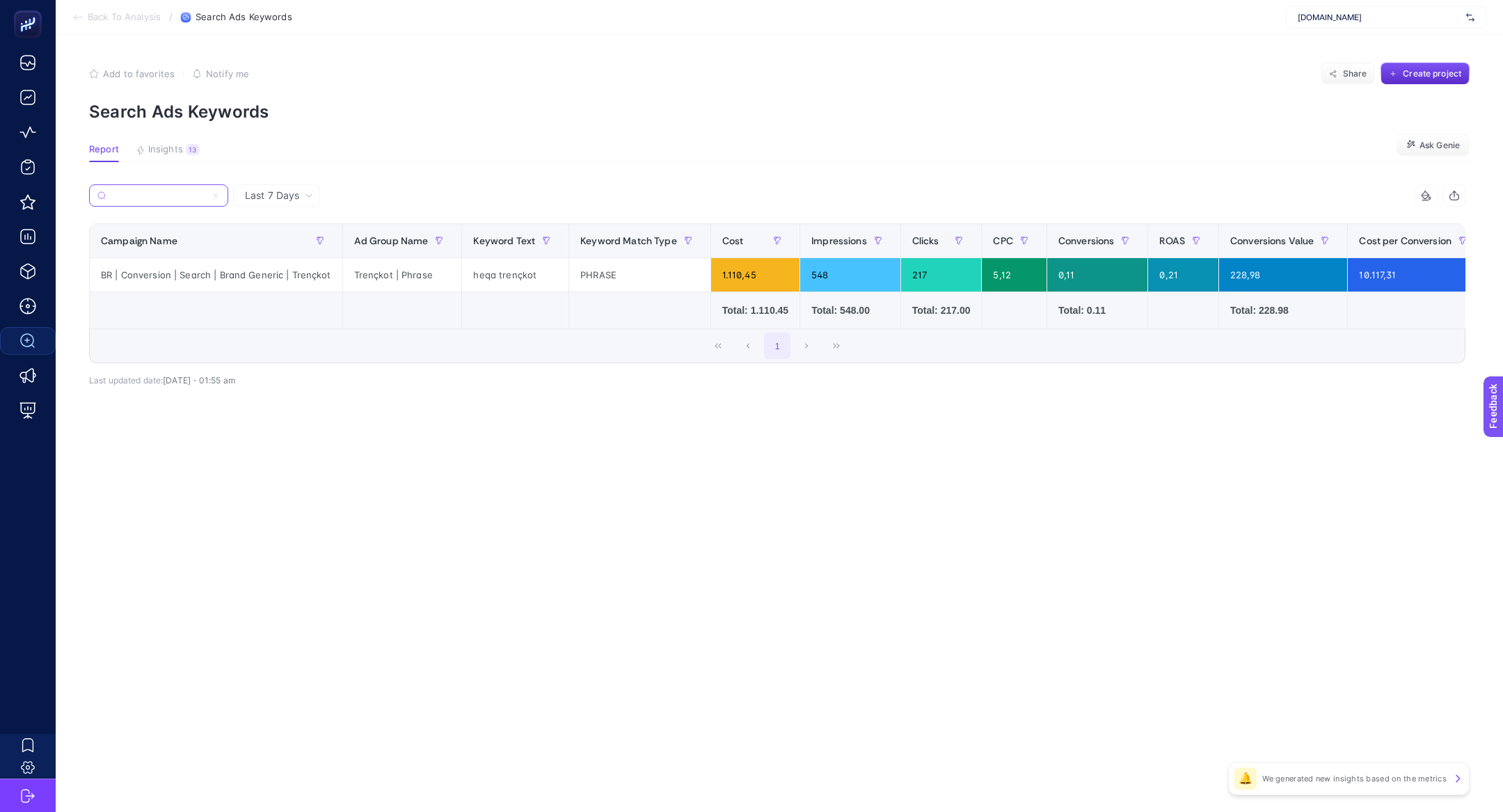
type input "BR | Conversion | Search | Brand Generic | Trençkot"
click at [213, 198] on icon at bounding box center [216, 195] width 8 height 8
click at [206, 198] on input "BR | Conversion | Search | Brand Generic | Trençkot" at bounding box center [158, 196] width 94 height 10
type input "t"
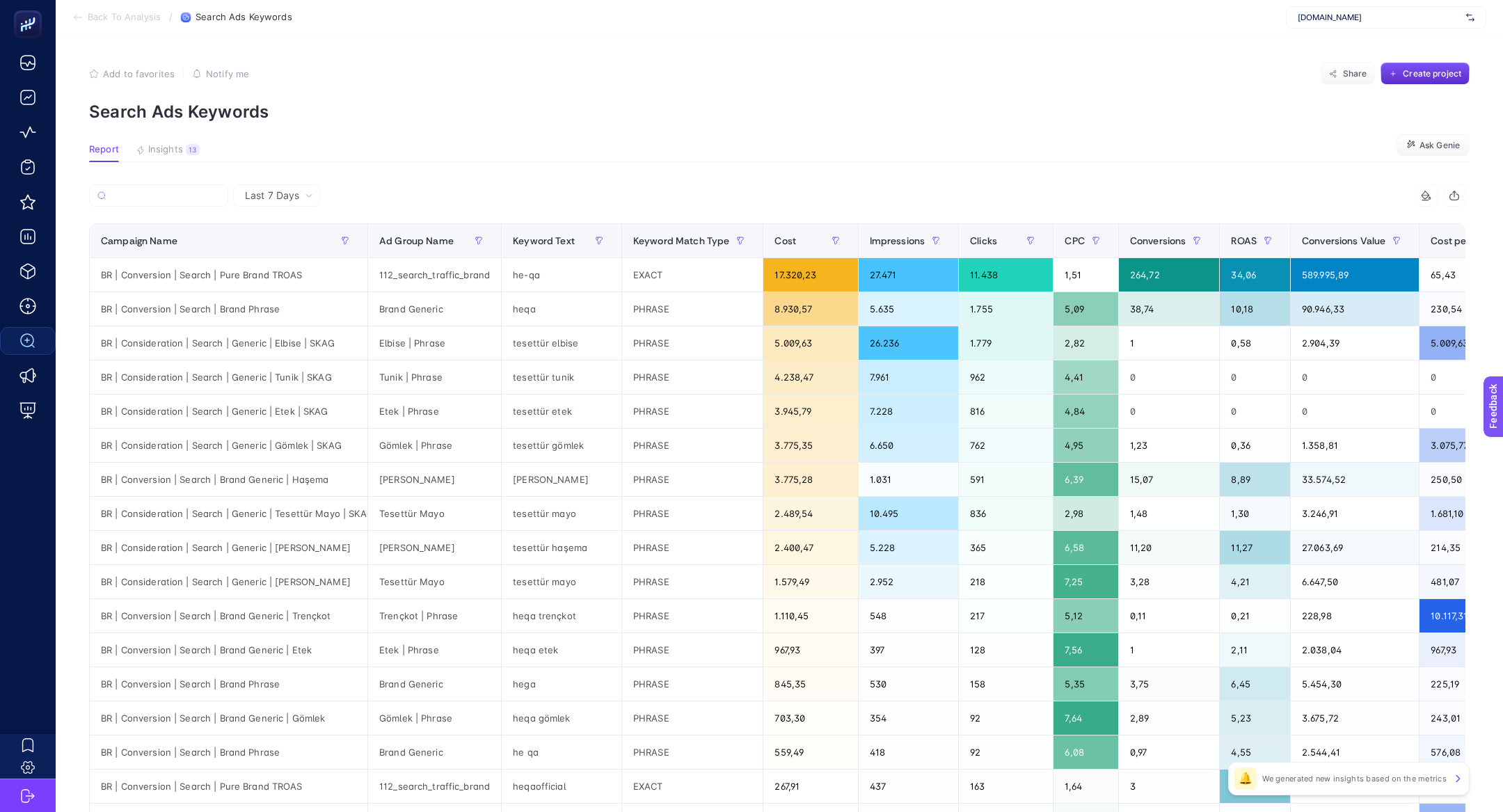
click at [1351, 9] on div "[DOMAIN_NAME]" at bounding box center [1386, 17] width 201 height 22
type input "adidas"
click at [1341, 57] on div "AdidasTR" at bounding box center [1386, 68] width 199 height 22
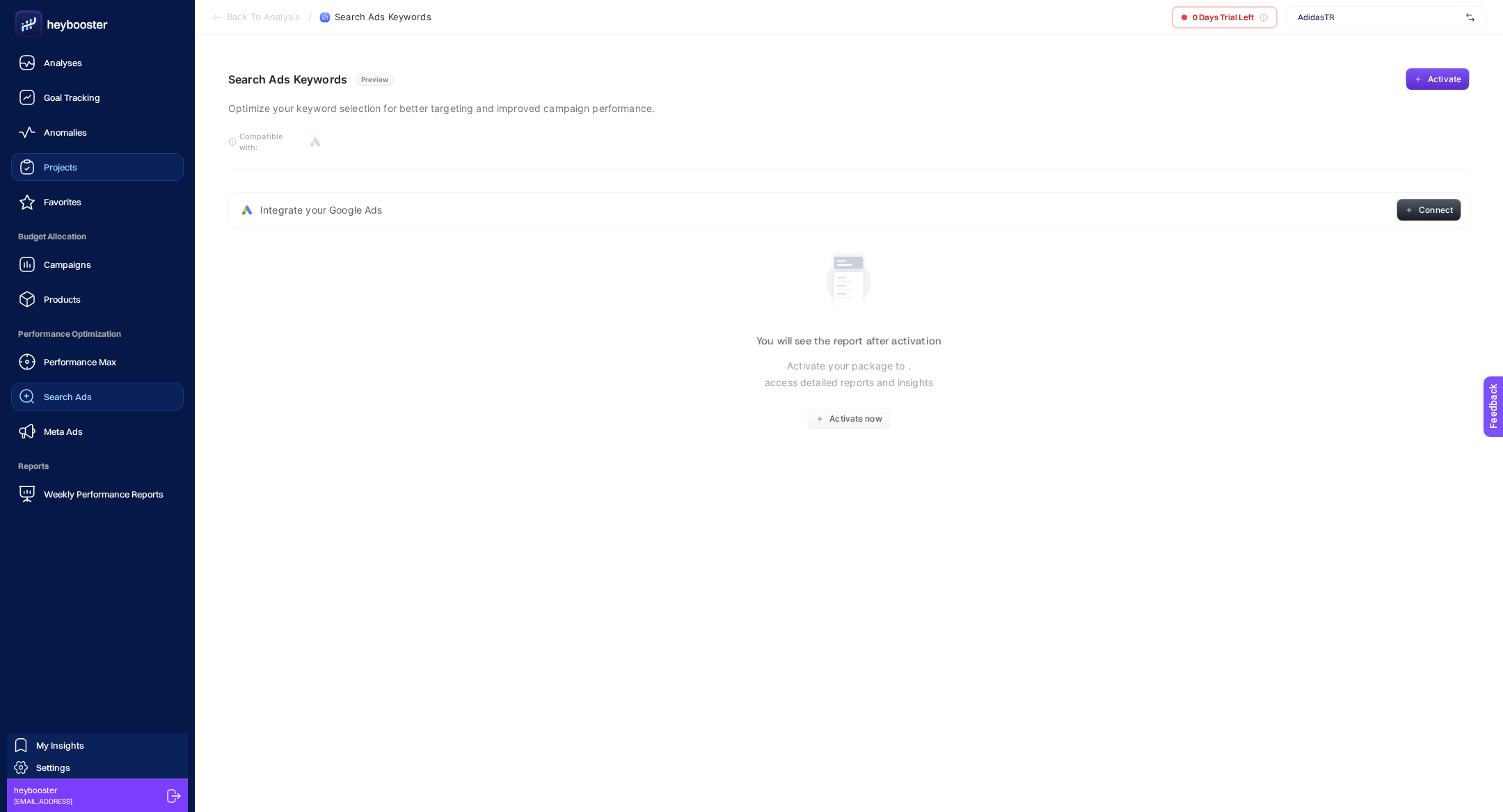
click at [74, 171] on span "Projects" at bounding box center [61, 166] width 34 height 11
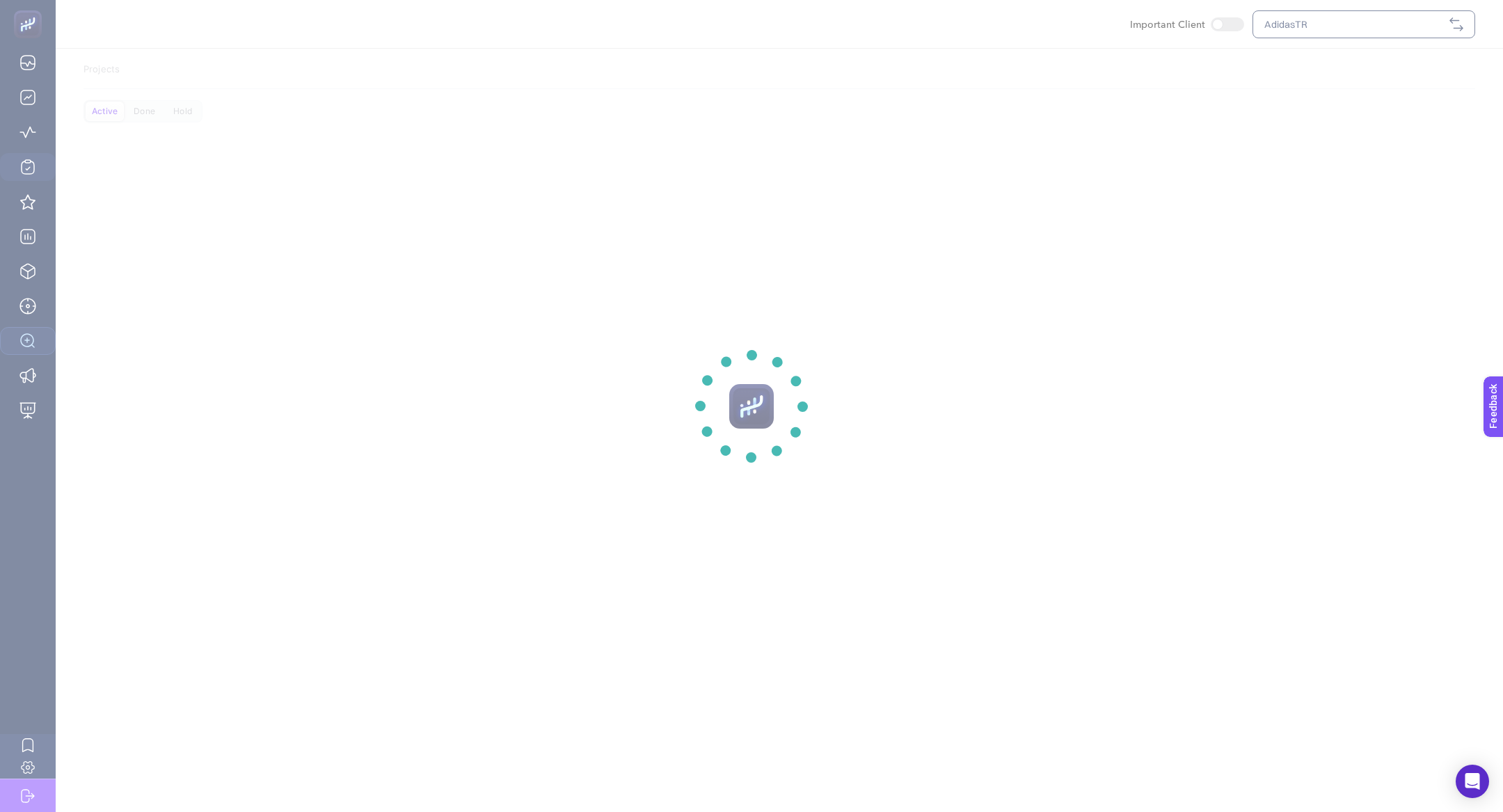
click at [1322, 31] on section at bounding box center [752, 406] width 1503 height 812
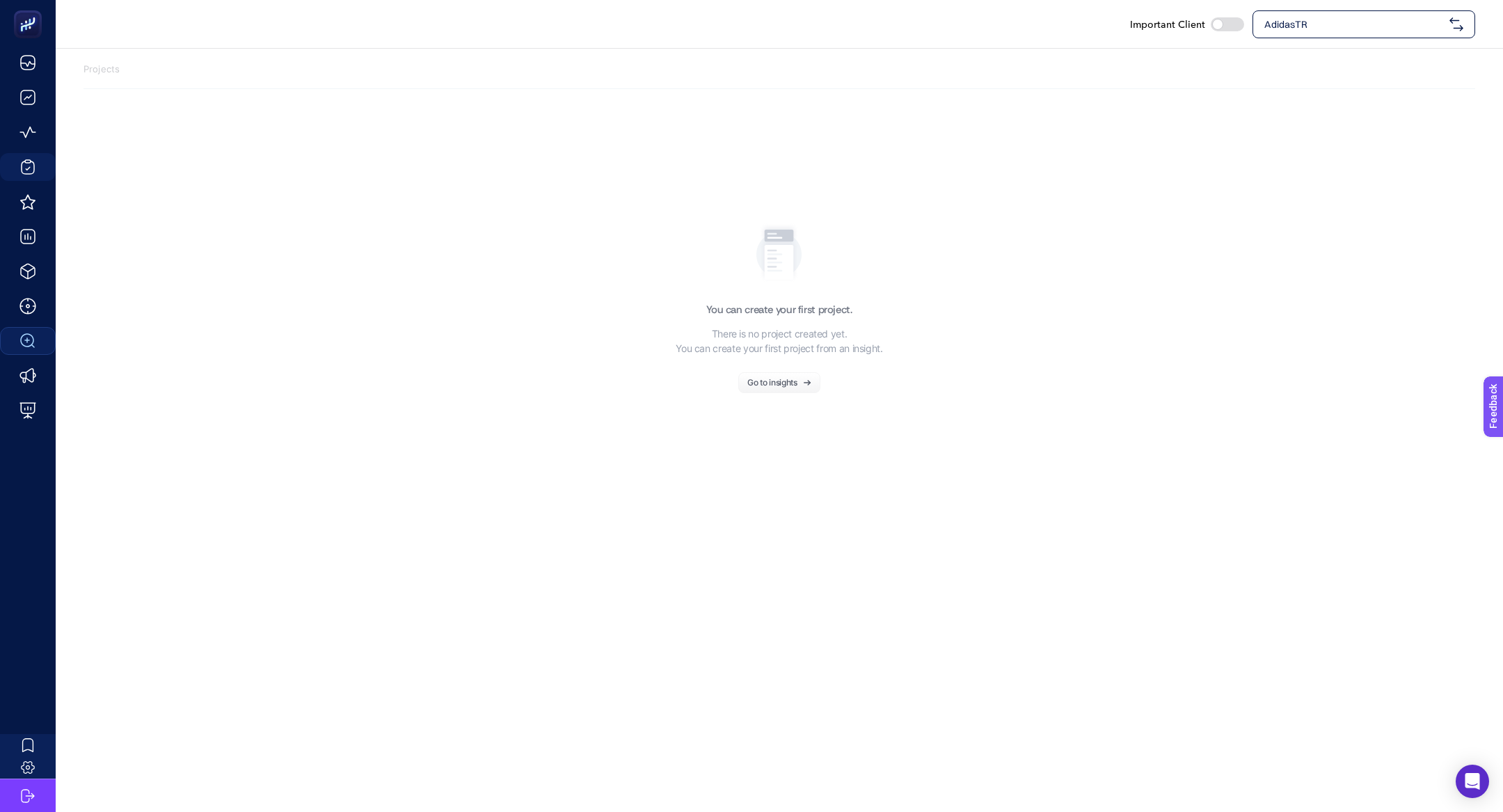
click at [1322, 31] on div "AdidasTR" at bounding box center [1364, 24] width 223 height 28
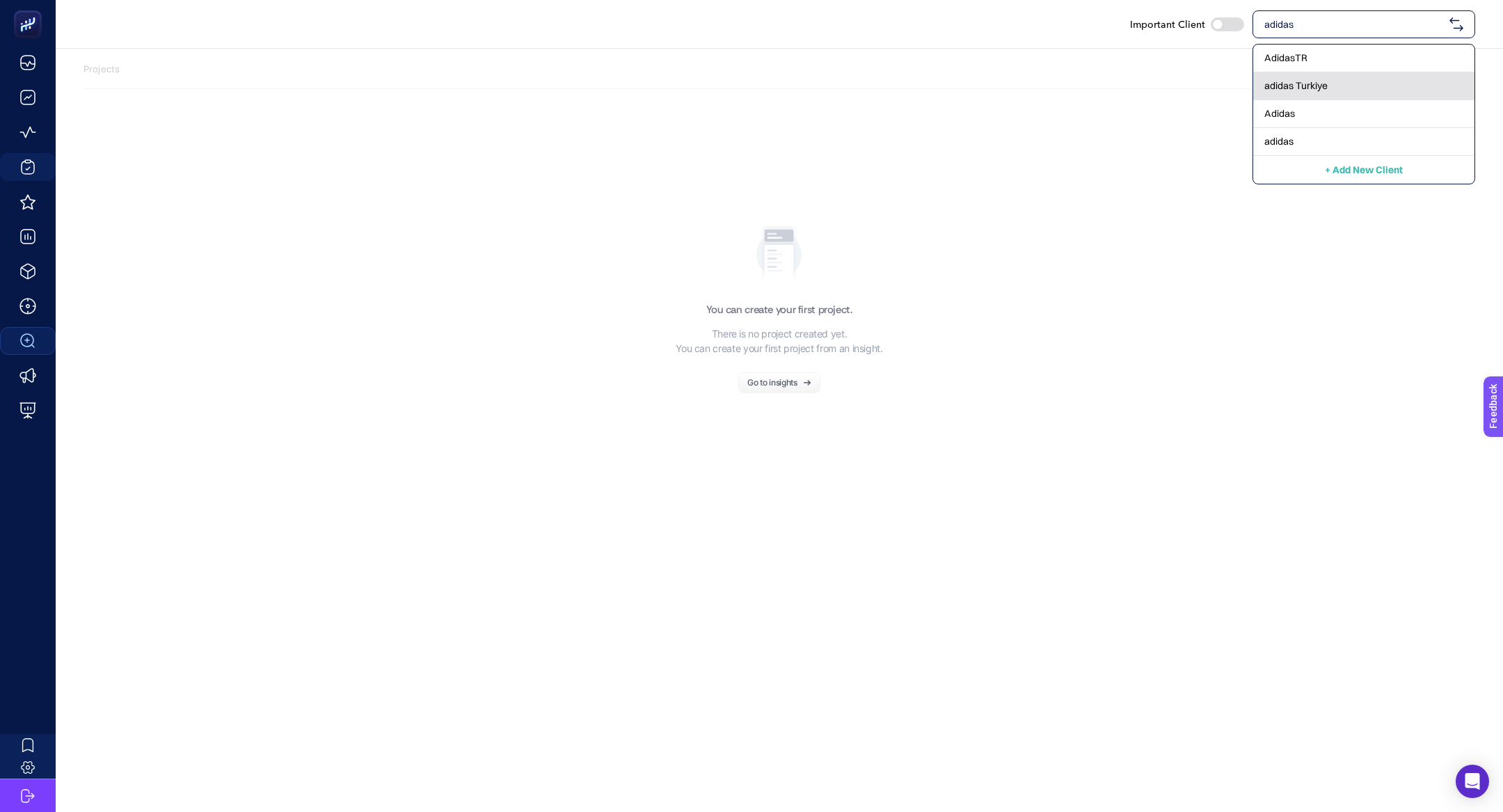
type input "adidas"
click at [1308, 84] on span "adidas Turkiye" at bounding box center [1296, 85] width 64 height 14
checkbox input "true"
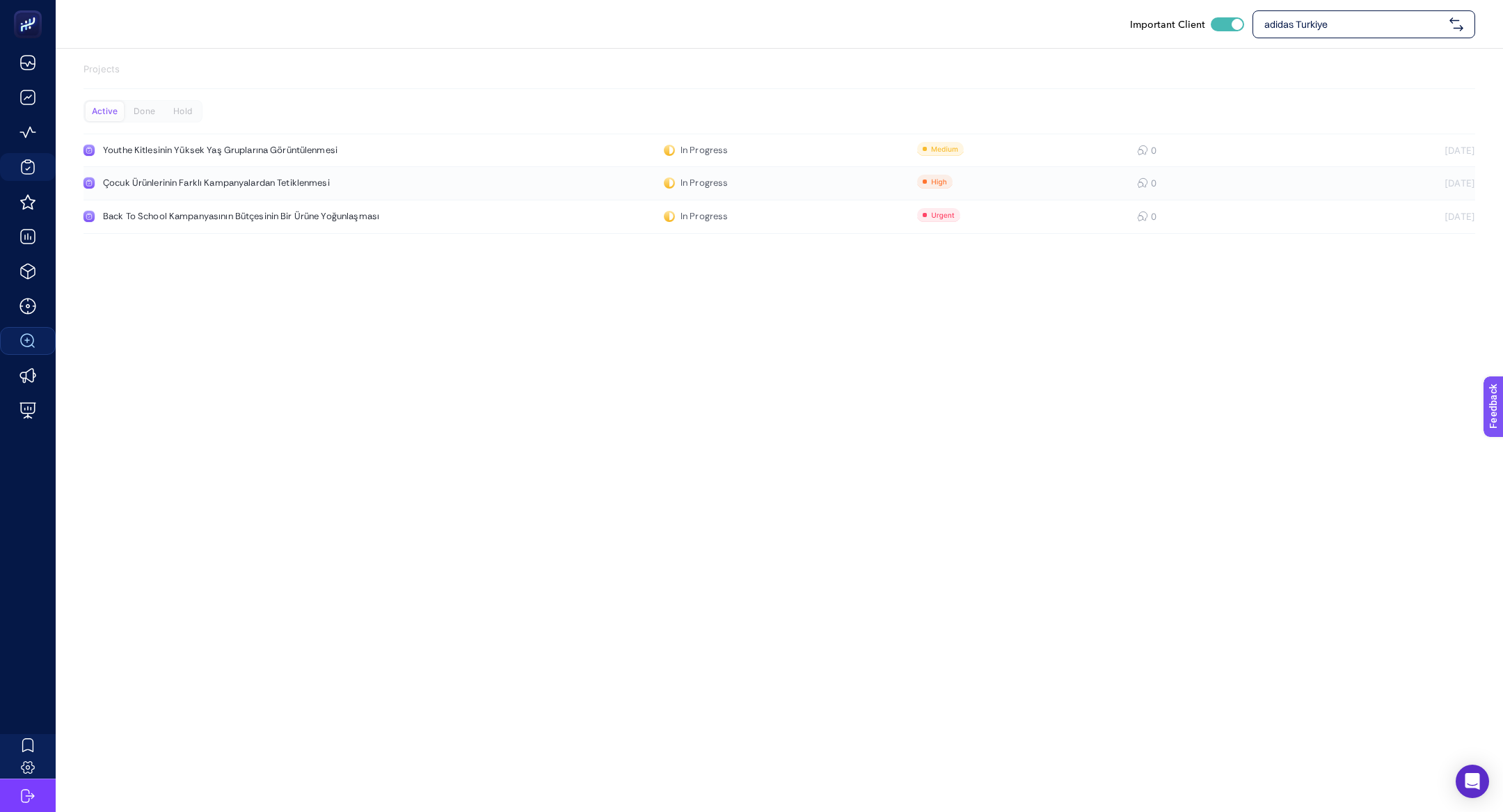
click at [378, 182] on div "Çocuk Ürünlerinin Farklı Kampanyalardan Tetiklenmesi" at bounding box center [263, 182] width 321 height 11
